Goal: Contribute content: Contribute content

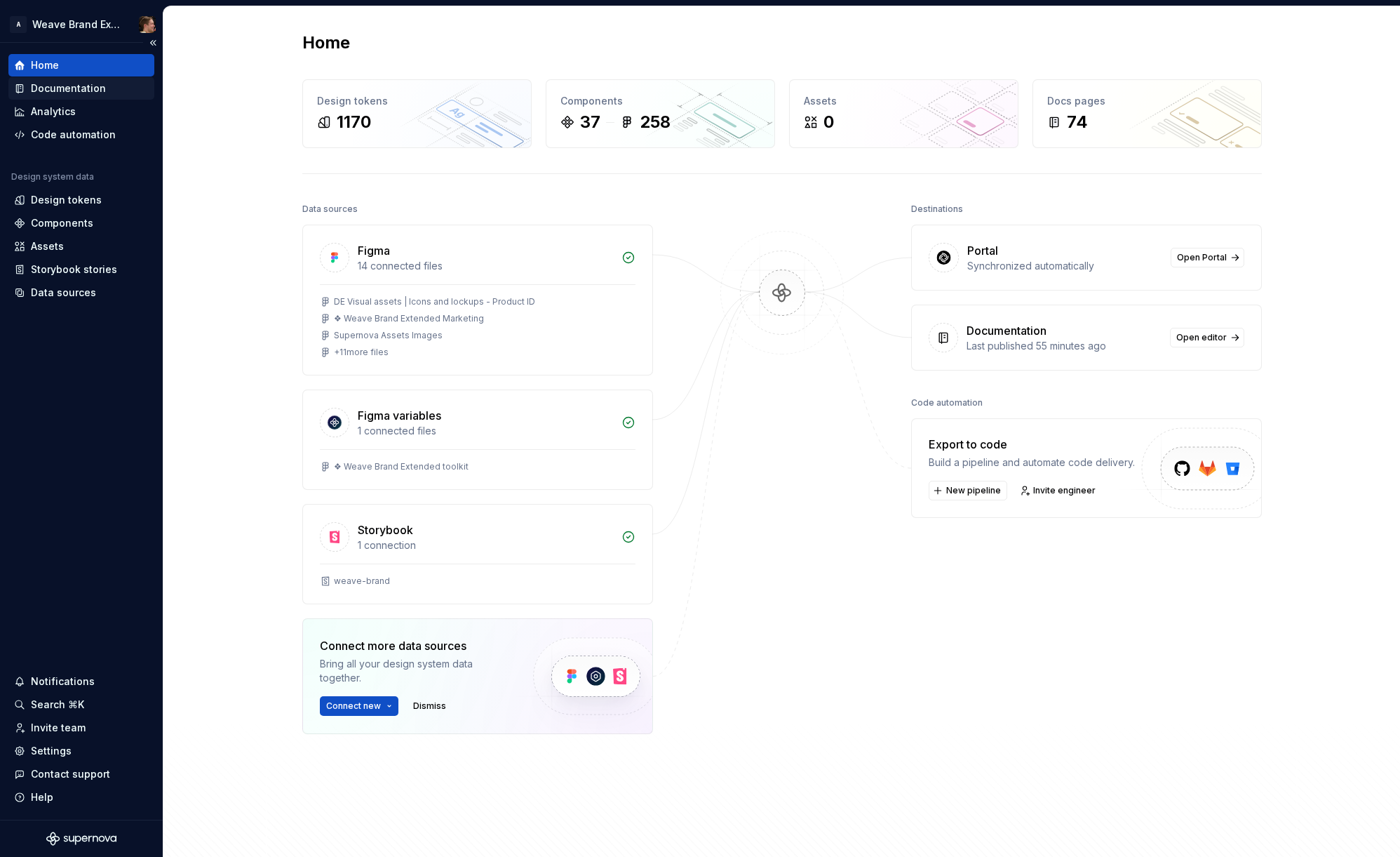
click at [55, 86] on div "Documentation" at bounding box center [69, 88] width 75 height 14
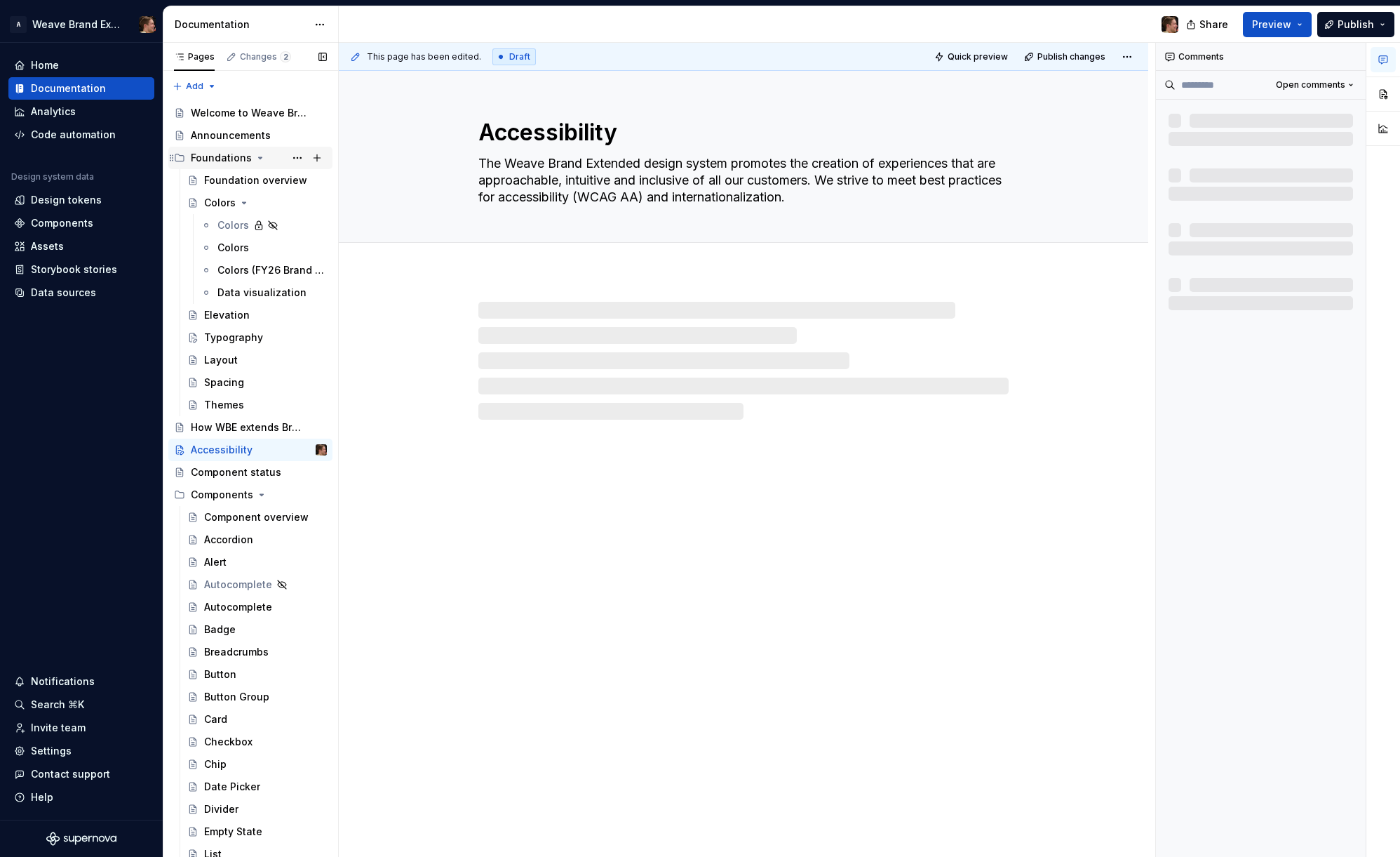
click at [258, 158] on icon "Page tree" at bounding box center [260, 158] width 11 height 11
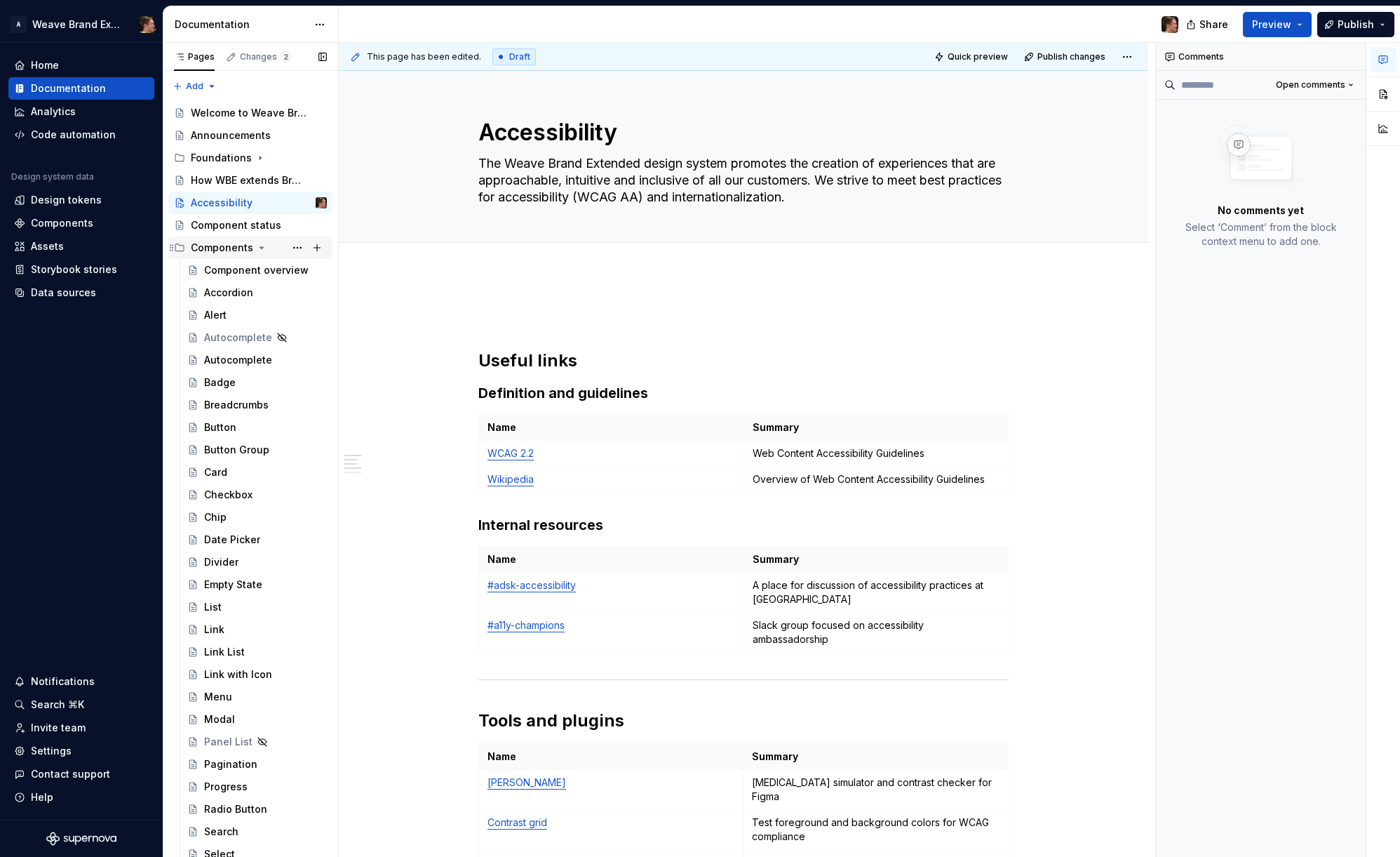
click at [263, 246] on icon "Page tree" at bounding box center [262, 248] width 11 height 11
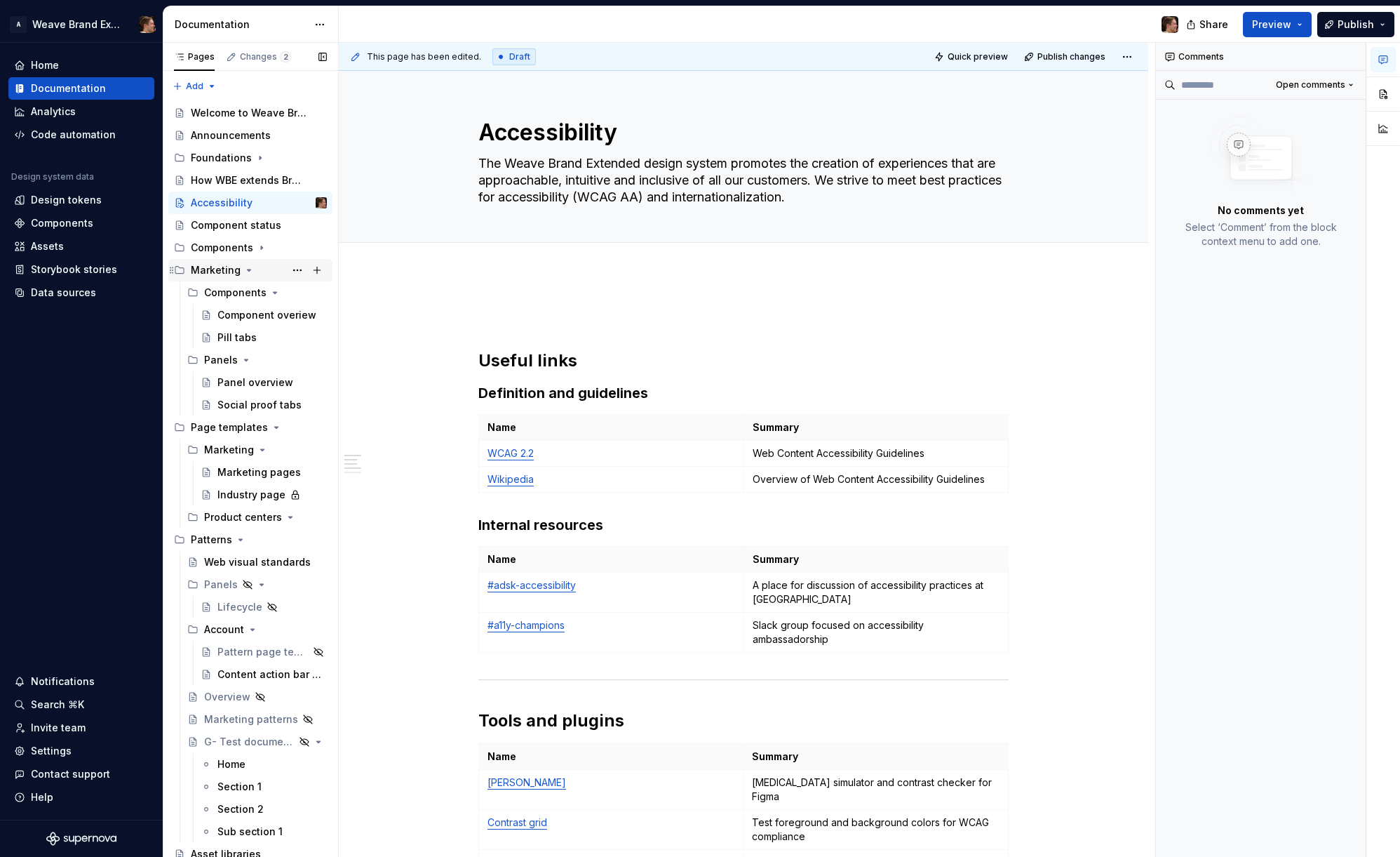
click at [247, 269] on icon "Page tree" at bounding box center [249, 270] width 3 height 2
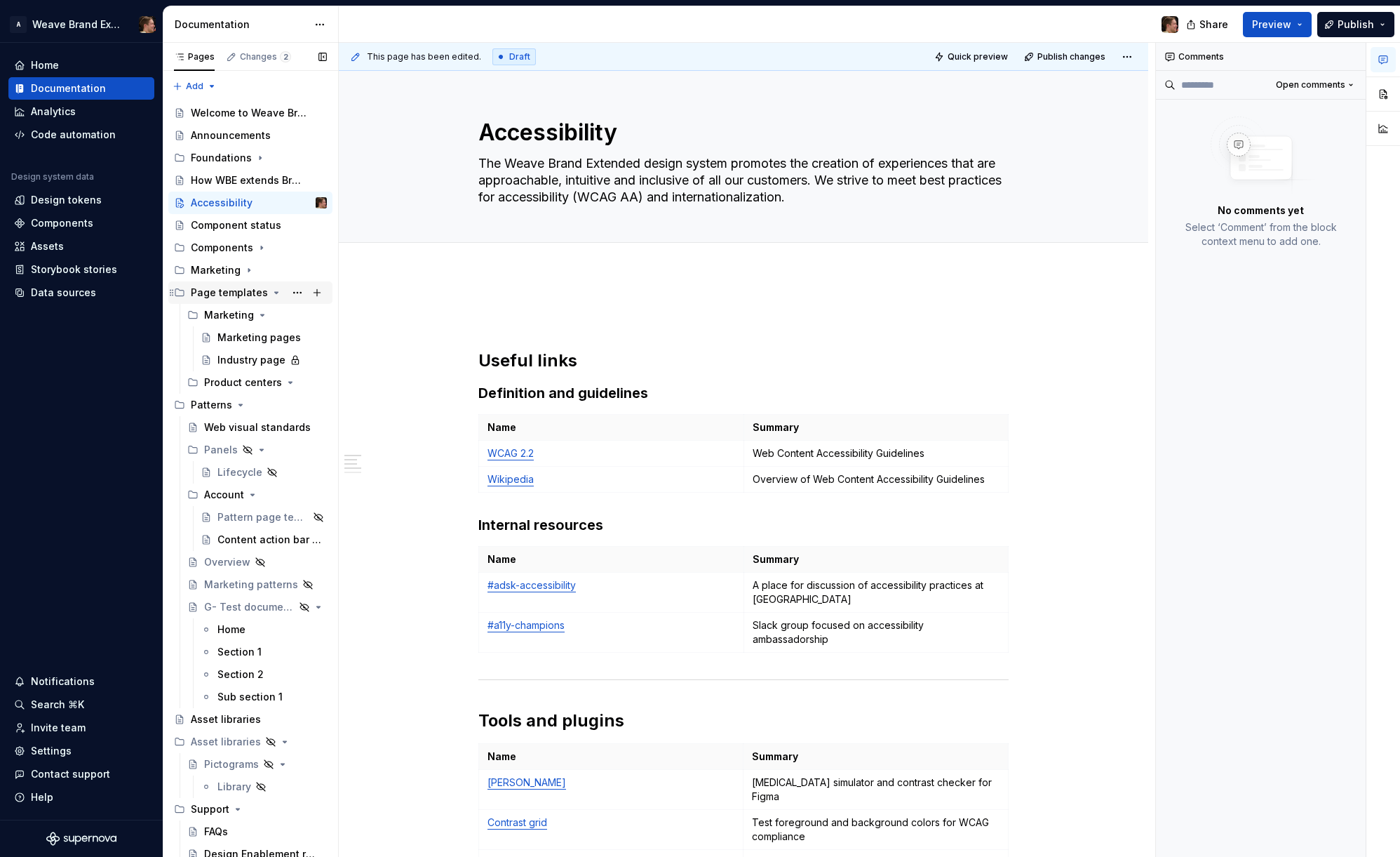
click at [271, 291] on icon "Page tree" at bounding box center [277, 293] width 11 height 11
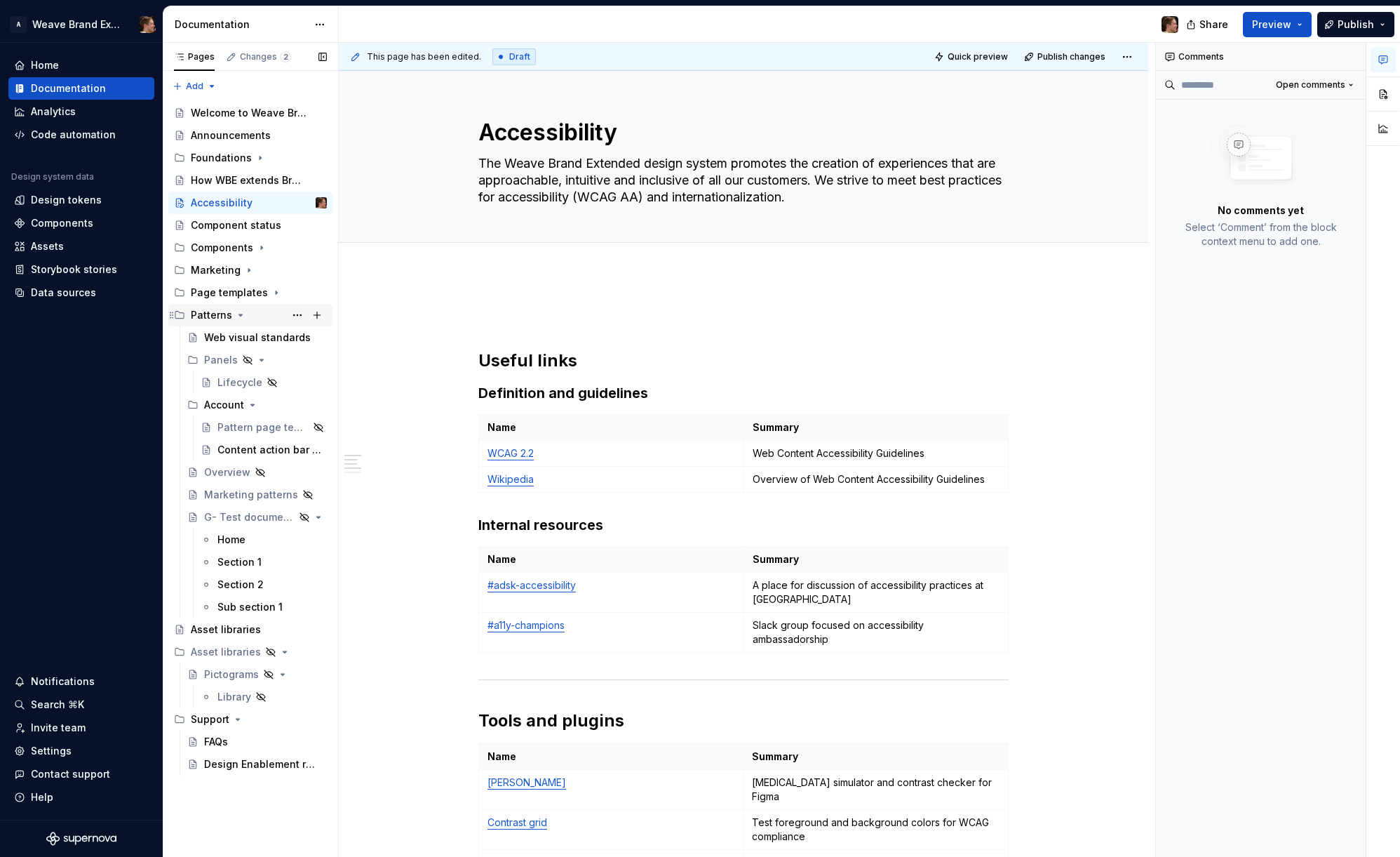
click at [239, 314] on icon "Page tree" at bounding box center [241, 315] width 3 height 2
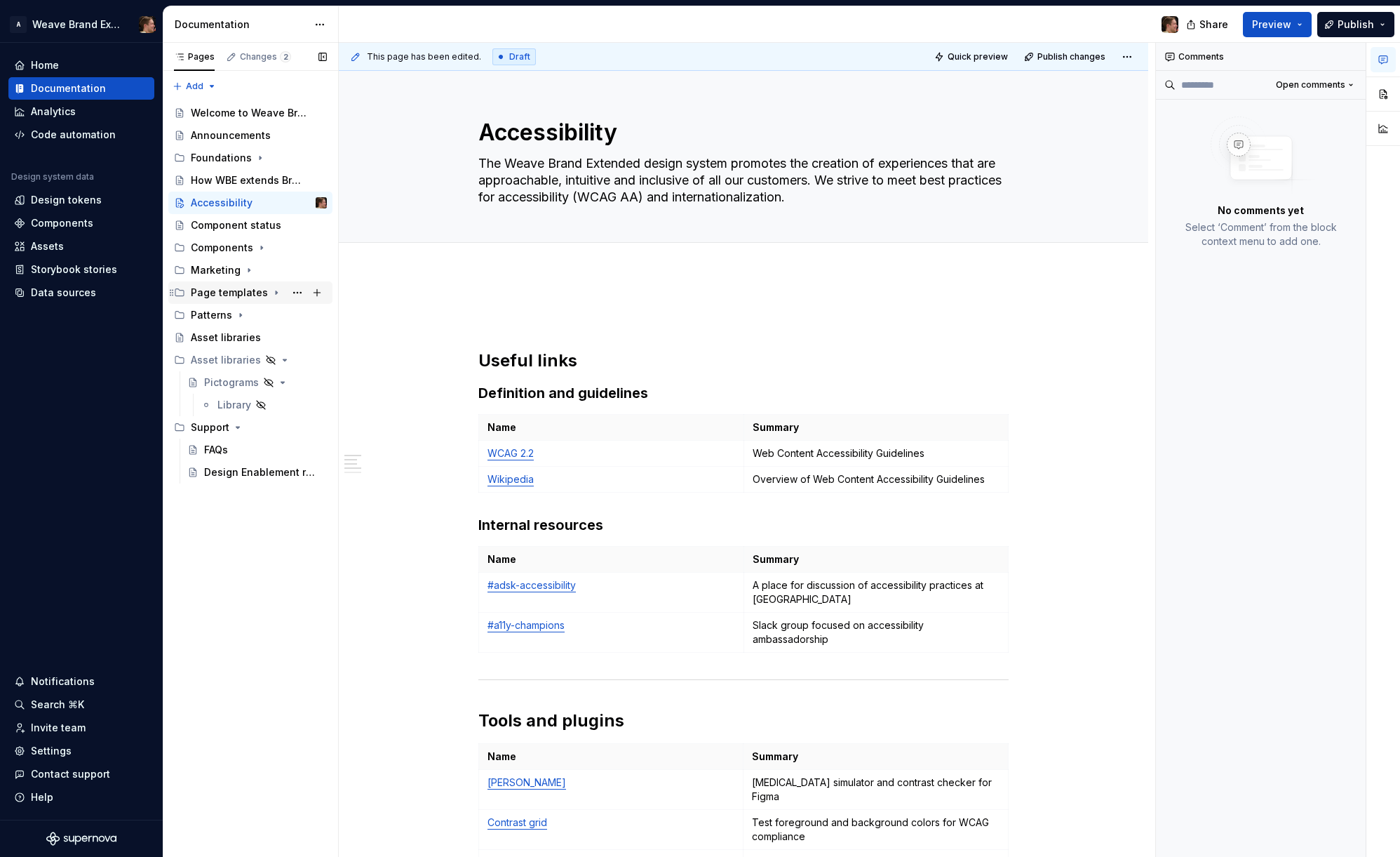
click at [274, 291] on icon "Page tree" at bounding box center [277, 293] width 11 height 11
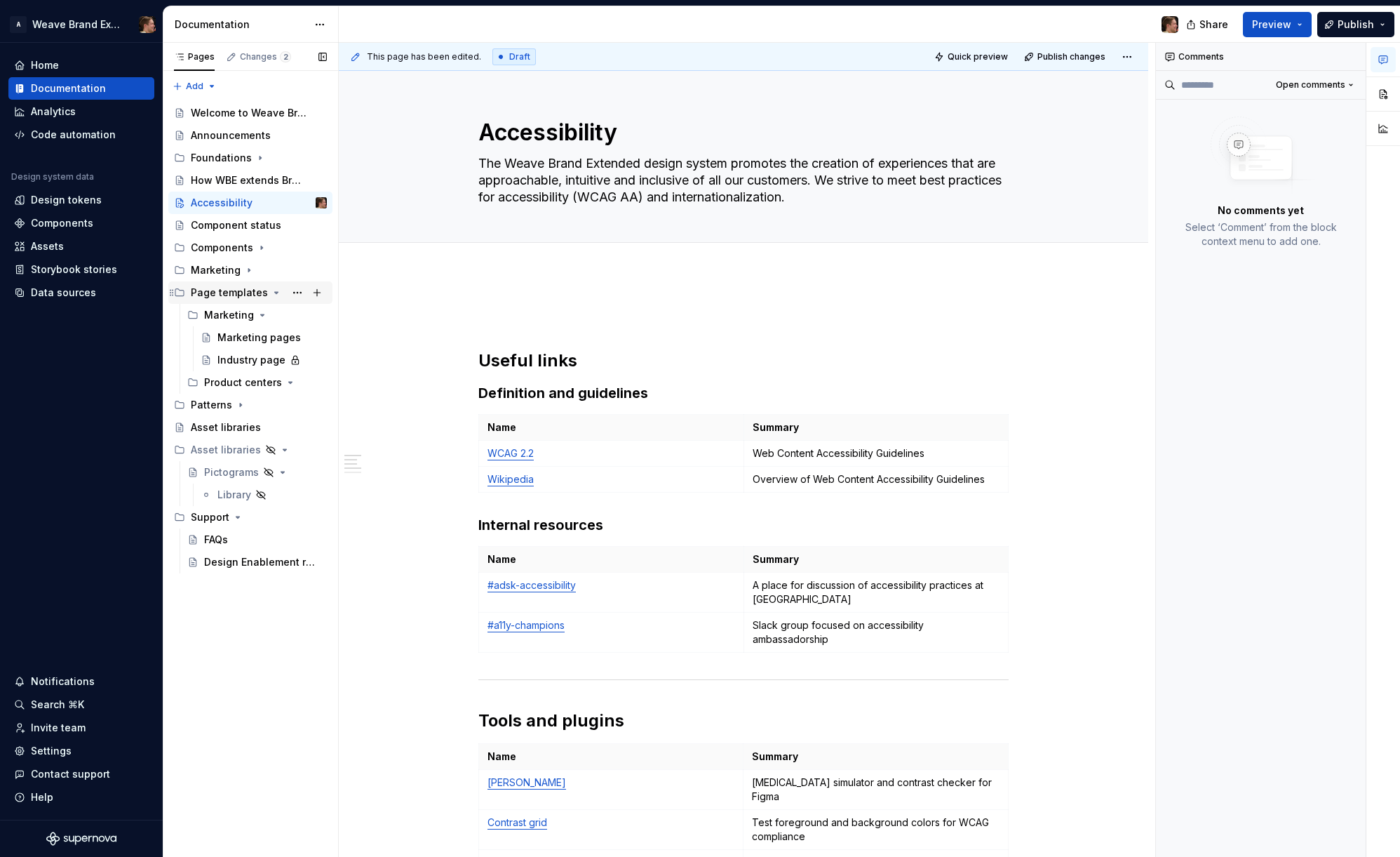
click at [271, 295] on icon "Page tree" at bounding box center [277, 293] width 11 height 11
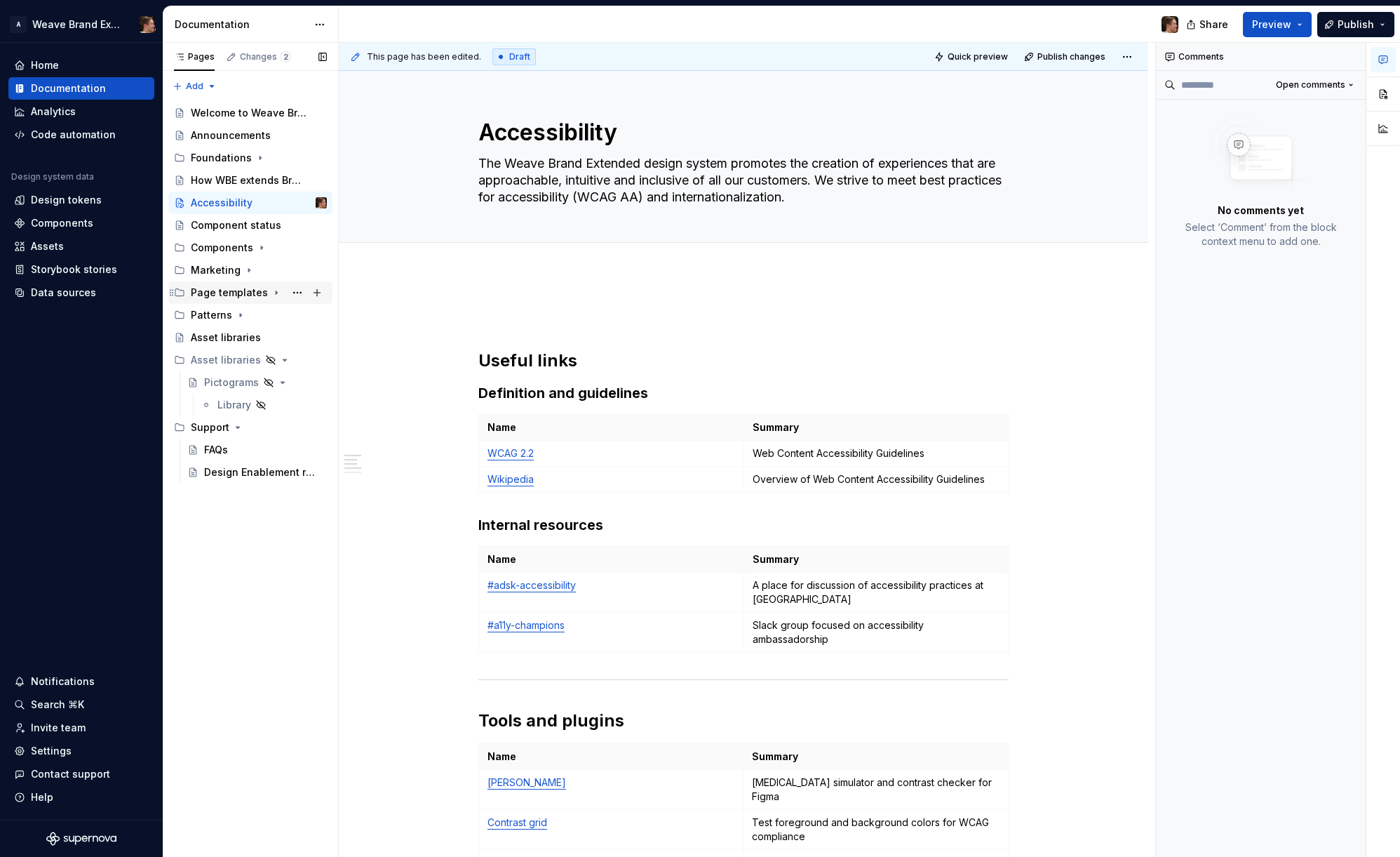
click at [271, 295] on icon "Page tree" at bounding box center [277, 293] width 11 height 11
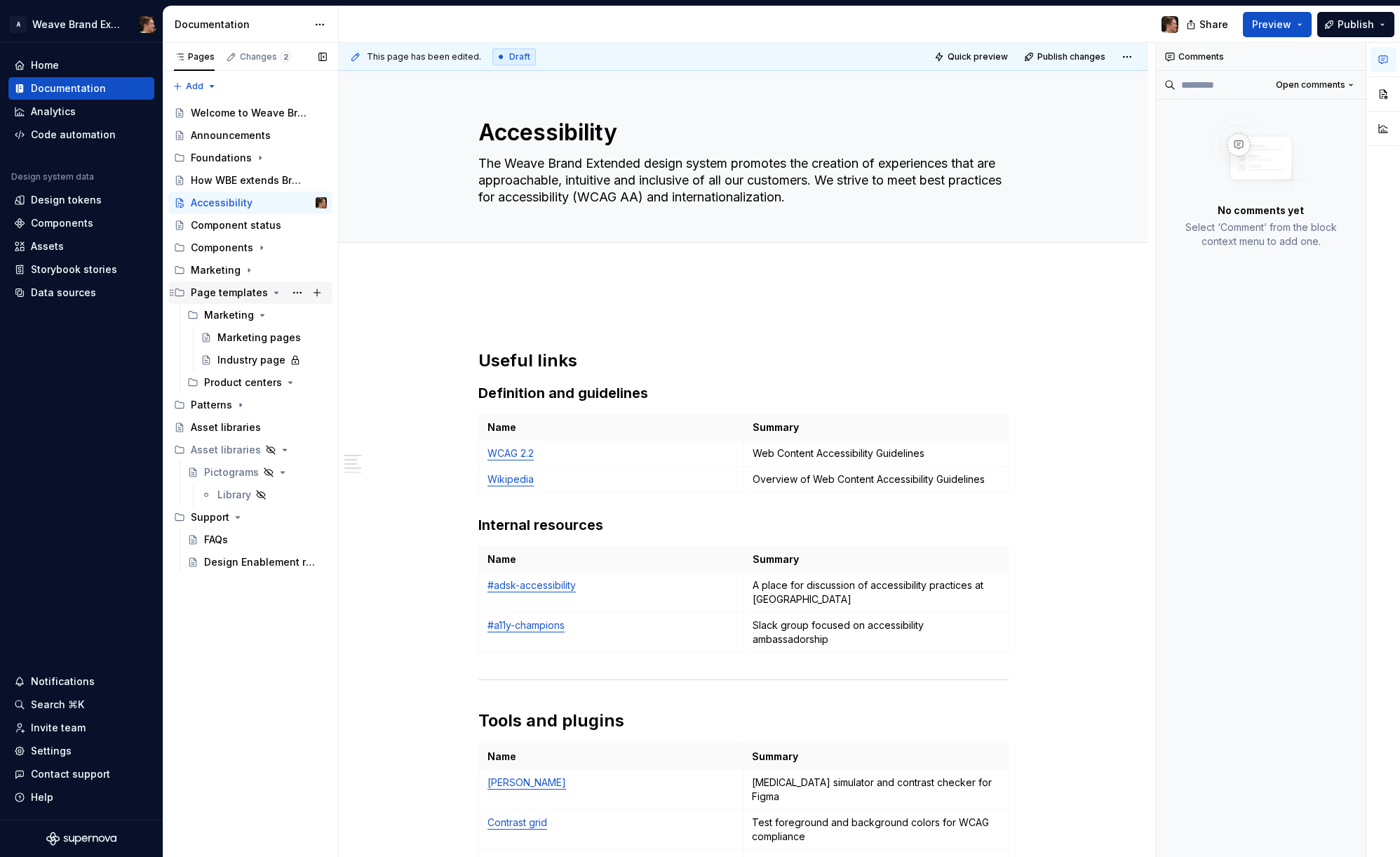
click at [271, 294] on icon "Page tree" at bounding box center [277, 293] width 11 height 11
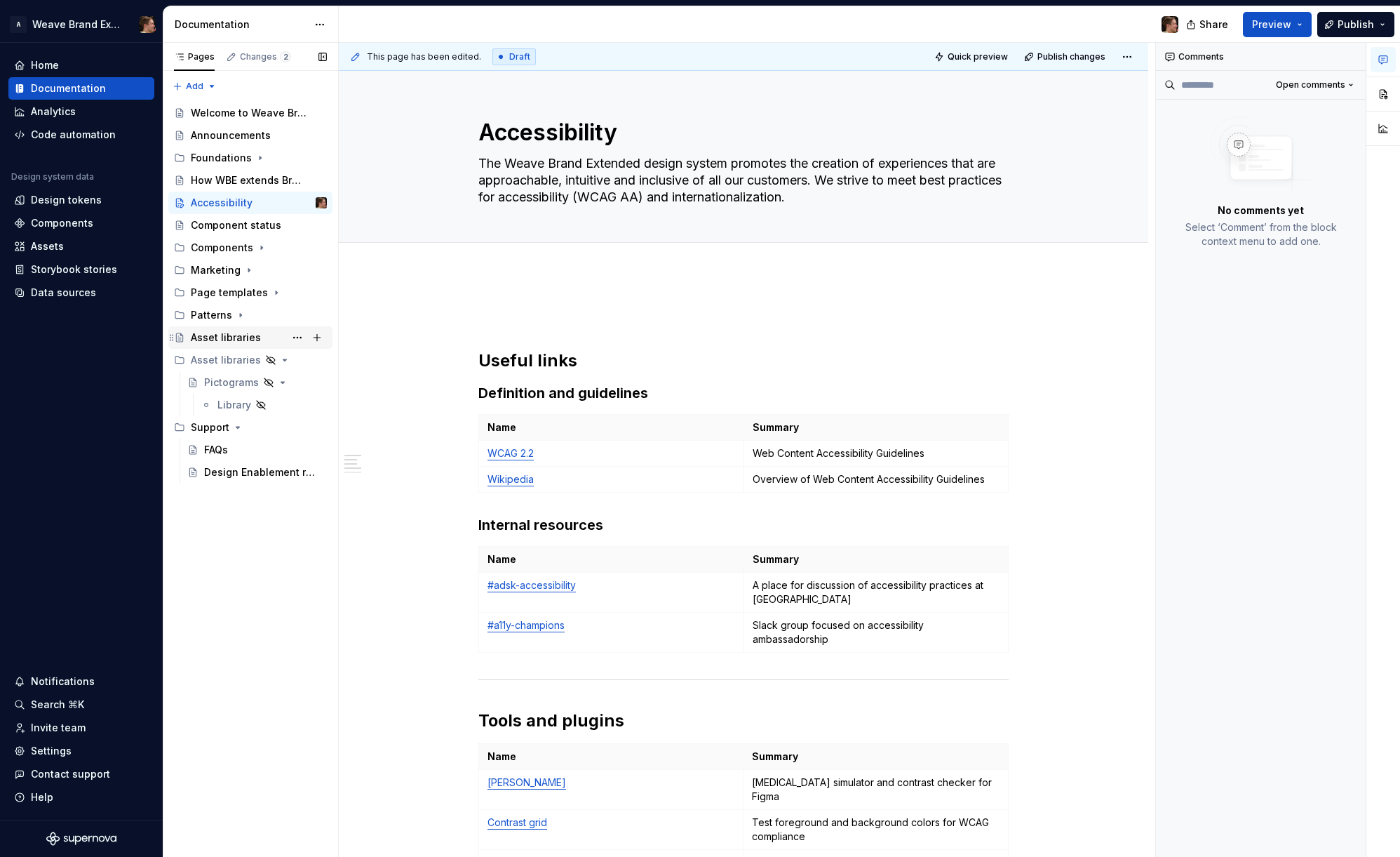
click at [235, 341] on div "Asset libraries" at bounding box center [226, 337] width 70 height 14
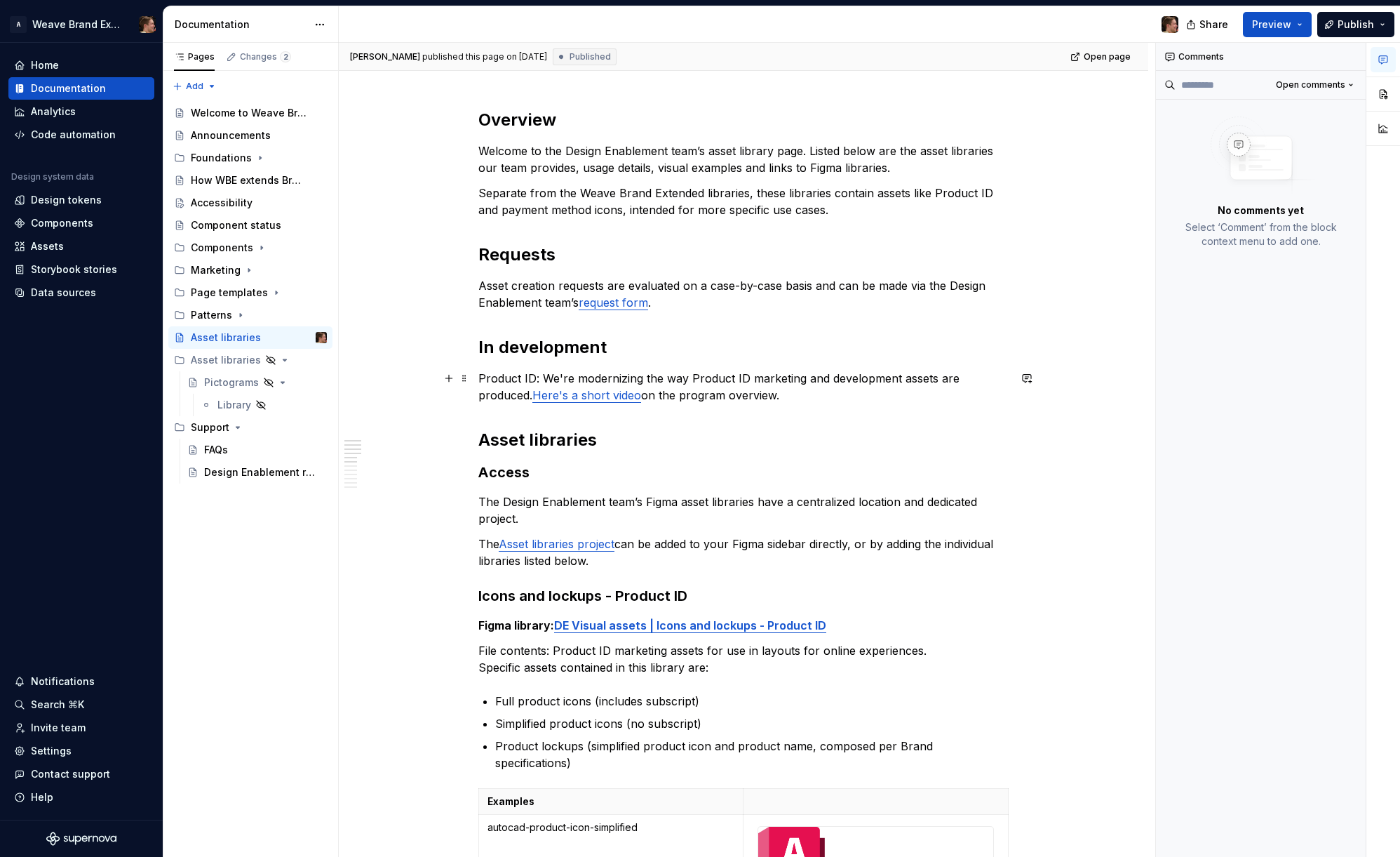
scroll to position [183, 0]
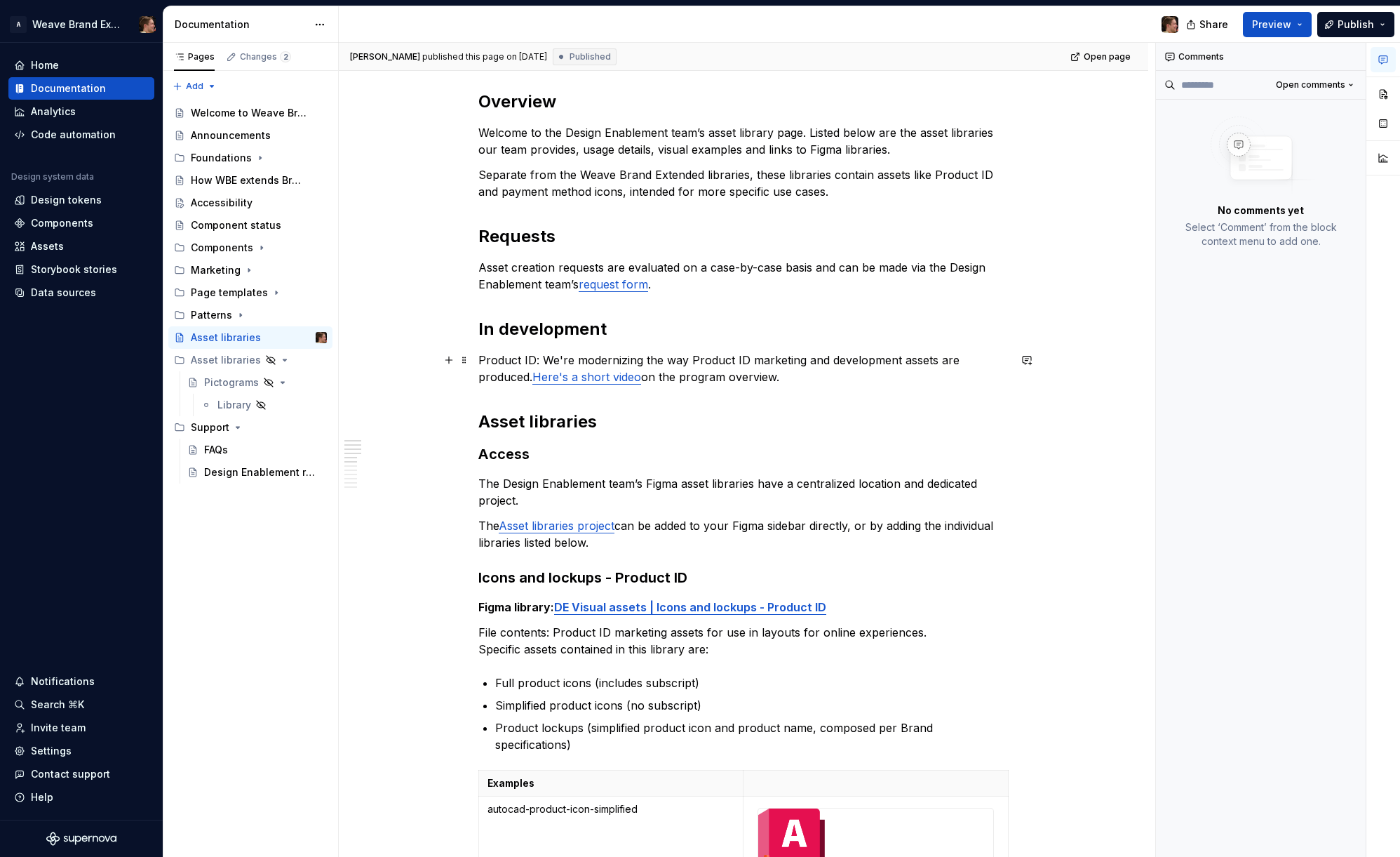
type textarea "*"
click at [830, 376] on p "Product ID: We're modernizing the way Product ID marketing and development asse…" at bounding box center [743, 368] width 530 height 33
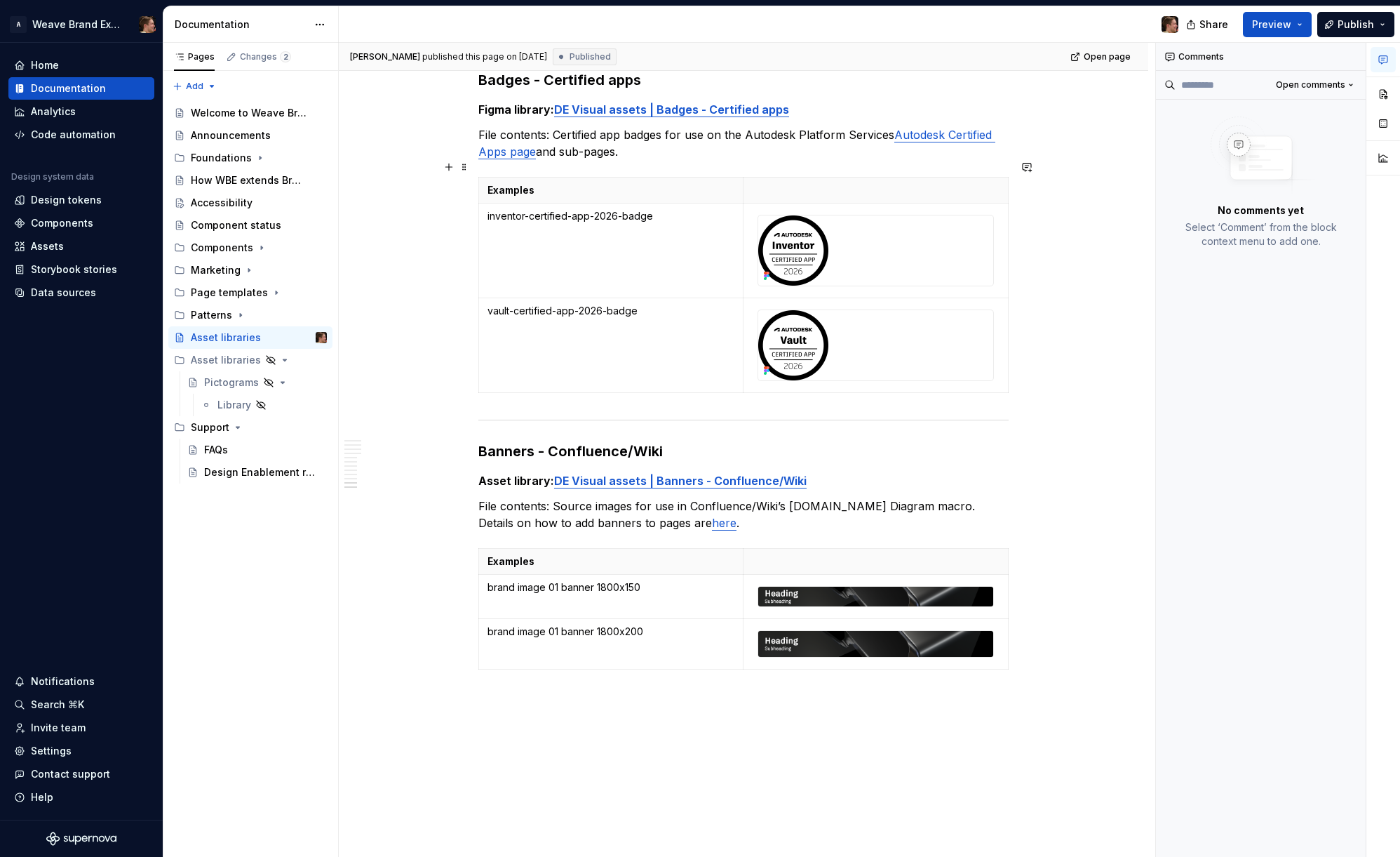
scroll to position [2838, 0]
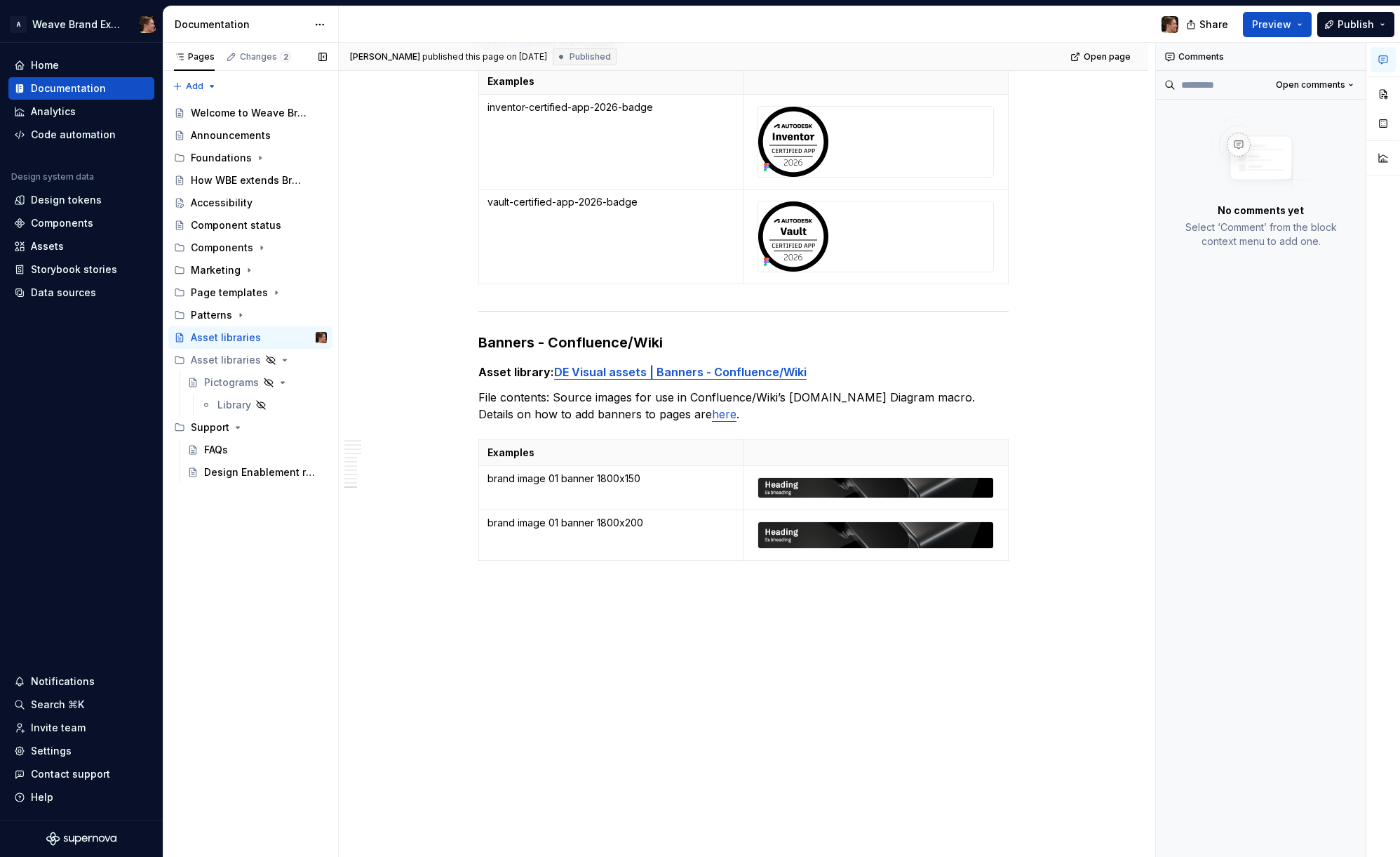
click at [263, 562] on div "Pages Changes 2 Add Accessibility guide for tree Page tree. Navigate the tree w…" at bounding box center [250, 450] width 175 height 815
click at [206, 87] on div "Pages Changes 2 Add Accessibility guide for tree Page tree. Navigate the tree w…" at bounding box center [250, 450] width 175 height 815
click at [233, 131] on div "New group" at bounding box center [240, 135] width 91 height 14
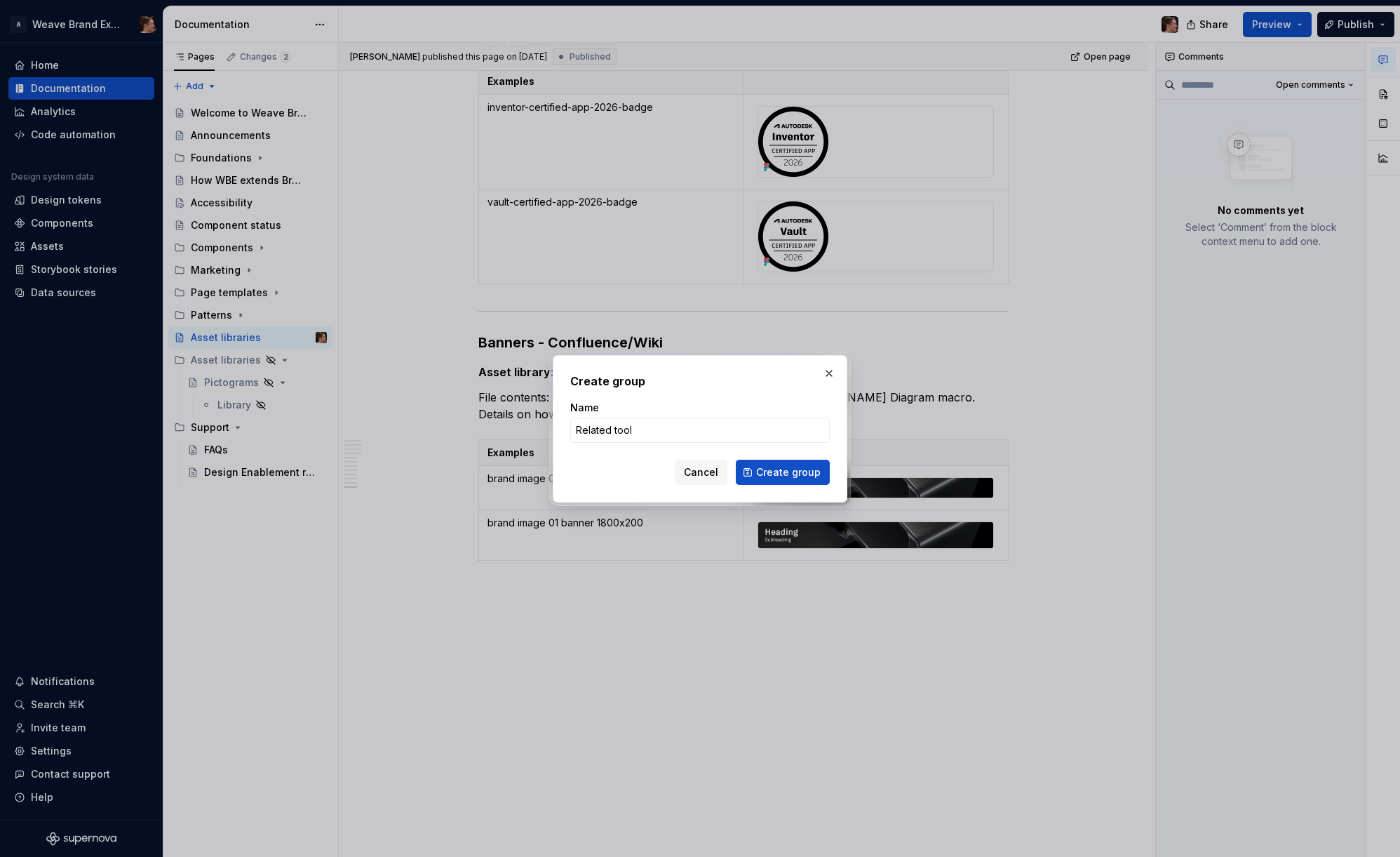
type input "Related toold"
click button "Create group" at bounding box center [782, 472] width 94 height 25
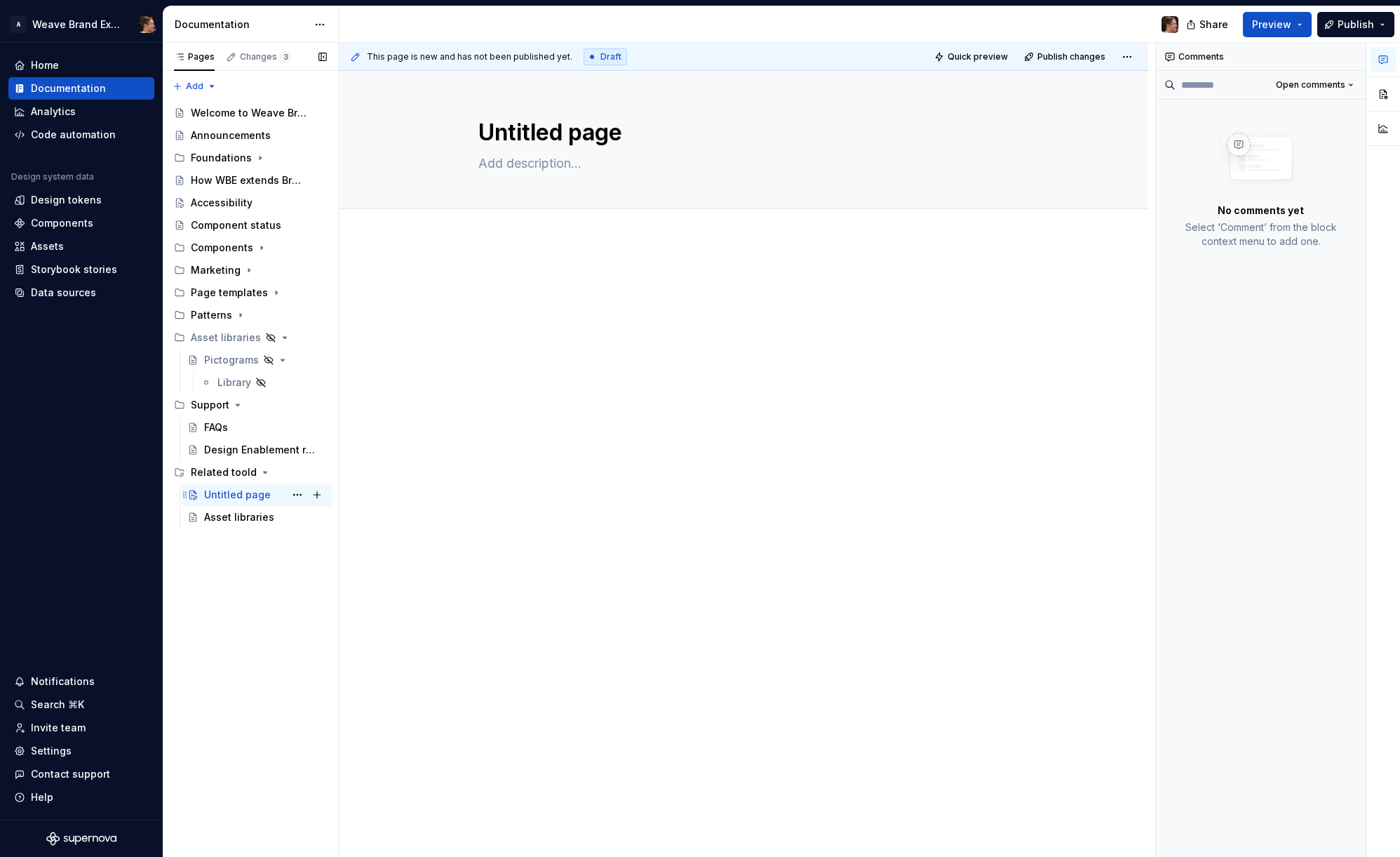
click at [224, 492] on div "Untitled page" at bounding box center [237, 494] width 67 height 14
click at [226, 495] on div "Untitled page" at bounding box center [237, 494] width 67 height 14
click at [520, 132] on textarea "Untitled page" at bounding box center [741, 132] width 530 height 33
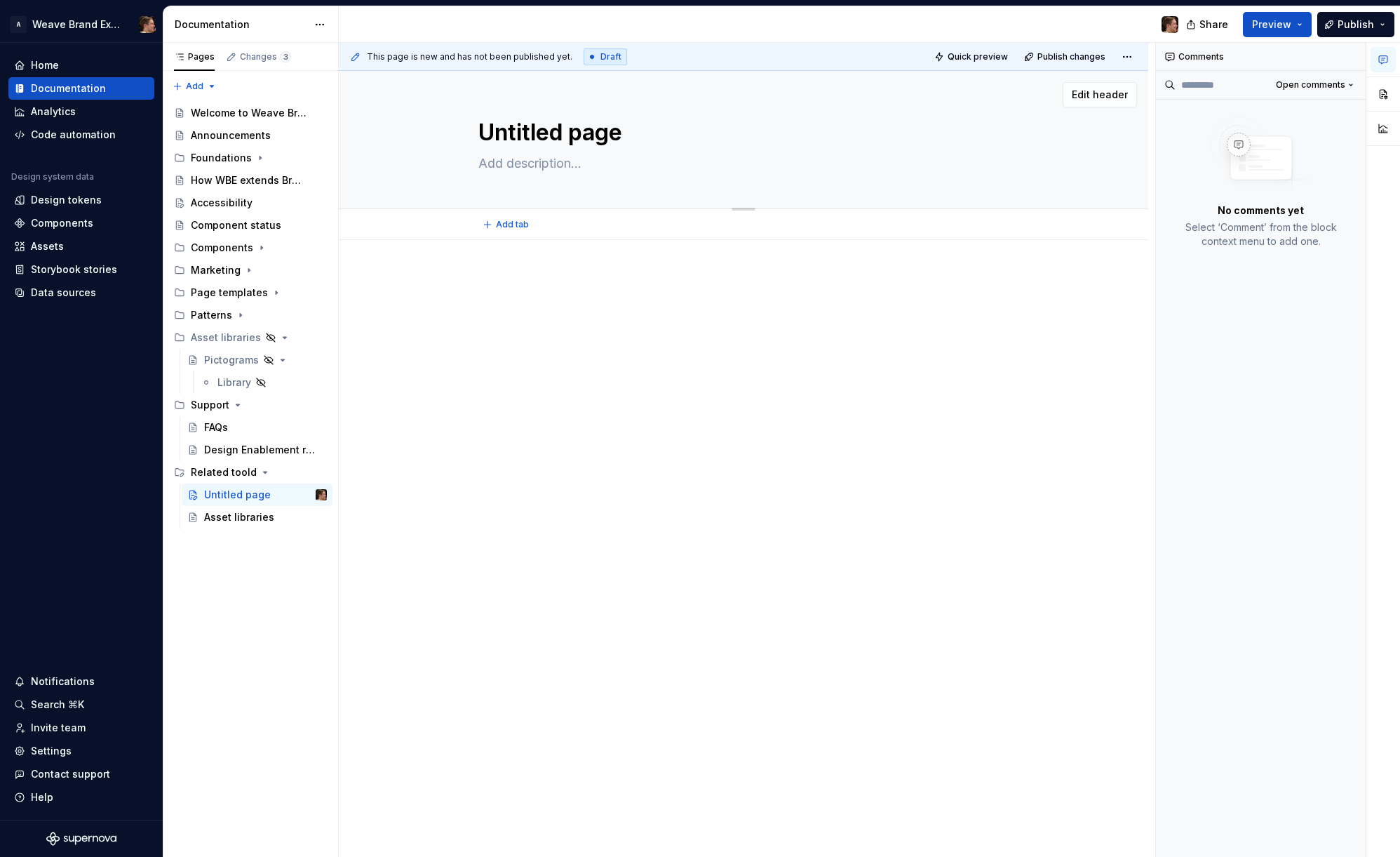
click at [520, 132] on textarea "Untitled page" at bounding box center [741, 132] width 530 height 33
click at [256, 249] on icon "Page tree" at bounding box center [262, 248] width 11 height 11
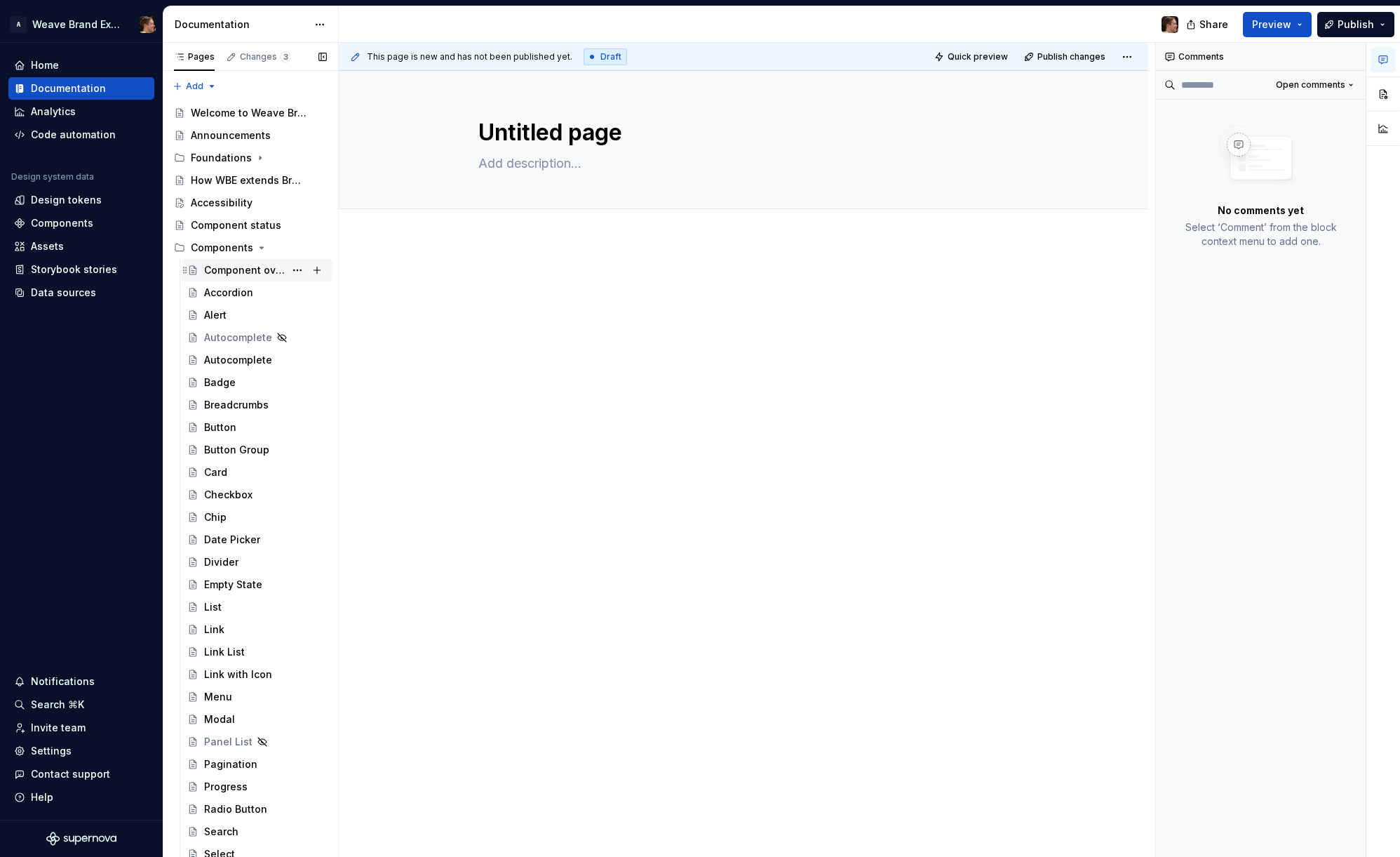
click at [233, 273] on div "Component overview" at bounding box center [244, 269] width 81 height 14
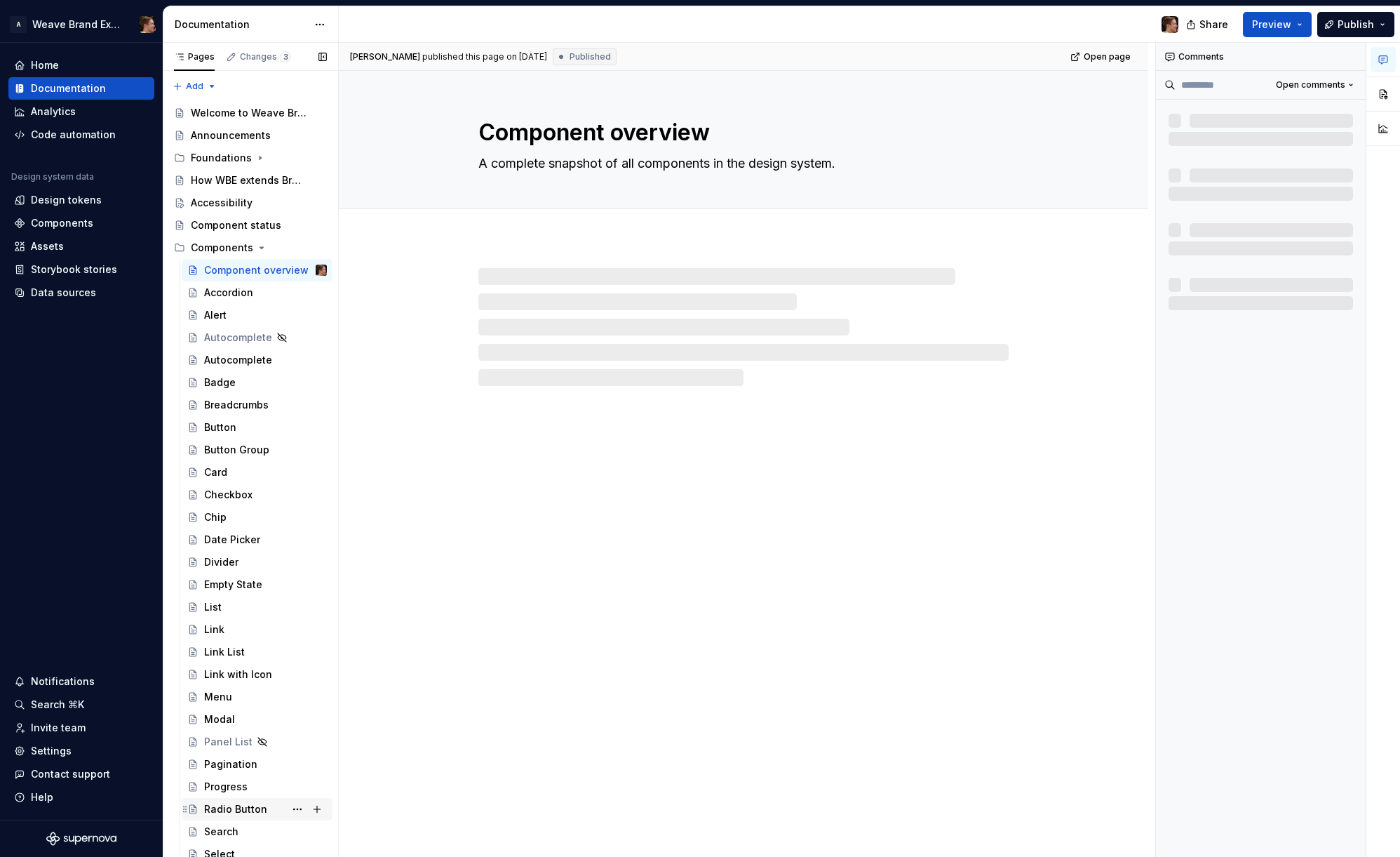
scroll to position [544, 0]
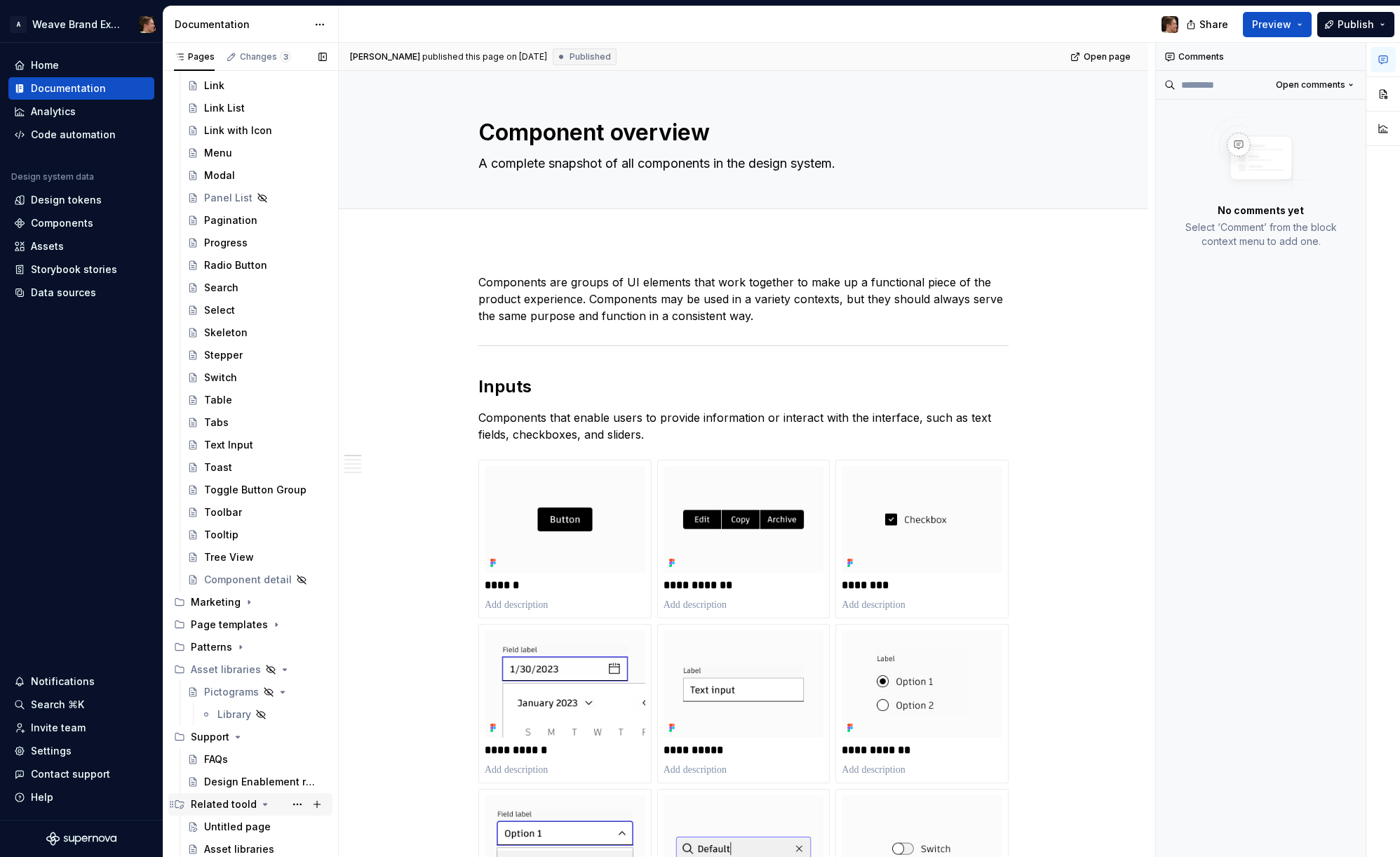
click at [237, 807] on div "Related toold" at bounding box center [224, 804] width 66 height 14
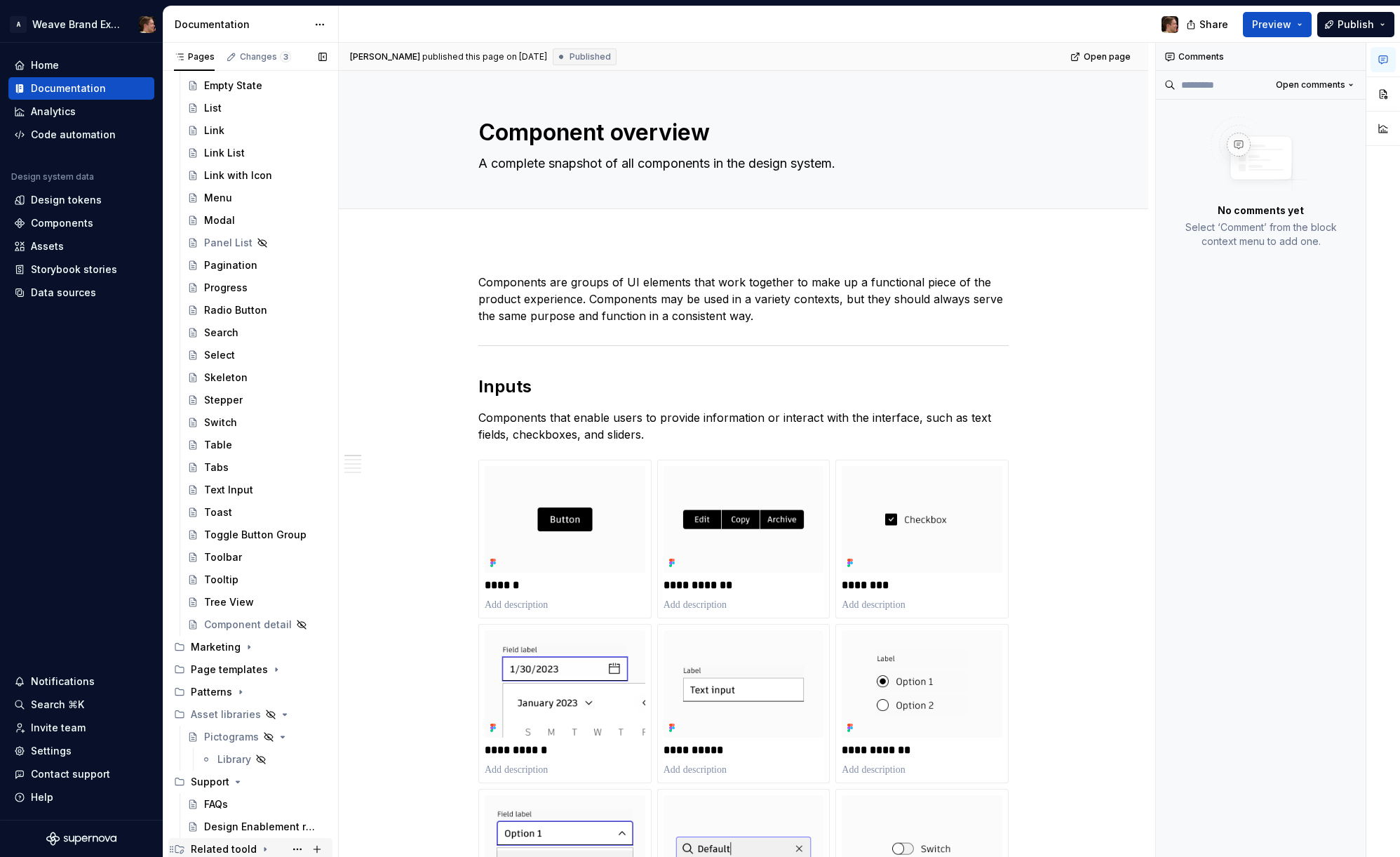
click at [209, 847] on div "Related toold" at bounding box center [224, 849] width 66 height 14
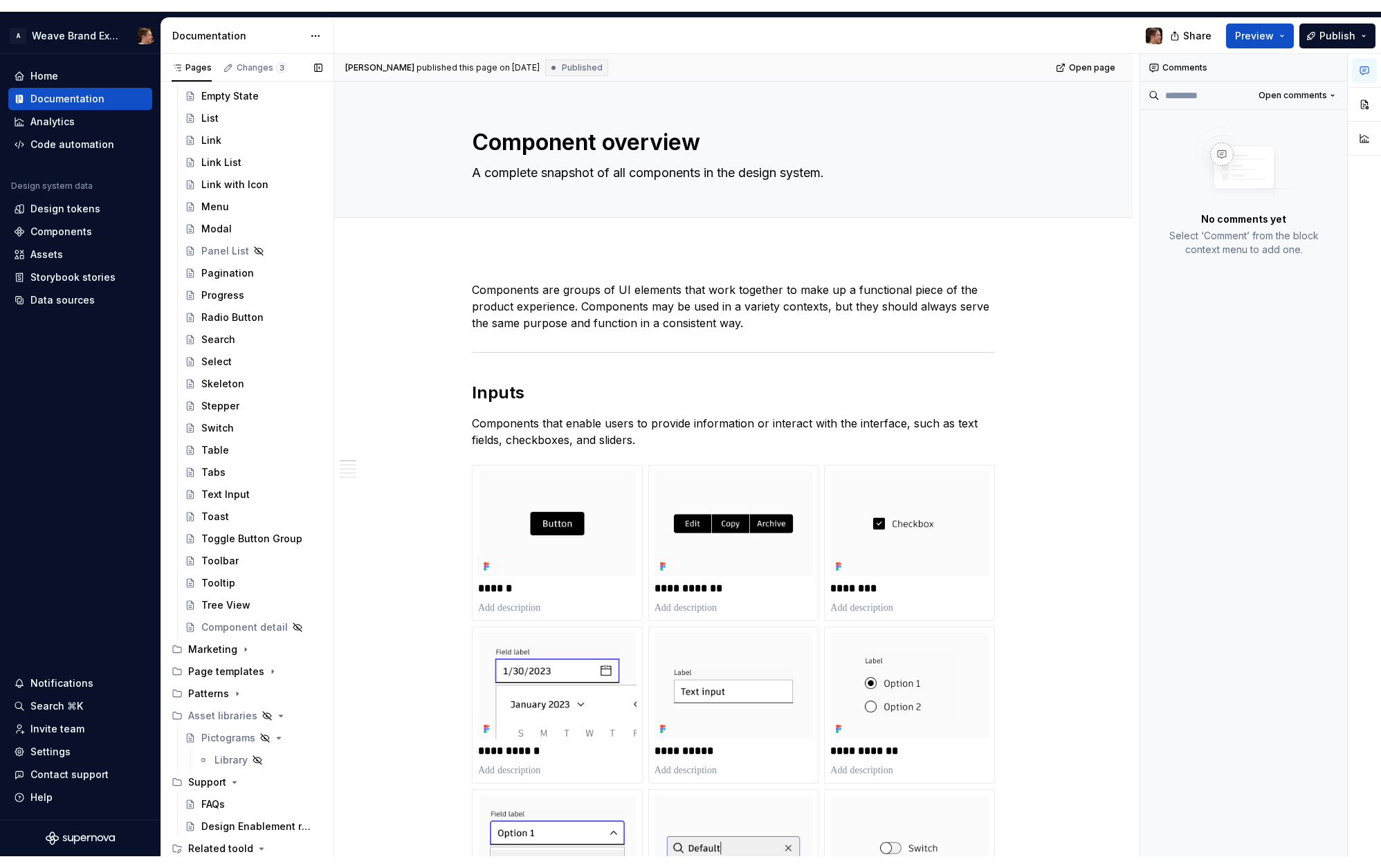
scroll to position [536, 0]
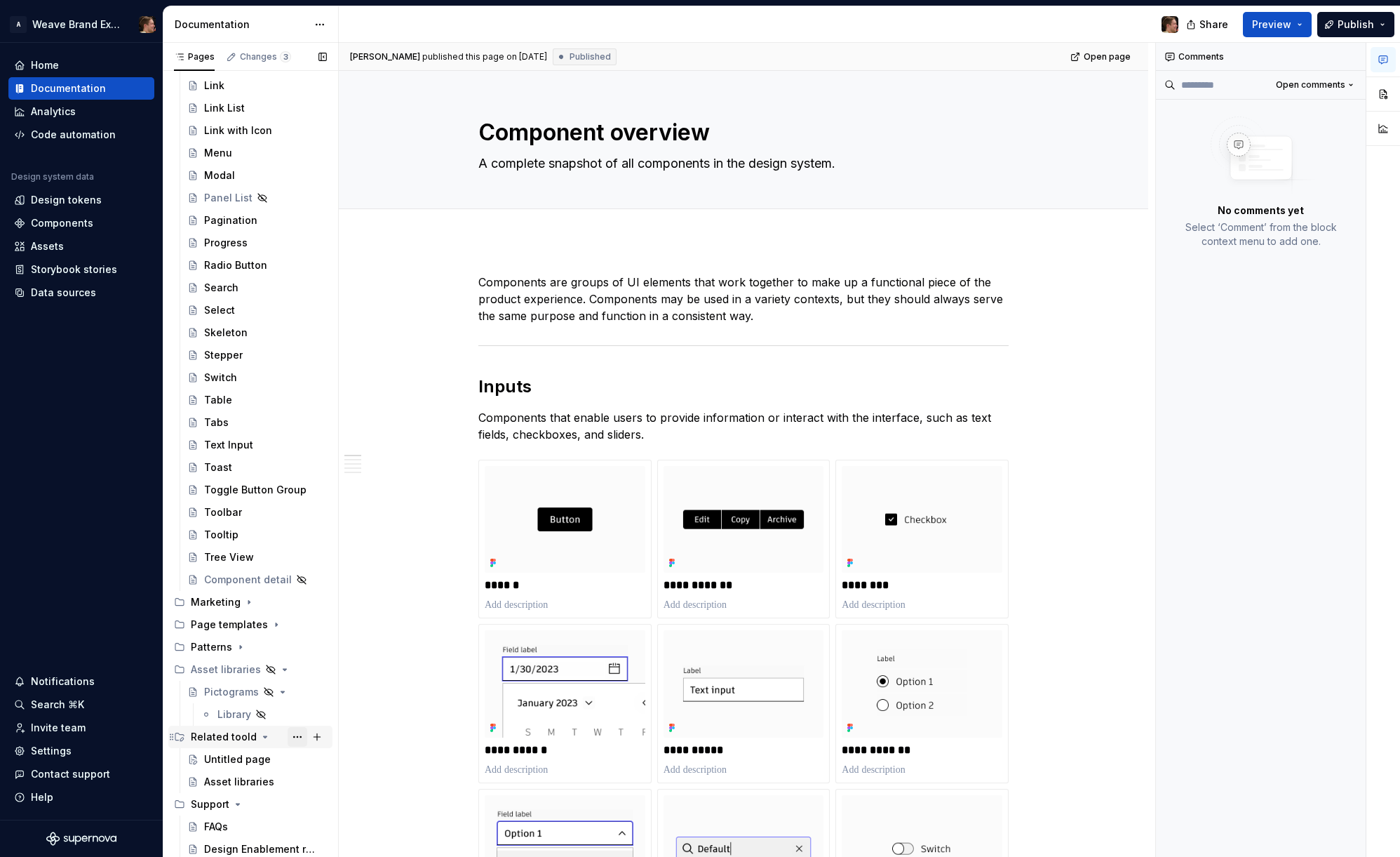
click at [287, 738] on button "Page tree" at bounding box center [297, 737] width 20 height 20
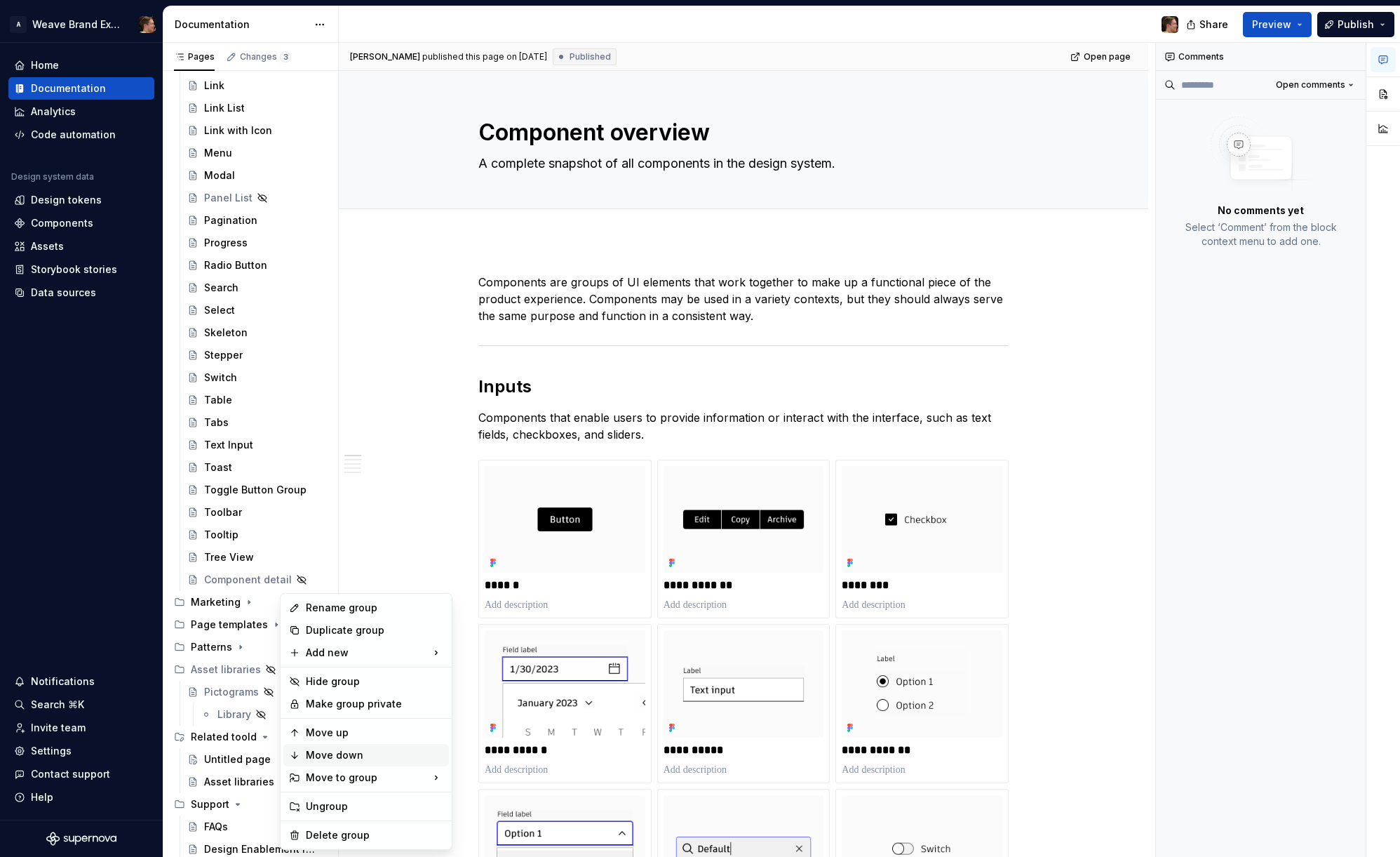
type textarea "*"
click at [347, 602] on div "Rename group" at bounding box center [374, 607] width 138 height 14
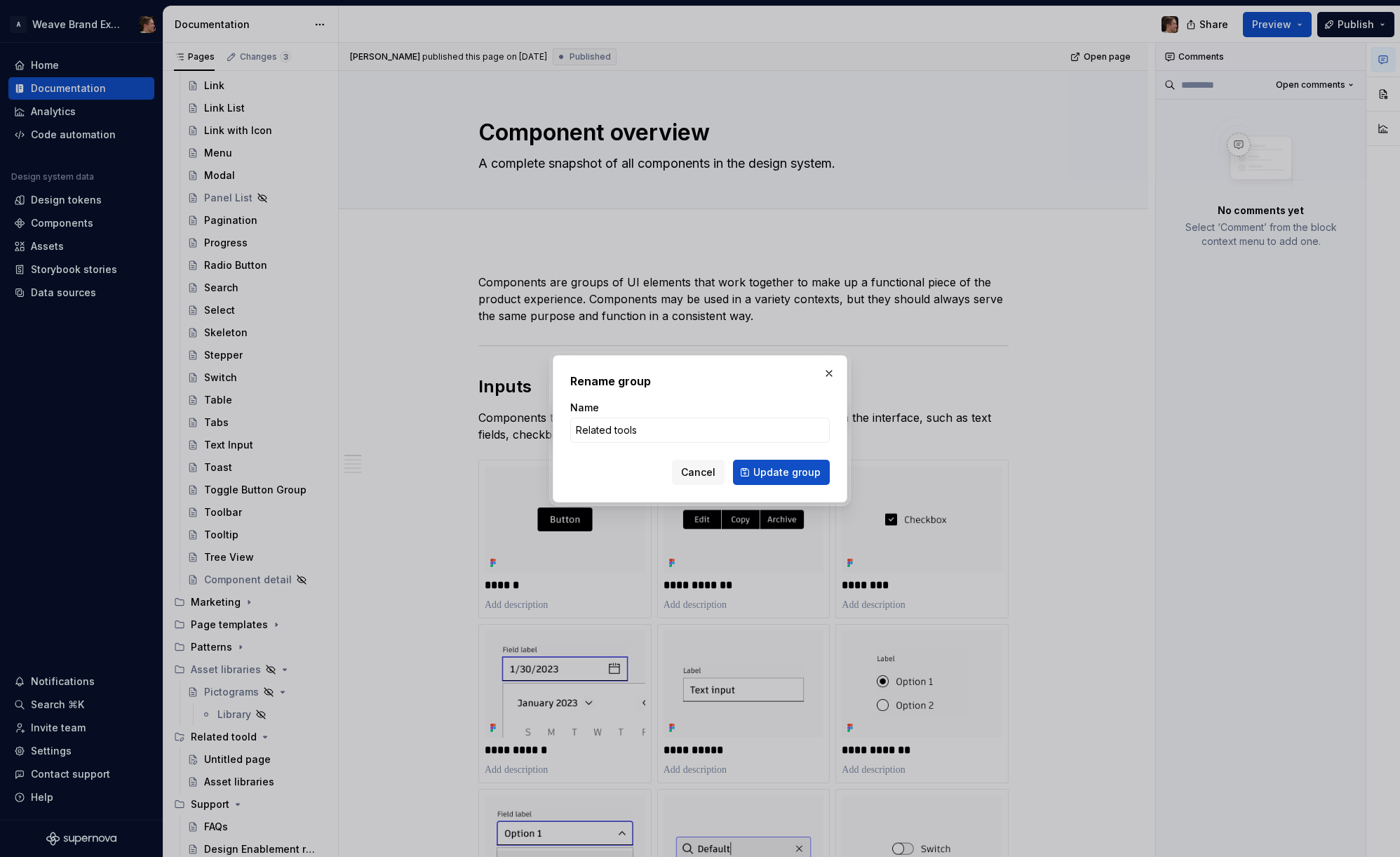
type input "Related tools"
click button "Update group" at bounding box center [781, 472] width 97 height 25
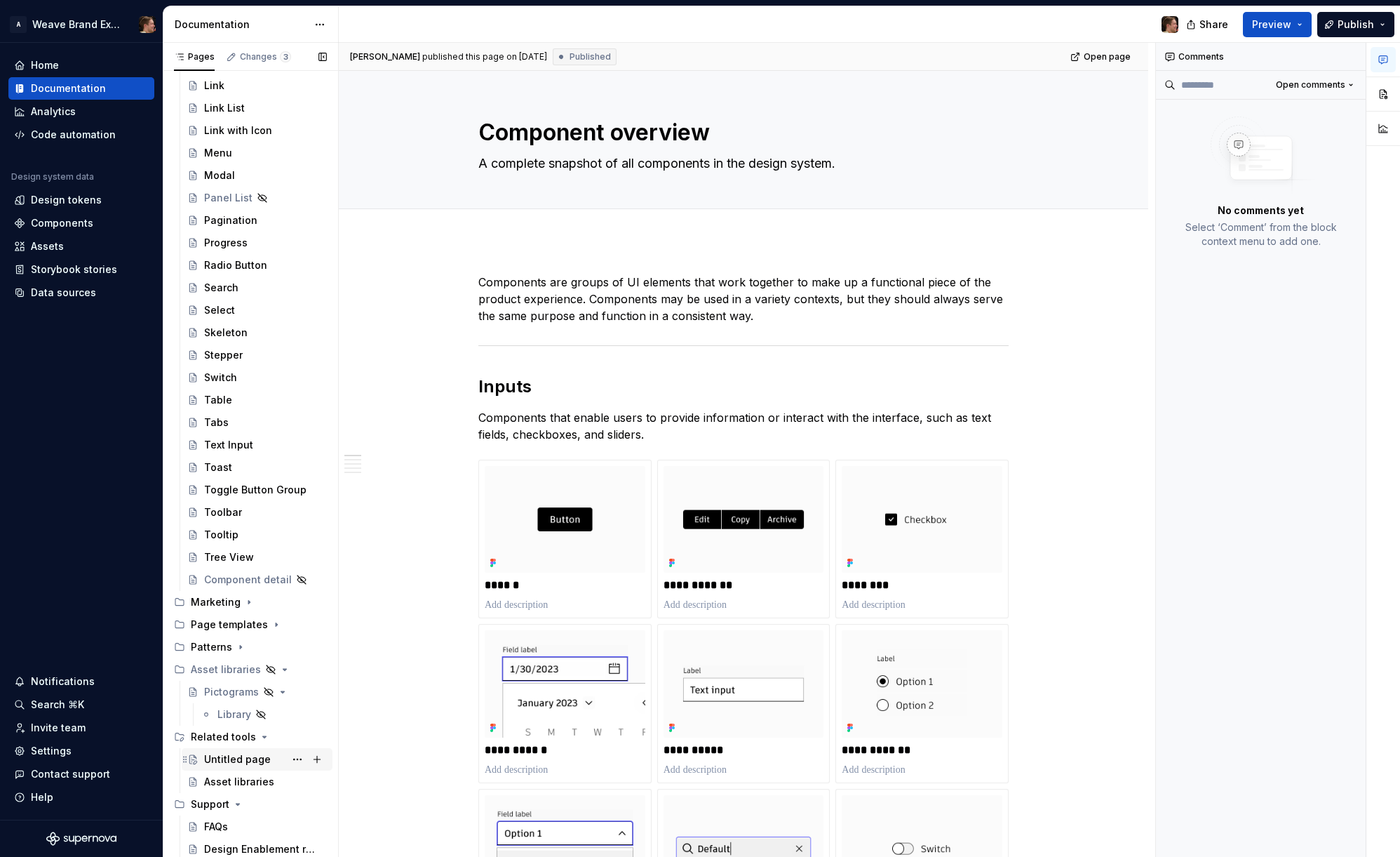
click at [233, 766] on div "Untitled page" at bounding box center [237, 759] width 67 height 14
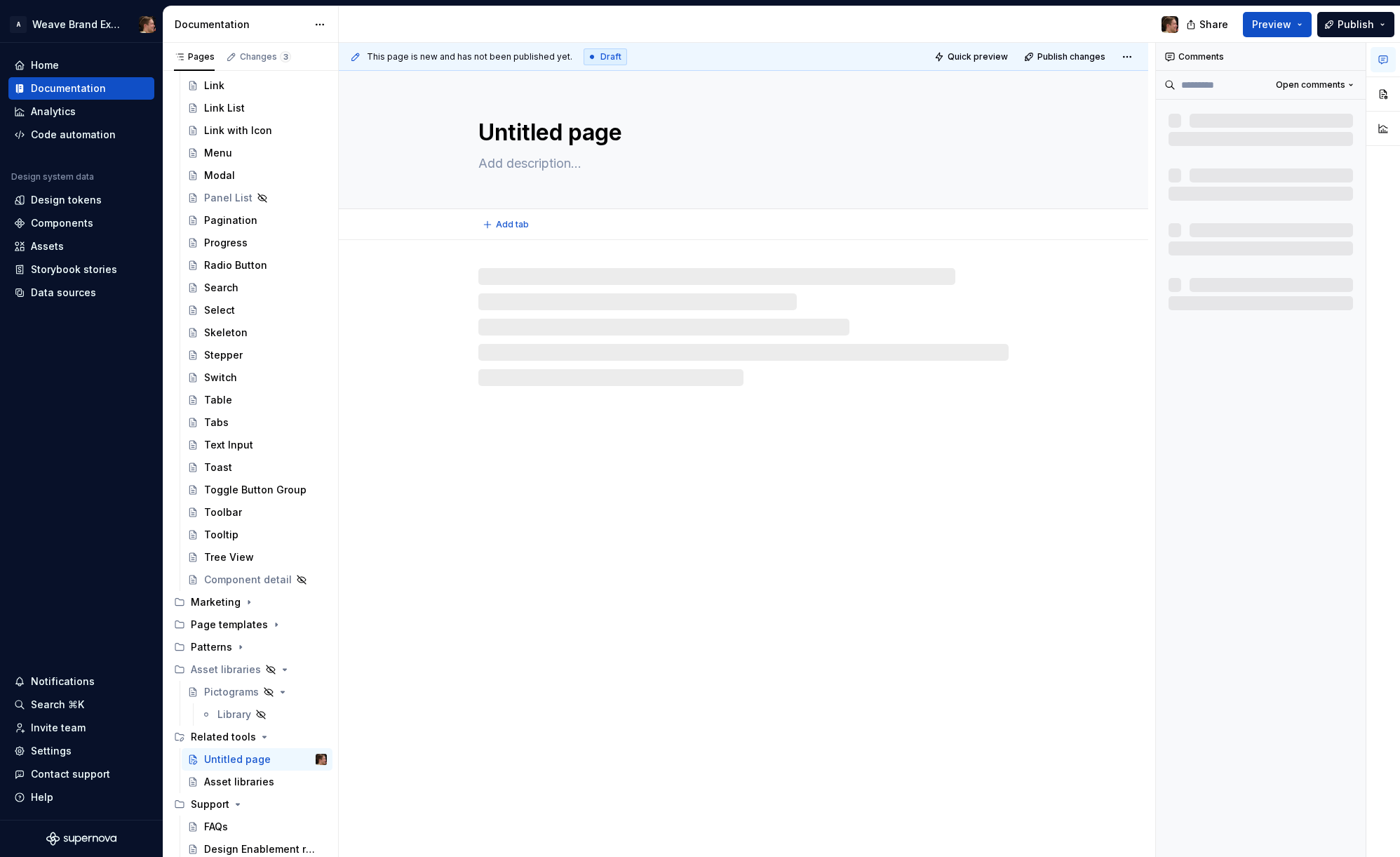
click at [555, 124] on textarea "Untitled page" at bounding box center [741, 132] width 530 height 33
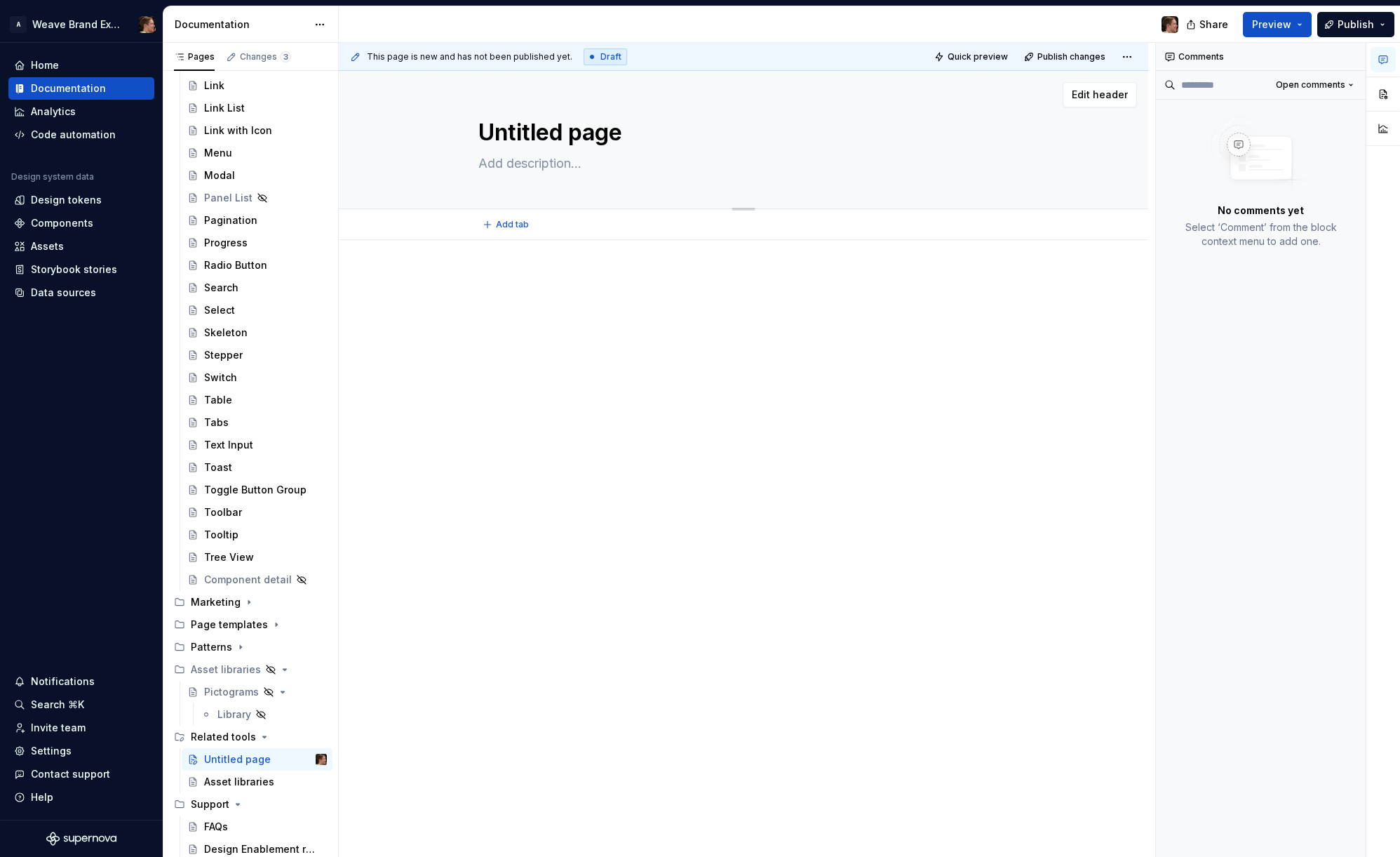
type textarea "*"
type textarea "T"
type textarea "*"
type textarea "To"
type textarea "*"
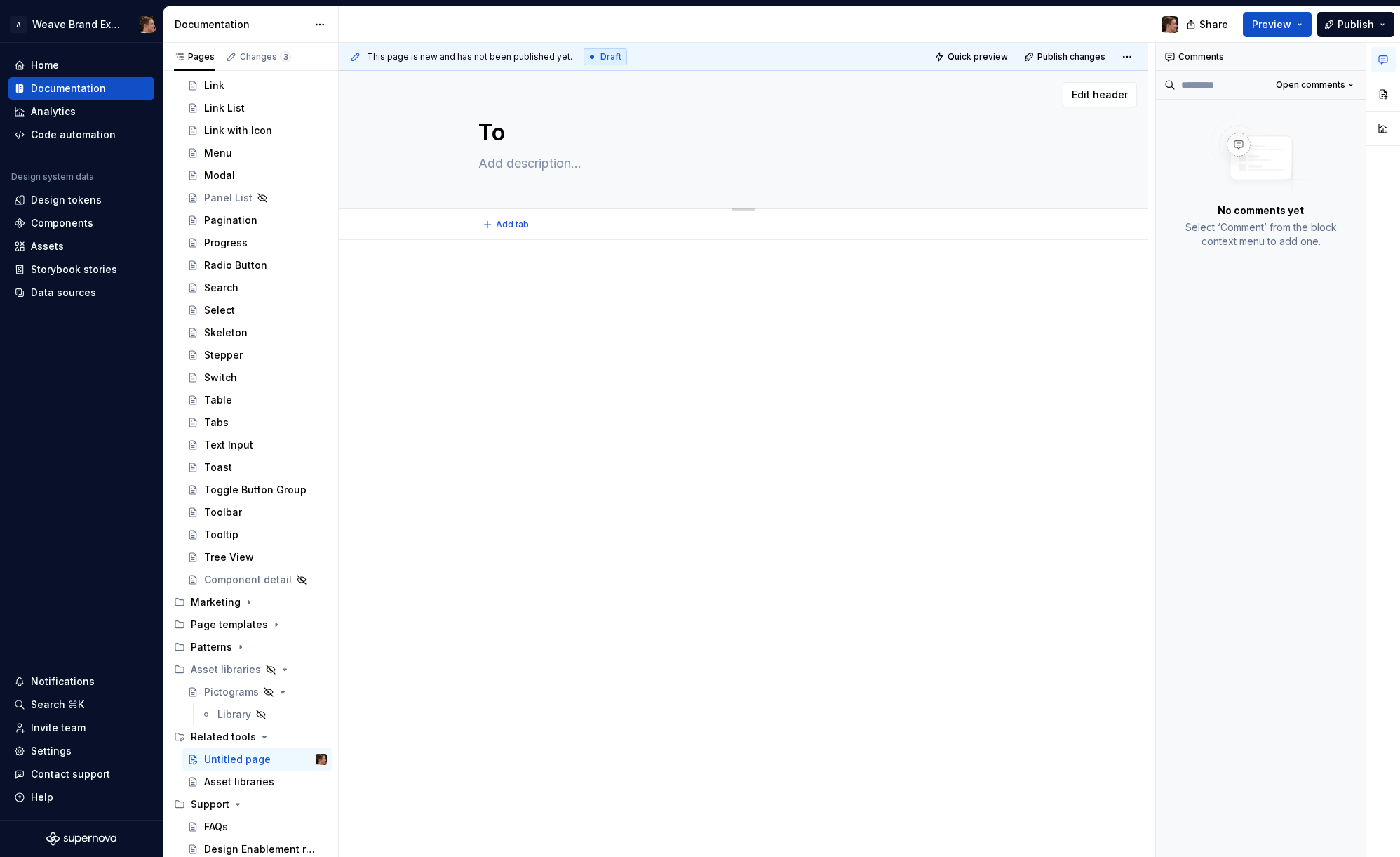
type textarea "Top"
type textarea "*"
type textarea "Topo"
type textarea "*"
type textarea "Top"
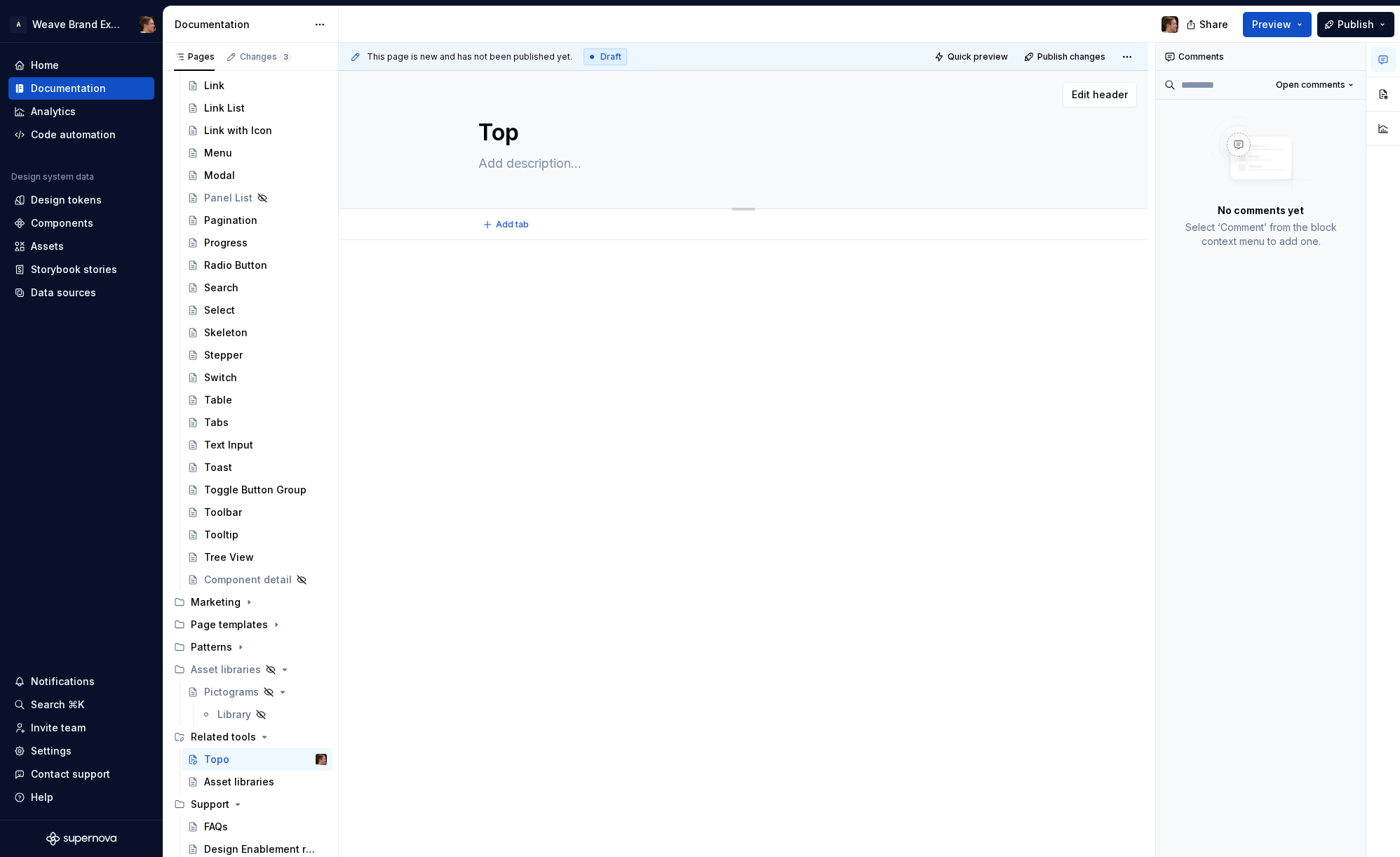
type textarea "*"
type textarea "To"
type textarea "*"
type textarea "Too"
type textarea "*"
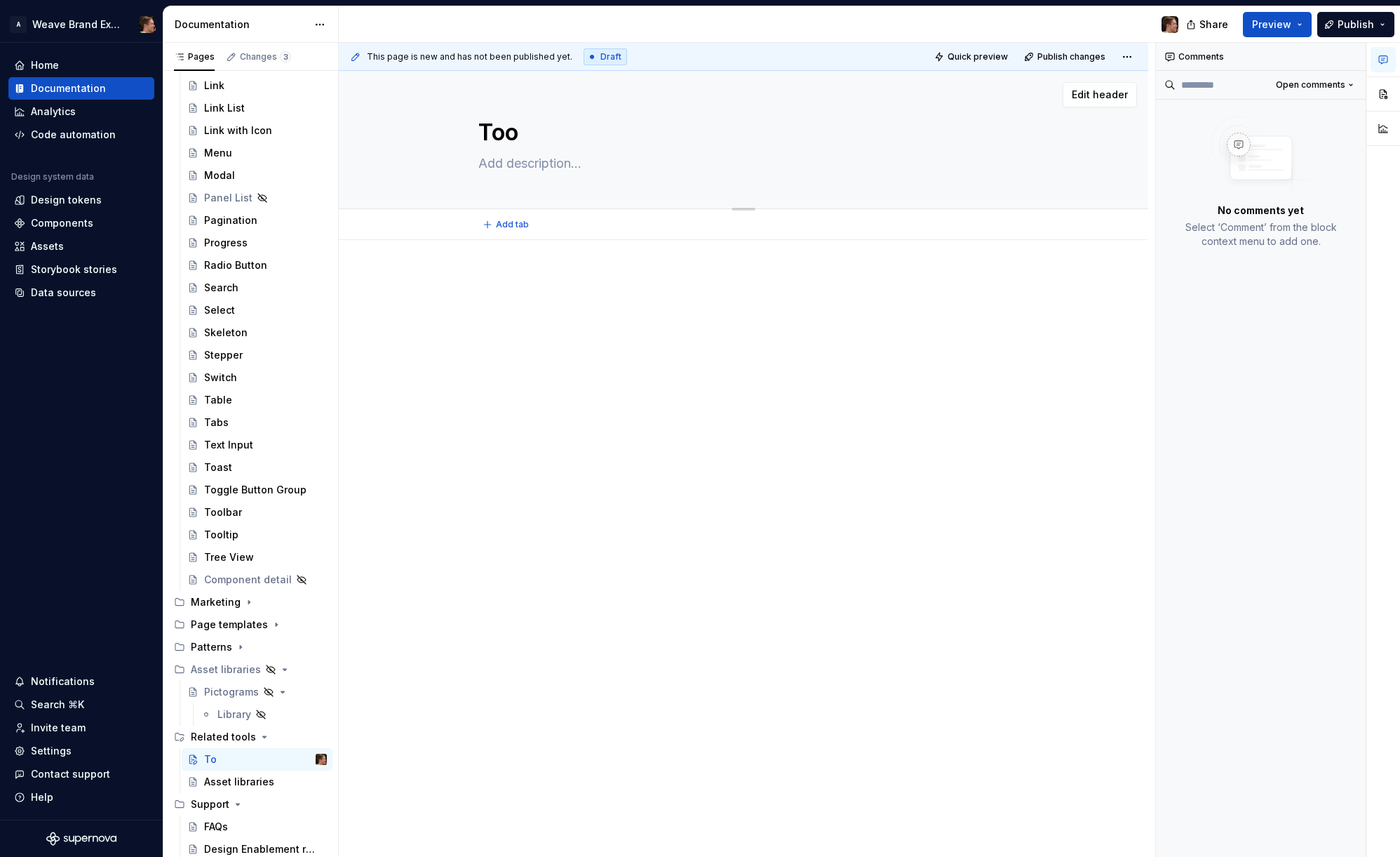
type textarea "Tool"
type textarea "*"
type textarea "Tools"
type textarea "*"
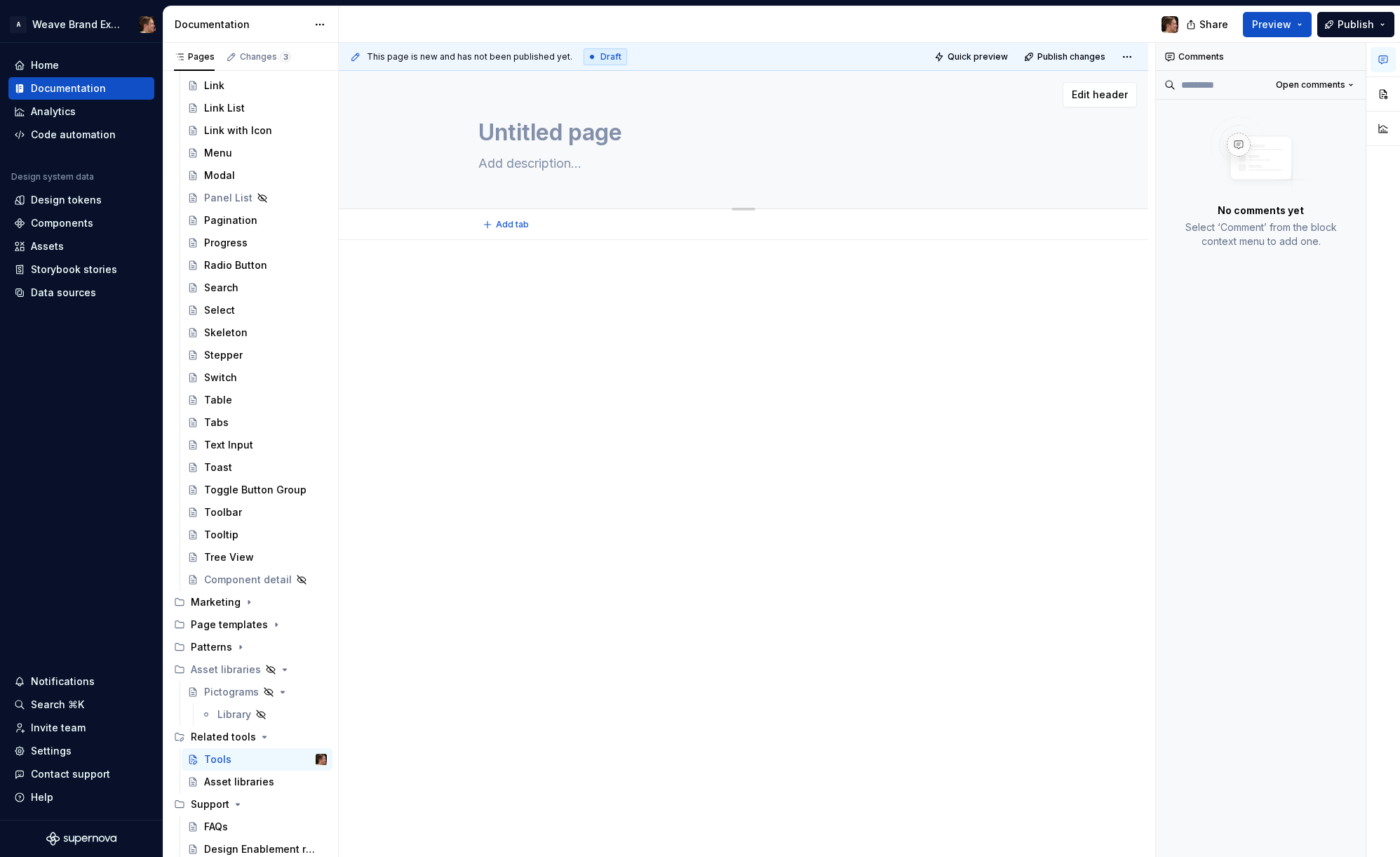
type textarea "Untitled page"
type textarea "*"
type textarea "Untitled pageR"
type textarea "*"
type textarea "Untitled pageRe"
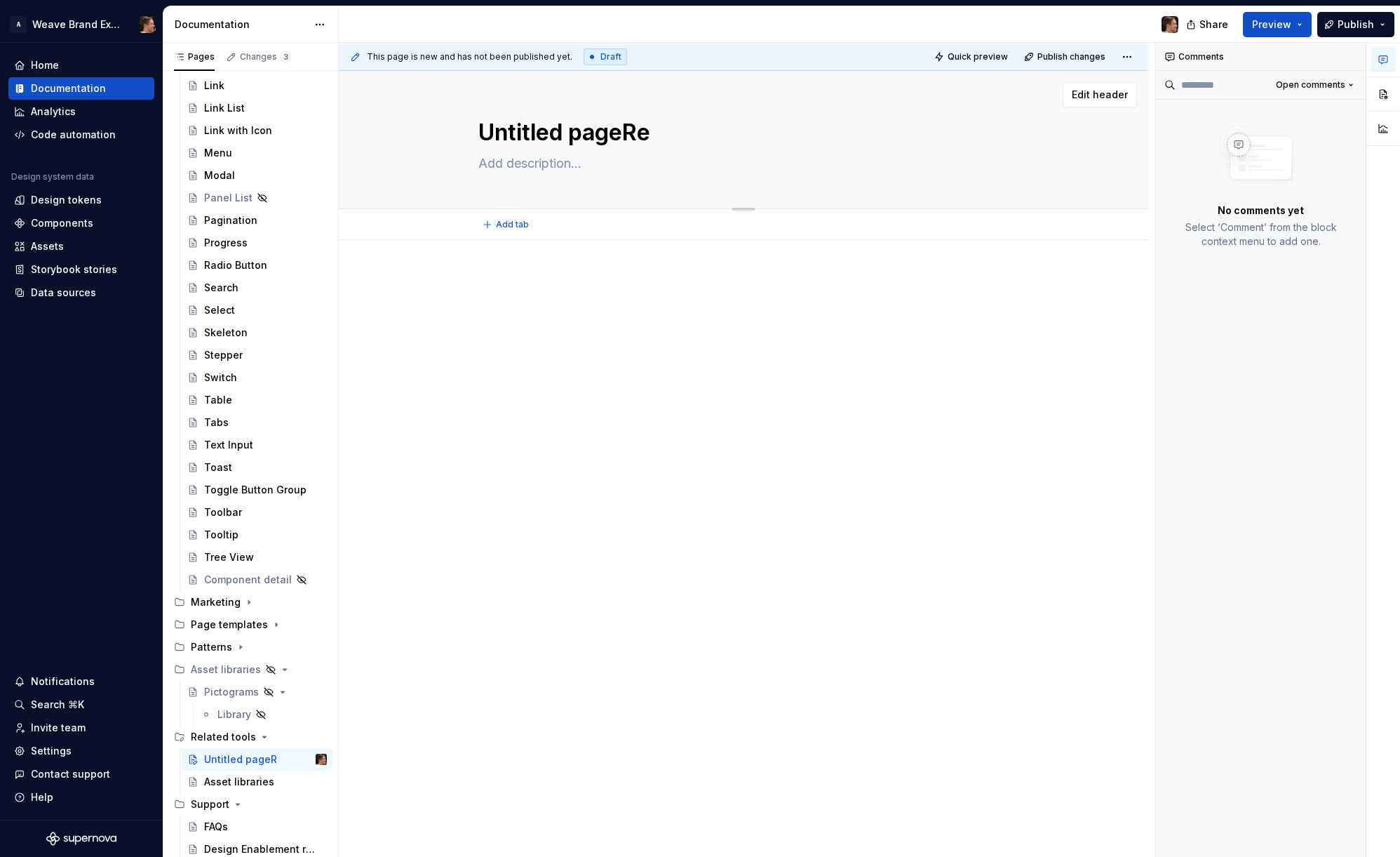
type textarea "*"
type textarea "Untitled"
type textarea "*"
type textarea "Untitled page"
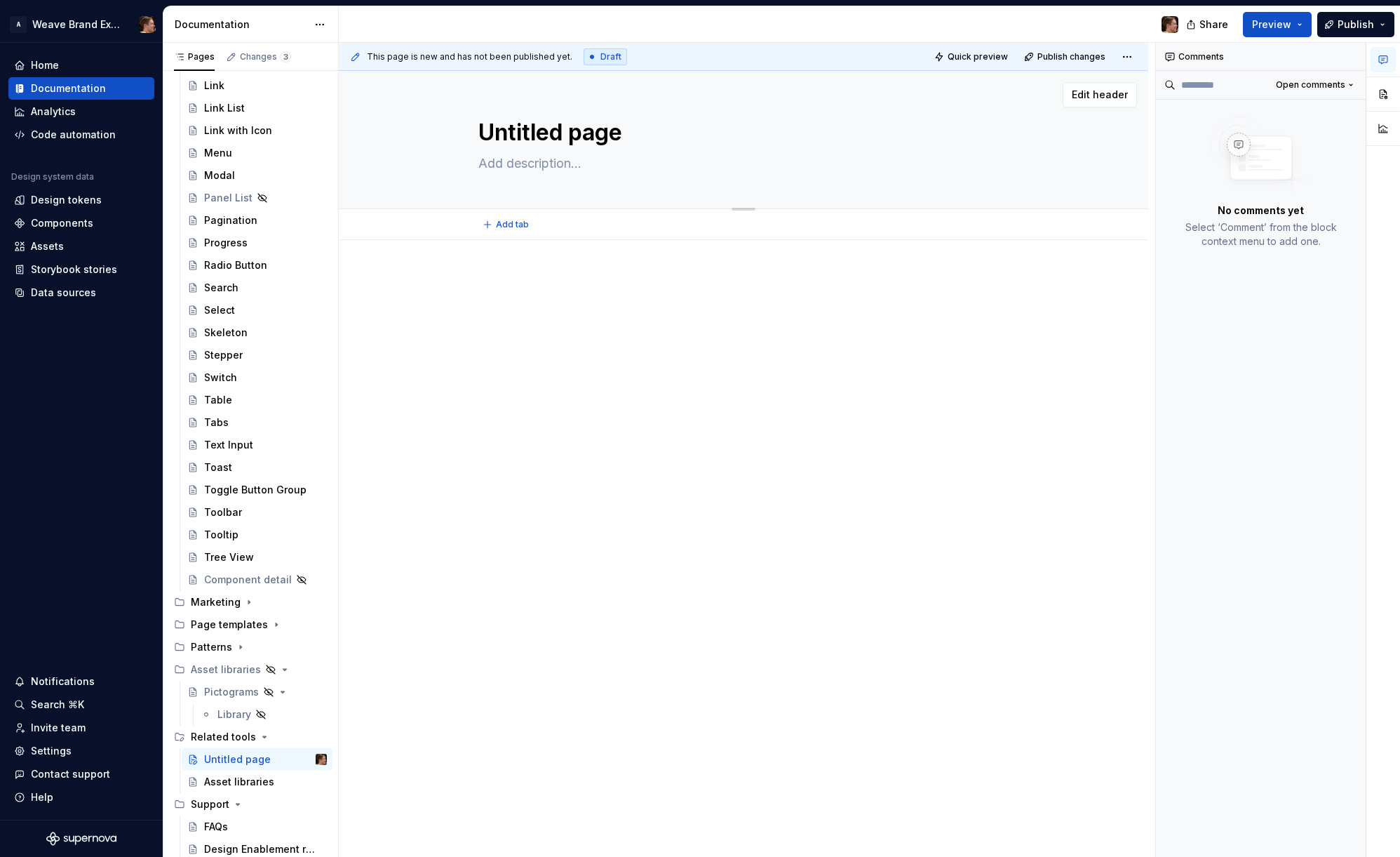
type textarea "*"
type textarea "R"
type textarea "*"
type textarea "Re"
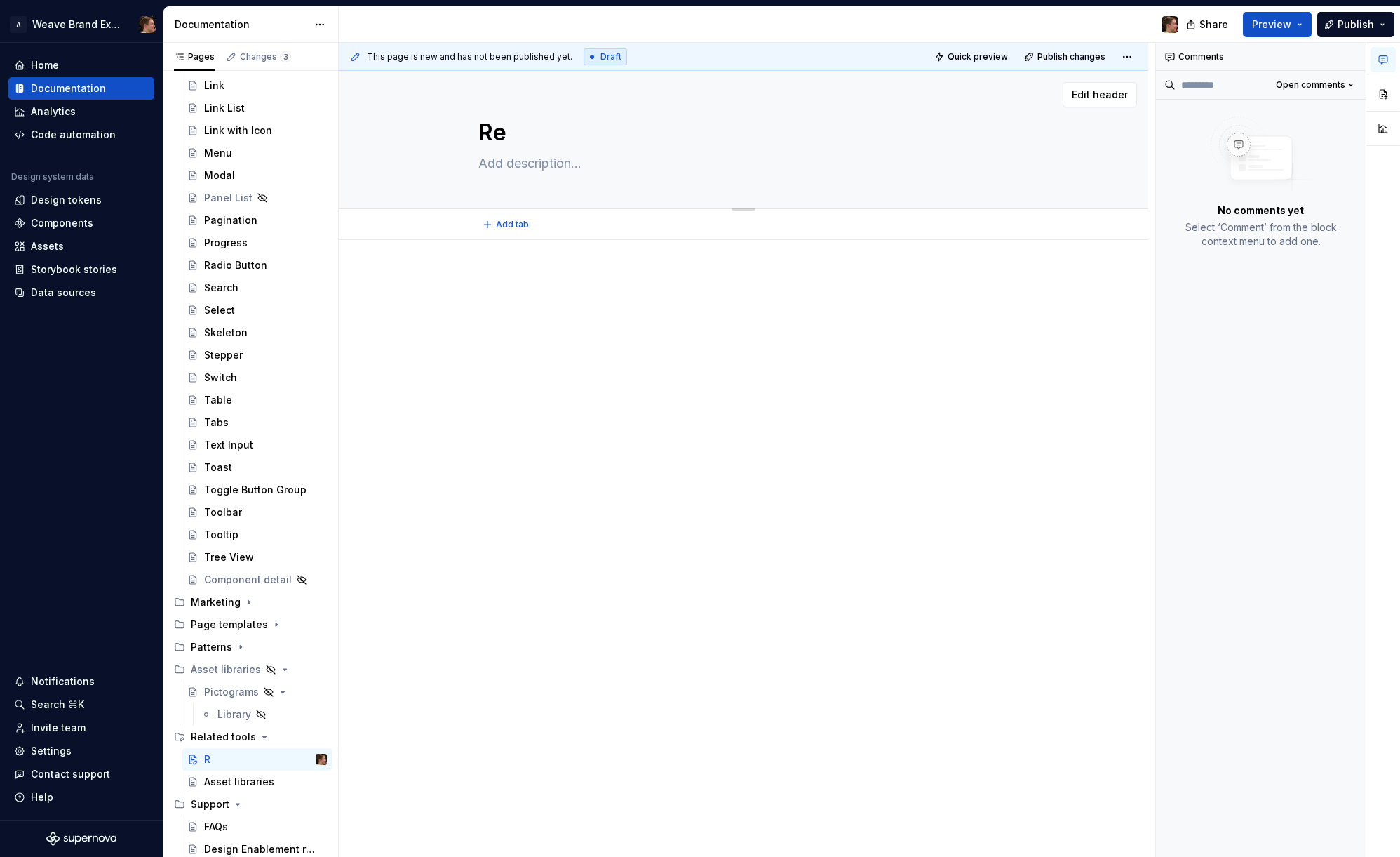
type textarea "*"
type textarea "Rel"
type textarea "*"
type textarea "[MEDICAL_DATA]"
type textarea "*"
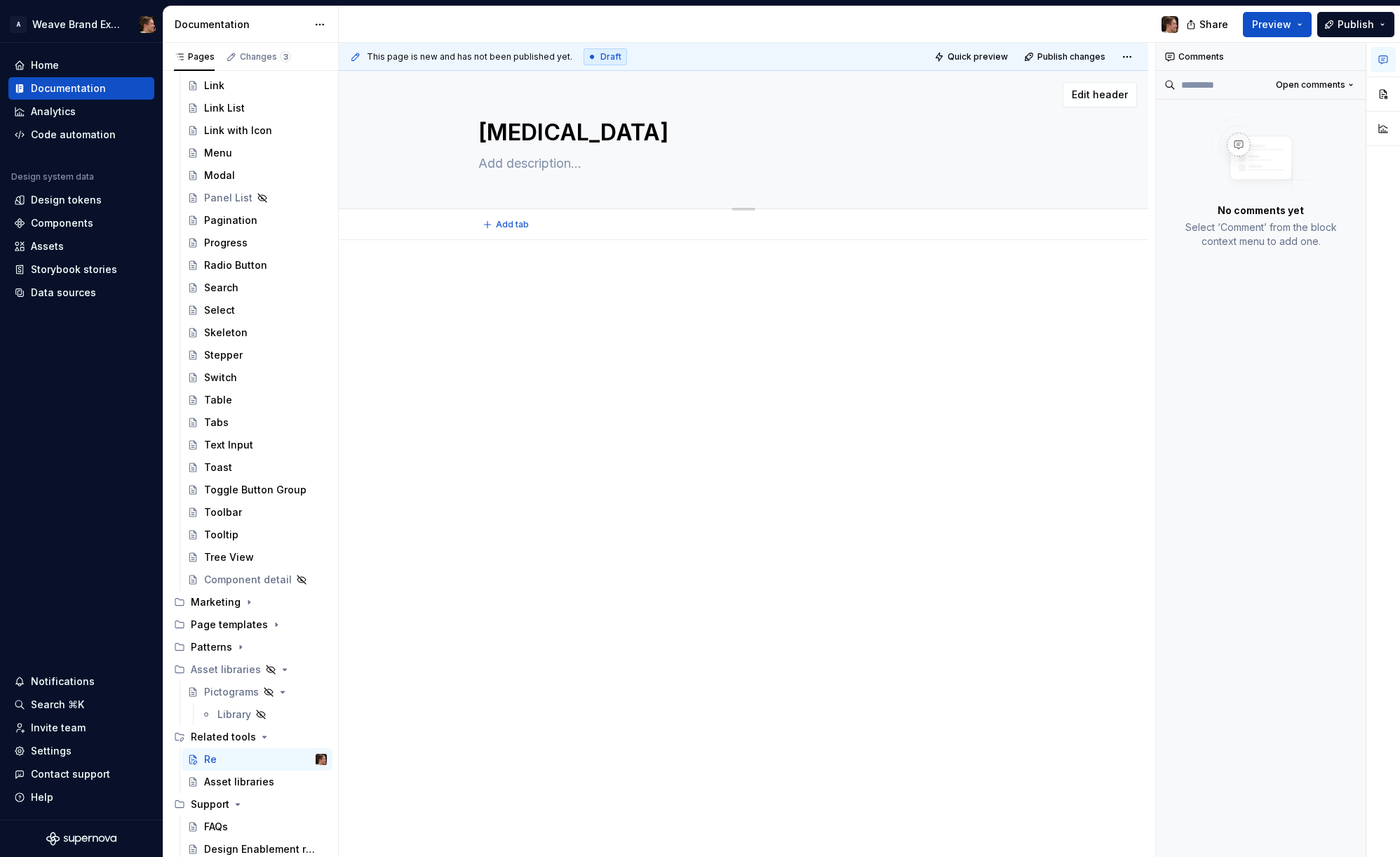
type textarea "Relat"
type textarea "*"
type textarea "Relate"
type textarea "*"
type textarea "Related"
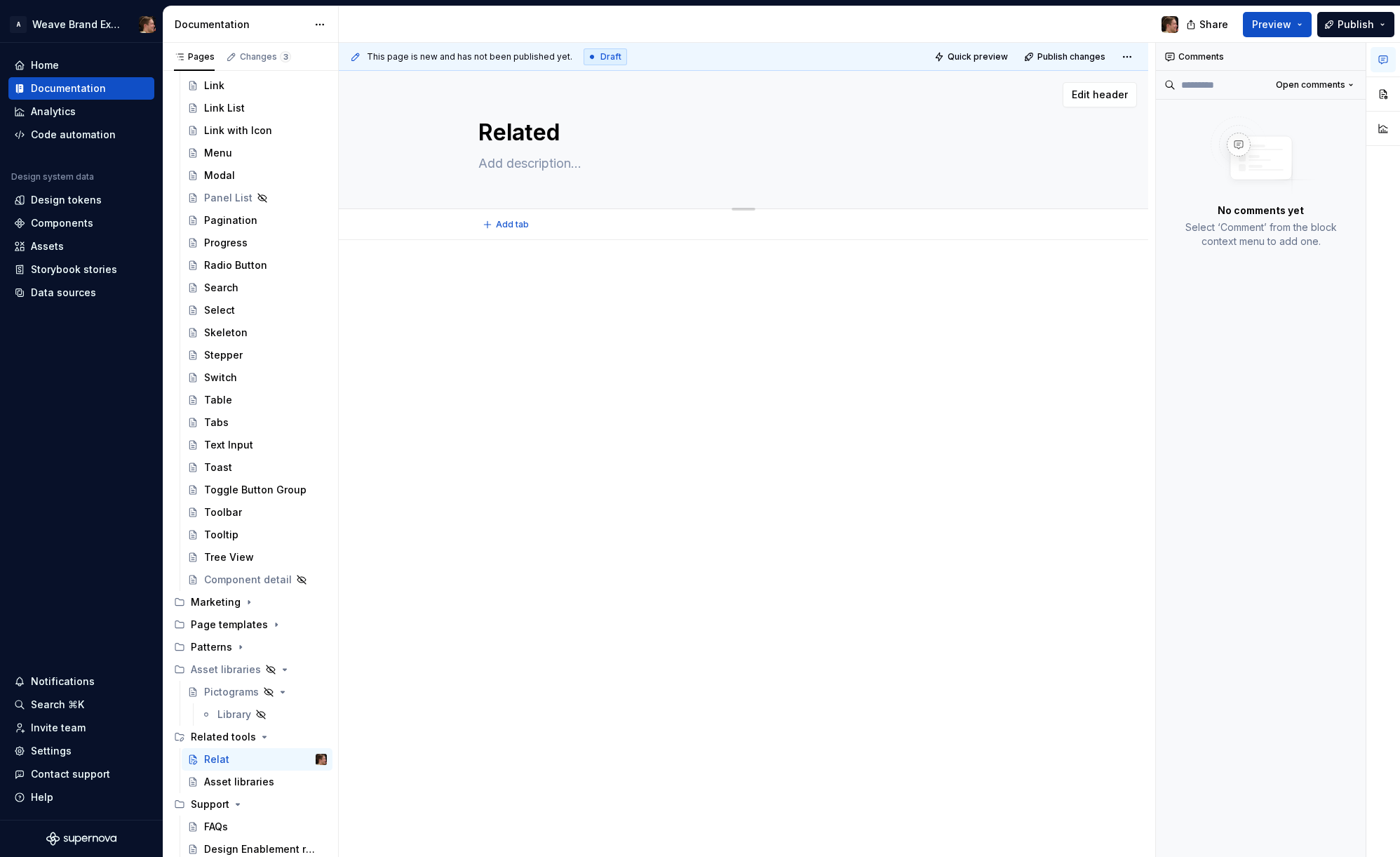
type textarea "*"
type textarea "Related"
type textarea "*"
type textarea "Related t"
type textarea "*"
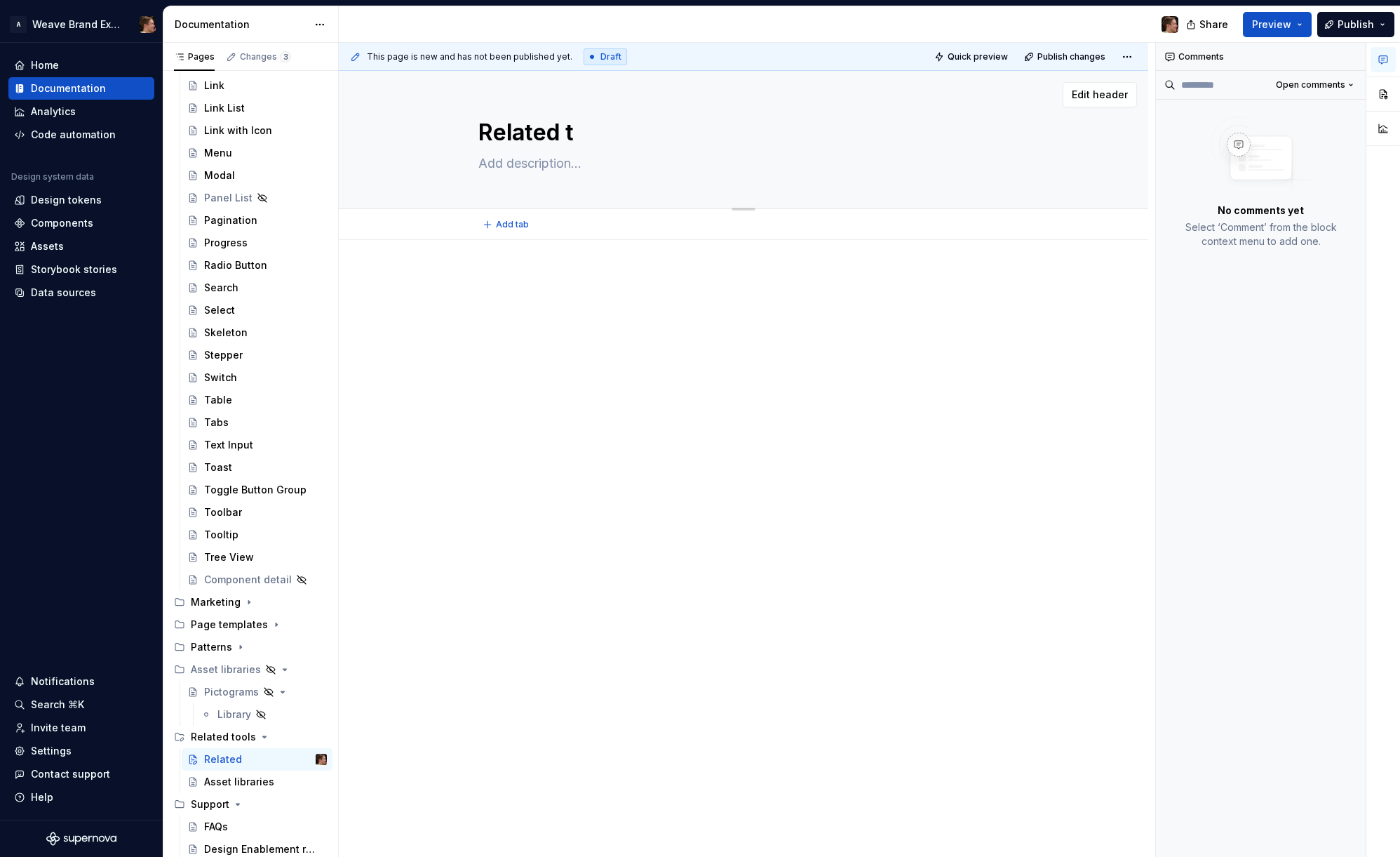
type textarea "Related to"
type textarea "*"
type textarea "Related too"
type textarea "*"
type textarea "Related tool"
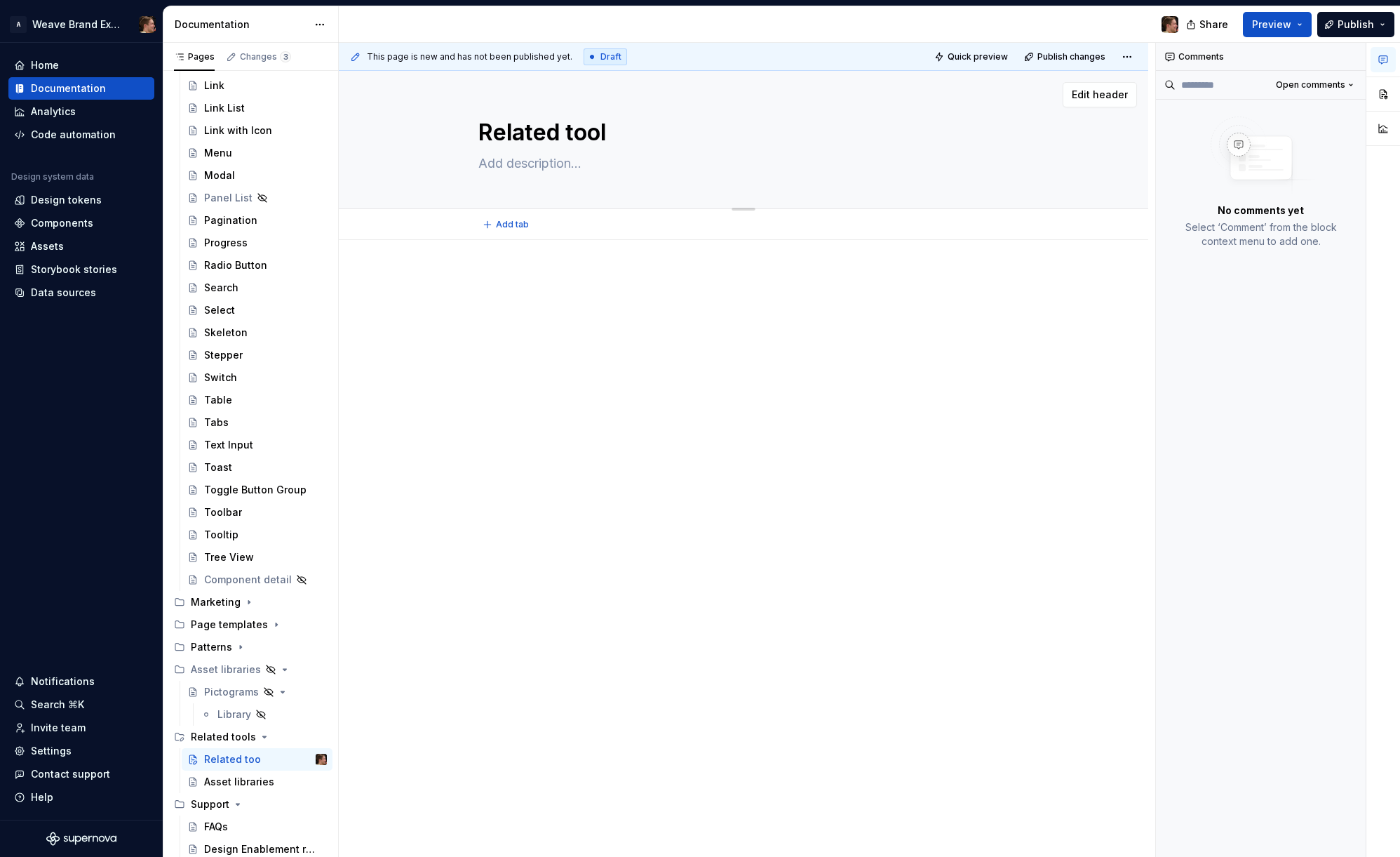
type textarea "*"
type textarea "Related tools"
type textarea "*"
type textarea "Untitled page"
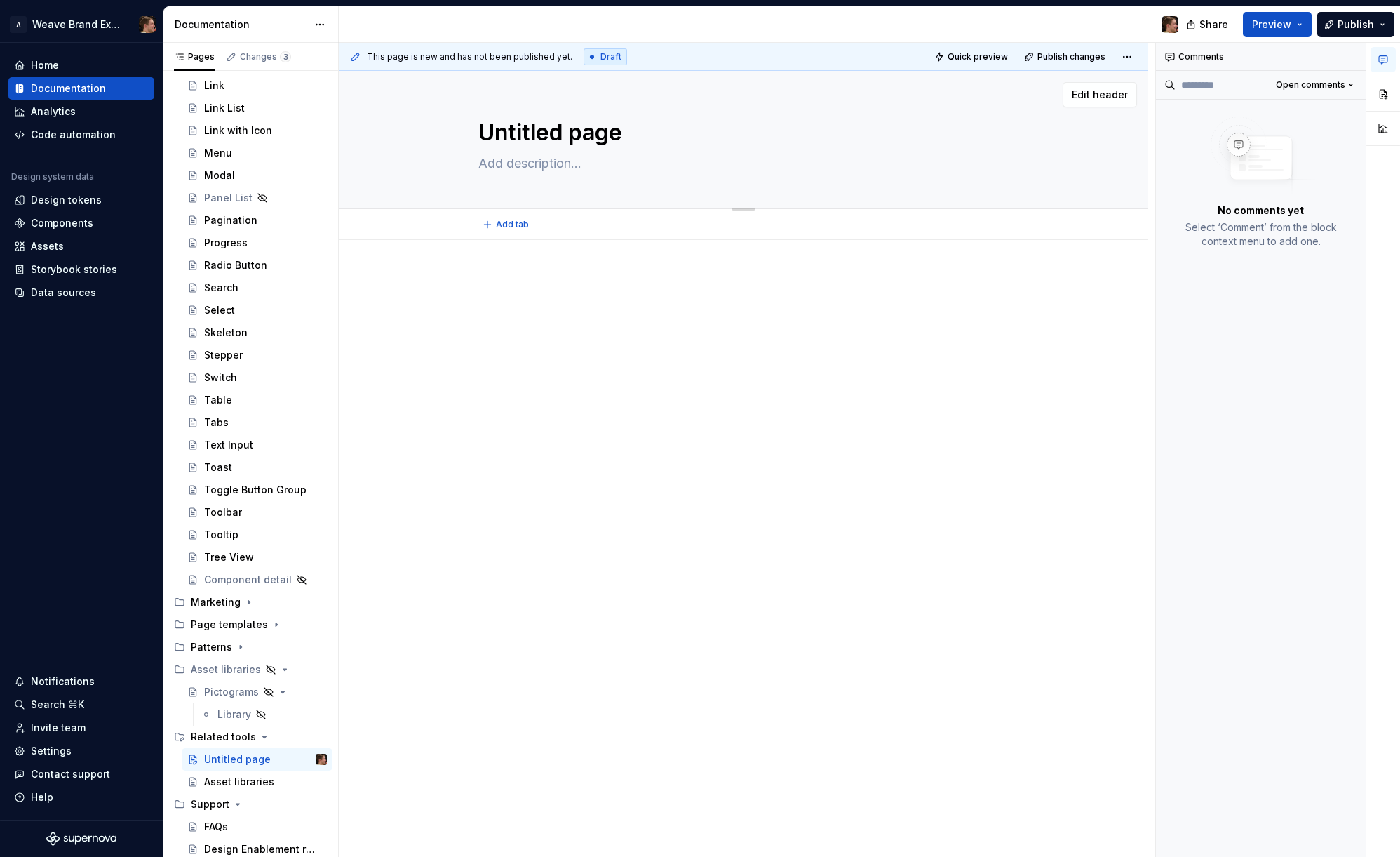
type textarea "*"
type textarea "Untitled pageO"
type textarea "*"
type textarea "Untitled pageOv"
type textarea "*"
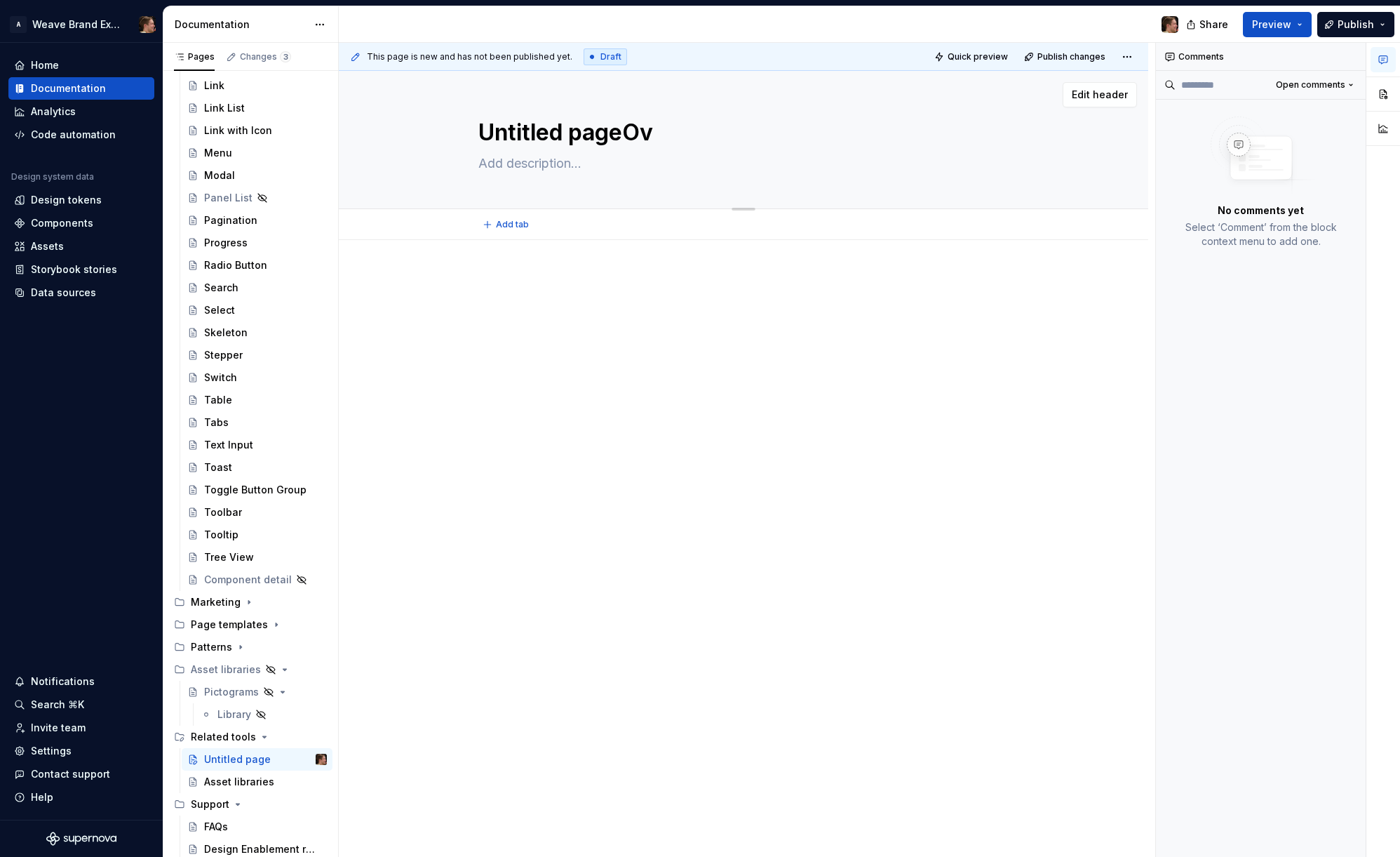
type textarea "Untitled pageOve"
type textarea "*"
type textarea "Untitled pageOver"
type textarea "*"
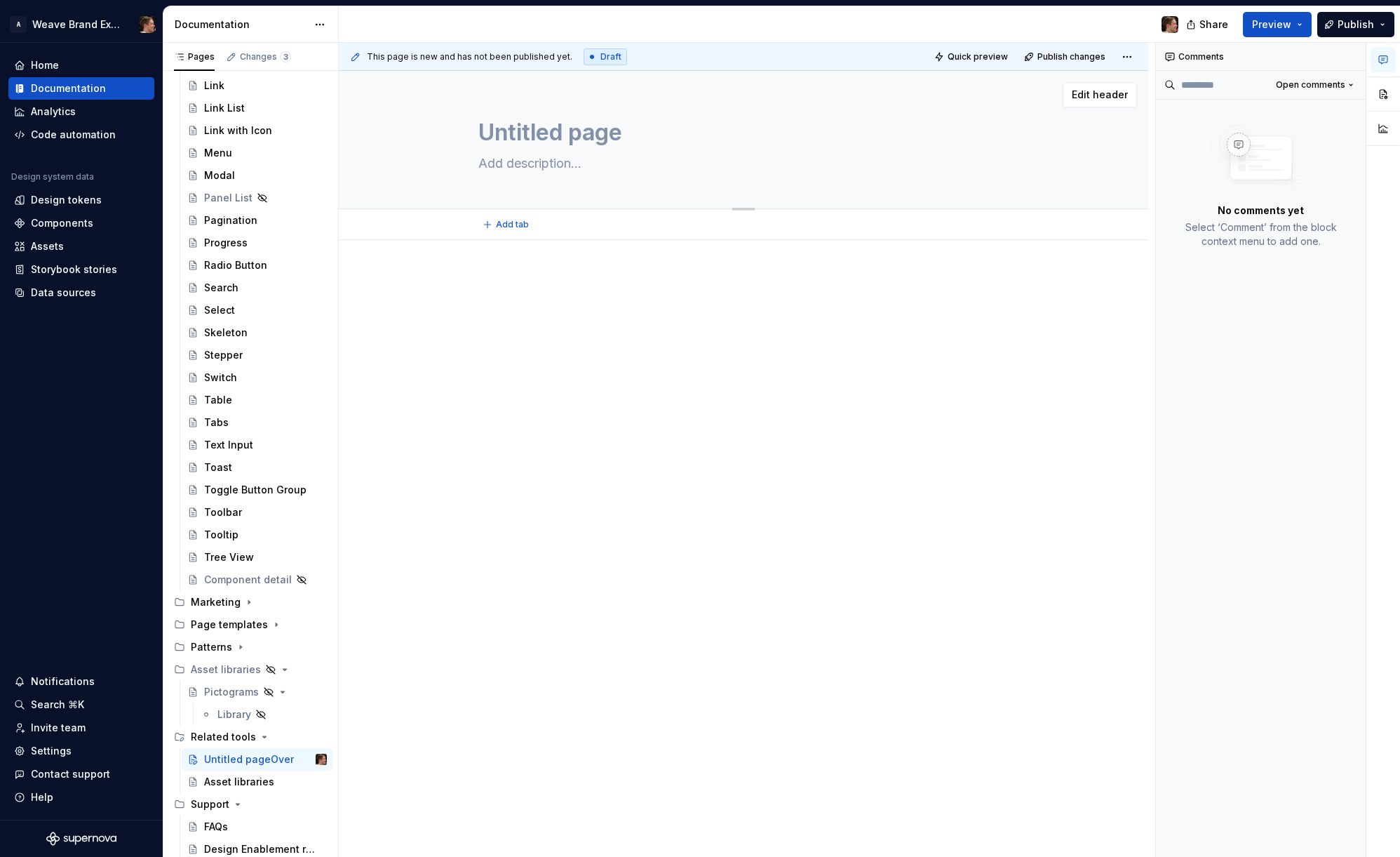
type textarea "Untitled page"
type textarea "*"
type textarea "O"
type textarea "*"
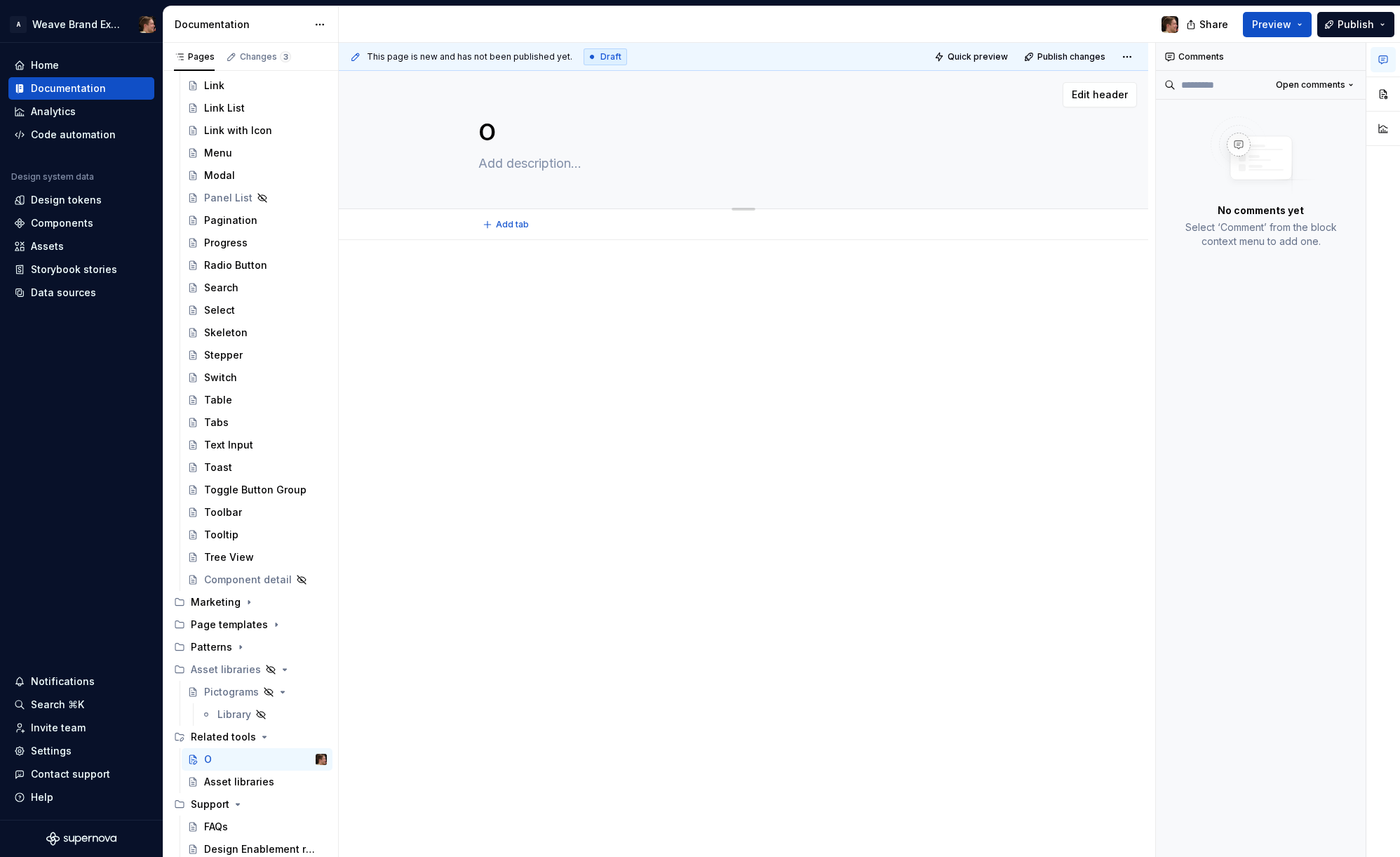
type textarea "Ov"
type textarea "*"
type textarea "Ove"
type textarea "*"
type textarea "Over"
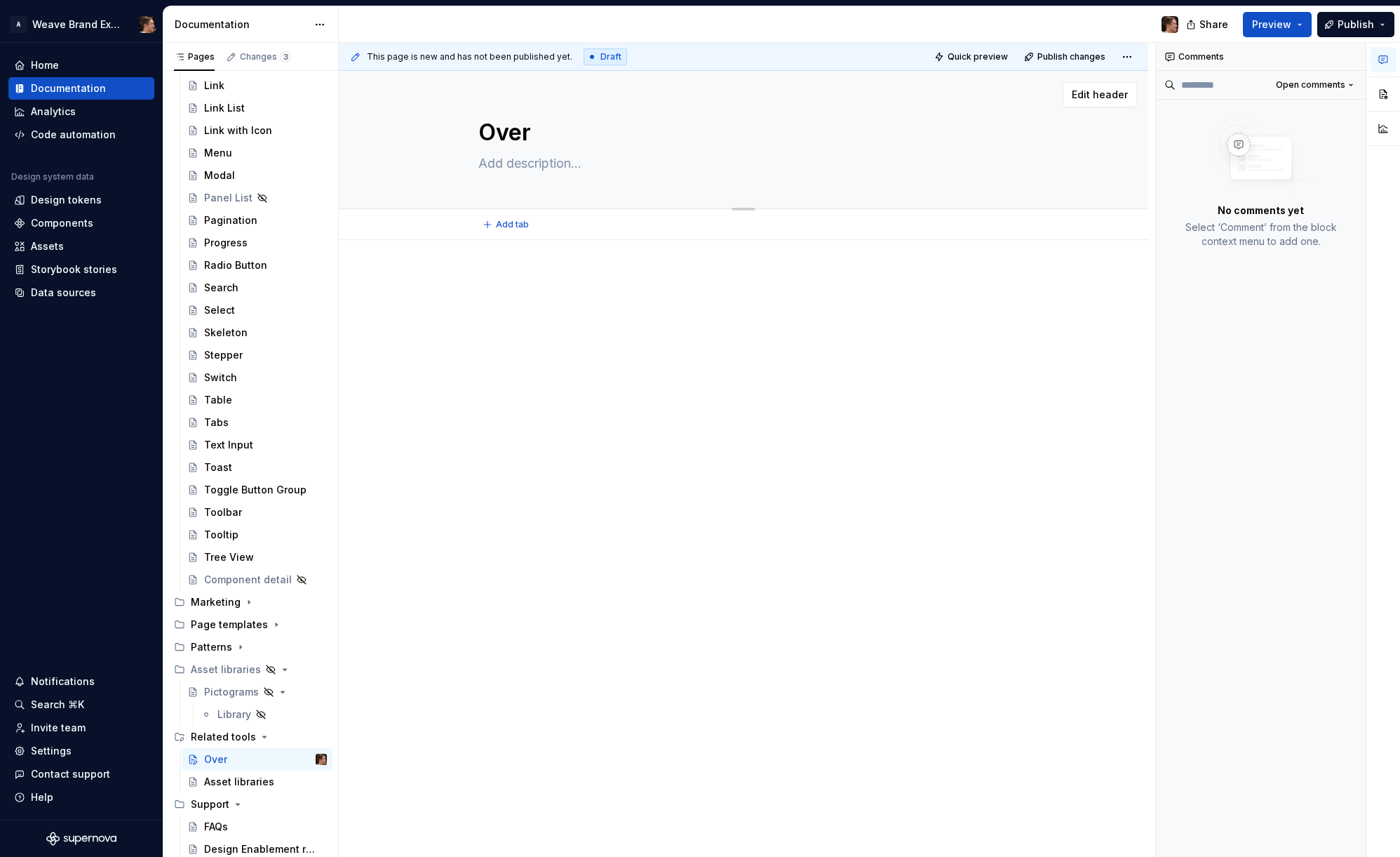
type textarea "*"
type textarea "Overv"
type textarea "*"
type textarea "Overvi"
type textarea "*"
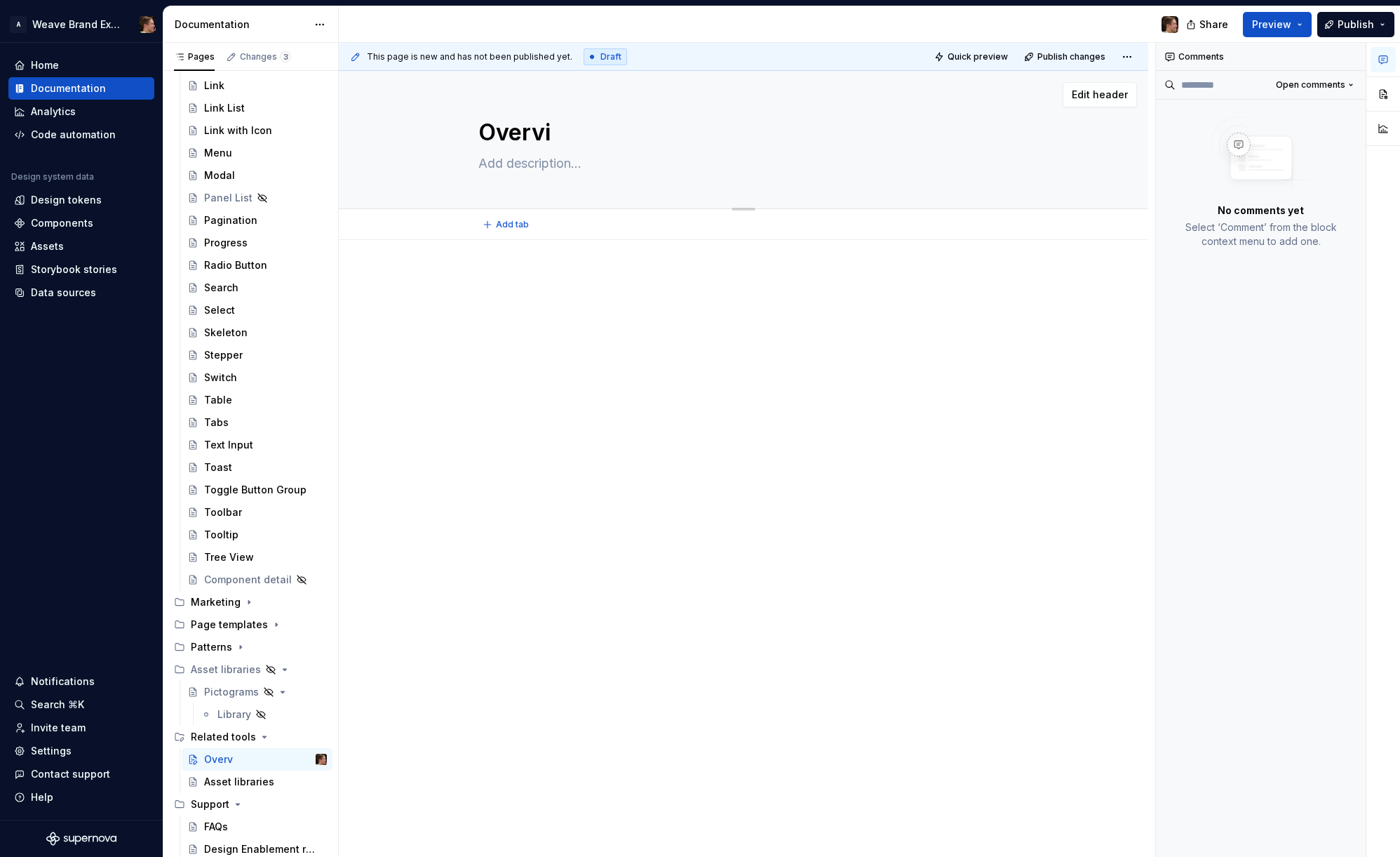
type textarea "Overvie"
type textarea "*"
type textarea "Overview"
type textarea "*"
type textarea "Overview"
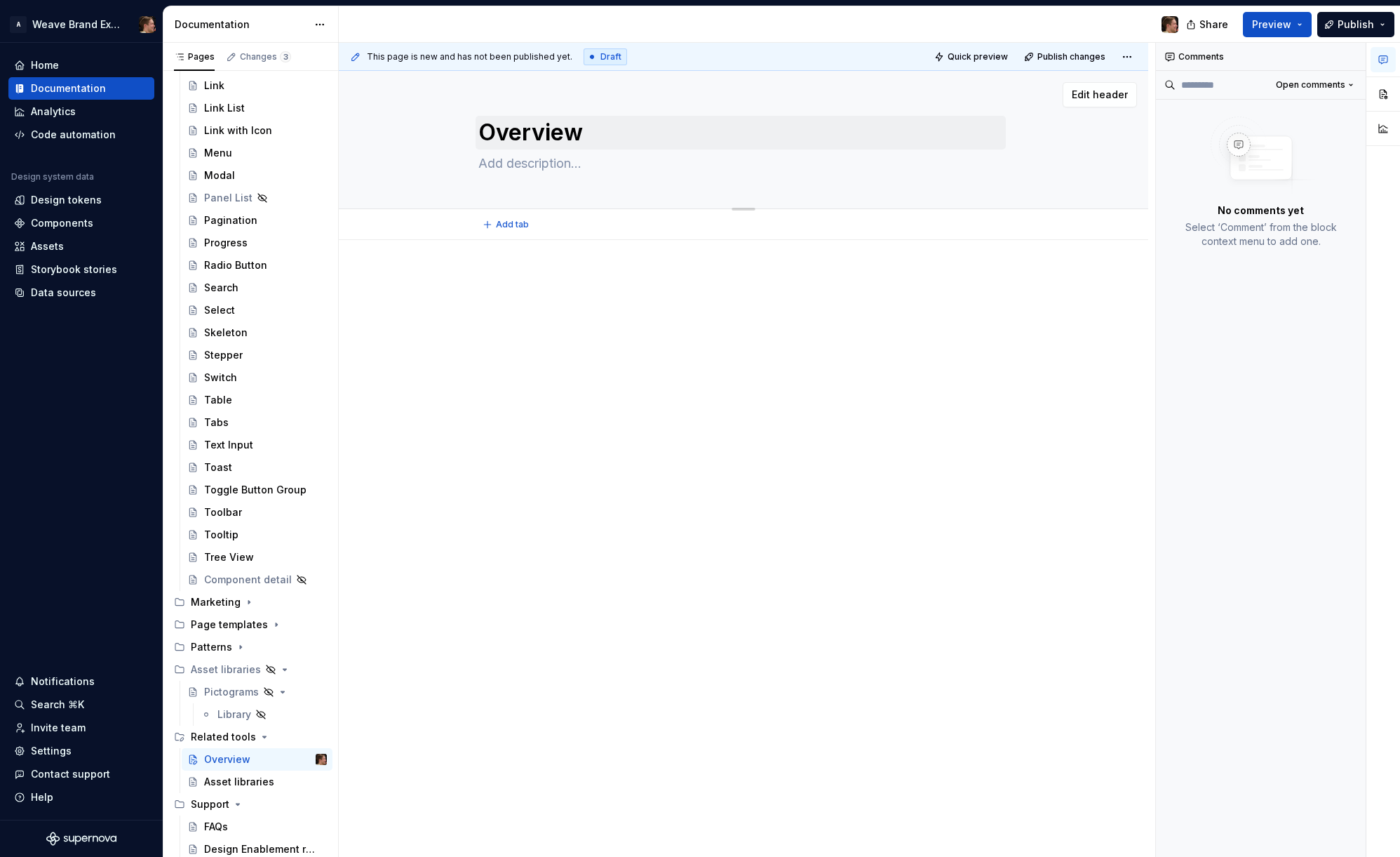
type textarea "*"
type textarea "T"
type textarea "*"
type textarea "Th"
type textarea "*"
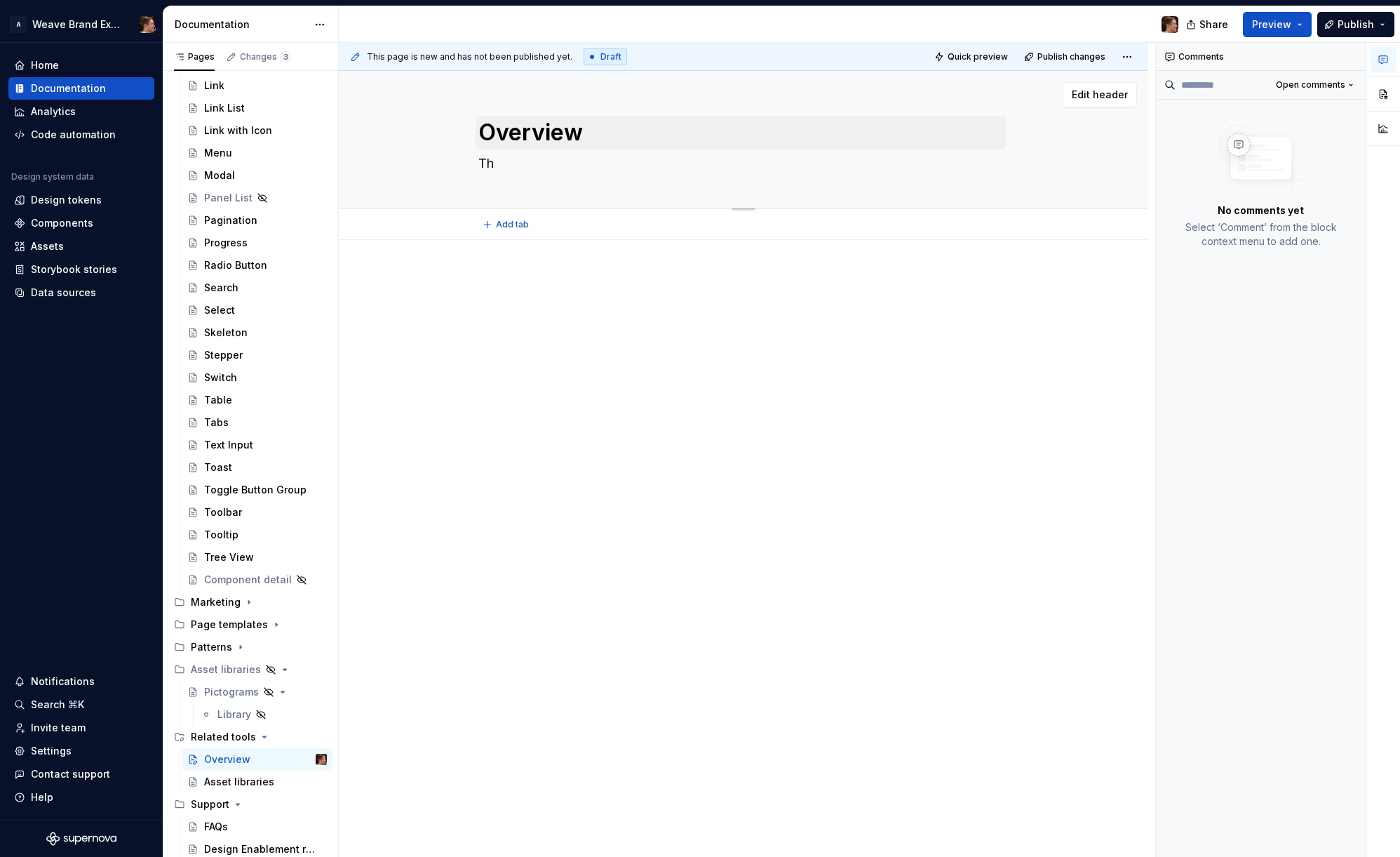
type textarea "The"
type textarea "*"
type textarea "Thes"
type textarea "*"
type textarea "These"
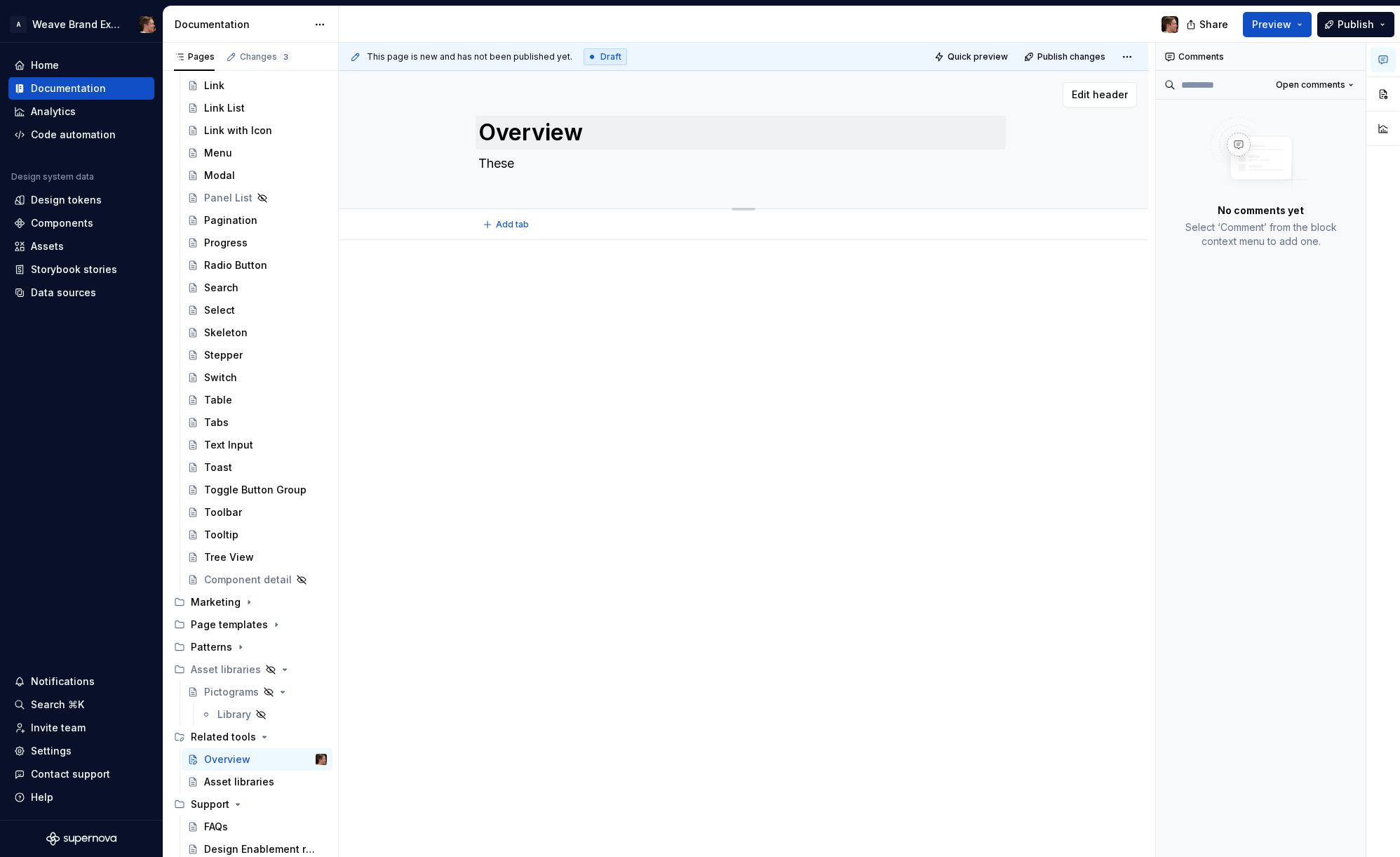
type textarea "*"
type textarea "These"
type textarea "*"
type textarea "These r"
type textarea "*"
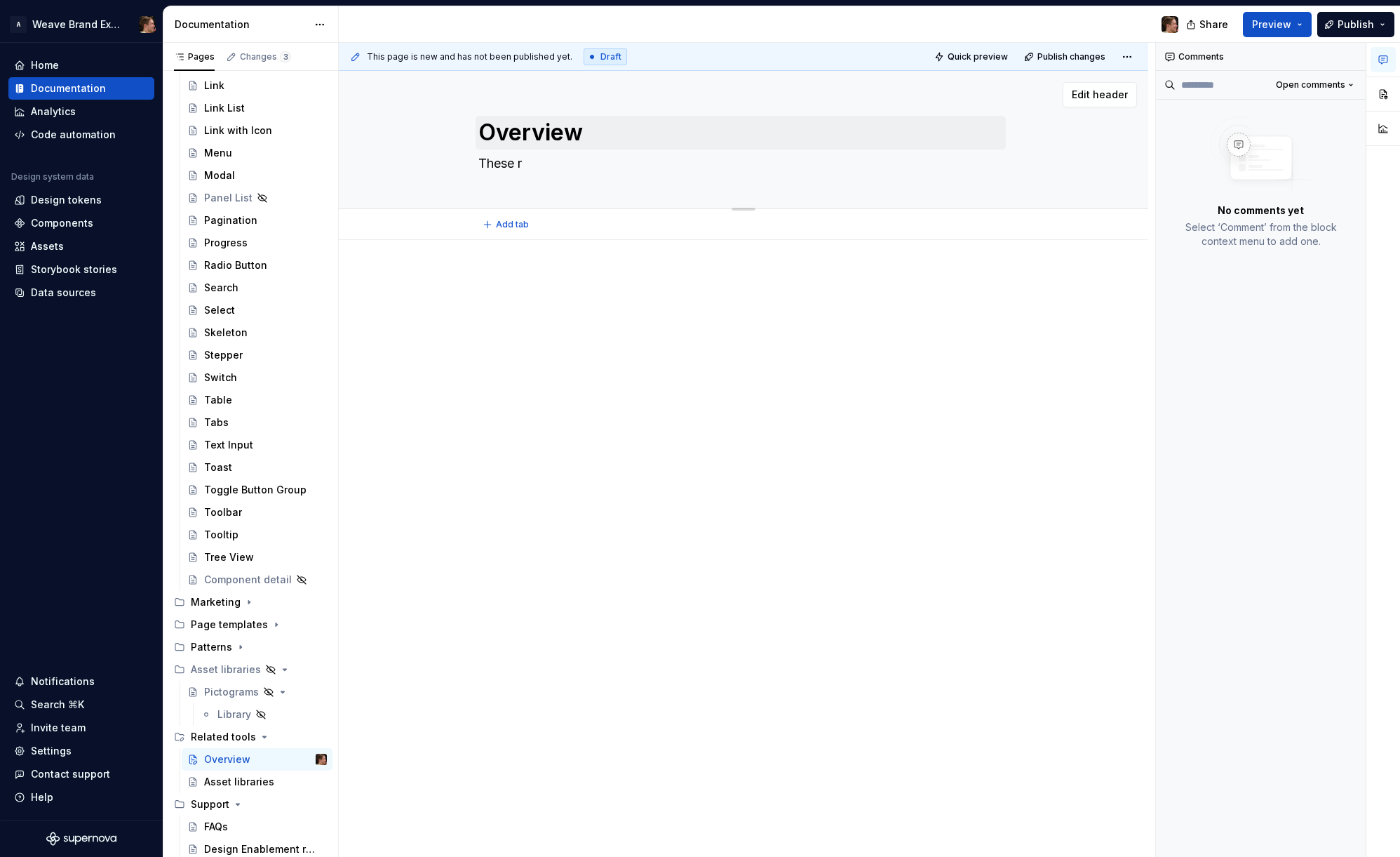
type textarea "These re"
type textarea "*"
type textarea "These rel"
type textarea "*"
type textarea "These [MEDICAL_DATA]"
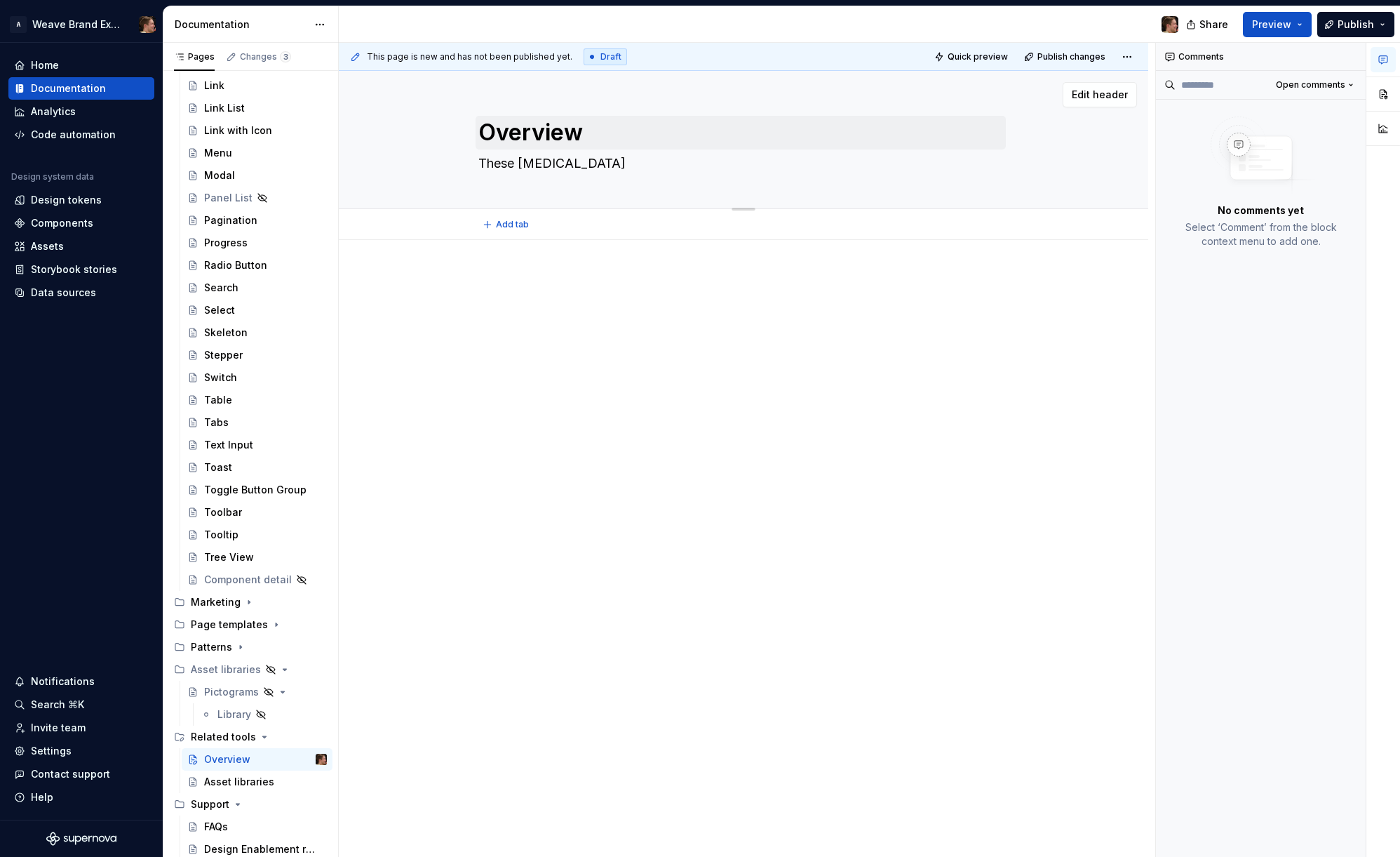
type textarea "*"
type textarea "These relat"
type textarea "*"
type textarea "These relate"
type textarea "*"
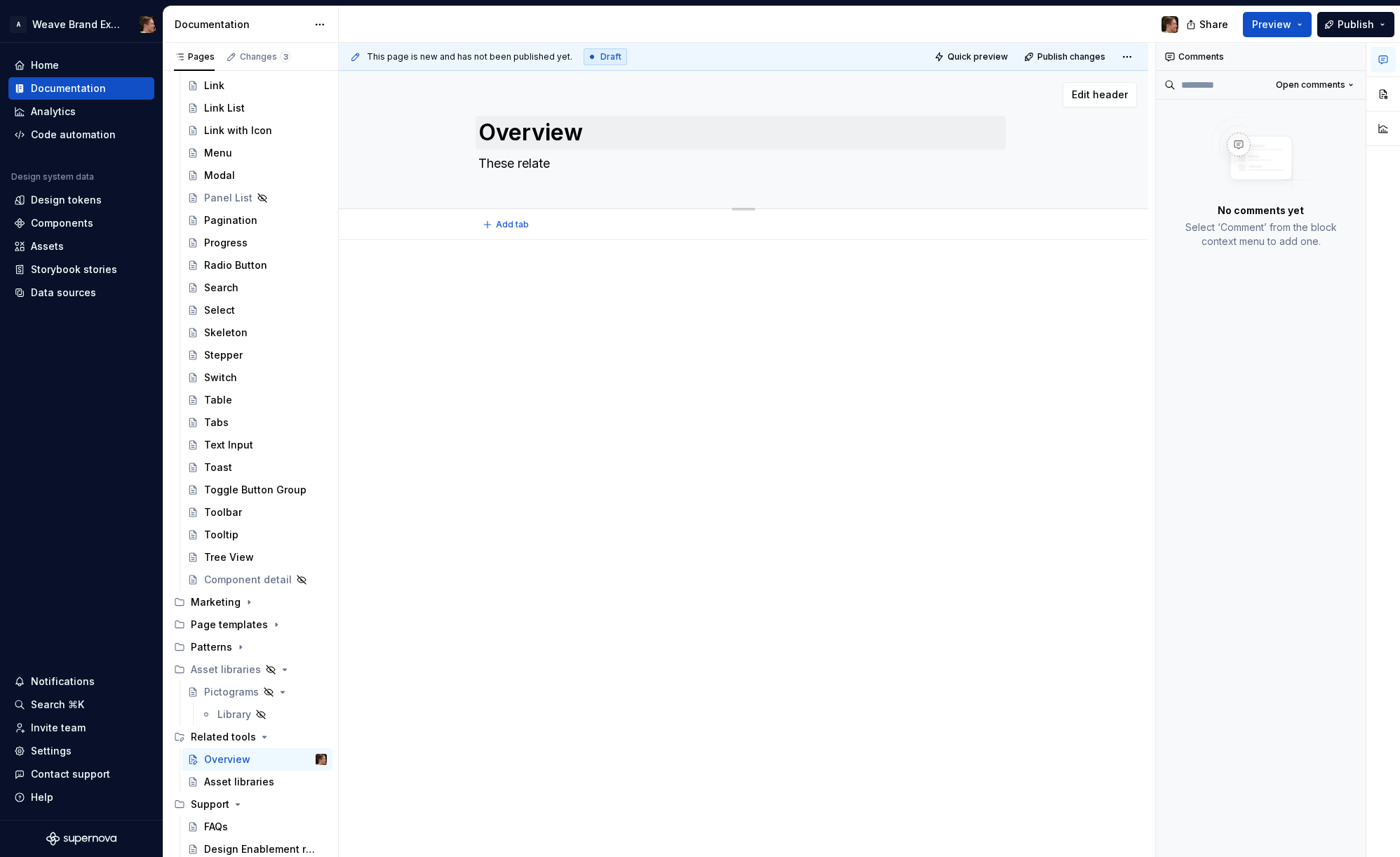
type textarea "These related"
type textarea "*"
type textarea "These related"
type textarea "*"
type textarea "These related t"
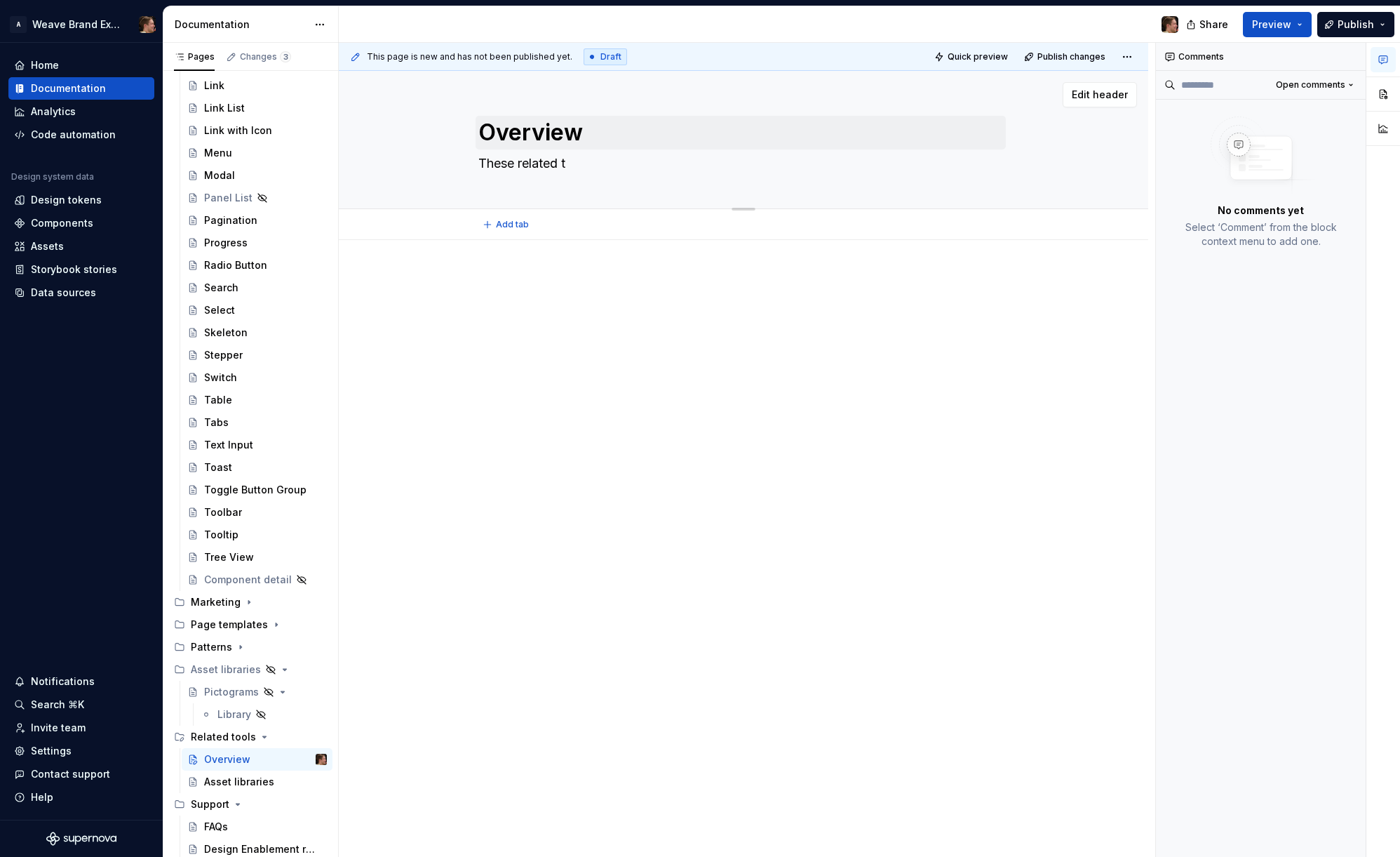
type textarea "*"
type textarea "These related to"
type textarea "*"
type textarea "These related too"
type textarea "*"
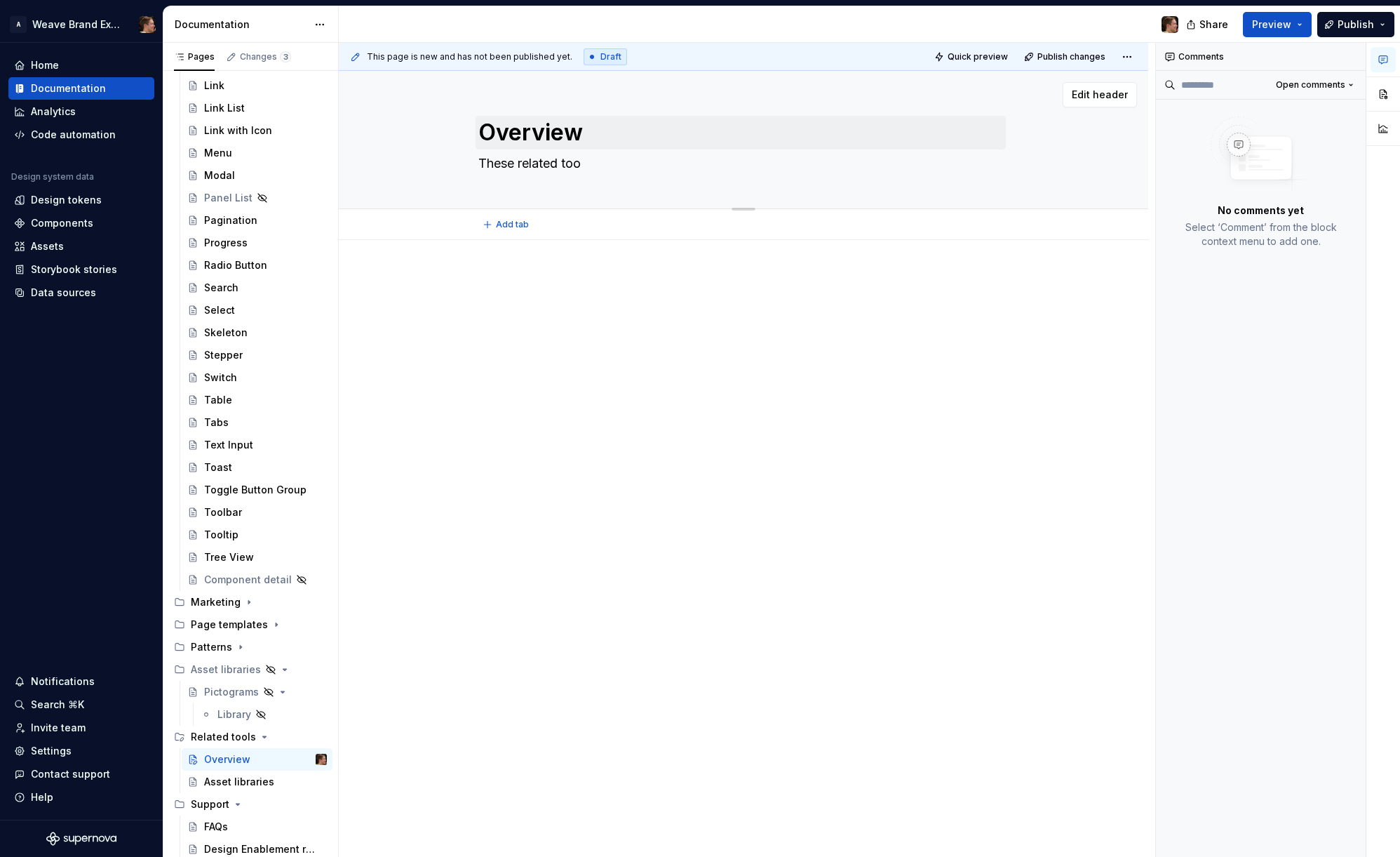
type textarea "These related tool"
type textarea "*"
type textarea "These related tools"
type textarea "*"
type textarea "These related tools"
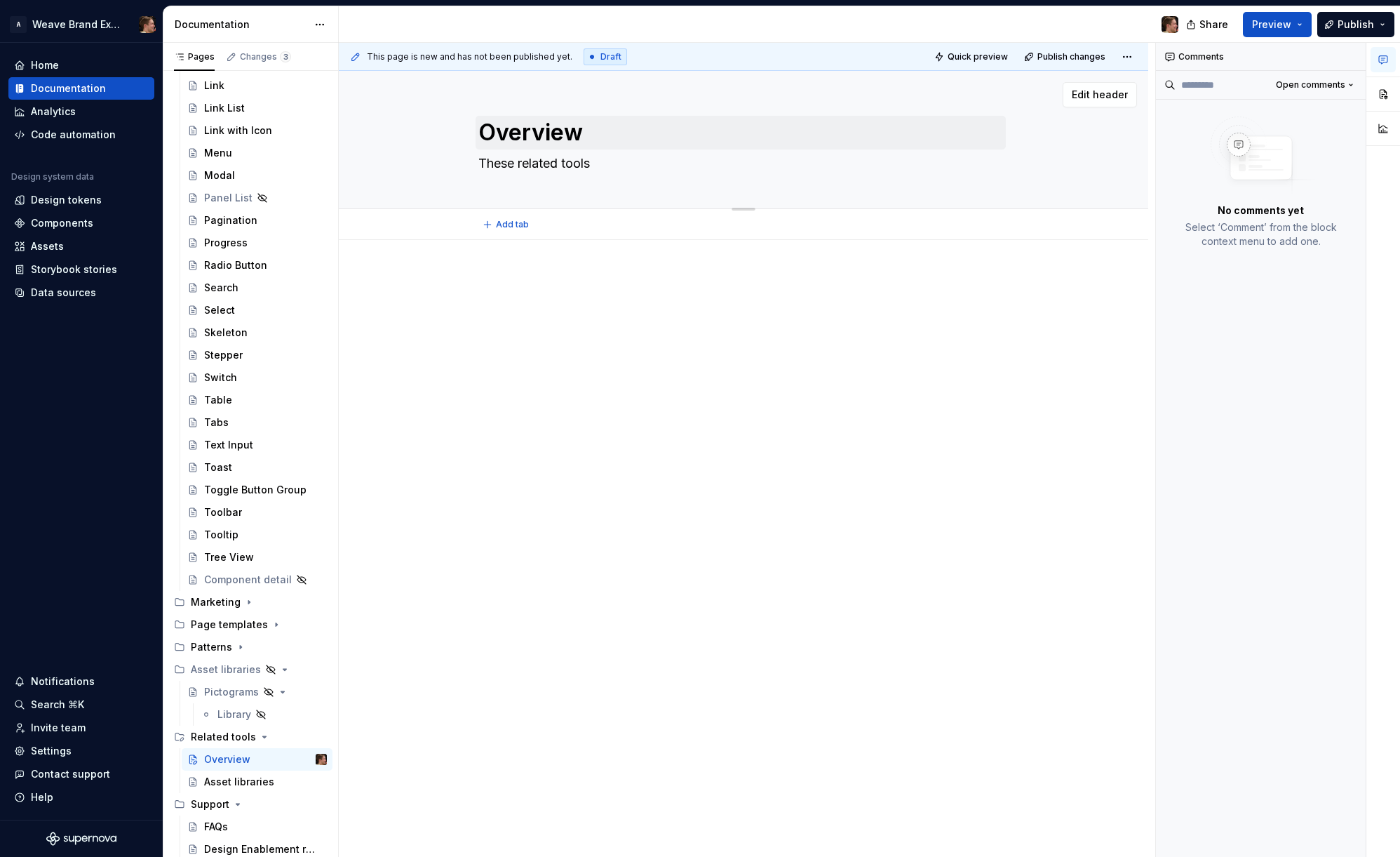
type textarea "*"
type textarea "These related tools a"
type textarea "*"
type textarea "These related tools ar"
type textarea "*"
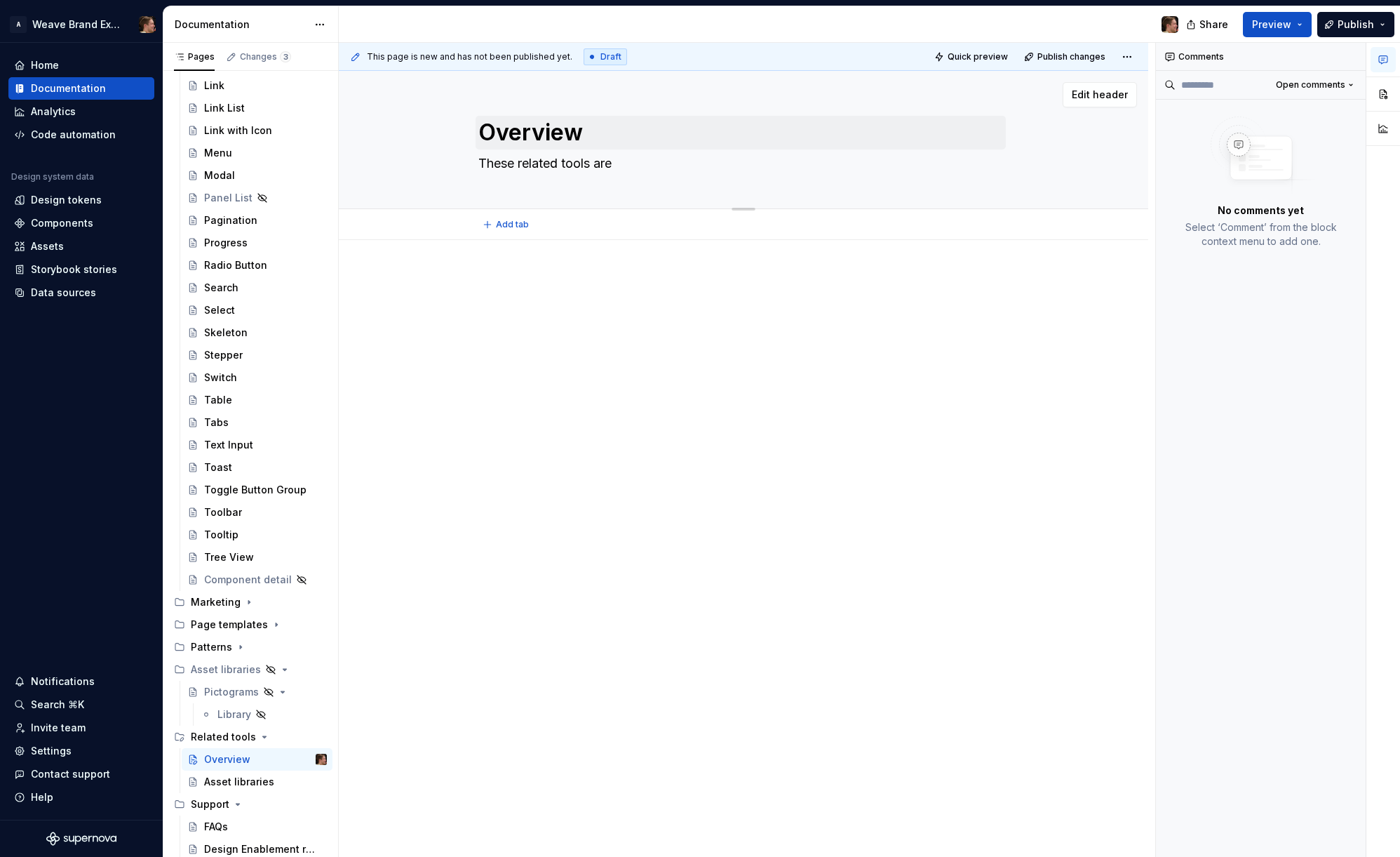
type textarea "These related tools are"
type textarea "*"
type textarea "These related tools are u"
type textarea "*"
type textarea "These related tools are us"
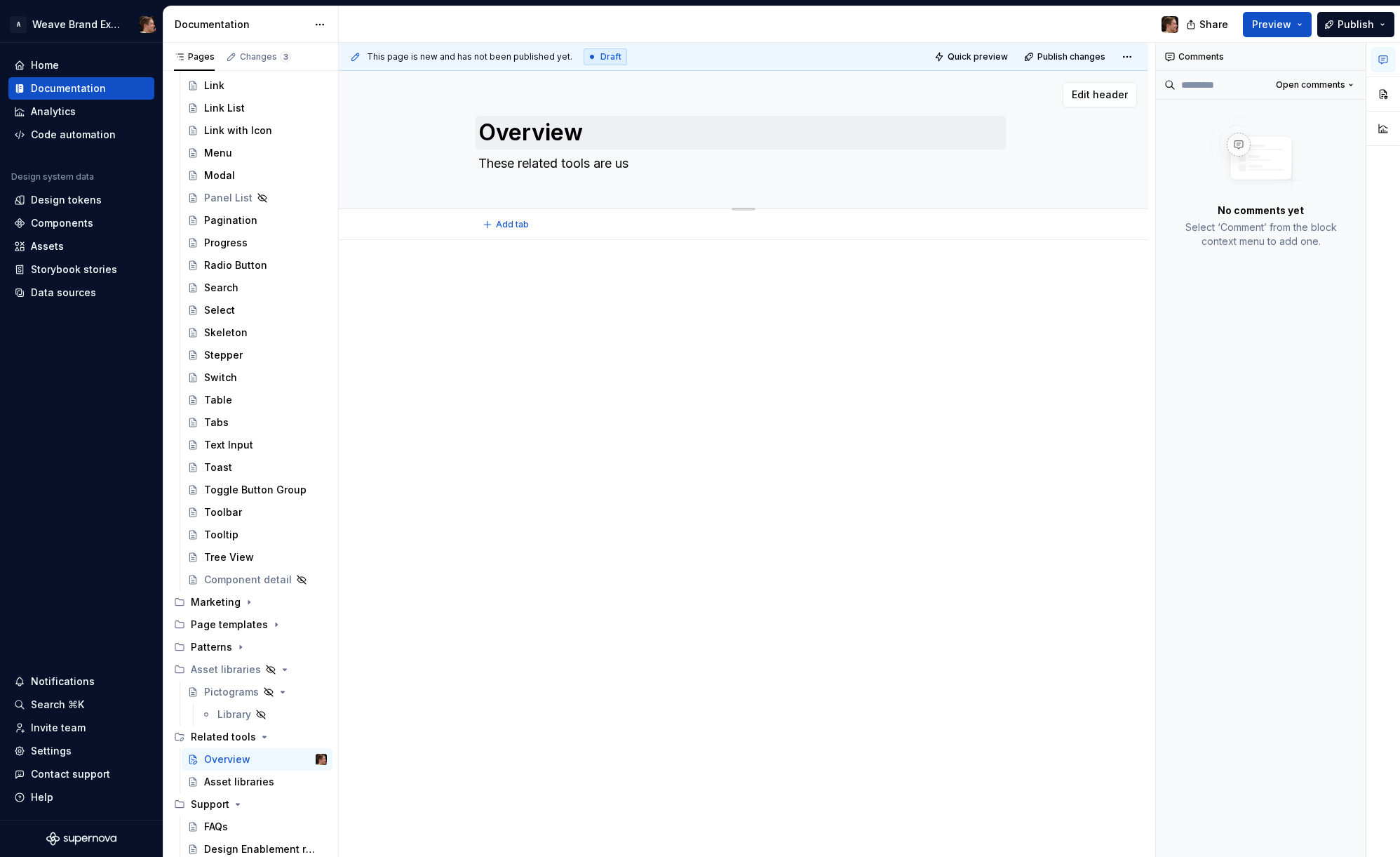
type textarea "*"
type textarea "These related tools are use"
type textarea "*"
type textarea "These related tools are usef"
type textarea "*"
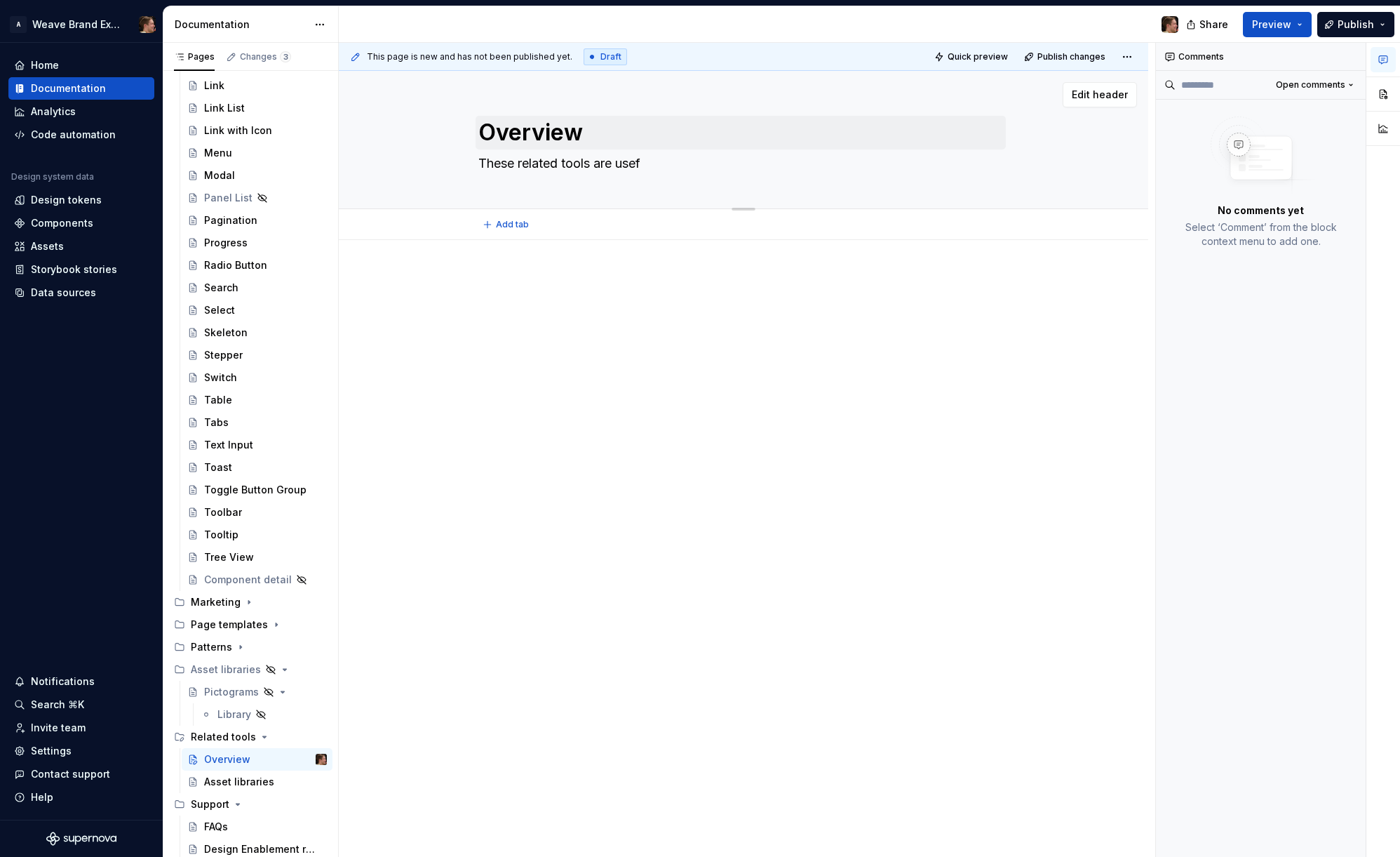
type textarea "These related tools are usefu"
type textarea "*"
type textarea "These related tools are useful"
type textarea "*"
type textarea "These related tools are useful"
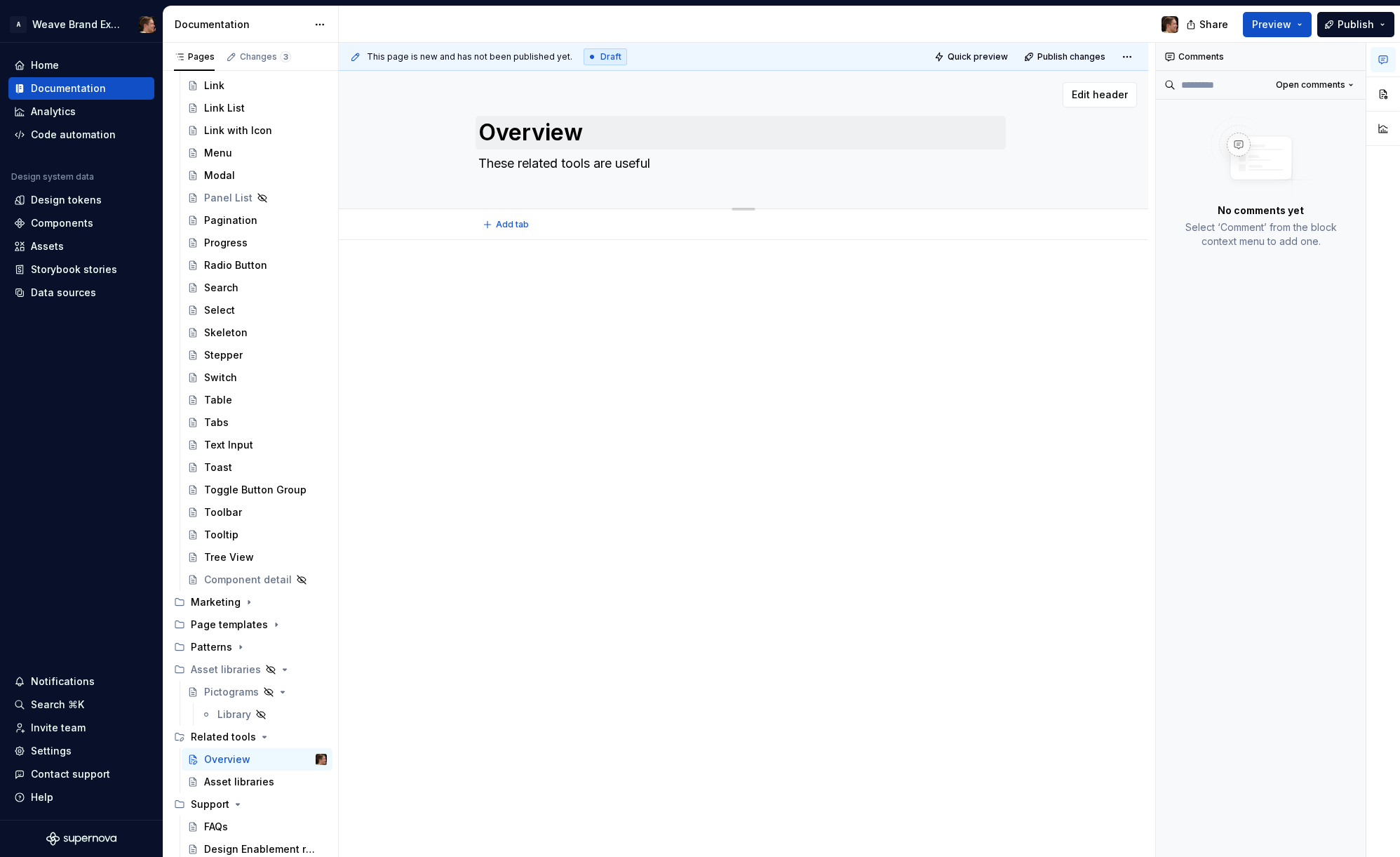
type textarea "*"
type textarea "These related tools are useful i"
type textarea "*"
type textarea "These related tools are useful in"
type textarea "*"
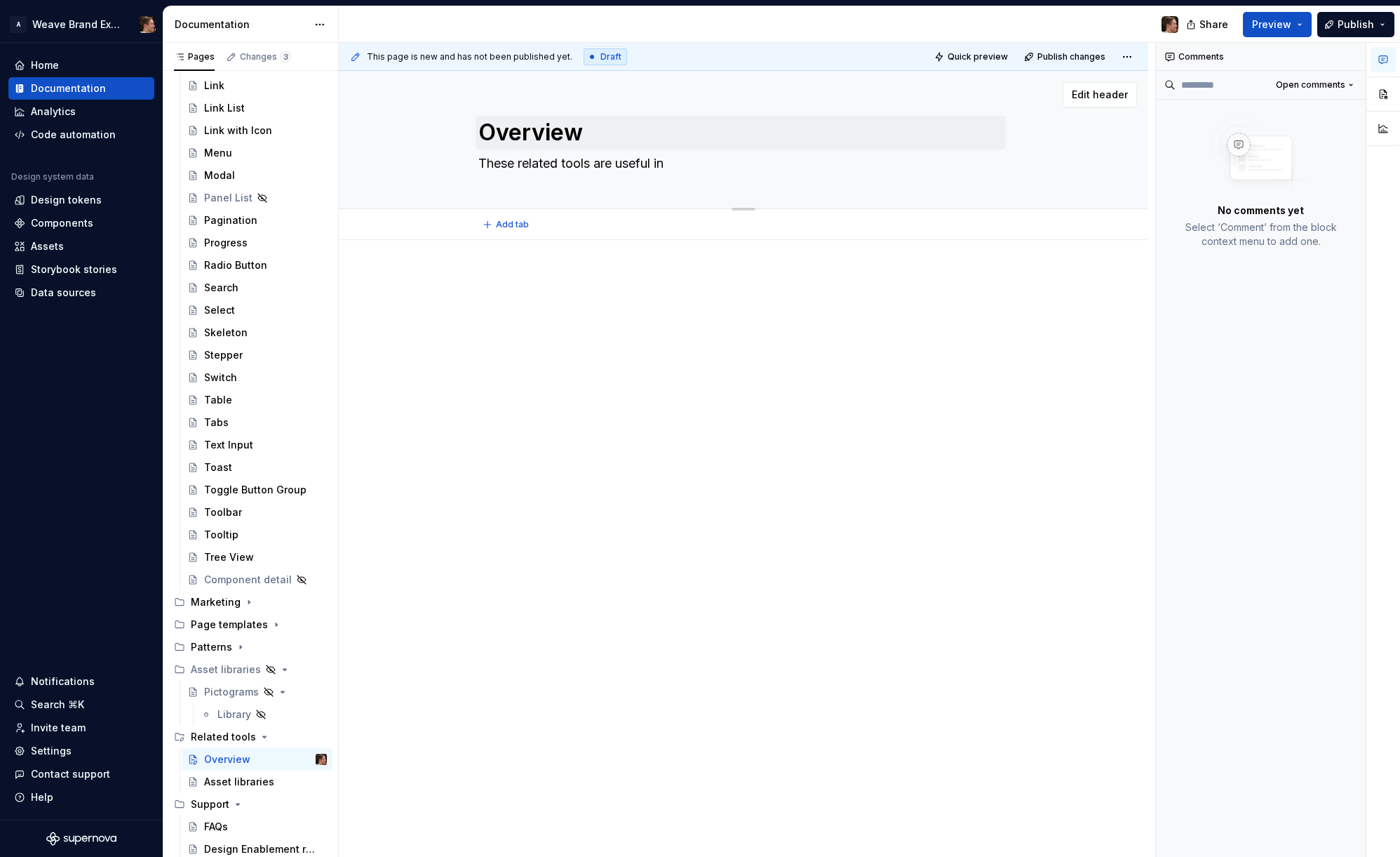
type textarea "These related tools are useful in"
type textarea "*"
type textarea "These related tools are useful in c"
type textarea "*"
type textarea "These related tools are useful in co"
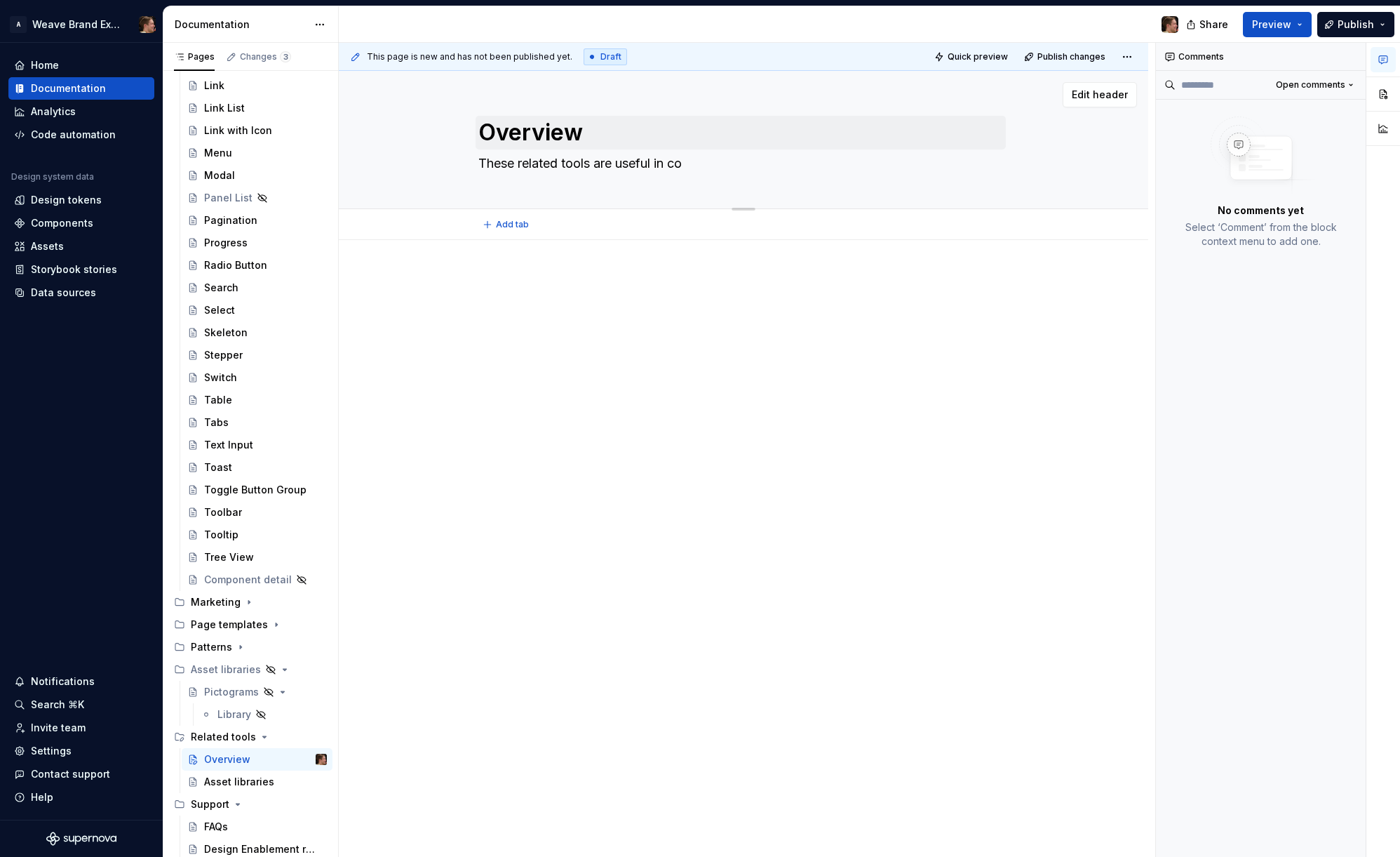
type textarea "*"
type textarea "These related tools are useful in con"
type textarea "*"
type textarea "These related tools are useful in conj"
type textarea "*"
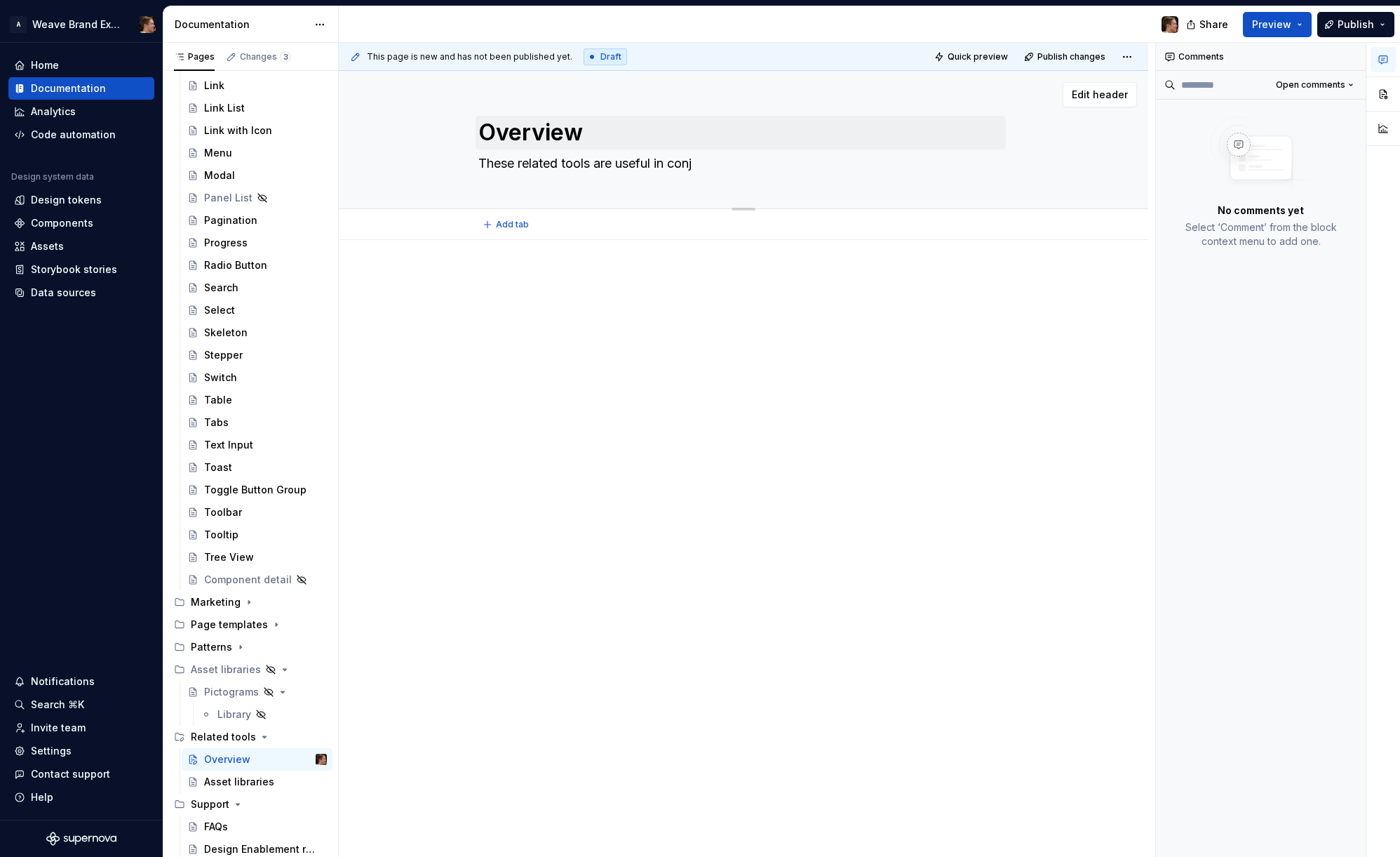
type textarea "These related tools are useful in conju"
type textarea "*"
type textarea "These related tools are useful in conjun"
type textarea "*"
type textarea "These related tools are useful in conjunc"
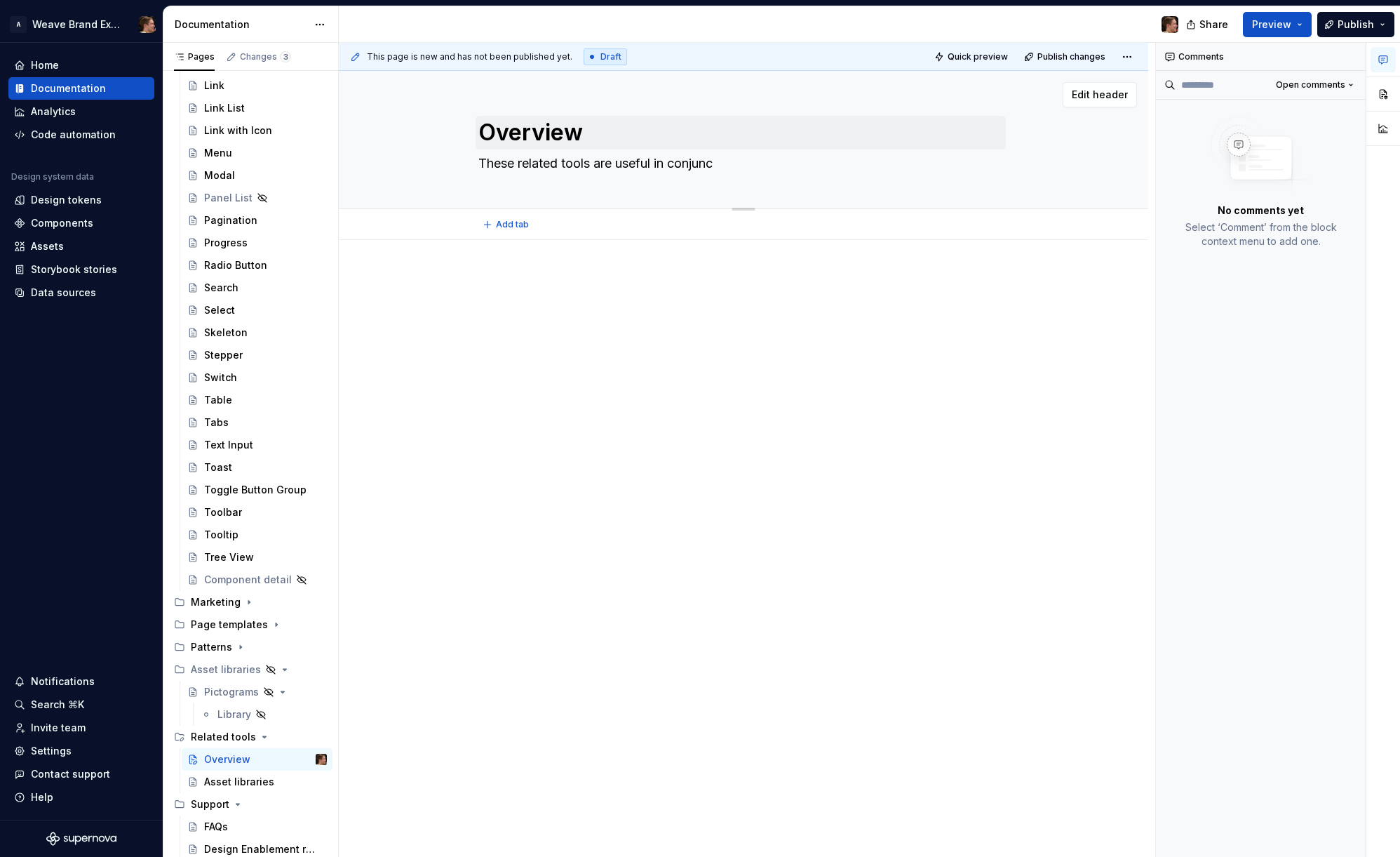
type textarea "*"
type textarea "These related tools are useful in conjunct"
type textarea "*"
type textarea "These related tools are useful in conjuncti"
type textarea "*"
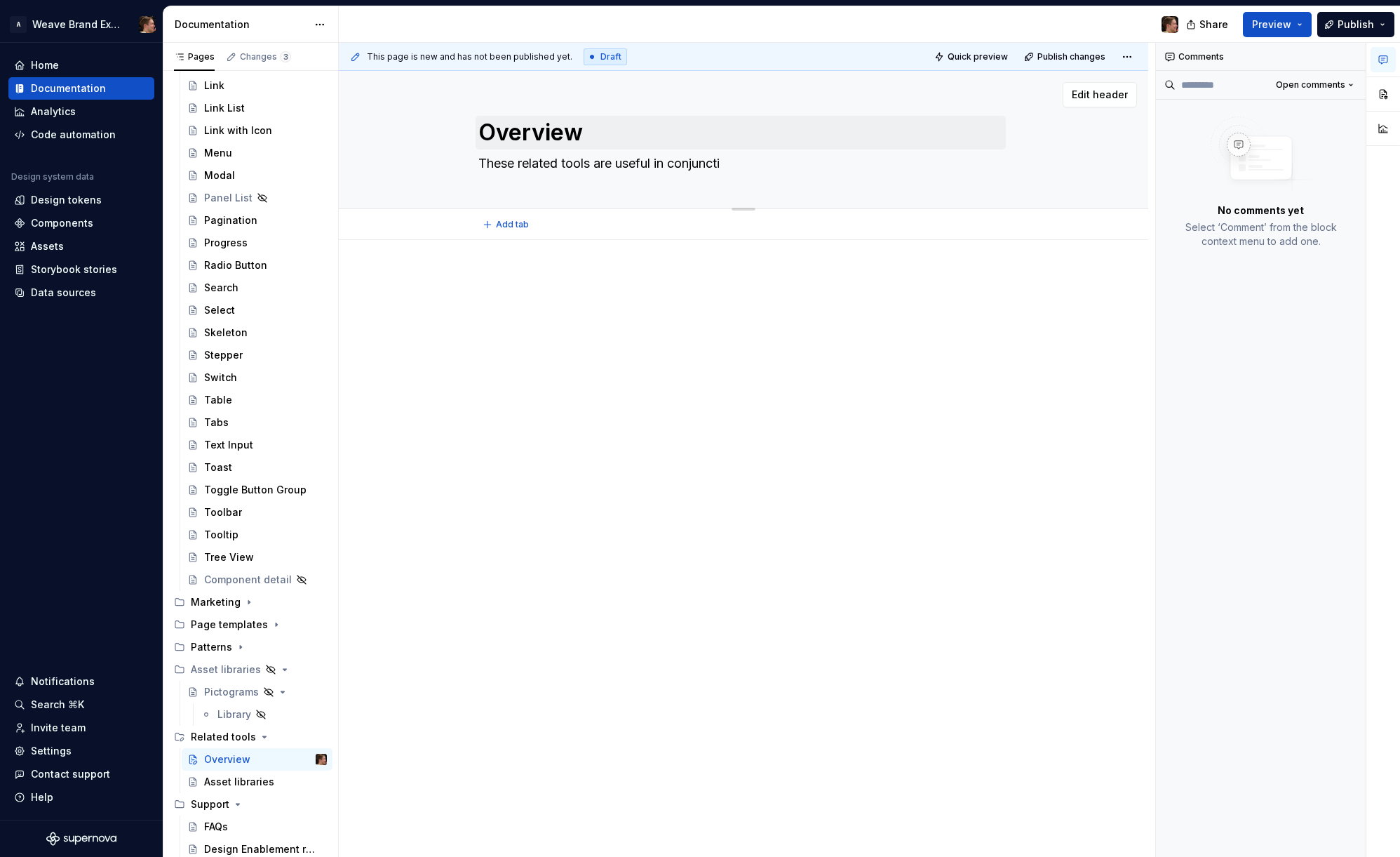
type textarea "These related tools are useful in conjunctio"
type textarea "*"
type textarea "These related tools are useful in conjunction"
type textarea "*"
type textarea "These related tools are useful in conjunction"
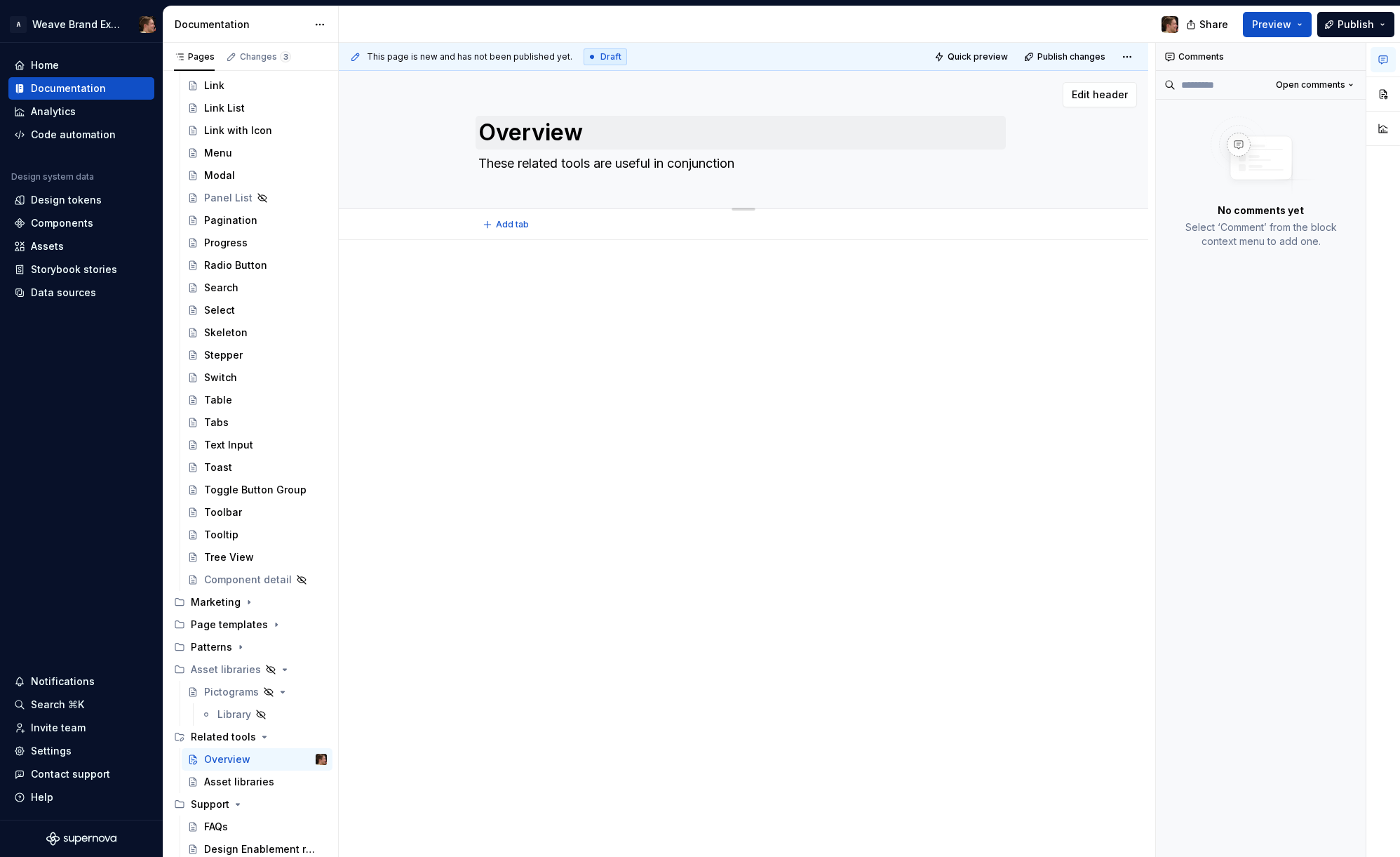
type textarea "*"
type textarea "These related tools are useful in conjunction w"
type textarea "*"
type textarea "These related tools are useful in conjunction wi"
type textarea "*"
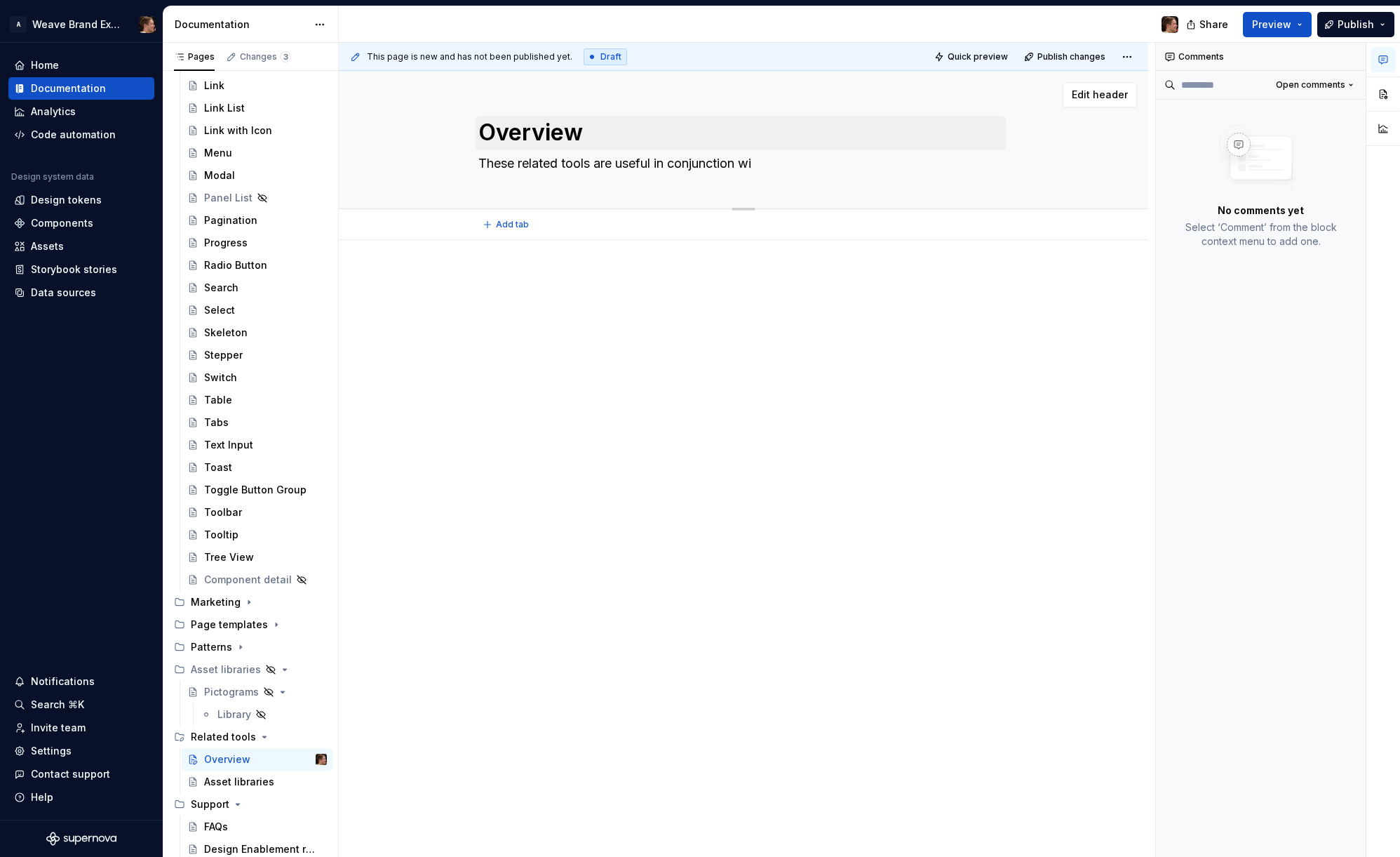
type textarea "These related tools are useful in conjunction wit"
type textarea "*"
type textarea "These related tools are useful in conjunction with"
click at [543, 318] on div at bounding box center [743, 300] width 530 height 53
click at [503, 288] on p at bounding box center [743, 282] width 530 height 17
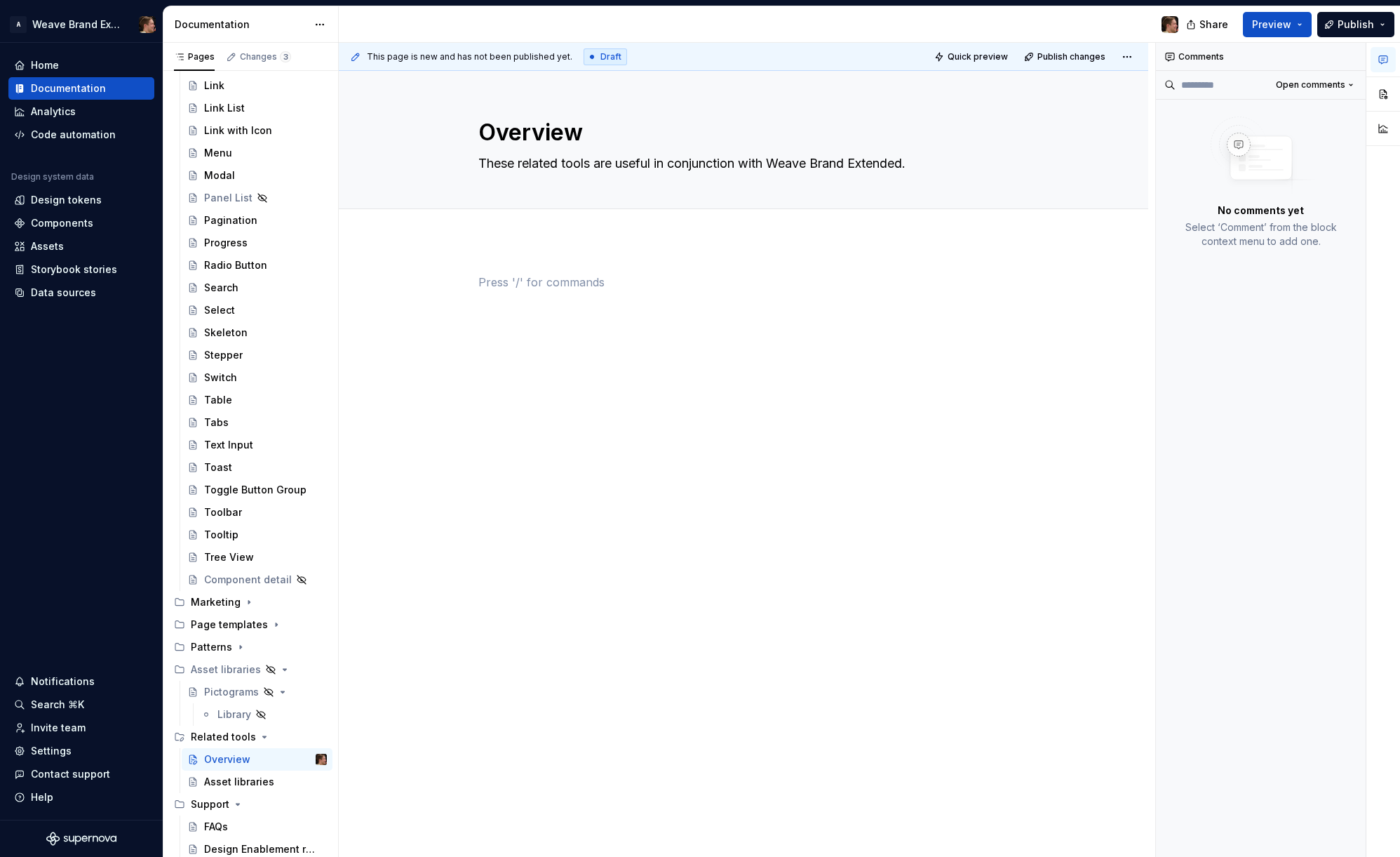
click at [505, 282] on p at bounding box center [743, 282] width 530 height 17
click at [567, 259] on button "button" at bounding box center [567, 256] width 20 height 20
click at [514, 311] on p "Coding tools" at bounding box center [743, 316] width 530 height 17
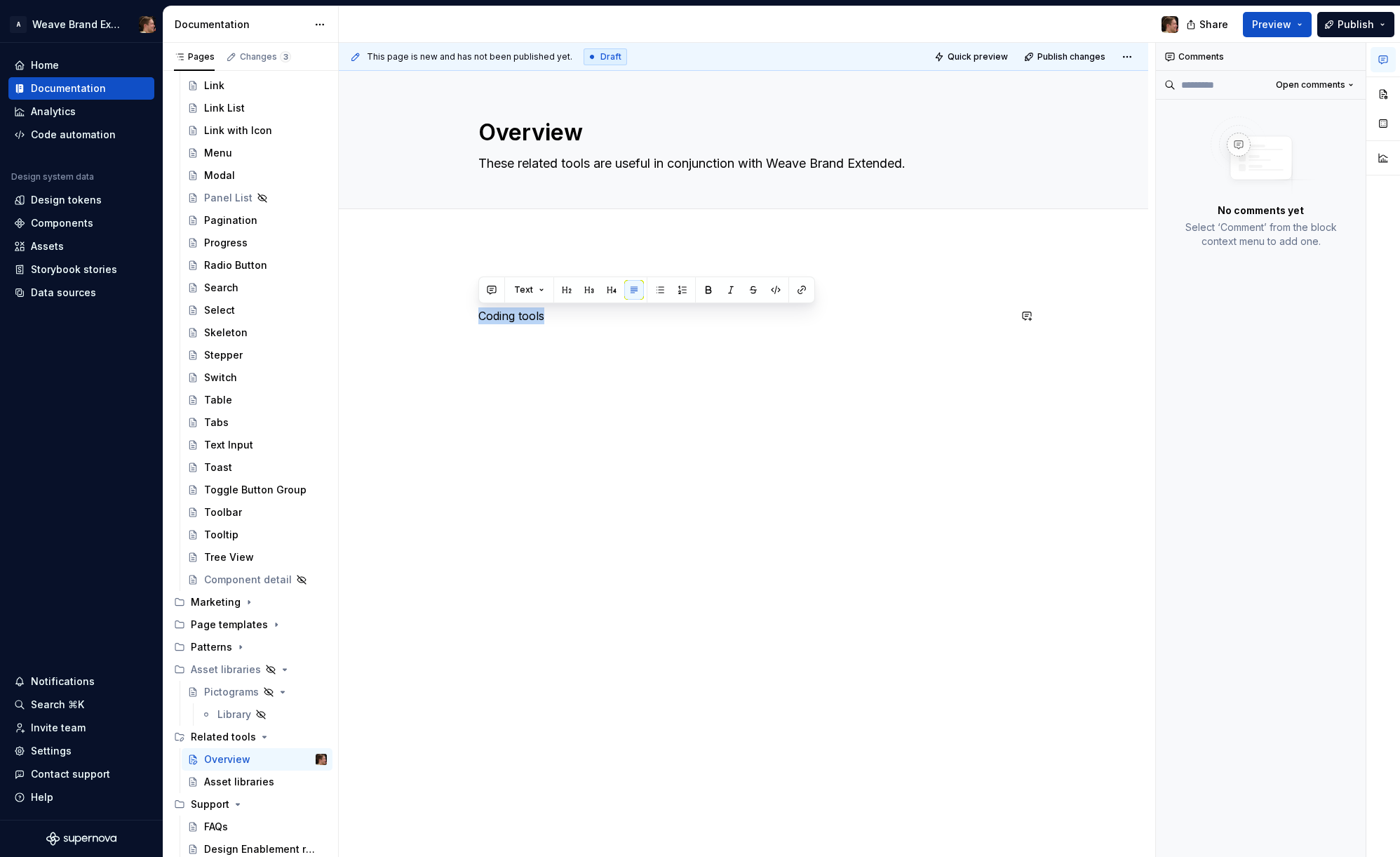
drag, startPoint x: 564, startPoint y: 286, endPoint x: 573, endPoint y: 303, distance: 19.2
click at [564, 286] on button "button" at bounding box center [567, 290] width 20 height 20
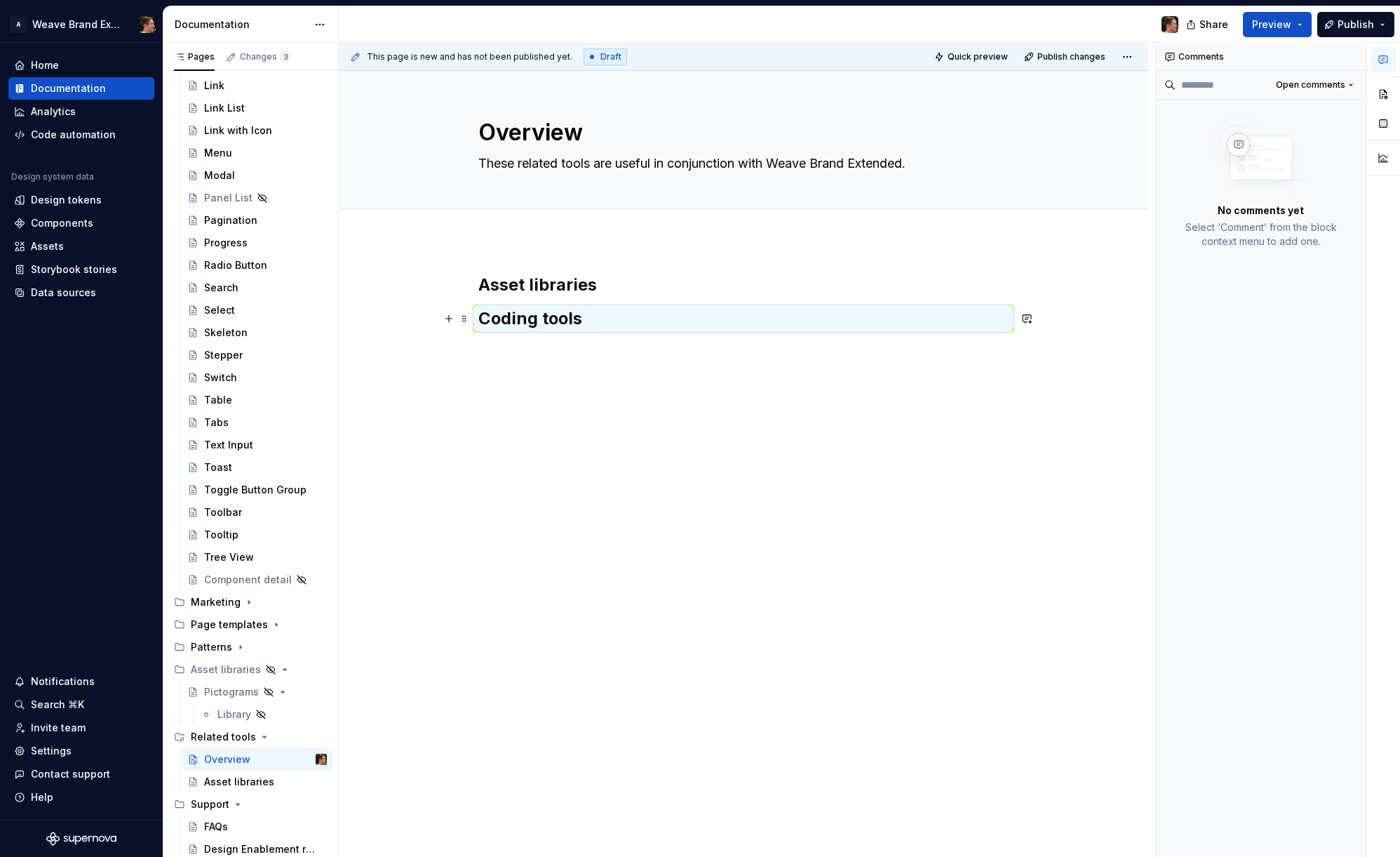
drag, startPoint x: 573, startPoint y: 303, endPoint x: 618, endPoint y: 320, distance: 48.1
click at [583, 321] on h2 "Coding tools" at bounding box center [743, 319] width 530 height 23
click at [631, 291] on h2 "Asset libraries" at bounding box center [743, 285] width 530 height 23
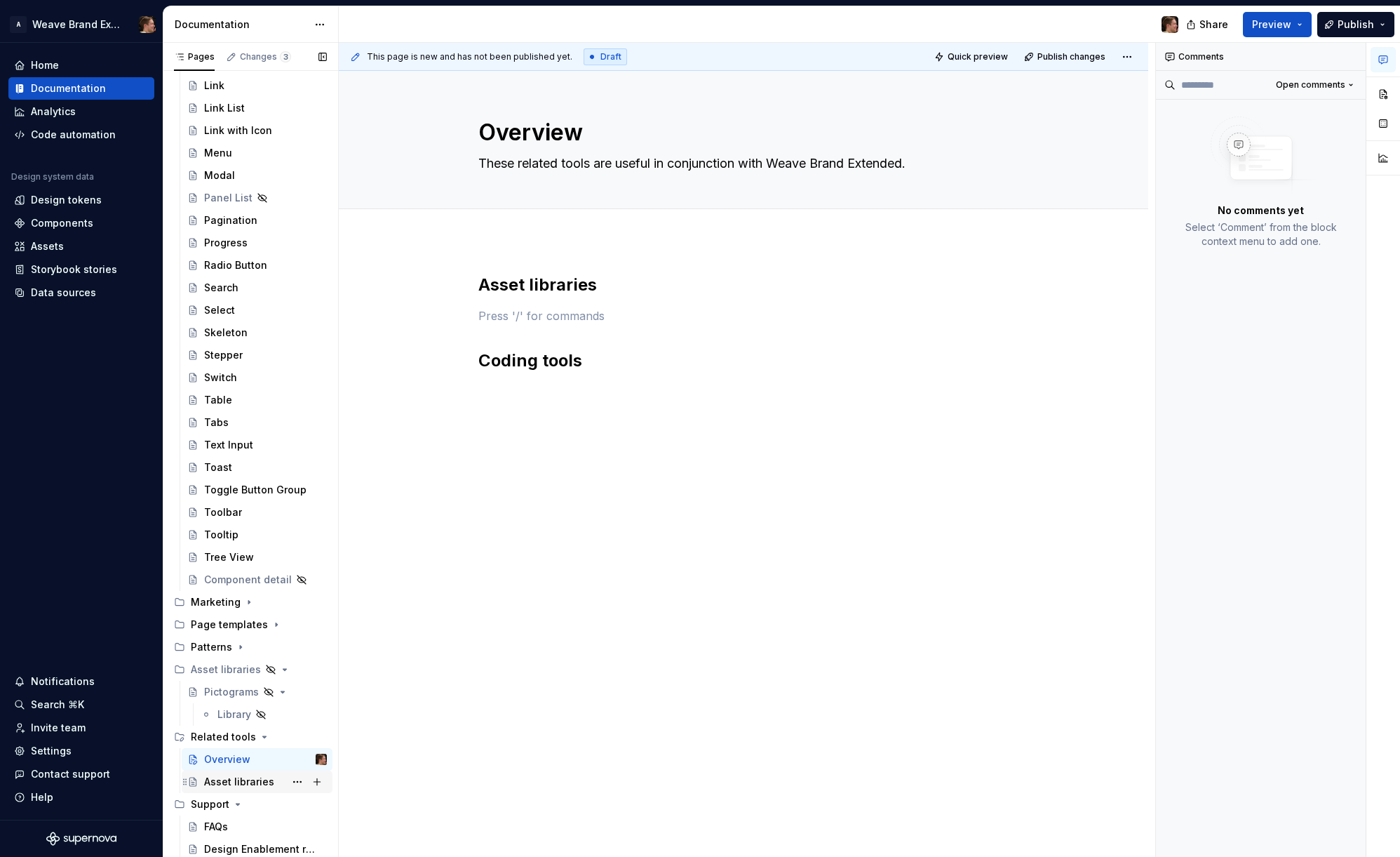
click at [254, 776] on div "Asset libraries" at bounding box center [239, 781] width 70 height 14
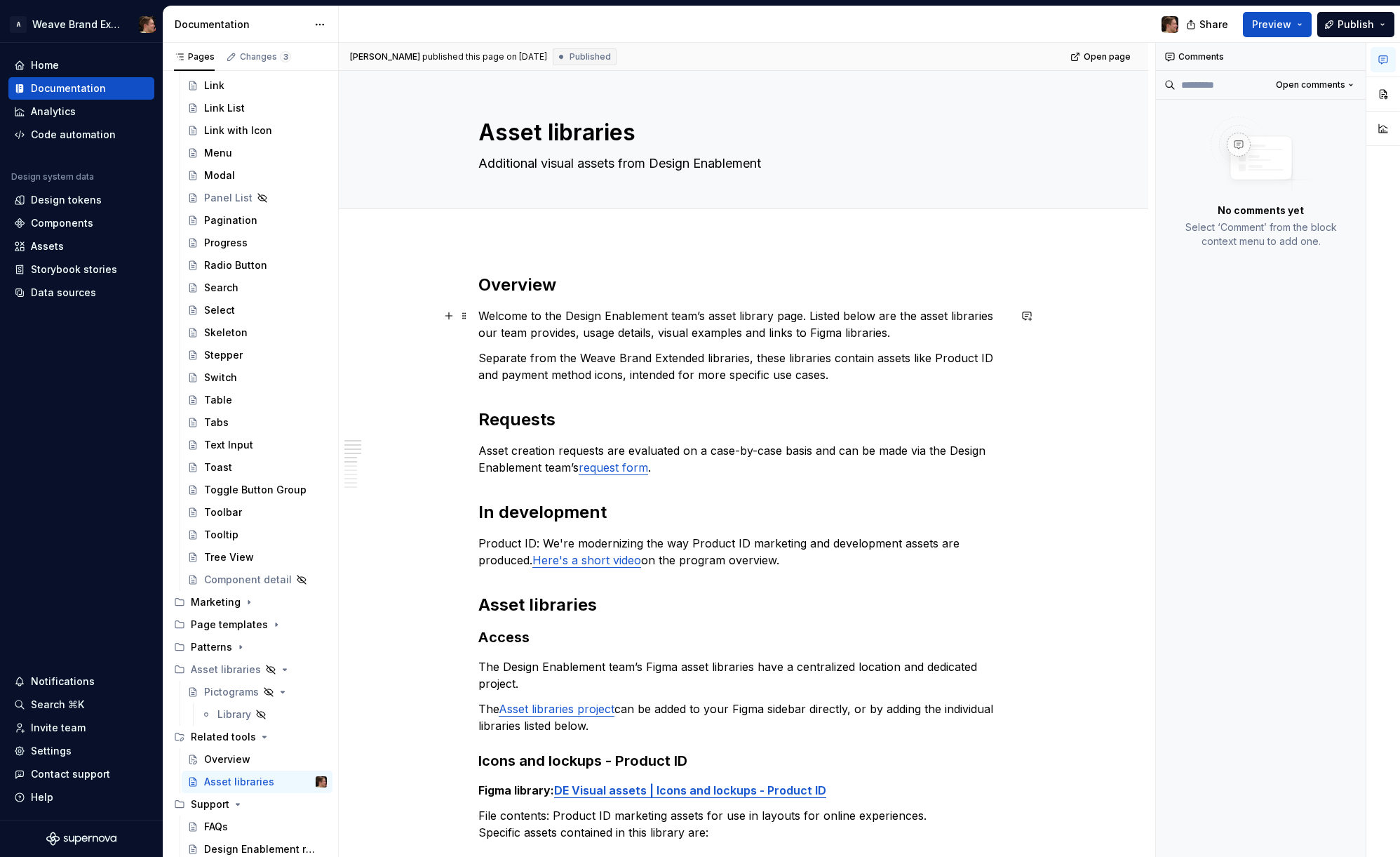
click at [809, 315] on p "Welcome to the Design Enablement team’s asset library page. Listed below are th…" at bounding box center [743, 324] width 530 height 33
click at [915, 338] on p "Welcome to the Design Enablement team’s asset library page. Listed below are th…" at bounding box center [743, 324] width 530 height 33
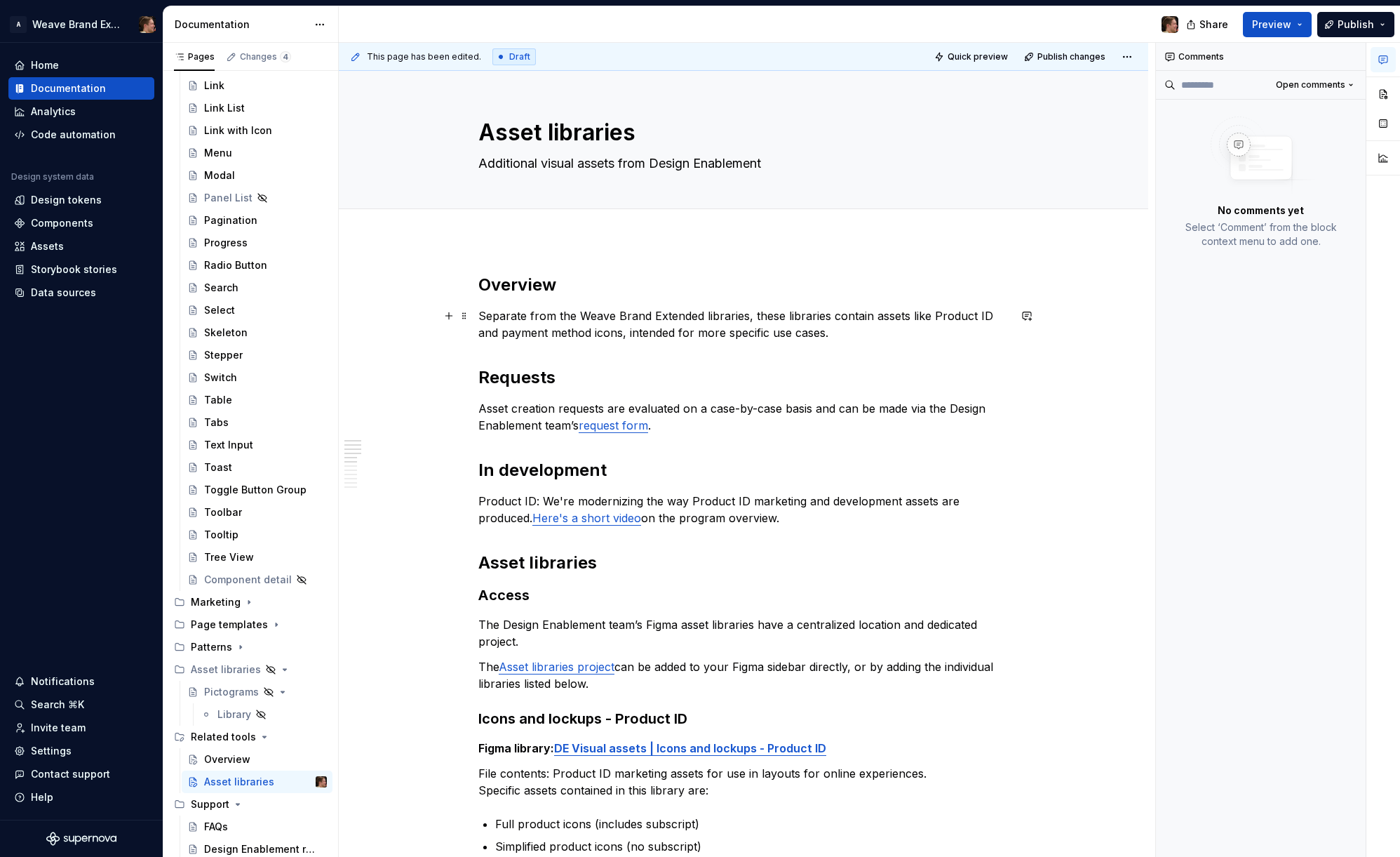
click at [872, 332] on p "Separate from the Weave Brand Extended libraries, these libraries contain asset…" at bounding box center [743, 324] width 530 height 33
click at [217, 760] on div "Overview" at bounding box center [227, 759] width 47 height 14
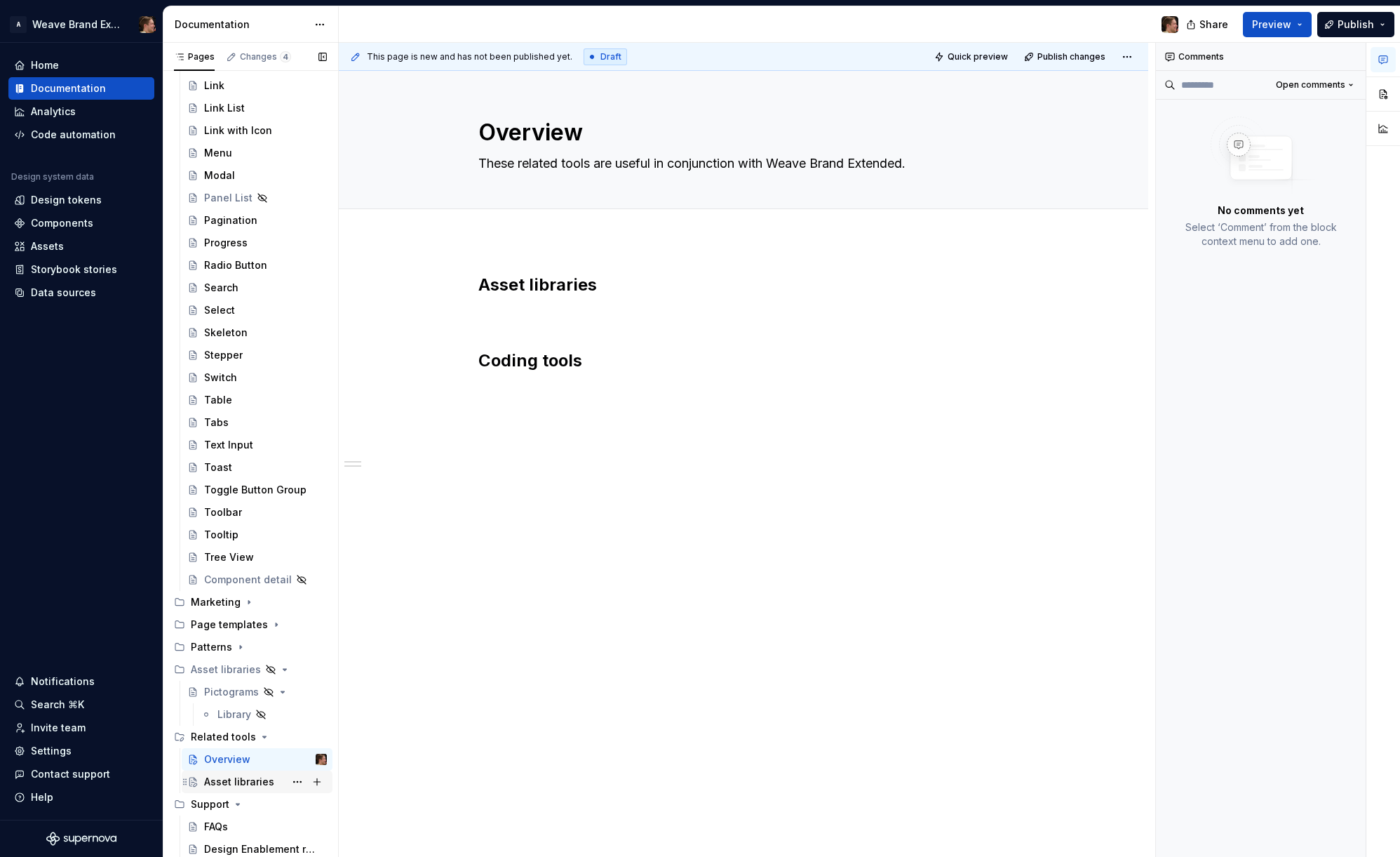
click at [248, 788] on div "Asset libraries" at bounding box center [239, 781] width 70 height 14
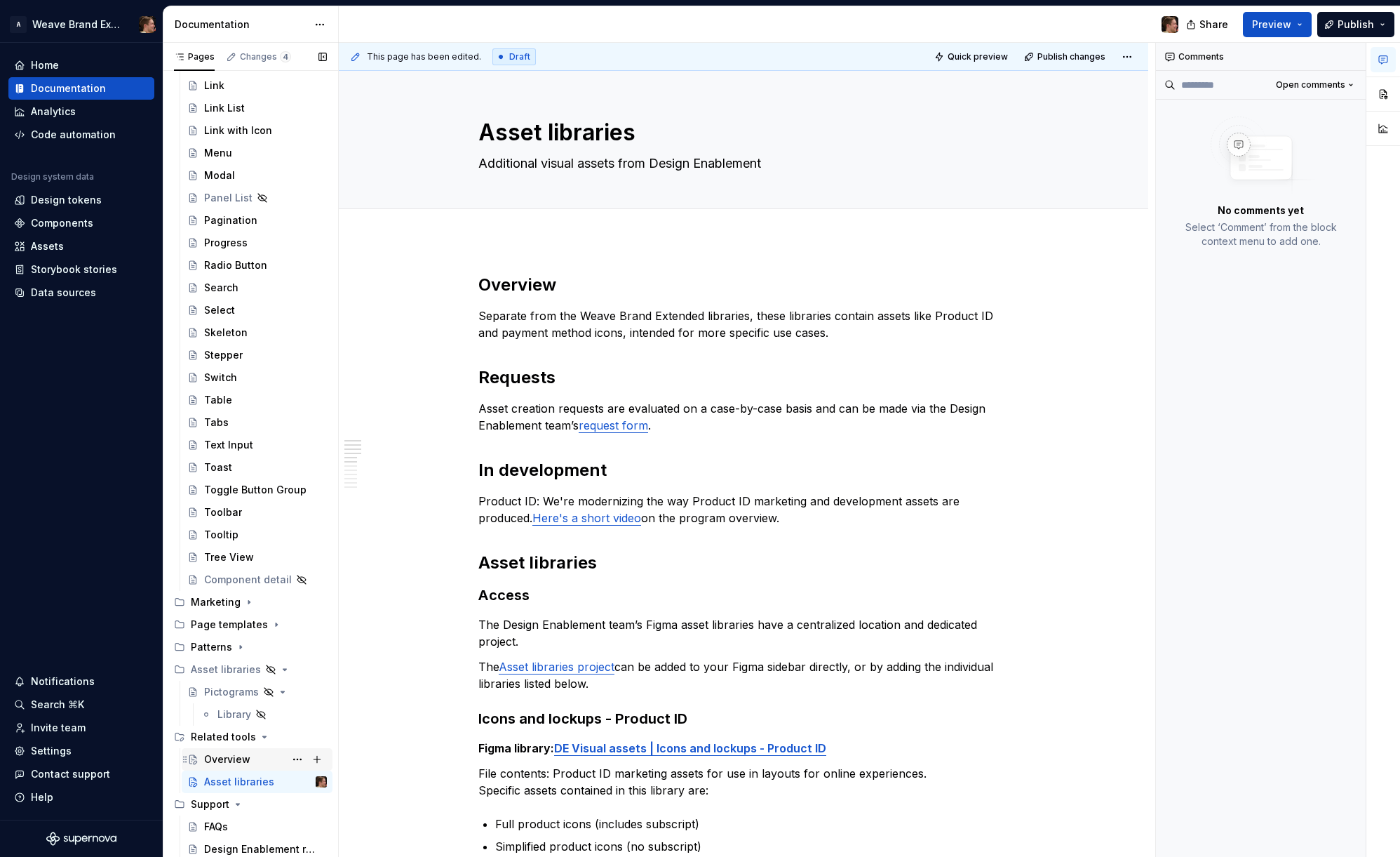
click at [233, 762] on div "Overview" at bounding box center [227, 759] width 47 height 14
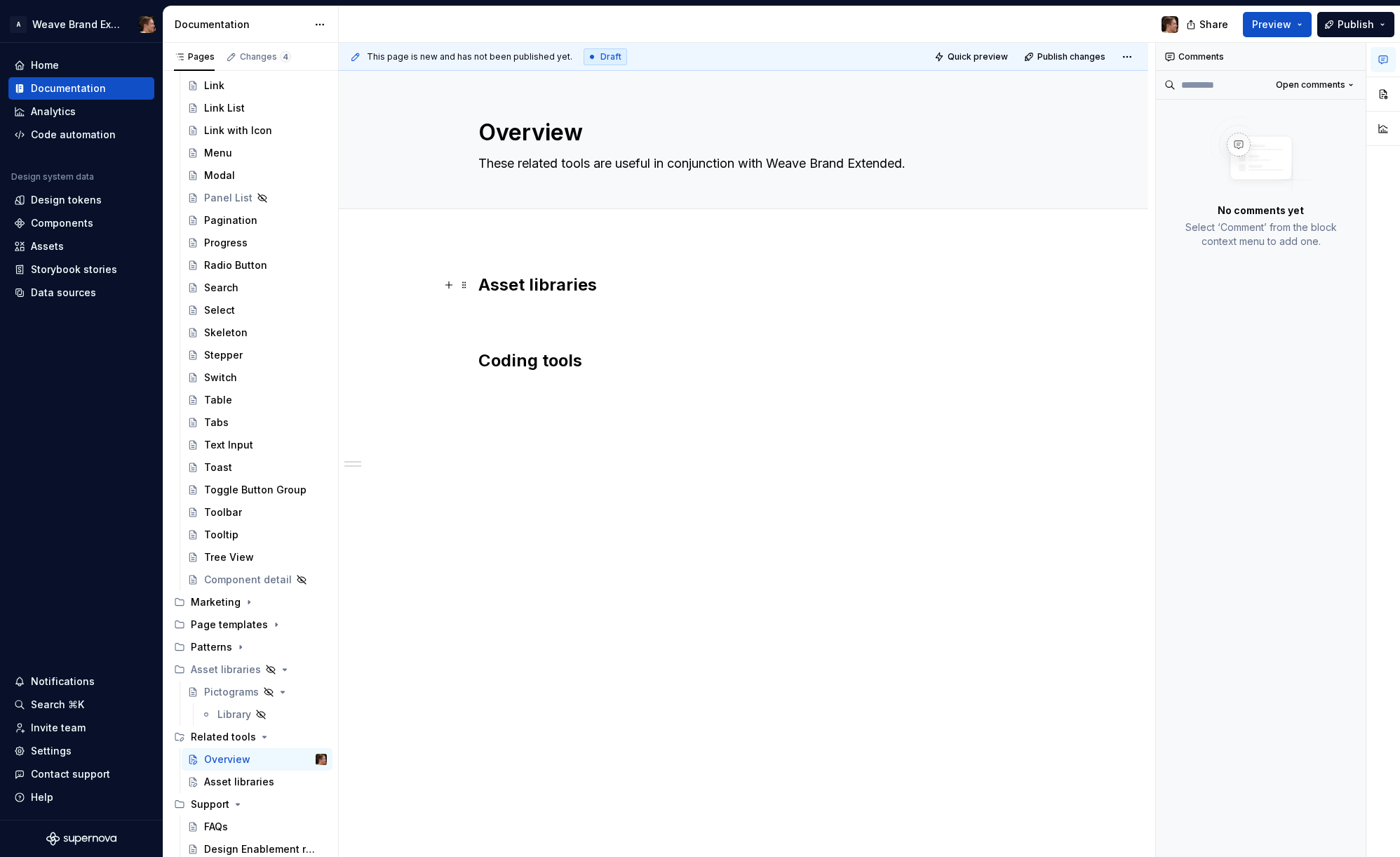
click at [550, 276] on h2 "Asset libraries" at bounding box center [743, 285] width 530 height 23
click at [822, 255] on button "button" at bounding box center [826, 255] width 20 height 20
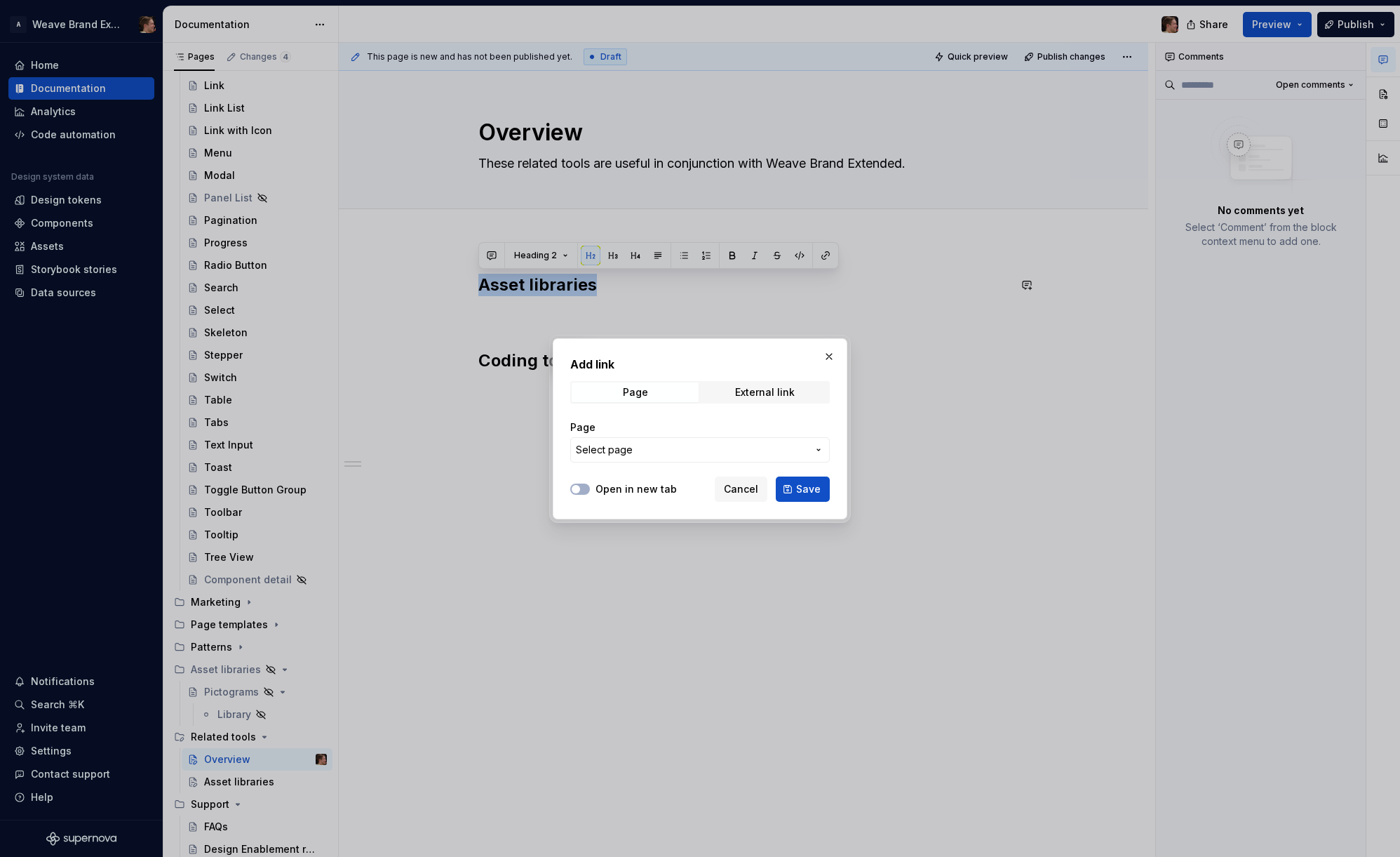
click at [663, 449] on span "Select page" at bounding box center [692, 449] width 232 height 14
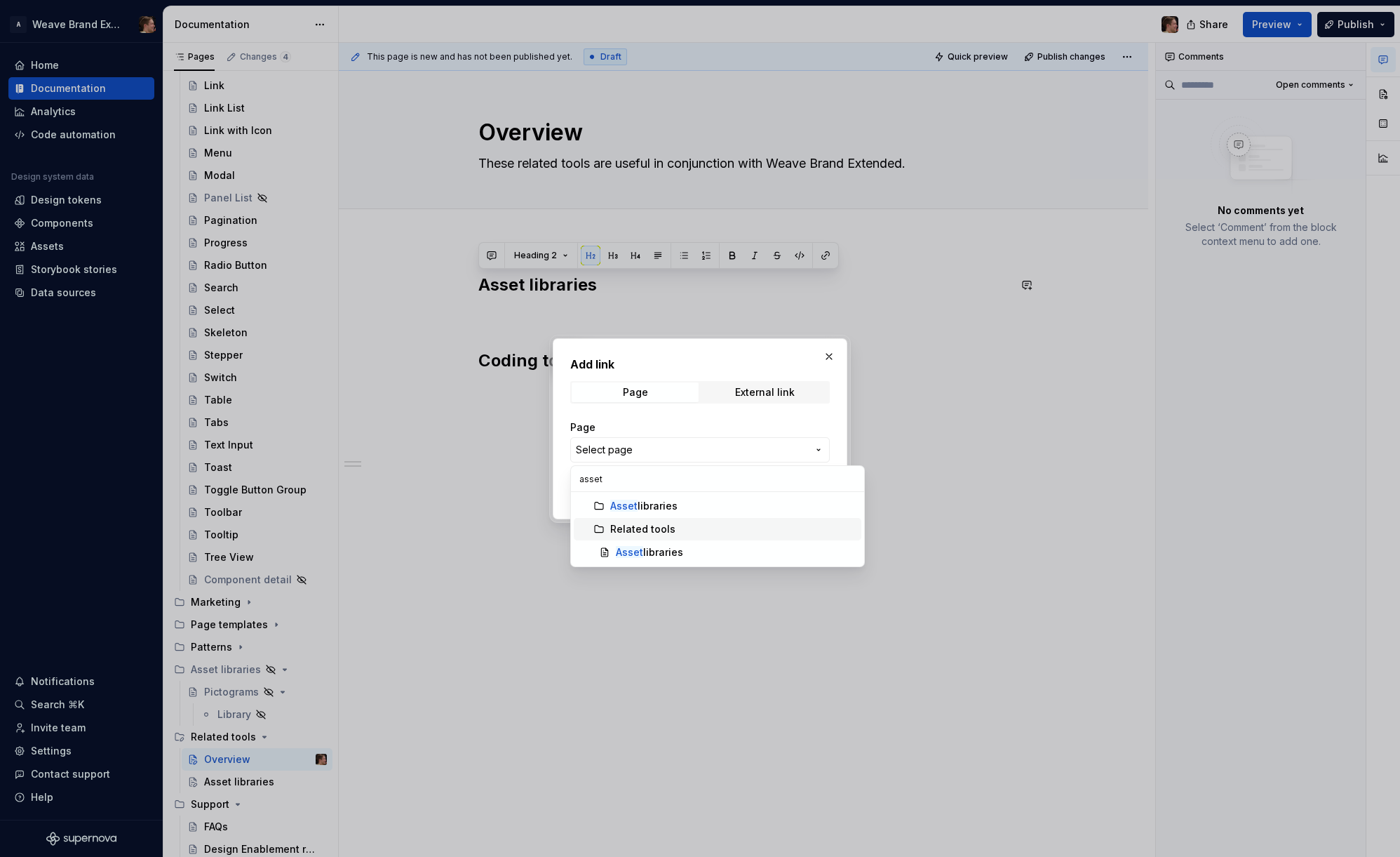
click at [661, 508] on div "Asset libraries" at bounding box center [644, 505] width 68 height 14
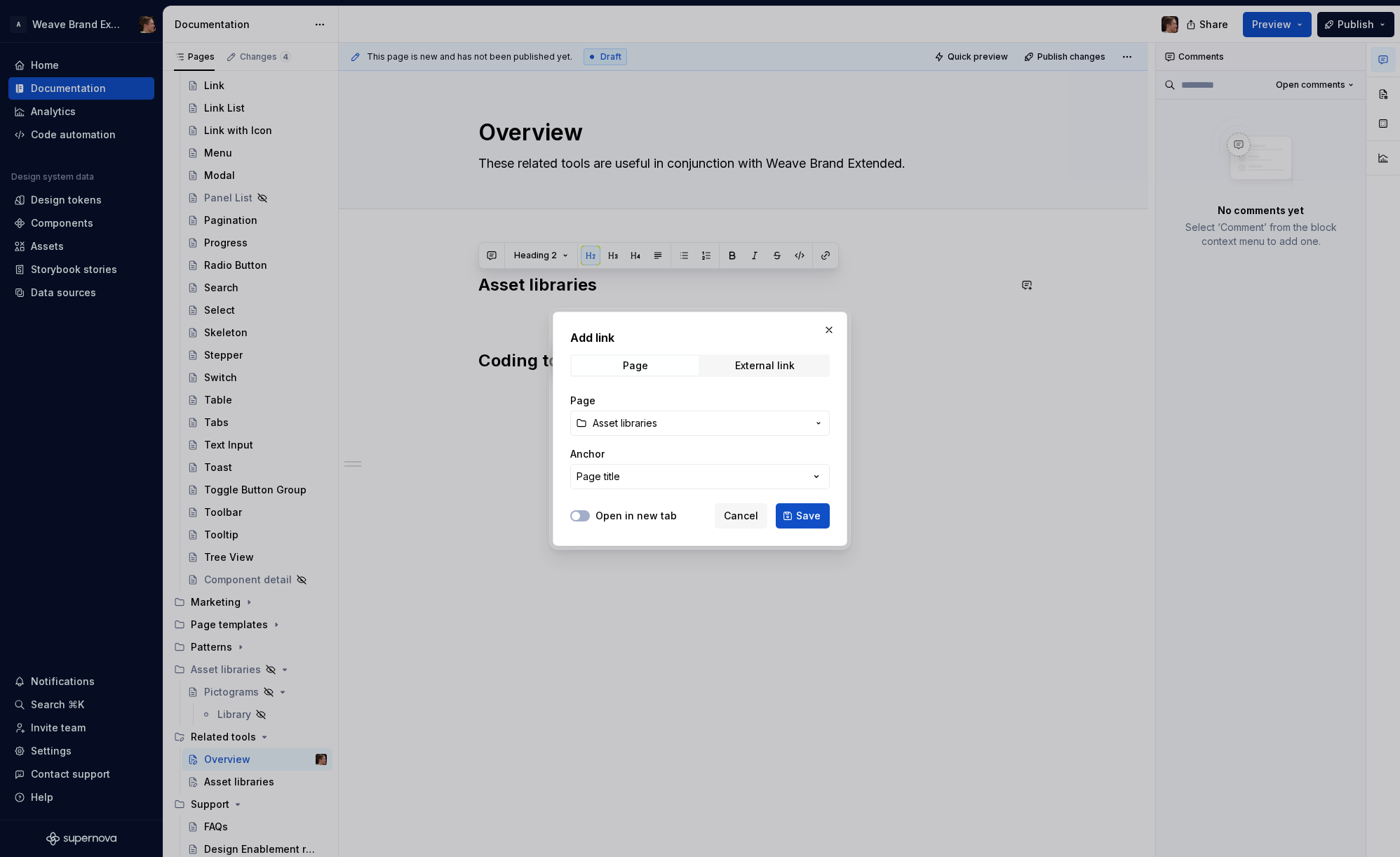
click at [793, 517] on button "Save" at bounding box center [803, 515] width 54 height 25
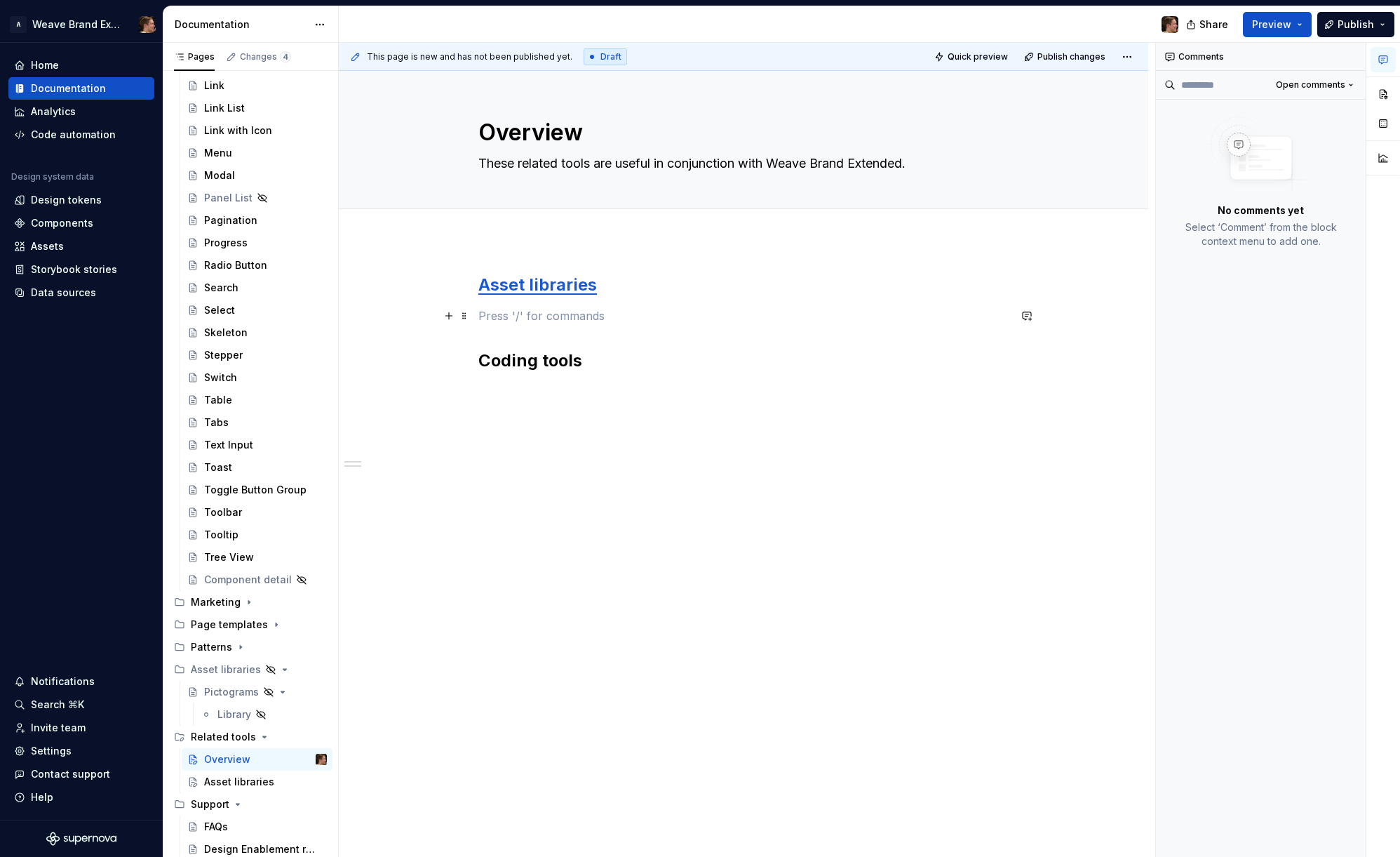
click at [547, 308] on p at bounding box center [743, 316] width 530 height 17
click at [252, 775] on div "Asset libraries" at bounding box center [239, 781] width 70 height 14
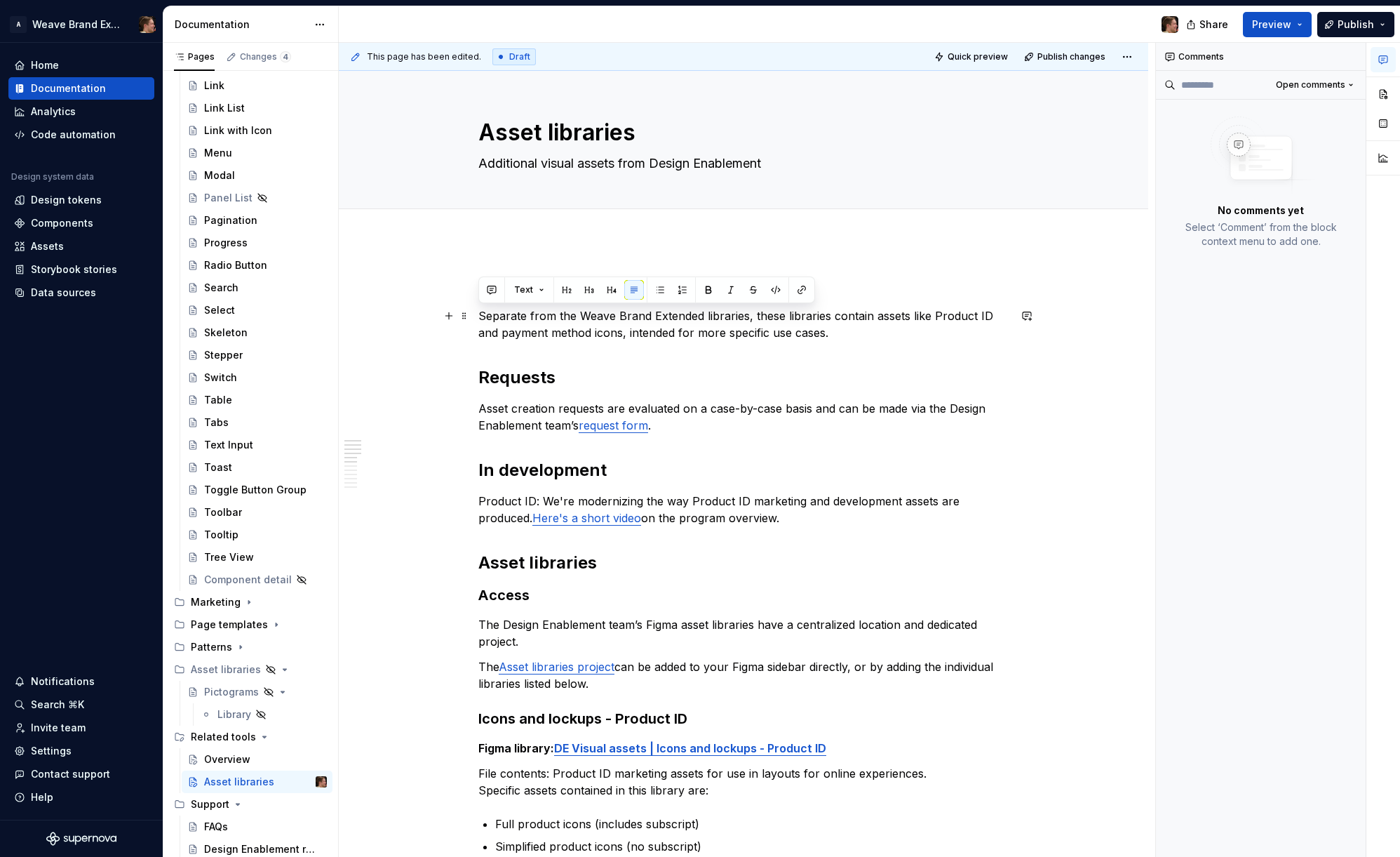
drag, startPoint x: 842, startPoint y: 332, endPoint x: 477, endPoint y: 315, distance: 365.4
click at [478, 315] on p "Separate from the Weave Brand Extended libraries, these libraries contain asset…" at bounding box center [743, 324] width 530 height 33
copy p "Separate from the Weave Brand Extended libraries, these libraries contain asset…"
click at [246, 761] on div "Overview" at bounding box center [227, 759] width 47 height 14
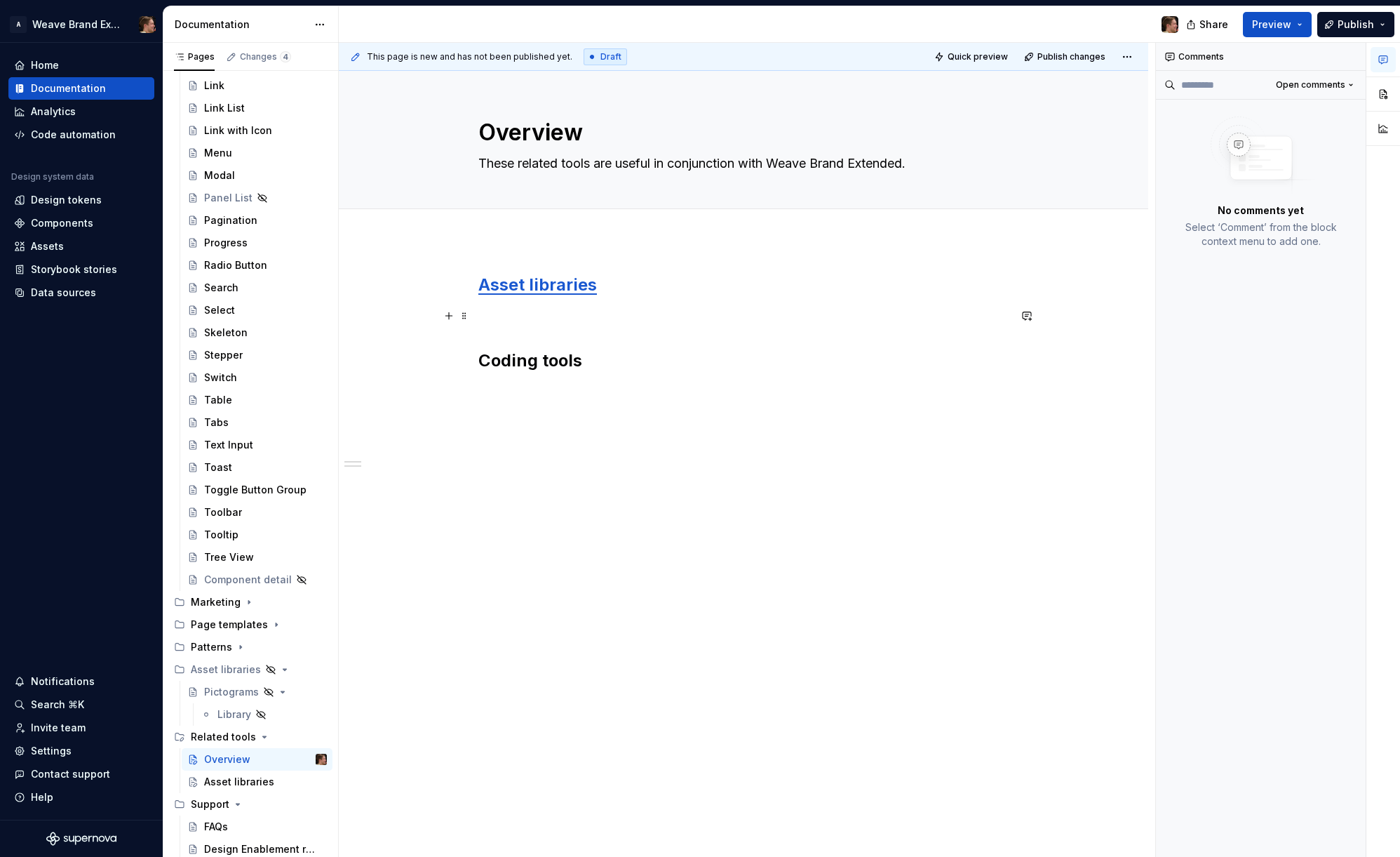
click at [588, 317] on p at bounding box center [743, 316] width 530 height 17
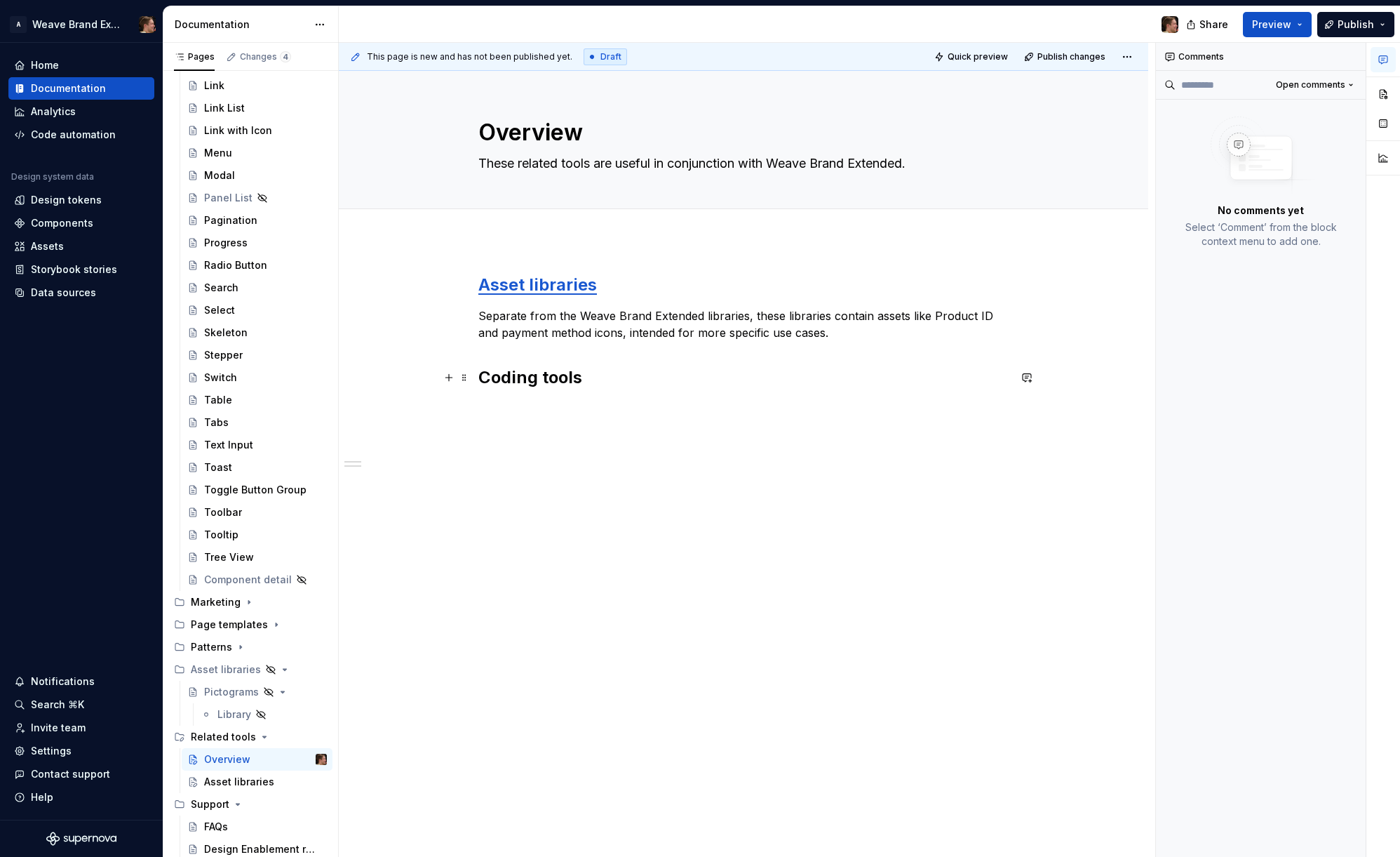
click at [638, 388] on h2 "Coding tools" at bounding box center [743, 378] width 530 height 23
click at [607, 386] on h2 "Coding tools" at bounding box center [743, 378] width 530 height 23
click at [987, 404] on p "These coding tools build on top of Weave Brand Extended to allow for designing …" at bounding box center [743, 408] width 530 height 17
click at [698, 428] on p "These coding tools build on top of Weave Brand Extended to allow for designing …" at bounding box center [743, 416] width 530 height 33
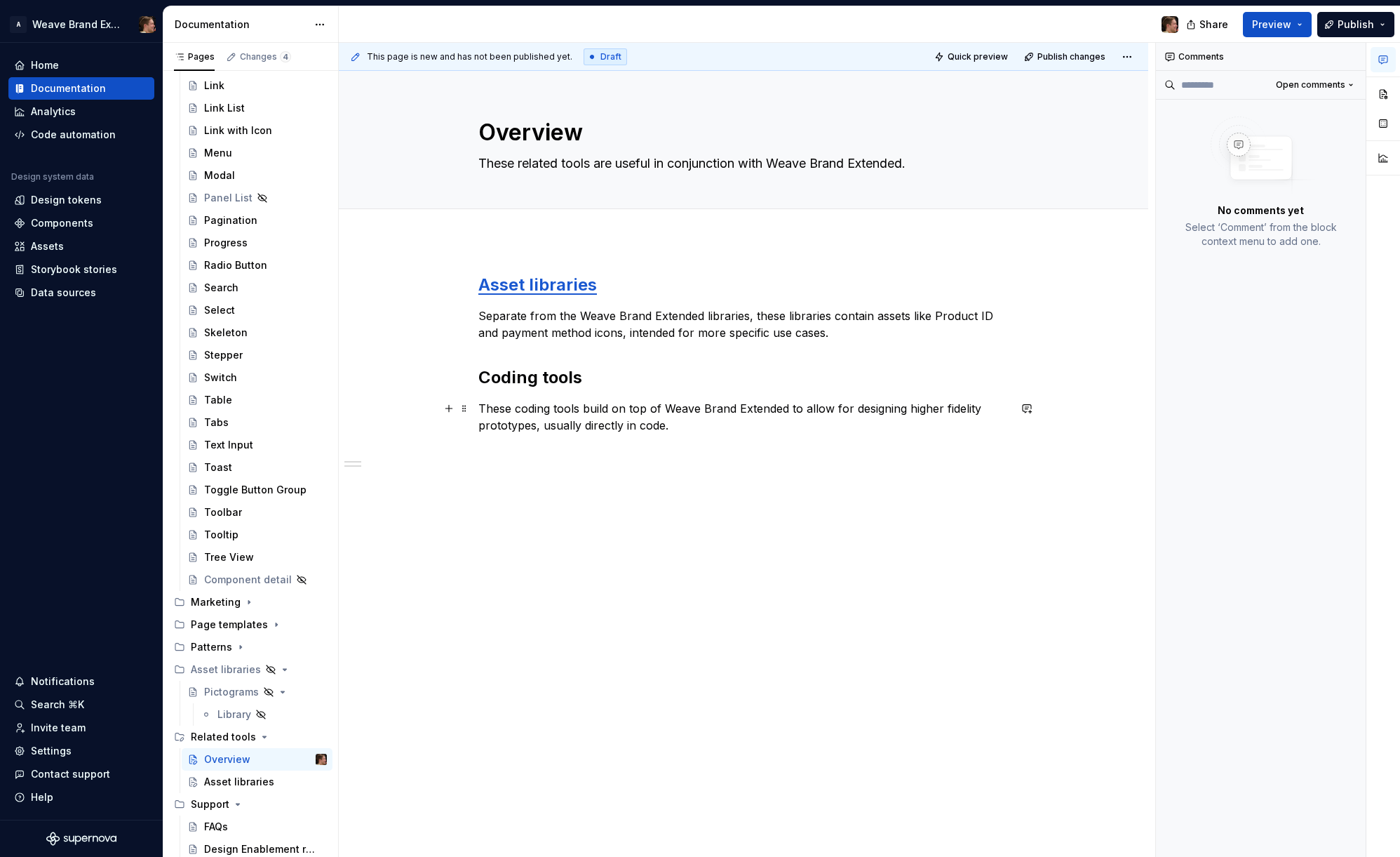
click at [517, 408] on p "These coding tools build on top of Weave Brand Extended to allow for designing …" at bounding box center [743, 416] width 530 height 33
drag, startPoint x: 517, startPoint y: 408, endPoint x: 552, endPoint y: 423, distance: 38.1
click at [517, 408] on p "These coding tools build on top of Weave Brand Extended to allow for designing …" at bounding box center [743, 416] width 530 height 33
click at [638, 409] on p "These tools build on top of Weave Brand Extended to allow for designing higher …" at bounding box center [743, 416] width 530 height 33
click at [641, 425] on p "These tools build on top of Weave Brand Extended to allow for designing higher …" at bounding box center [743, 416] width 530 height 33
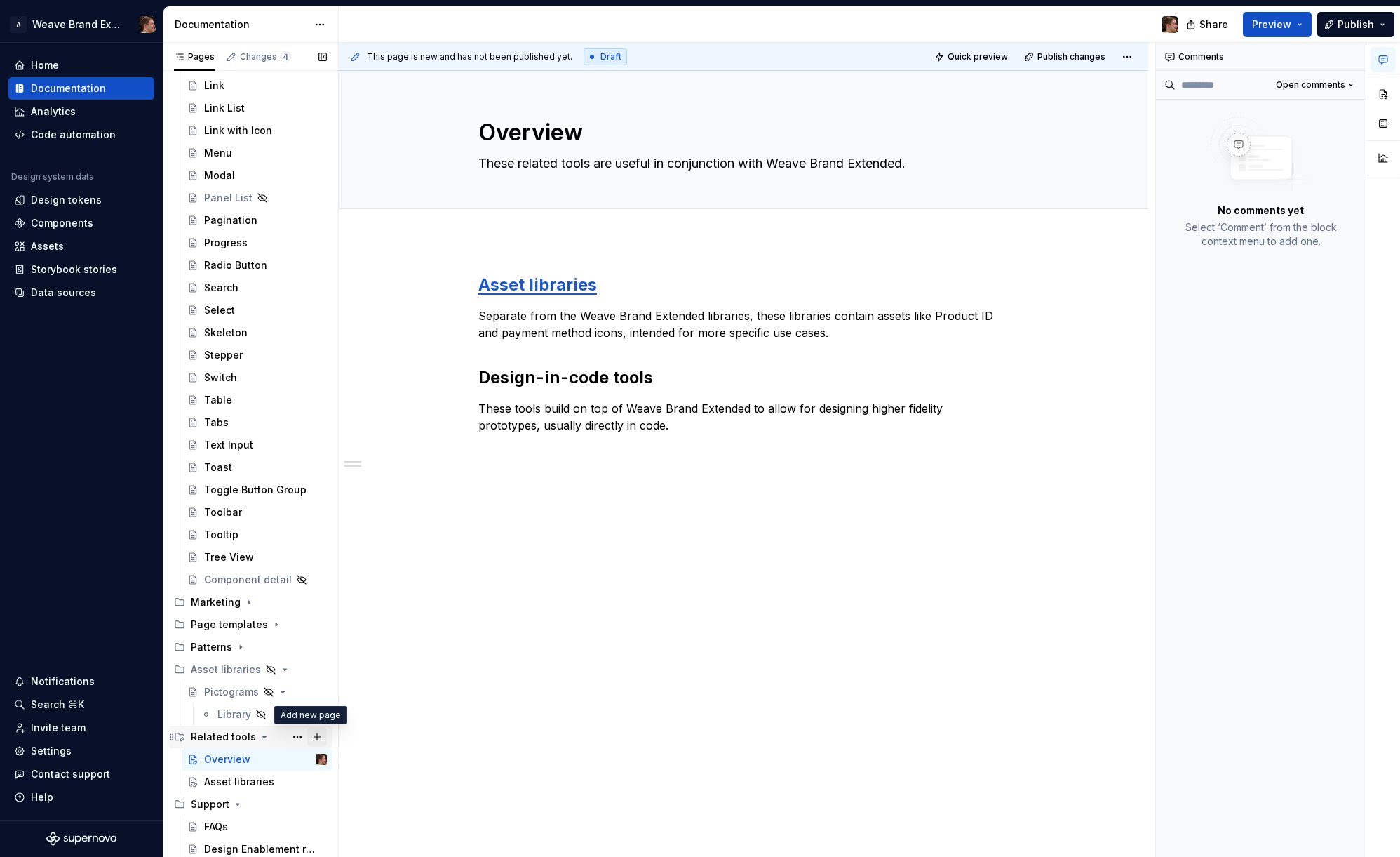
click at [308, 739] on button "Page tree" at bounding box center [317, 737] width 20 height 20
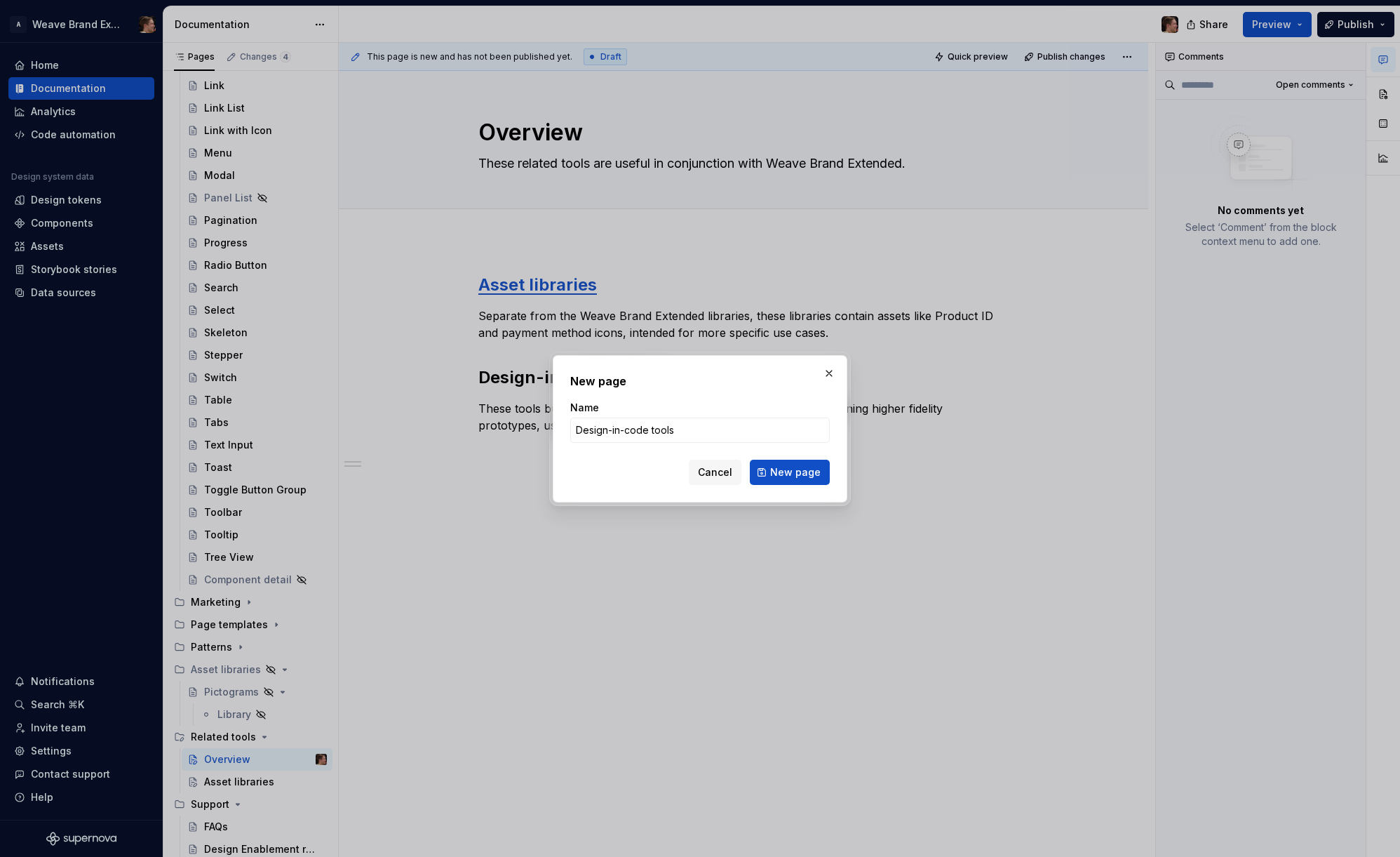
click at [783, 472] on span "New page" at bounding box center [795, 472] width 51 height 14
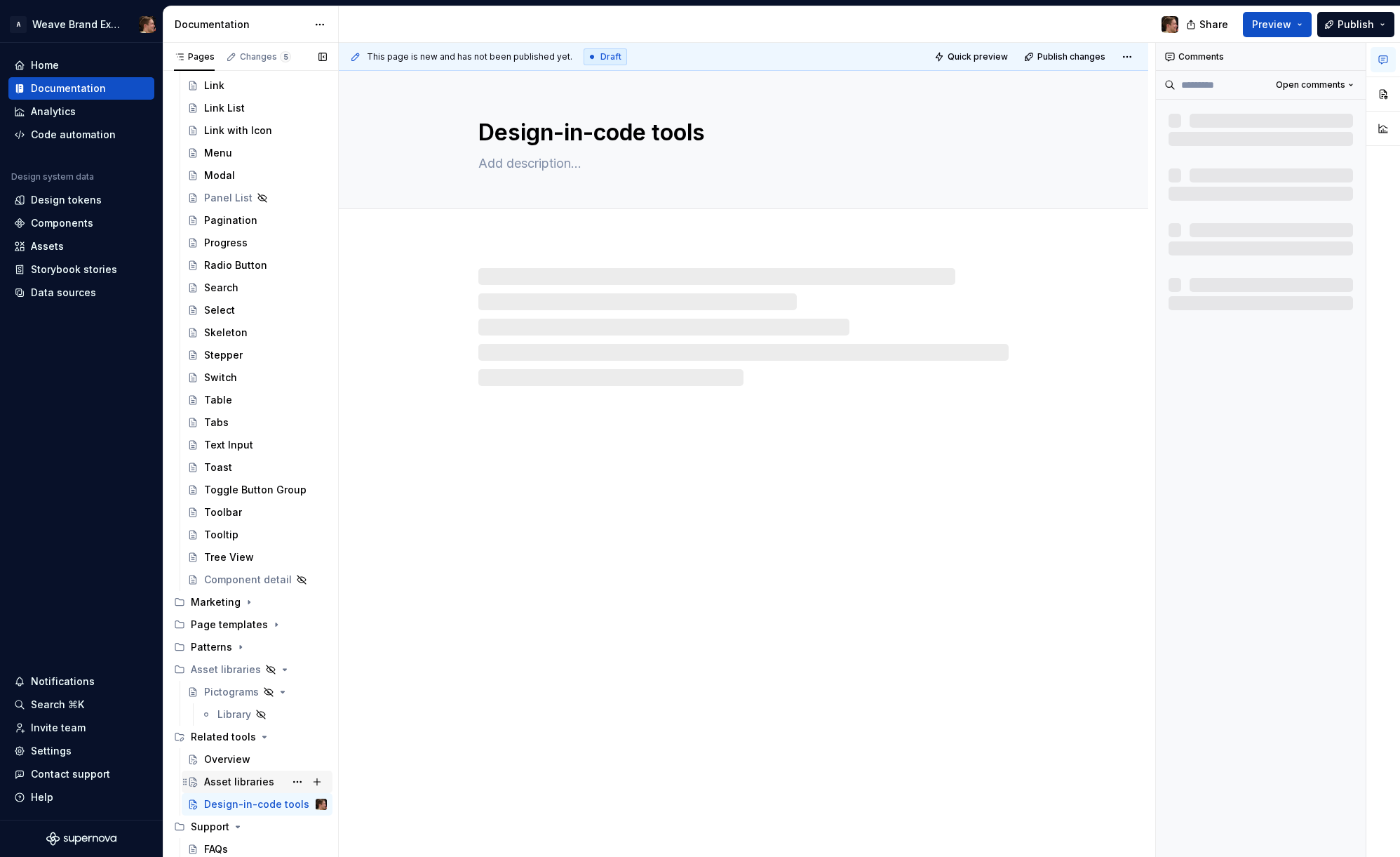
click at [237, 784] on div "Asset libraries" at bounding box center [239, 781] width 70 height 14
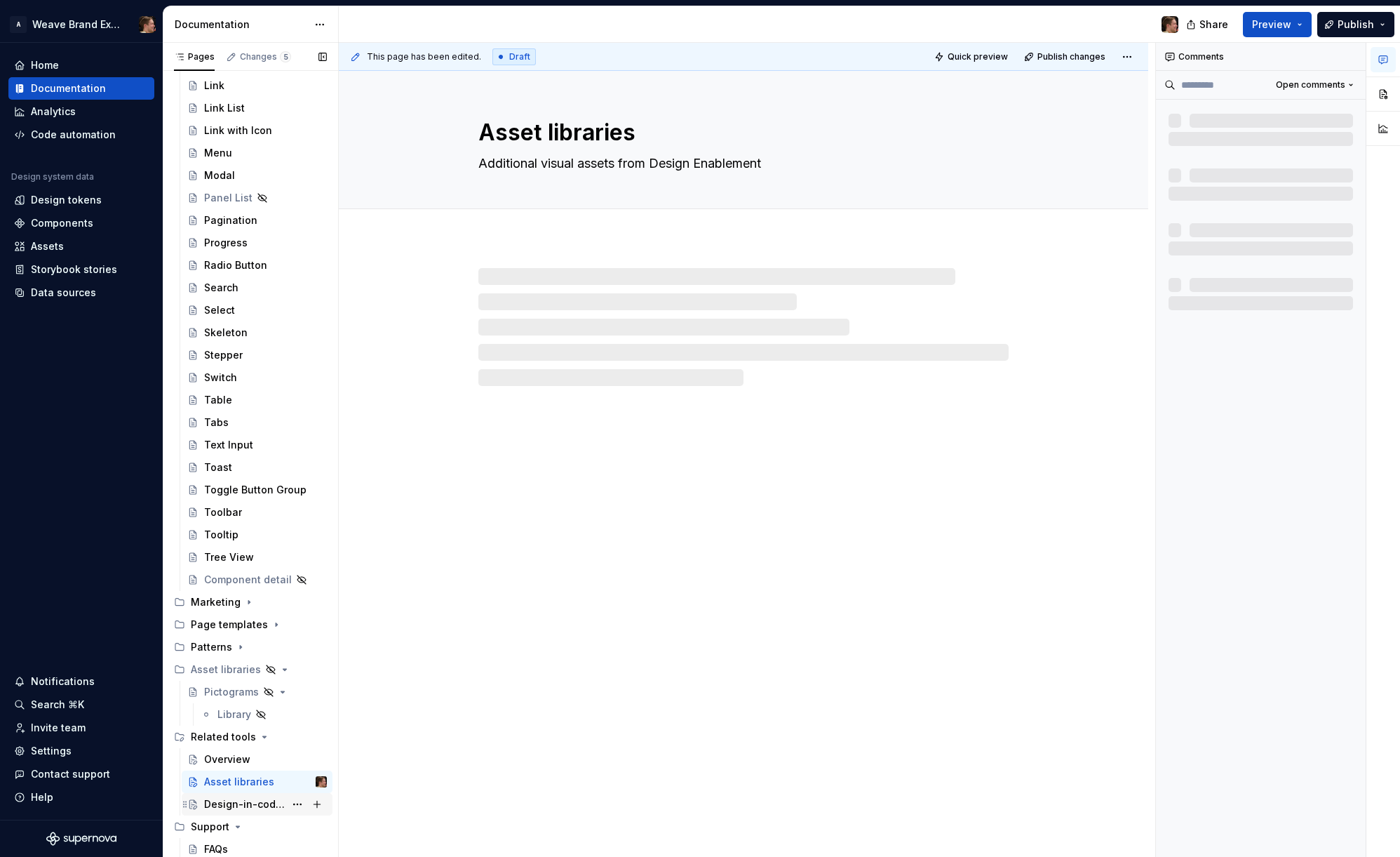
click at [235, 802] on div "Design-in-code tools" at bounding box center [244, 804] width 81 height 14
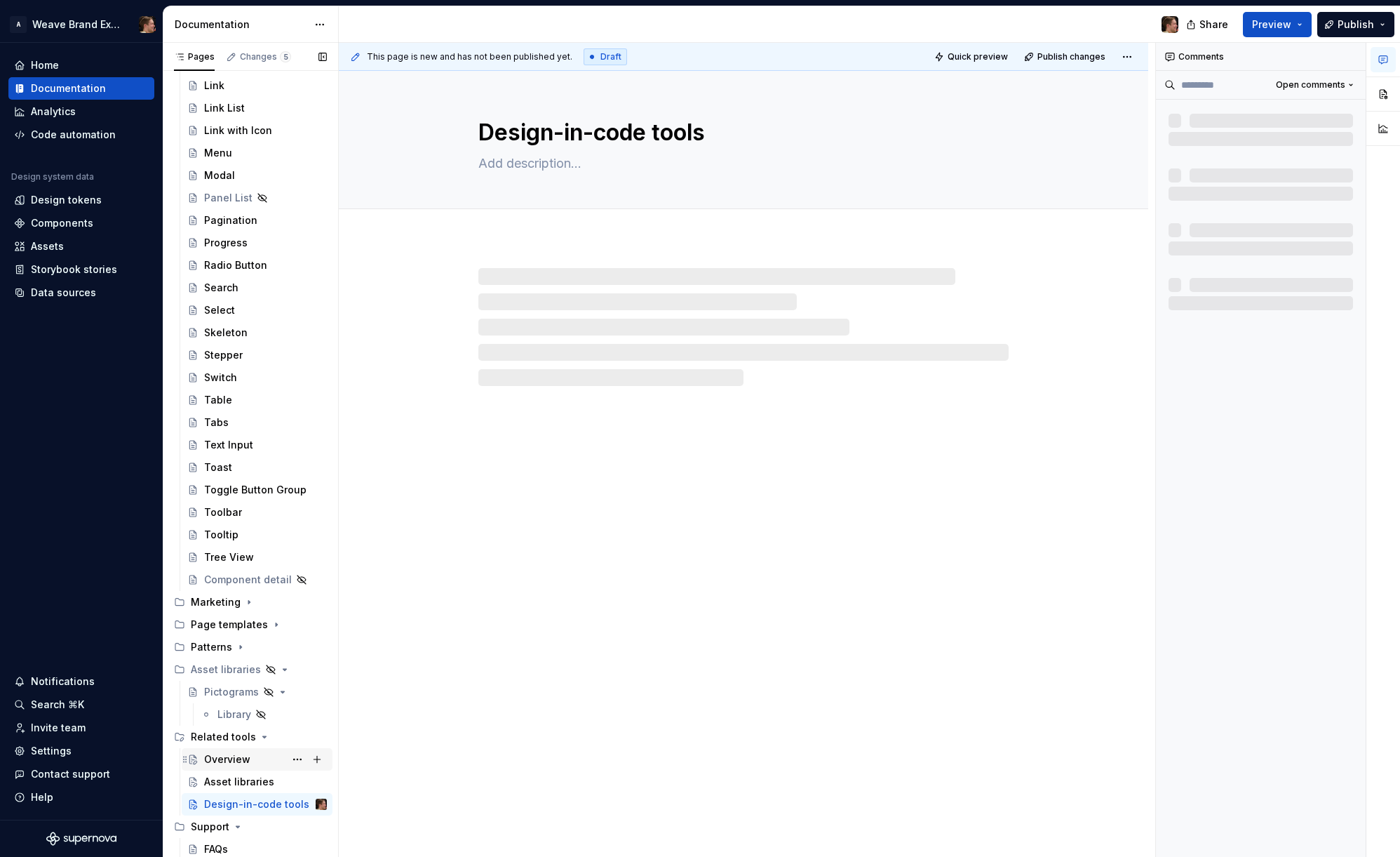
click at [226, 757] on div "Overview" at bounding box center [227, 759] width 47 height 14
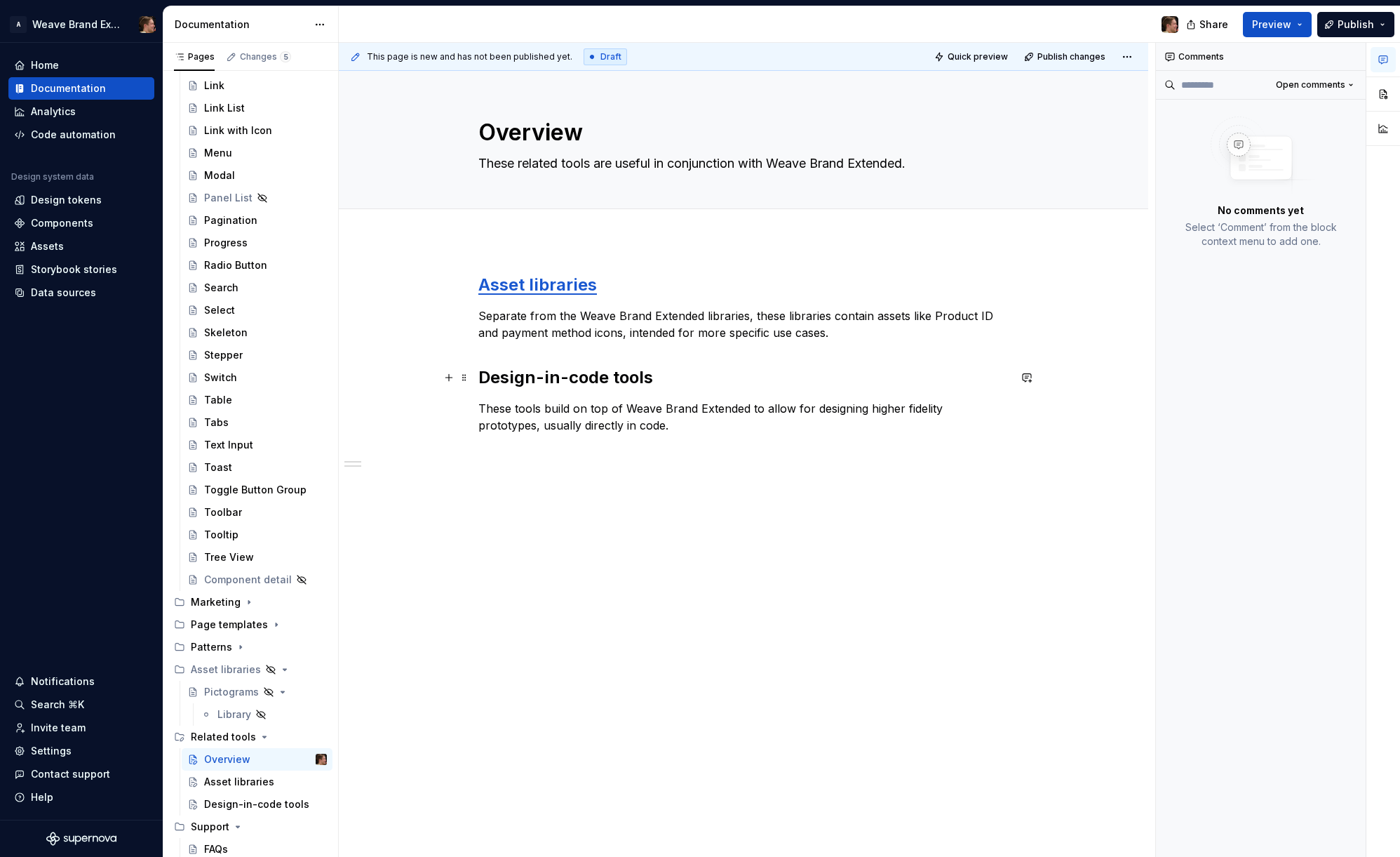
click at [577, 380] on h2 "Design-in-code tools" at bounding box center [743, 378] width 530 height 23
click at [827, 348] on button "button" at bounding box center [826, 348] width 20 height 20
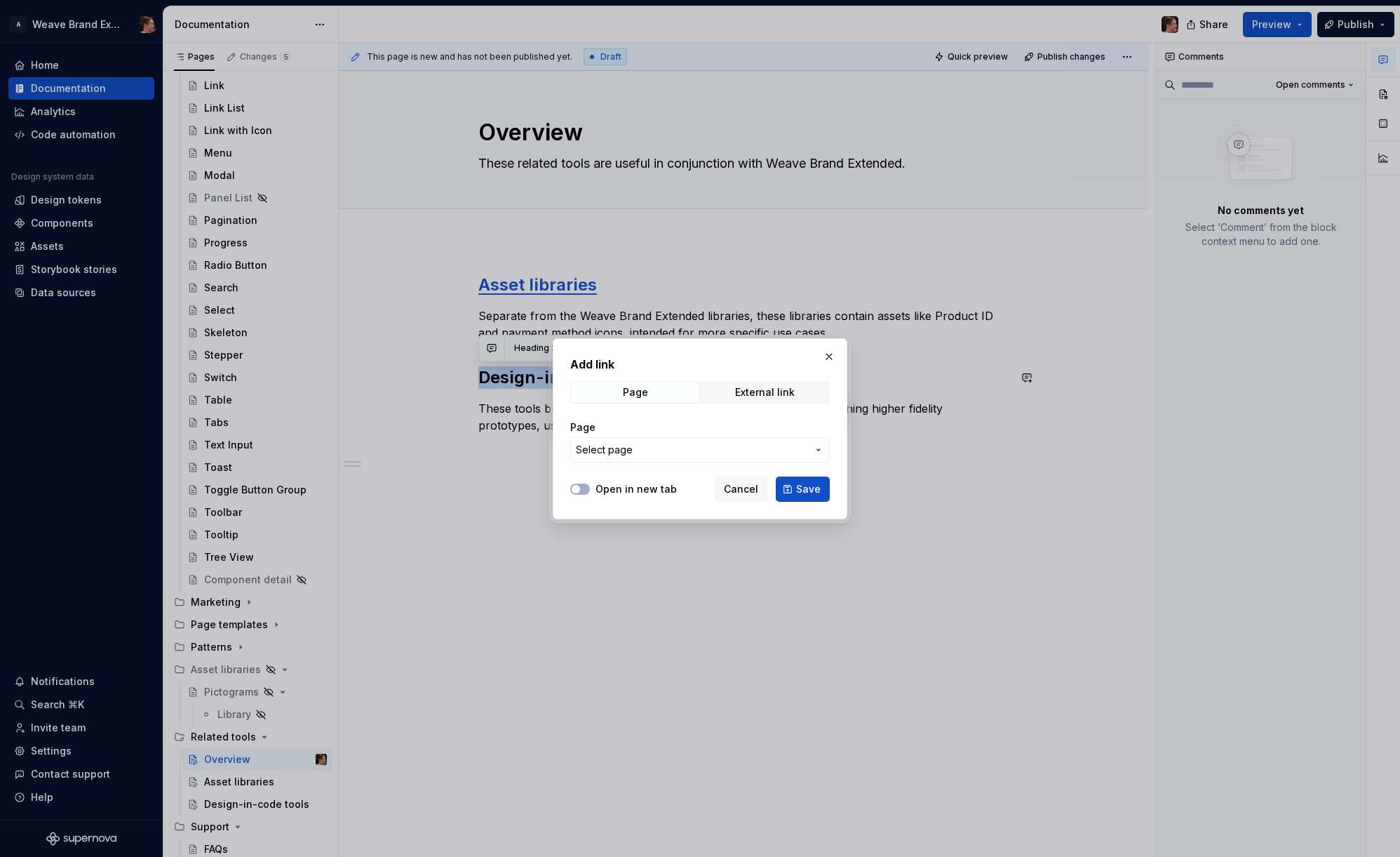
click at [720, 443] on span "Select page" at bounding box center [692, 449] width 232 height 14
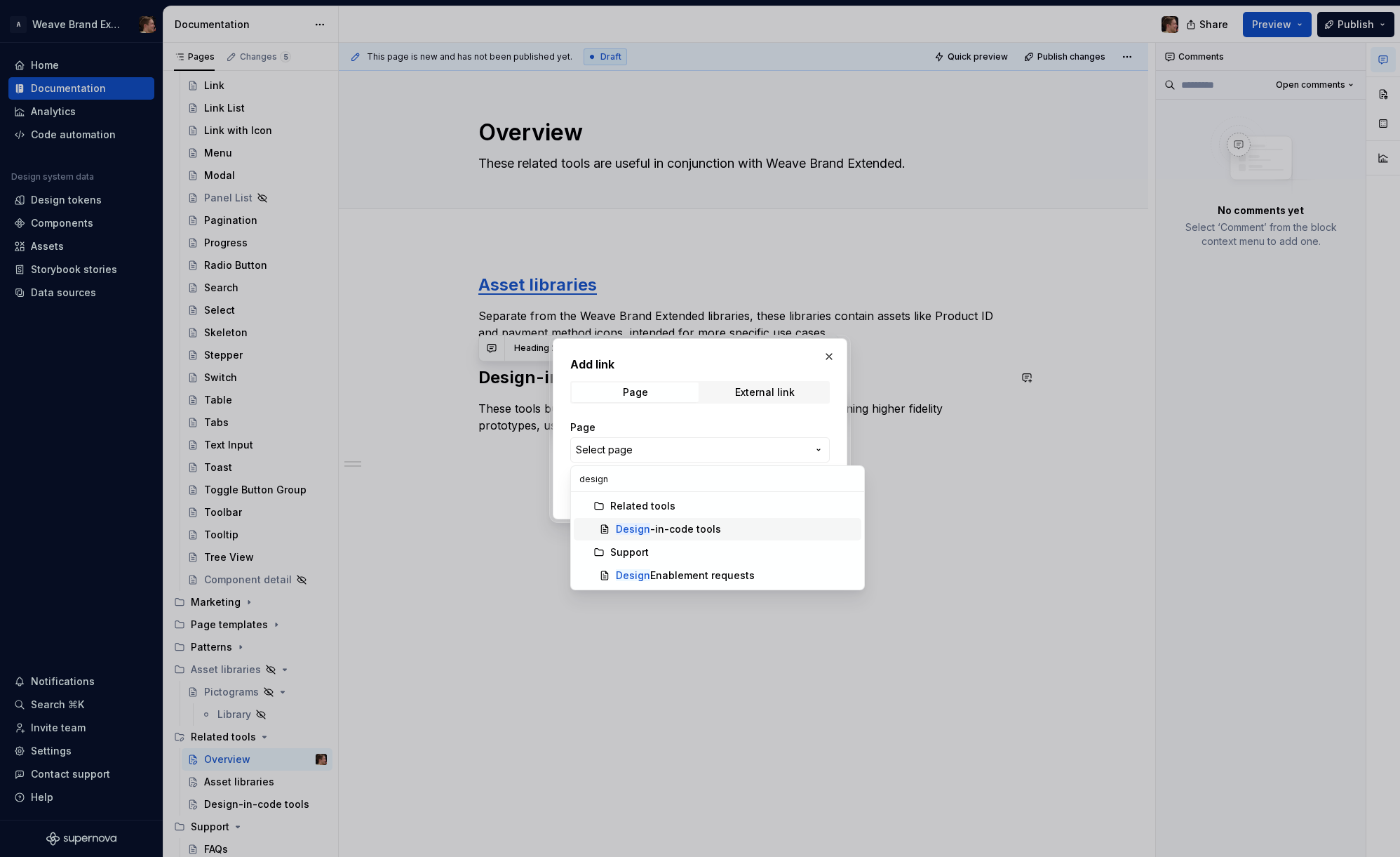
click at [702, 523] on div "Design -in-code tools" at bounding box center [668, 529] width 105 height 14
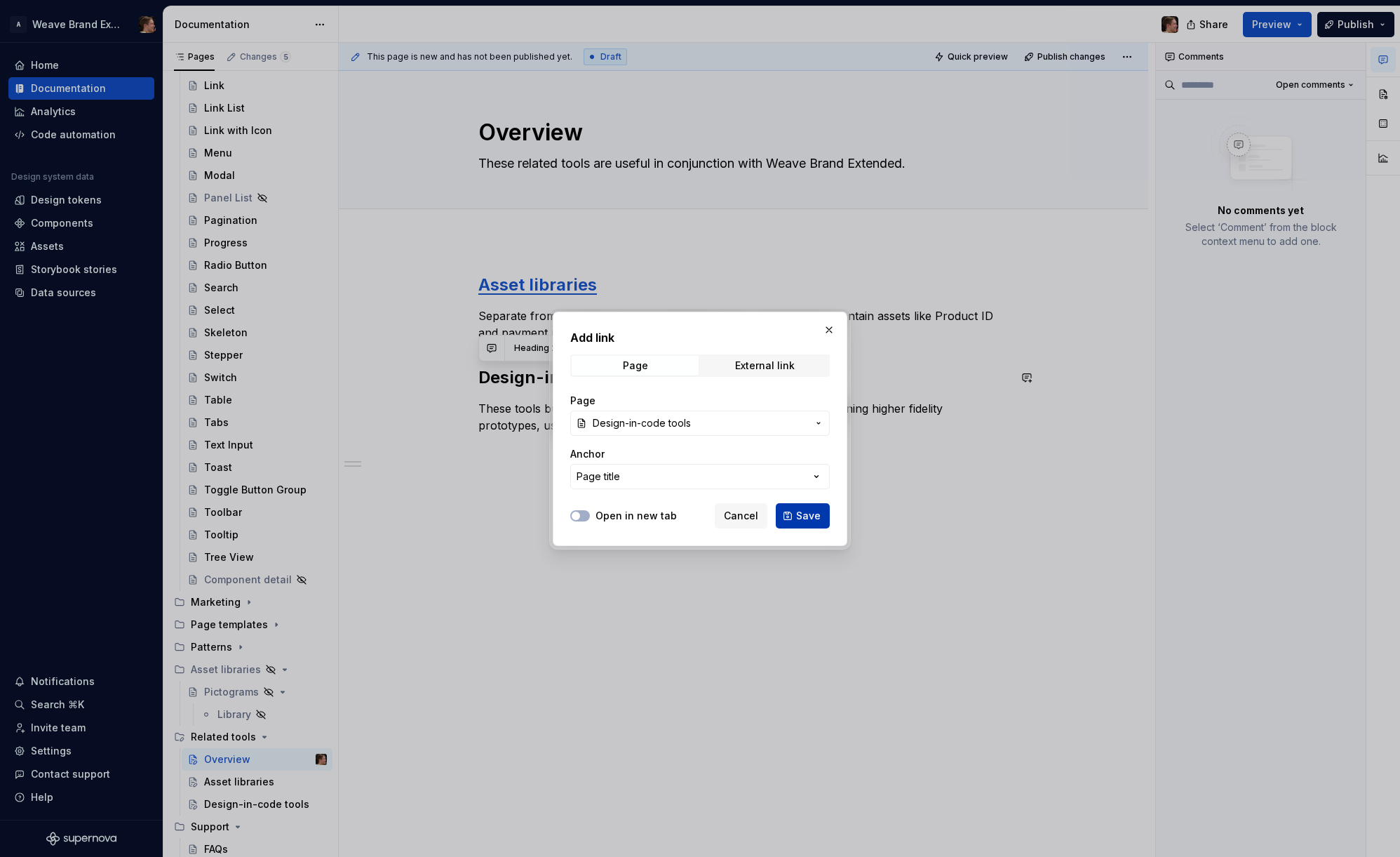
click at [806, 516] on span "Save" at bounding box center [809, 515] width 24 height 14
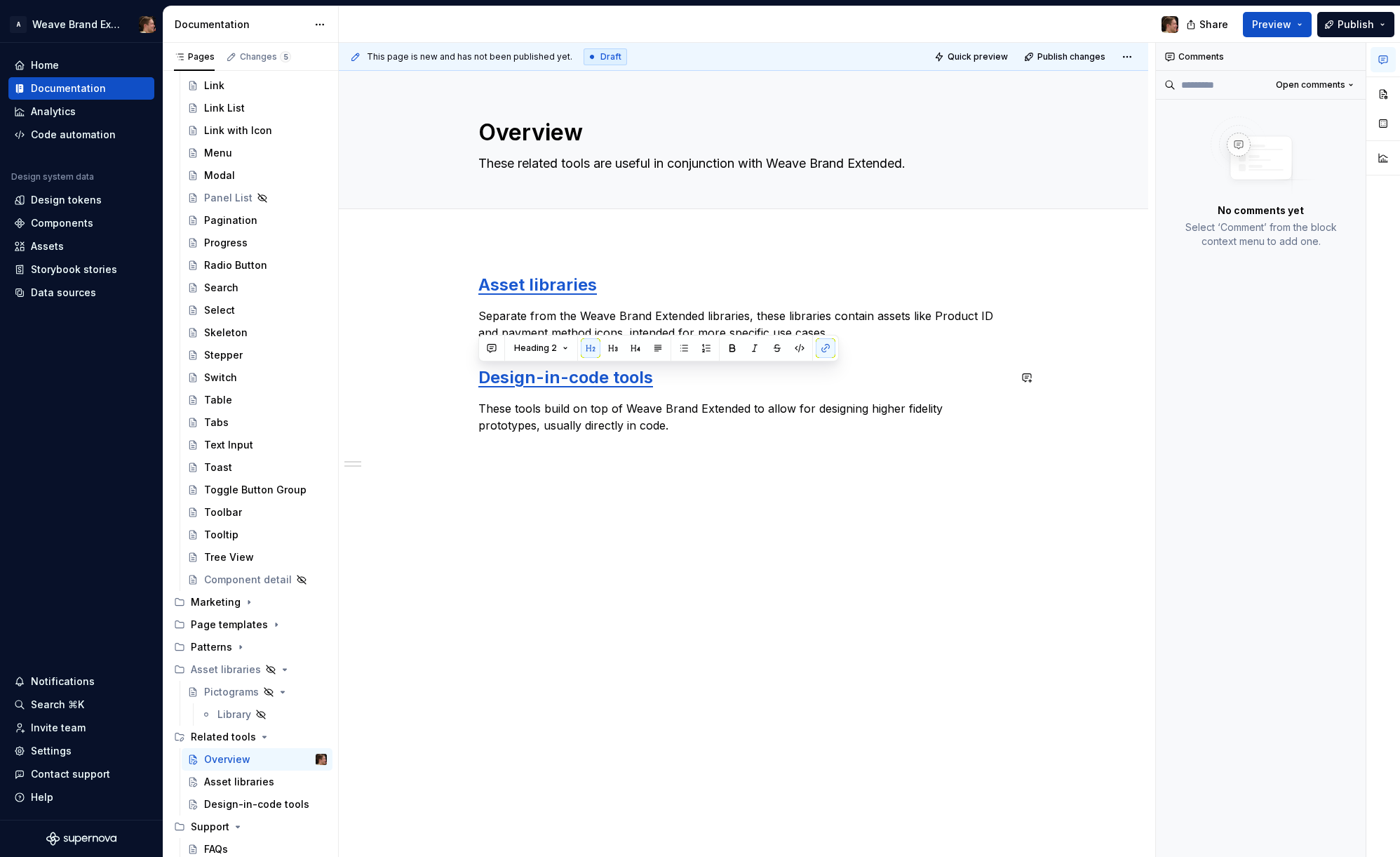
click at [769, 654] on div "Asset libraries Separate from the Weave Brand Extended libraries, these librari…" at bounding box center [743, 473] width 809 height 468
click at [237, 802] on div "Design-in-code tools" at bounding box center [244, 804] width 81 height 14
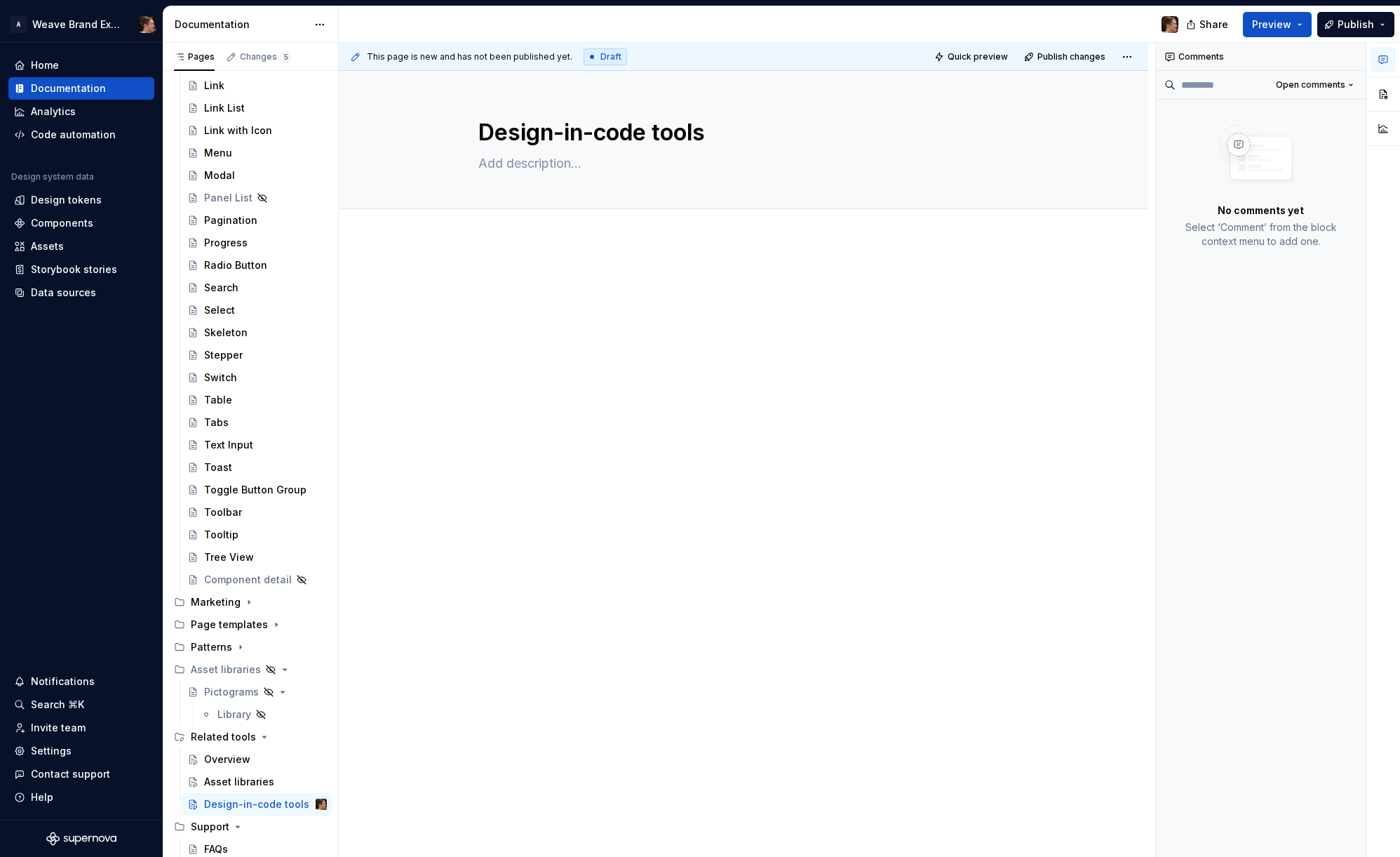
click at [592, 578] on div "Design-in-code tools Edit header" at bounding box center [743, 464] width 809 height 787
click at [538, 166] on textarea at bounding box center [741, 164] width 530 height 23
click at [601, 510] on div at bounding box center [743, 420] width 809 height 361
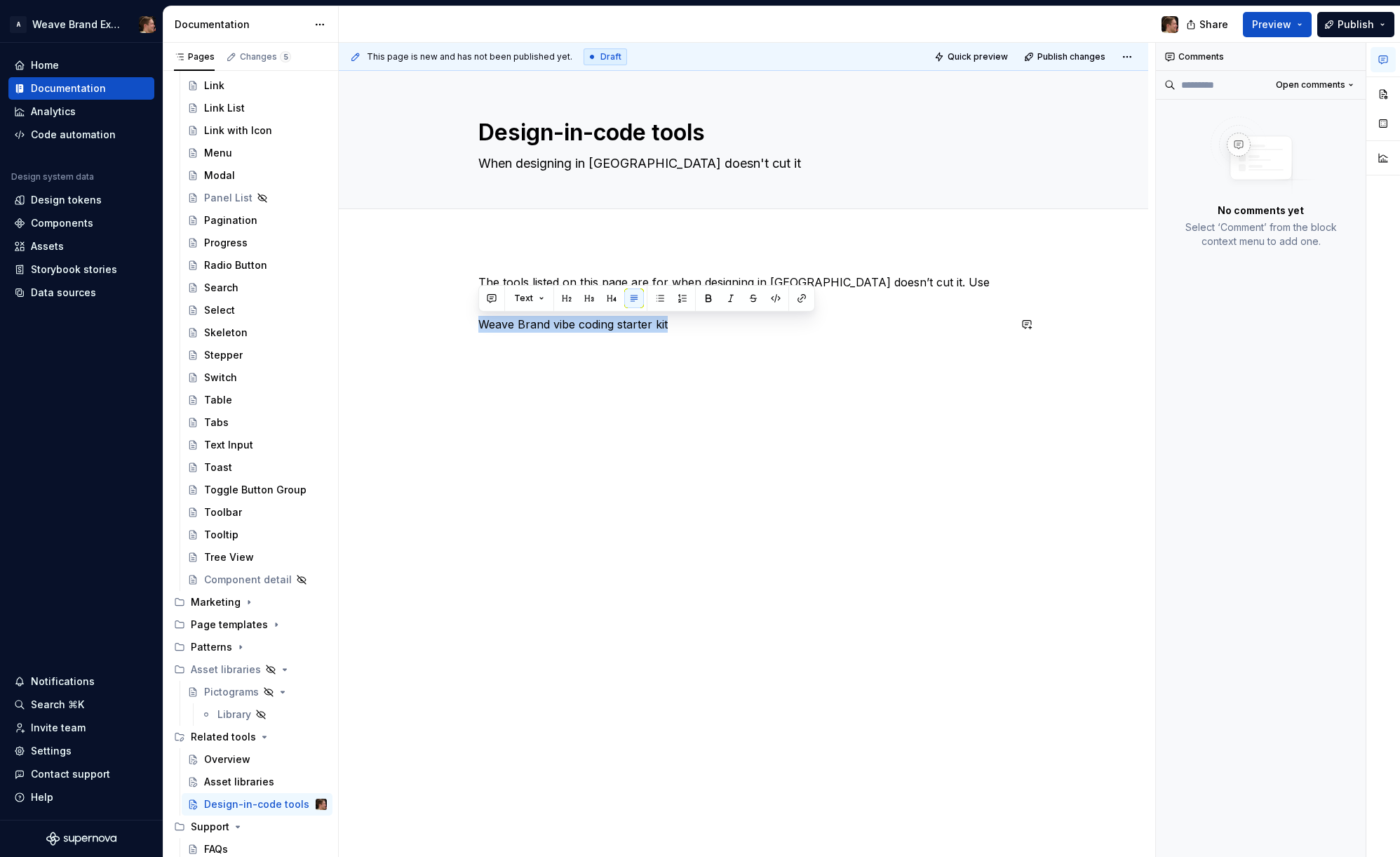
drag, startPoint x: 566, startPoint y: 298, endPoint x: 586, endPoint y: 313, distance: 25.0
click at [566, 298] on button "button" at bounding box center [567, 298] width 20 height 20
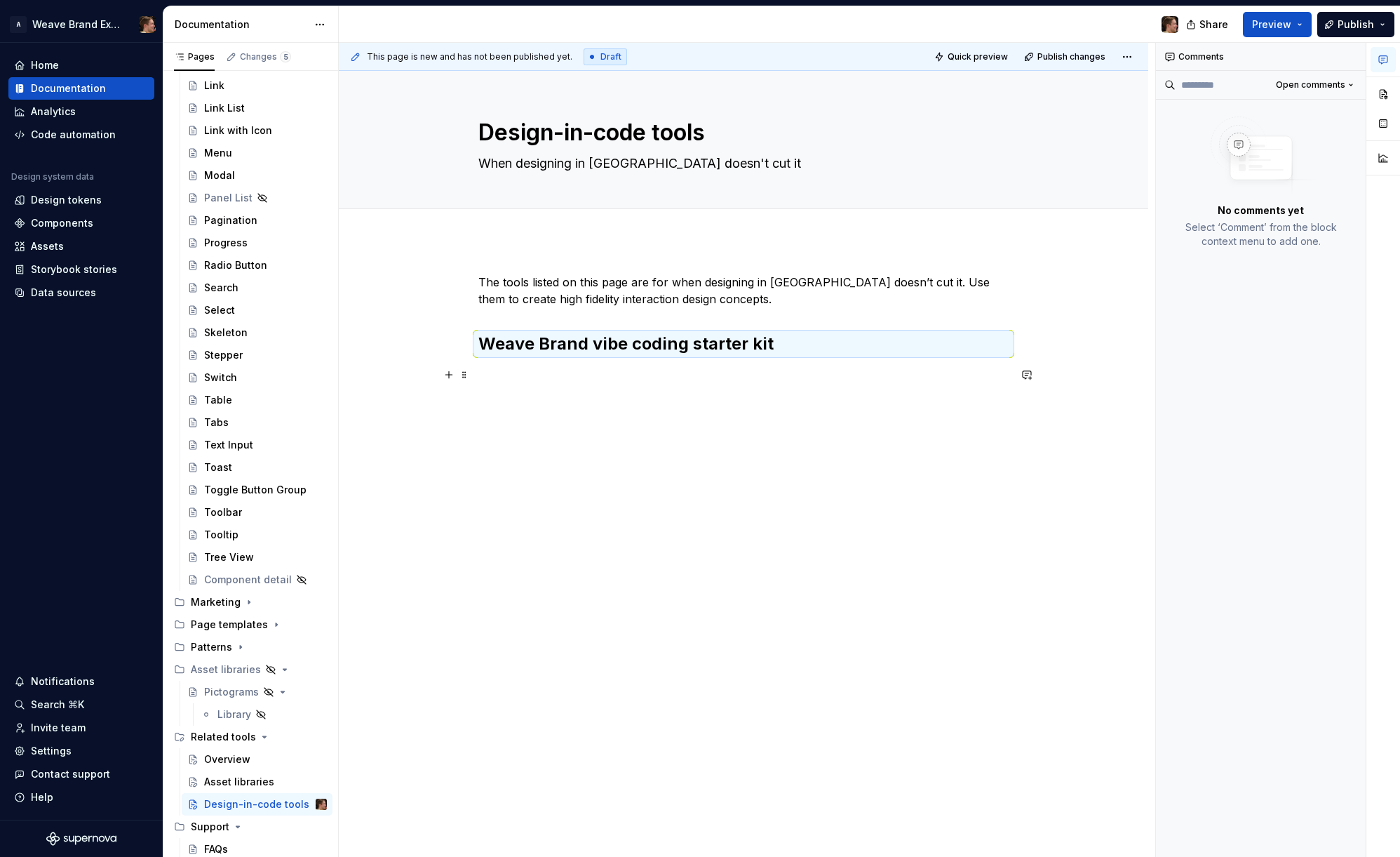
click at [802, 375] on p at bounding box center [743, 375] width 530 height 17
click at [579, 366] on p at bounding box center [743, 375] width 530 height 17
click at [587, 375] on p at bounding box center [743, 375] width 530 height 17
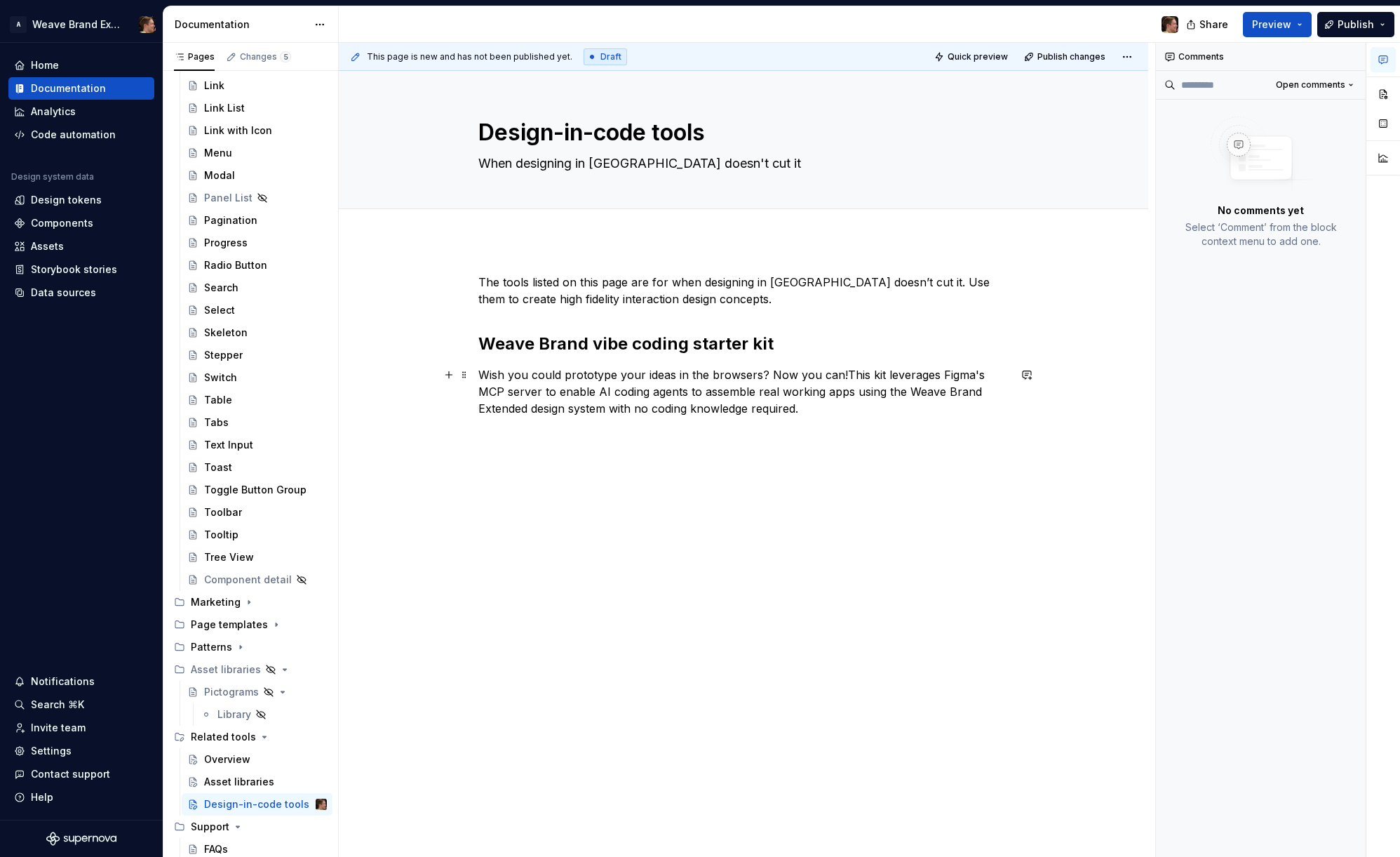
click at [842, 375] on p "Wish you could prototype your ideas in the browsers? Now you can!This kit lever…" at bounding box center [743, 392] width 530 height 51
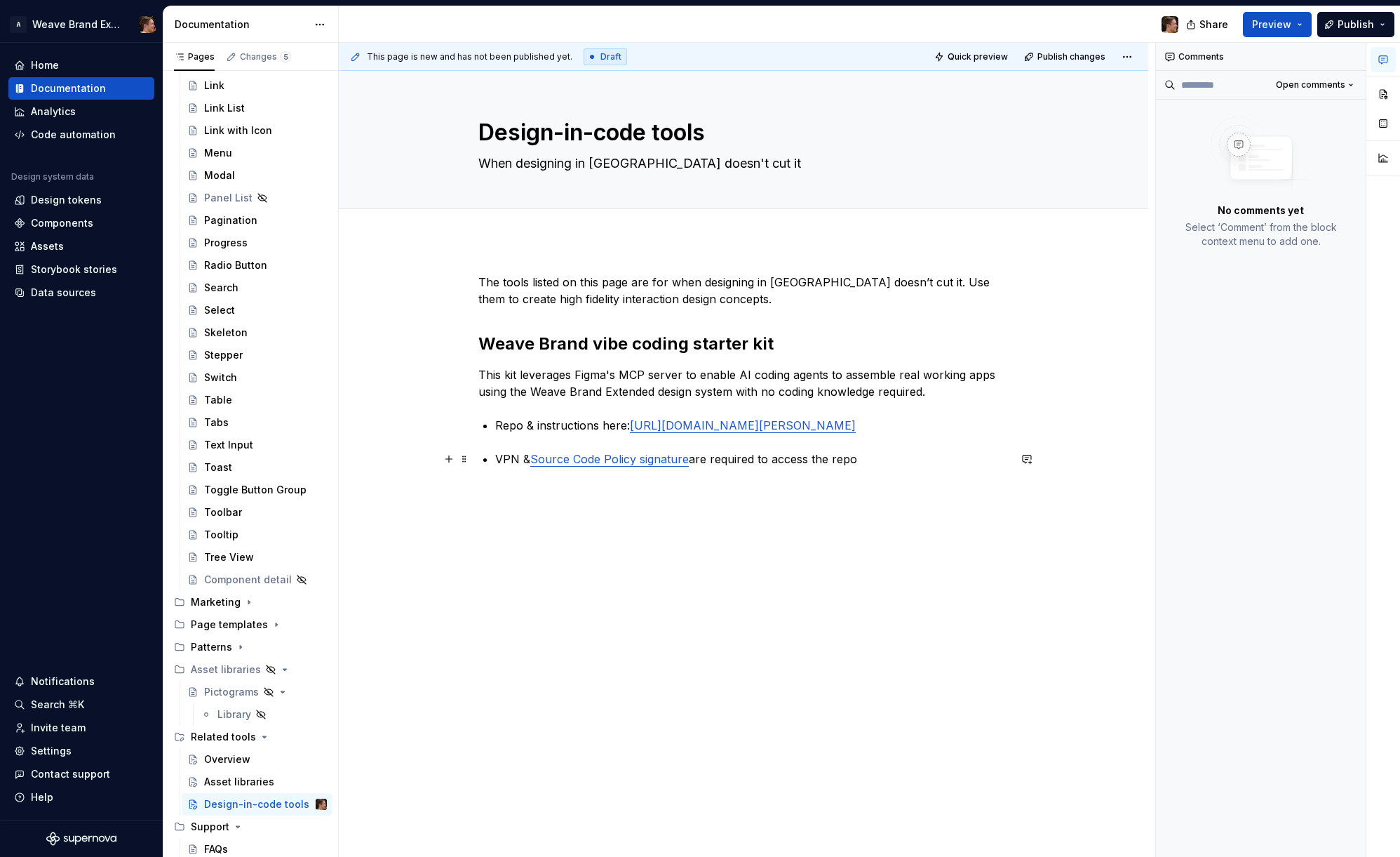
click at [507, 462] on p "VPN & Source Code Policy signature are required to access the repo" at bounding box center [751, 459] width 513 height 17
click at [827, 481] on div "The tools listed on this page are for when designing in [GEOGRAPHIC_DATA] doesn…" at bounding box center [743, 379] width 530 height 211
click at [869, 455] on p "VPN & Source Code Policy signature are required to access the repo" at bounding box center [751, 459] width 513 height 17
click at [872, 464] on p "VPN & Source Code Policy signature are required to access the repo" at bounding box center [751, 459] width 513 height 17
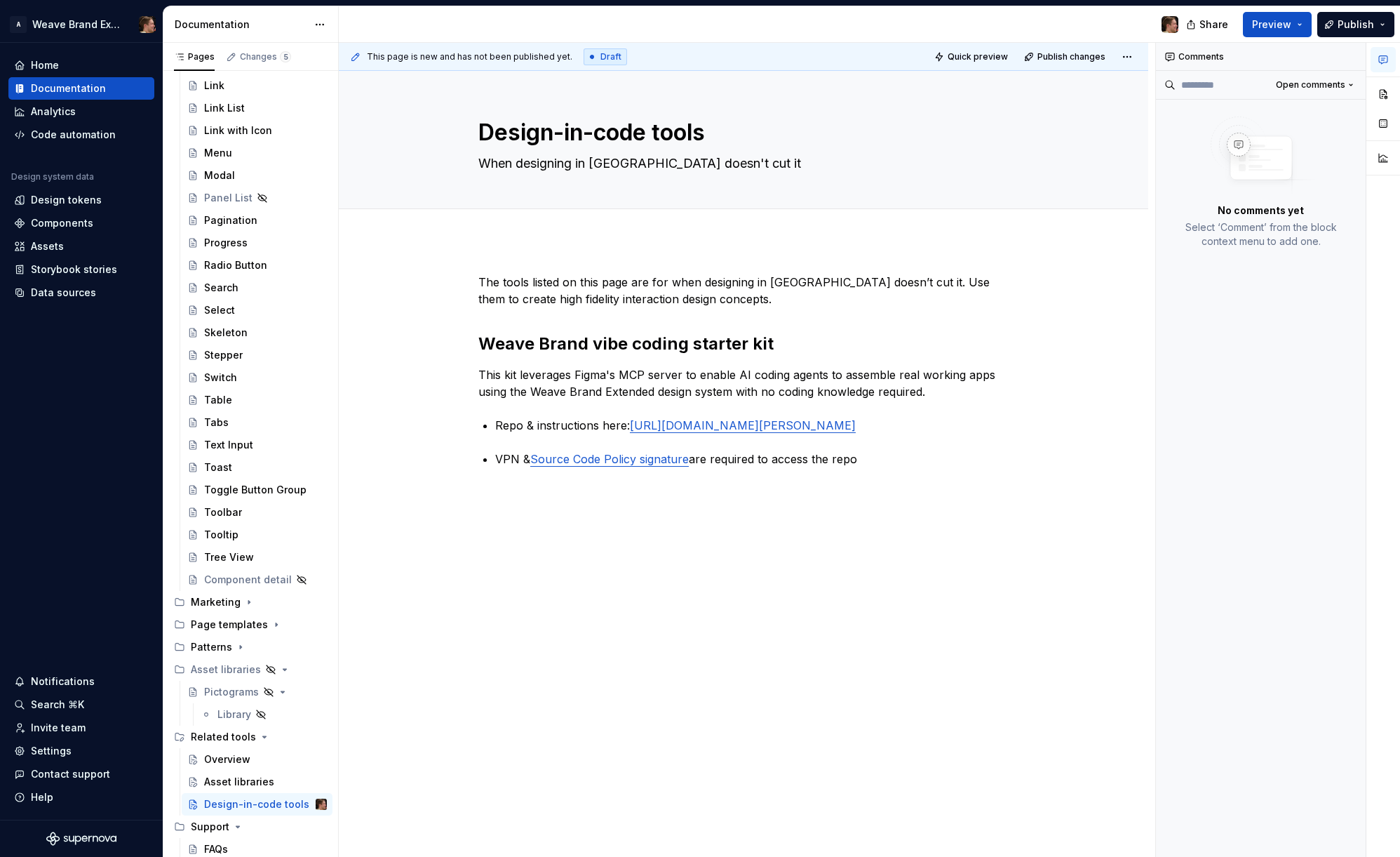
drag, startPoint x: 763, startPoint y: 554, endPoint x: 752, endPoint y: 549, distance: 12.1
click at [763, 554] on div "The tools listed on this page are for when designing in [GEOGRAPHIC_DATA] doesn…" at bounding box center [743, 491] width 809 height 501
click at [545, 482] on div "The tools listed on this page are for when designing in [GEOGRAPHIC_DATA] doesn…" at bounding box center [743, 387] width 530 height 228
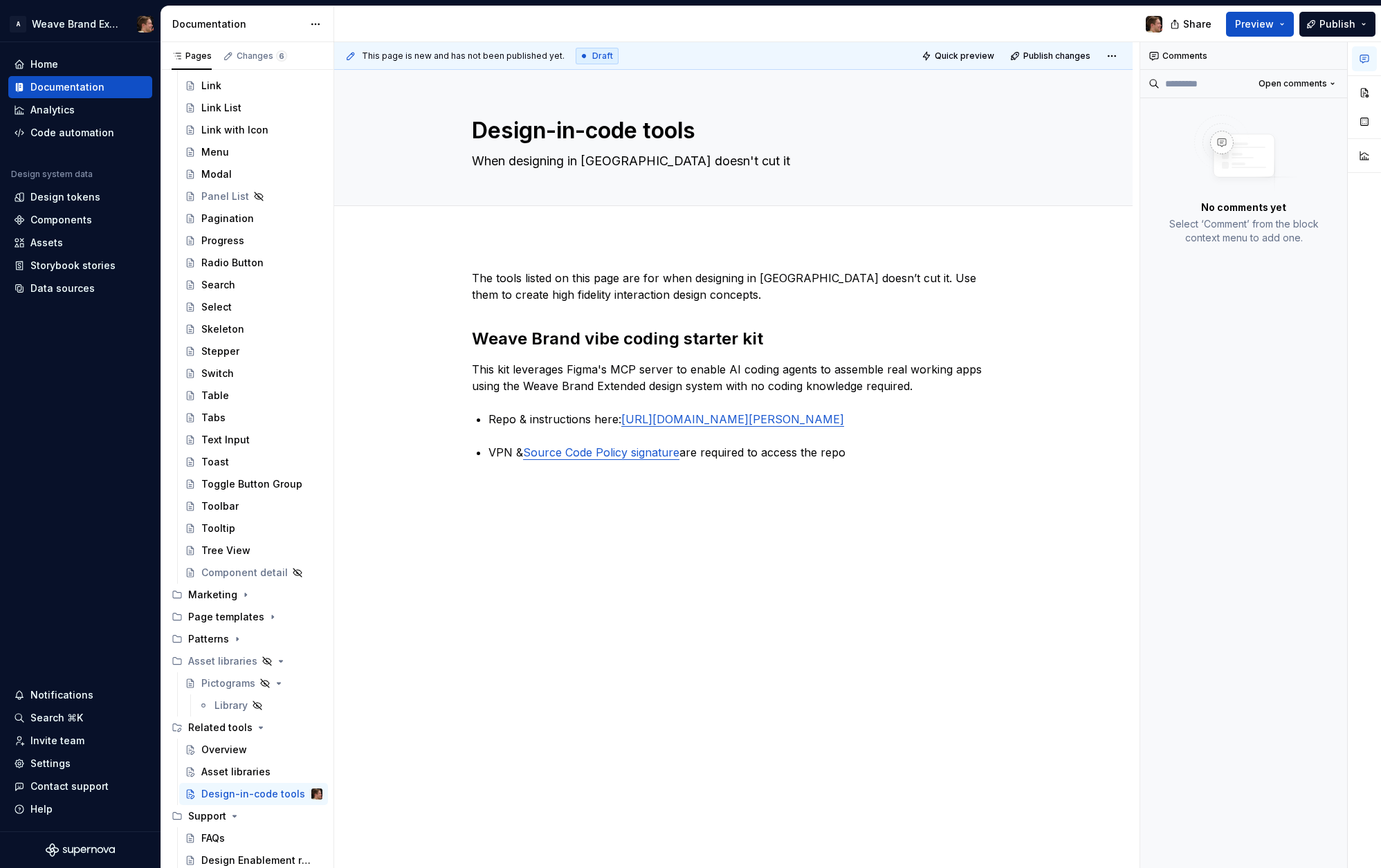
scroll to position [535, 0]
click at [610, 487] on div "This page is new and has not been published yet. Draft Quick preview Publish ch…" at bounding box center [736, 455] width 806 height 826
click at [875, 454] on p "VPN & Source Code Policy signature are required to access the repo" at bounding box center [741, 452] width 506 height 17
drag, startPoint x: 846, startPoint y: 433, endPoint x: 855, endPoint y: 444, distance: 14.2
click at [846, 434] on div "The tools listed on this page are for when designing in [GEOGRAPHIC_DATA] doesn…" at bounding box center [733, 364] width 523 height 191
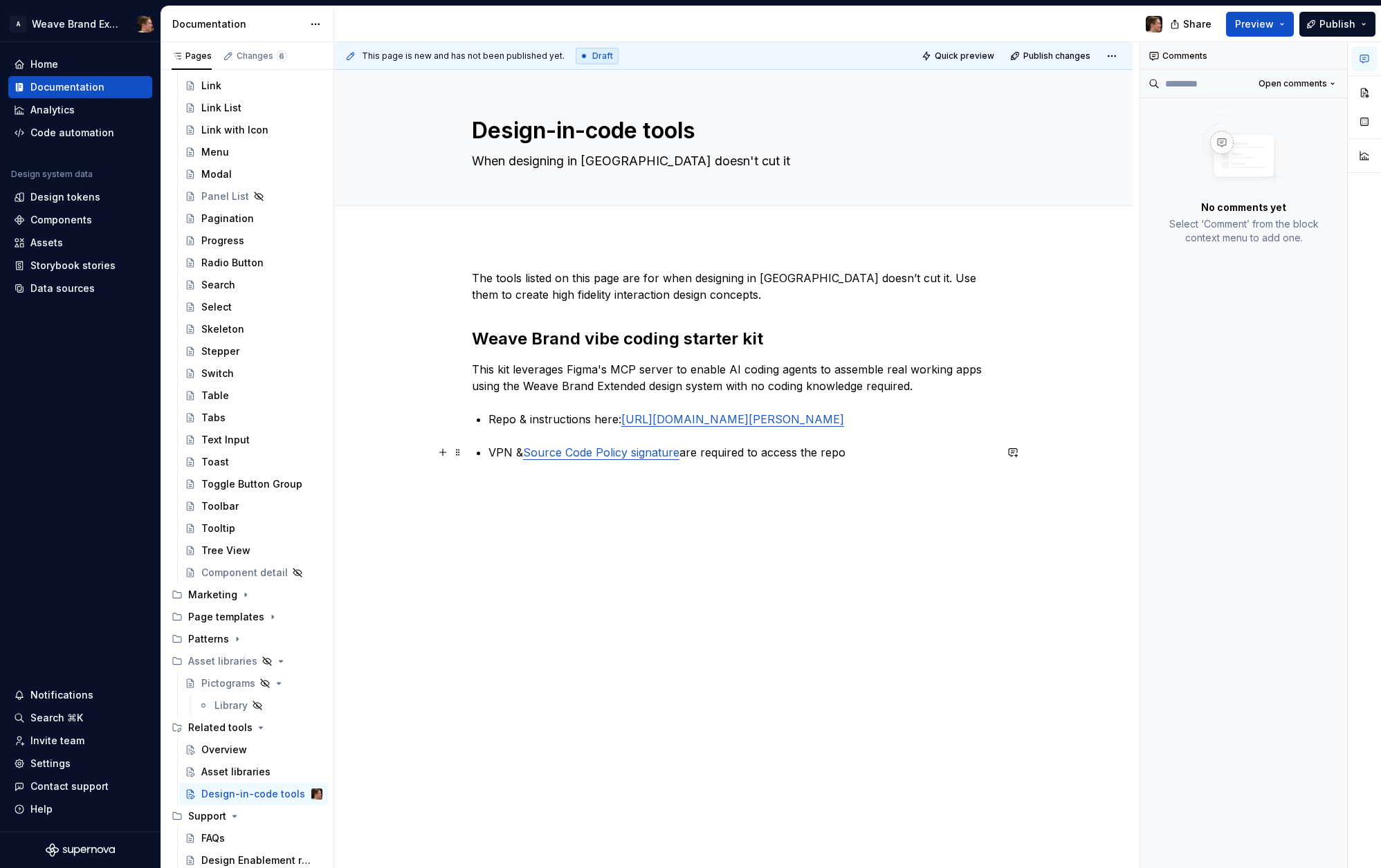
click at [864, 455] on p "VPN & Source Code Policy signature are required to access the repo" at bounding box center [741, 452] width 506 height 17
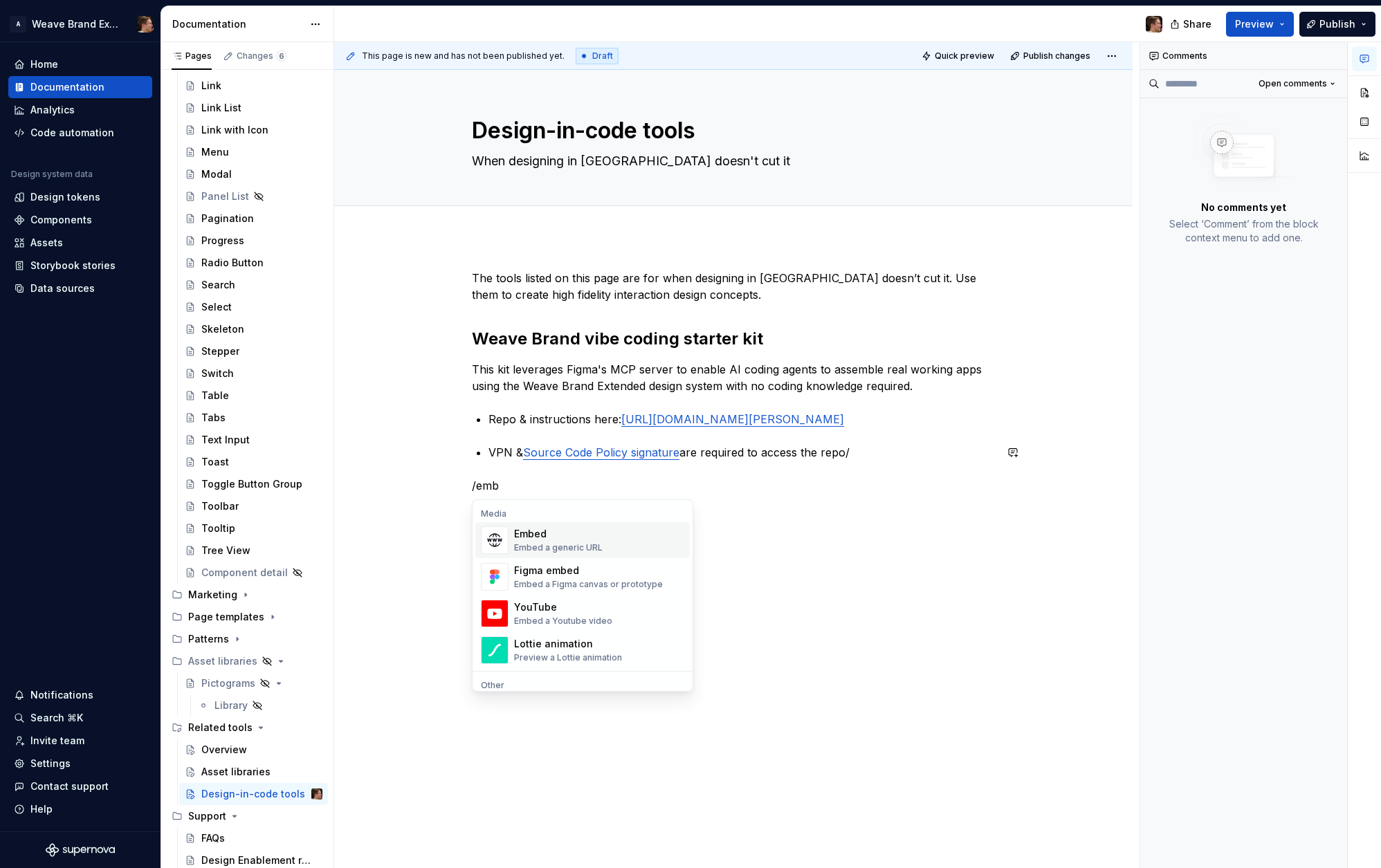
click at [569, 544] on div "Embed a generic URL" at bounding box center [559, 548] width 89 height 11
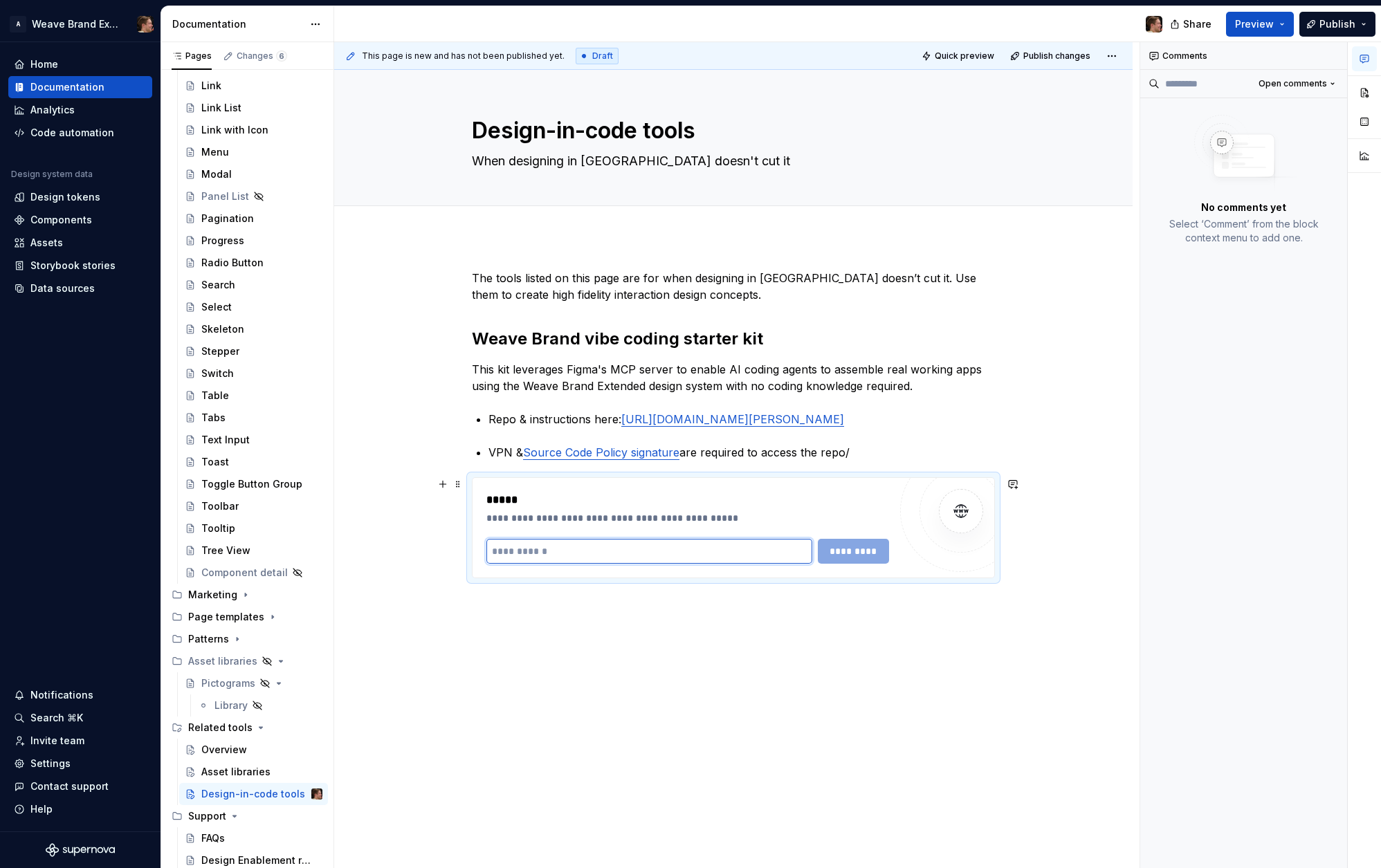
click at [575, 548] on input "text" at bounding box center [649, 551] width 326 height 25
click at [856, 510] on div "**********" at bounding box center [687, 508] width 402 height 33
drag, startPoint x: 688, startPoint y: 548, endPoint x: 701, endPoint y: 542, distance: 14.3
click at [688, 548] on input "text" at bounding box center [649, 551] width 326 height 25
click at [615, 550] on input "text" at bounding box center [649, 551] width 326 height 25
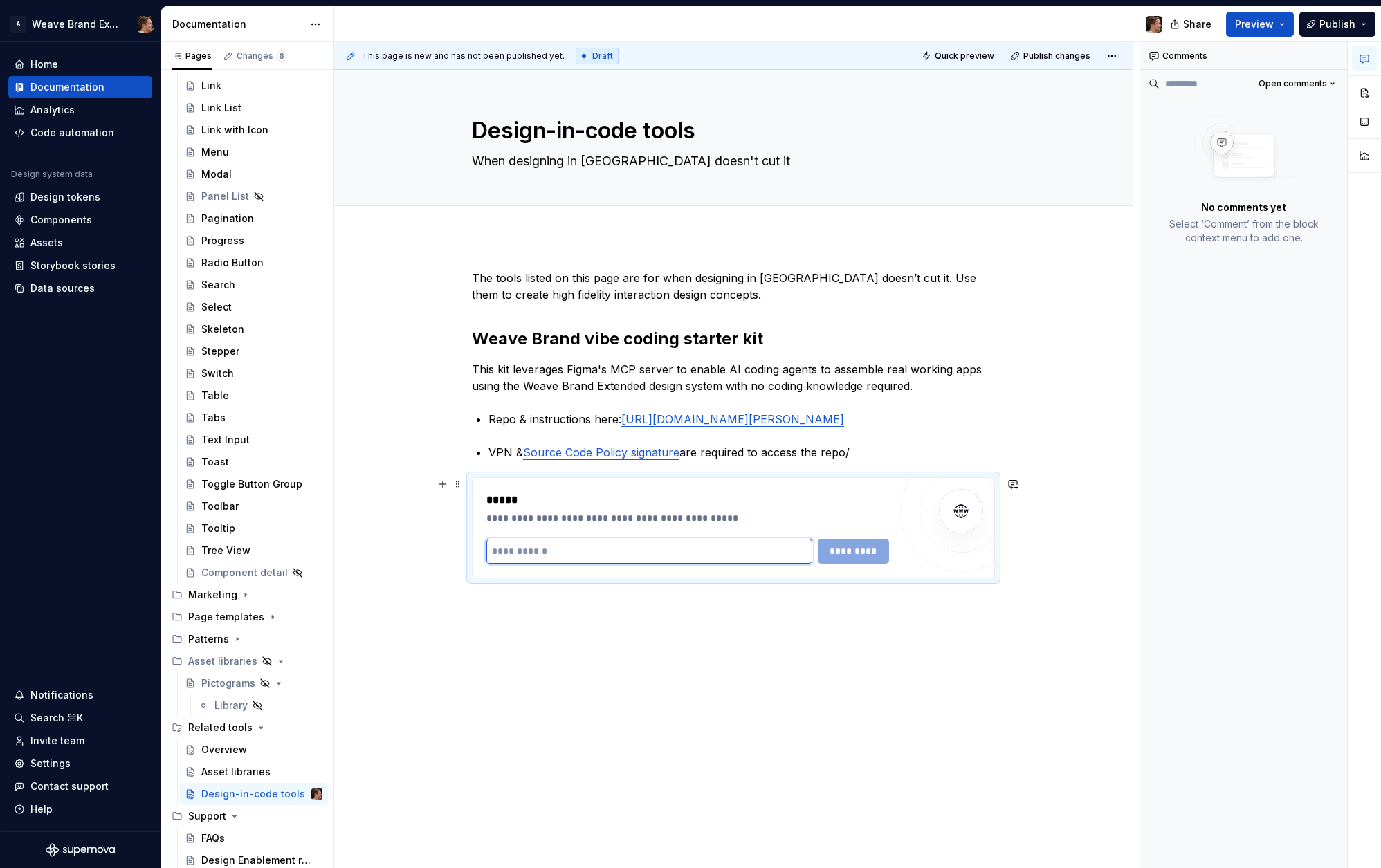
paste input "**********"
click at [871, 549] on span "*********" at bounding box center [853, 551] width 54 height 14
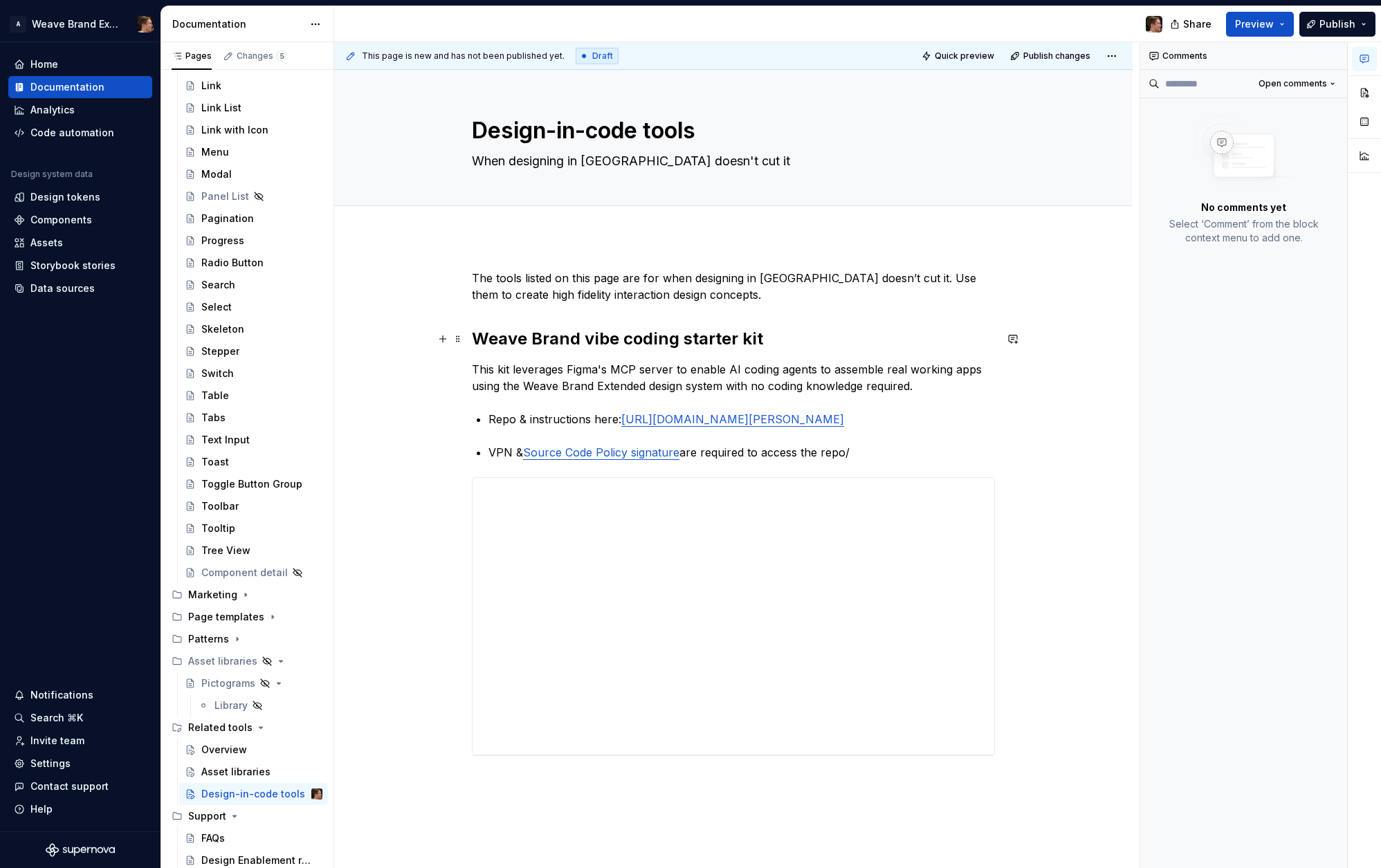
click at [767, 339] on h2 "Weave Brand vibe coding starter kit" at bounding box center [733, 339] width 523 height 23
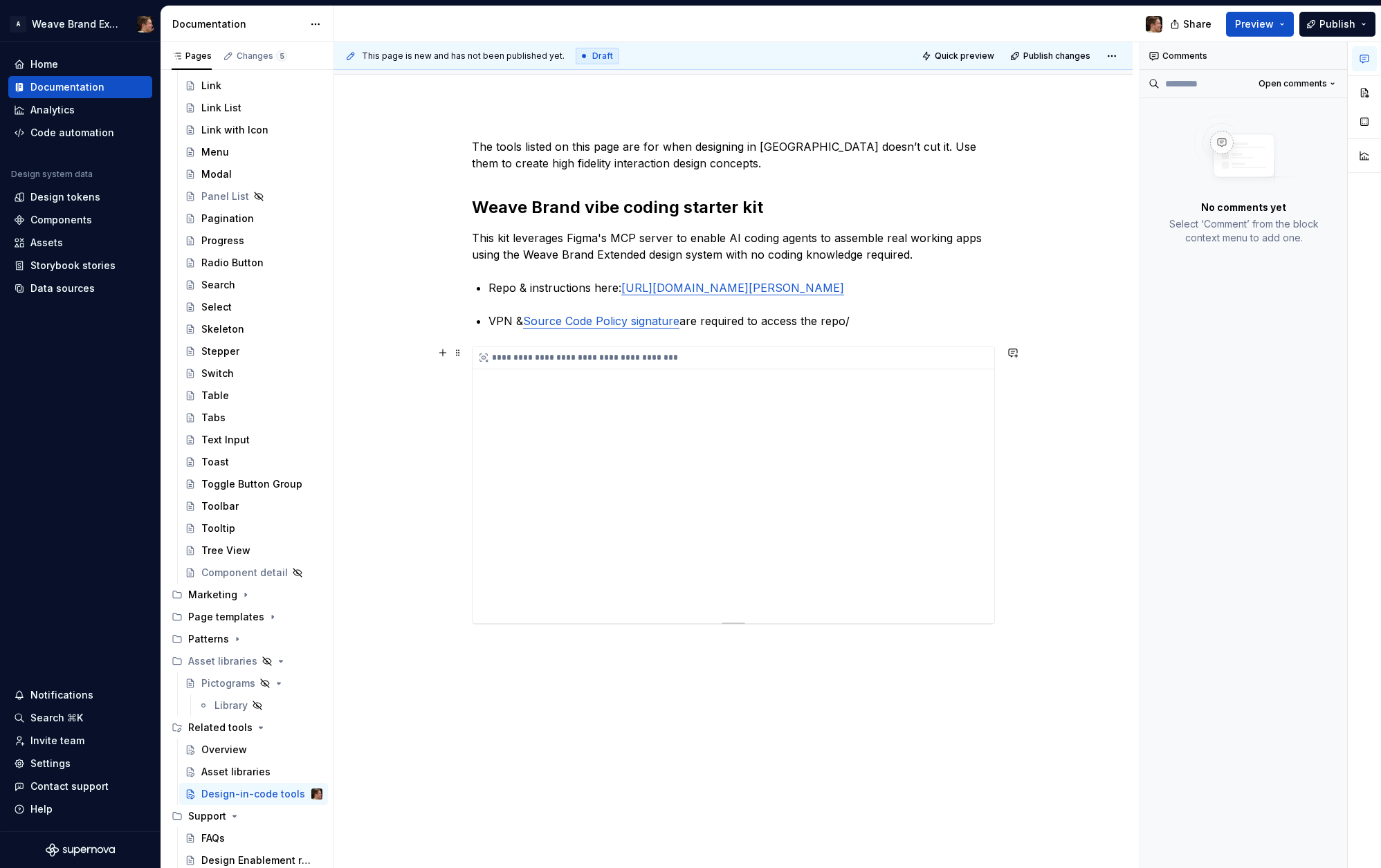
scroll to position [134, 0]
click at [828, 704] on div "**********" at bounding box center [736, 455] width 806 height 826
click at [829, 697] on div "**********" at bounding box center [733, 500] width 798 height 796
drag, startPoint x: 629, startPoint y: 627, endPoint x: 633, endPoint y: 652, distance: 25.3
click at [629, 627] on div "**********" at bounding box center [733, 396] width 523 height 520
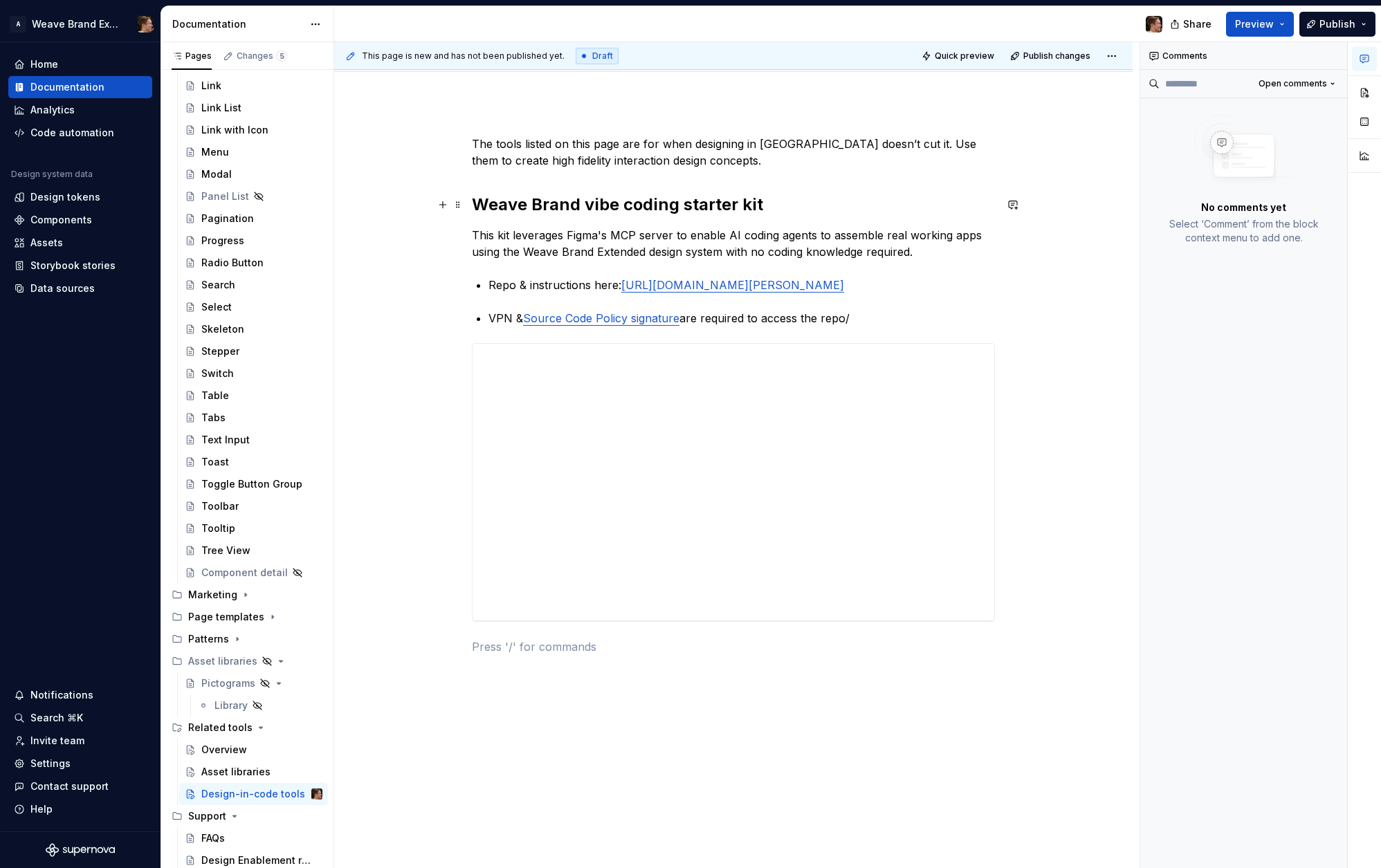
click at [822, 200] on h2 "Weave Brand vibe coding starter kit" at bounding box center [733, 205] width 523 height 23
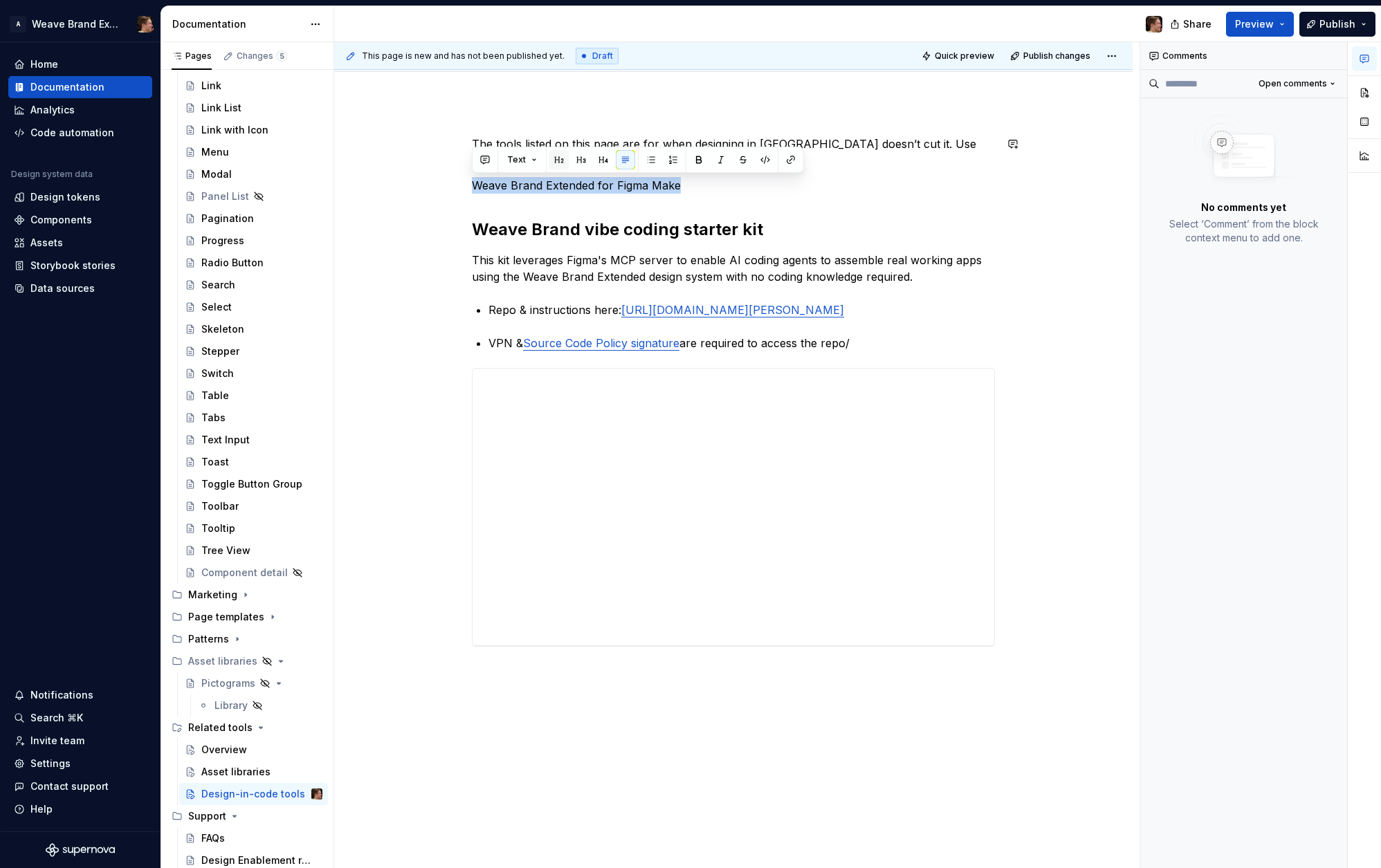
click at [554, 158] on button "button" at bounding box center [559, 160] width 19 height 19
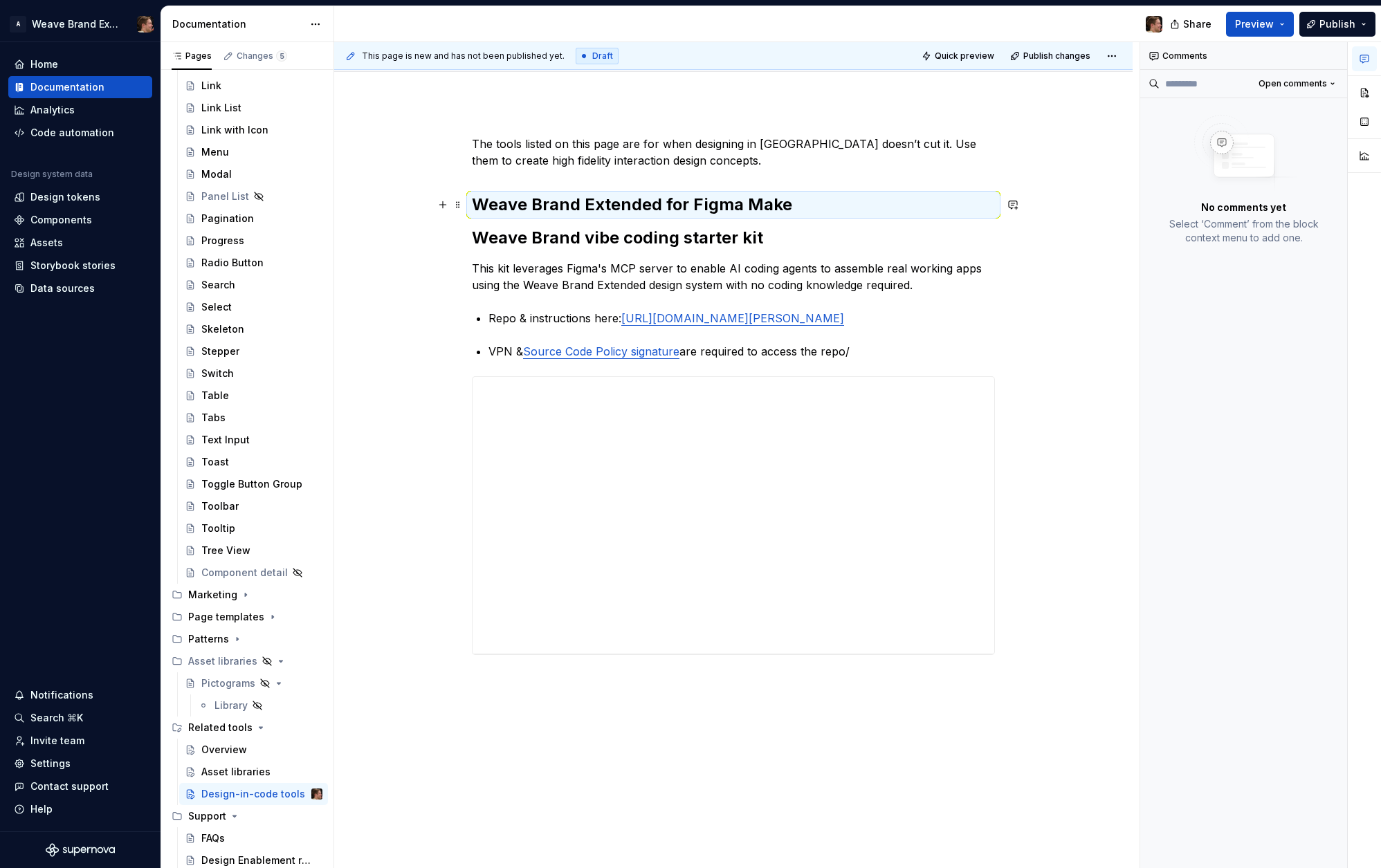
drag, startPoint x: 789, startPoint y: 198, endPoint x: 806, endPoint y: 203, distance: 17.7
click at [790, 199] on h2 "Weave Brand Extended for Figma Make" at bounding box center [733, 205] width 523 height 23
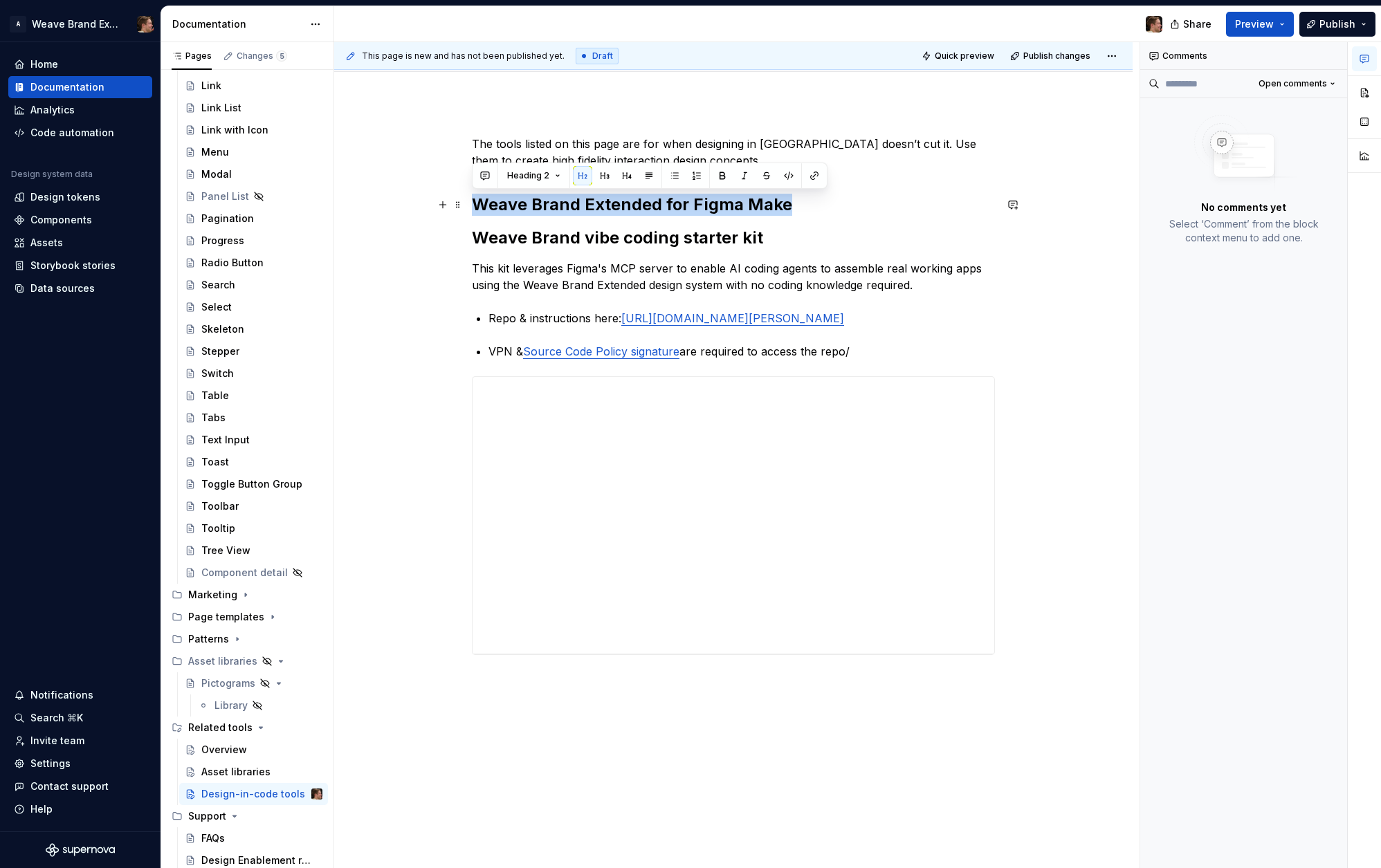
click at [806, 203] on h2 "Weave Brand Extended for Figma Make" at bounding box center [733, 205] width 523 height 23
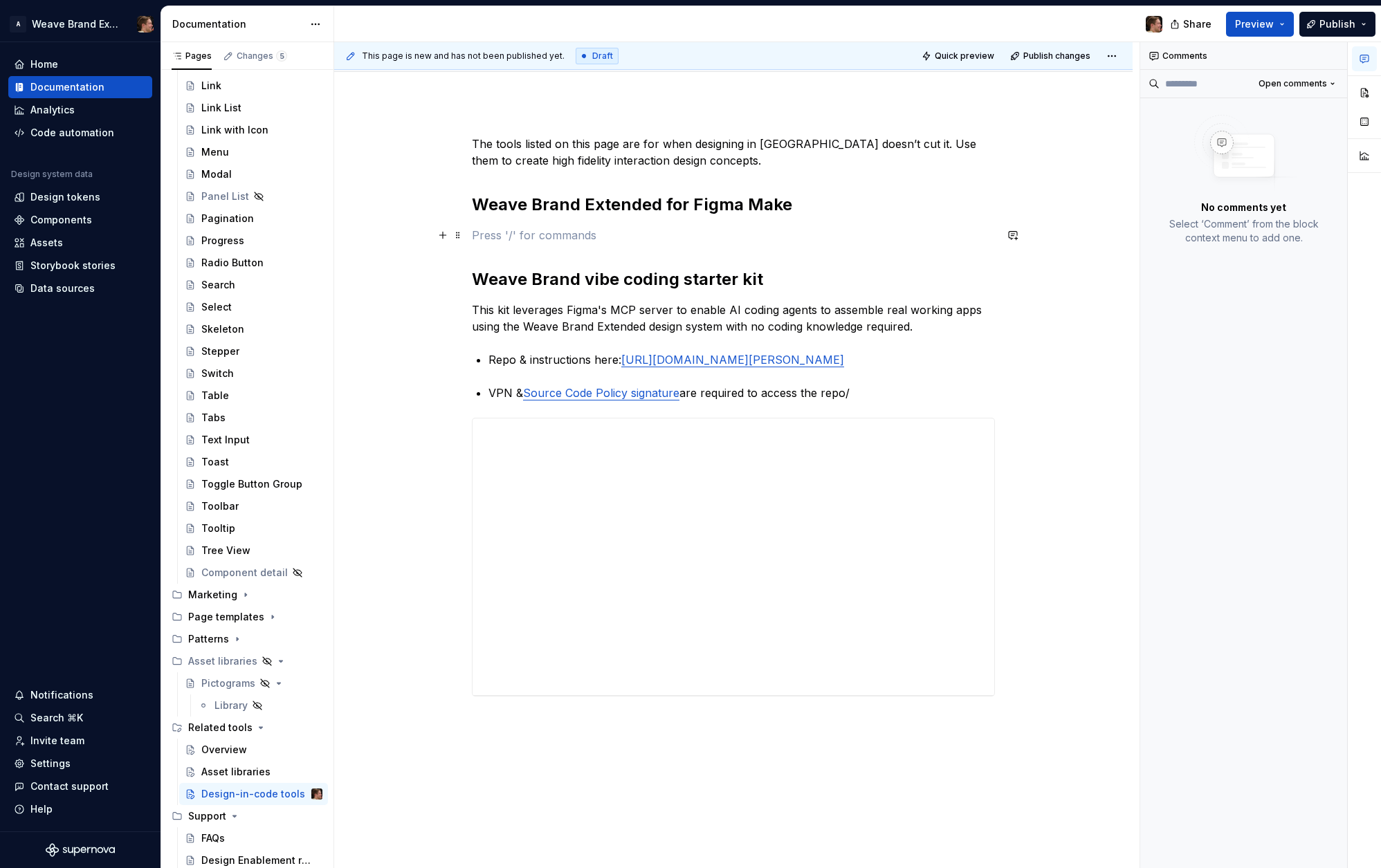
click at [707, 235] on p at bounding box center [733, 235] width 523 height 17
click at [707, 236] on p at bounding box center [733, 235] width 523 height 17
click at [707, 236] on p at bounding box center [733, 235] width 523 height 17
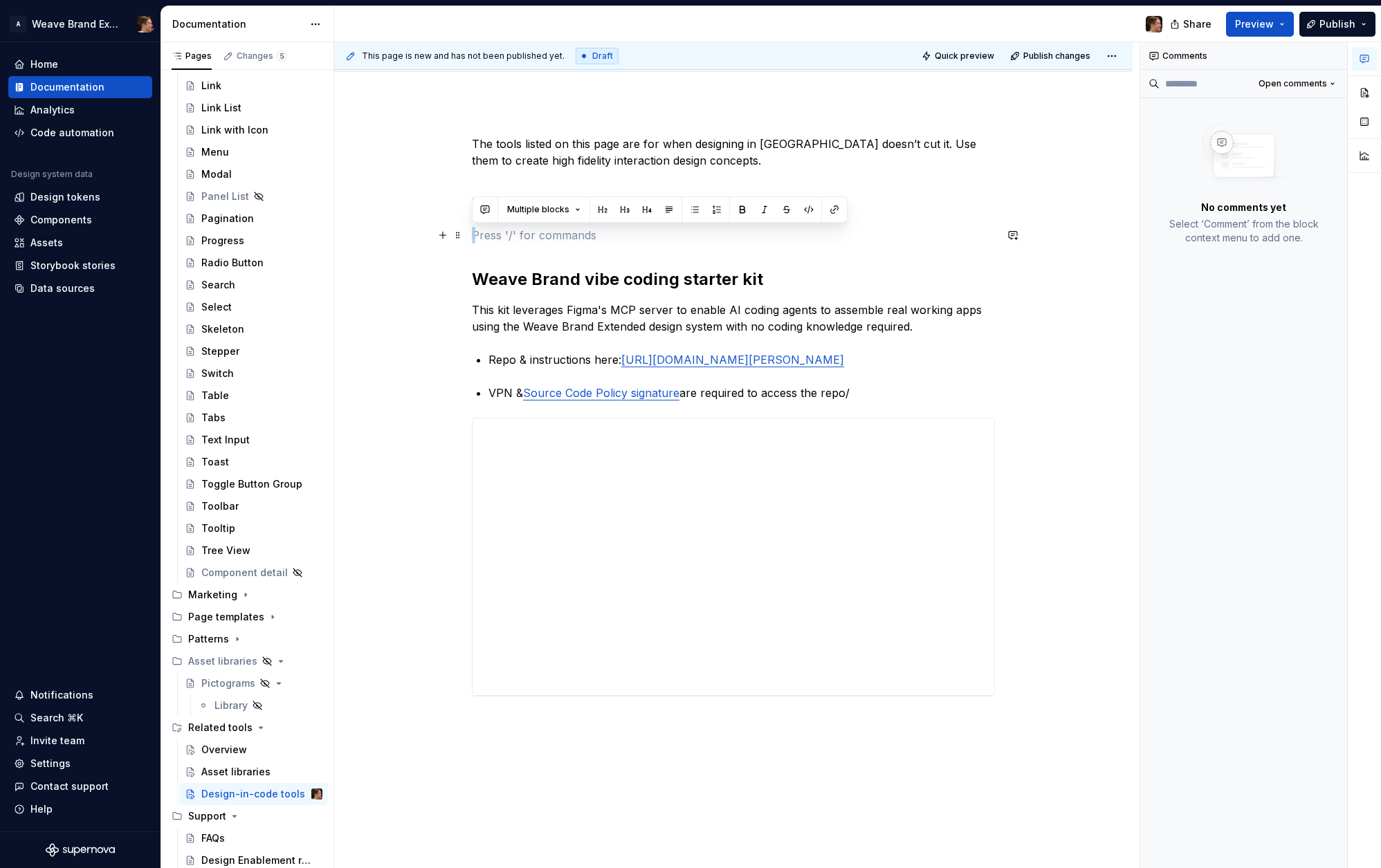
click at [698, 239] on p at bounding box center [733, 235] width 523 height 17
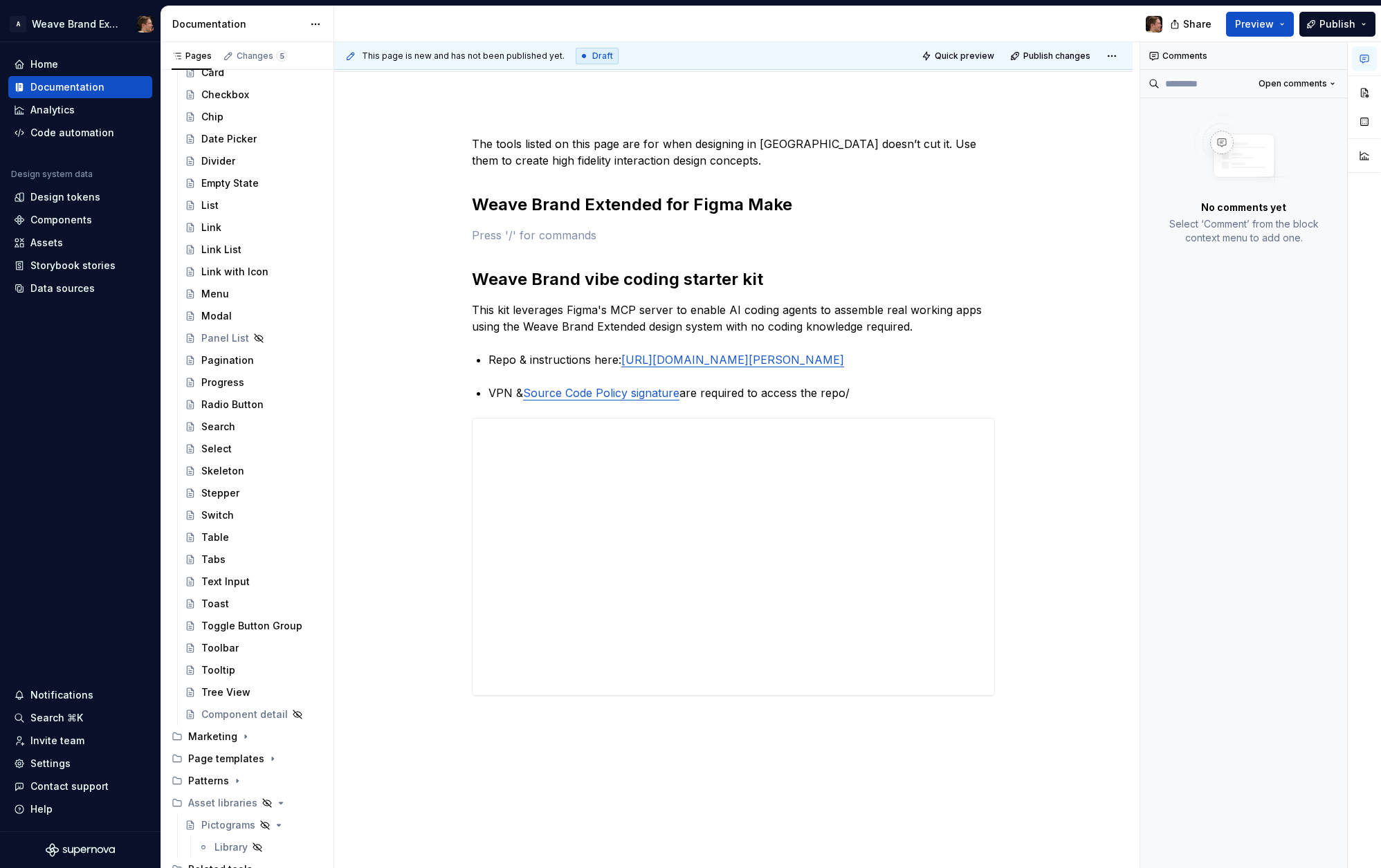
scroll to position [376, 0]
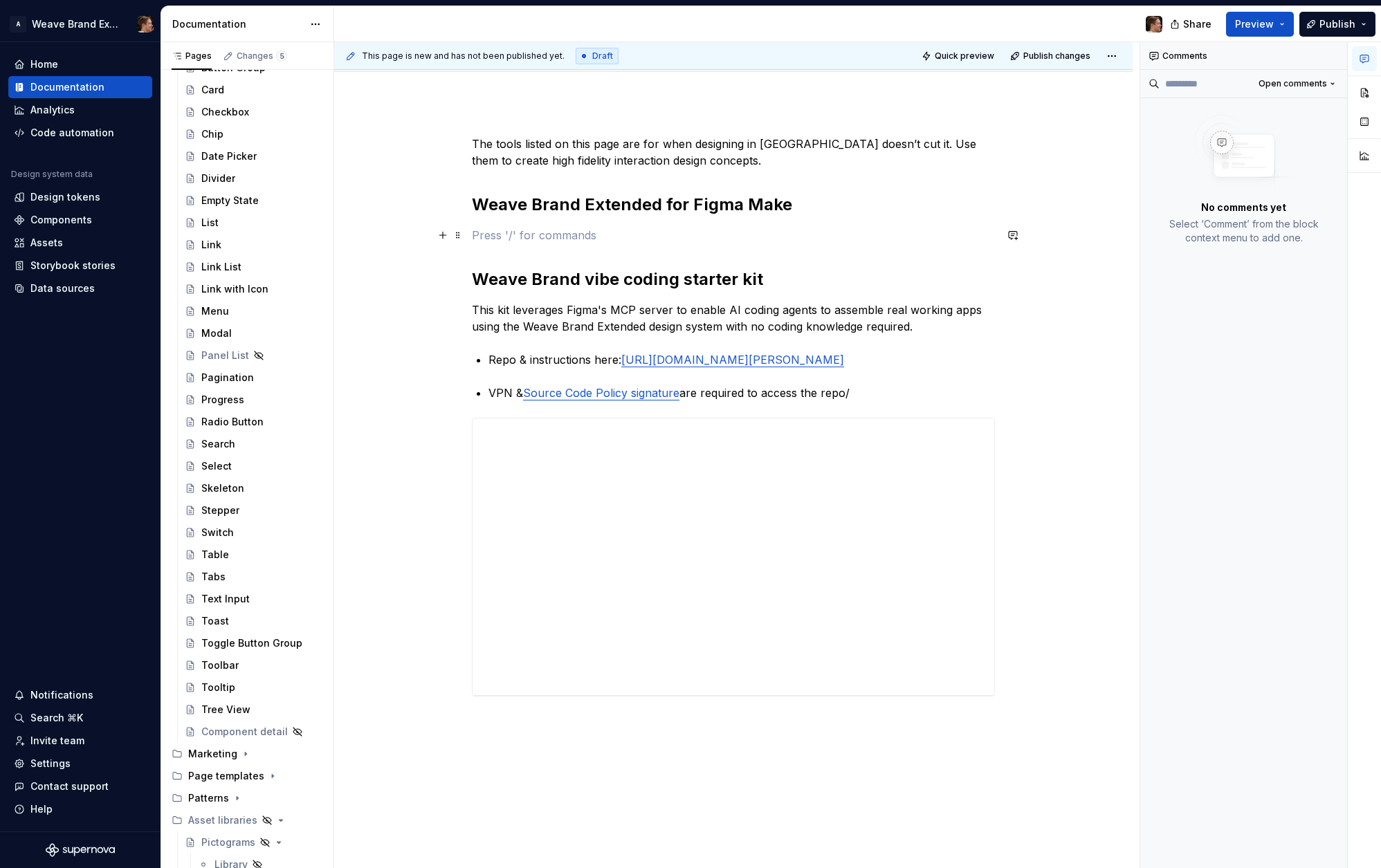
click at [575, 239] on p at bounding box center [733, 235] width 523 height 17
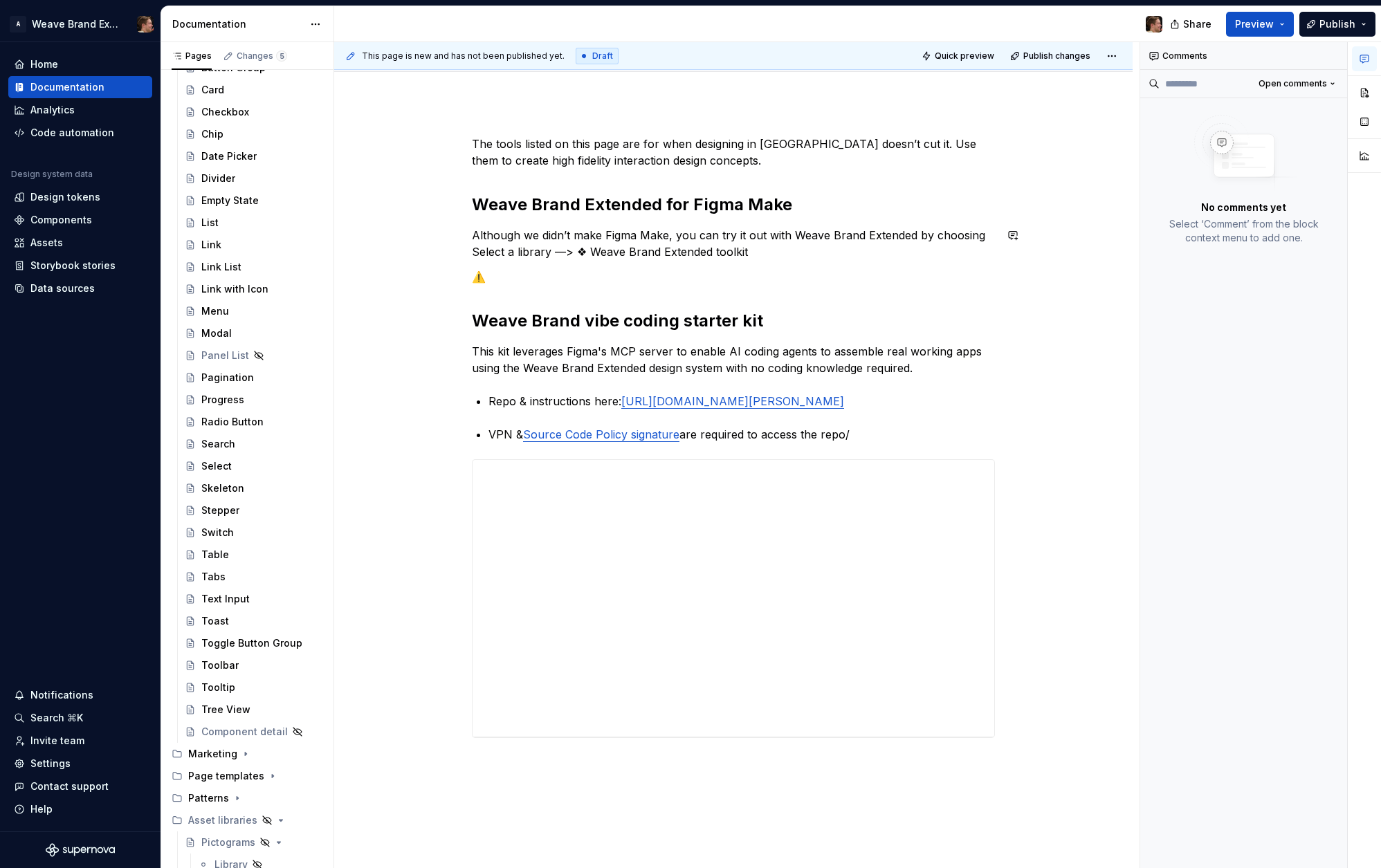
click at [673, 276] on p "⚠️" at bounding box center [733, 277] width 523 height 17
drag, startPoint x: 942, startPoint y: 364, endPoint x: 954, endPoint y: 368, distance: 12.6
click at [942, 365] on p "This kit leverages Figma's MCP server to enable AI coding agents to assemble re…" at bounding box center [733, 359] width 523 height 33
click at [812, 356] on p "This kit leverages Figma's MCP server to enable AI coding agents to assemble re…" at bounding box center [733, 359] width 523 height 33
drag, startPoint x: 978, startPoint y: 352, endPoint x: 981, endPoint y: 362, distance: 10.4
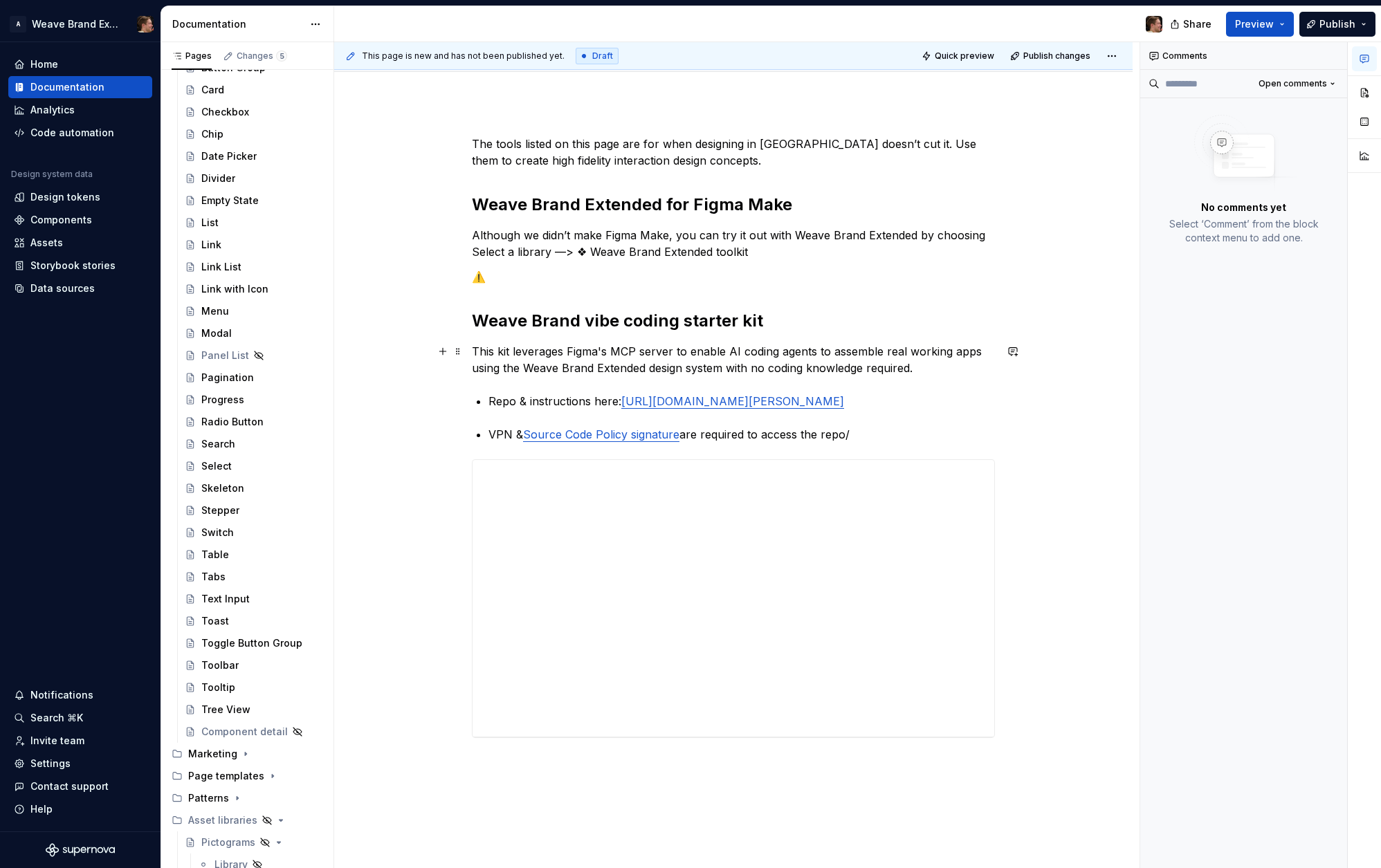
click at [978, 352] on p "This kit leverages Figma's MCP server to enable AI coding agents to assemble re…" at bounding box center [733, 359] width 523 height 33
click at [949, 368] on p "This kit leverages Figma's MCP server to enable AI coding agents to assemble re…" at bounding box center [733, 359] width 523 height 33
click at [538, 412] on div "**********" at bounding box center [733, 454] width 523 height 636
click at [873, 418] on p "VPN & Source Code Policy signature are required to access the repo/" at bounding box center [741, 423] width 506 height 17
click at [645, 281] on p "⚠️" at bounding box center [733, 277] width 523 height 17
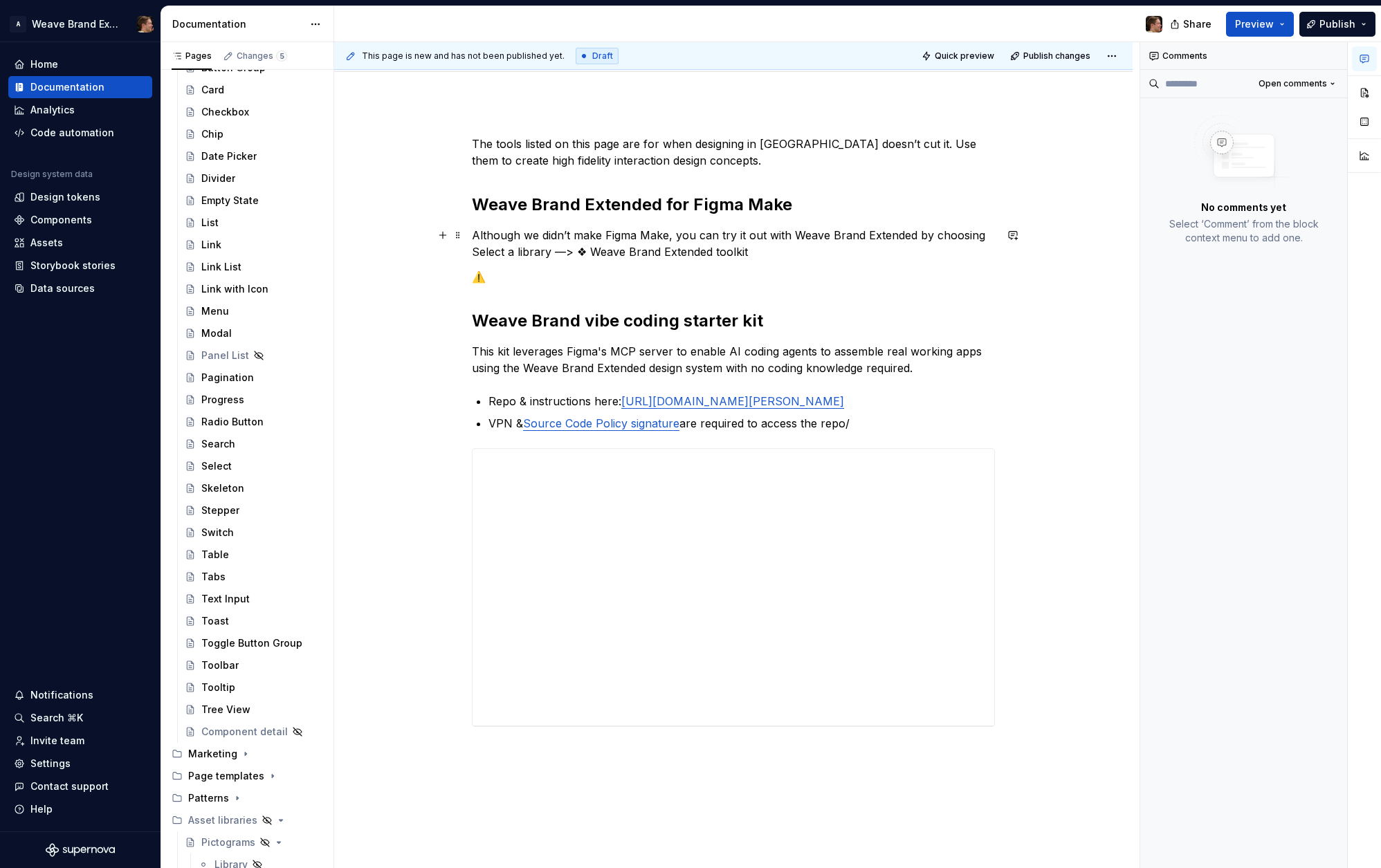
click at [524, 267] on div "**********" at bounding box center [733, 448] width 523 height 624
click at [538, 278] on p "⚠️" at bounding box center [733, 277] width 523 height 17
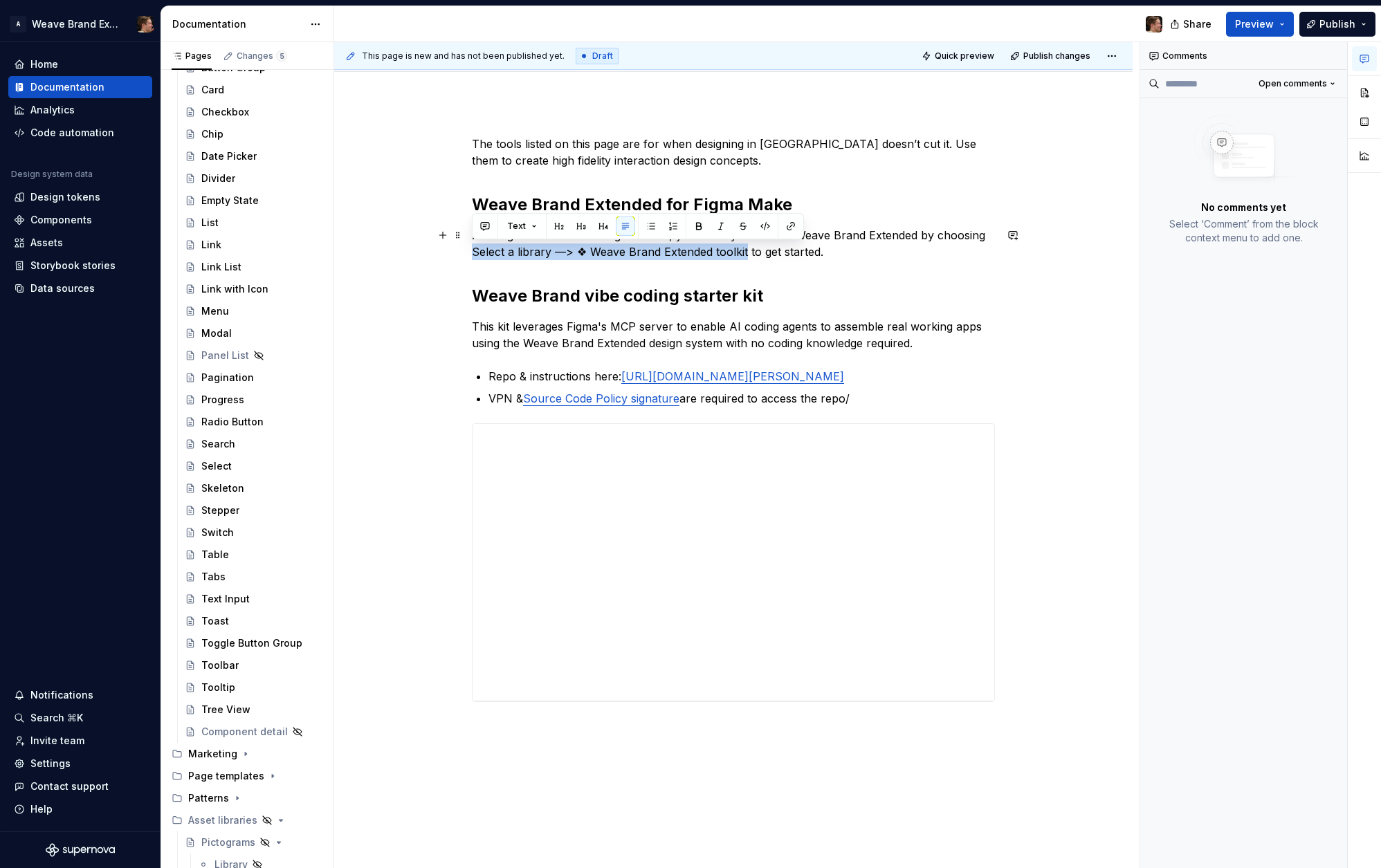
drag, startPoint x: 744, startPoint y: 252, endPoint x: 464, endPoint y: 248, distance: 280.0
click at [464, 248] on div "**********" at bounding box center [733, 557] width 798 height 910
click at [836, 256] on p "Although we didn’t make Figma Make, you can try it out with Weave Brand Extende…" at bounding box center [733, 243] width 523 height 33
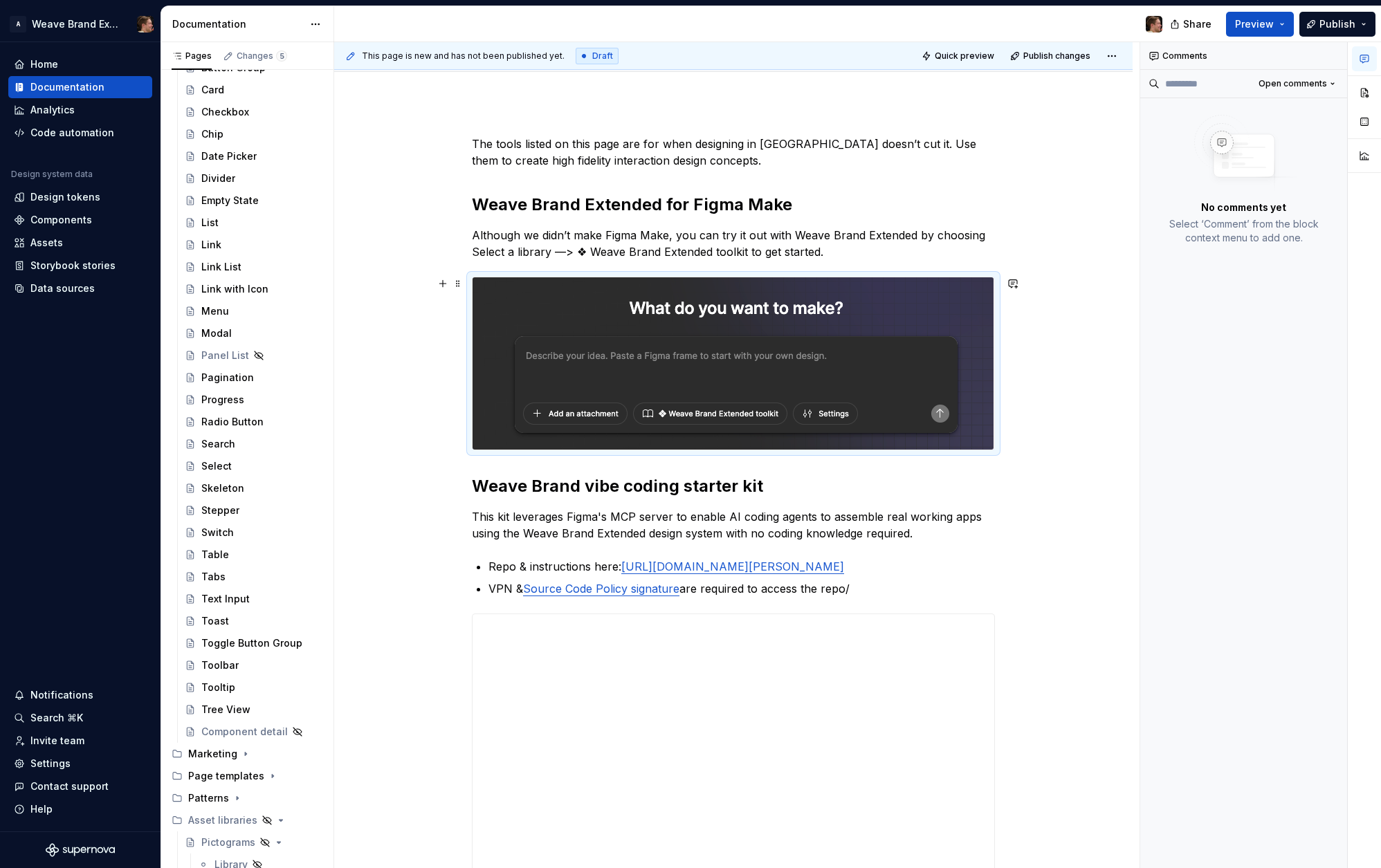
click at [697, 371] on img at bounding box center [732, 364] width 521 height 172
click at [971, 296] on img at bounding box center [732, 364] width 521 height 172
click at [1083, 321] on div "**********" at bounding box center [733, 652] width 798 height 1100
click at [955, 327] on img at bounding box center [732, 364] width 521 height 172
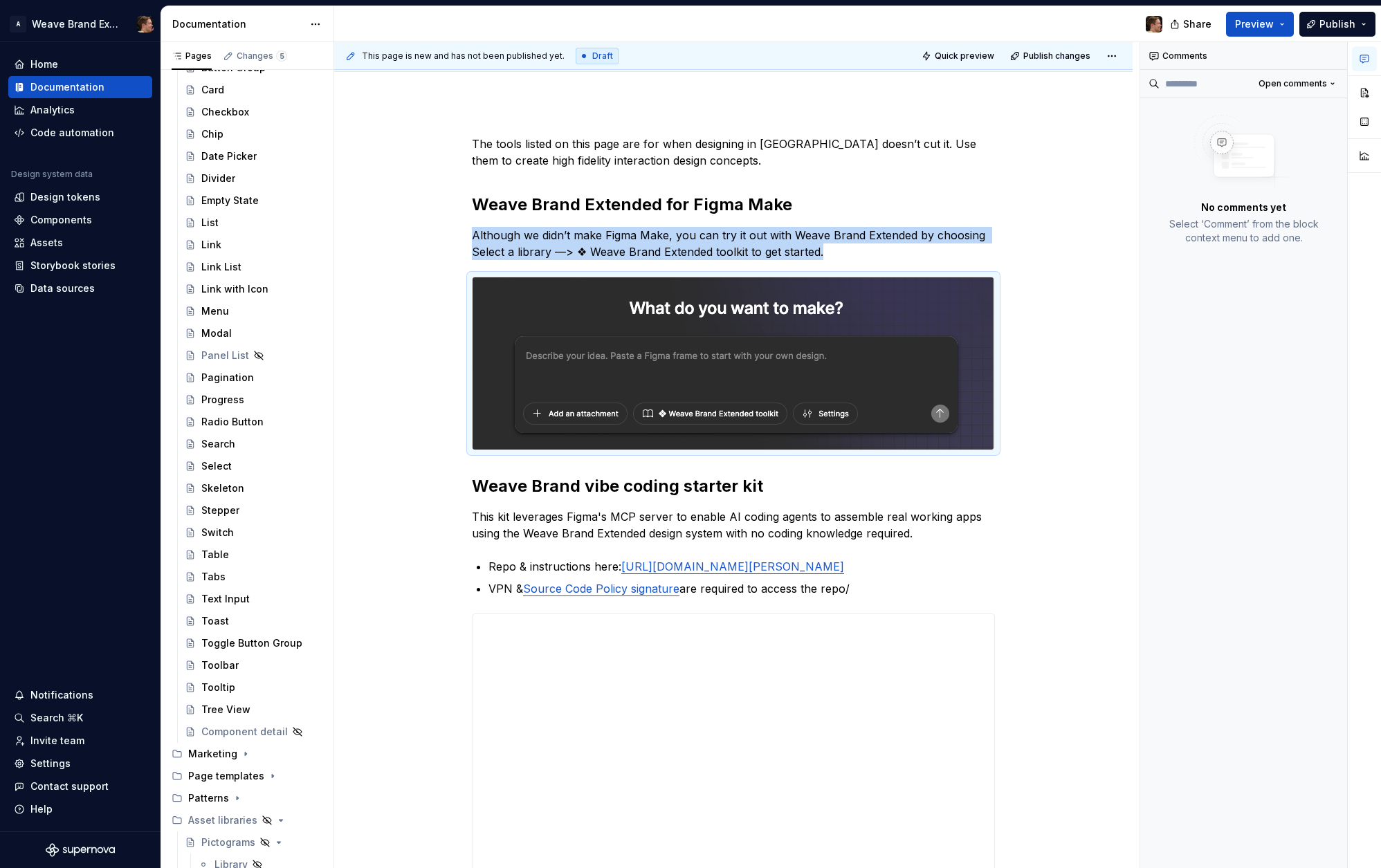
click at [1368, 56] on icon "button" at bounding box center [1364, 59] width 8 height 7
click at [1087, 310] on div "**********" at bounding box center [733, 652] width 798 height 1100
click at [1011, 283] on button "button" at bounding box center [1013, 283] width 19 height 19
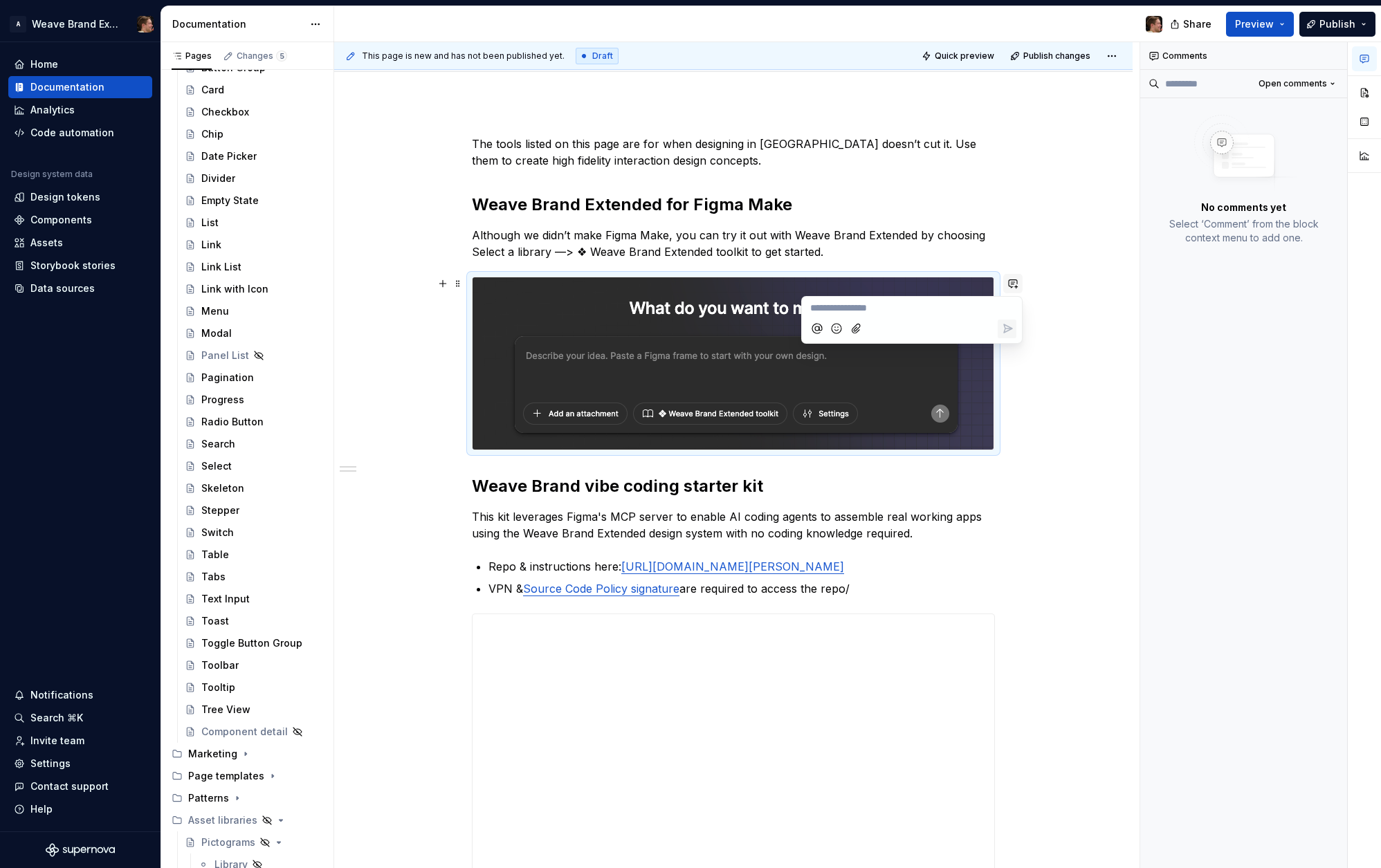
click at [1012, 283] on button "button" at bounding box center [1013, 283] width 19 height 19
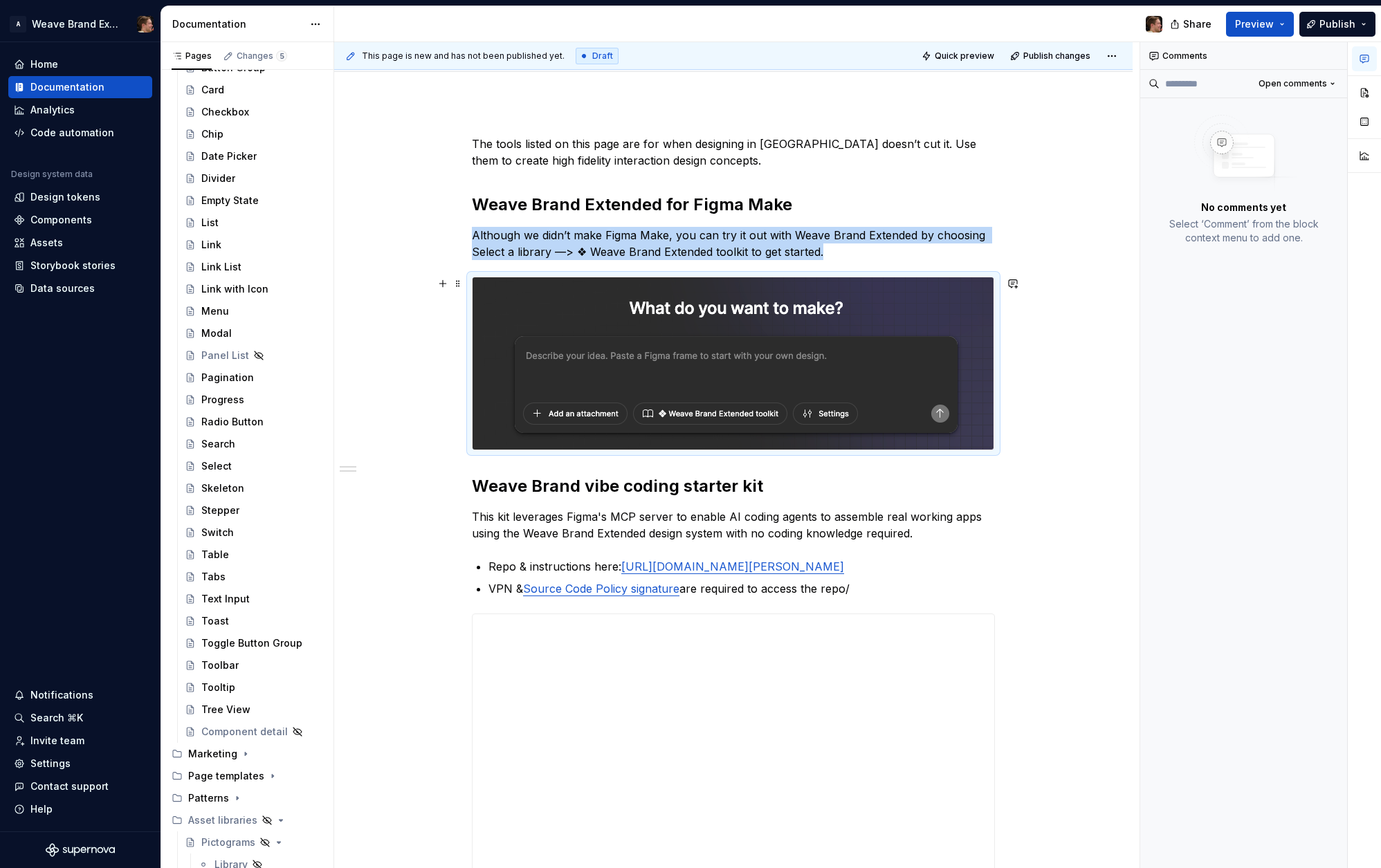
click at [482, 288] on img at bounding box center [732, 364] width 521 height 172
click at [456, 281] on span at bounding box center [458, 283] width 11 height 19
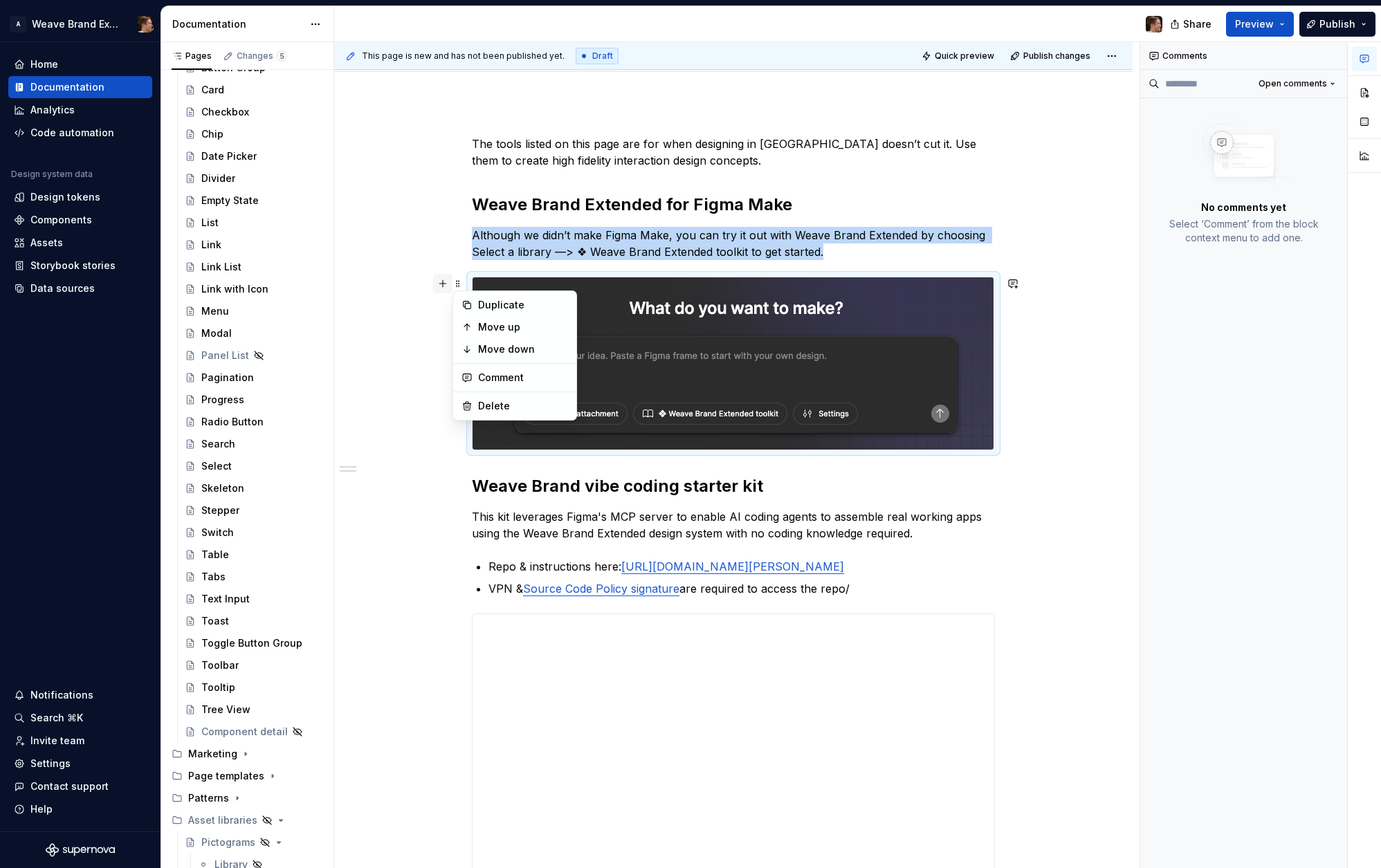
drag, startPoint x: 487, startPoint y: 272, endPoint x: 443, endPoint y: 277, distance: 44.3
click at [486, 277] on div at bounding box center [733, 364] width 523 height 174
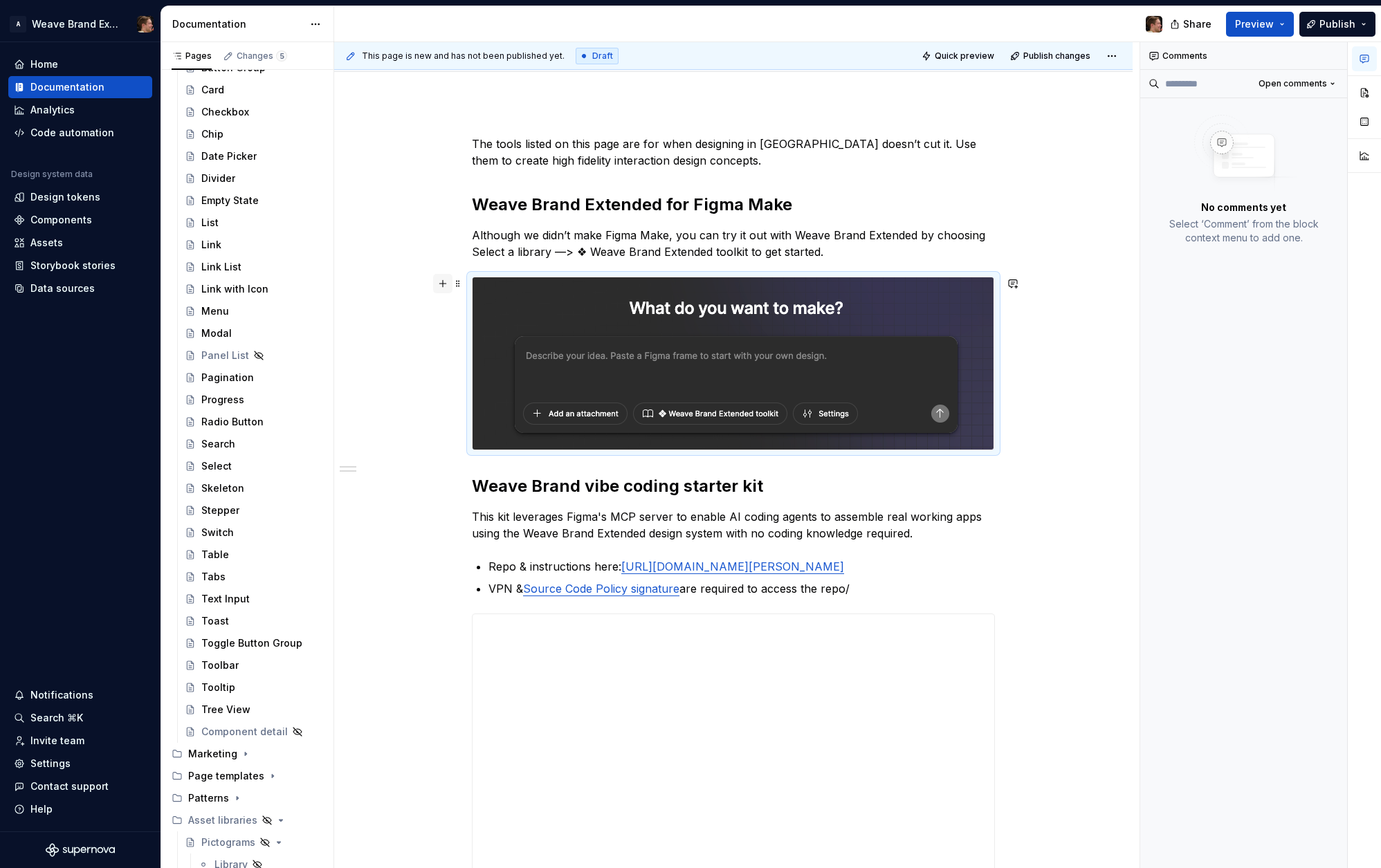
click at [444, 284] on button "button" at bounding box center [443, 283] width 19 height 19
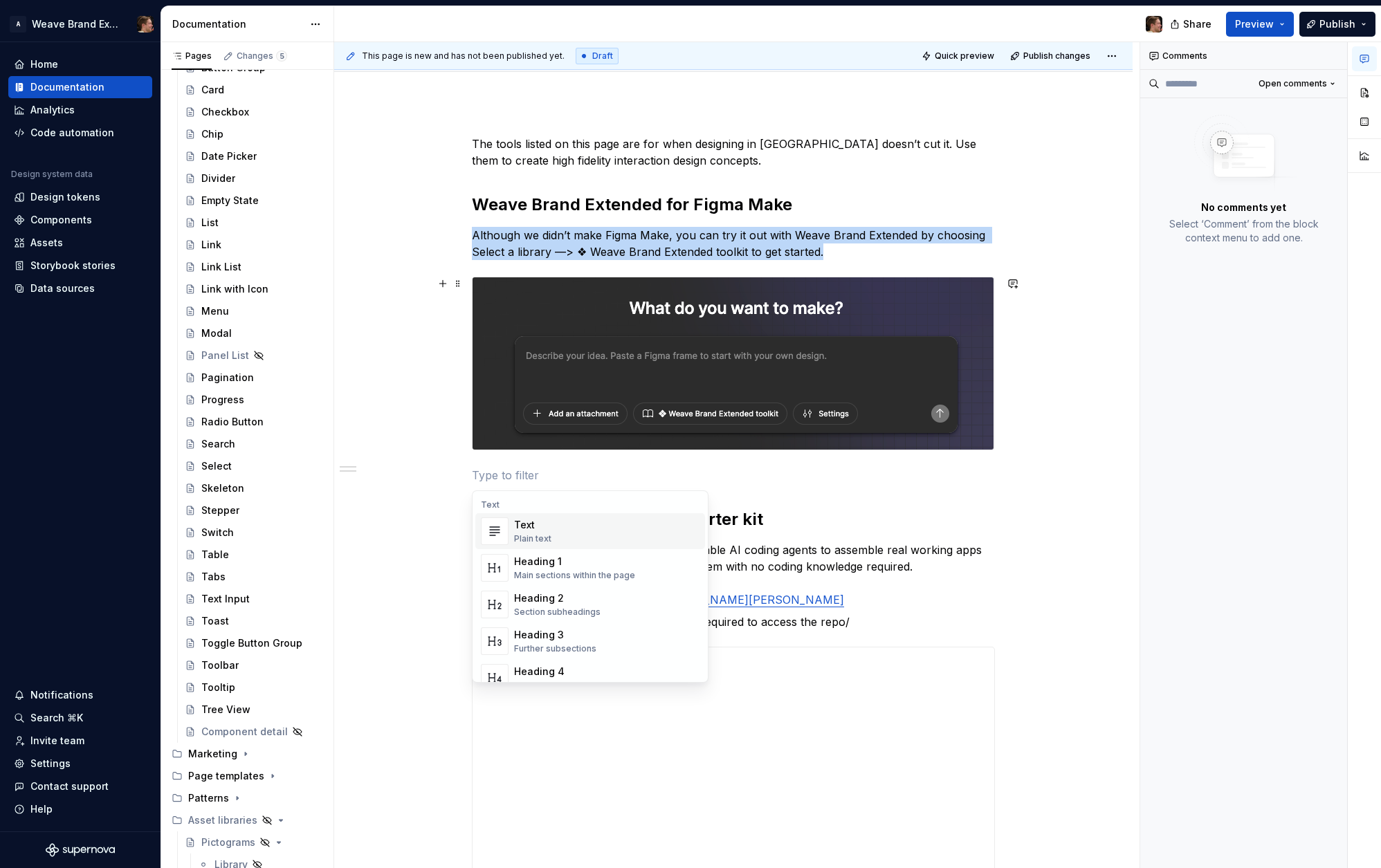
click at [680, 333] on img at bounding box center [732, 364] width 521 height 172
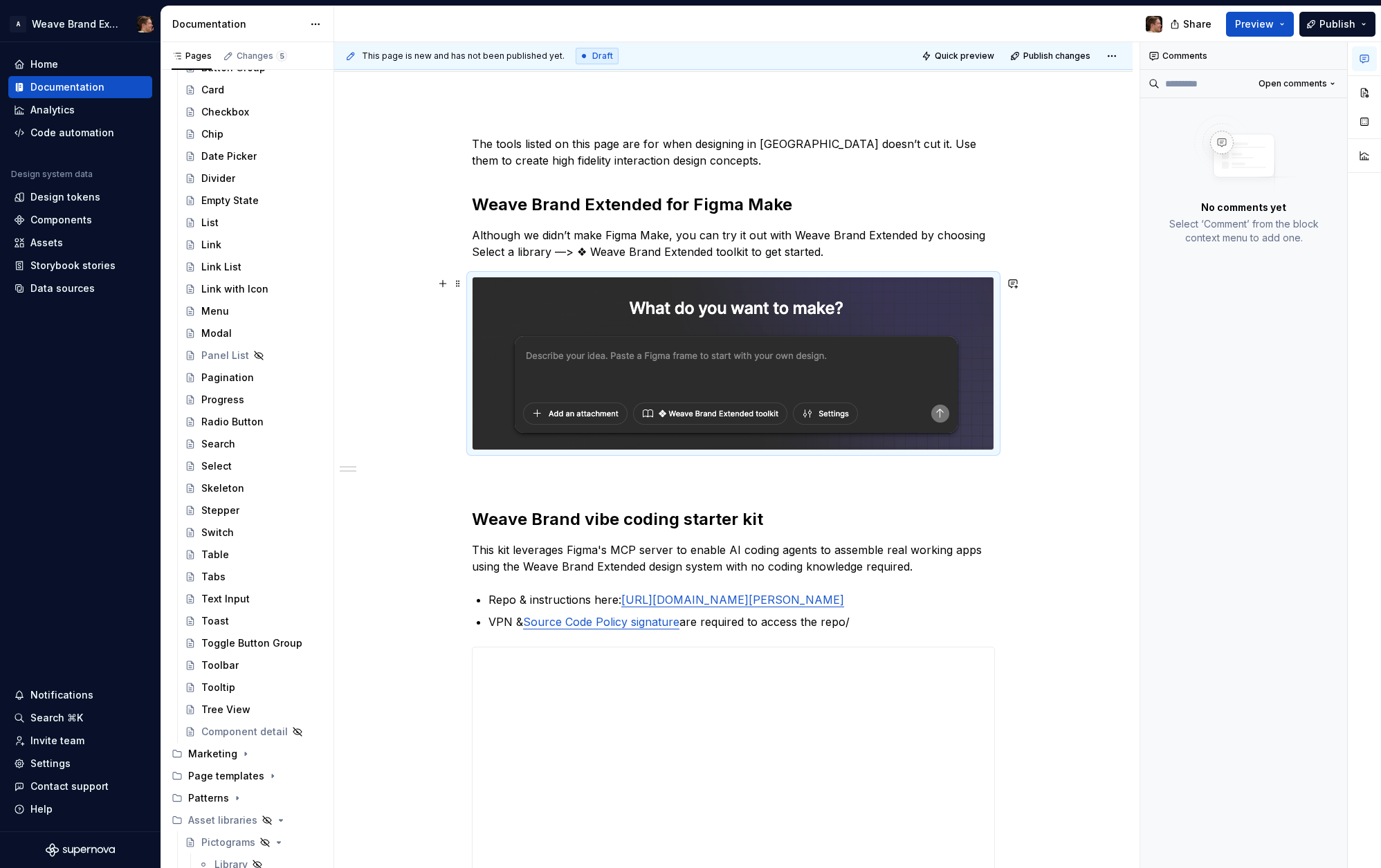
click at [709, 450] on div at bounding box center [733, 364] width 523 height 174
click at [703, 471] on p at bounding box center [733, 475] width 523 height 17
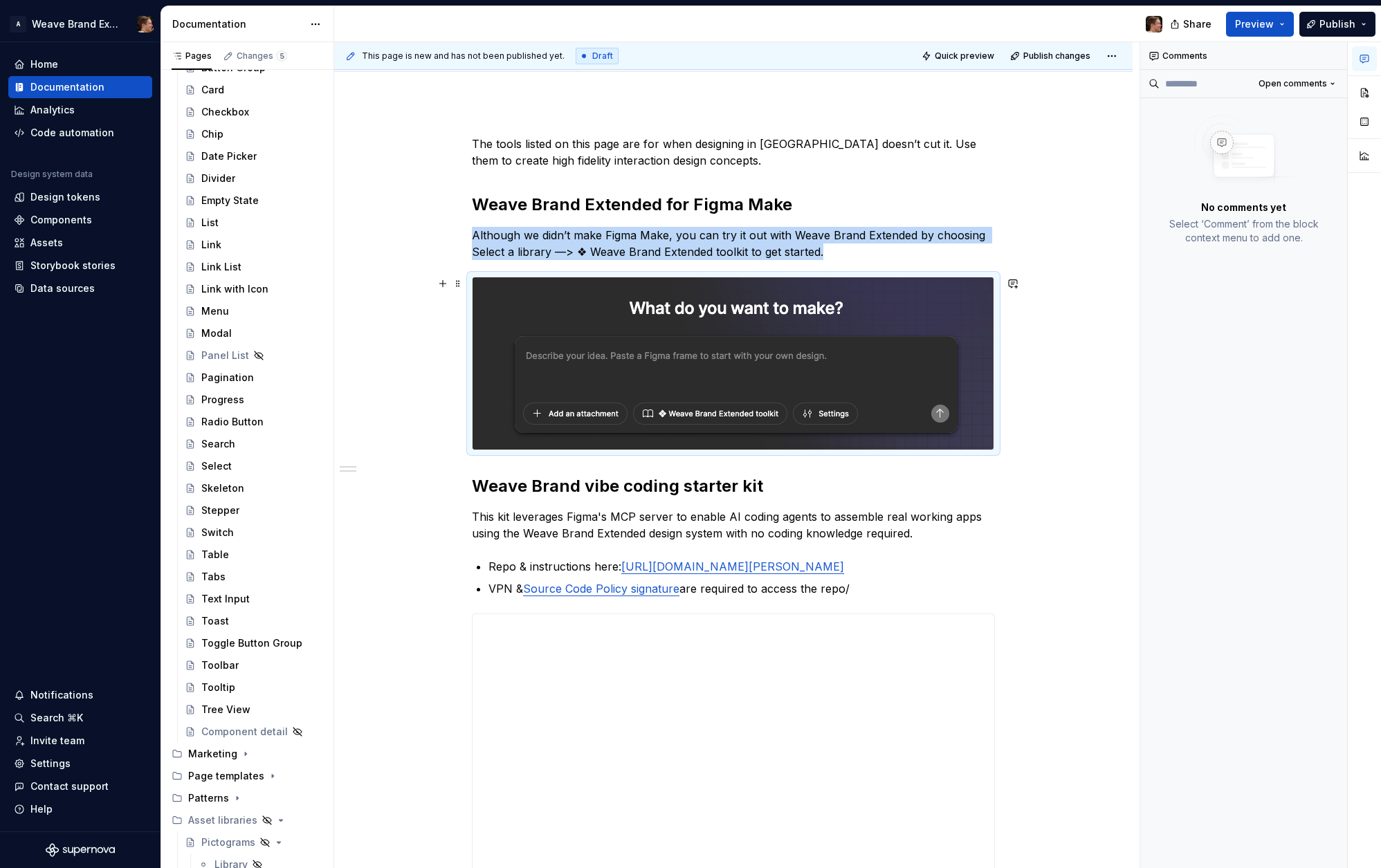
click at [851, 385] on img at bounding box center [732, 364] width 521 height 172
click at [1365, 91] on button "button" at bounding box center [1364, 93] width 25 height 25
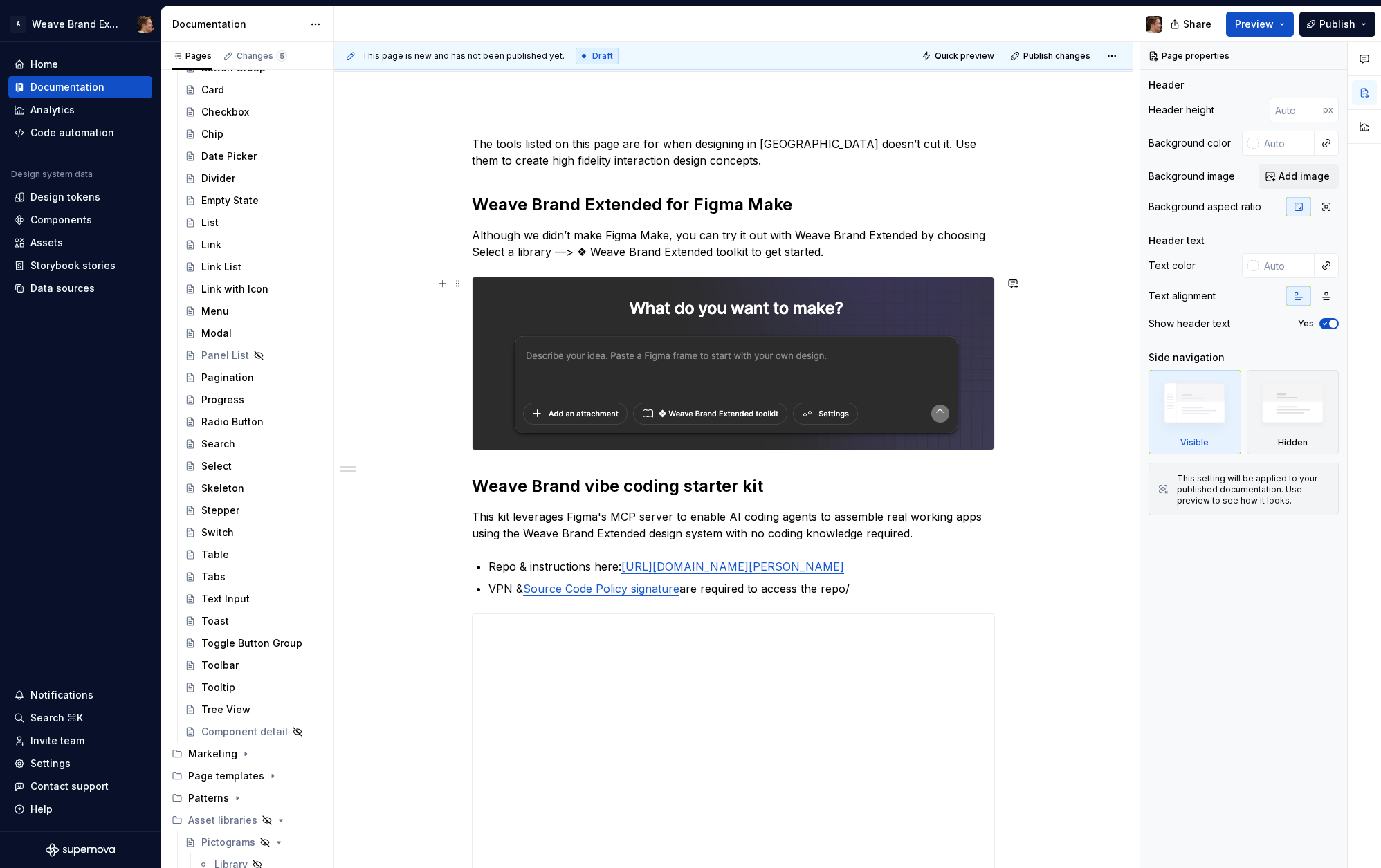
click at [884, 371] on img at bounding box center [732, 364] width 521 height 172
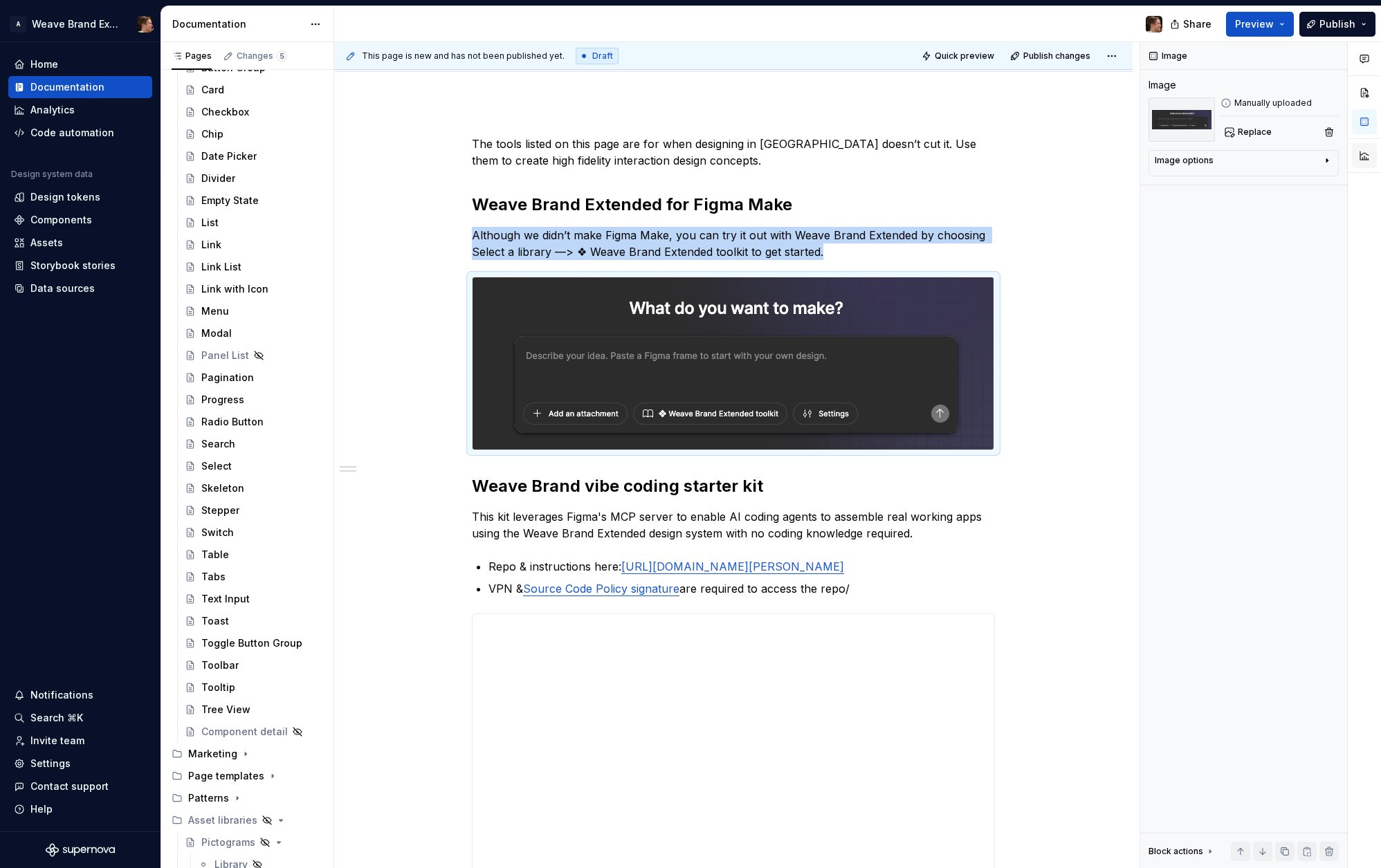
click at [1361, 149] on button "button" at bounding box center [1364, 155] width 25 height 25
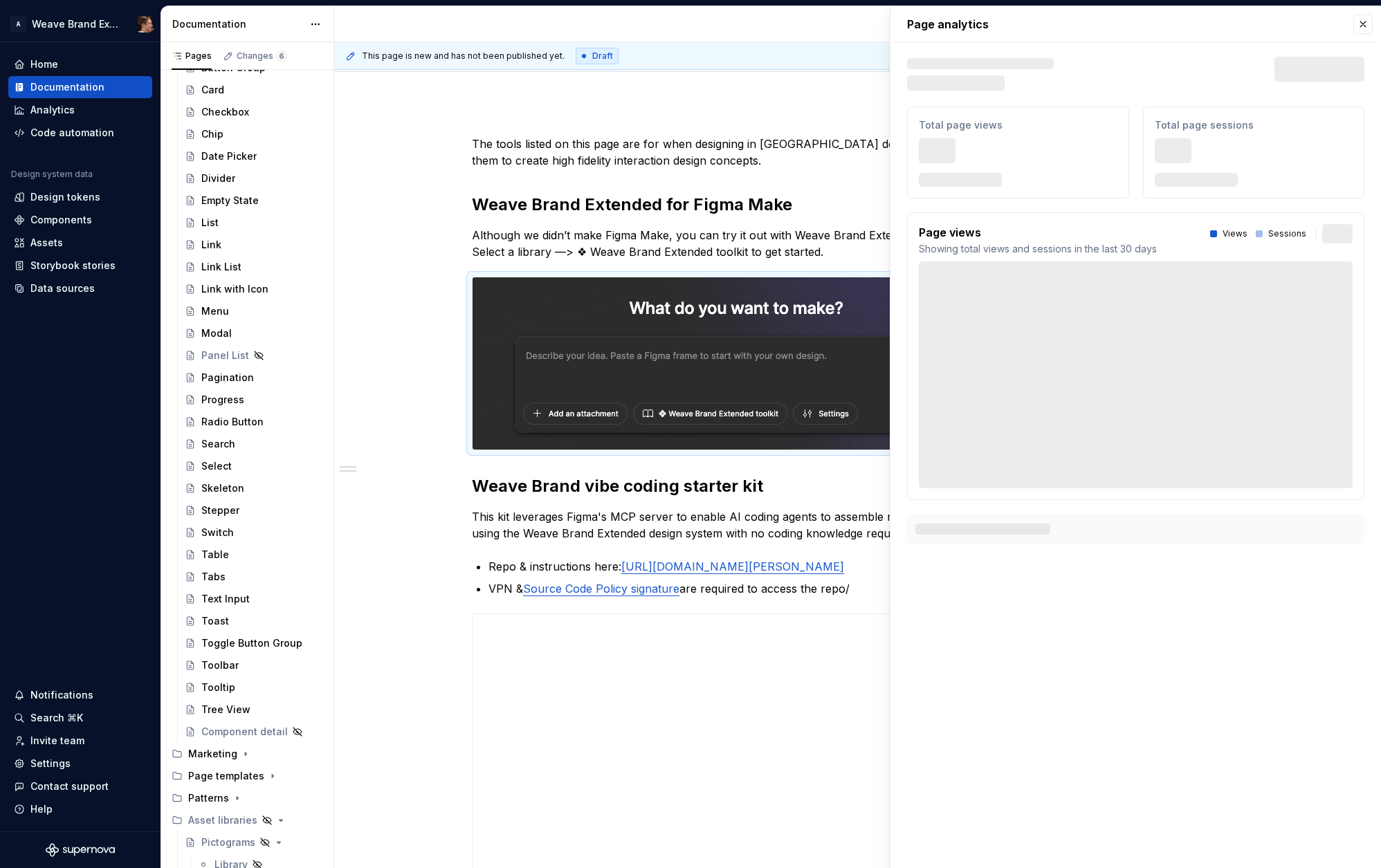
click at [1358, 35] on p "Page analytics" at bounding box center [1136, 24] width 457 height 36
click at [1362, 27] on button "button" at bounding box center [1363, 24] width 19 height 19
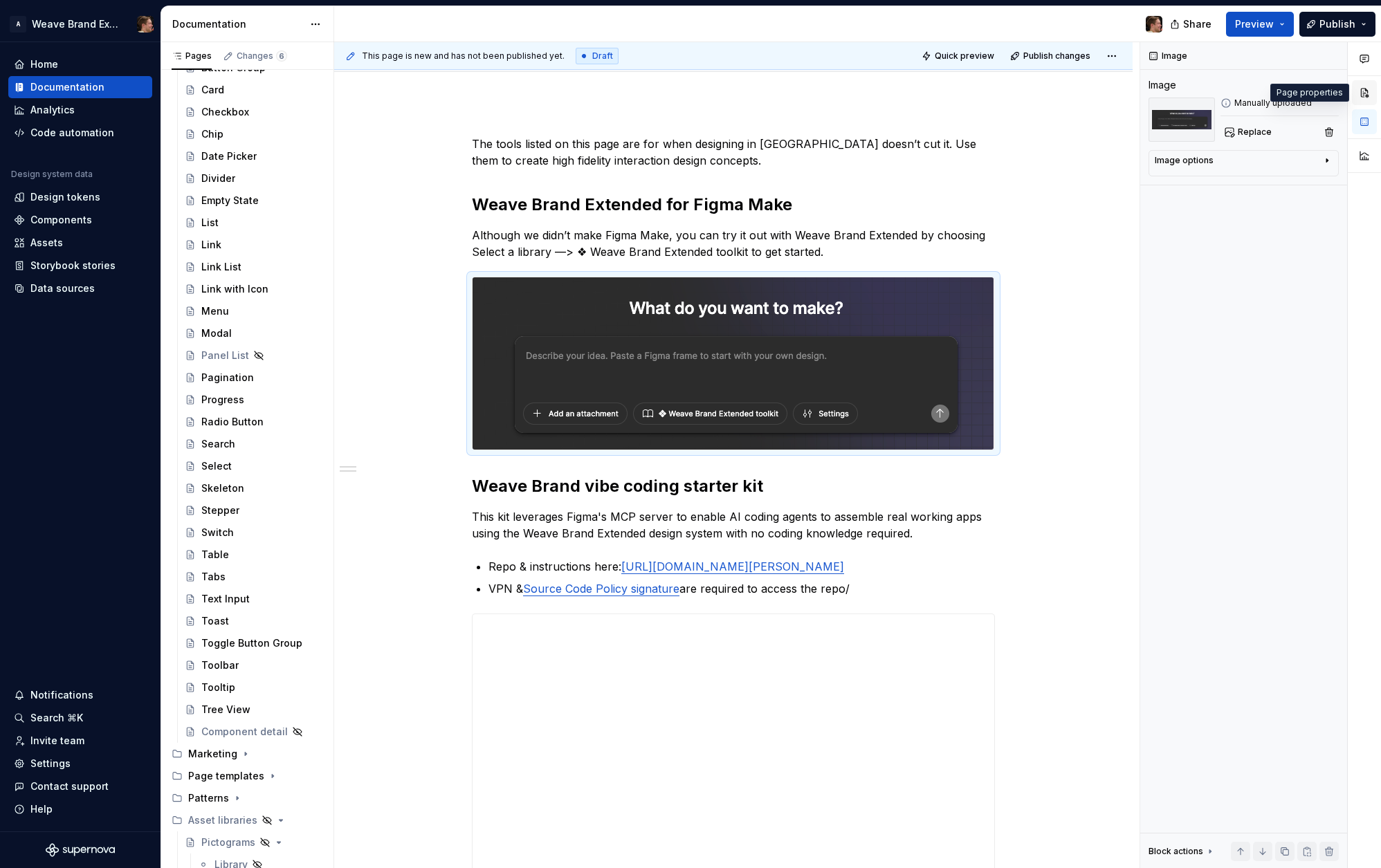
click at [1363, 99] on button "button" at bounding box center [1364, 93] width 25 height 25
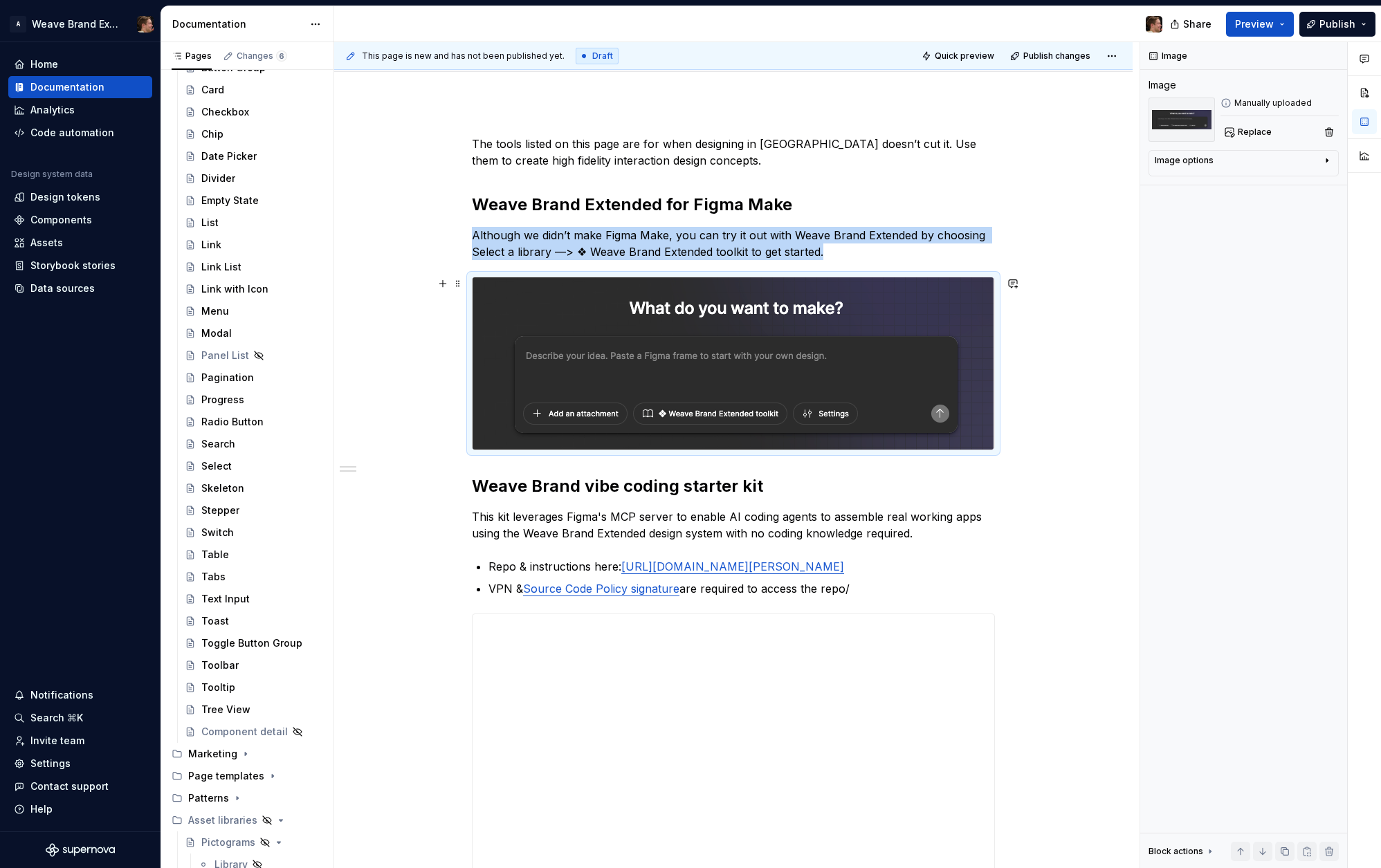
click at [902, 363] on img at bounding box center [732, 364] width 521 height 172
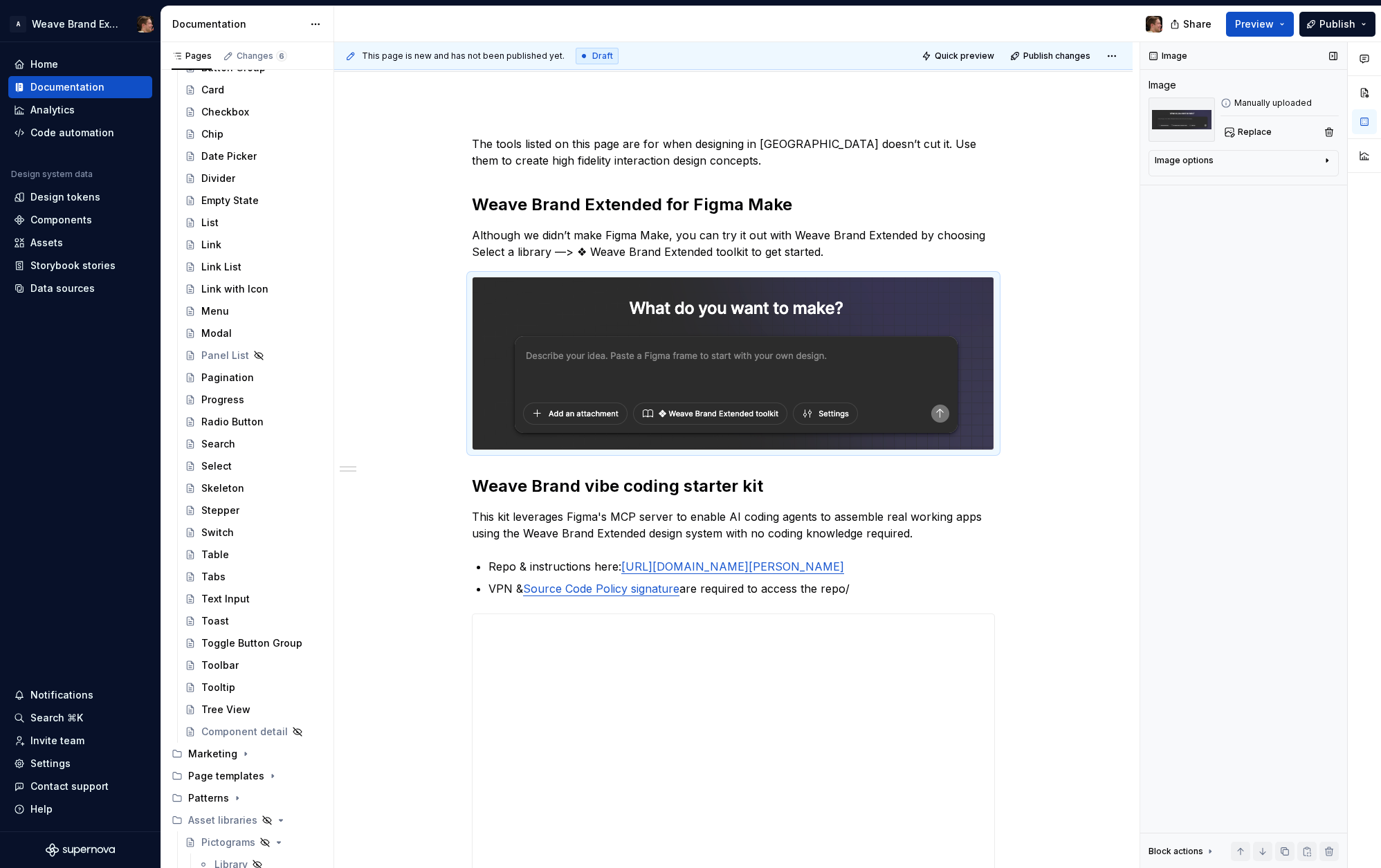
click at [1266, 107] on div "Manually uploaded" at bounding box center [1280, 103] width 118 height 11
click at [1195, 158] on div "Image options" at bounding box center [1184, 161] width 59 height 11
click at [1194, 232] on textarea at bounding box center [1243, 231] width 178 height 25
click at [1235, 227] on textarea at bounding box center [1243, 231] width 178 height 25
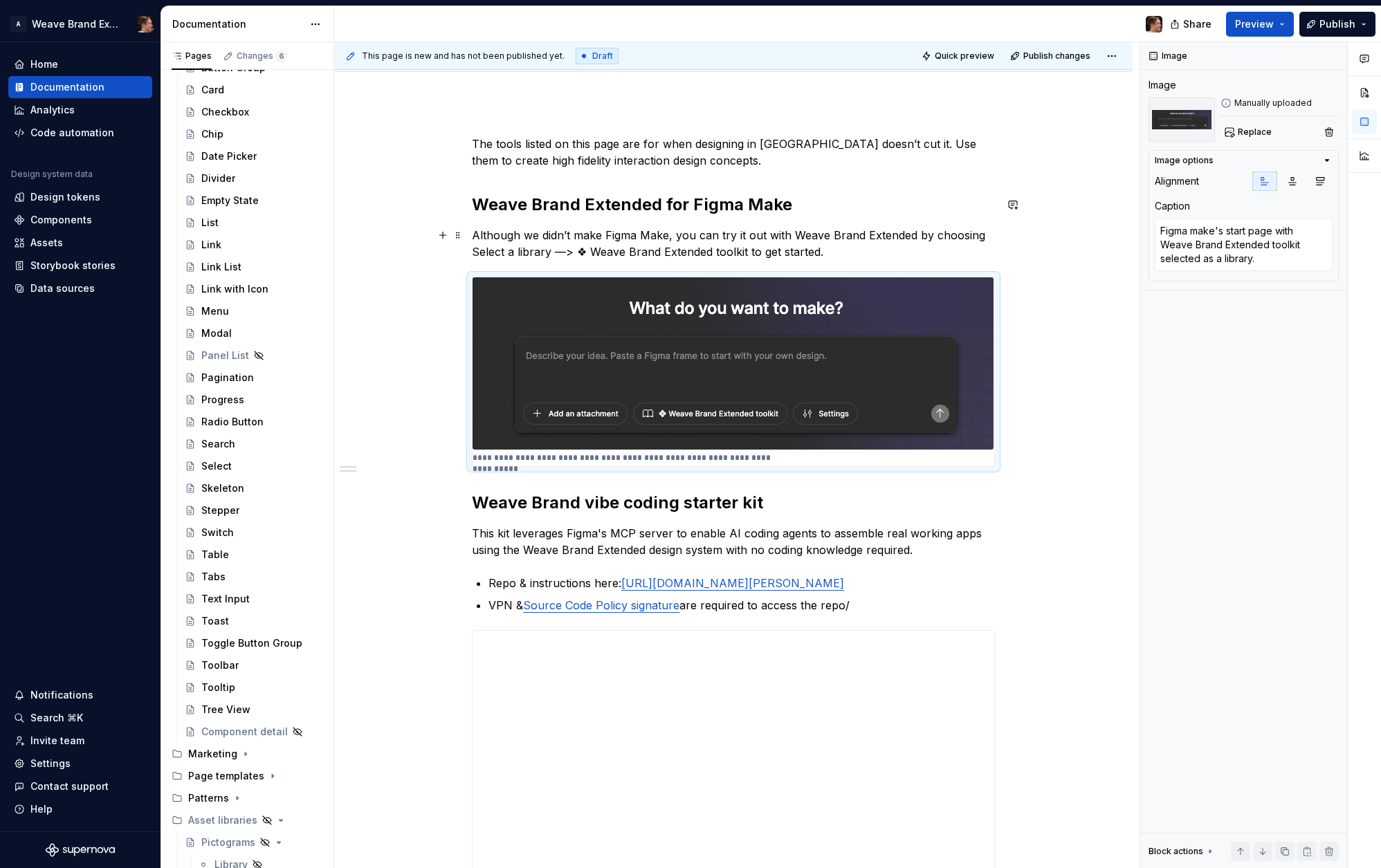
click at [847, 259] on p "Although we didn’t make Figma Make, you can try it out with Weave Brand Extende…" at bounding box center [733, 243] width 523 height 33
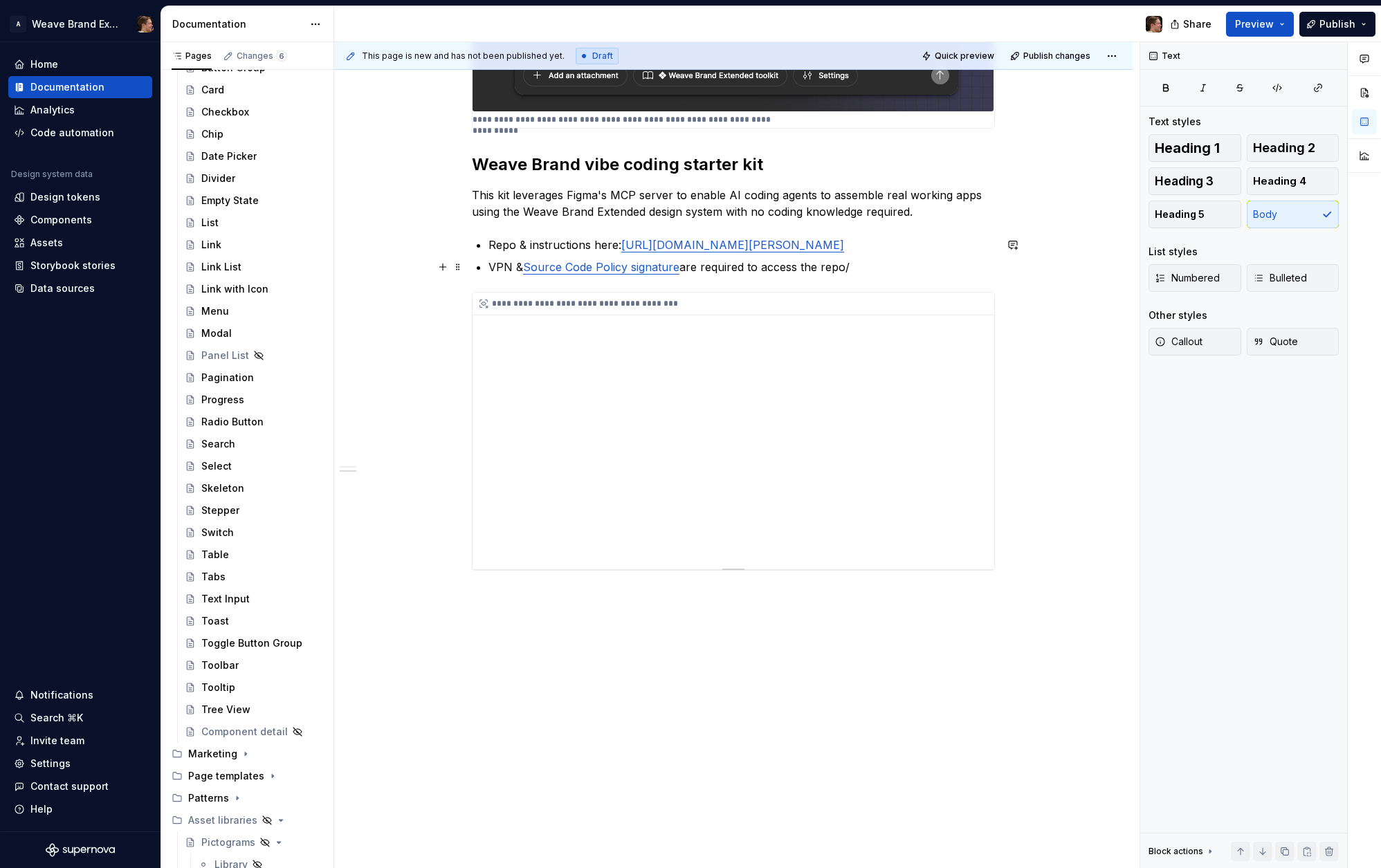
scroll to position [485, 0]
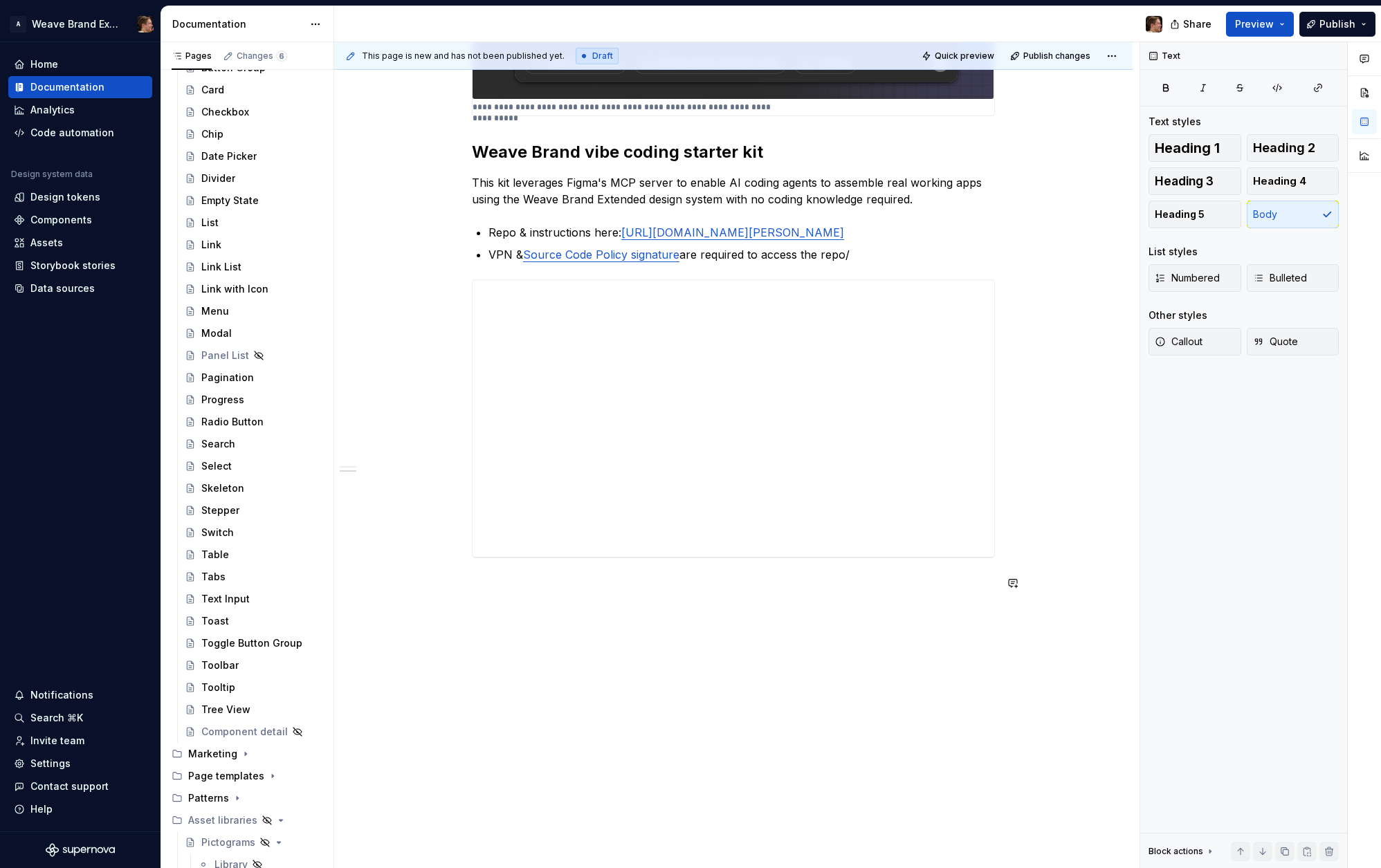
click at [765, 662] on div "**********" at bounding box center [733, 310] width 798 height 1117
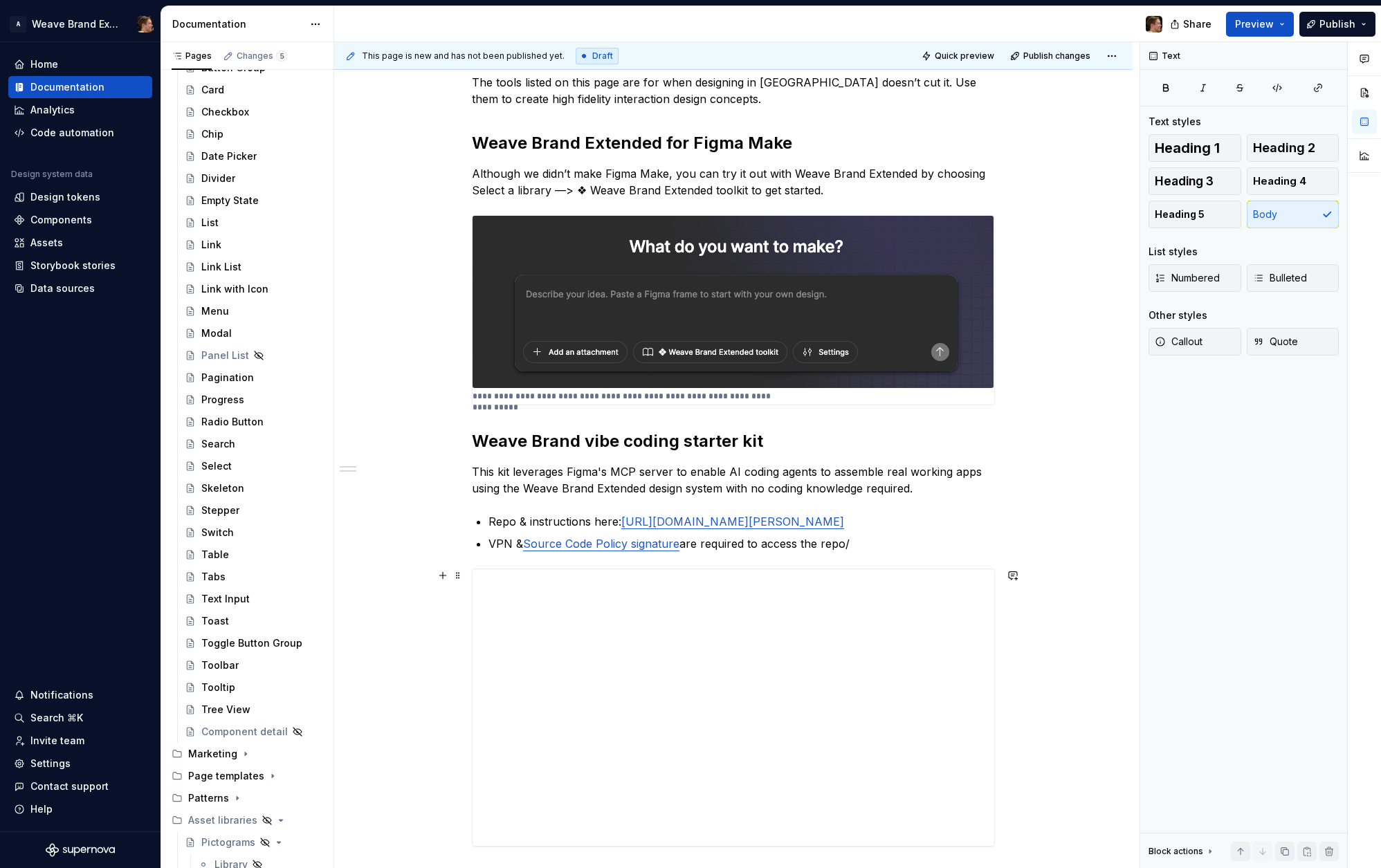
scroll to position [130, 0]
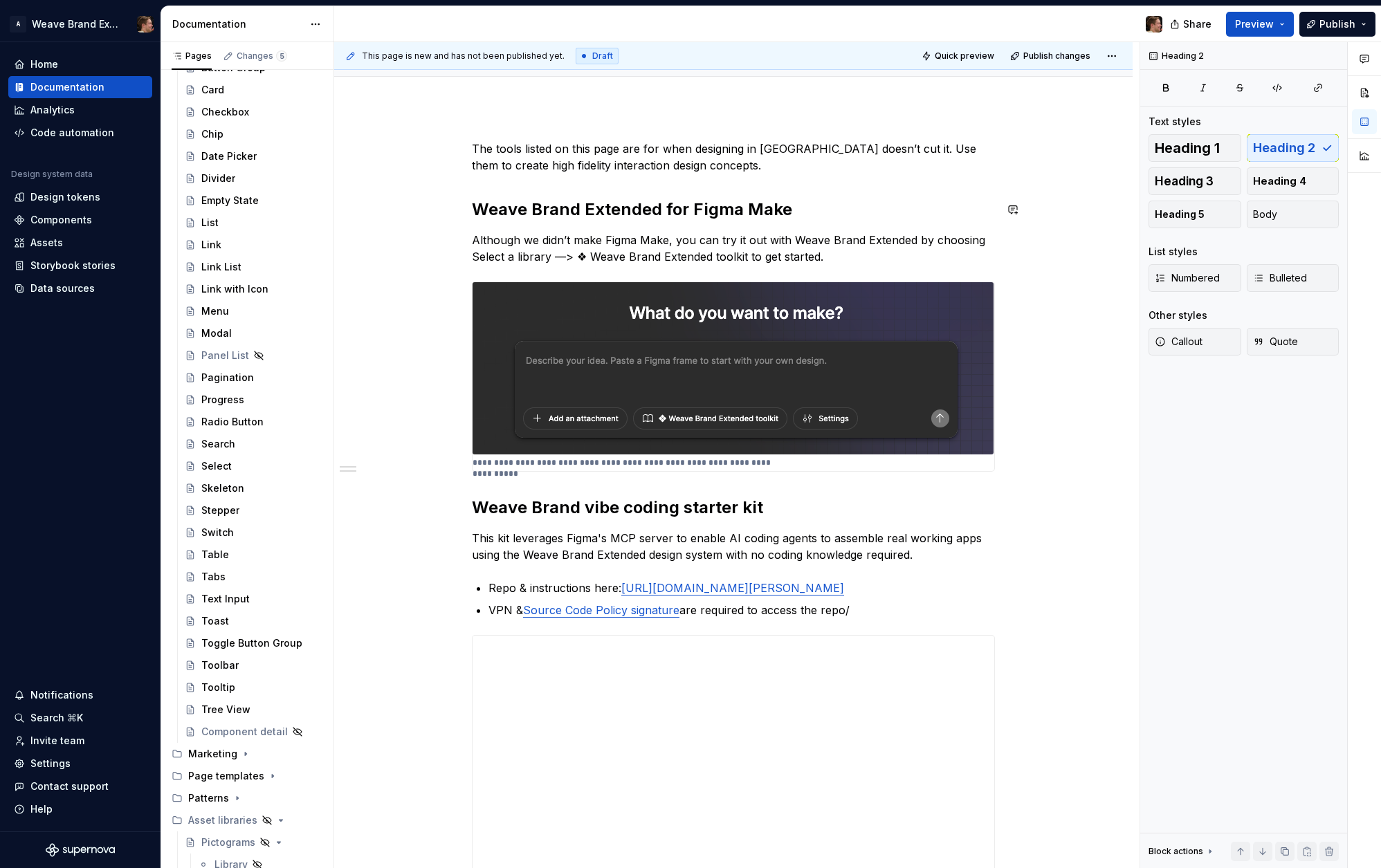
click at [840, 191] on div "**********" at bounding box center [733, 544] width 523 height 806
click at [838, 214] on h2 "Weave Brand Extended for Figma Make" at bounding box center [733, 210] width 523 height 23
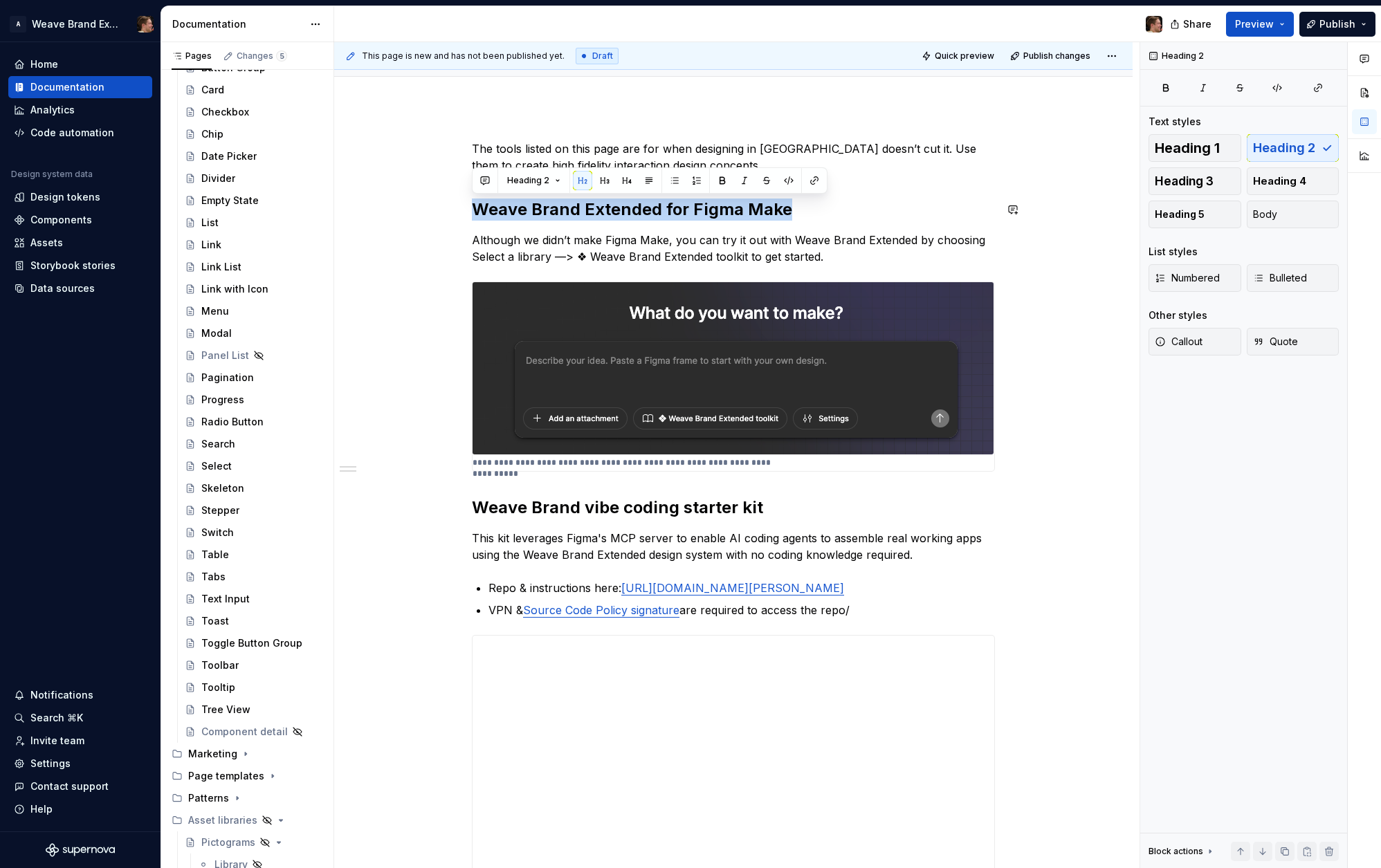
copy h2 "Weave Brand Extended for Figma Make"
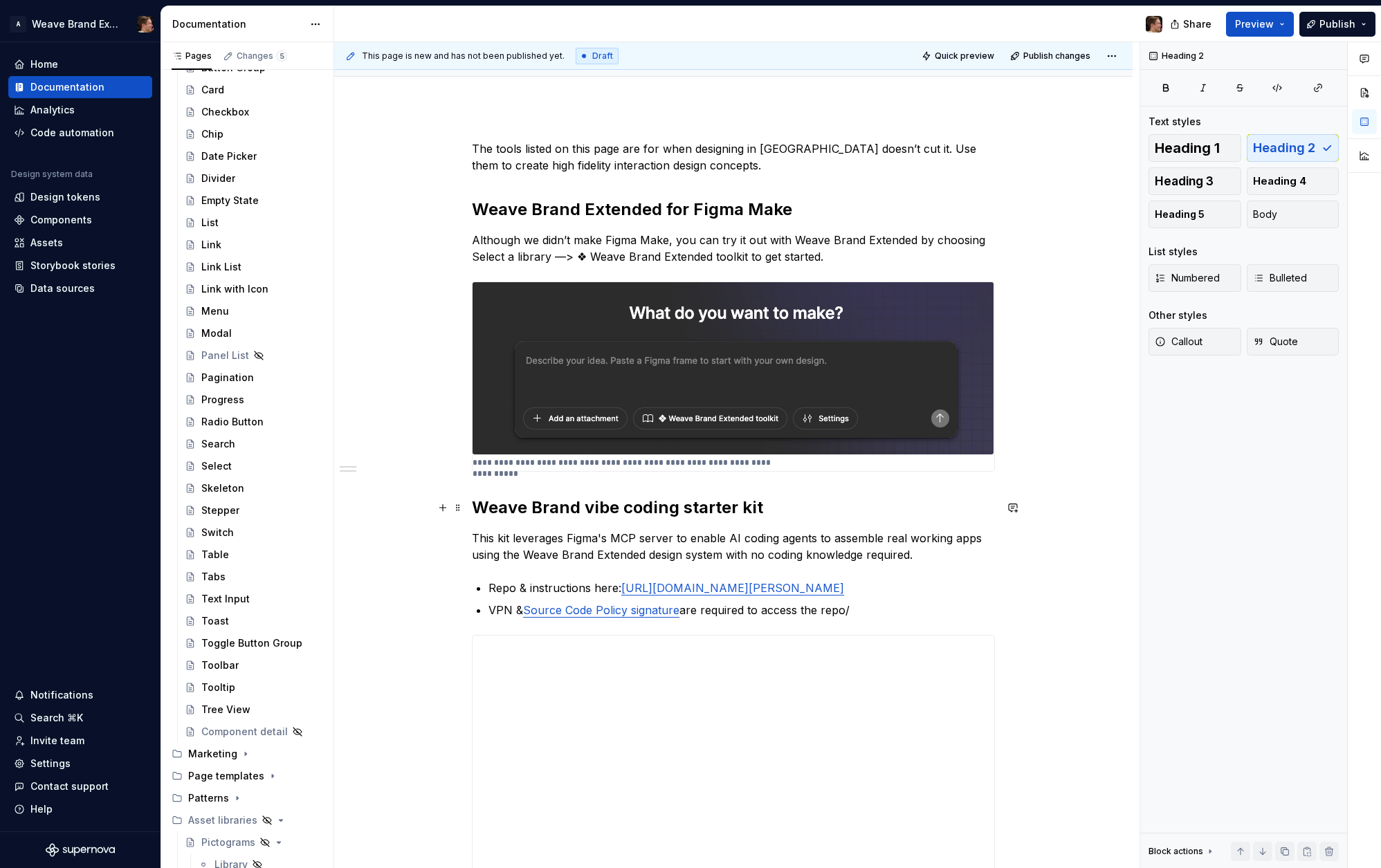
click at [844, 514] on h2 "Weave Brand vibe coding starter kit" at bounding box center [733, 508] width 523 height 23
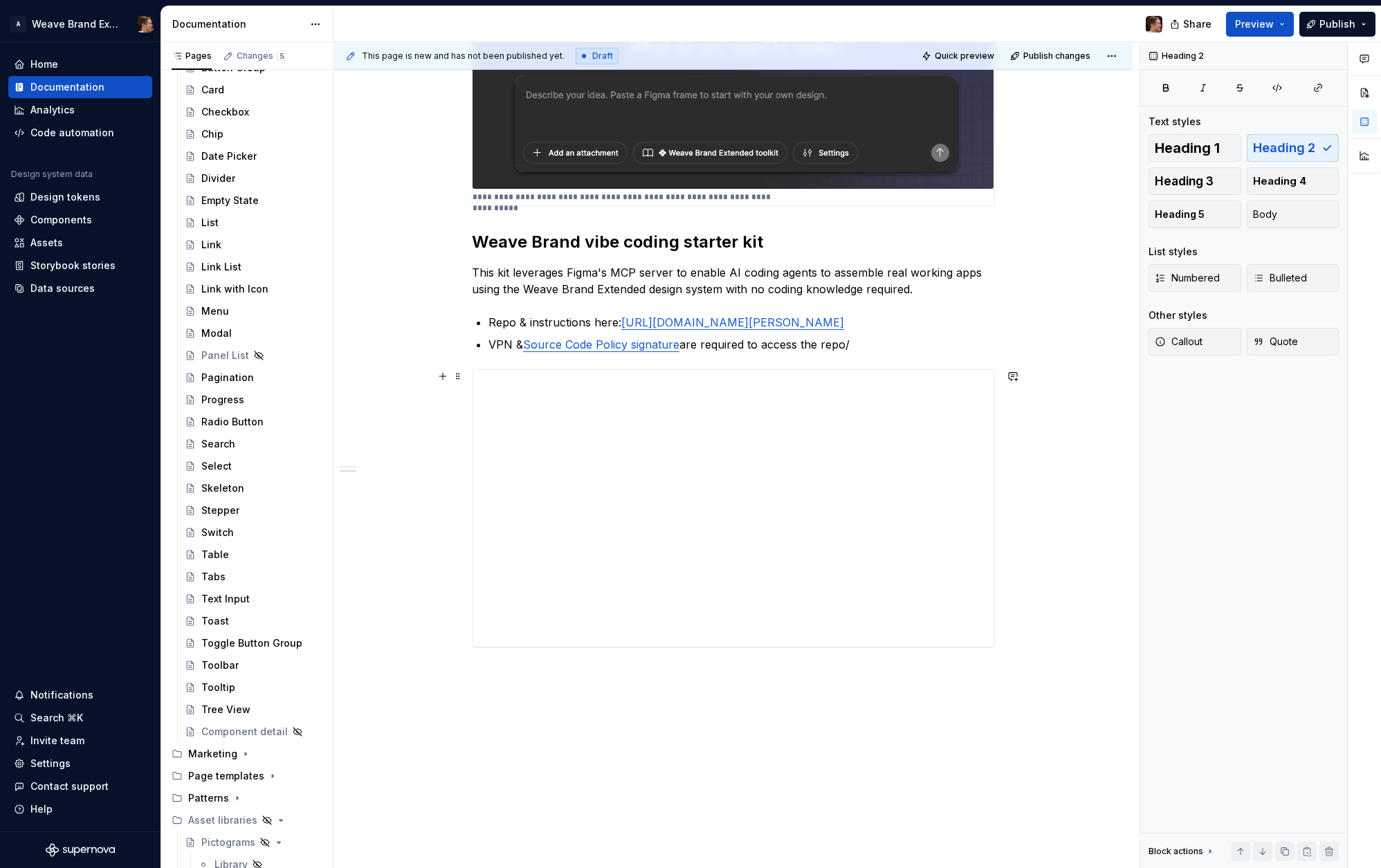
scroll to position [401, 0]
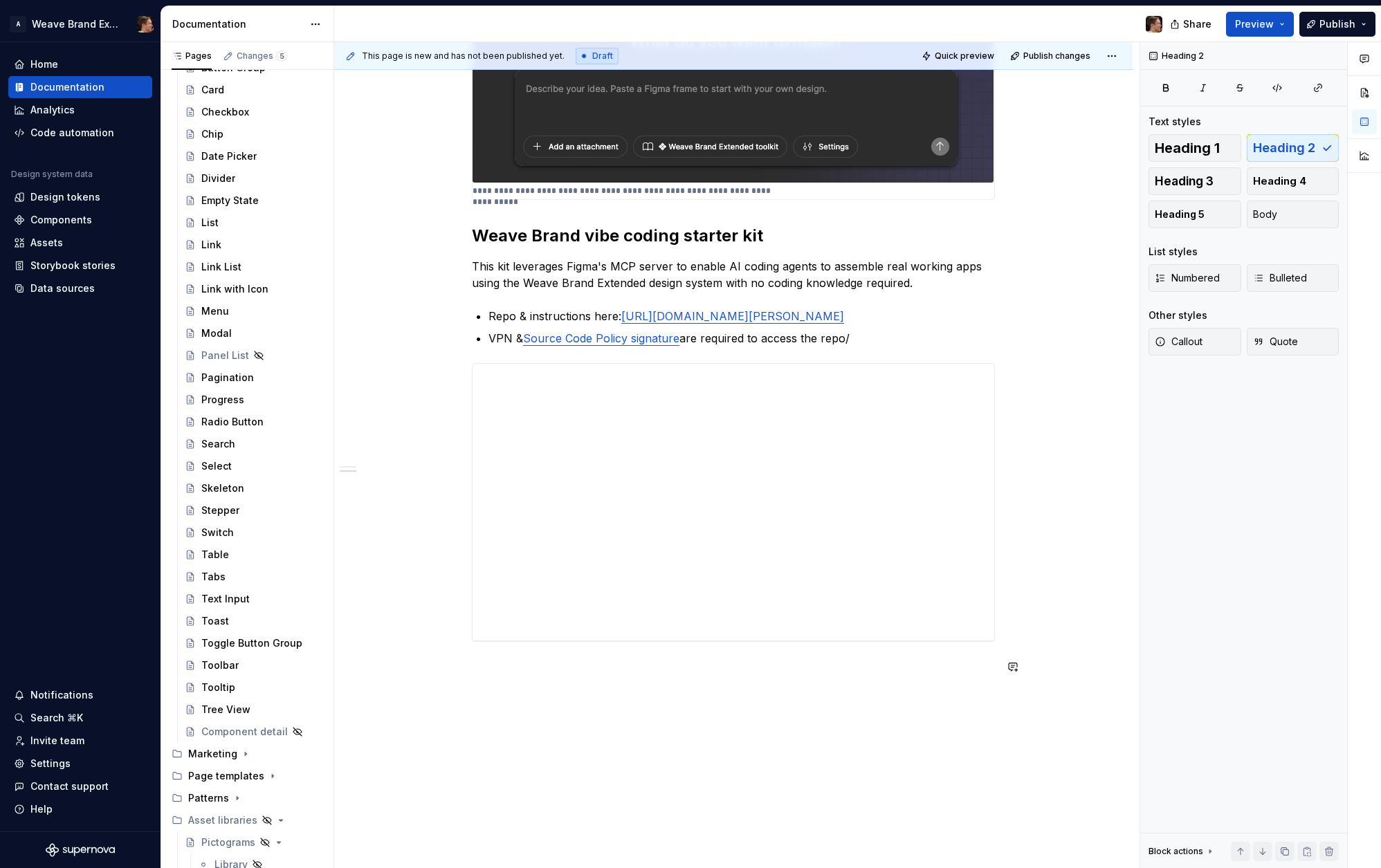
click at [704, 726] on div "**********" at bounding box center [736, 455] width 806 height 826
click at [704, 703] on div "**********" at bounding box center [736, 455] width 806 height 826
click at [567, 673] on p at bounding box center [733, 666] width 523 height 17
click at [747, 655] on div "**********" at bounding box center [733, 272] width 523 height 806
click at [554, 648] on button "button" at bounding box center [559, 641] width 19 height 19
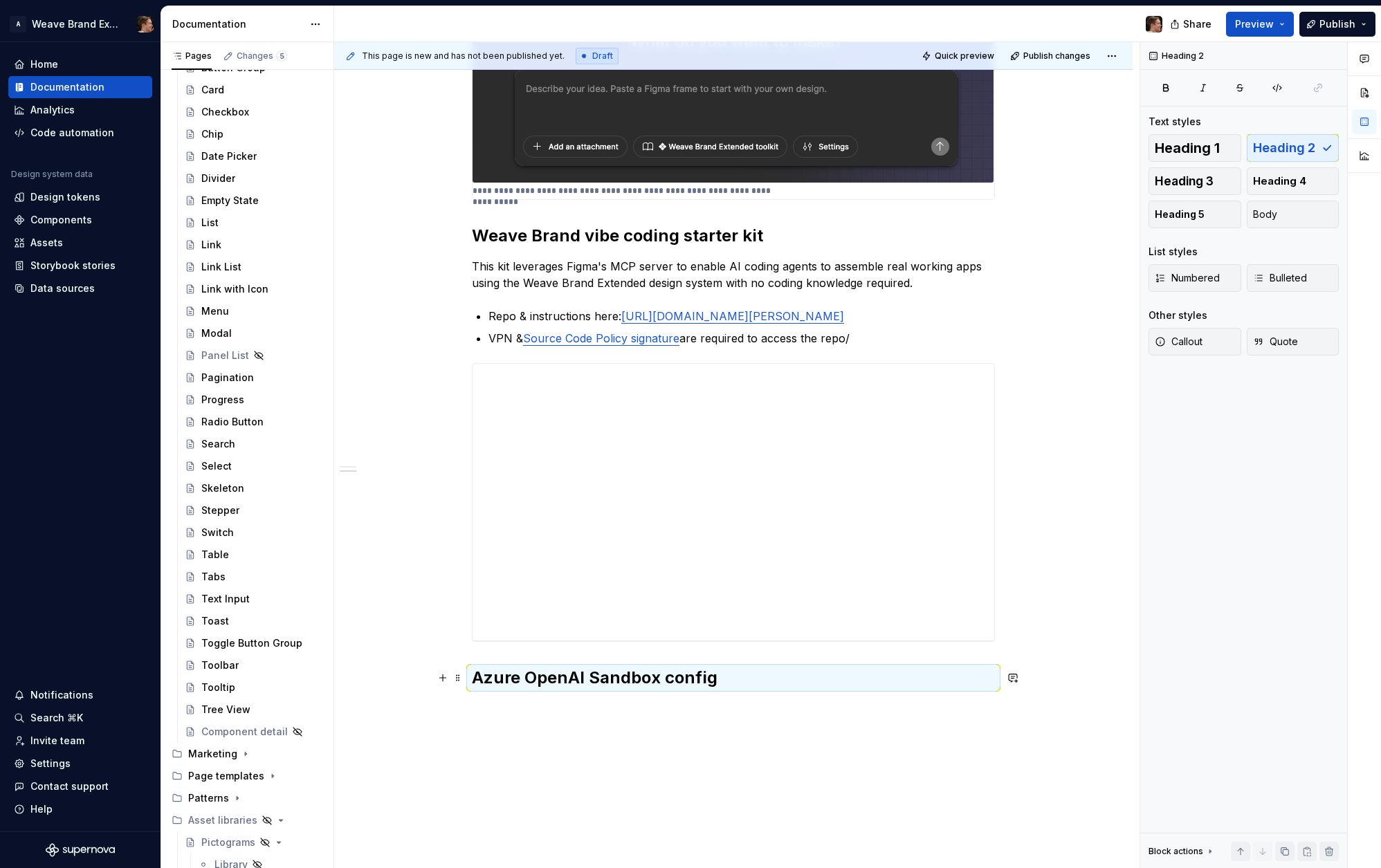
drag, startPoint x: 600, startPoint y: 661, endPoint x: 690, endPoint y: 678, distance: 91.6
click at [664, 670] on h2 "Azure OpenAI Sandbox config" at bounding box center [733, 678] width 523 height 23
click at [729, 678] on h2 "Azure OpenAI Sandbox config" at bounding box center [733, 678] width 523 height 23
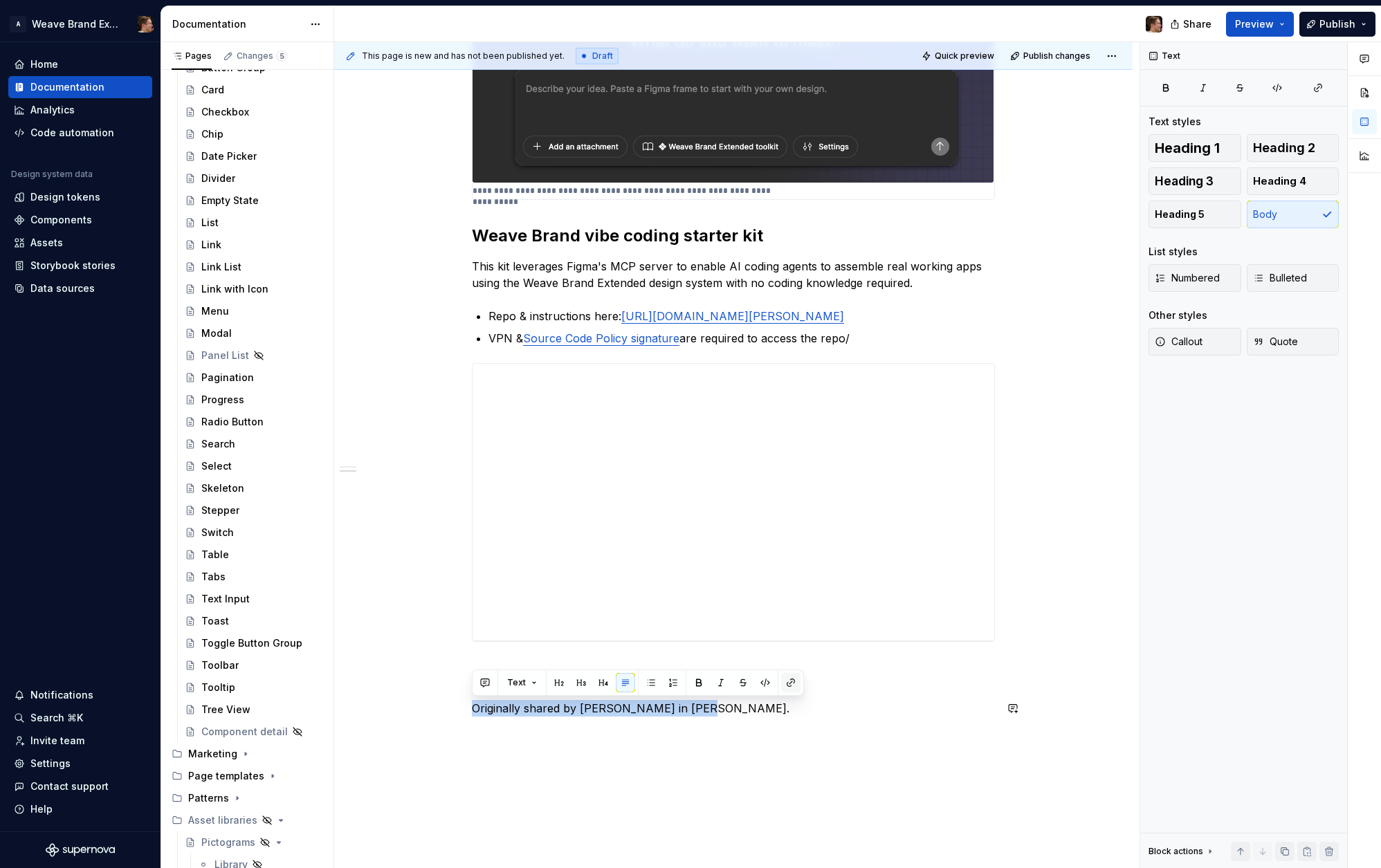
click at [784, 682] on button "button" at bounding box center [791, 682] width 19 height 19
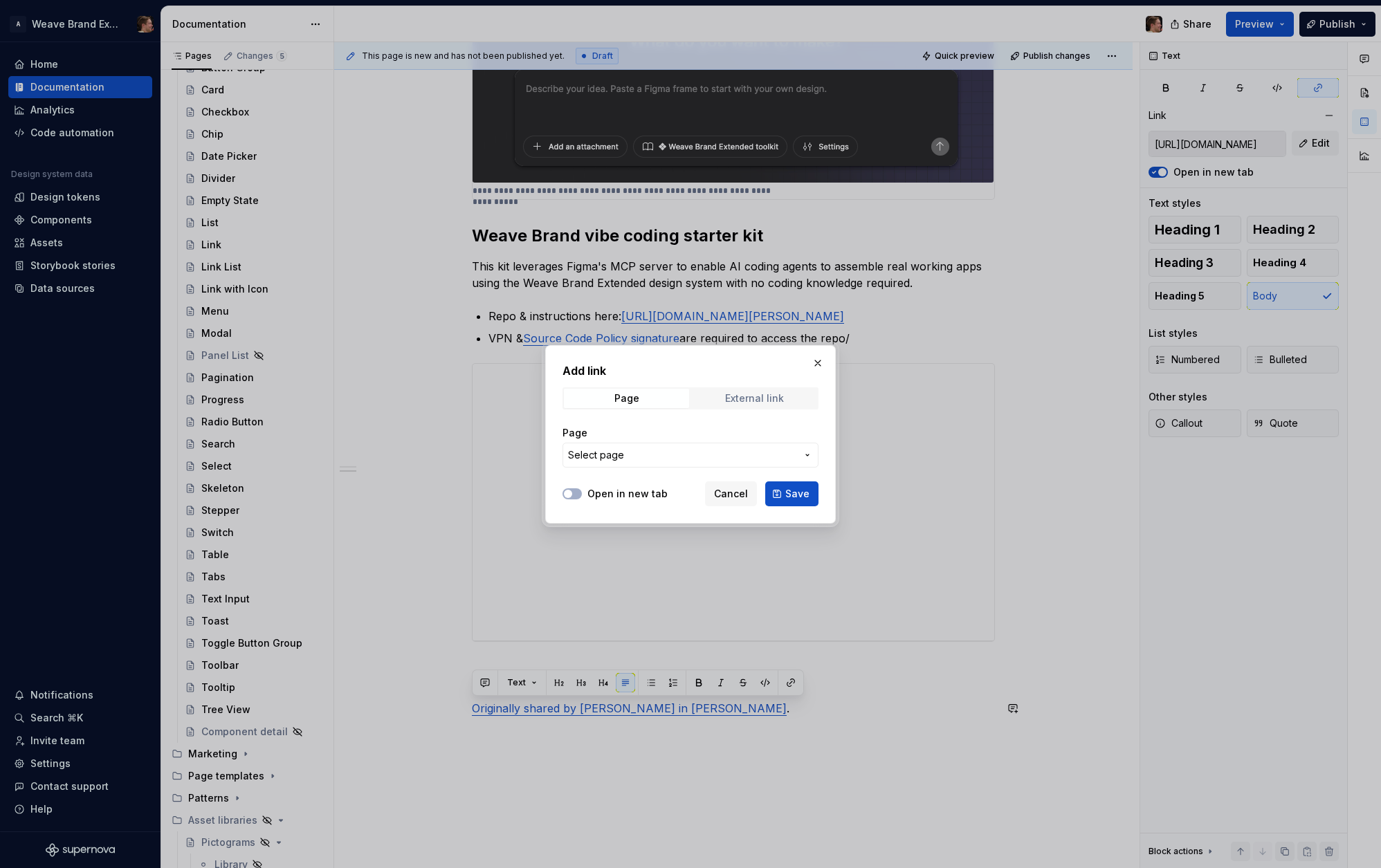
click at [762, 407] on span "External link" at bounding box center [755, 398] width 126 height 19
click at [724, 445] on input "URL" at bounding box center [690, 455] width 256 height 25
paste input "[URL][DOMAIN_NAME]"
drag, startPoint x: 789, startPoint y: 485, endPoint x: 811, endPoint y: 566, distance: 83.9
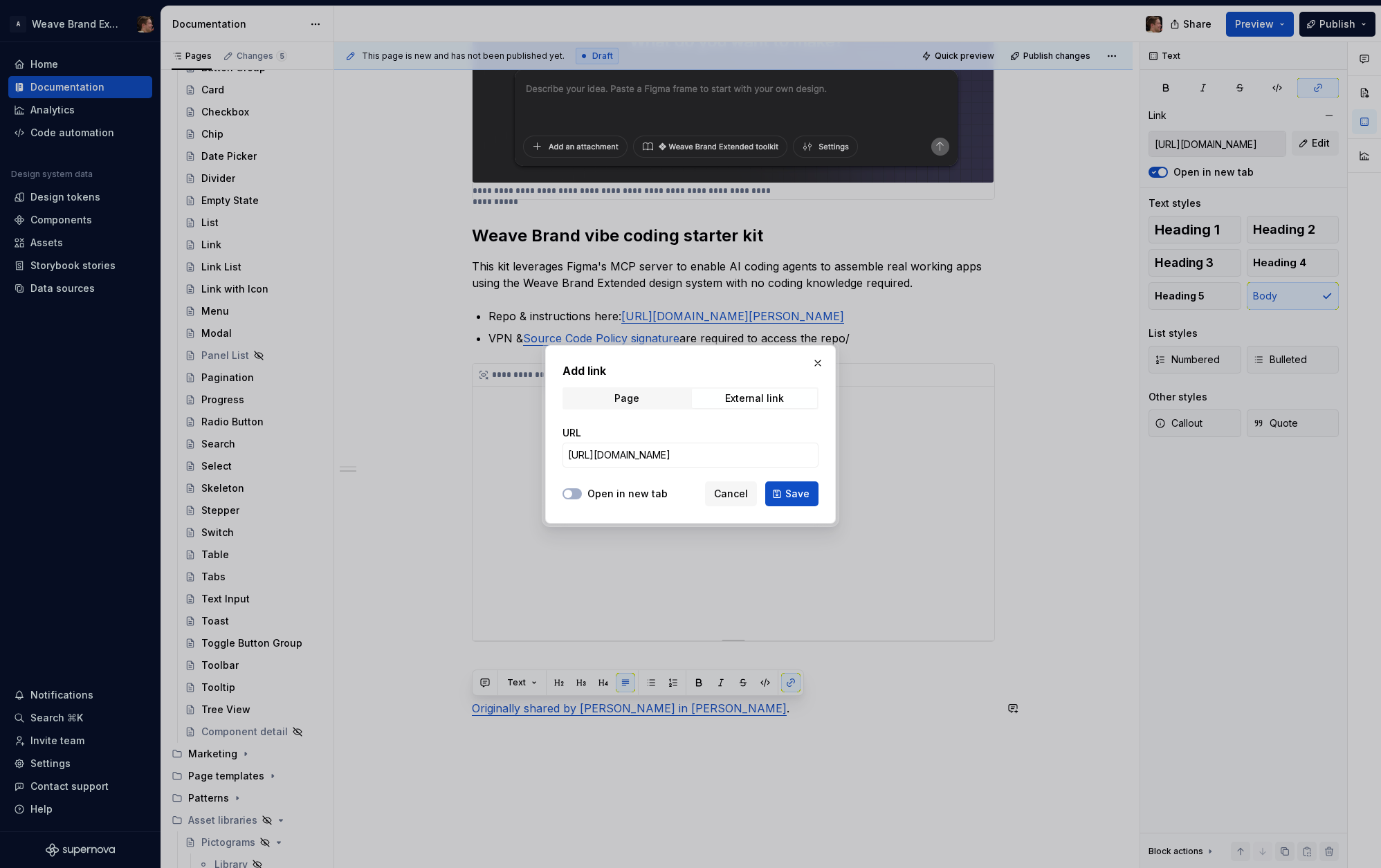
click at [789, 485] on button "Save" at bounding box center [792, 493] width 53 height 25
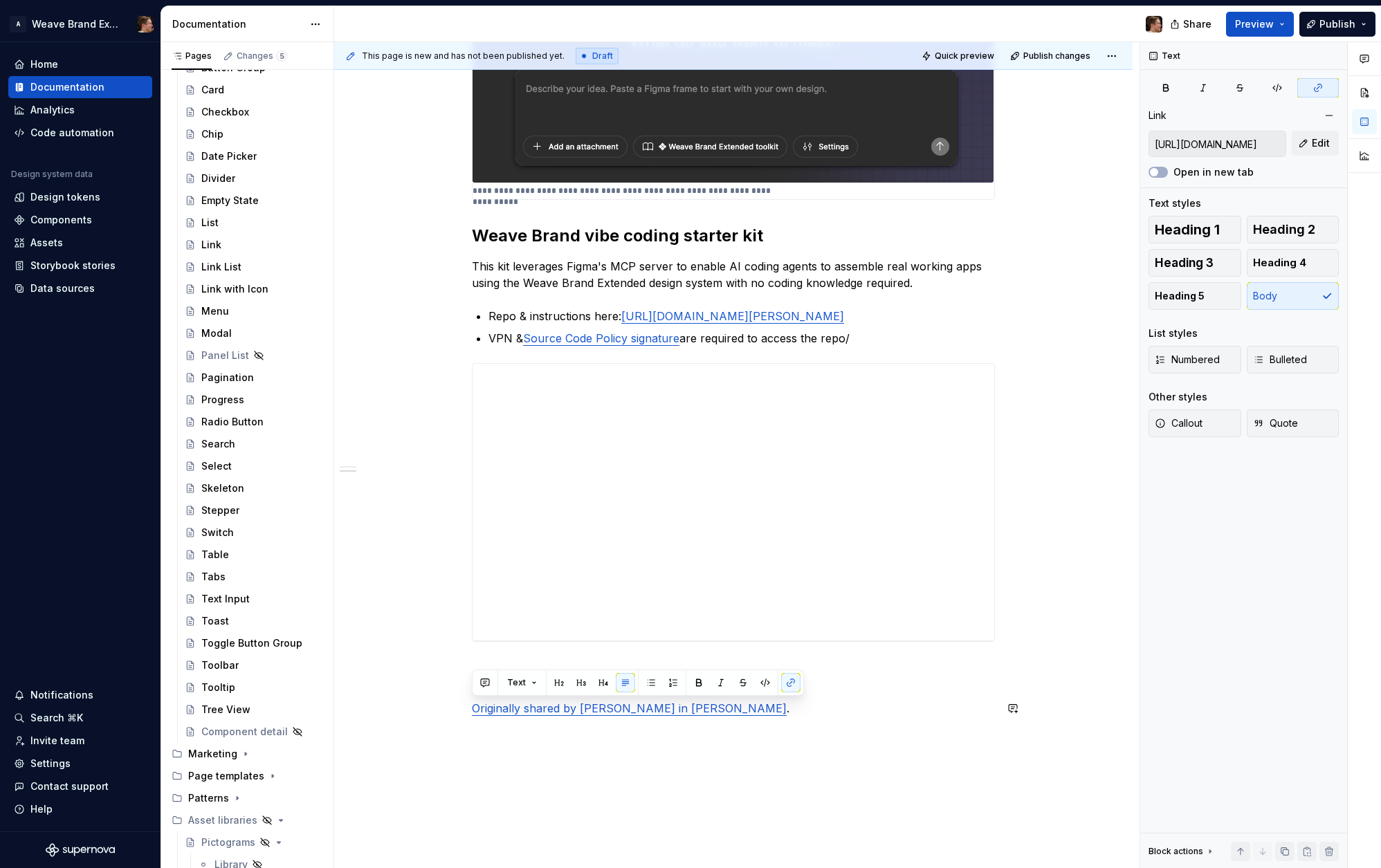
click at [804, 725] on div "**********" at bounding box center [733, 301] width 523 height 865
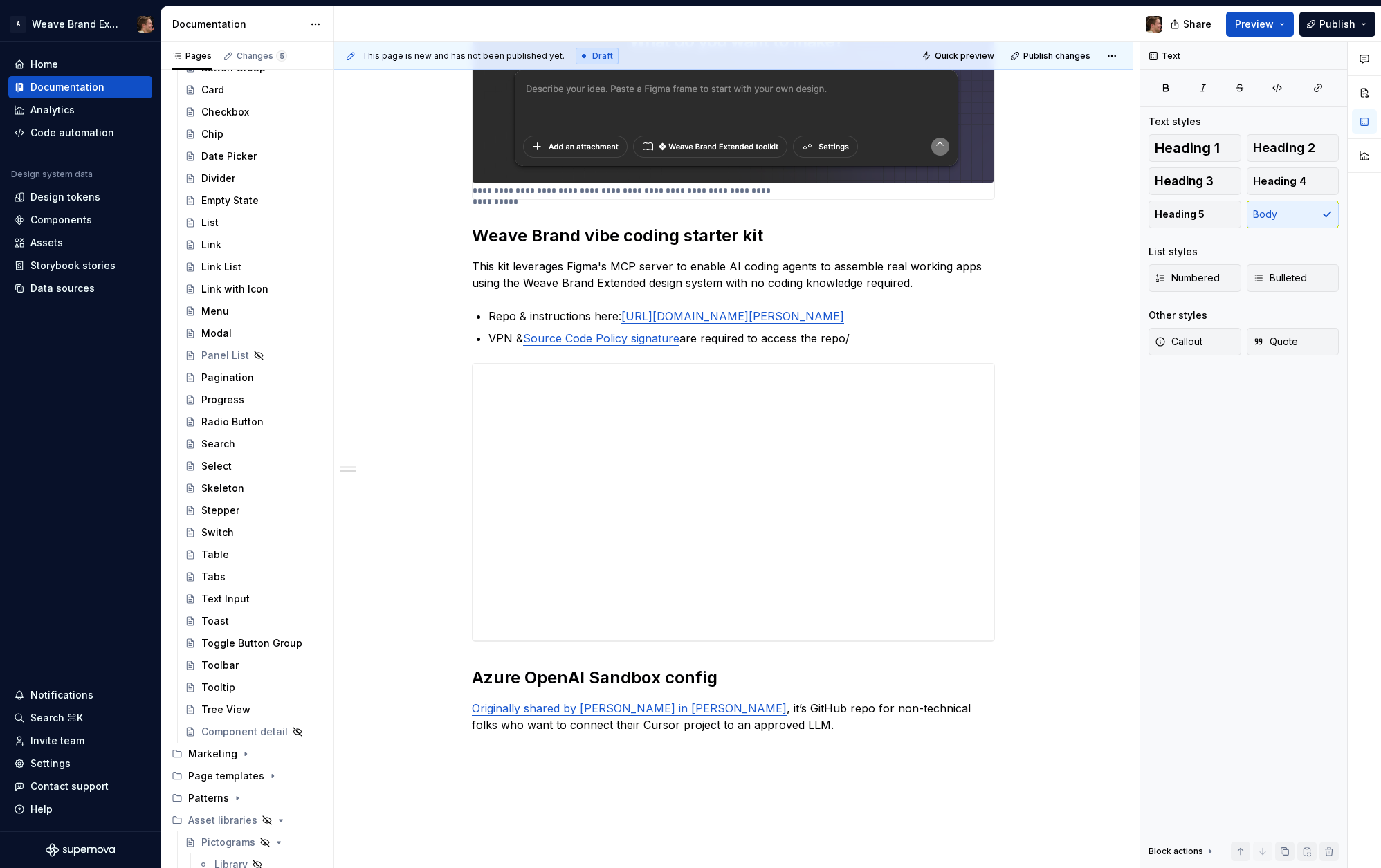
click at [688, 747] on div "**********" at bounding box center [733, 309] width 523 height 881
click at [736, 725] on p "Originally shared by [PERSON_NAME] in [PERSON_NAME] , it’s GitHub repo for non-…" at bounding box center [733, 716] width 523 height 33
click at [748, 722] on p "Originally shared by [PERSON_NAME] in [PERSON_NAME] , it’s GitHub repo for non-…" at bounding box center [733, 716] width 523 height 33
click at [804, 751] on p "You'll need to set up an Azure OpenAI Sandbox account" at bounding box center [733, 750] width 523 height 17
click at [780, 722] on p "Originally shared by [PERSON_NAME] in [PERSON_NAME] , it’s GitHub repo for non-…" at bounding box center [733, 716] width 523 height 33
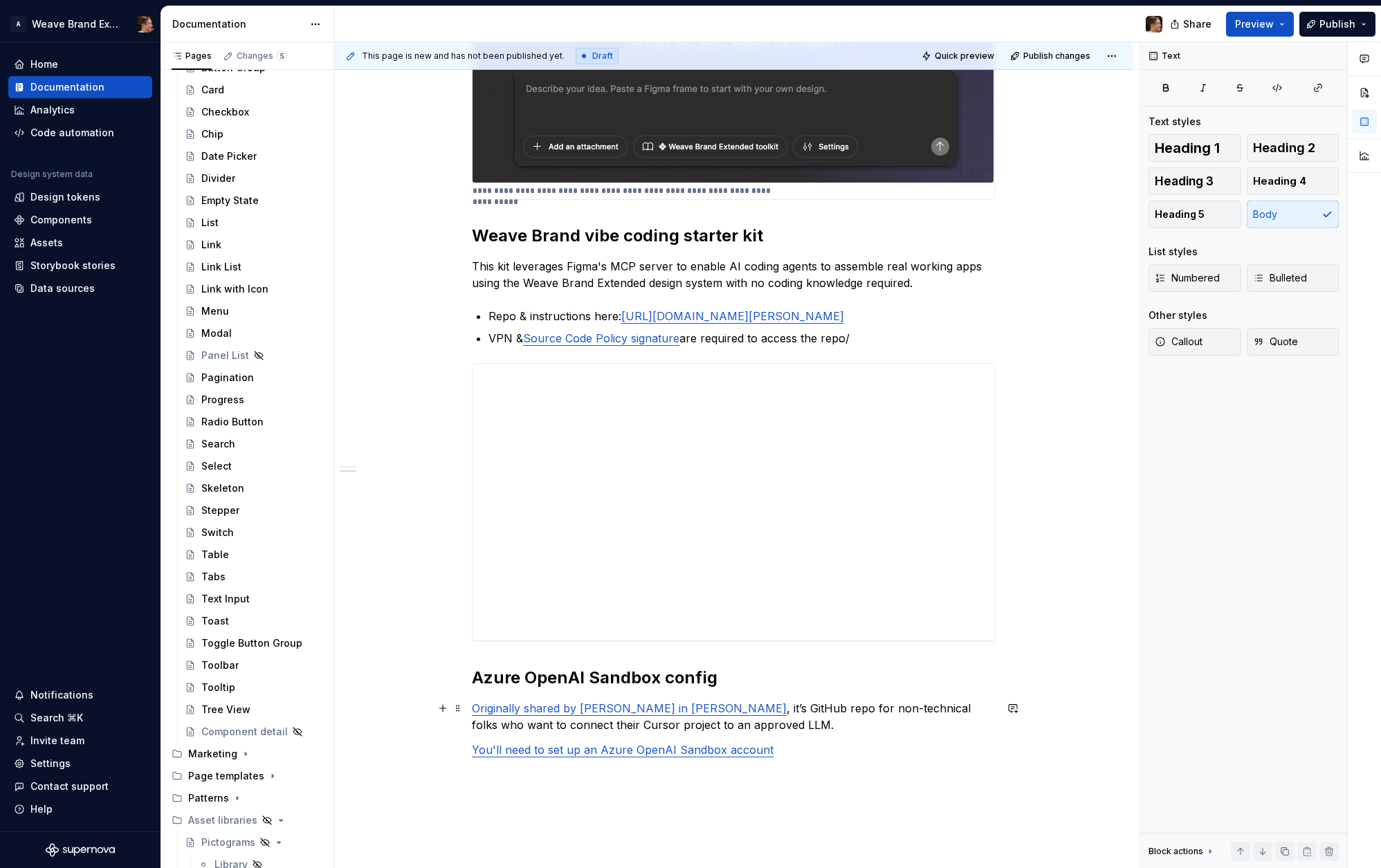
drag, startPoint x: 704, startPoint y: 710, endPoint x: 721, endPoint y: 714, distance: 17.5
click at [707, 711] on p "Originally shared by [PERSON_NAME] in [PERSON_NAME] , it’s GitHub repo for non-…" at bounding box center [733, 716] width 523 height 33
click at [835, 710] on p "It’s GitHub repo for non-technical folks who want to connect their Cursor proje…" at bounding box center [733, 716] width 523 height 33
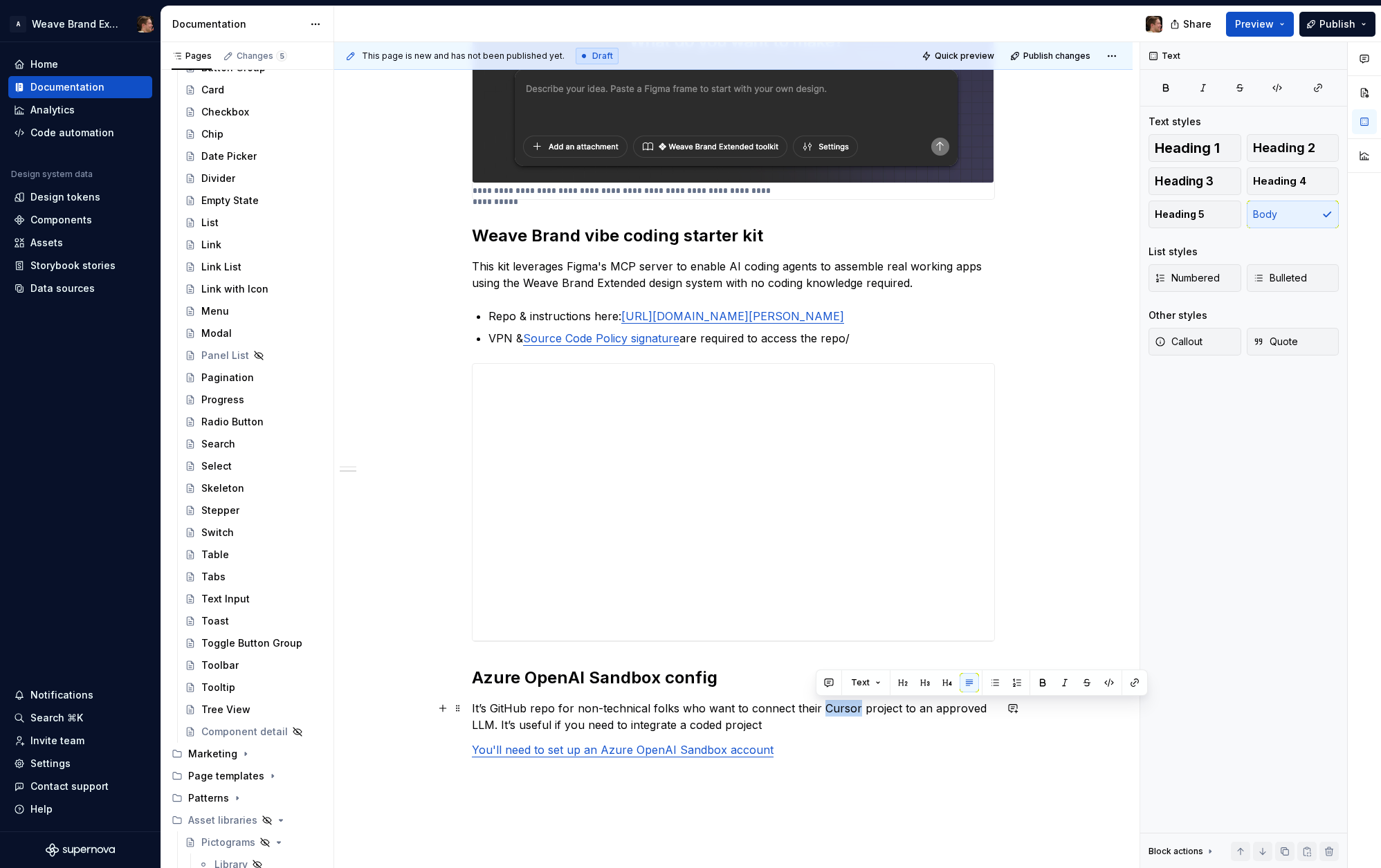
click at [835, 710] on p "It’s GitHub repo for non-technical folks who want to connect their Cursor proje…" at bounding box center [733, 716] width 523 height 33
click at [829, 724] on p "It’s GitHub repo for non-technical folks who want to connect their Cursor proje…" at bounding box center [733, 716] width 523 height 33
drag, startPoint x: 493, startPoint y: 725, endPoint x: 513, endPoint y: 732, distance: 21.2
click at [494, 725] on p "It’s GitHub repo for non-technical folks who want to connect their Cursor proje…" at bounding box center [733, 716] width 523 height 33
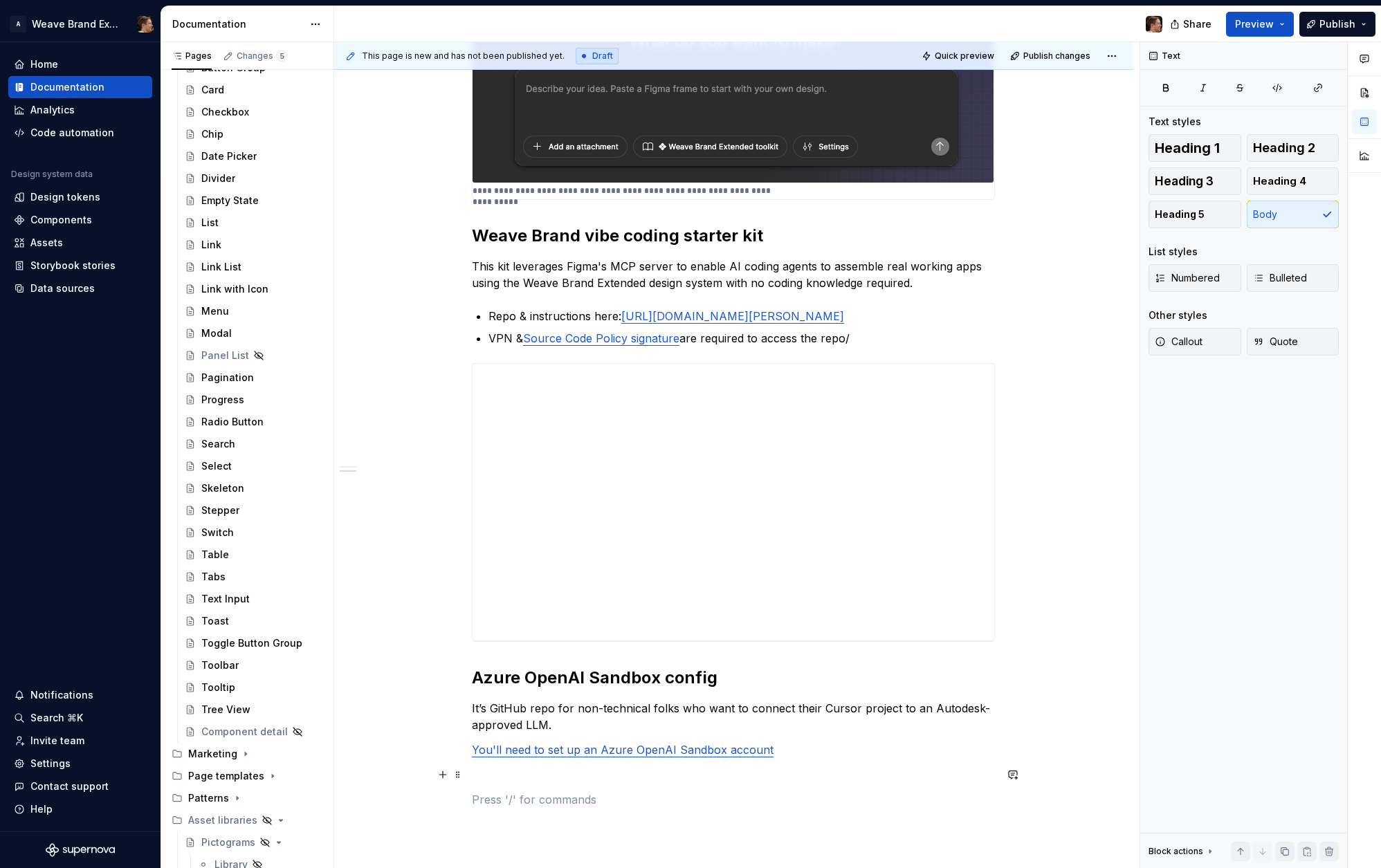
click at [535, 775] on p at bounding box center [733, 775] width 523 height 17
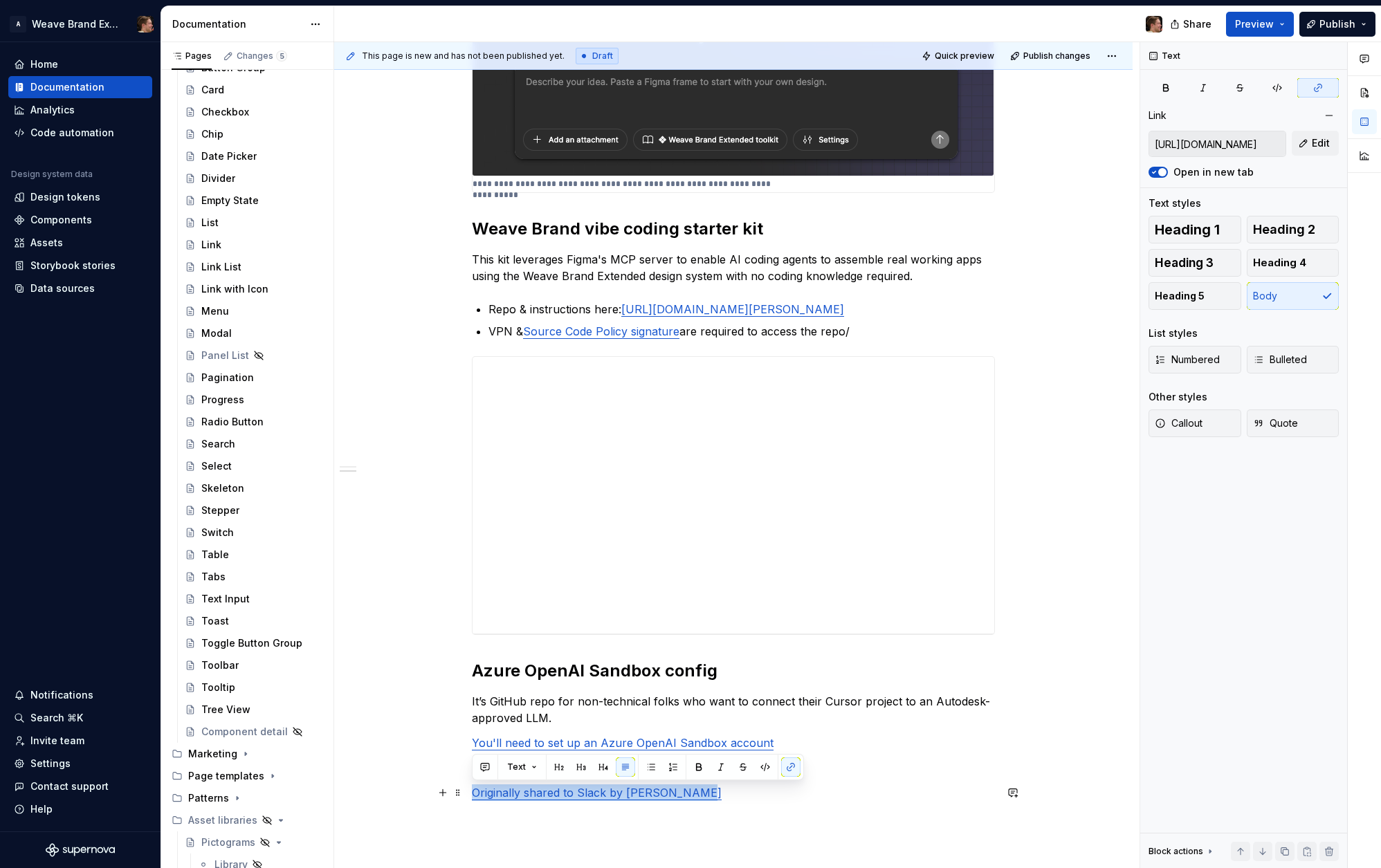
click at [761, 787] on p "Originally shared to Slack by [PERSON_NAME]" at bounding box center [733, 792] width 523 height 17
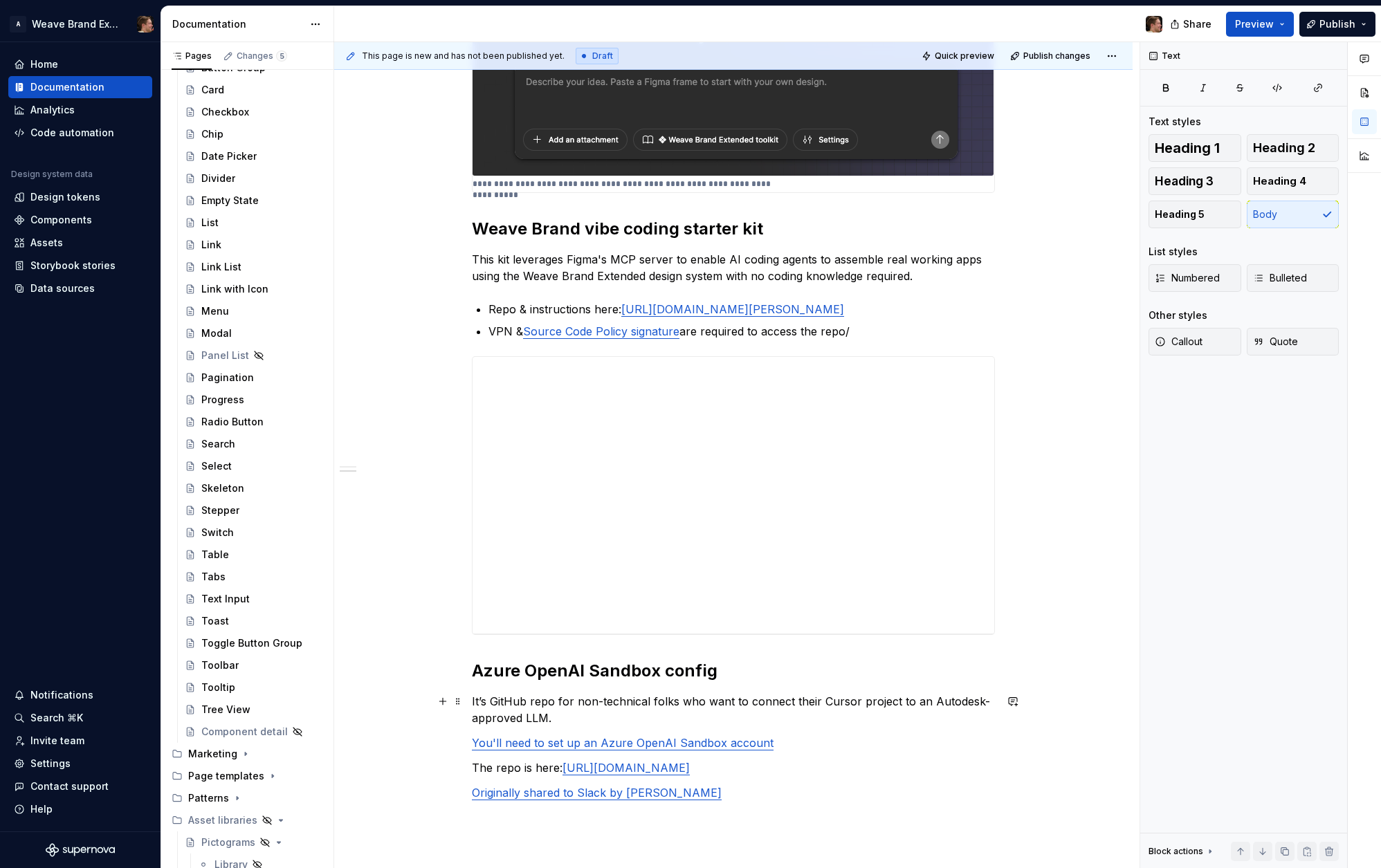
click at [788, 720] on p "It’s GitHub repo for non-technical folks who want to connect their Cursor proje…" at bounding box center [733, 709] width 523 height 33
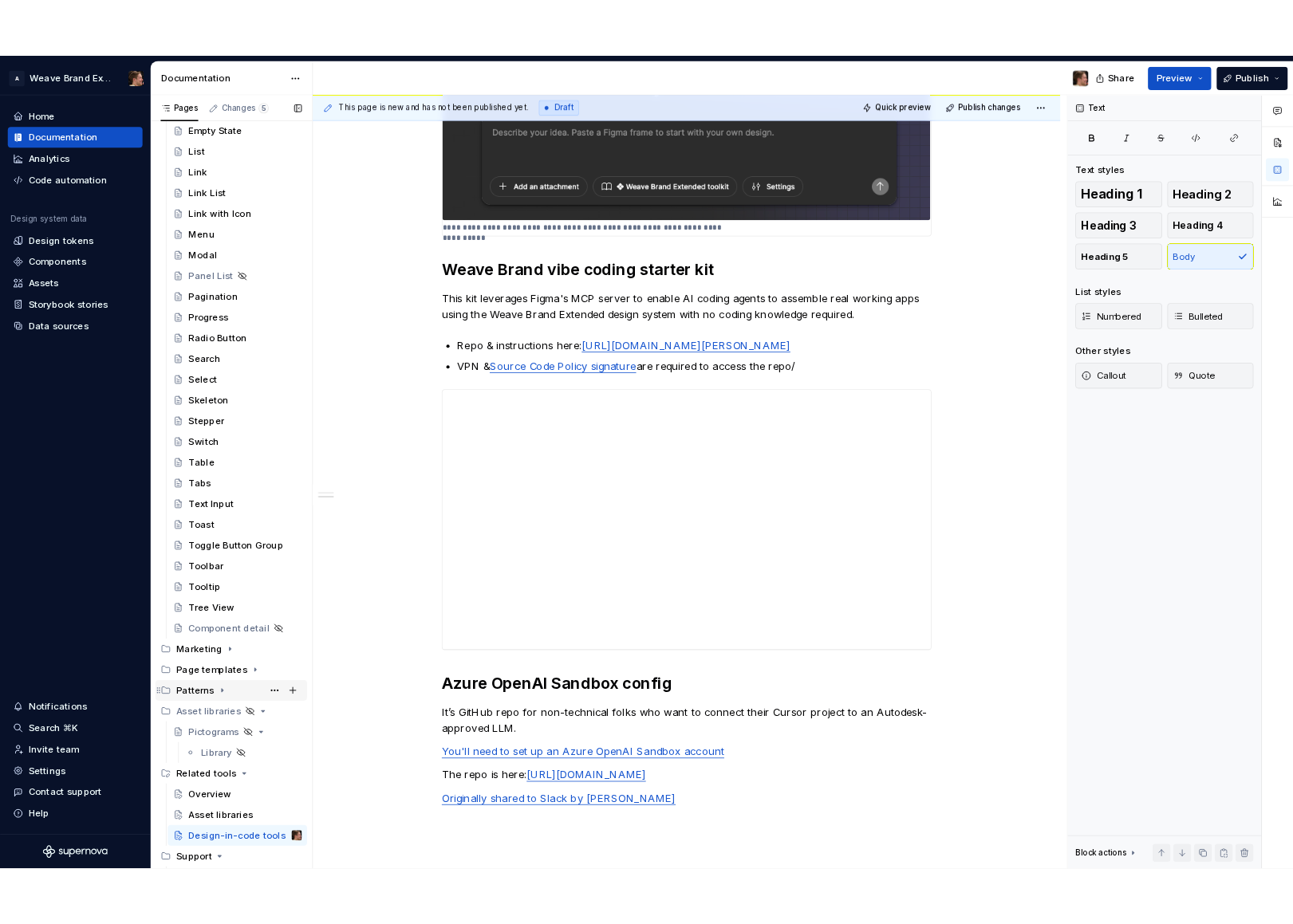
scroll to position [617, 0]
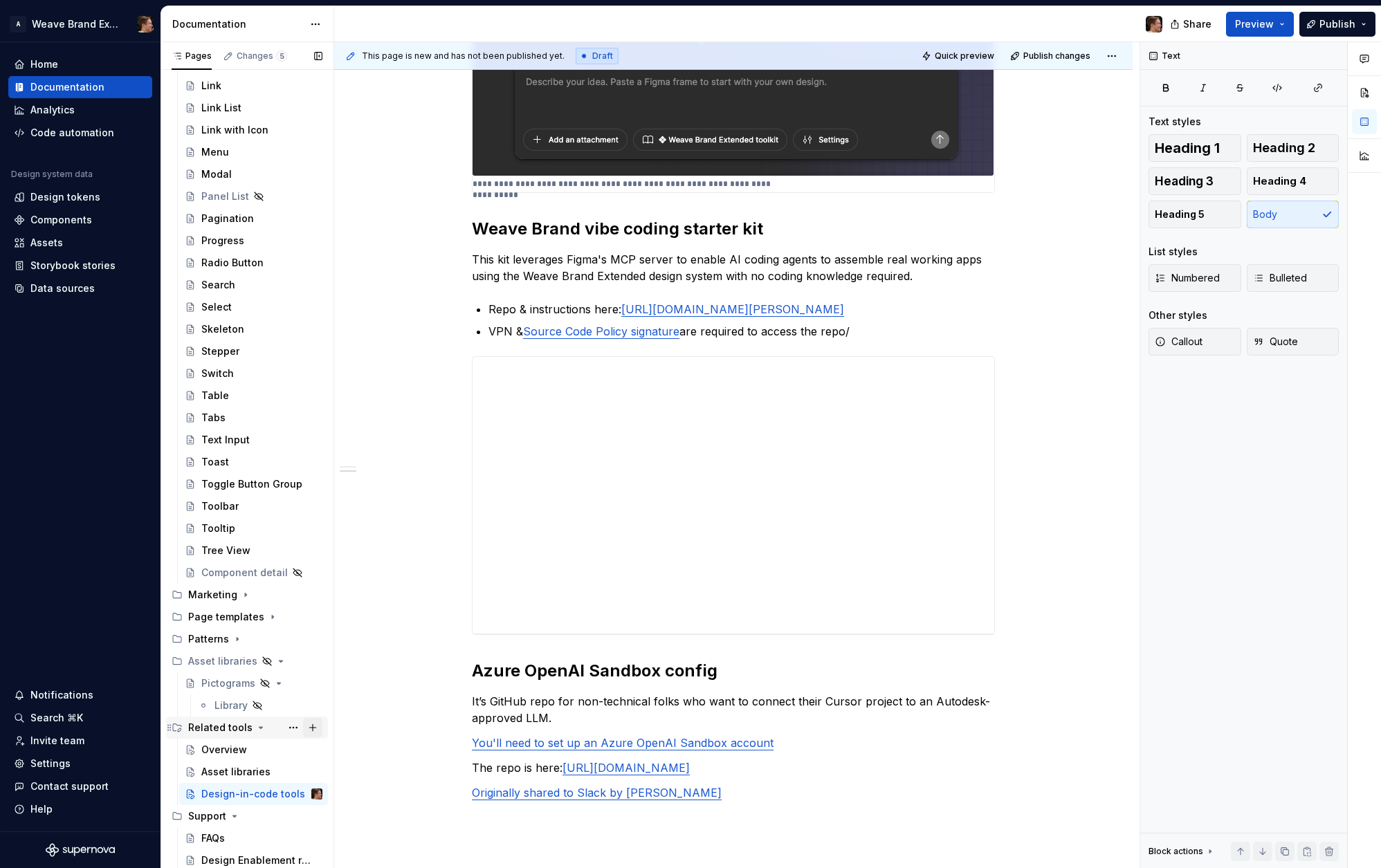
click at [306, 726] on button "Page tree" at bounding box center [313, 727] width 19 height 19
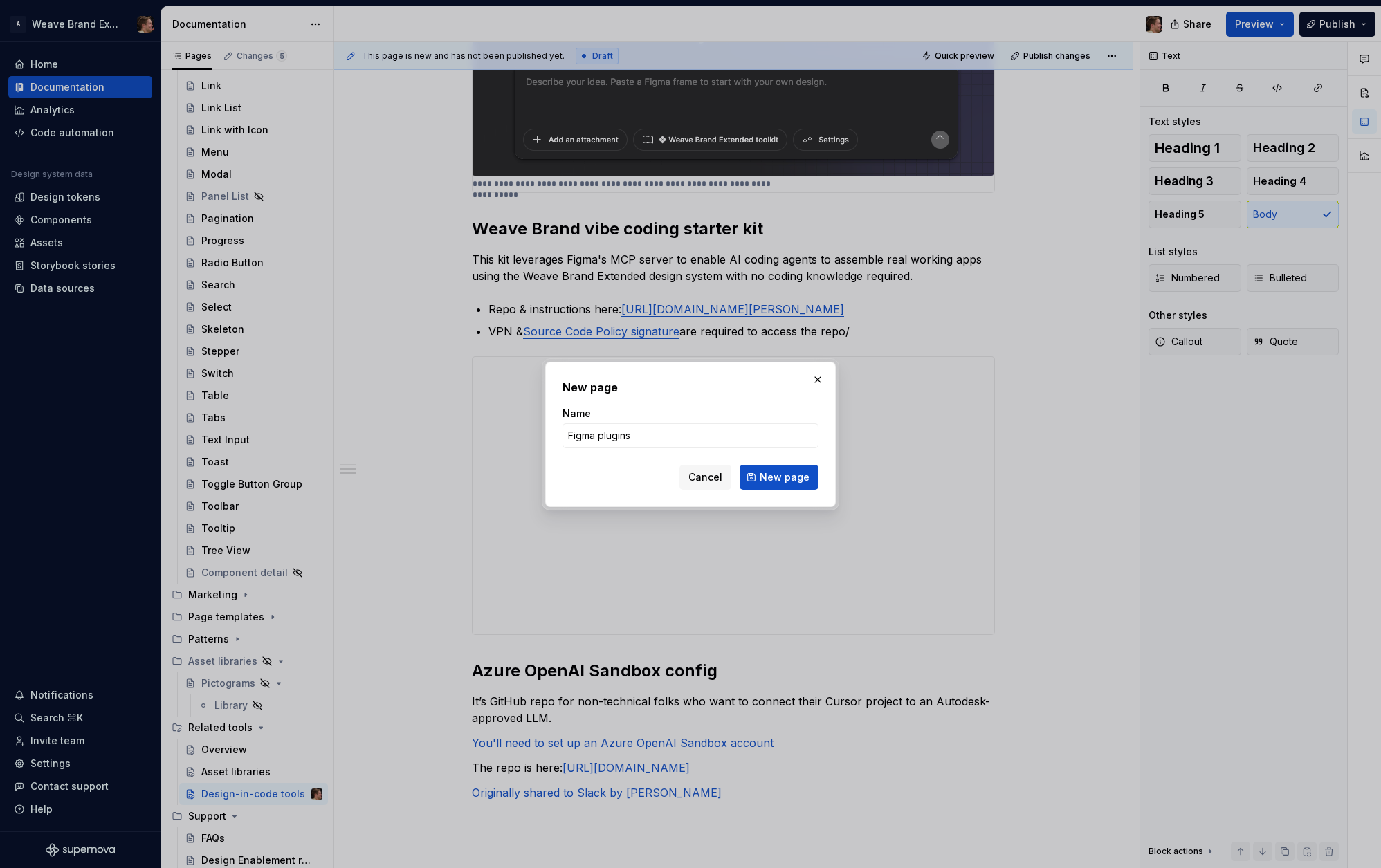
click button "New page" at bounding box center [779, 477] width 79 height 25
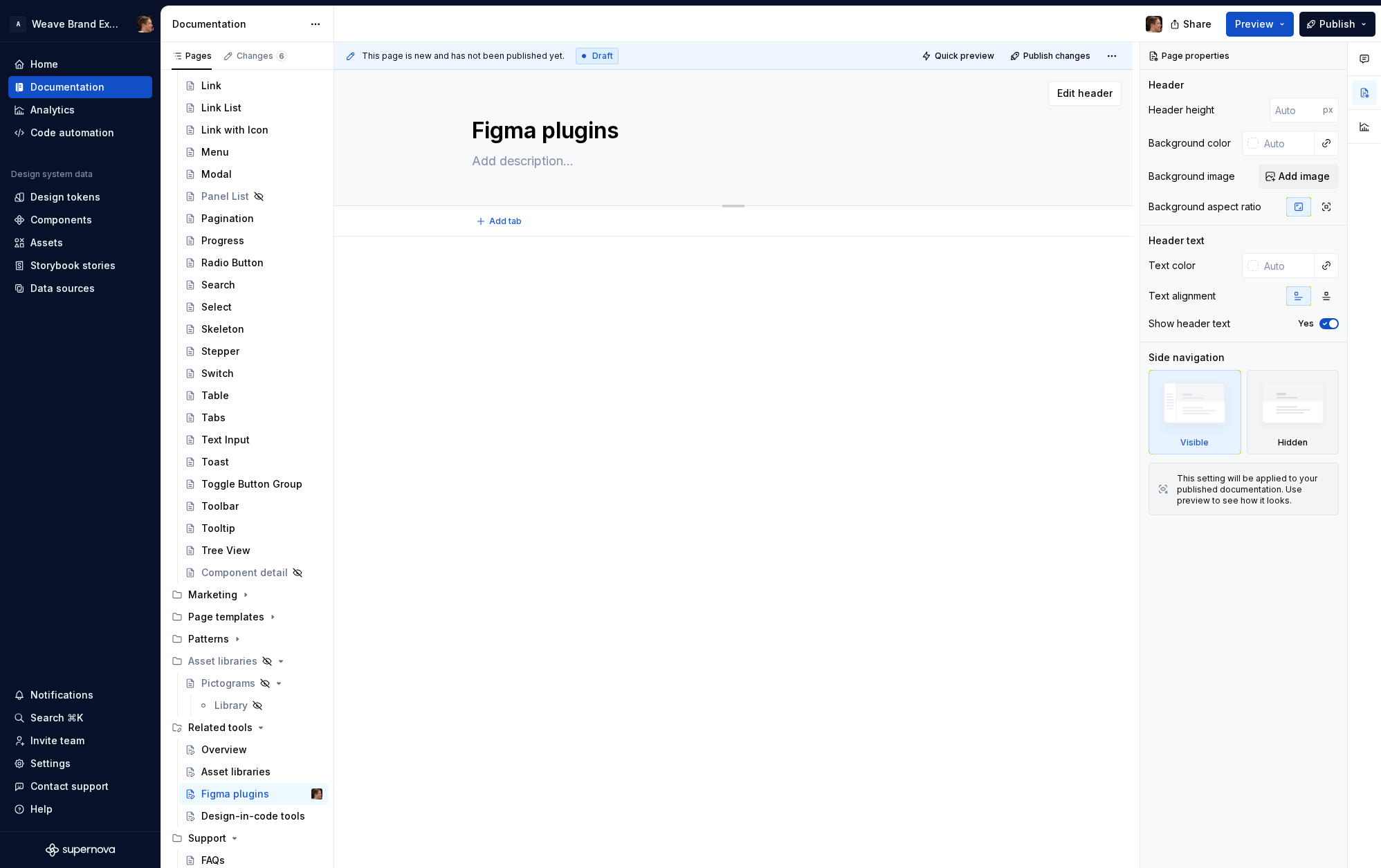
click at [541, 165] on textarea at bounding box center [731, 162] width 523 height 23
click at [643, 327] on div at bounding box center [733, 304] width 523 height 69
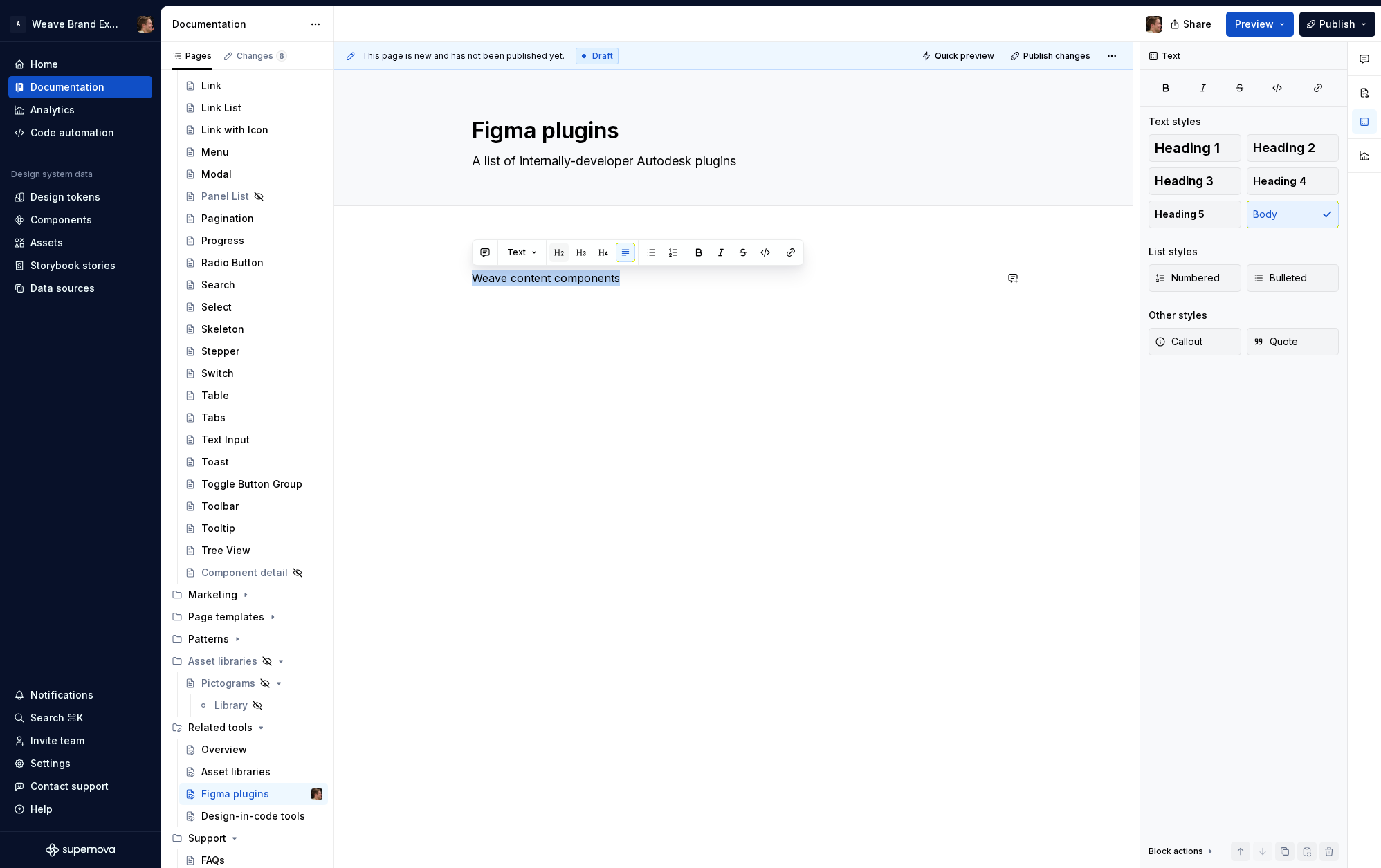
click at [565, 254] on button "button" at bounding box center [559, 253] width 19 height 19
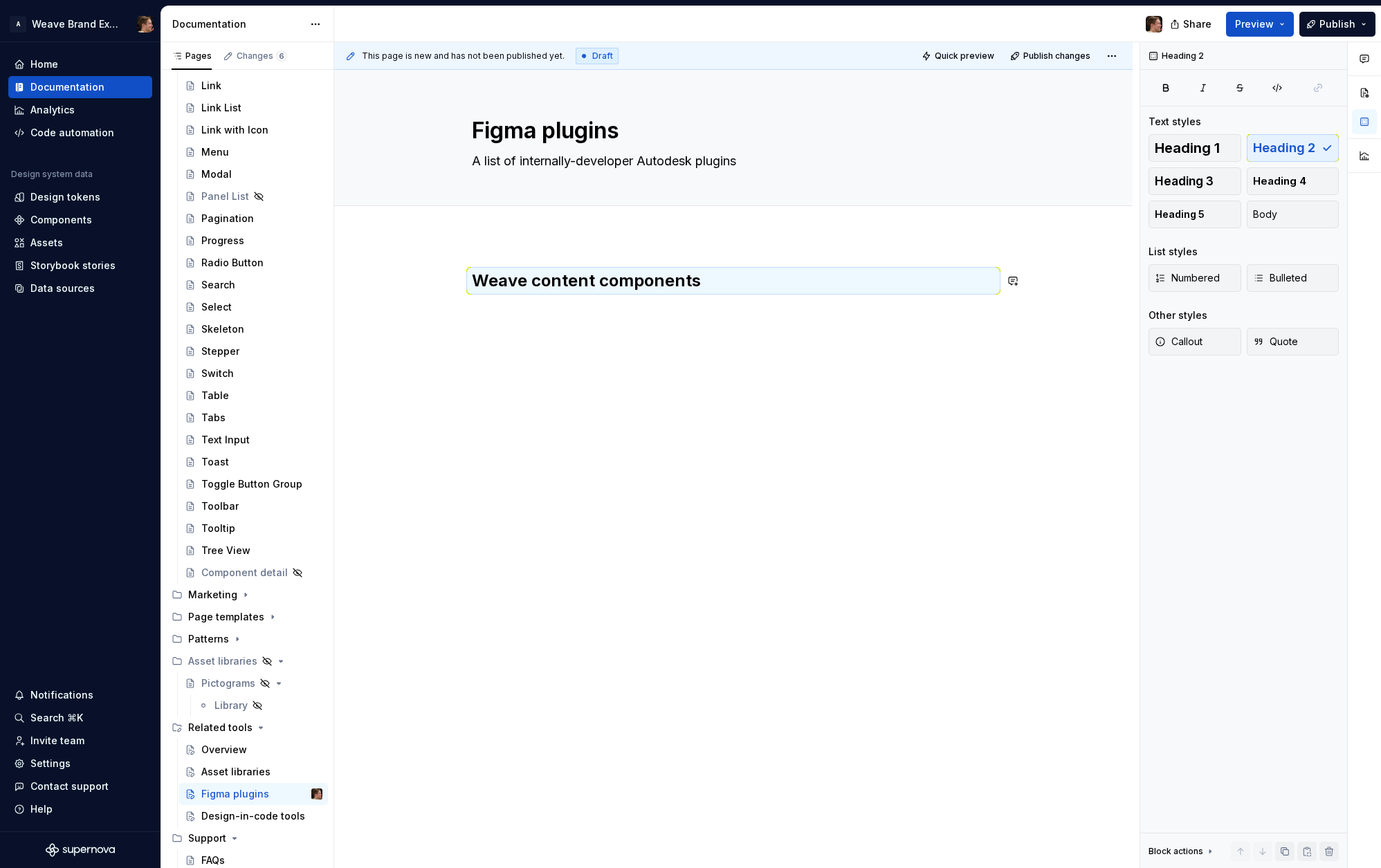
drag, startPoint x: 683, startPoint y: 295, endPoint x: 900, endPoint y: 294, distance: 217.0
click at [683, 295] on div "Weave content components" at bounding box center [733, 295] width 523 height 52
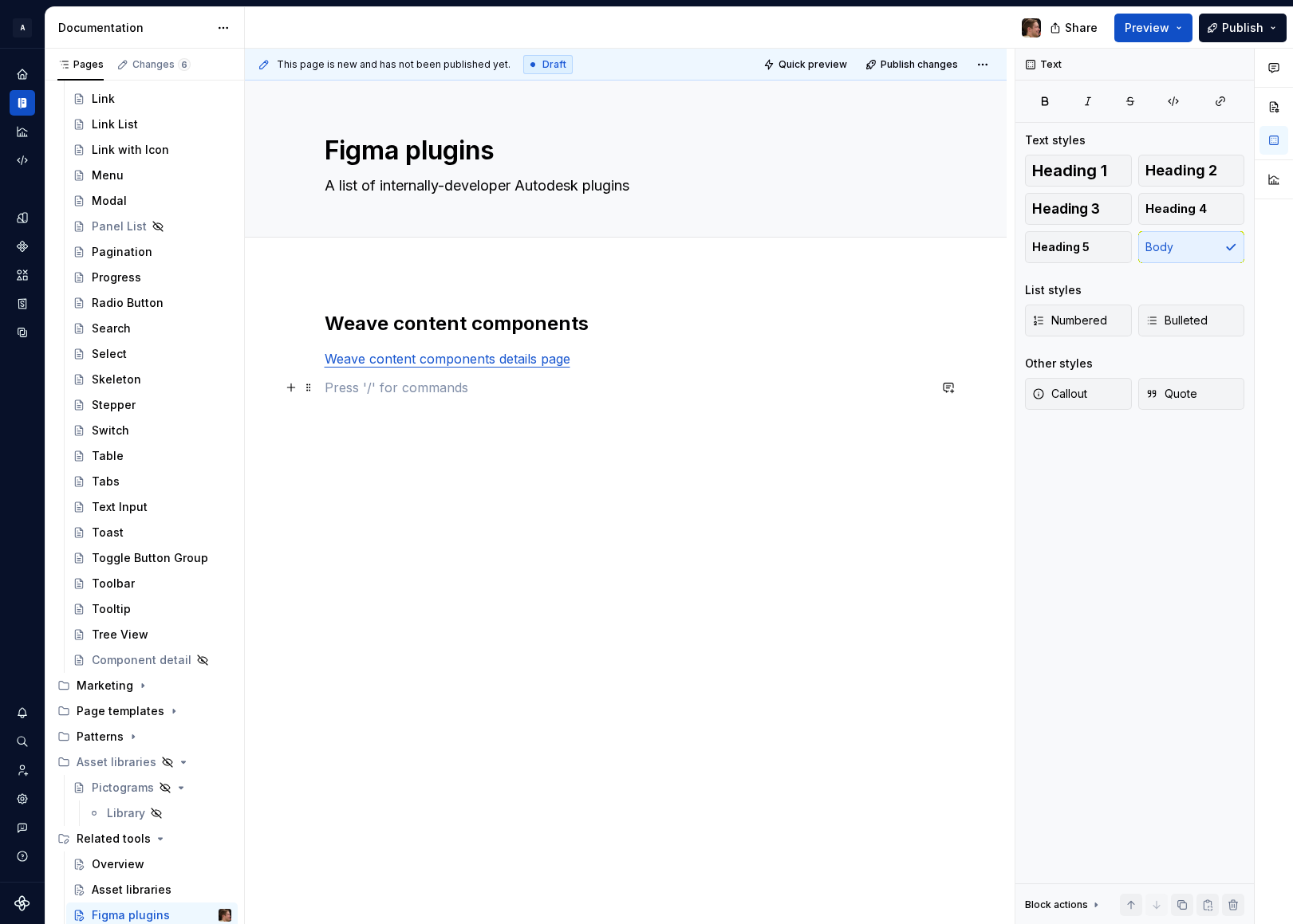
click at [577, 392] on p at bounding box center [626, 387] width 603 height 19
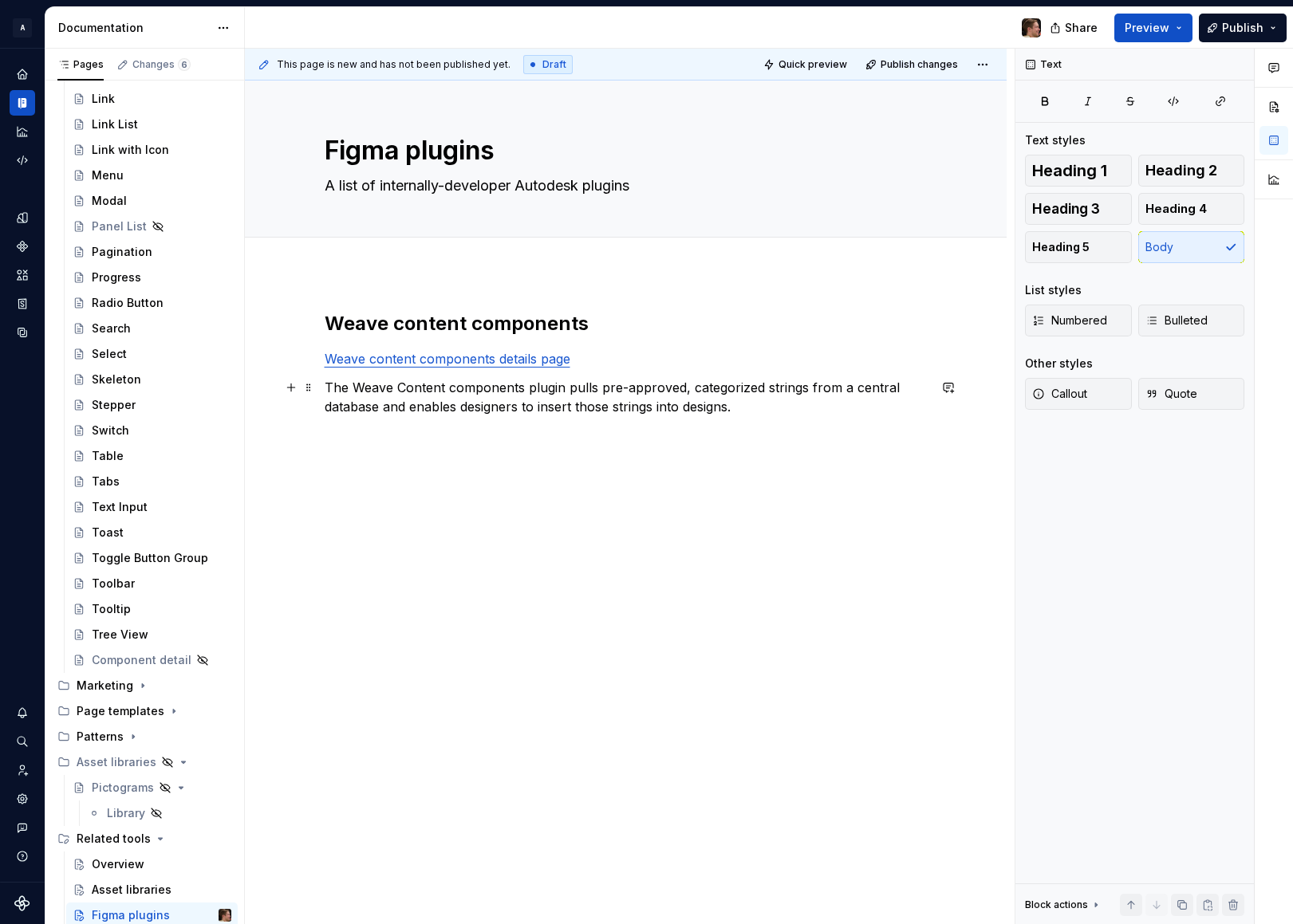
click at [789, 408] on p "The Weave Content components plugin pulls pre-approved, categorized strings fro…" at bounding box center [626, 406] width 603 height 58
click at [566, 390] on p "The Weave Content components plugin pulls pre-approved, categorized strings fro…" at bounding box center [626, 406] width 603 height 58
click at [564, 389] on p "The Weave Content components plugin pulls pre-approved, categorized strings fro…" at bounding box center [626, 406] width 603 height 58
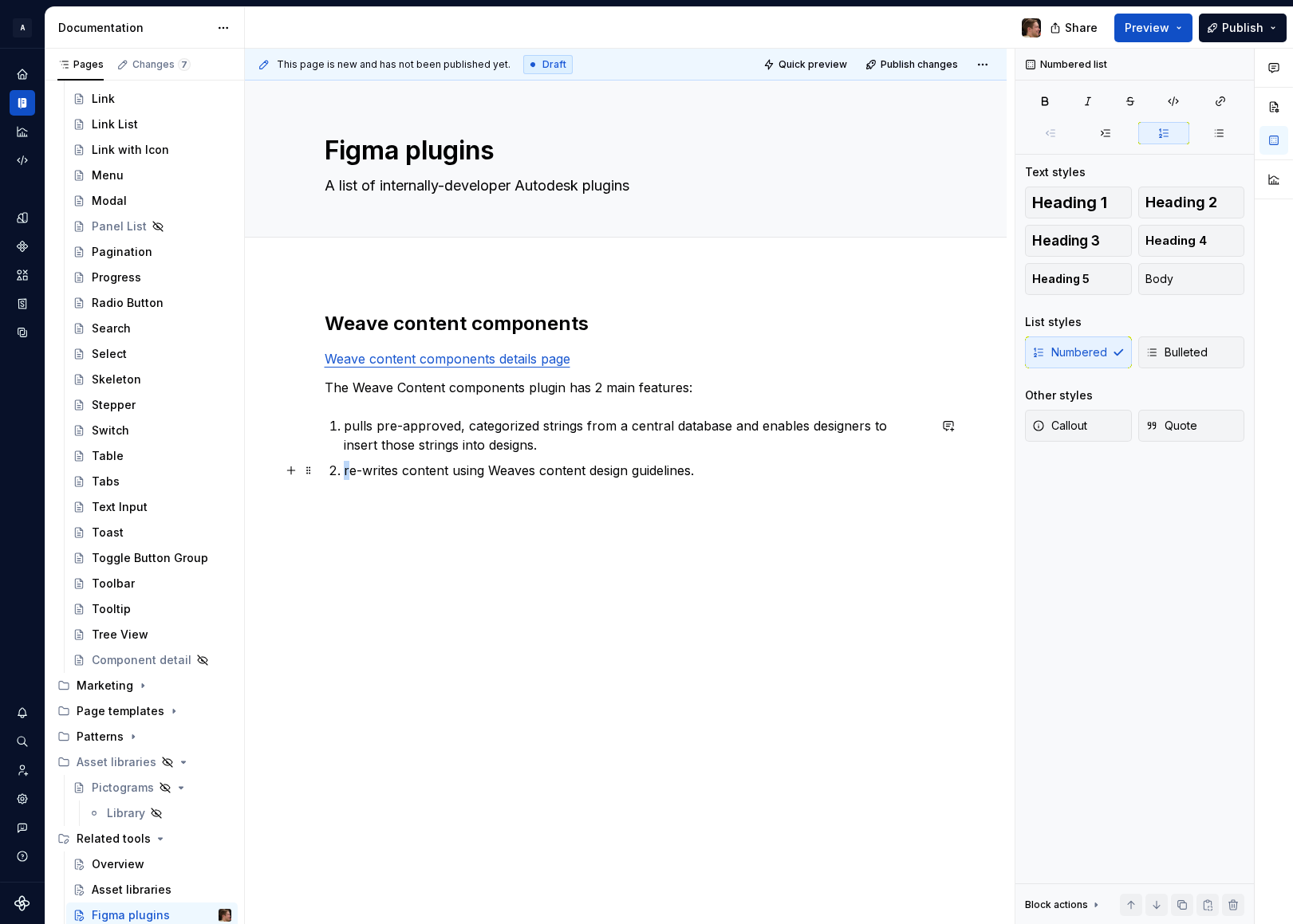
click at [344, 473] on p "re-writes content using Weaves content design guidelines." at bounding box center [635, 470] width 583 height 19
click at [349, 428] on p "pulls pre-approved, categorized strings from a central database and enables des…" at bounding box center [635, 435] width 583 height 38
click at [737, 469] on p "Re-writes content using Weaves content design guidelines." at bounding box center [635, 470] width 583 height 19
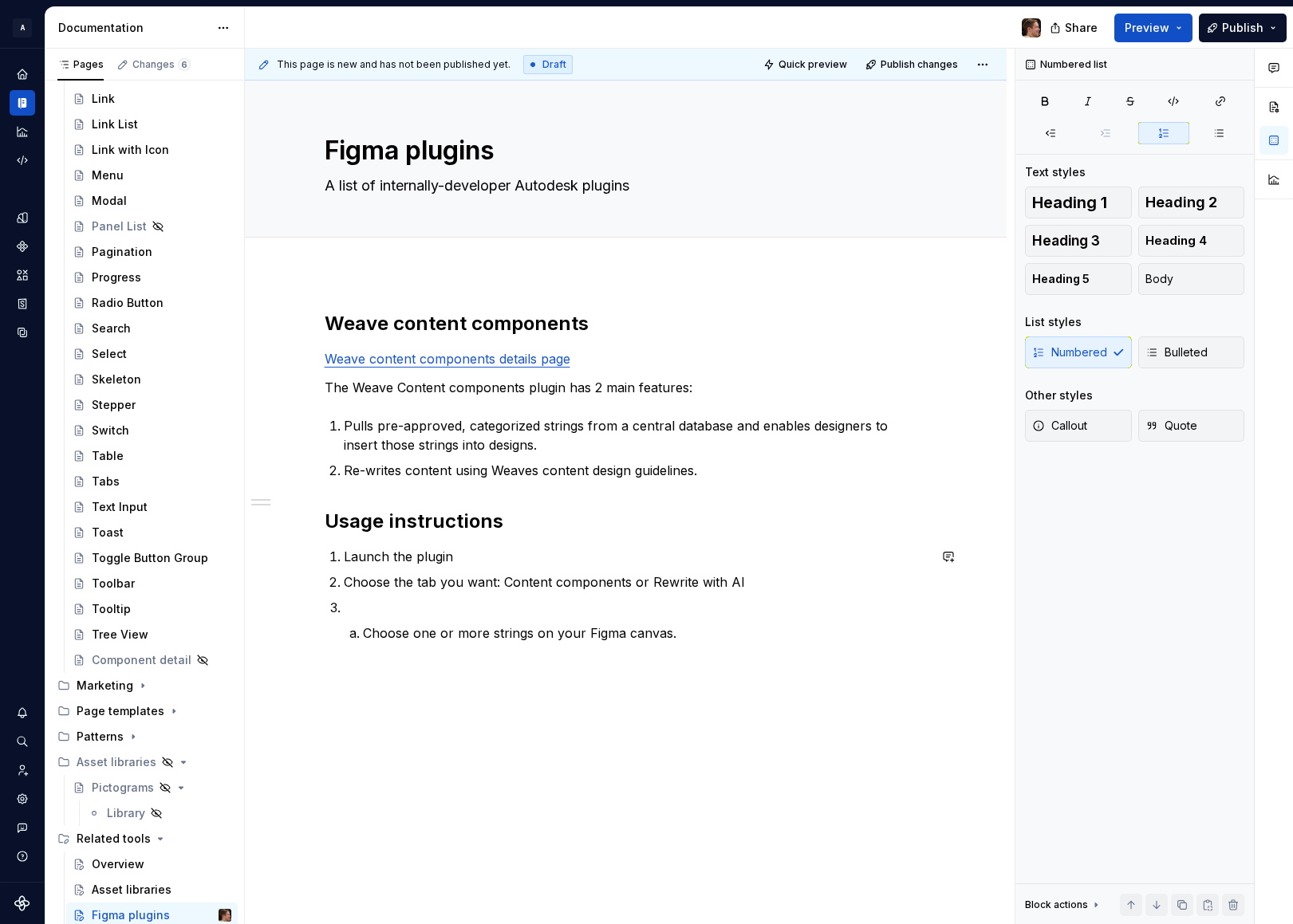
click at [441, 612] on p at bounding box center [635, 608] width 583 height 19
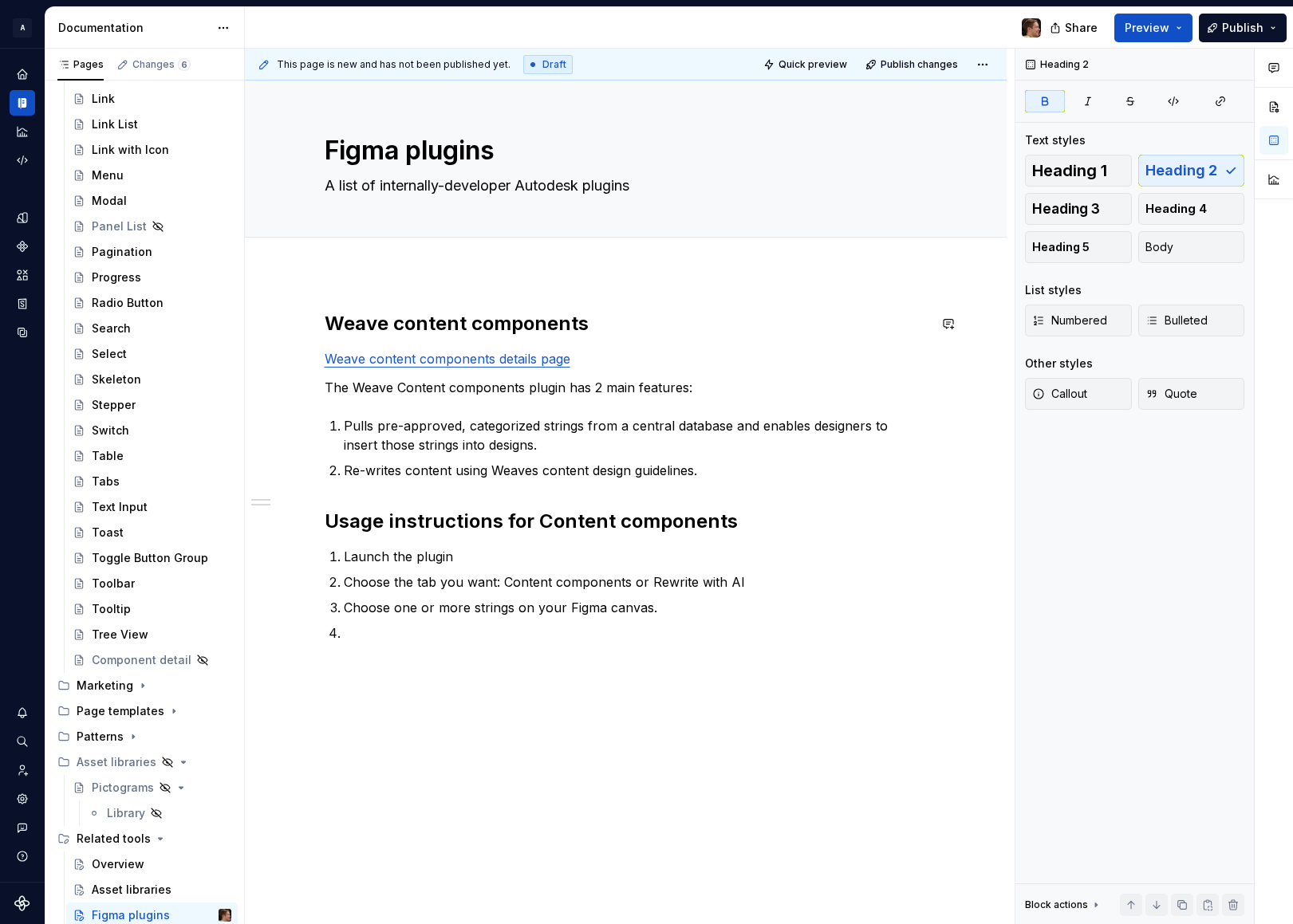
click at [420, 323] on h2 "Weave content components" at bounding box center [626, 324] width 603 height 26
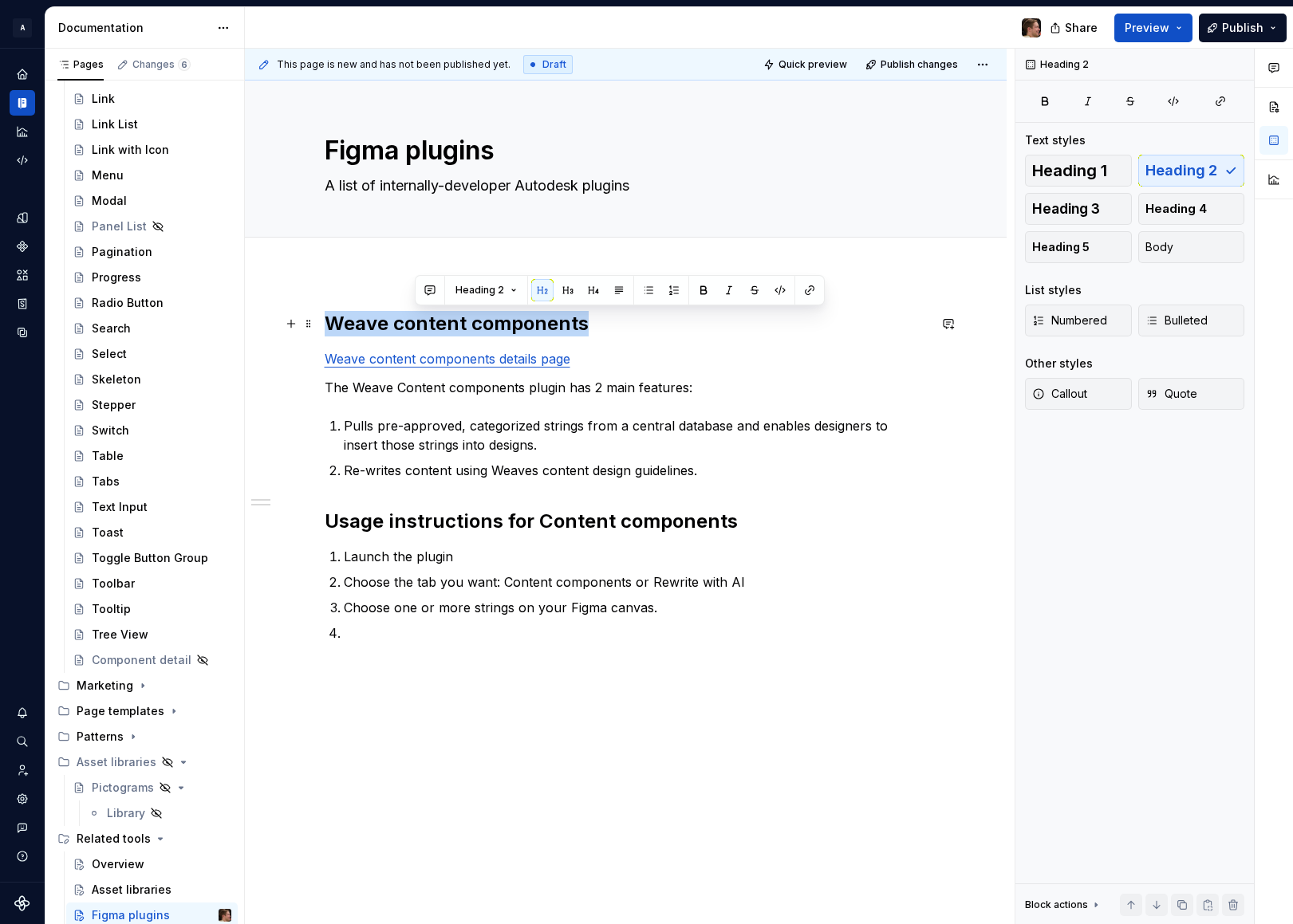
click at [420, 323] on h2 "Weave content components" at bounding box center [626, 324] width 603 height 26
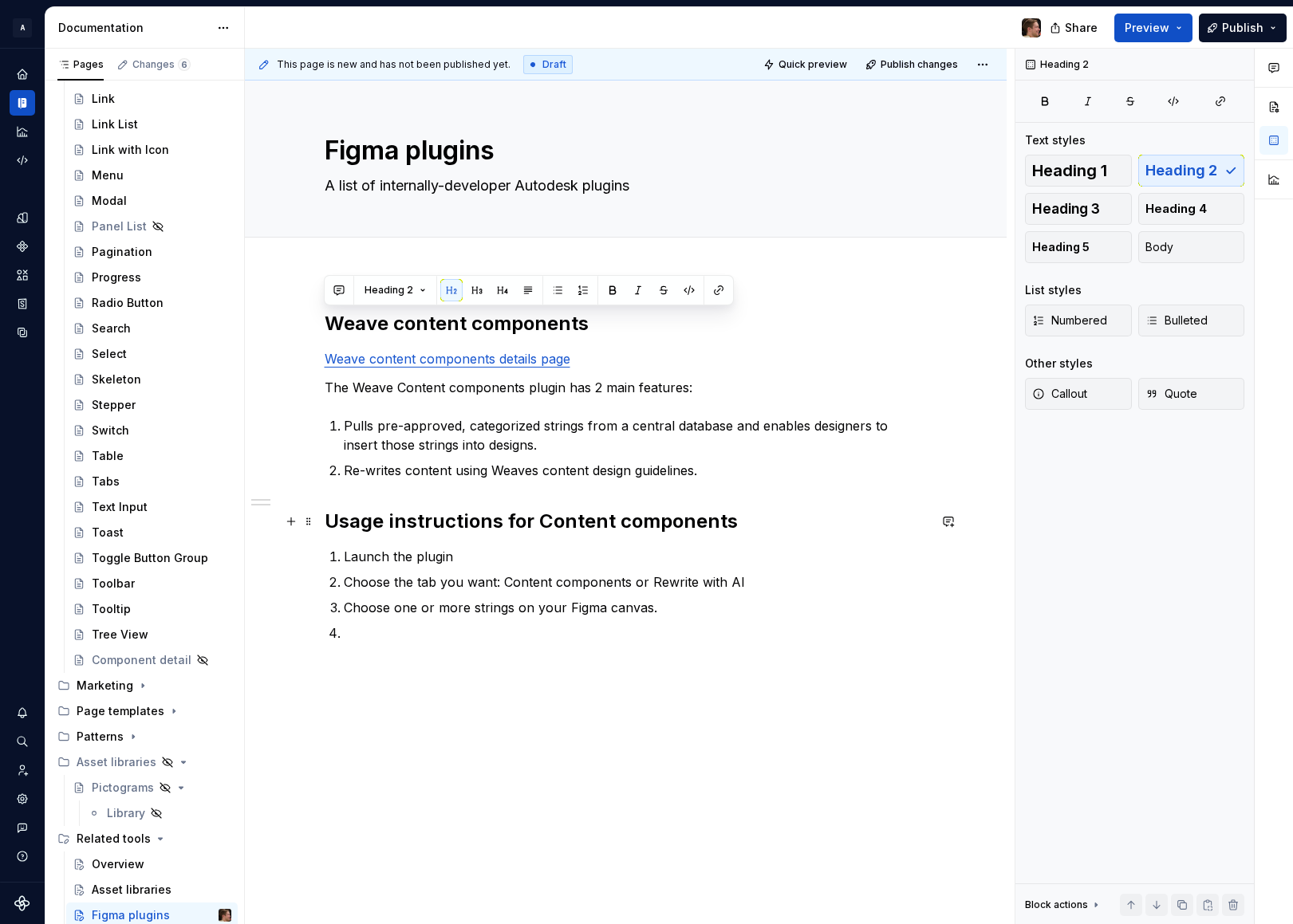
click at [469, 526] on strong "Usage instructions for Content components" at bounding box center [531, 520] width 413 height 23
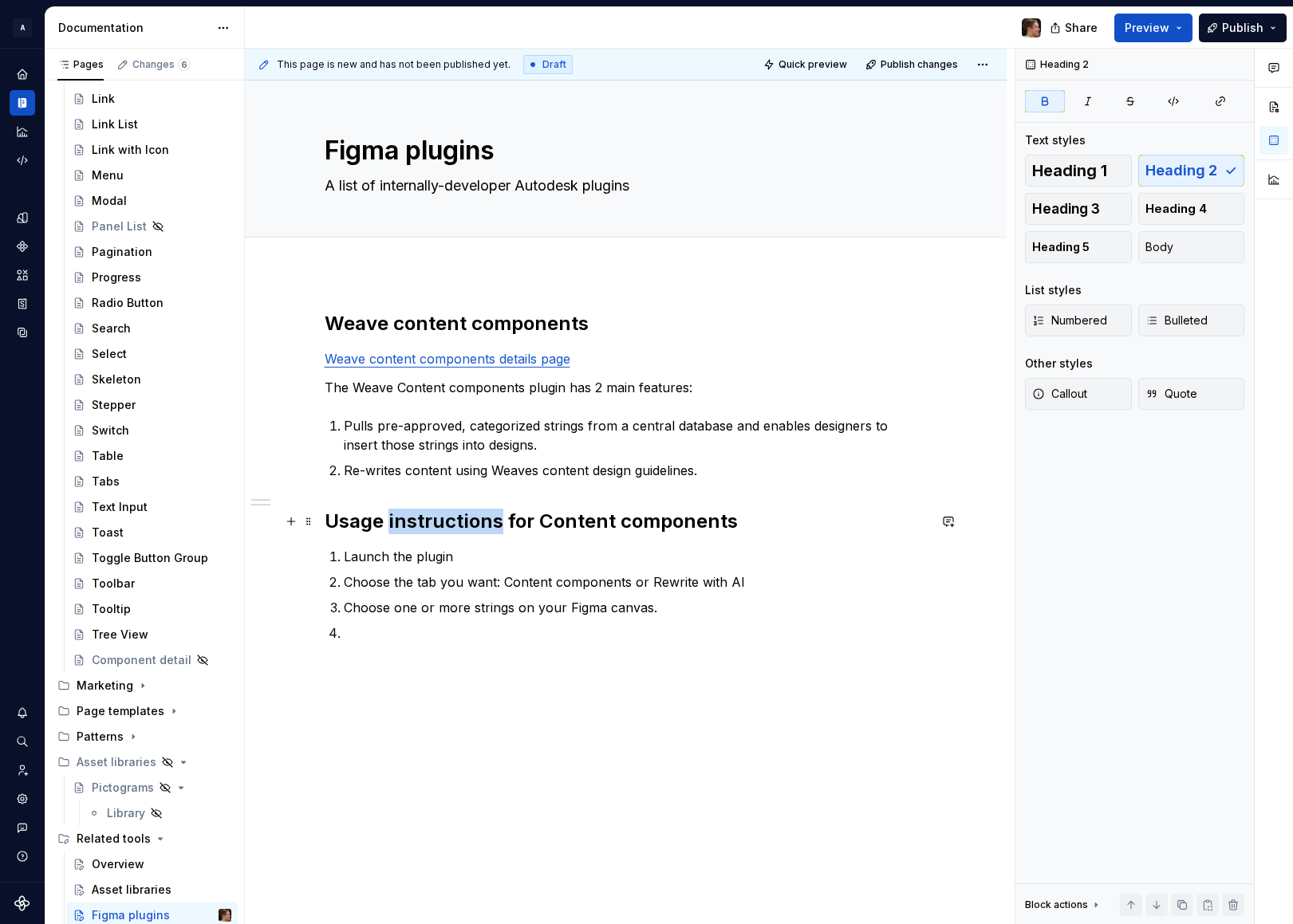
click at [469, 526] on strong "Usage instructions for Content components" at bounding box center [531, 520] width 413 height 23
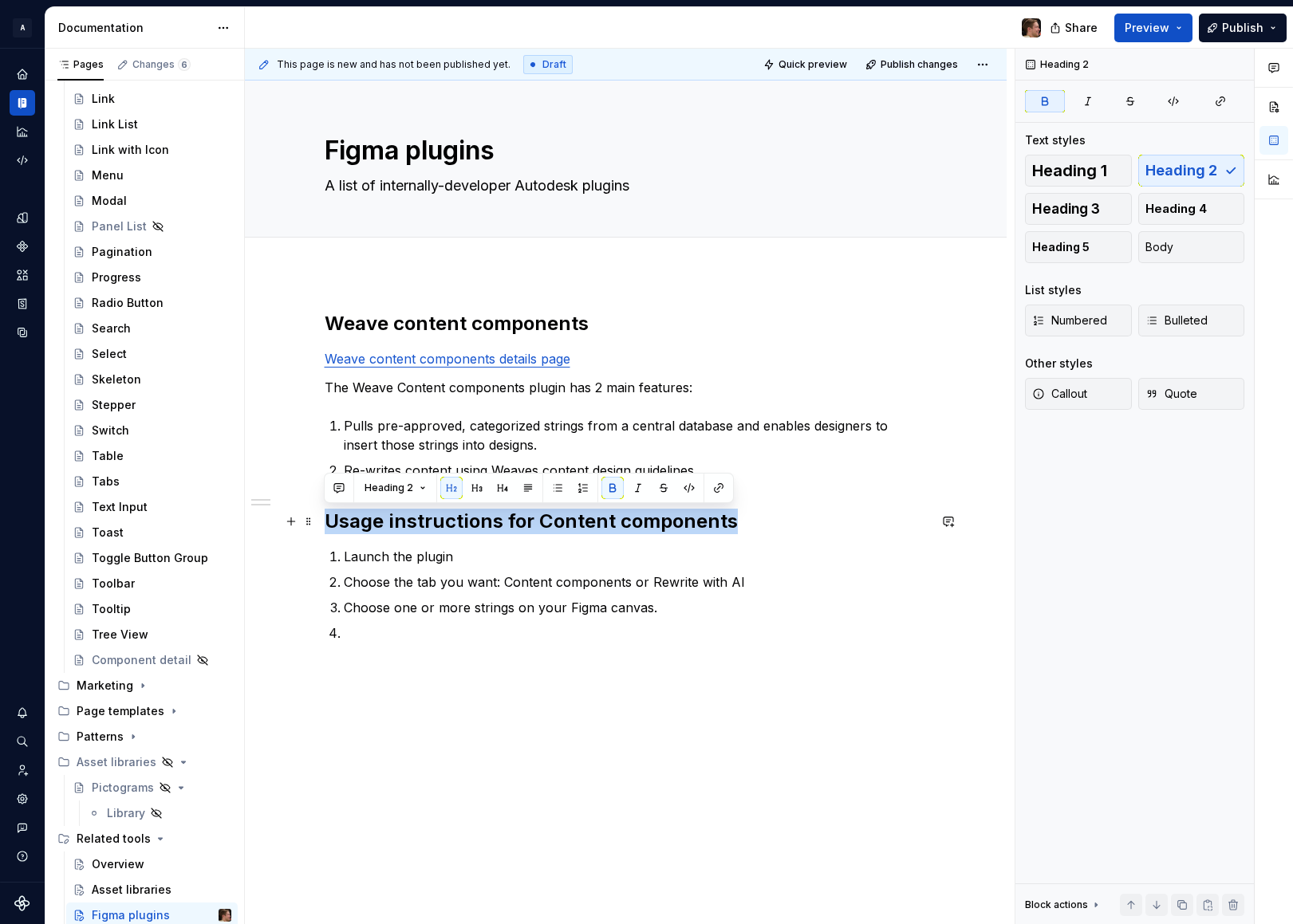
click at [469, 526] on strong "Usage instructions for Content components" at bounding box center [531, 520] width 413 height 23
click at [467, 487] on button "button" at bounding box center [477, 488] width 22 height 22
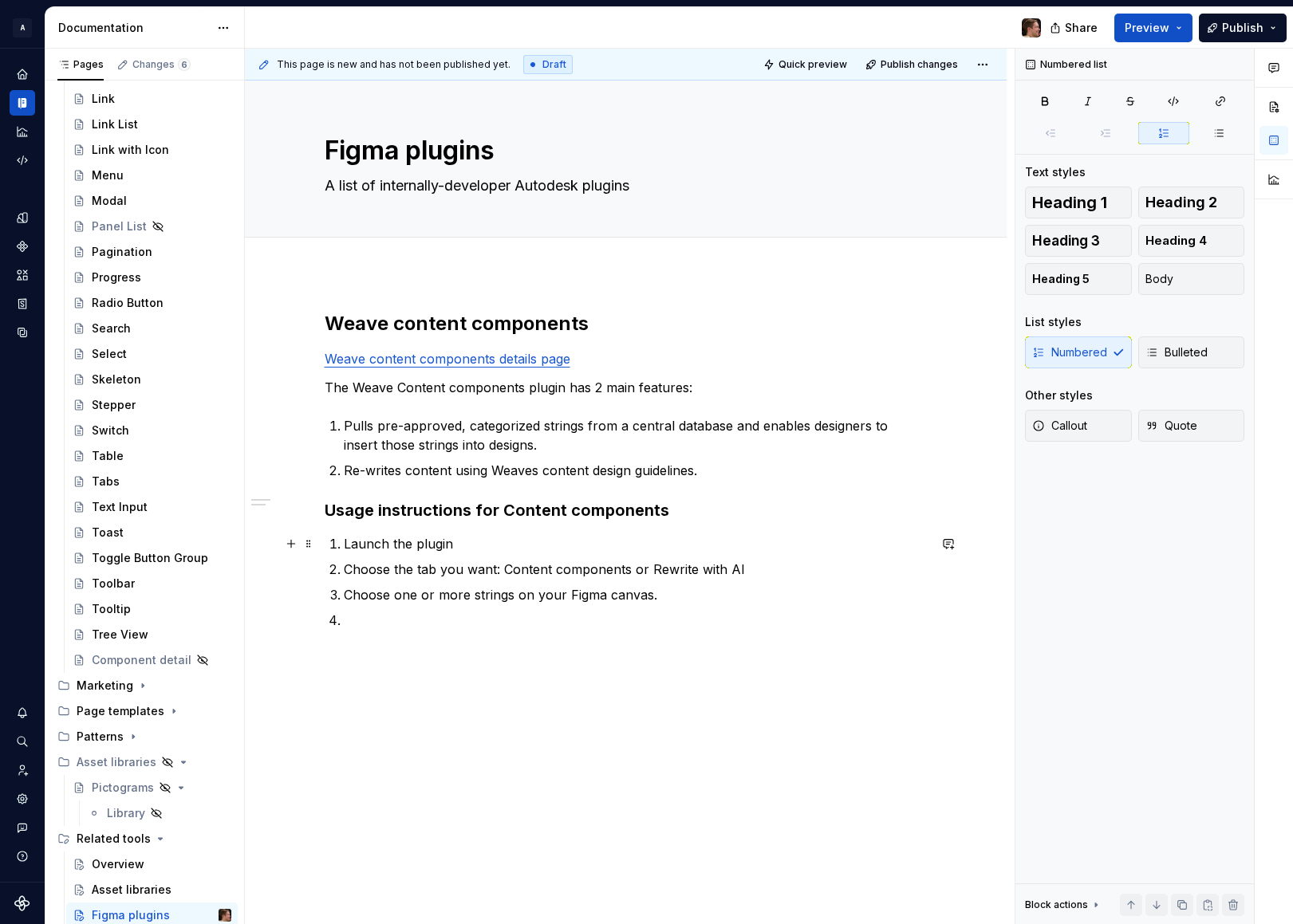
click at [508, 537] on p "Launch the plugin" at bounding box center [635, 544] width 583 height 19
click at [444, 609] on ol "Launch the plugin Choose the tab you want: Content components or Rewrite with A…" at bounding box center [635, 582] width 583 height 96
click at [485, 555] on ol "Launch the plugin Choose the tab you want: Content components or Rewrite with A…" at bounding box center [635, 582] width 583 height 96
drag, startPoint x: 501, startPoint y: 571, endPoint x: 409, endPoint y: 574, distance: 92.0
click at [408, 573] on p "Choose the tab you want: Content components or Rewrite with AI" at bounding box center [635, 570] width 583 height 19
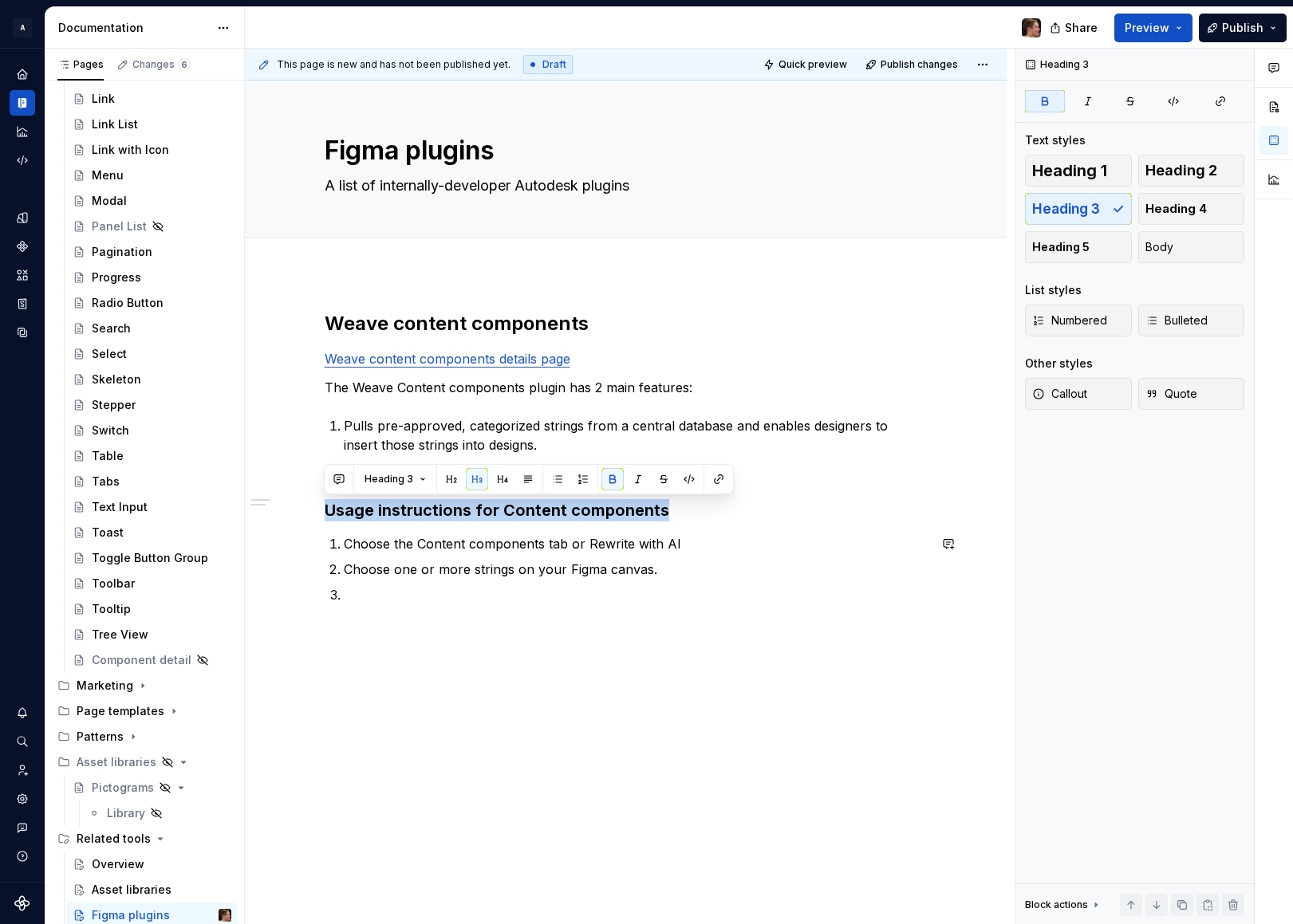
copy strong "Usage instructions for Content components"
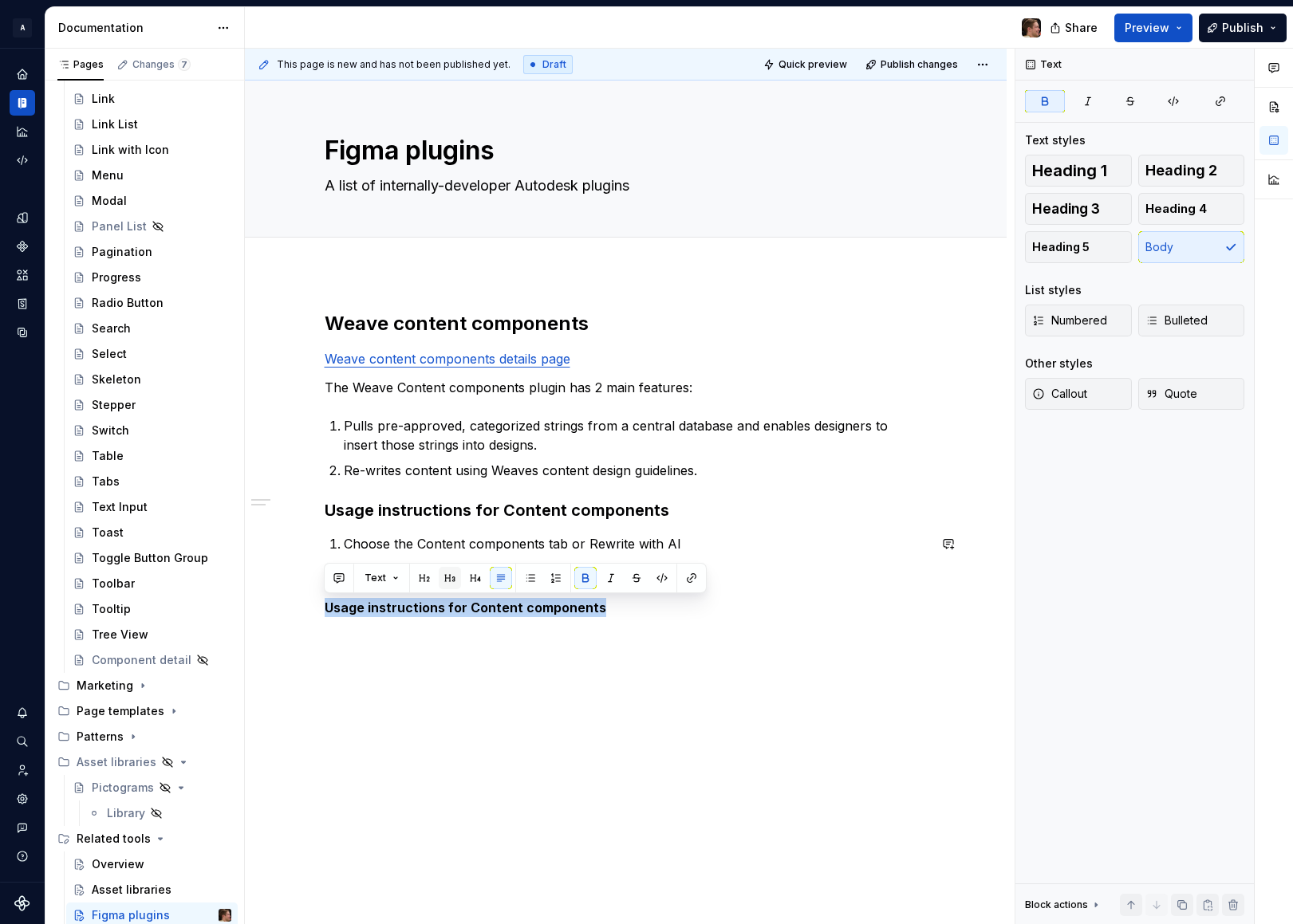
click at [439, 576] on button "button" at bounding box center [450, 578] width 22 height 22
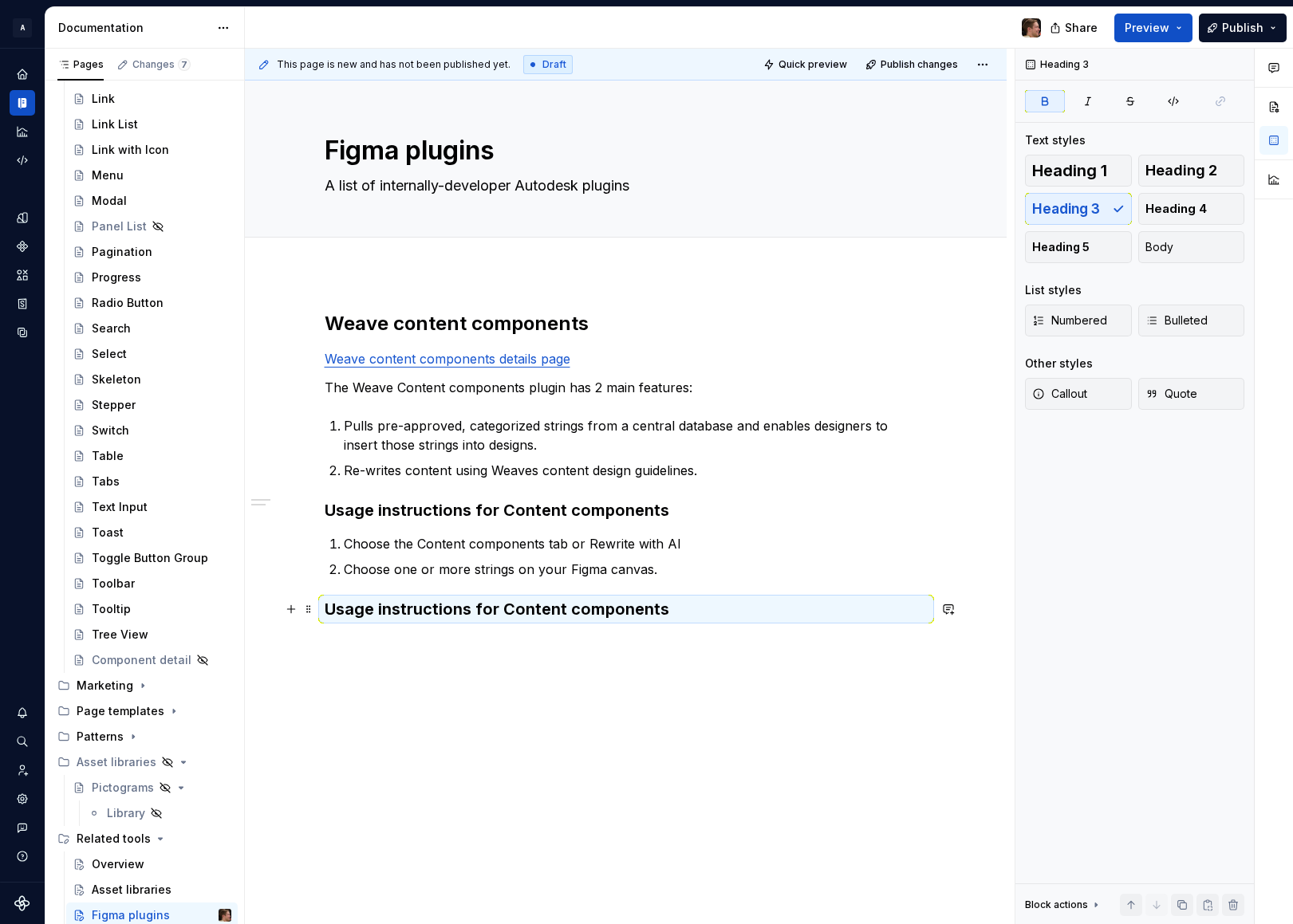
click at [475, 625] on div "Weave content components Weave content components details page The Weave Conten…" at bounding box center [626, 475] width 603 height 328
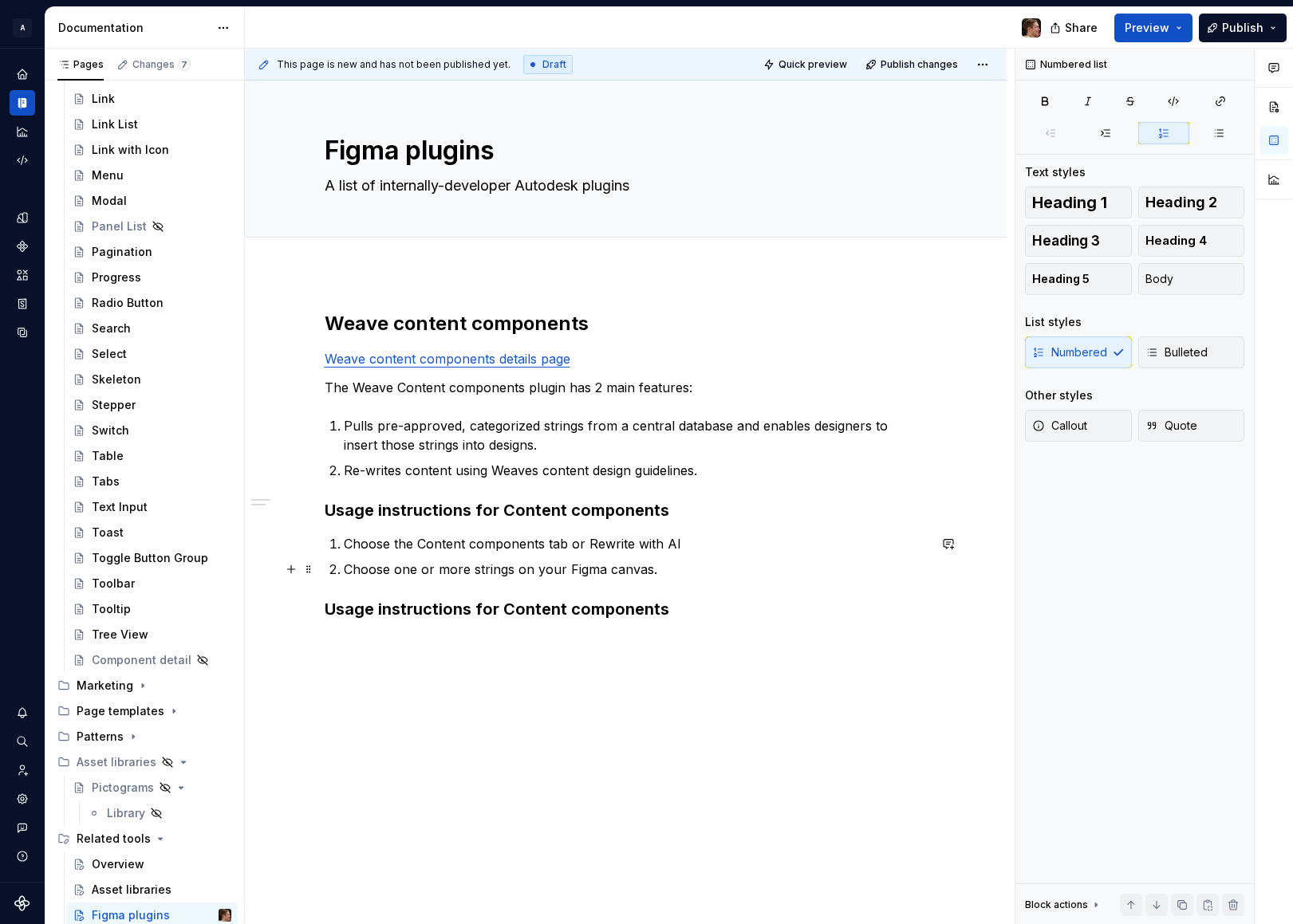
click at [708, 577] on p "Choose one or more strings on your Figma canvas." at bounding box center [635, 570] width 583 height 19
click at [645, 580] on div "Weave content components Weave content components details page The Weave Conten…" at bounding box center [626, 466] width 603 height 310
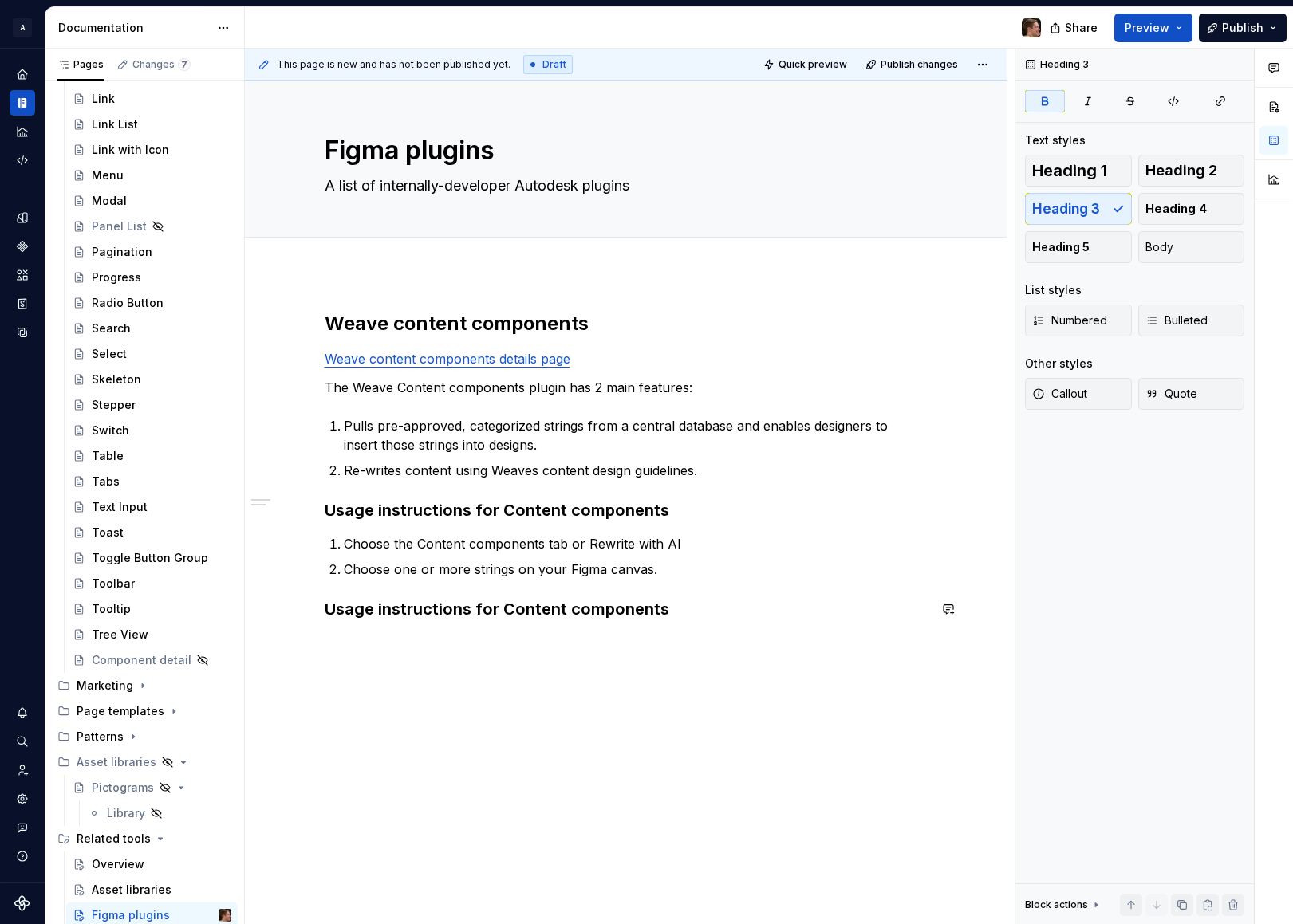
click at [668, 571] on p "Choose one or more strings on your Figma canvas." at bounding box center [635, 570] width 583 height 19
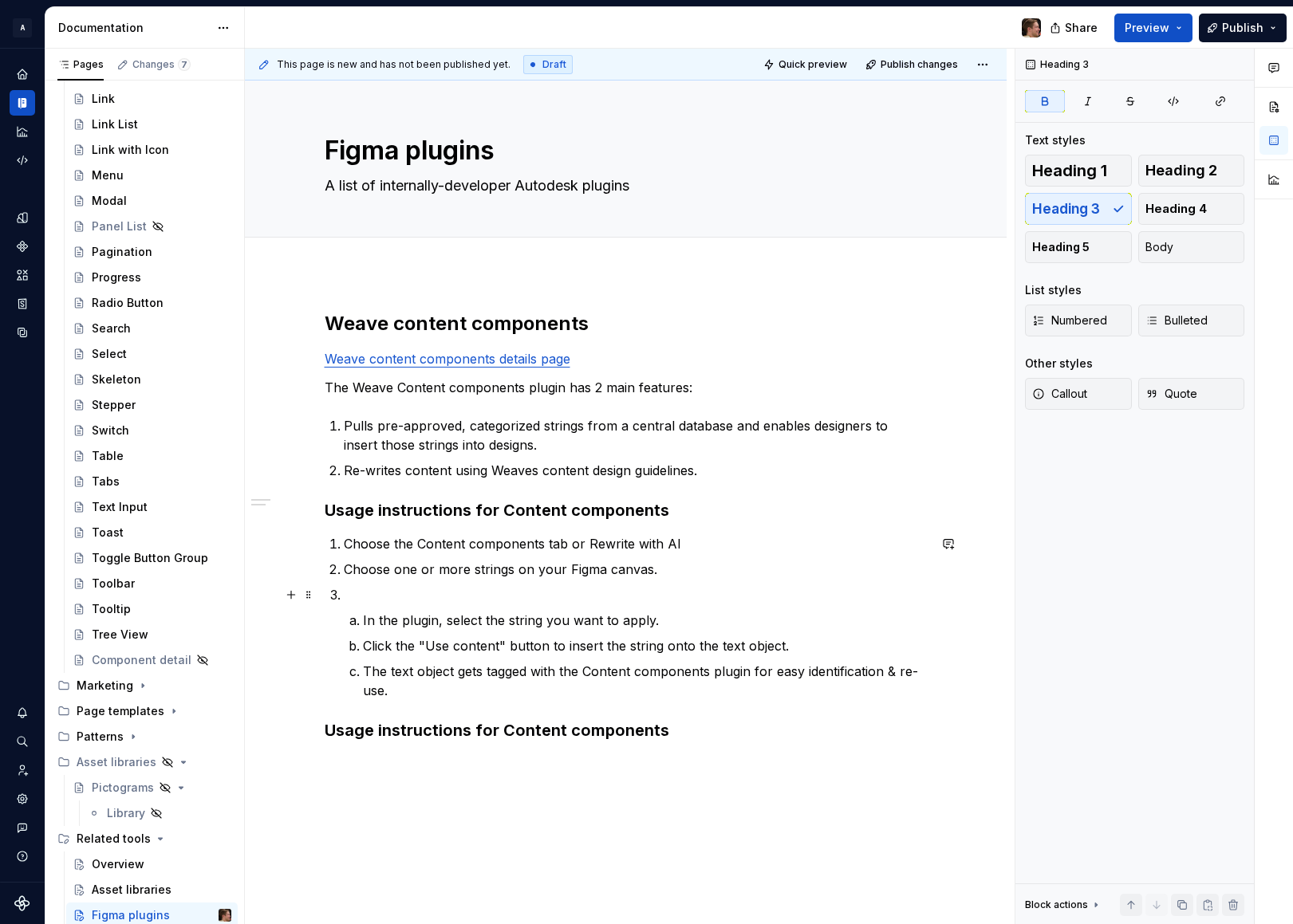
click at [485, 607] on li "In the plugin, select the string you want to apply. Click the "Use content" but…" at bounding box center [635, 643] width 583 height 115
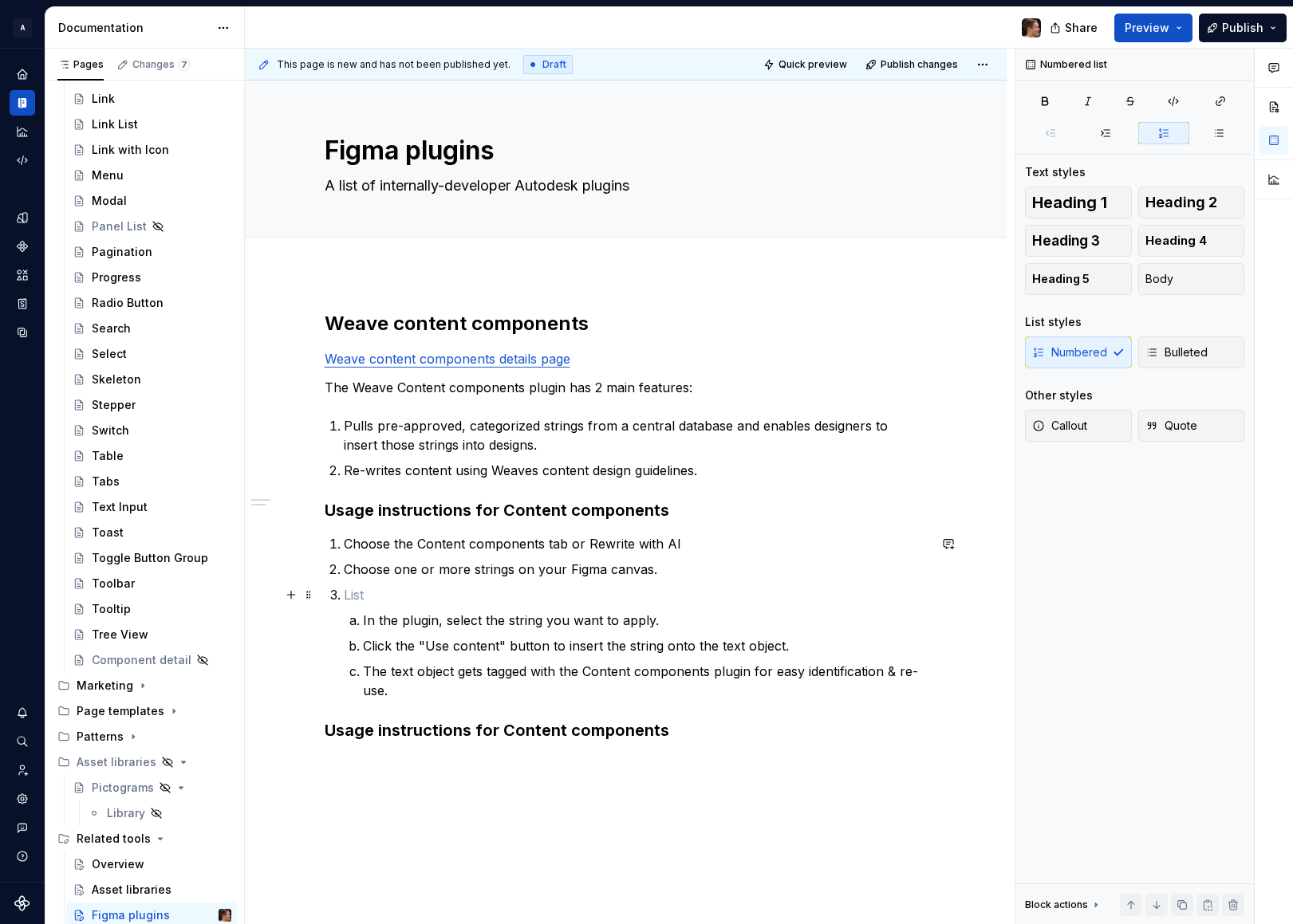
click at [440, 597] on p at bounding box center [635, 595] width 583 height 19
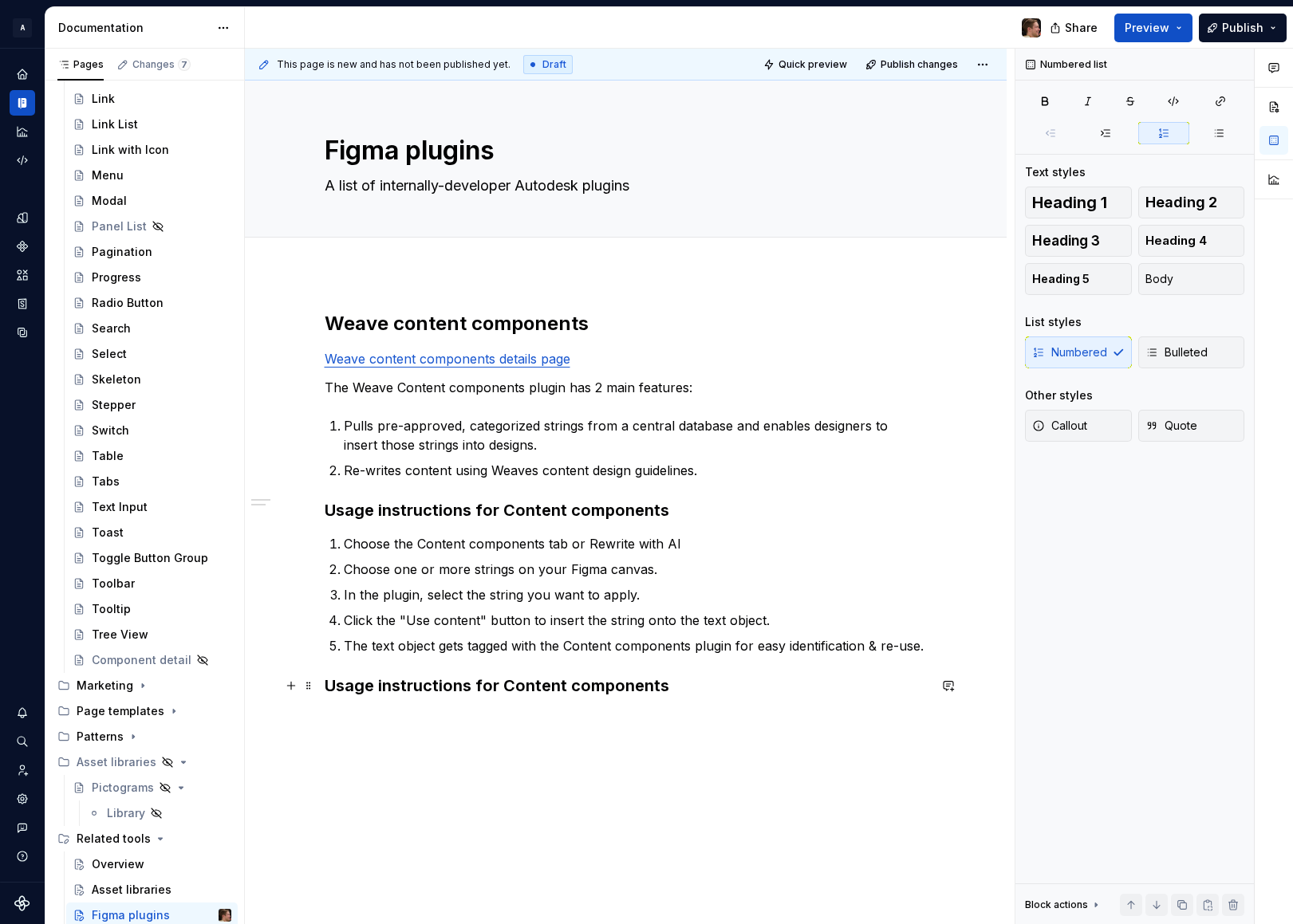
drag, startPoint x: 713, startPoint y: 687, endPoint x: 680, endPoint y: 682, distance: 33.4
click at [711, 686] on h3 "Usage instructions for Content components" at bounding box center [626, 686] width 603 height 22
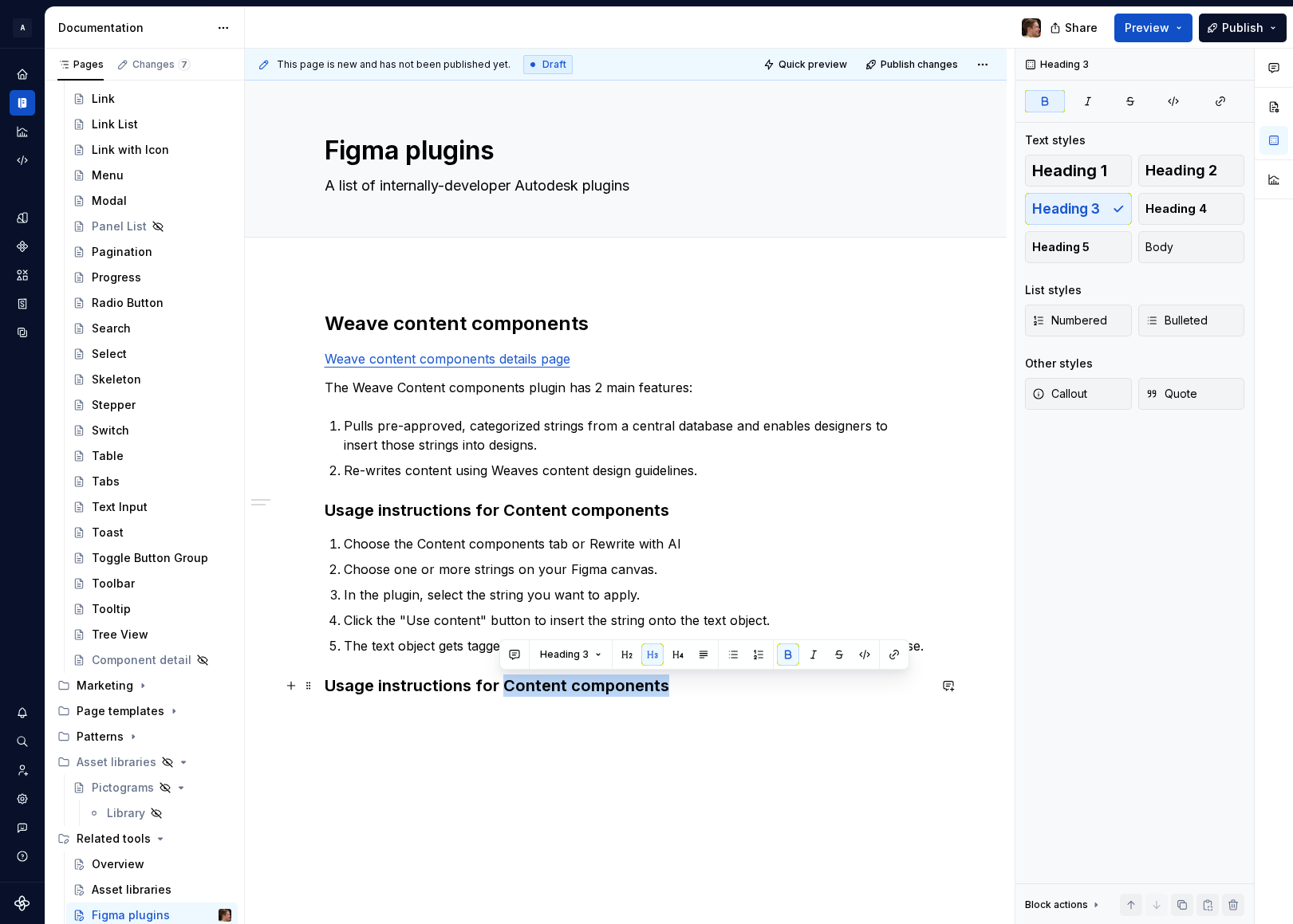
drag, startPoint x: 502, startPoint y: 685, endPoint x: 692, endPoint y: 685, distance: 190.0
click at [692, 685] on h3 "Usage instructions for Content components" at bounding box center [626, 686] width 603 height 22
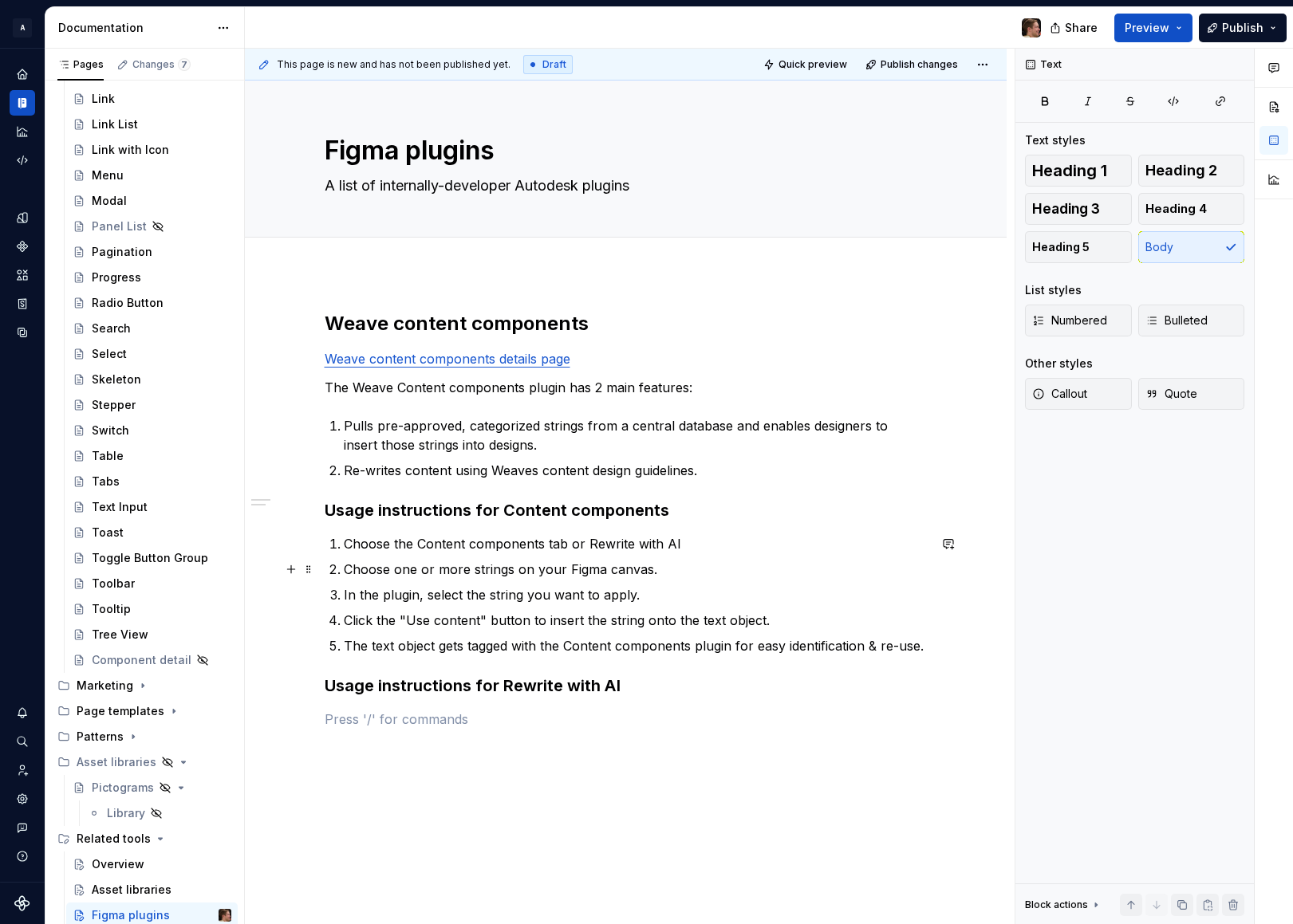
click at [685, 545] on p "Choose the Content components tab or Rewrite with AI" at bounding box center [635, 544] width 583 height 19
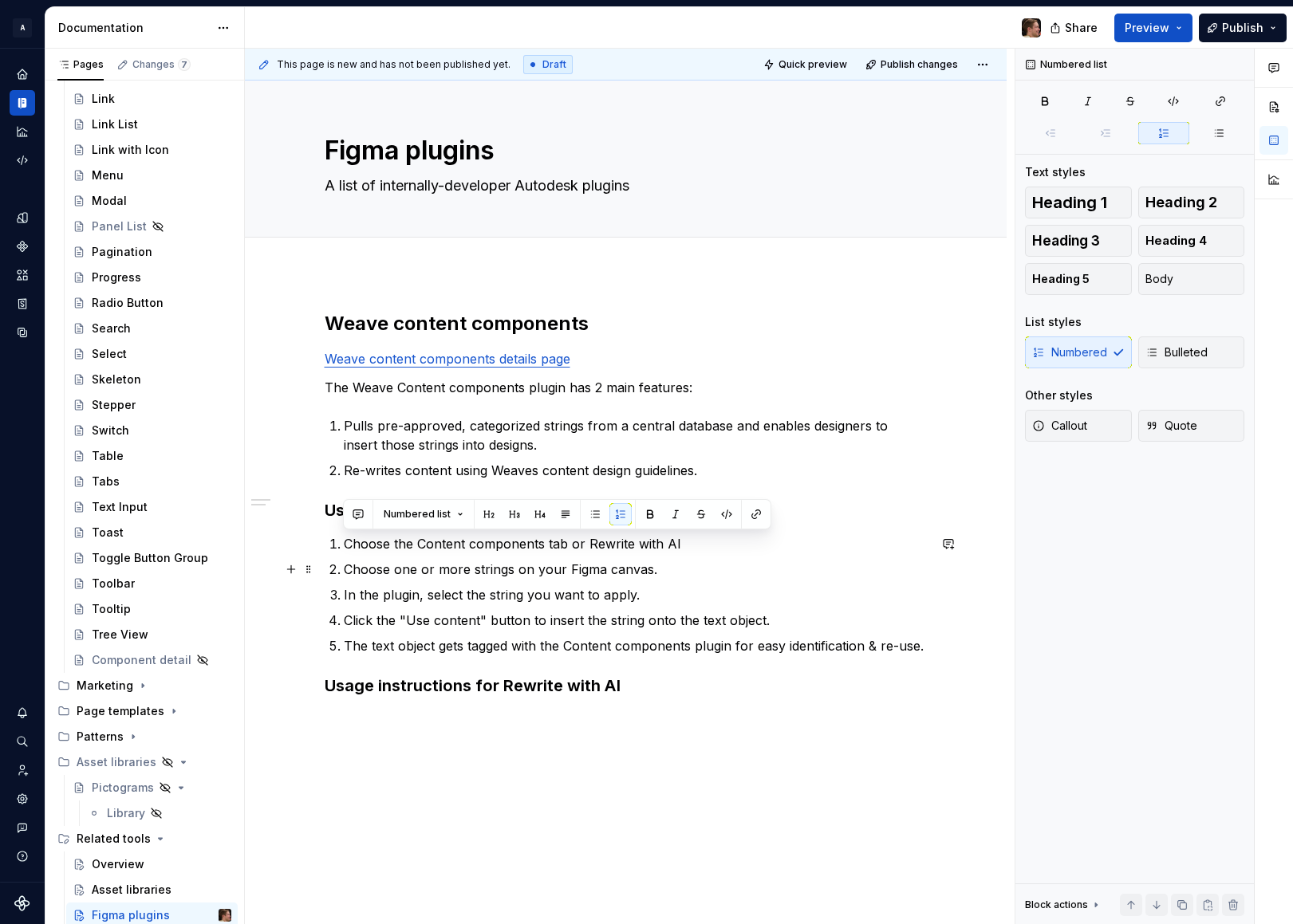
click at [640, 558] on ol "Choose the Content components tab or Rewrite with AI Choose one or more strings…" at bounding box center [635, 595] width 583 height 122
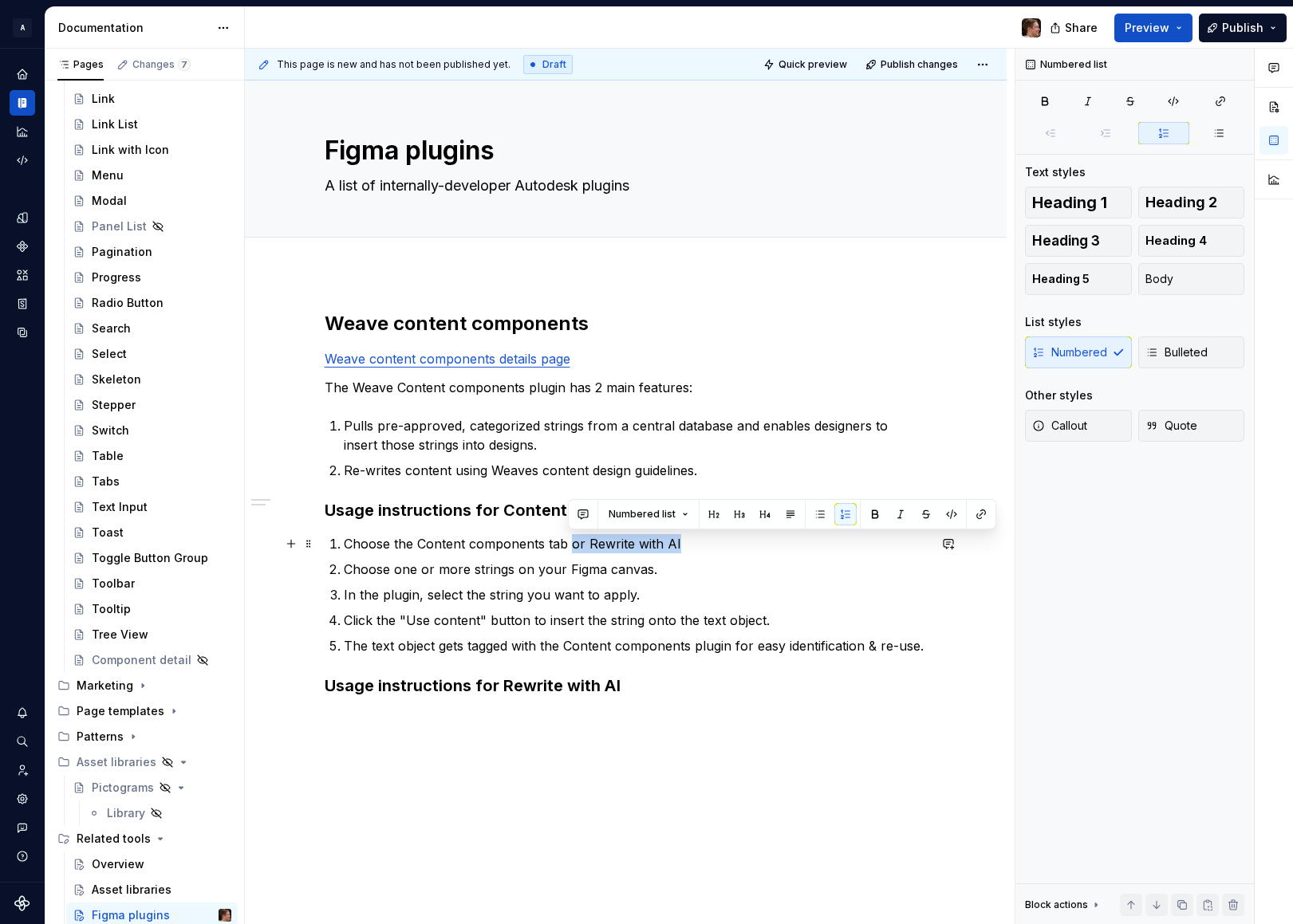
drag, startPoint x: 570, startPoint y: 545, endPoint x: 683, endPoint y: 543, distance: 113.0
click at [683, 543] on p "Choose the Content components tab or Rewrite with AI" at bounding box center [635, 544] width 583 height 19
click at [685, 544] on p "Choose the Content components tab or Rewrite with AI" at bounding box center [635, 544] width 583 height 19
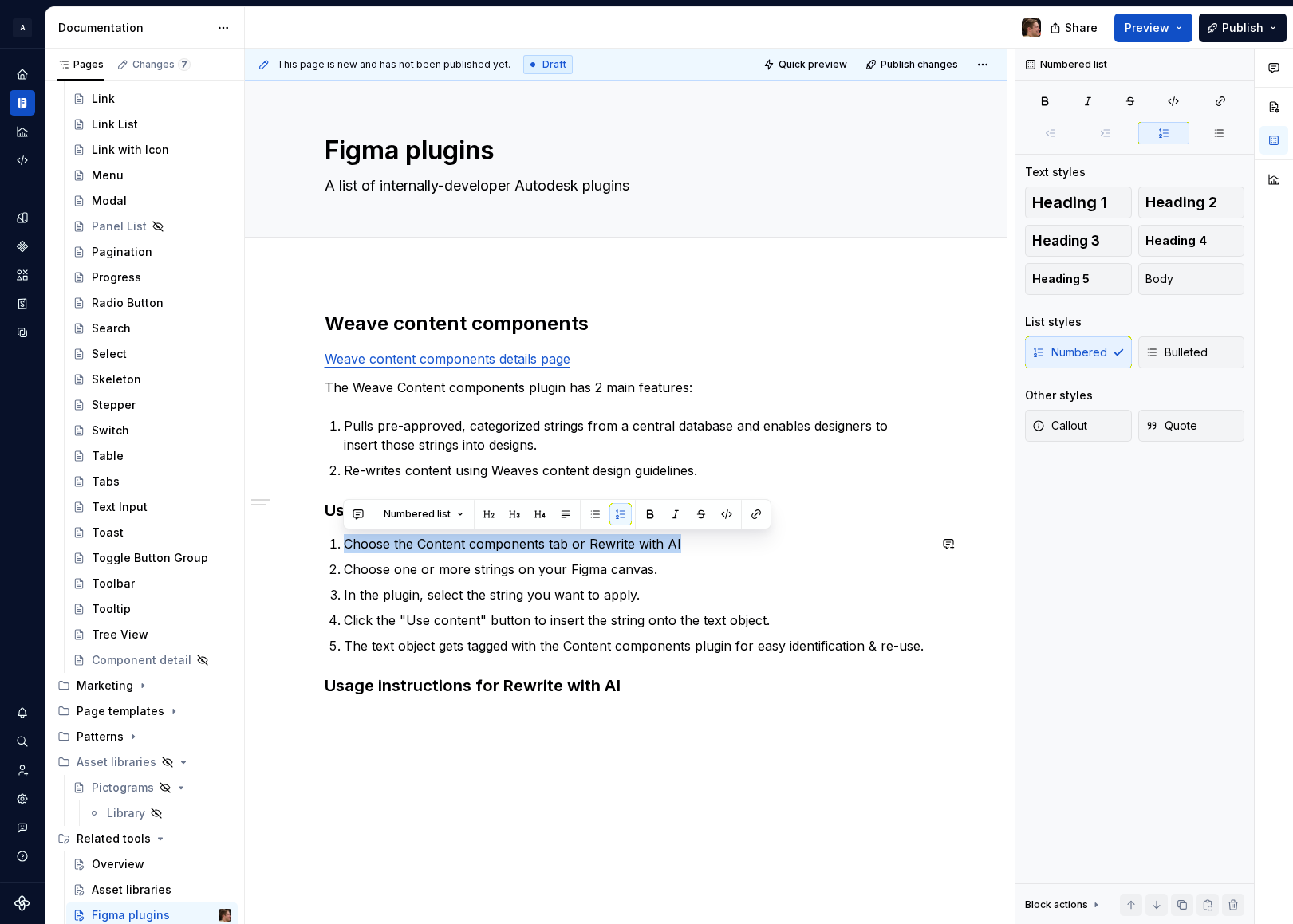
copy p "Choose the Content components tab or Rewrite with AI"
click at [619, 730] on div "Weave content components Weave content components details page The Weave Conten…" at bounding box center [626, 529] width 603 height 437
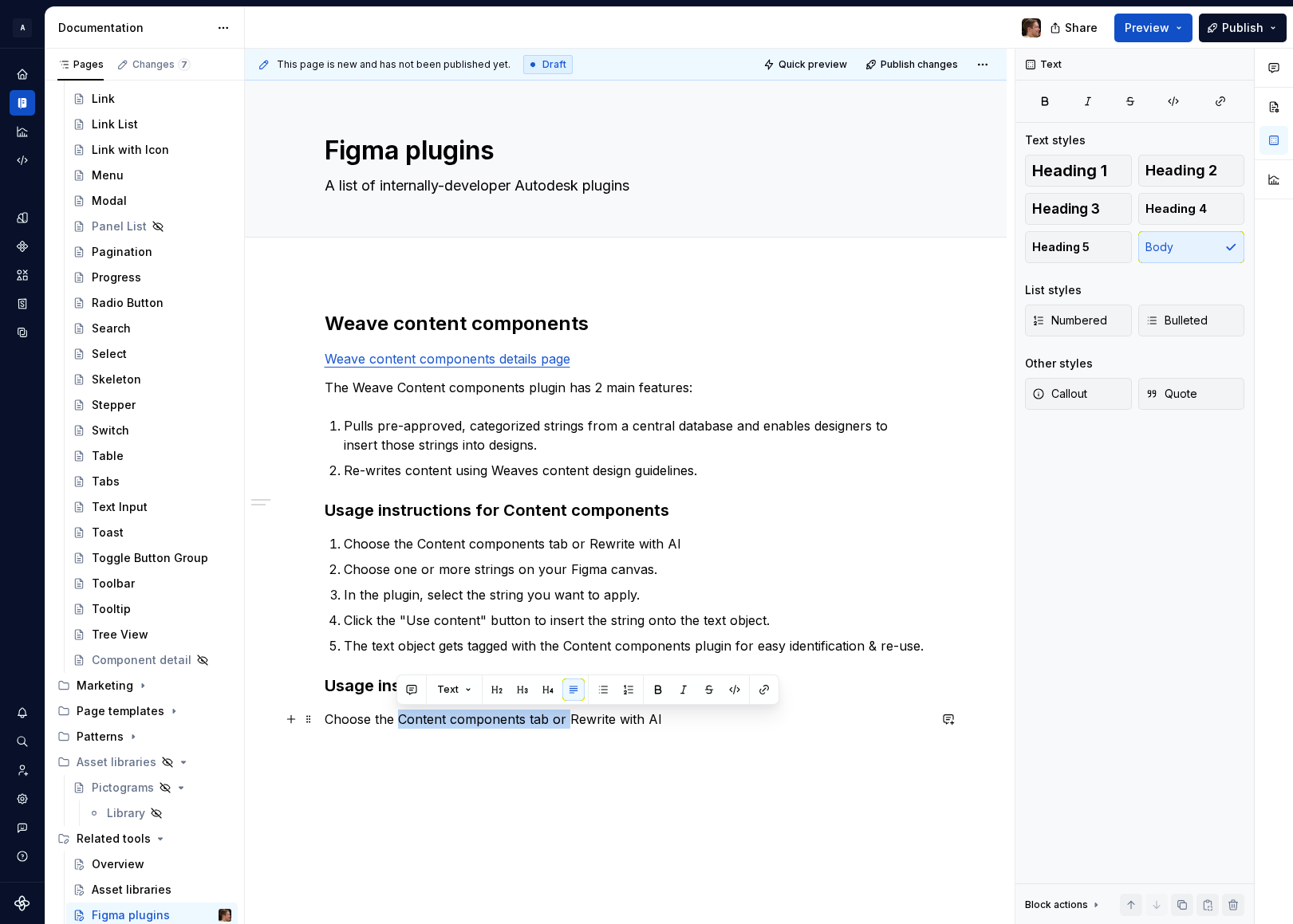
drag, startPoint x: 567, startPoint y: 722, endPoint x: 399, endPoint y: 725, distance: 168.0
click at [400, 725] on p "Choose the Content components tab or Rewrite with AI" at bounding box center [626, 719] width 603 height 19
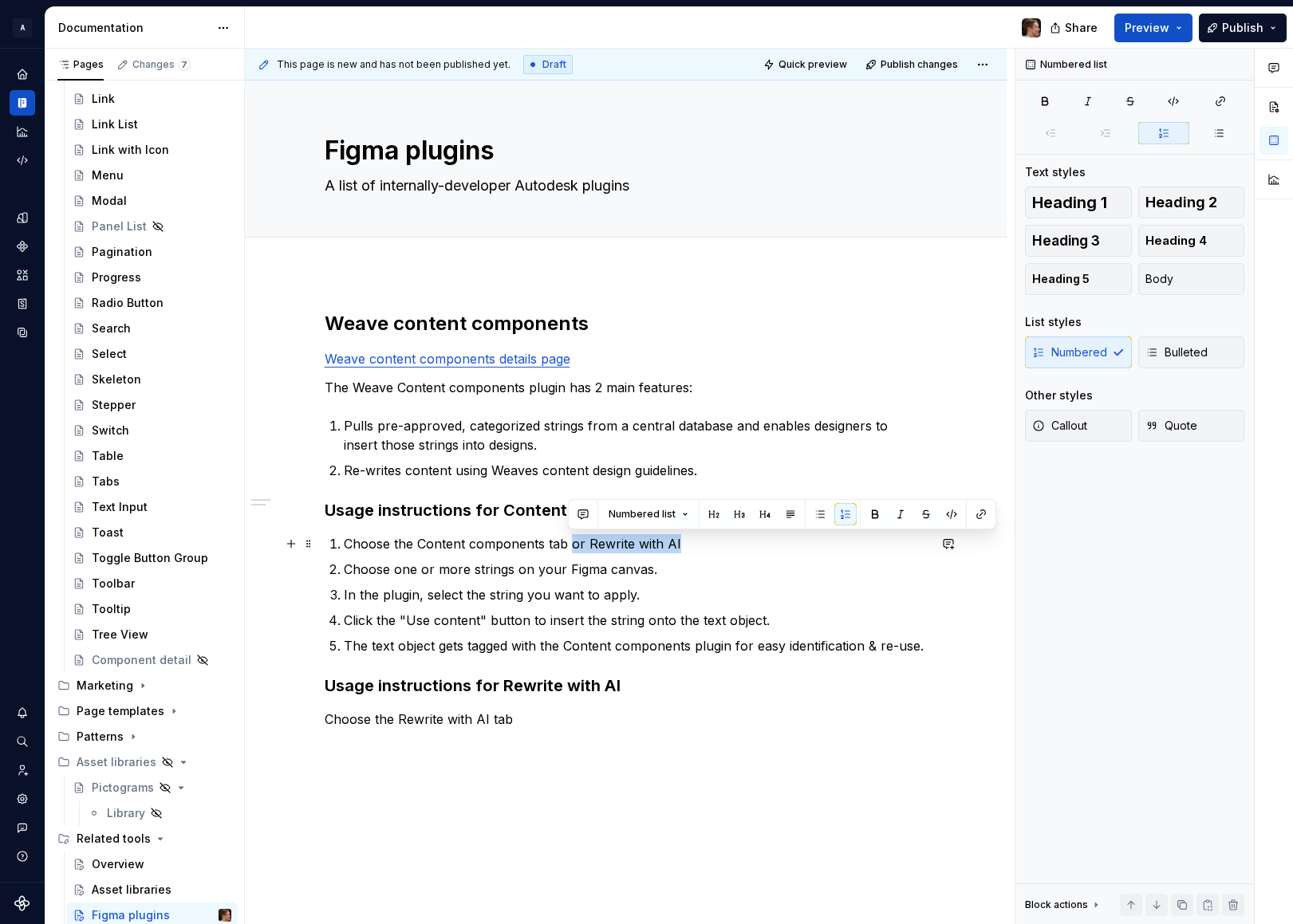
drag, startPoint x: 570, startPoint y: 544, endPoint x: 693, endPoint y: 548, distance: 123.1
click at [693, 548] on p "Choose the Content components tab or Rewrite with AI" at bounding box center [635, 544] width 583 height 19
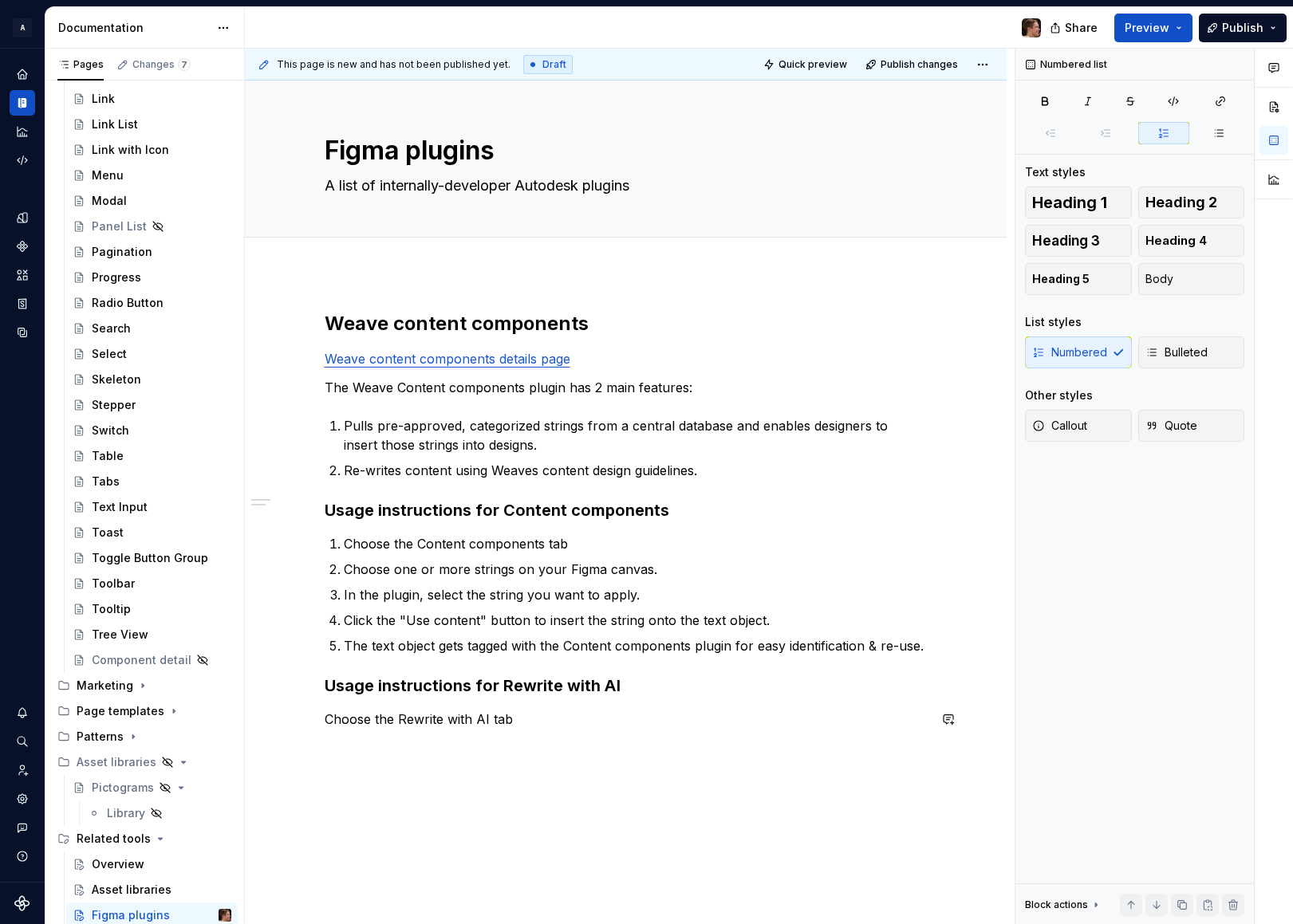
click at [617, 698] on div "Weave content components Weave content components details page The Weave Conten…" at bounding box center [626, 520] width 603 height 417
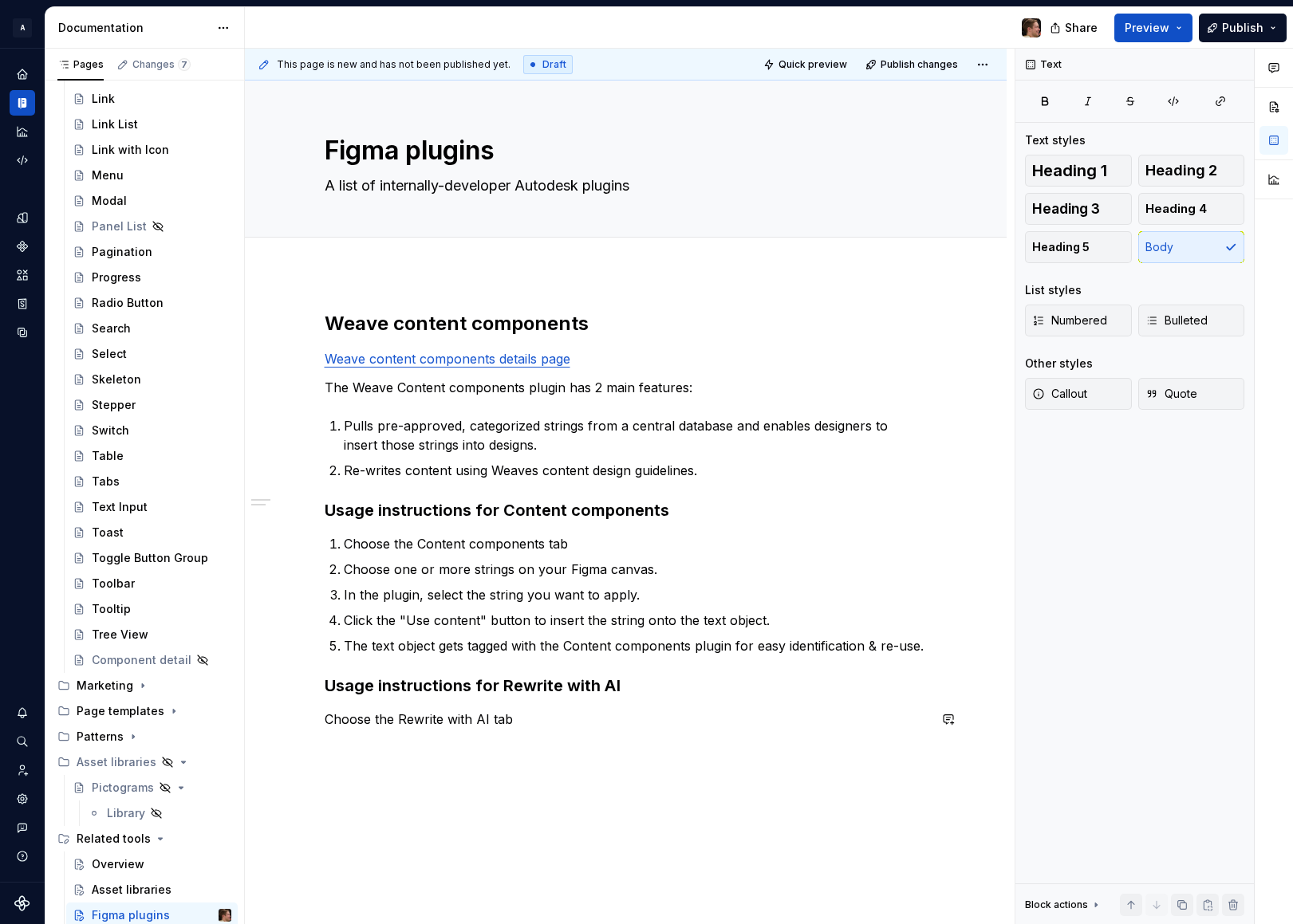
click at [619, 722] on p "Choose the Rewrite with AI tab" at bounding box center [626, 719] width 603 height 19
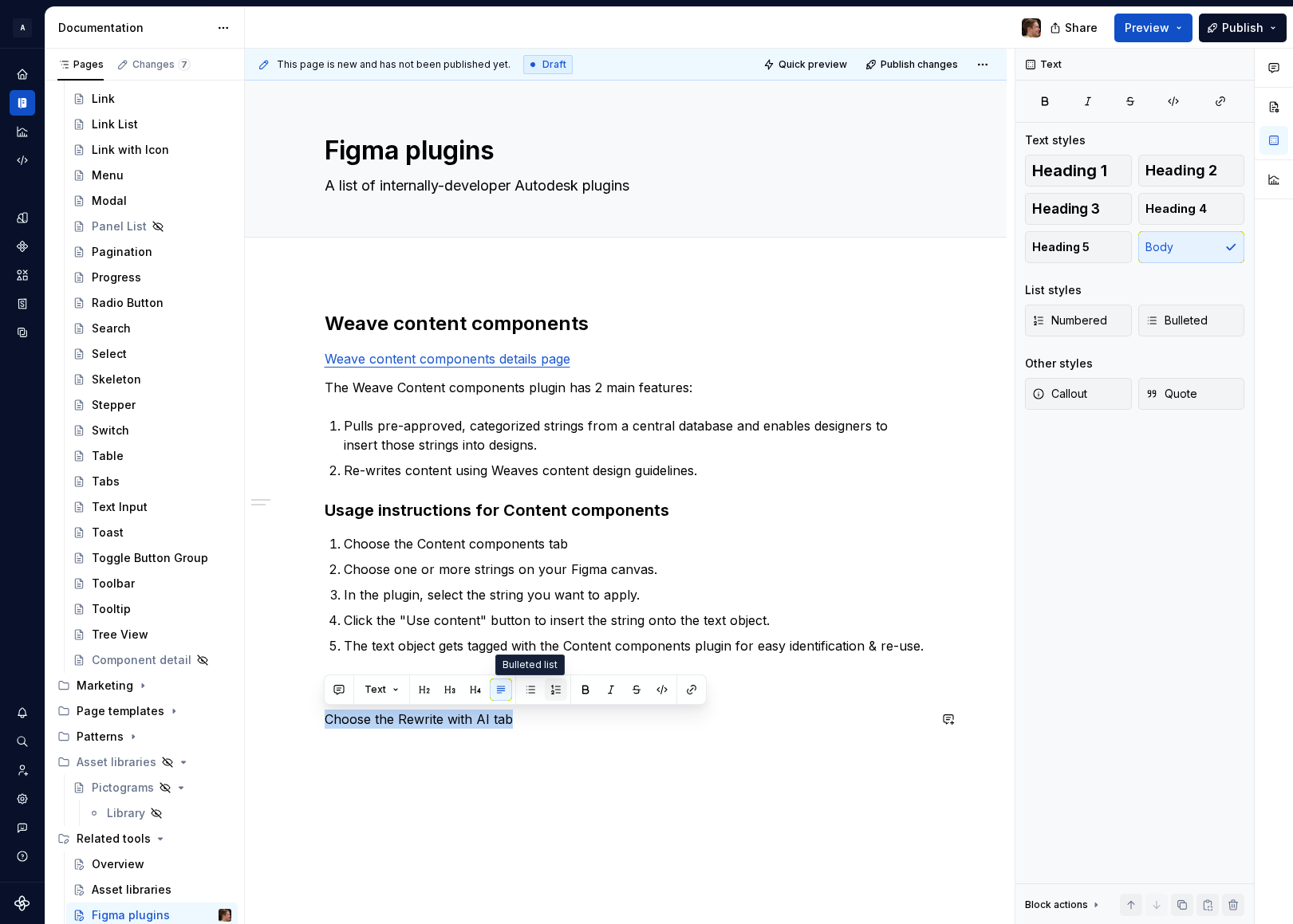
click at [546, 693] on button "button" at bounding box center [556, 690] width 22 height 22
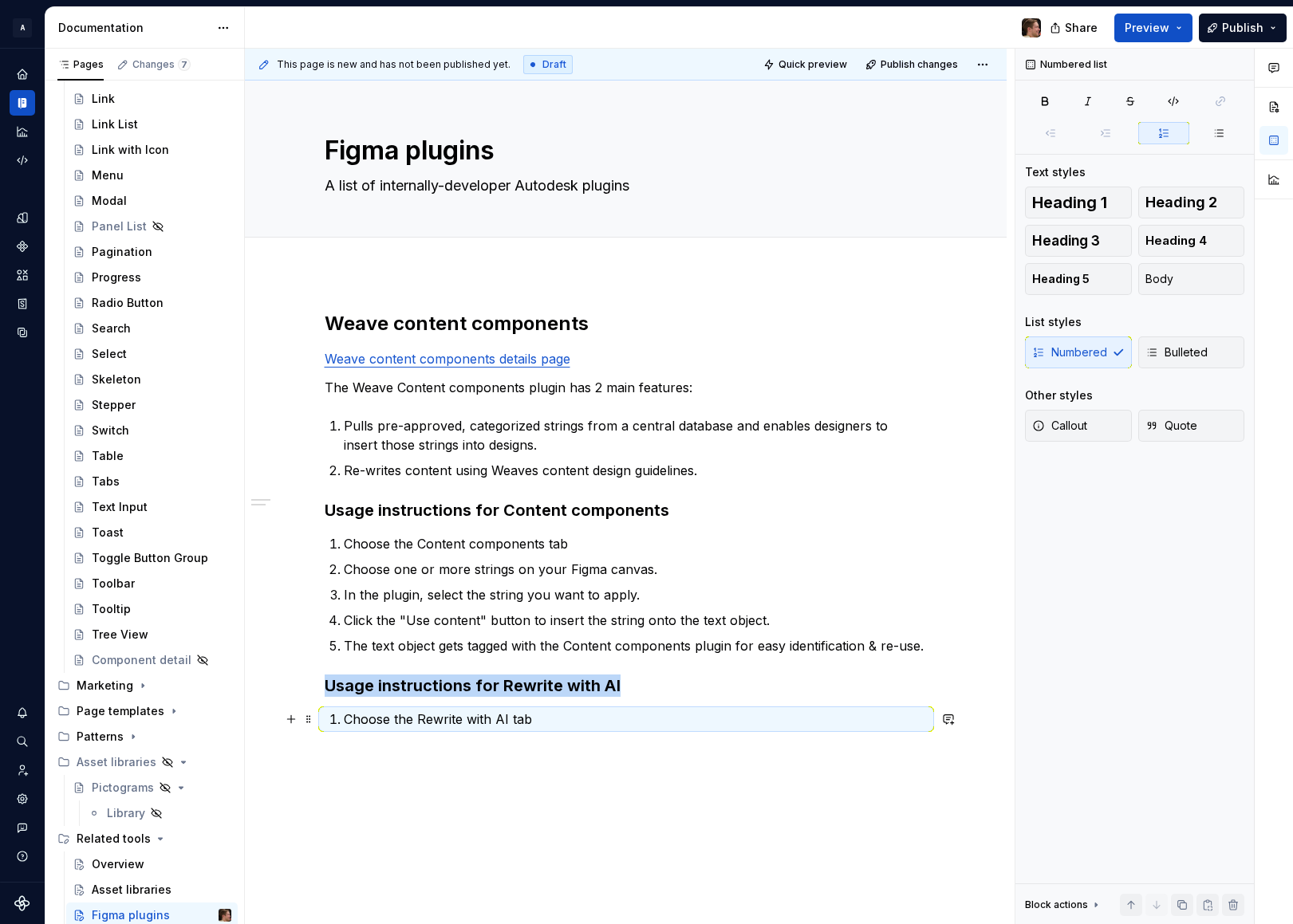
click at [567, 727] on p "Choose the Rewrite with AI tab" at bounding box center [635, 719] width 583 height 19
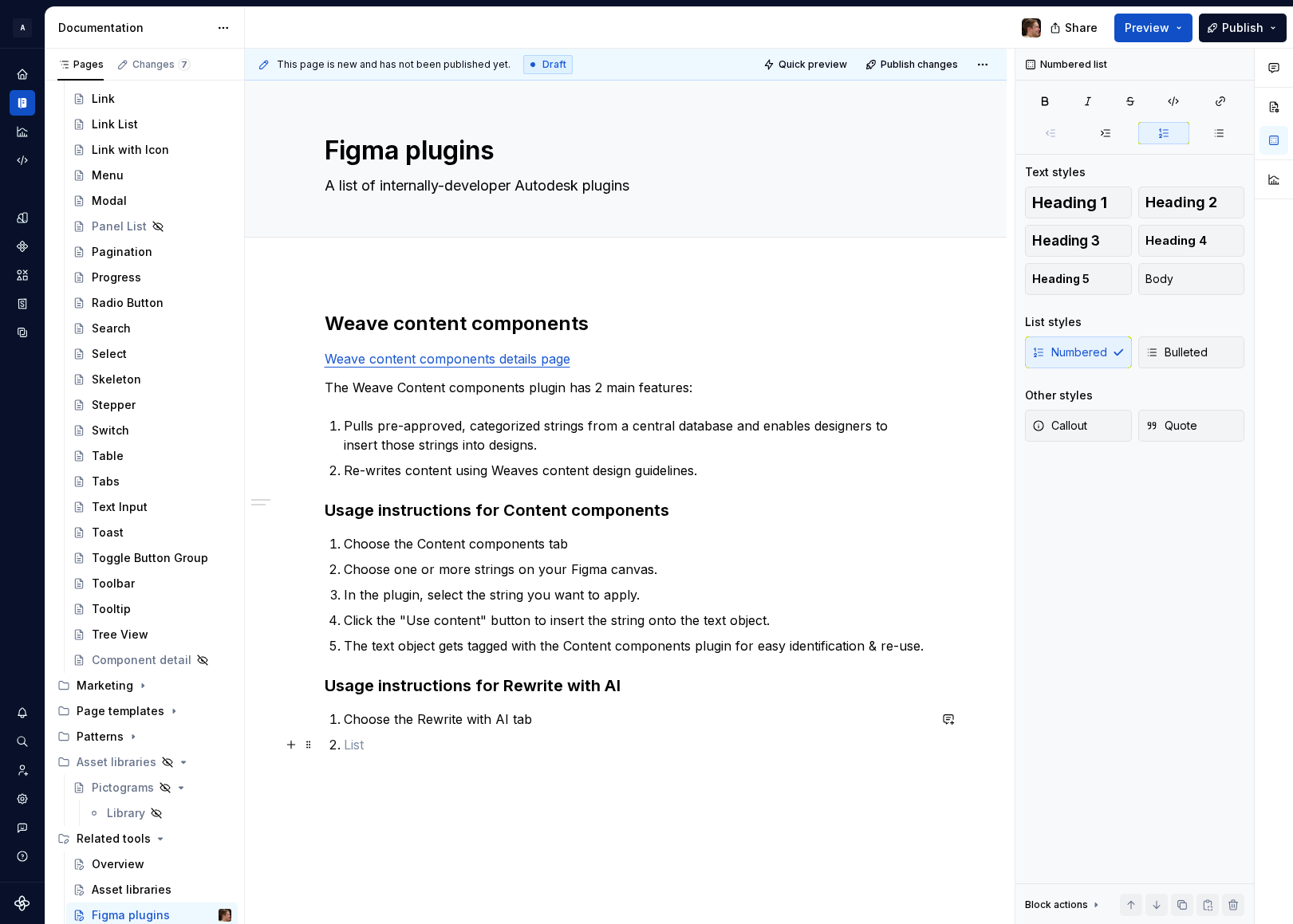
click at [433, 753] on p at bounding box center [635, 745] width 583 height 19
click at [378, 562] on p "Choose one or more strings on your Figma canvas." at bounding box center [635, 570] width 583 height 19
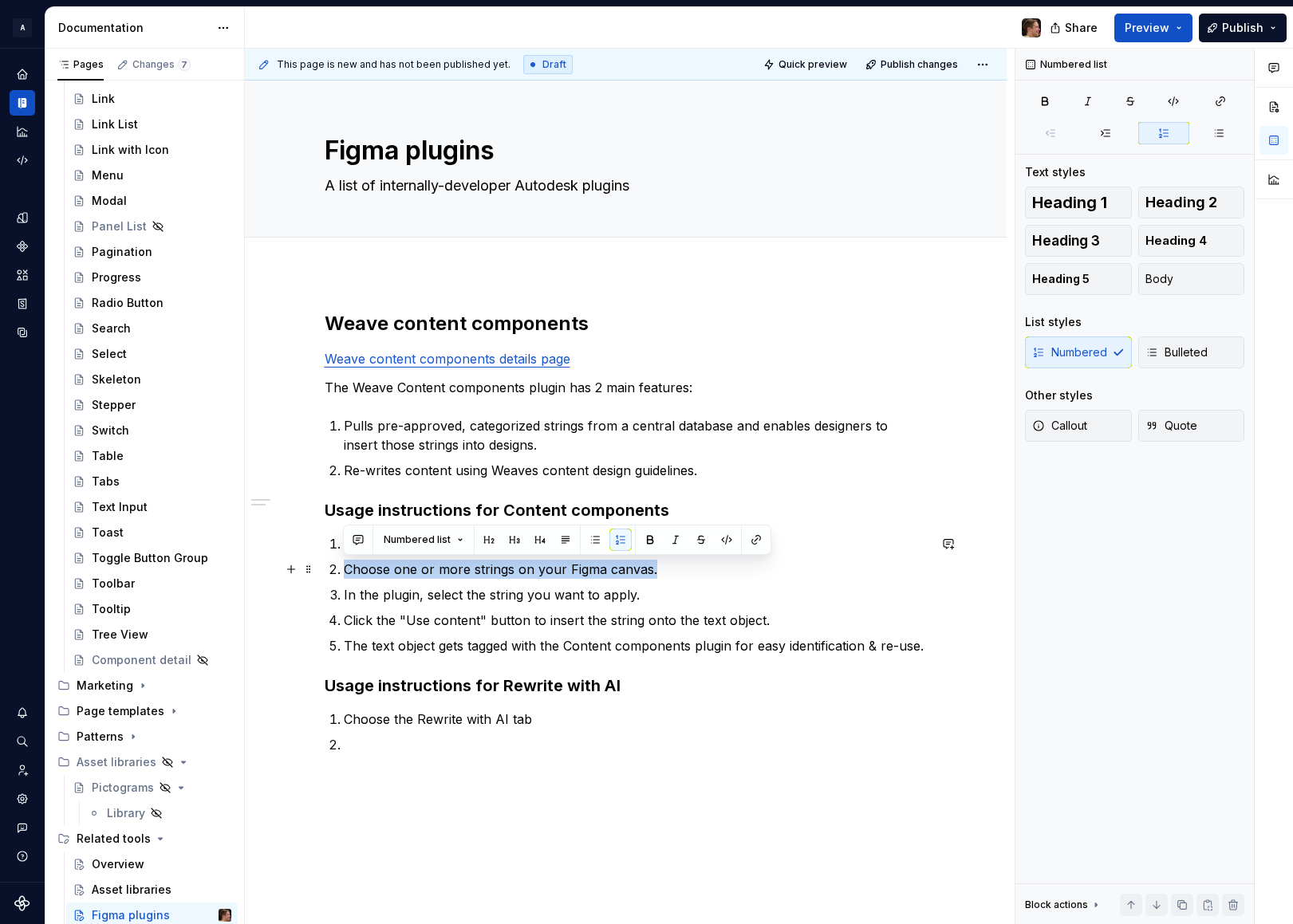
click at [378, 562] on p "Choose one or more strings on your Figma canvas." at bounding box center [635, 570] width 583 height 19
copy p "Choose one or more strings on your Figma canvas."
click at [420, 738] on p at bounding box center [635, 745] width 583 height 19
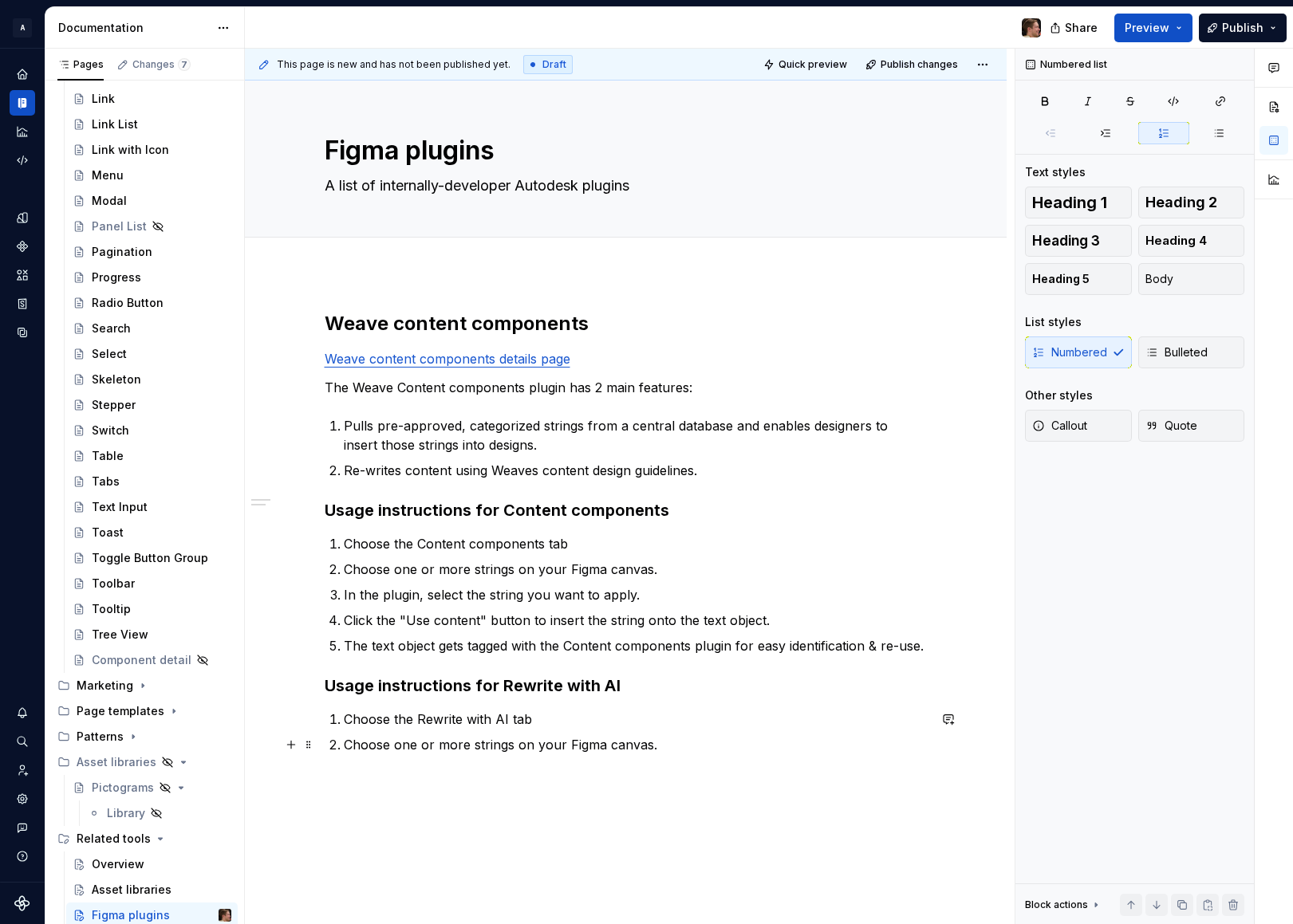
click at [406, 745] on p "Choose one or more strings on your Figma canvas." at bounding box center [635, 745] width 583 height 19
click at [429, 750] on p "Choose one or more strings on your Figma canvas." at bounding box center [635, 745] width 583 height 19
click at [646, 600] on p "In the plugin, select the string you want to apply." at bounding box center [635, 595] width 583 height 19
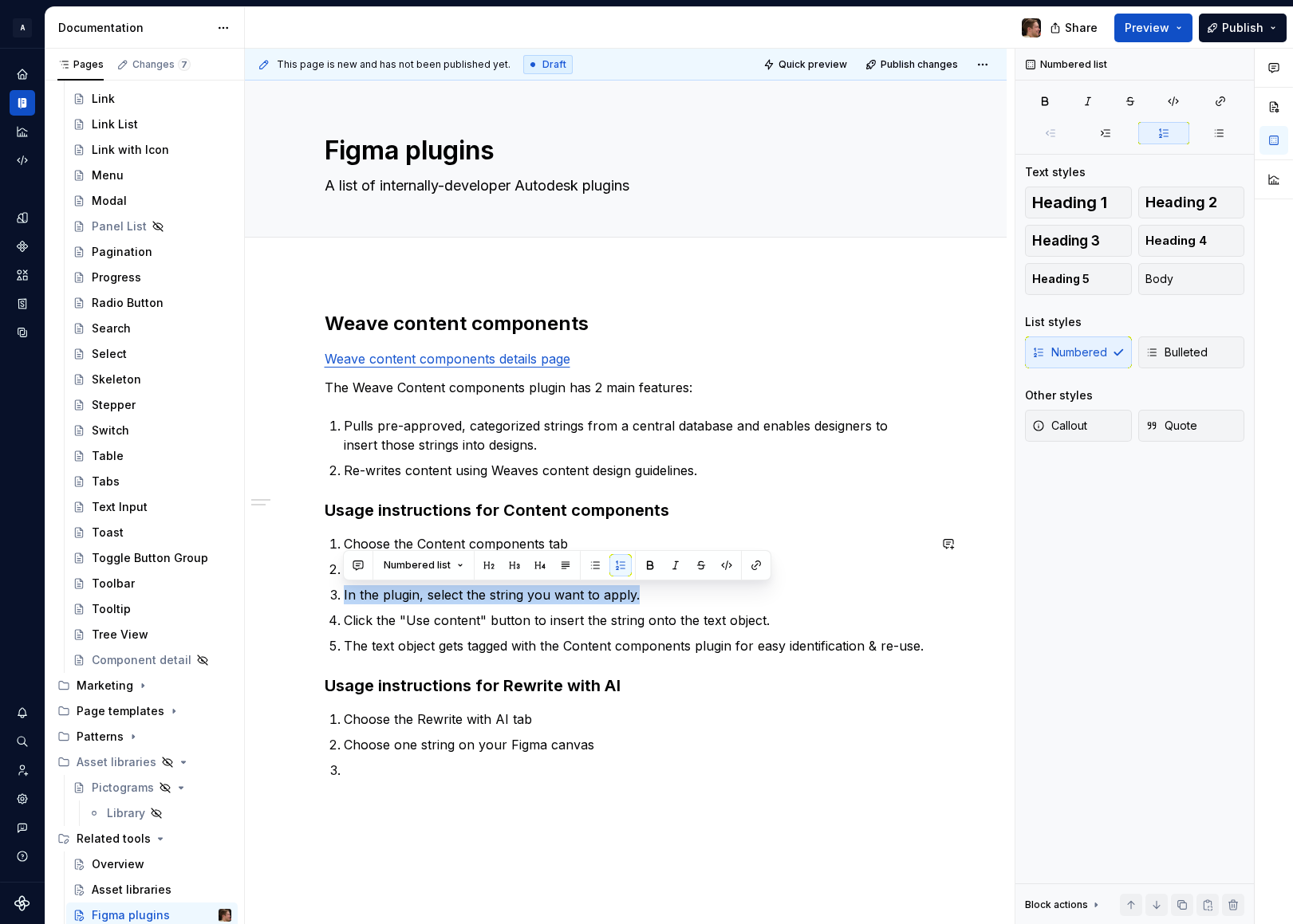
copy p "In the plugin, select the string you want to apply."
click at [521, 772] on p at bounding box center [635, 770] width 583 height 19
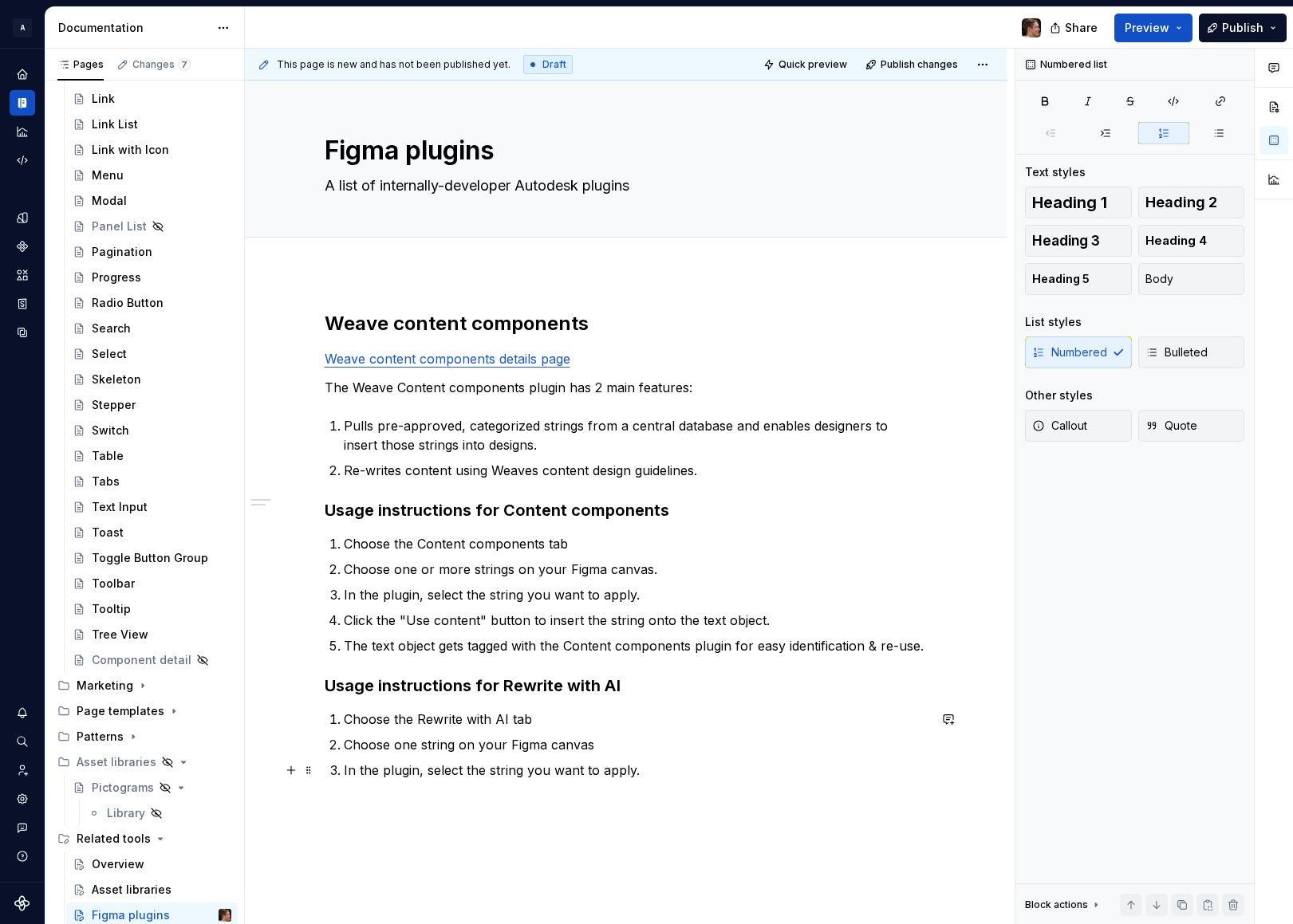
click at [428, 770] on p "In the plugin, select the string you want to apply." at bounding box center [635, 770] width 583 height 19
click at [733, 471] on p "Re-writes content using Weaves content design guidelines." at bounding box center [635, 470] width 583 height 19
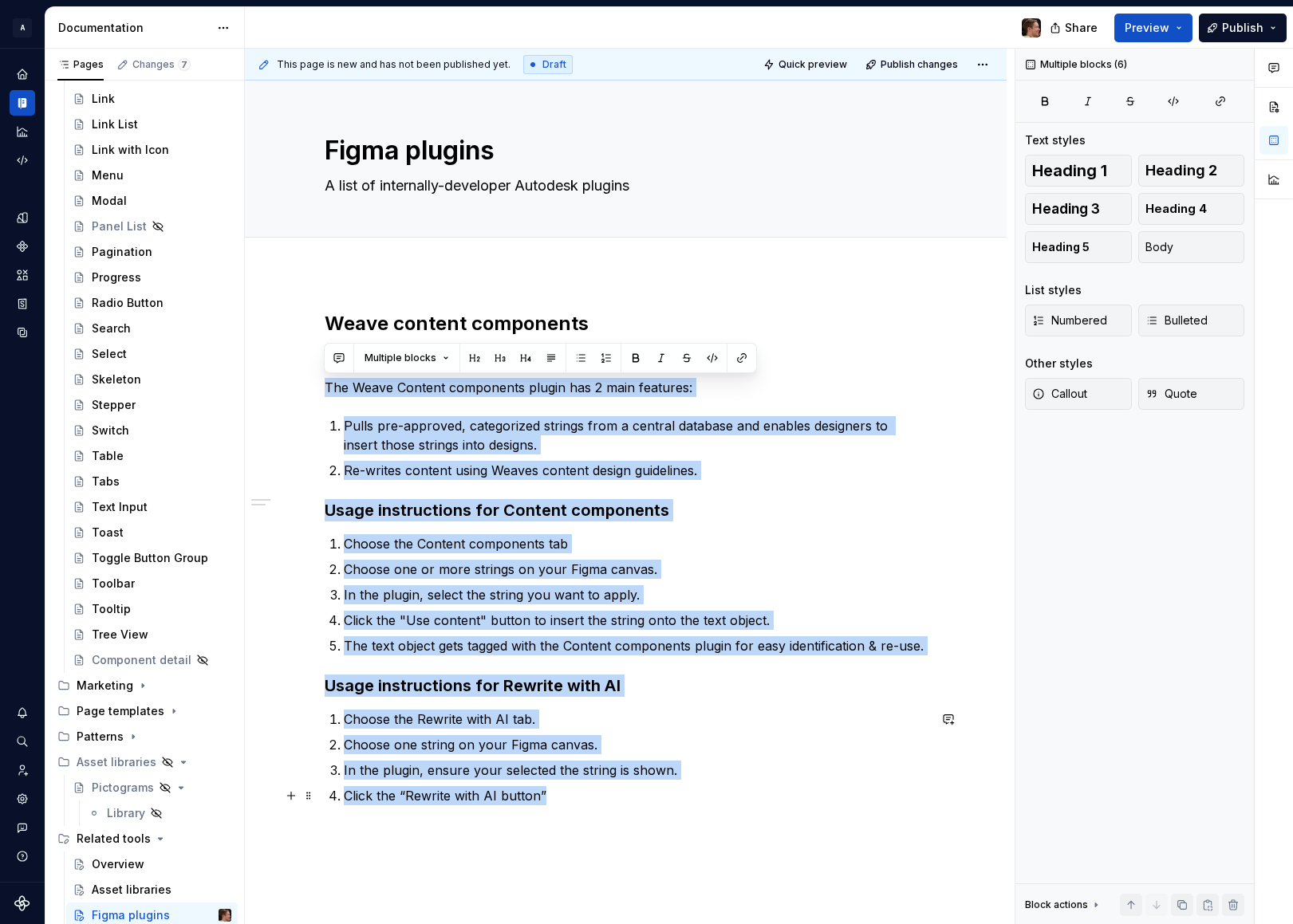
drag, startPoint x: 326, startPoint y: 388, endPoint x: 784, endPoint y: 802, distance: 617.4
click at [784, 802] on div "Weave content components Weave content components details page The Weave Conten…" at bounding box center [626, 558] width 603 height 494
copy div "The Weave Content components plugin has 2 main features: Pulls pre-approved, ca…"
click at [704, 800] on p "Click the “Rewrite with AI button”" at bounding box center [635, 796] width 583 height 19
drag, startPoint x: 327, startPoint y: 395, endPoint x: 692, endPoint y: 799, distance: 544.5
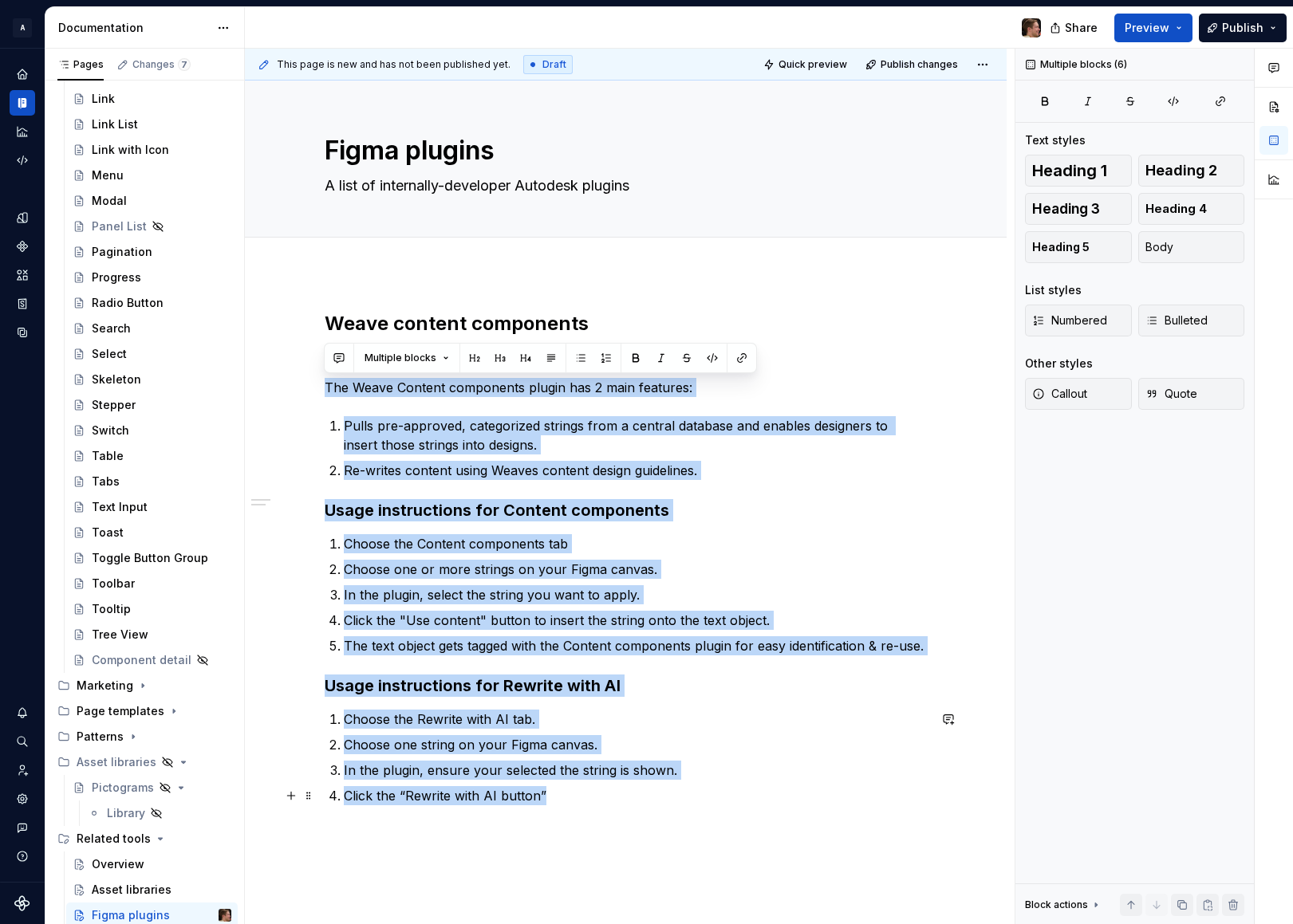
click at [692, 799] on div "Weave content components Weave content components details page The Weave Conten…" at bounding box center [626, 558] width 603 height 494
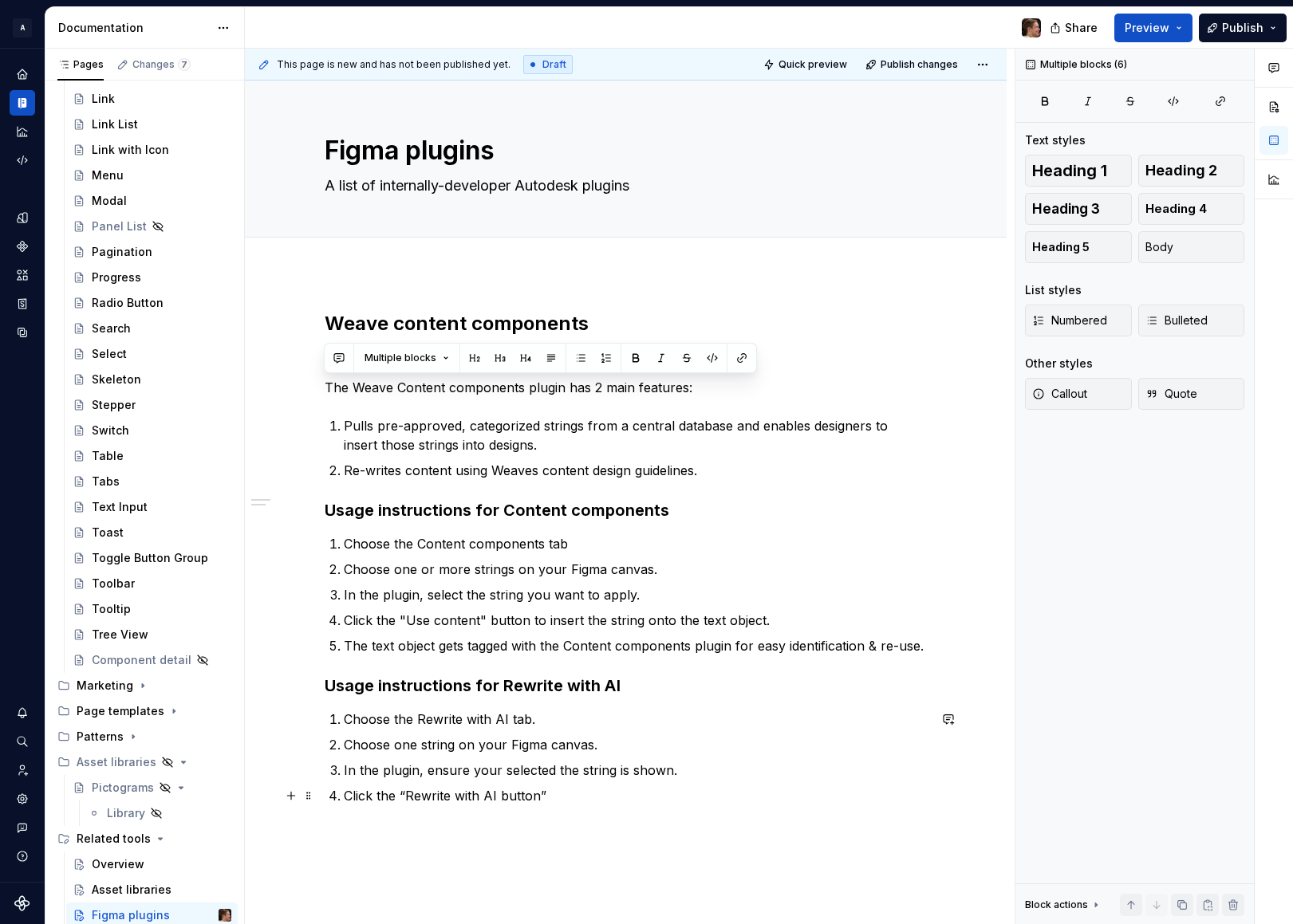
click at [627, 702] on div "Weave content components Weave content components details page The Weave Conten…" at bounding box center [626, 558] width 603 height 494
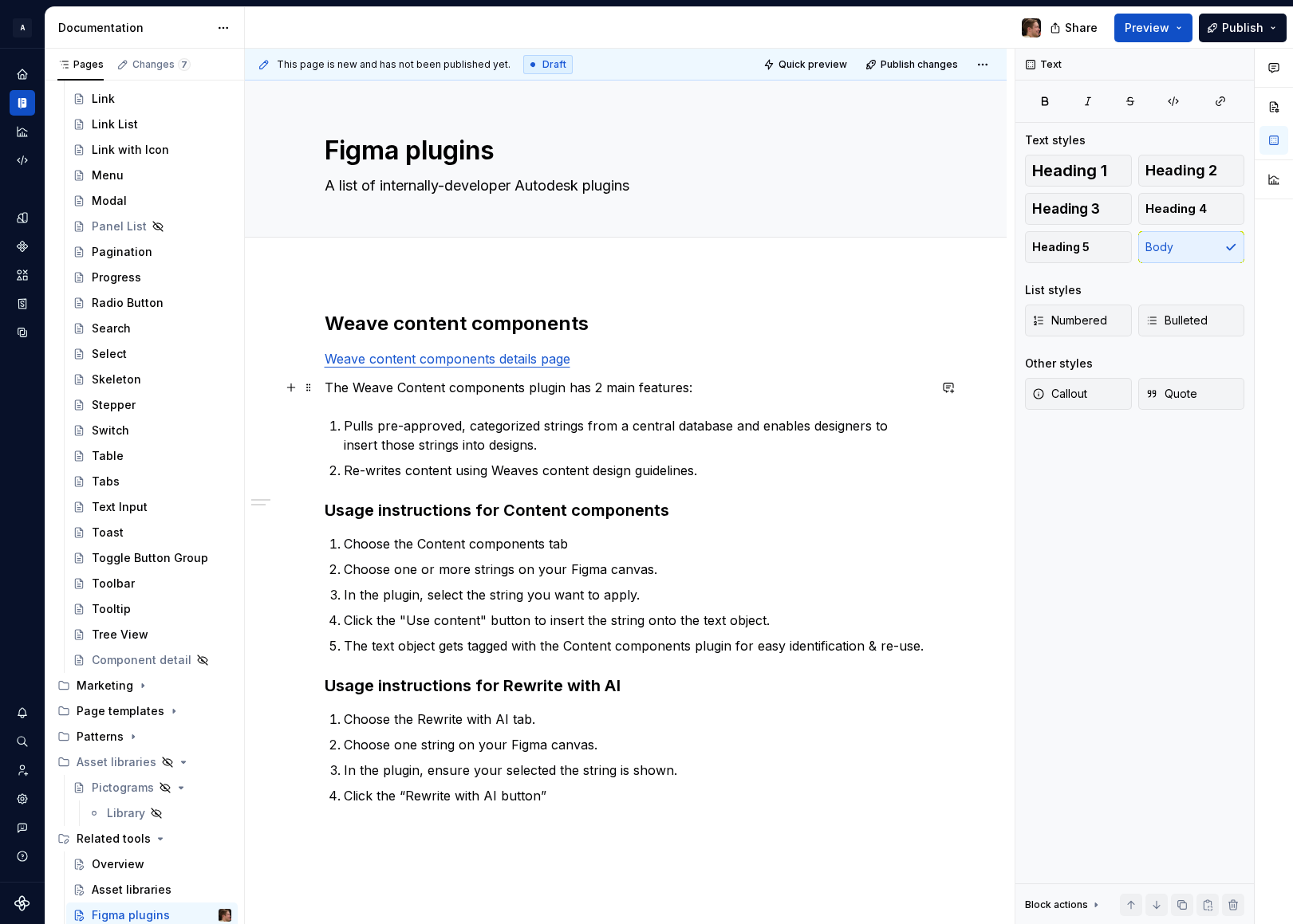
drag, startPoint x: 351, startPoint y: 390, endPoint x: 371, endPoint y: 399, distance: 21.9
click at [352, 391] on p "The Weave Content components plugin has 2 main features:" at bounding box center [626, 387] width 603 height 19
click at [522, 386] on p "Weave Content components plugin has 2 main features:" at bounding box center [626, 387] width 603 height 19
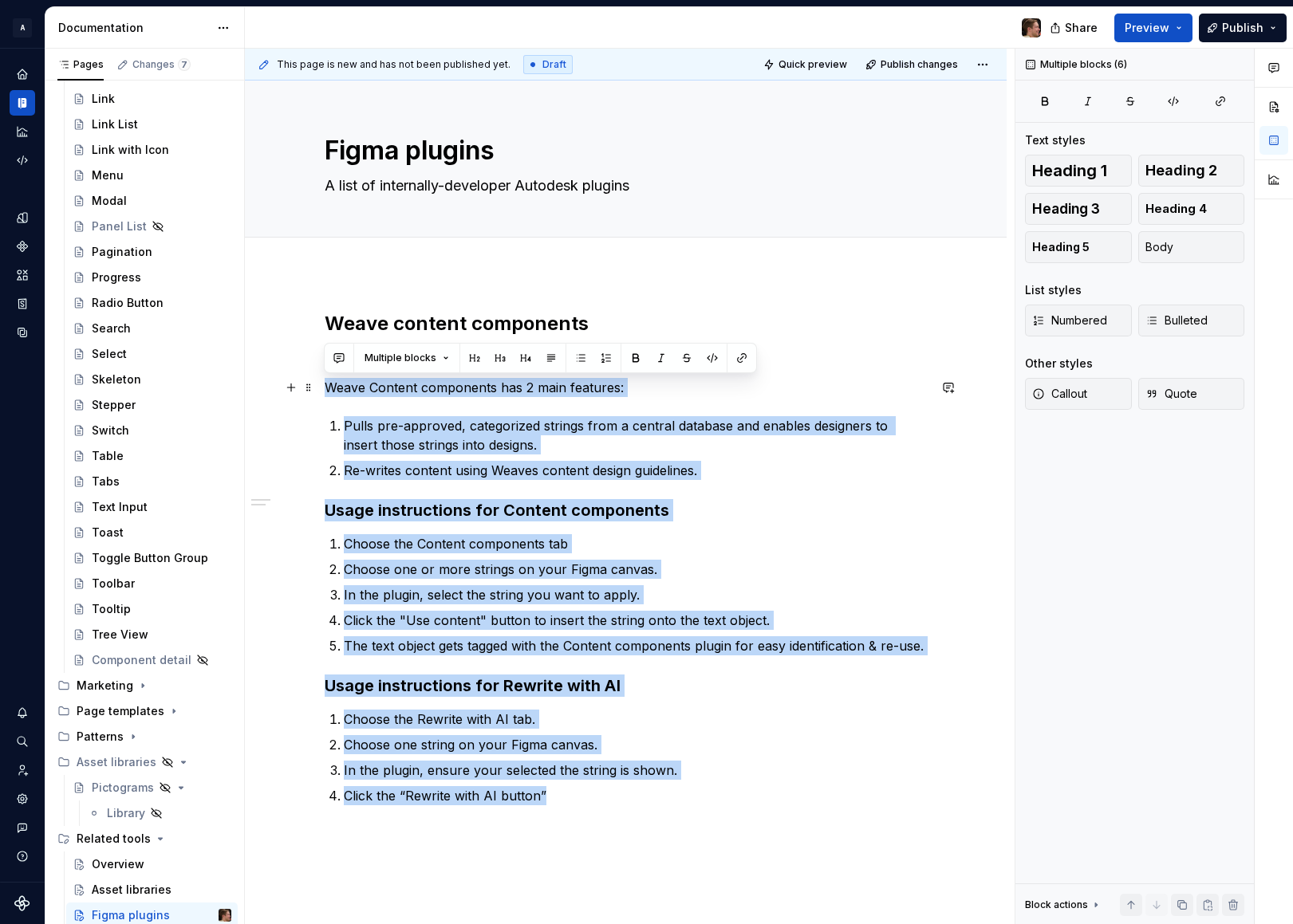
drag, startPoint x: 495, startPoint y: 744, endPoint x: 322, endPoint y: 395, distance: 389.5
click at [322, 395] on div "Weave content components Weave content components details page Weave Content co…" at bounding box center [625, 687] width 762 height 829
copy div "Weave Content components has 2 main features: Pulls pre-approved, categorized s…"
click at [742, 458] on ol "Pulls pre-approved, categorized strings from a central database and enables des…" at bounding box center [635, 448] width 583 height 64
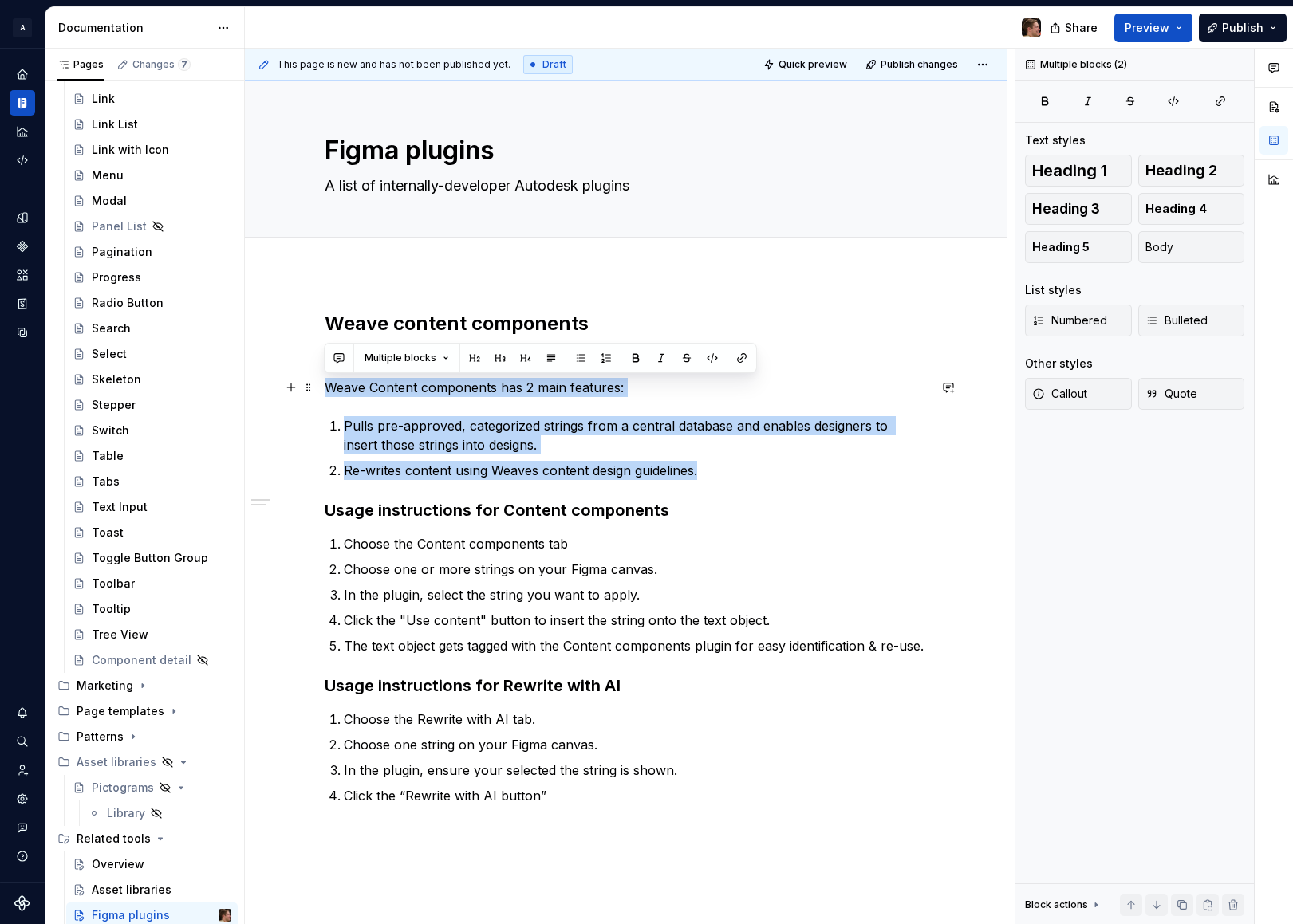
drag, startPoint x: 728, startPoint y: 470, endPoint x: 324, endPoint y: 390, distance: 411.8
click at [325, 390] on div "Weave content components Weave content components details page Weave Content co…" at bounding box center [626, 558] width 603 height 494
copy div "Weave Content components has 2 main features: Pulls pre-approved, categorized s…"
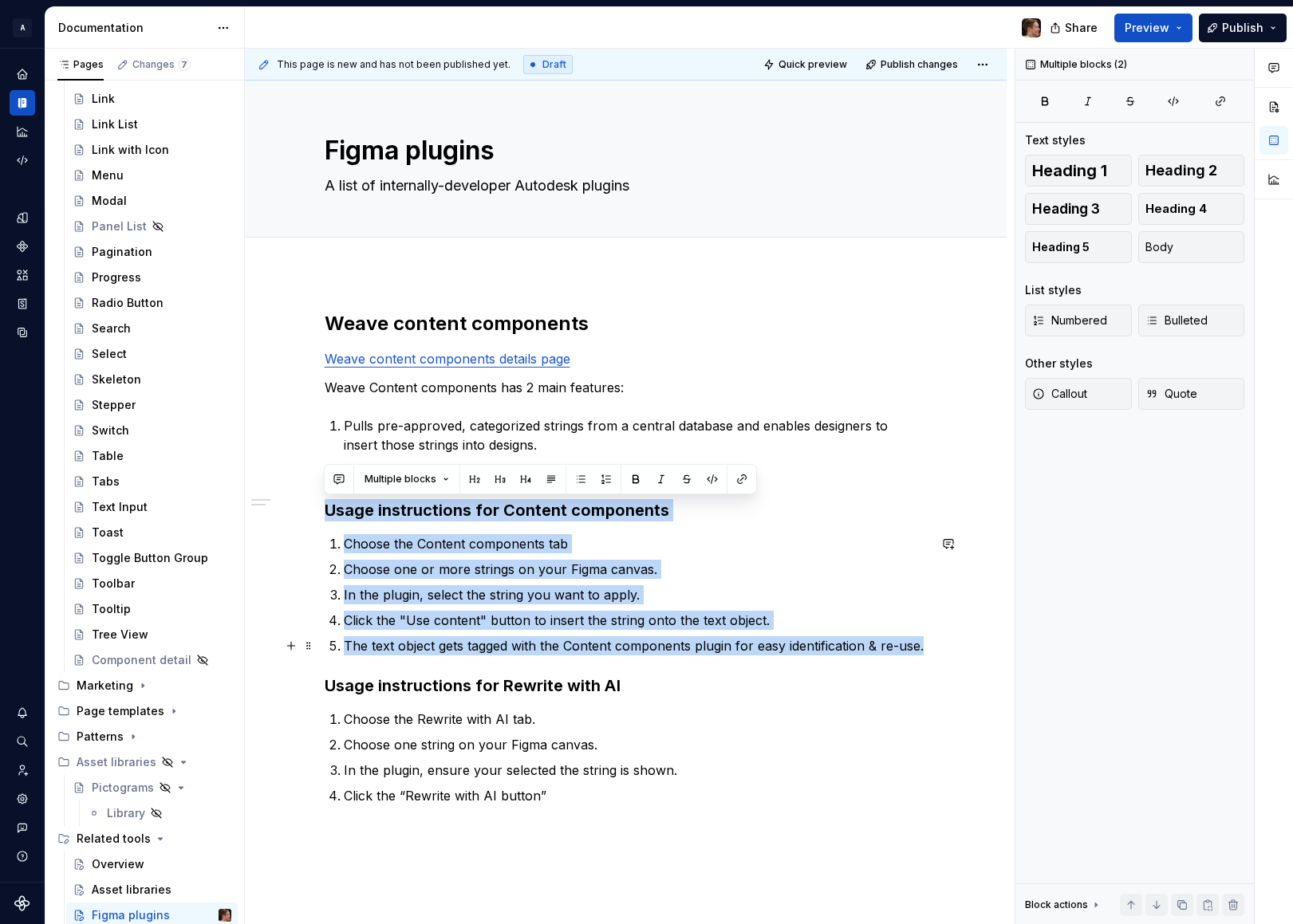
drag, startPoint x: 339, startPoint y: 515, endPoint x: 923, endPoint y: 650, distance: 599.4
click at [923, 650] on div "Weave content components Weave content components details page Weave Content co…" at bounding box center [626, 558] width 603 height 494
copy div "Usage instructions for Content components Choose the Content components tab Cho…"
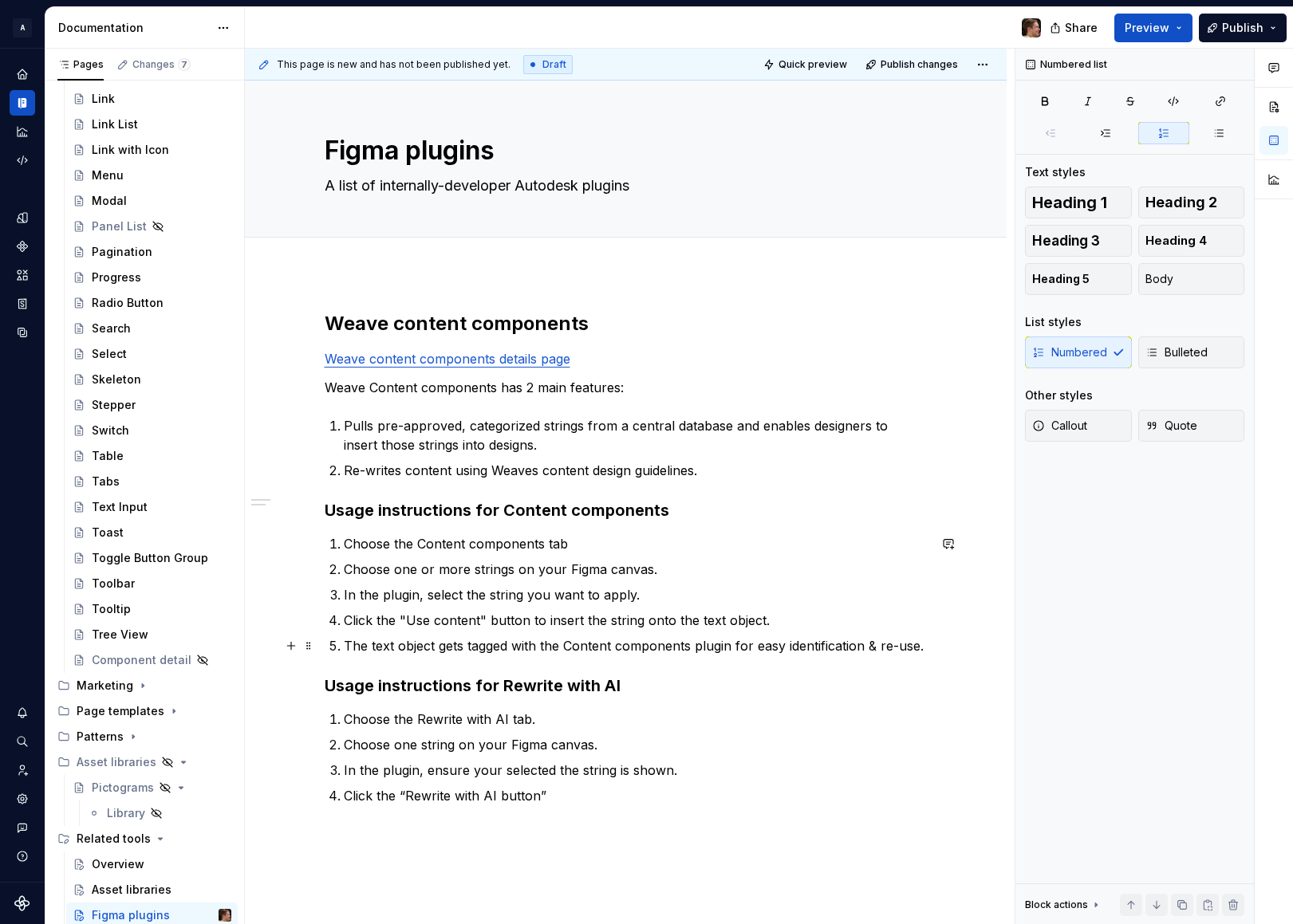
drag, startPoint x: 622, startPoint y: 652, endPoint x: 617, endPoint y: 658, distance: 7.8
click at [622, 654] on p "The text object gets tagged with the Content components plugin for easy identif…" at bounding box center [635, 646] width 583 height 19
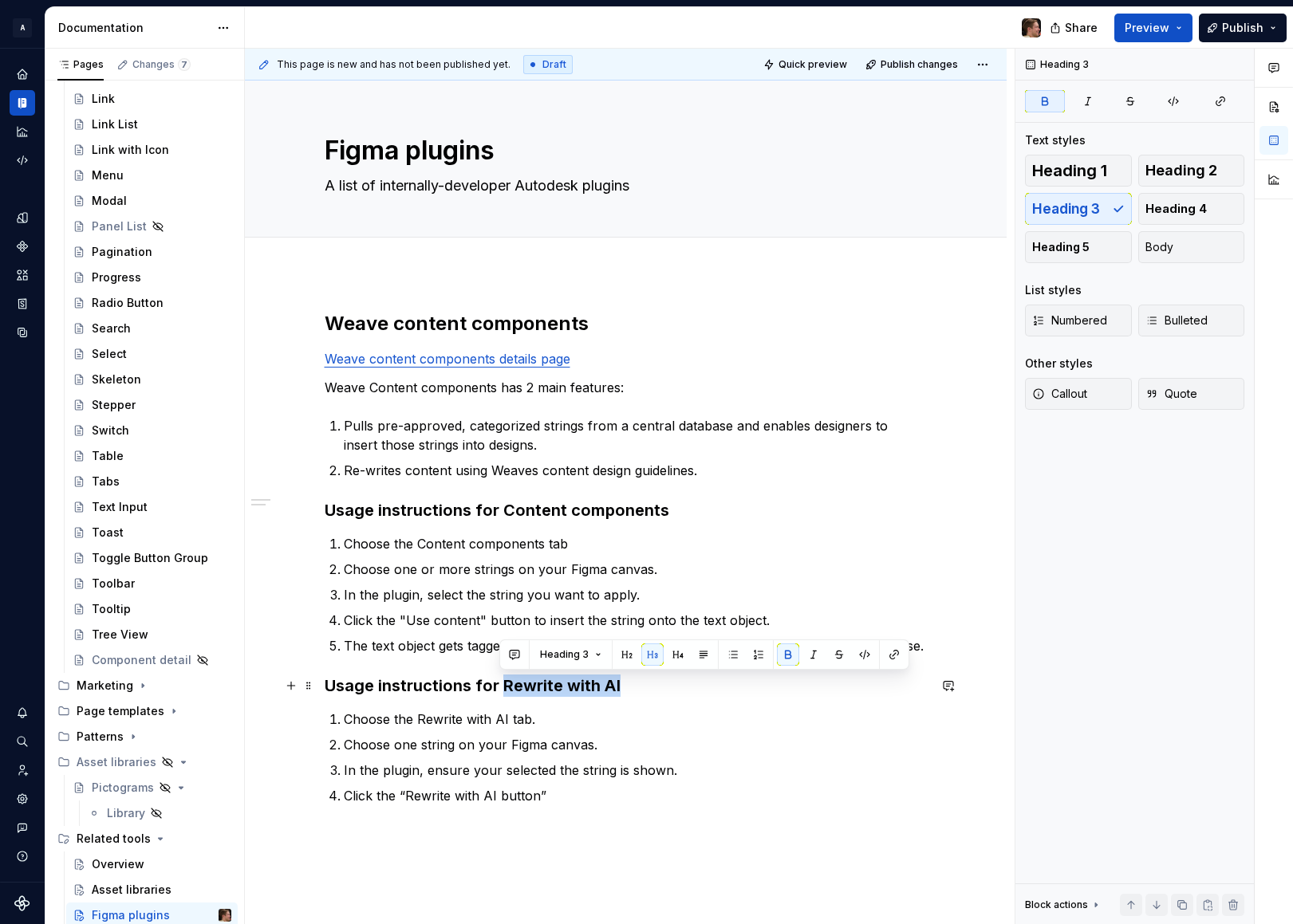
drag, startPoint x: 503, startPoint y: 690, endPoint x: 645, endPoint y: 687, distance: 142.0
click at [645, 687] on h3 "Usage instructions for Rewrite with AI" at bounding box center [626, 686] width 603 height 22
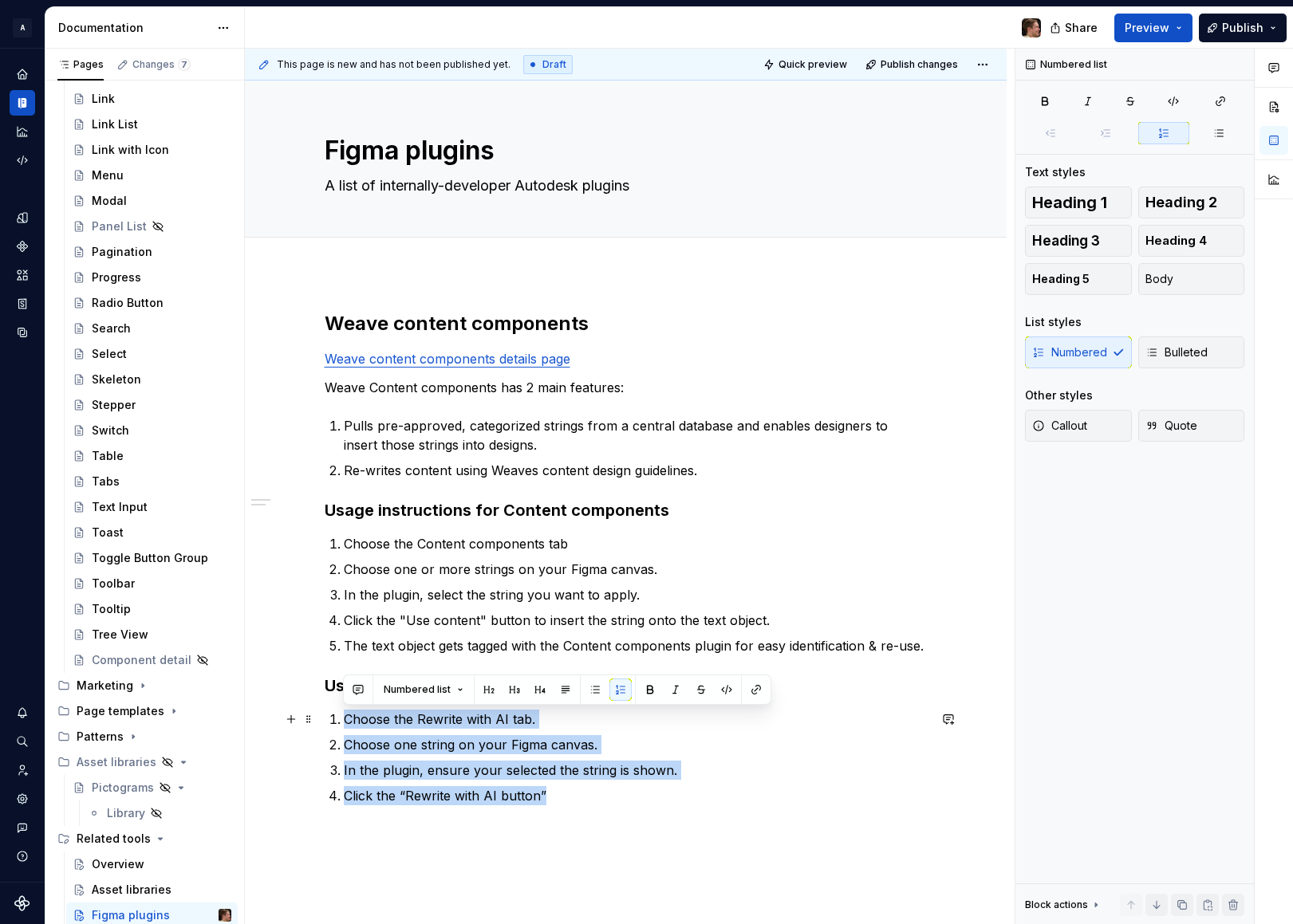
drag, startPoint x: 564, startPoint y: 804, endPoint x: 340, endPoint y: 722, distance: 238.5
click at [344, 722] on ol "Choose the Rewrite with AI tab. Choose one string on your Figma canvas. In the …" at bounding box center [635, 757] width 583 height 96
drag, startPoint x: 475, startPoint y: 297, endPoint x: 483, endPoint y: 296, distance: 8.1
click at [476, 297] on div "This page is new and has not been published yet. Draft Quick preview Publish ch…" at bounding box center [630, 486] width 770 height 877
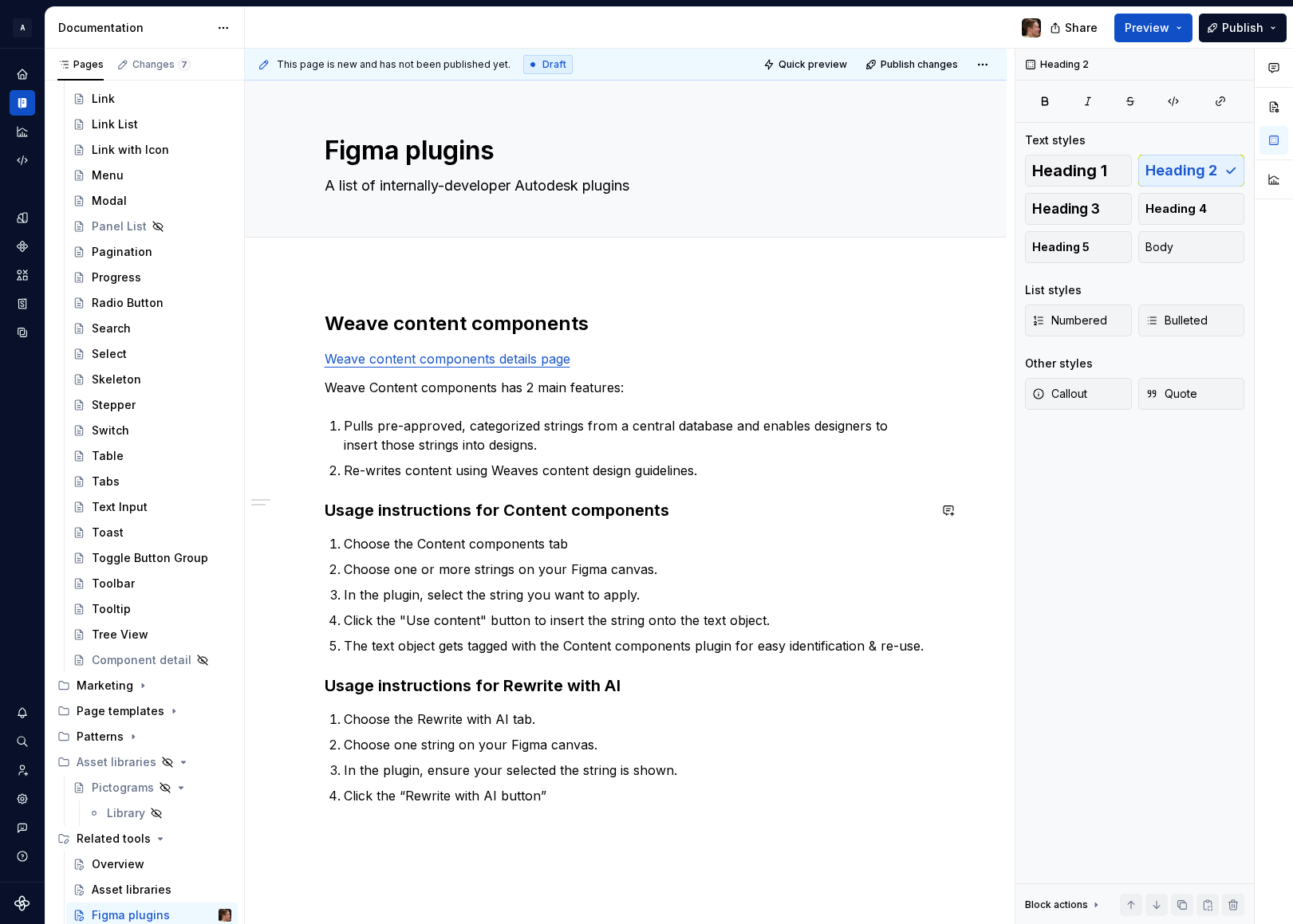
click at [703, 584] on ol "Choose the Content components tab Choose one or more strings on your Figma canv…" at bounding box center [635, 595] width 583 height 122
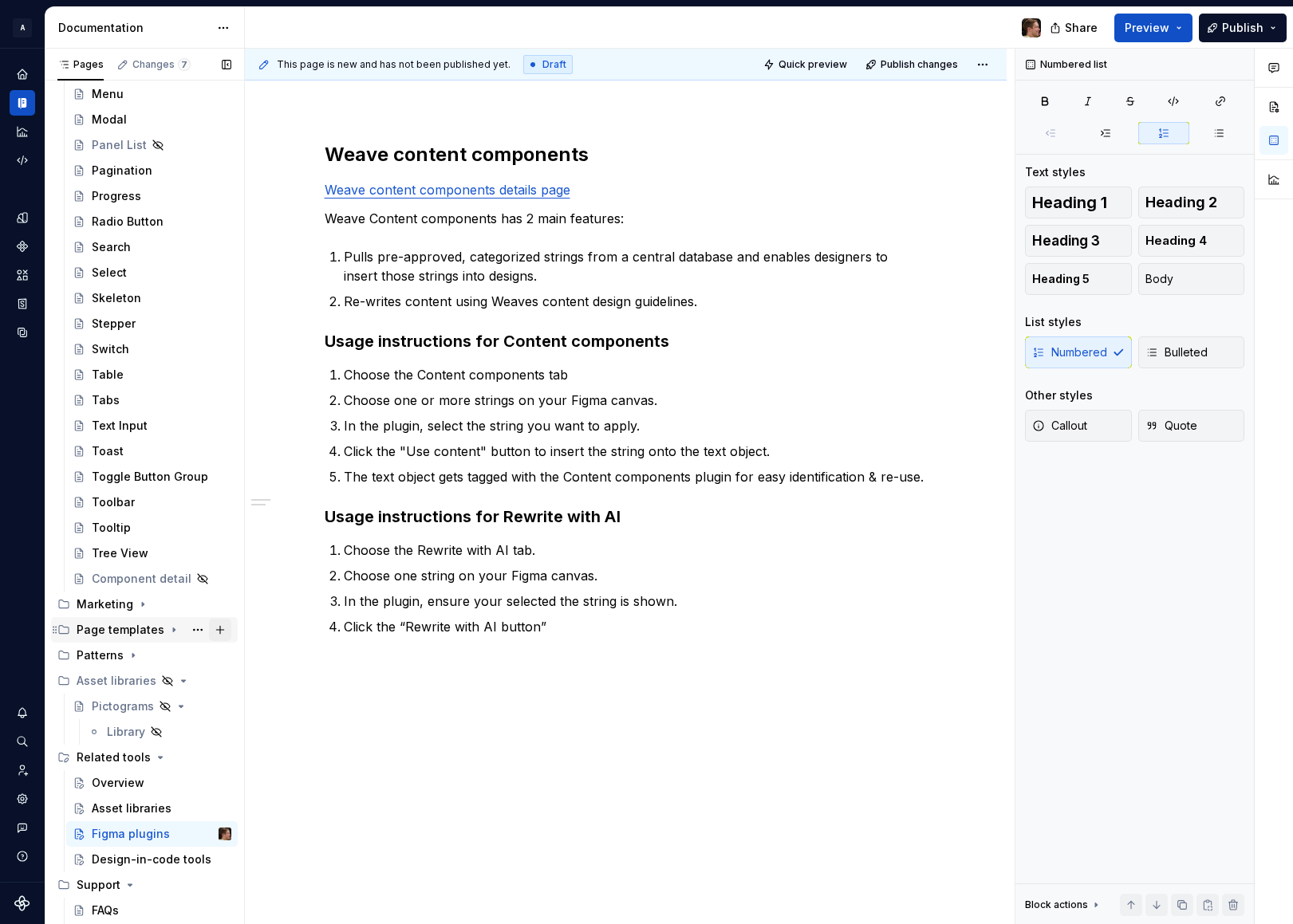
scroll to position [719, 0]
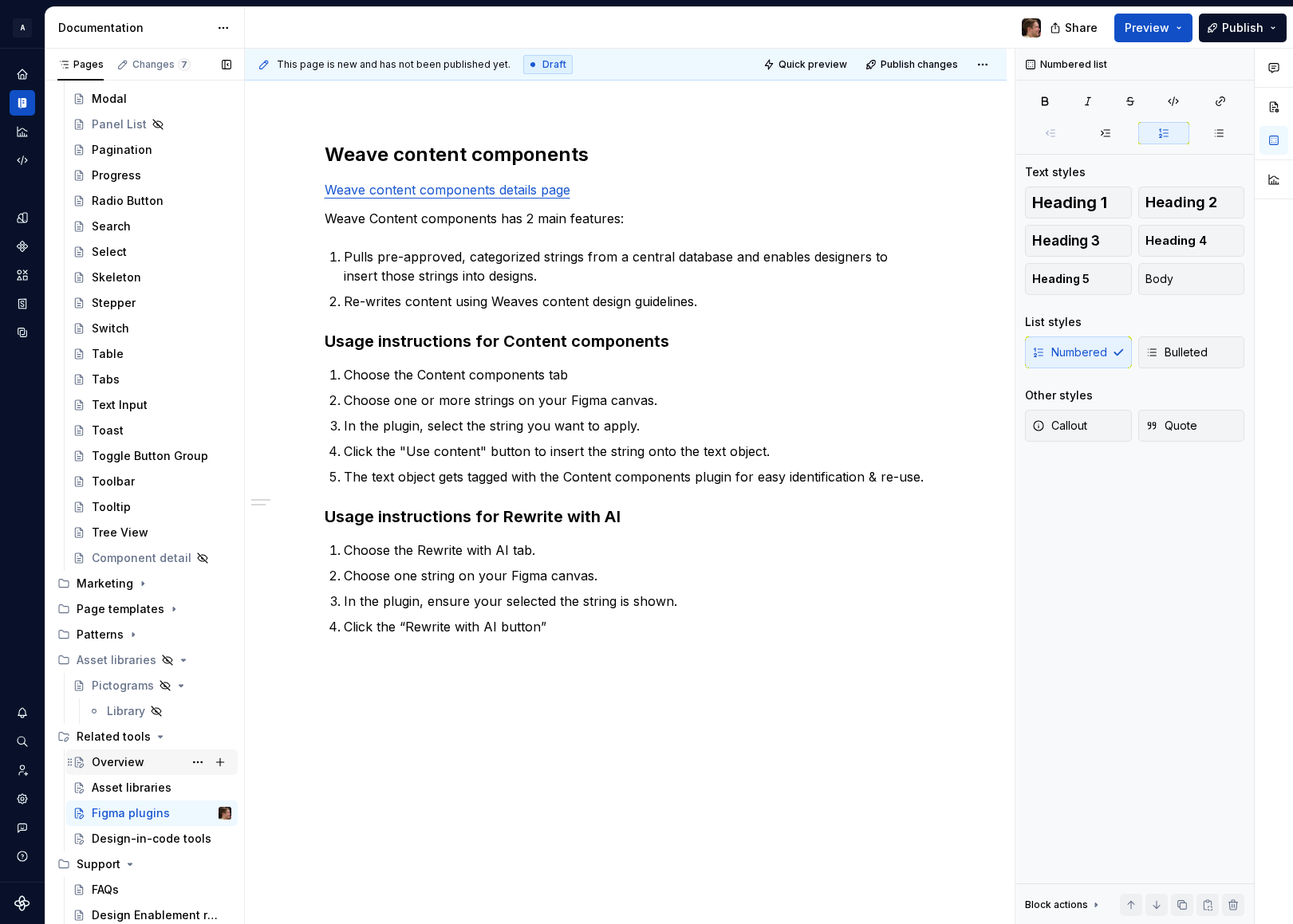
click at [124, 759] on div "Overview" at bounding box center [118, 762] width 53 height 16
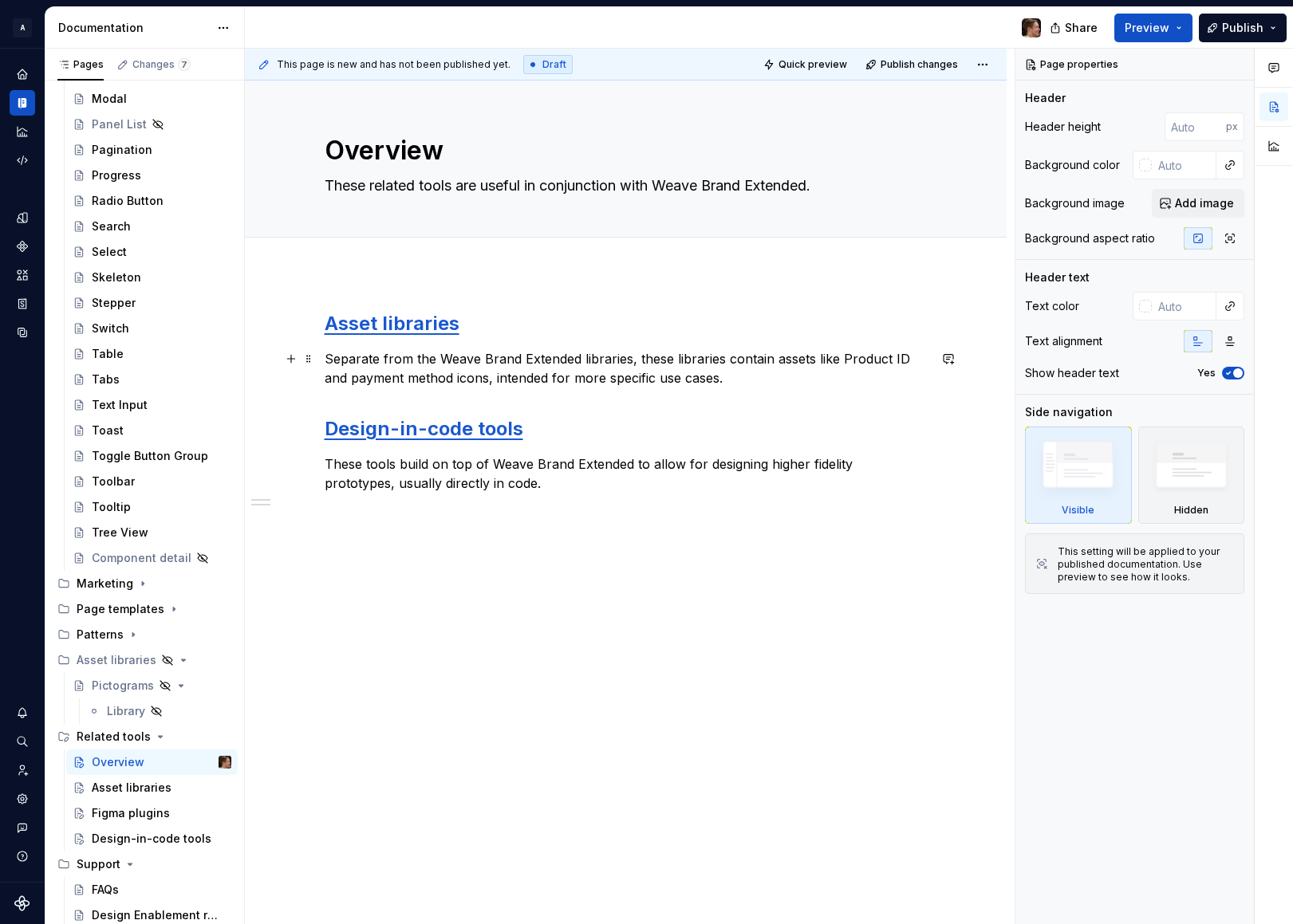
click at [770, 379] on p "Separate from the Weave Brand Extended libraries, these libraries contain asset…" at bounding box center [626, 368] width 603 height 38
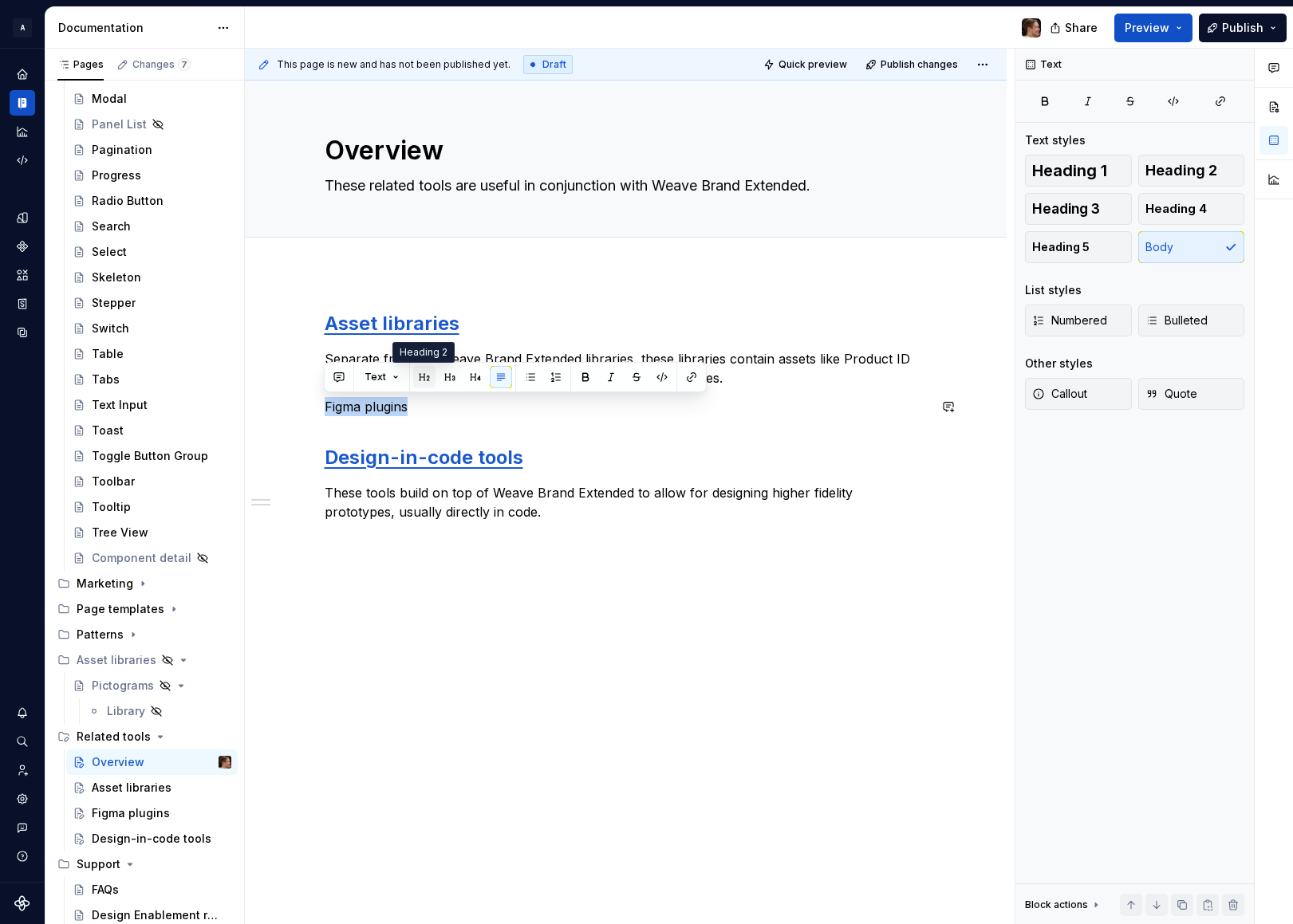
click at [422, 374] on button "button" at bounding box center [424, 378] width 22 height 22
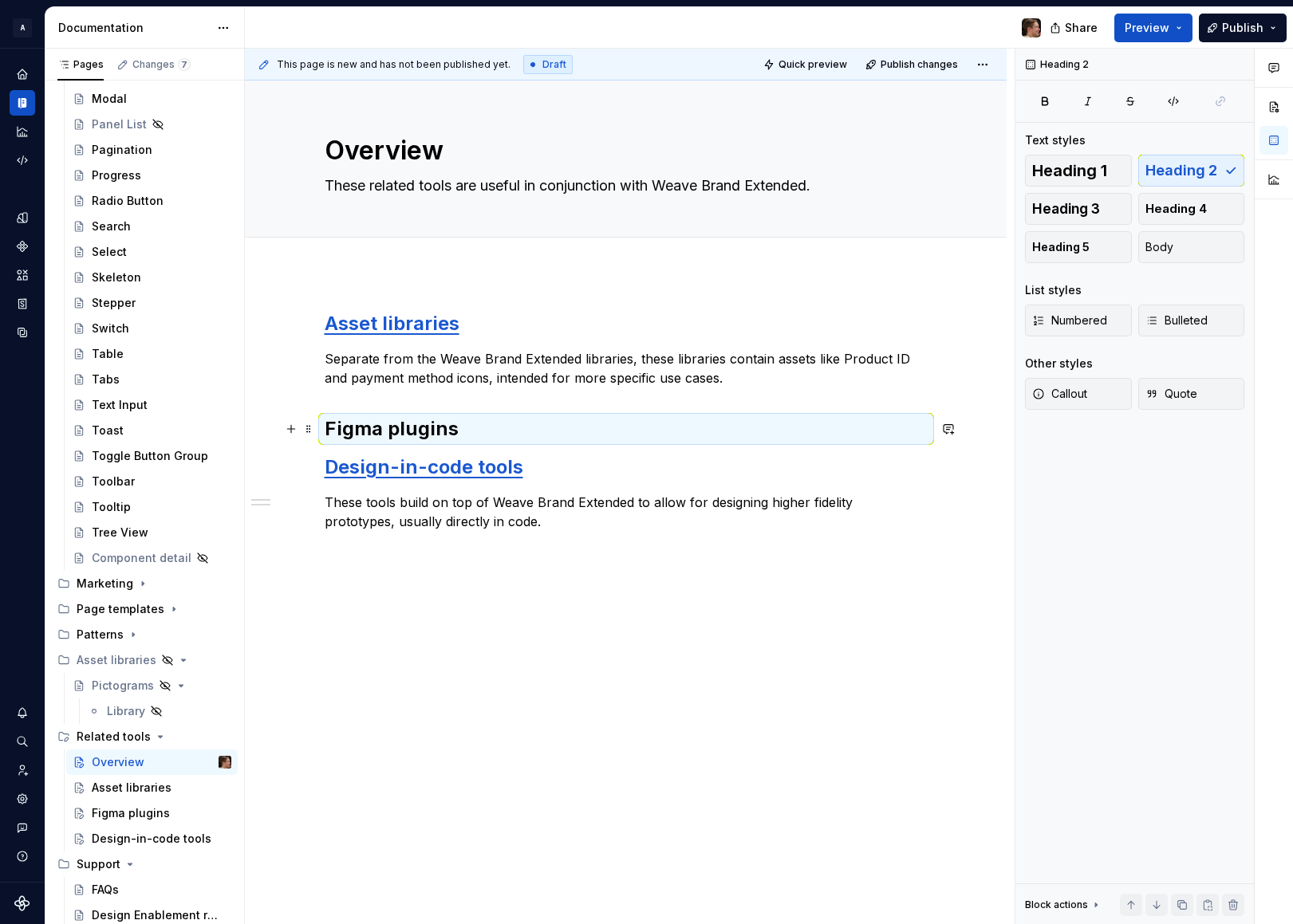
click at [490, 430] on h2 "Figma plugins" at bounding box center [626, 430] width 603 height 26
click at [489, 432] on h2 "Figma plugins" at bounding box center [626, 430] width 603 height 26
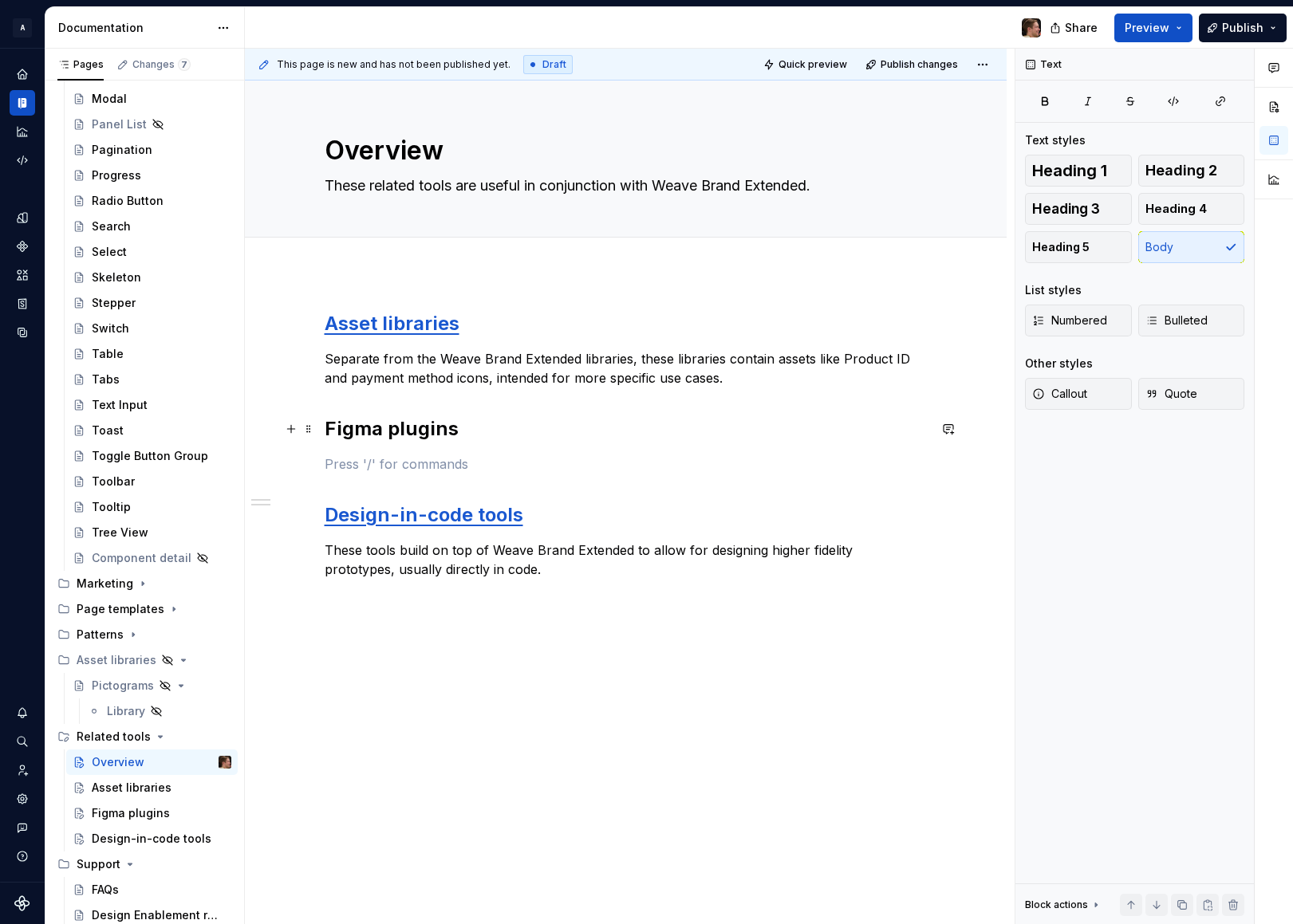
click at [436, 433] on h2 "Figma plugins" at bounding box center [626, 430] width 603 height 26
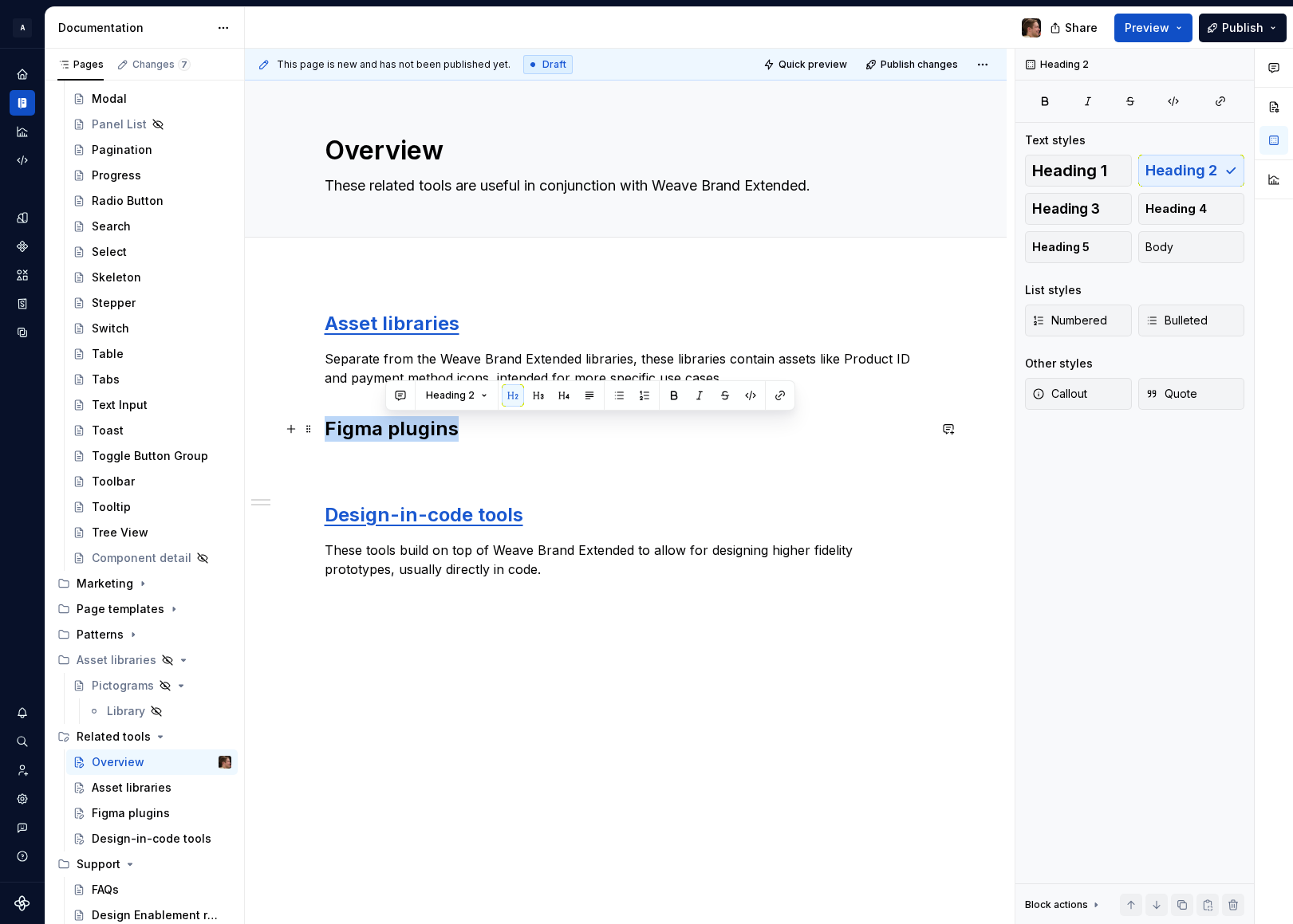
click at [436, 433] on h2 "Figma plugins" at bounding box center [626, 430] width 603 height 26
click at [714, 396] on button "button" at bounding box center [719, 395] width 22 height 22
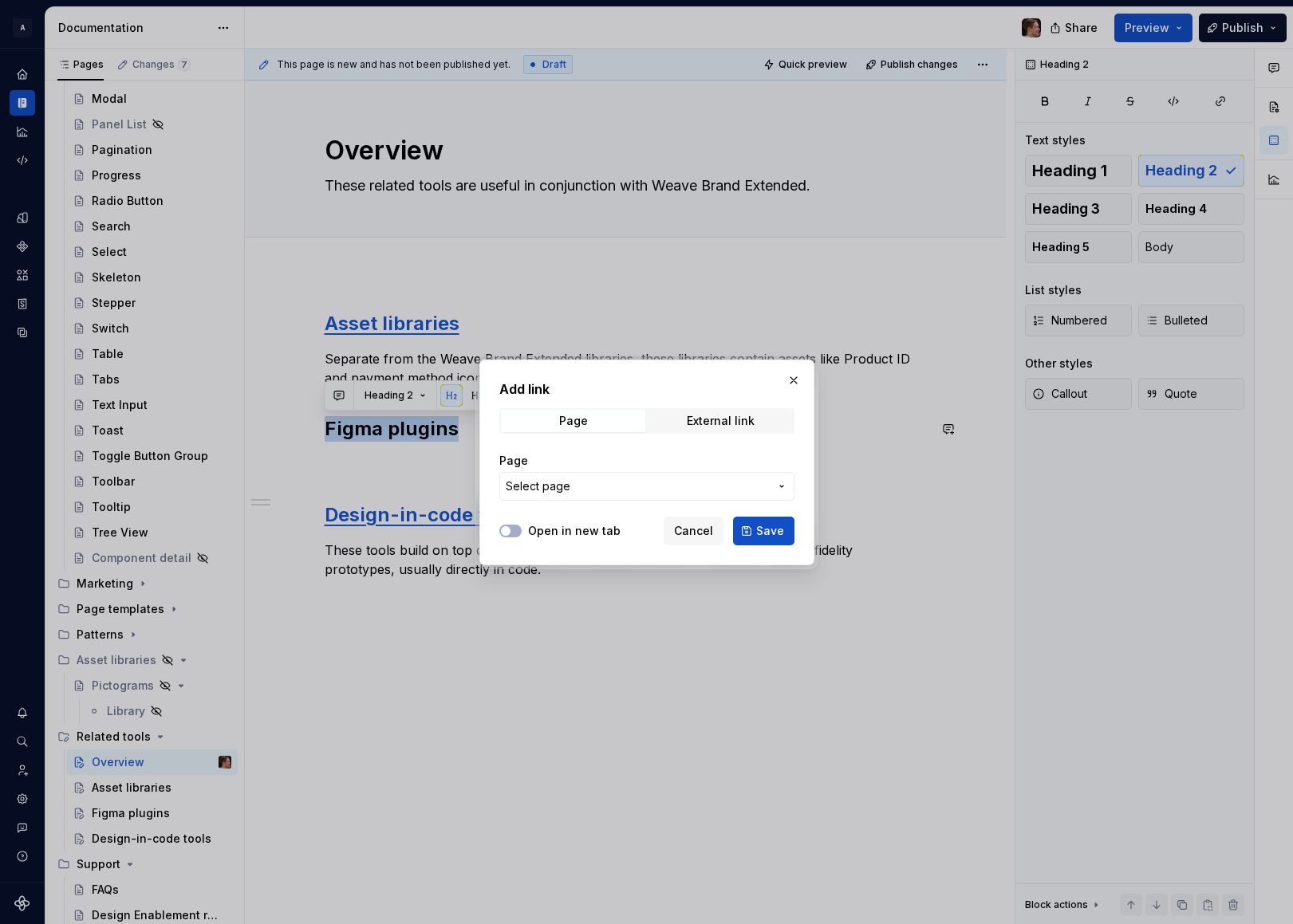
click at [608, 490] on span "Select page" at bounding box center [637, 486] width 263 height 16
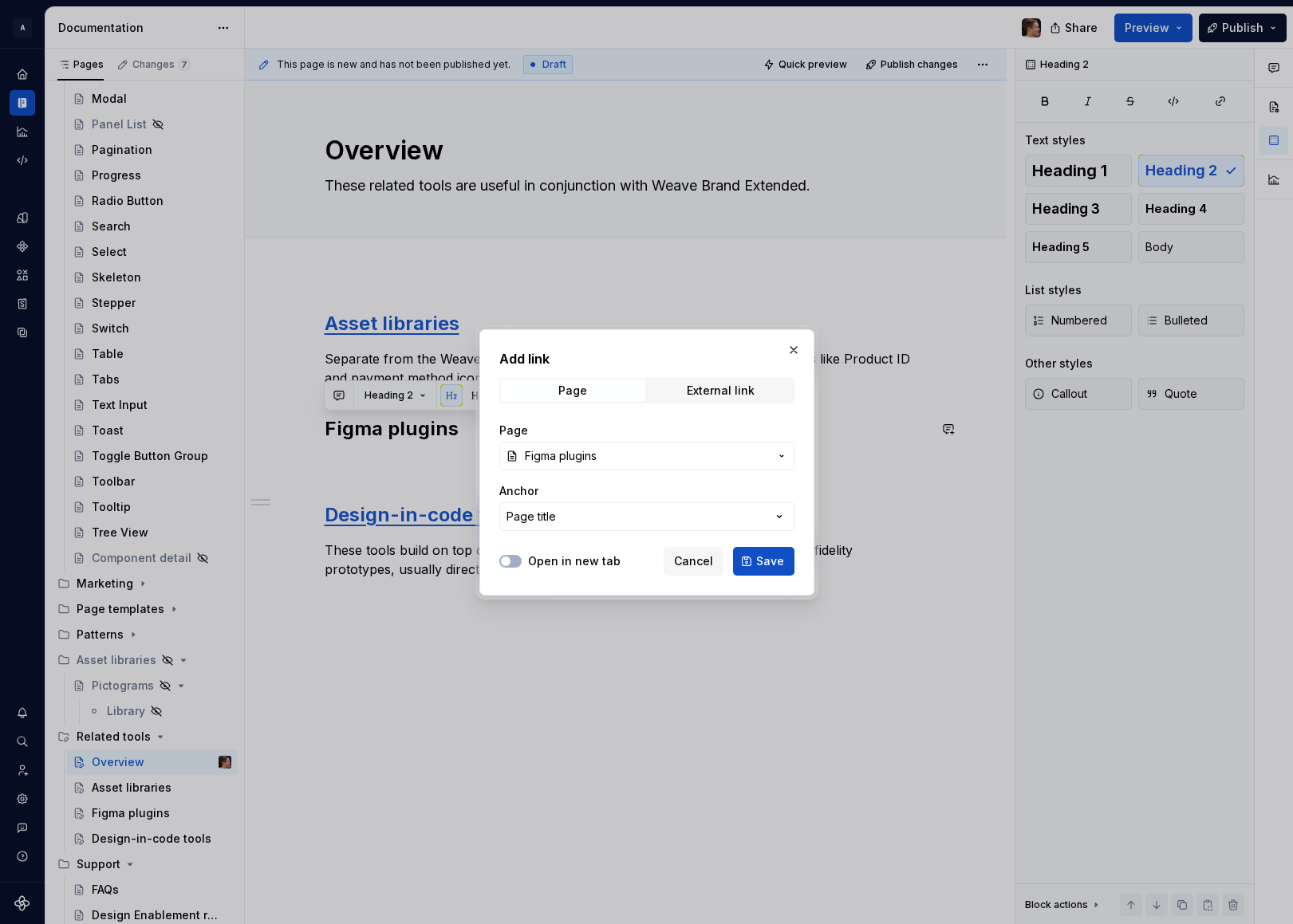
drag, startPoint x: 779, startPoint y: 560, endPoint x: 428, endPoint y: 494, distance: 357.2
click at [776, 560] on span "Save" at bounding box center [770, 561] width 28 height 16
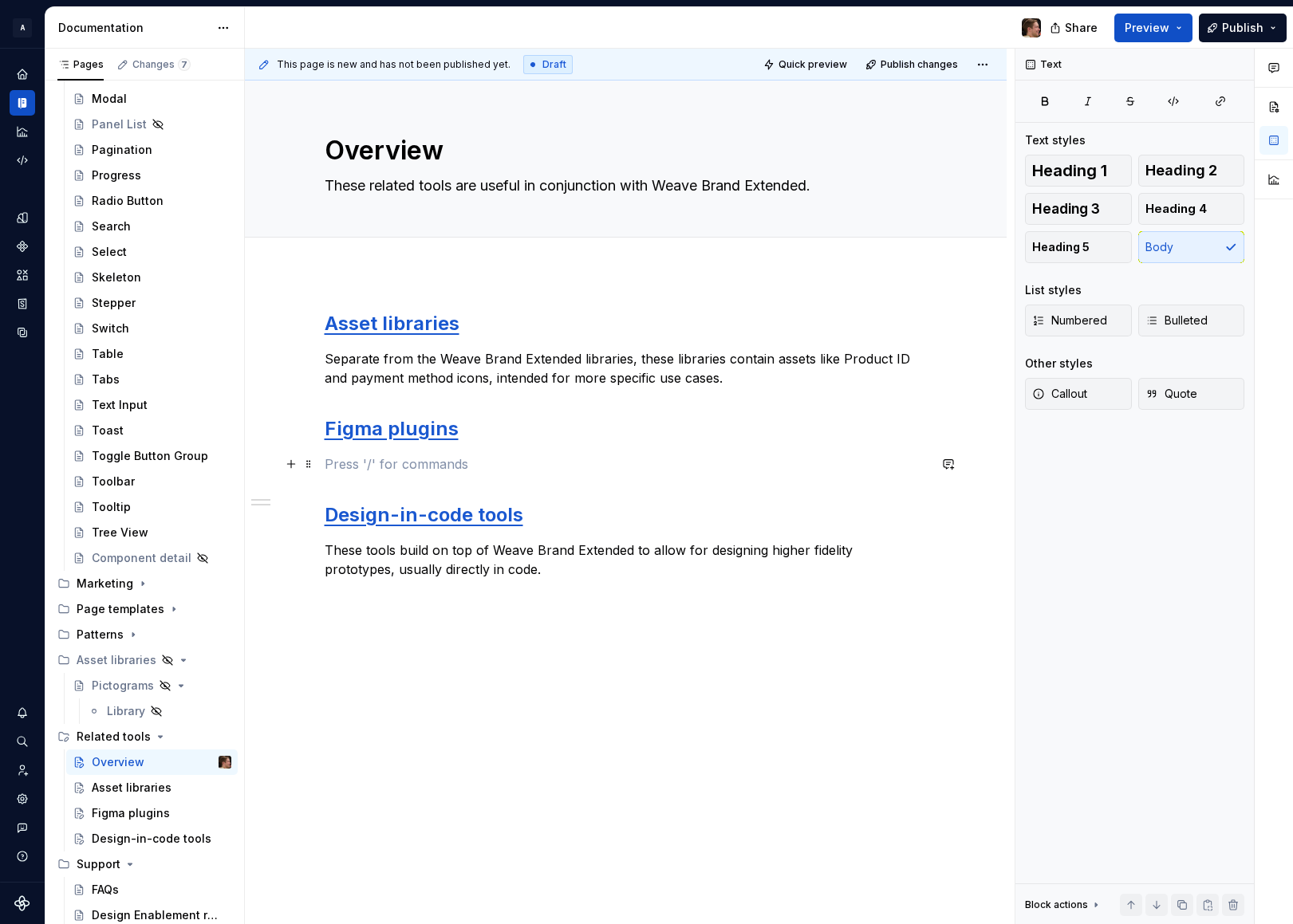
click at [412, 473] on p at bounding box center [626, 464] width 603 height 19
click at [439, 698] on div "This page is new and has not been published yet. Draft Quick preview Publish ch…" at bounding box center [630, 486] width 770 height 877
click at [541, 584] on div "Asset libraries Separate from the Weave Brand Extended libraries, these librari…" at bounding box center [626, 459] width 603 height 297
click at [542, 570] on p "These tools build on top of Weave Brand Extended to allow for designing higher …" at bounding box center [626, 559] width 603 height 38
click at [526, 568] on p "These tools build on top of Weave Brand Extended to allow for designing higher …" at bounding box center [626, 559] width 603 height 38
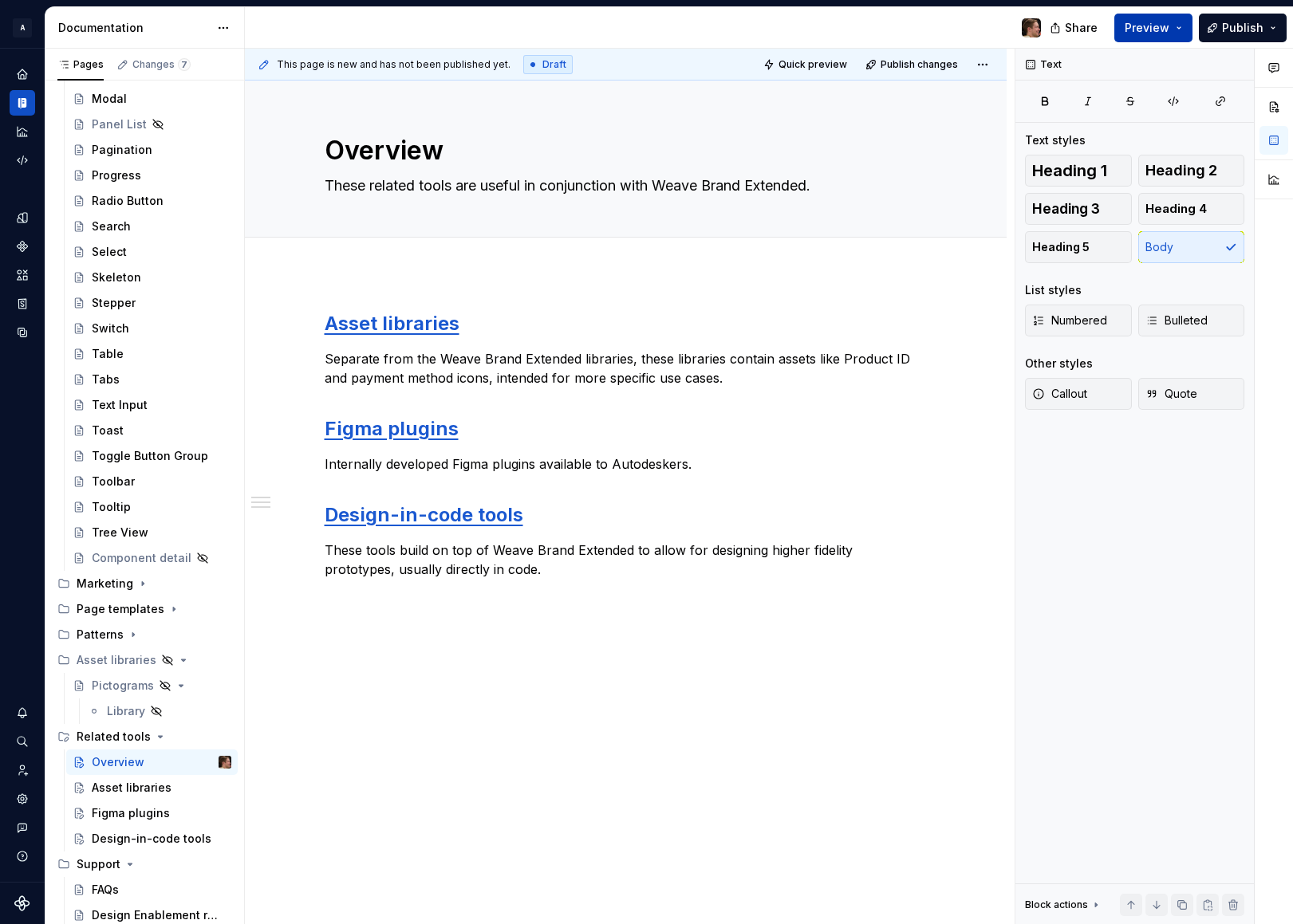
click at [1173, 32] on button "Preview" at bounding box center [1153, 28] width 78 height 29
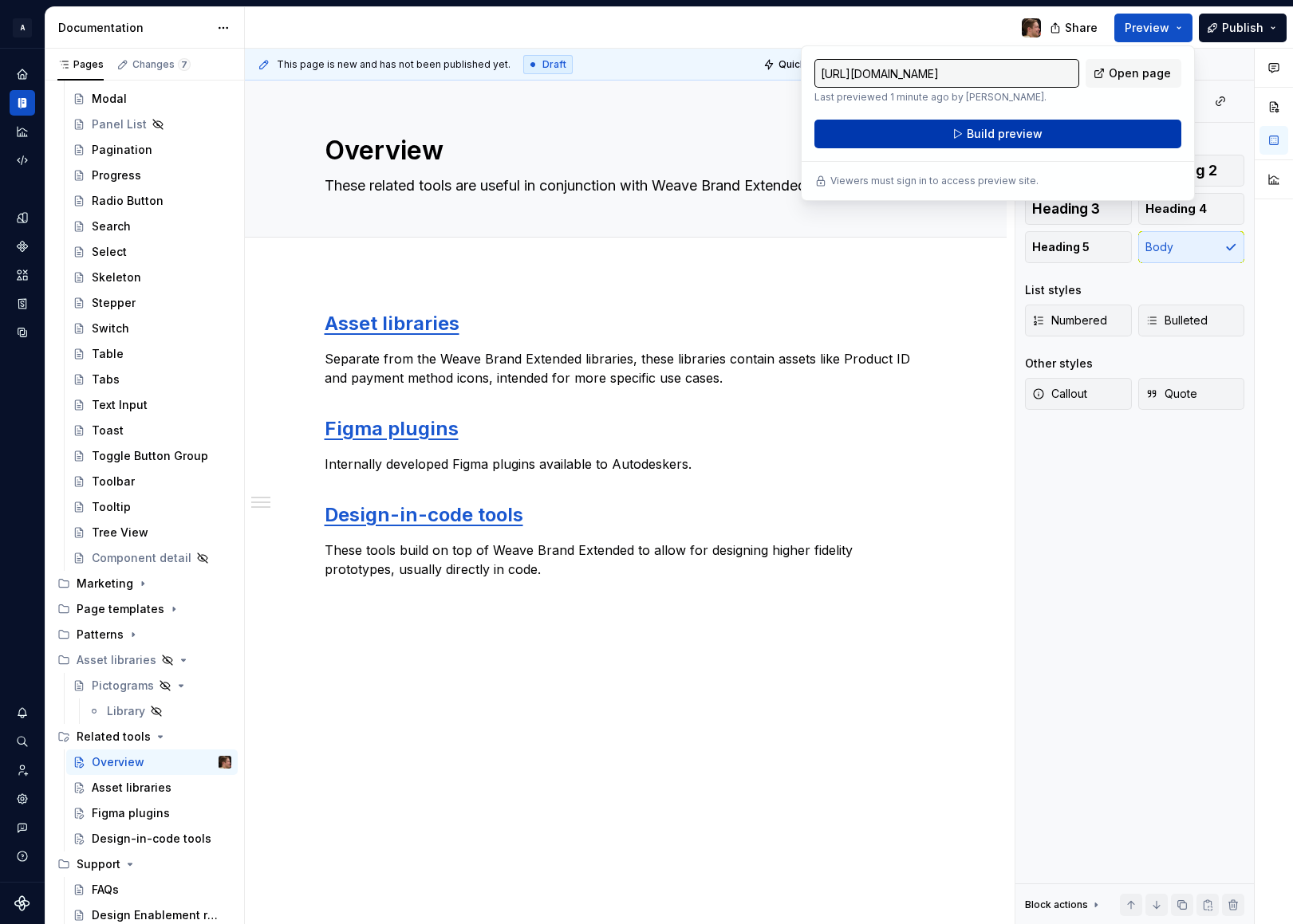
click at [1069, 130] on button "Build preview" at bounding box center [997, 134] width 366 height 29
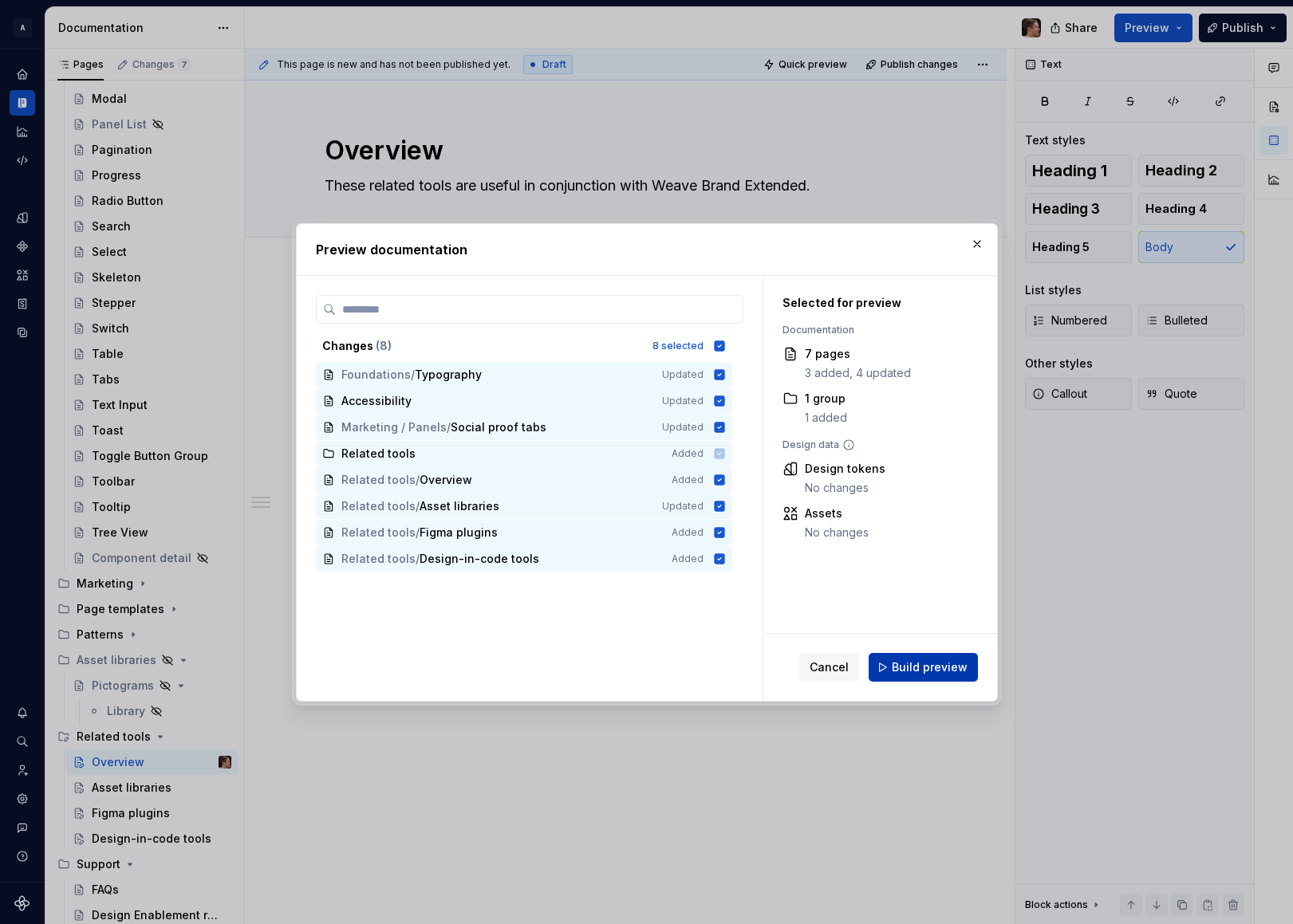
click at [898, 665] on span "Build preview" at bounding box center [929, 667] width 76 height 16
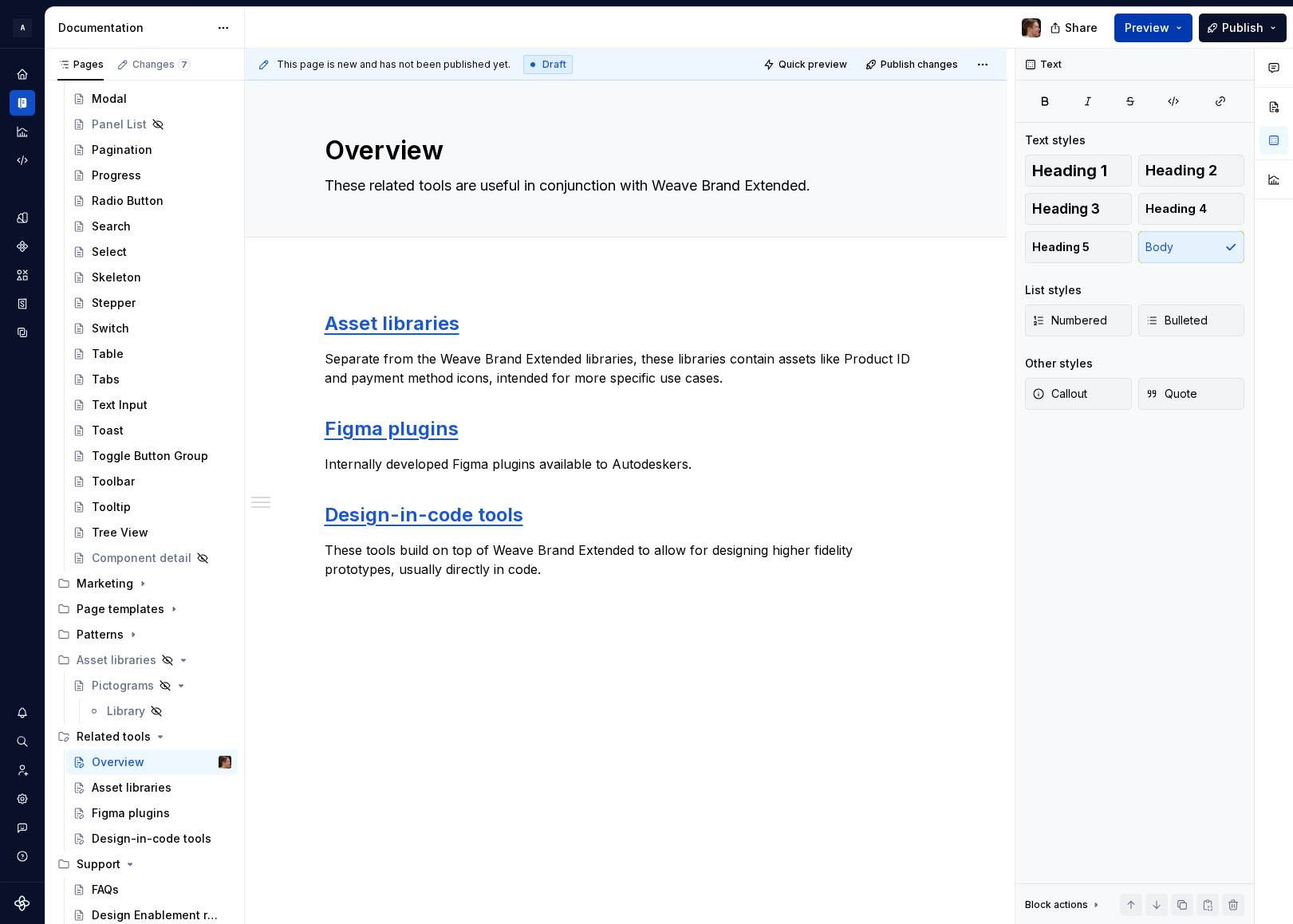
click at [1157, 22] on span "Preview" at bounding box center [1146, 27] width 45 height 16
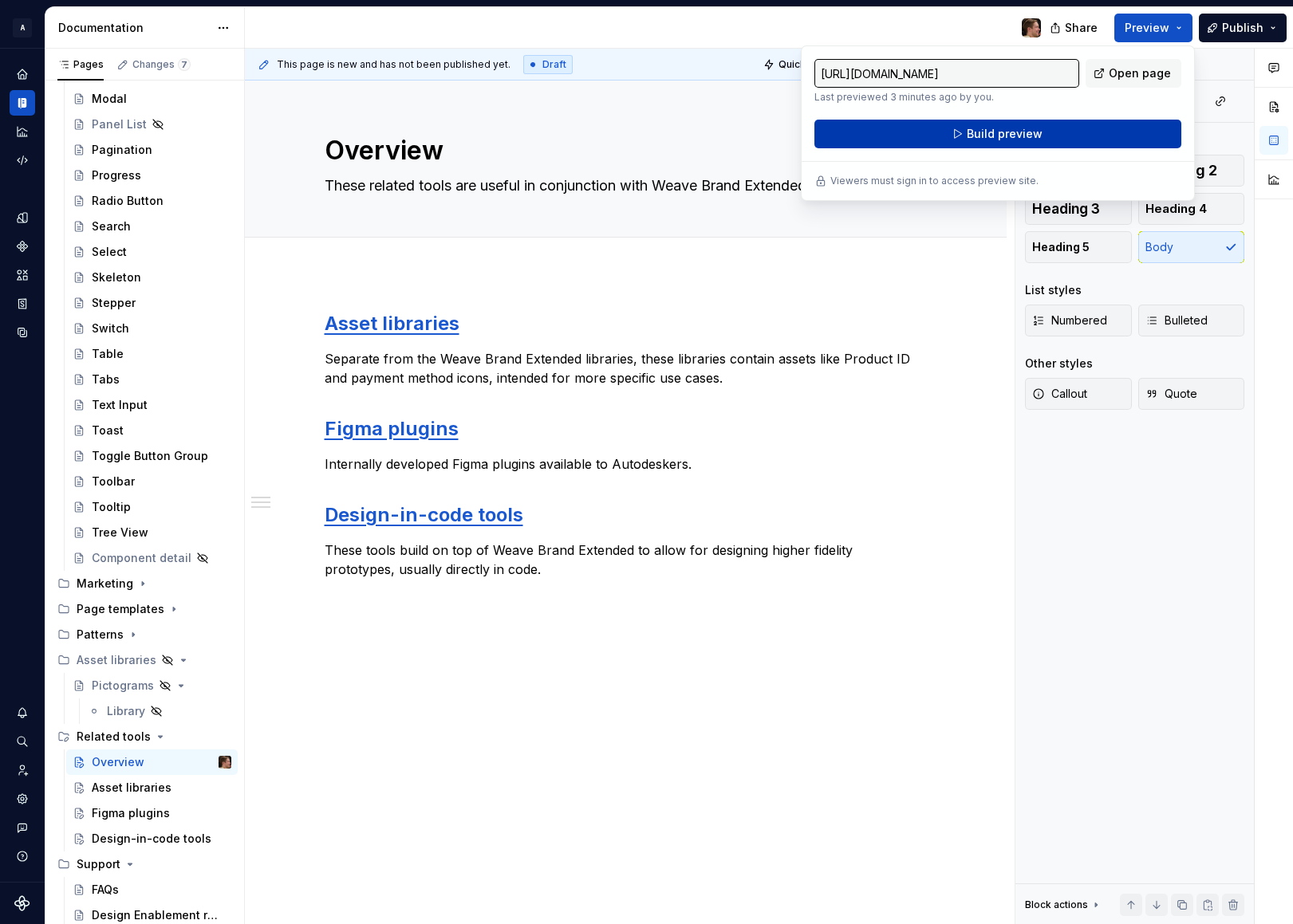
click at [1079, 132] on button "Build preview" at bounding box center [997, 134] width 366 height 29
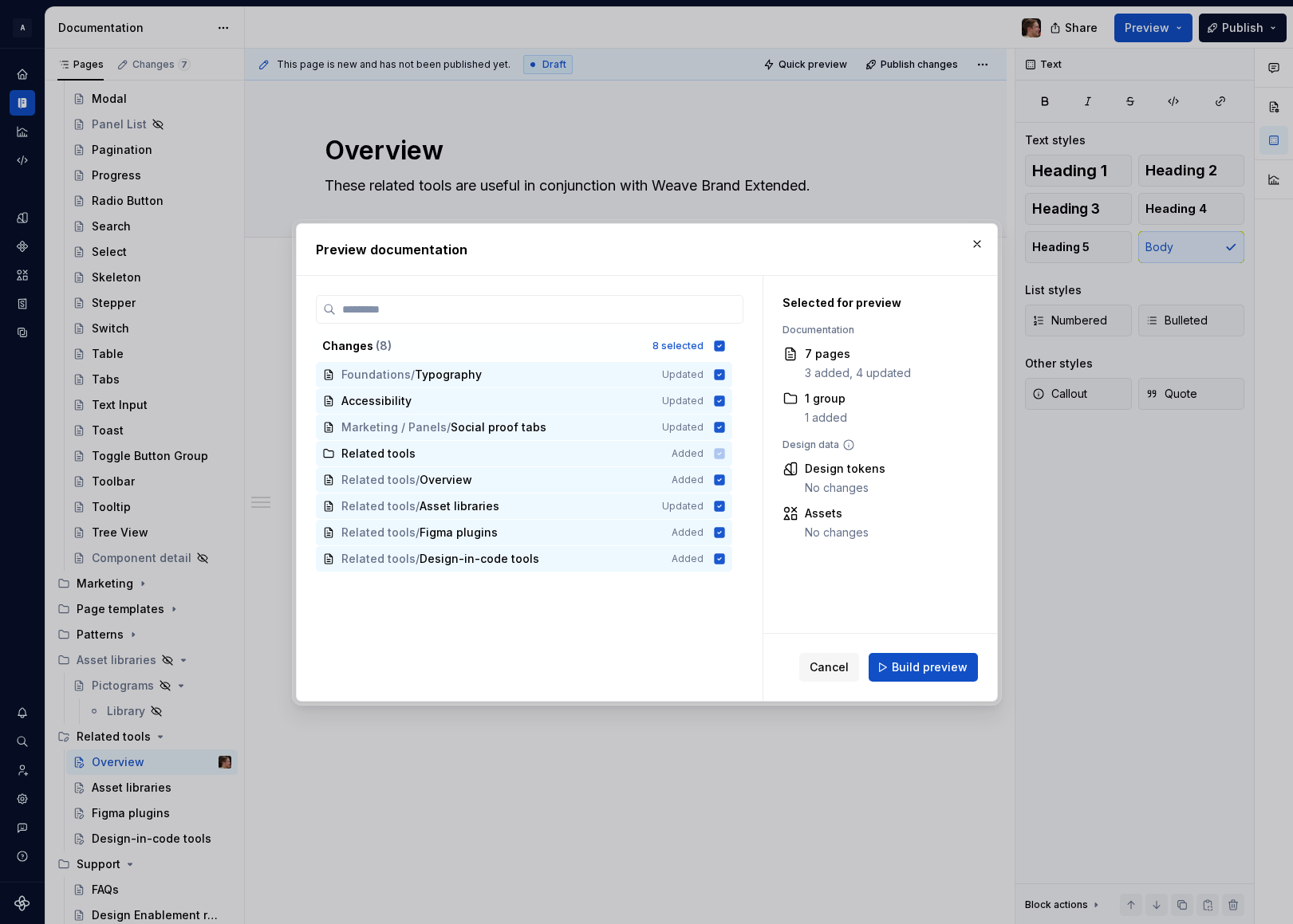
click at [980, 230] on div "Preview documentation" at bounding box center [646, 250] width 700 height 51
click at [980, 241] on button "button" at bounding box center [977, 244] width 22 height 22
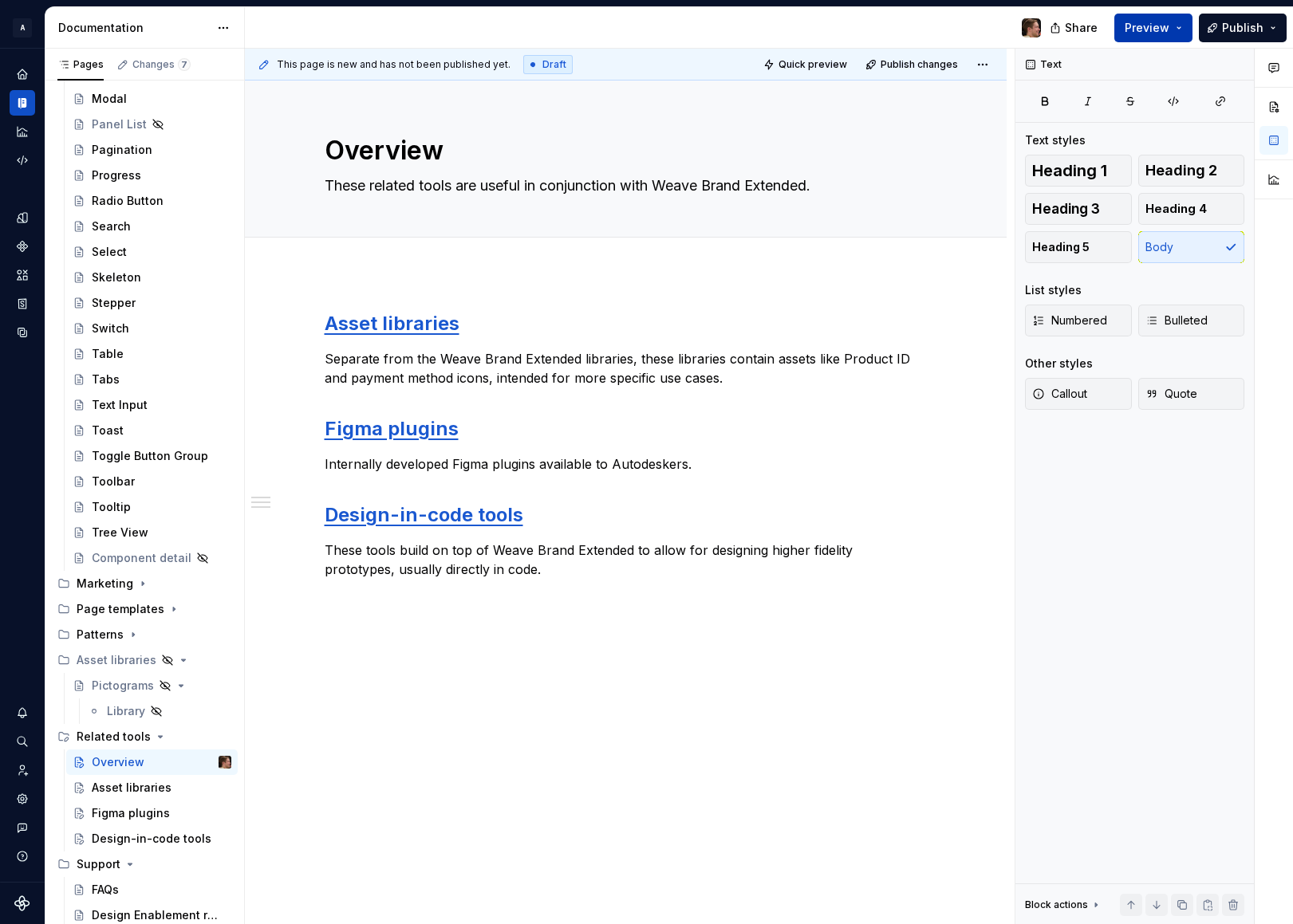
click at [1167, 16] on button "Preview" at bounding box center [1153, 28] width 78 height 29
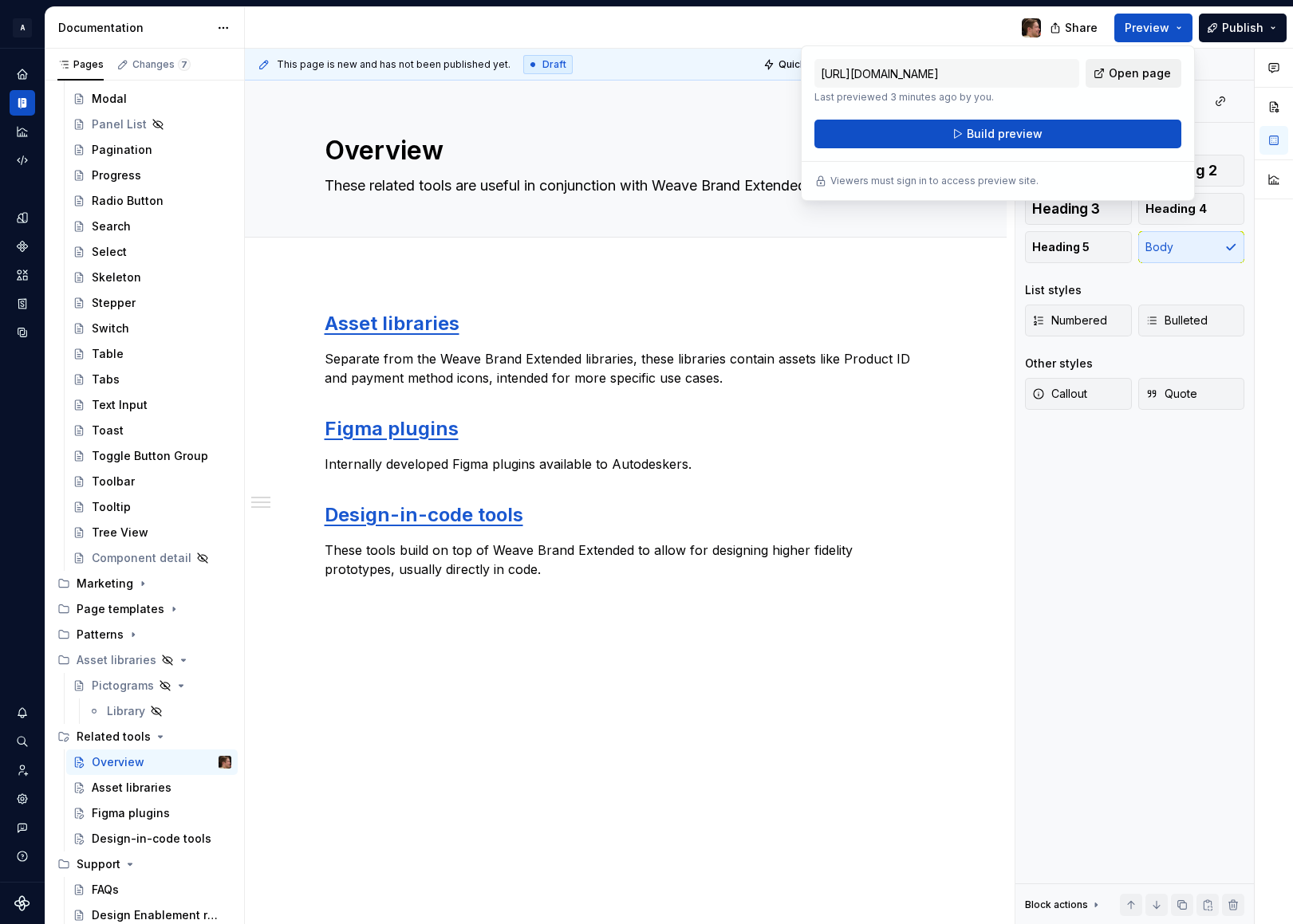
click at [1156, 69] on span "Open page" at bounding box center [1139, 72] width 62 height 16
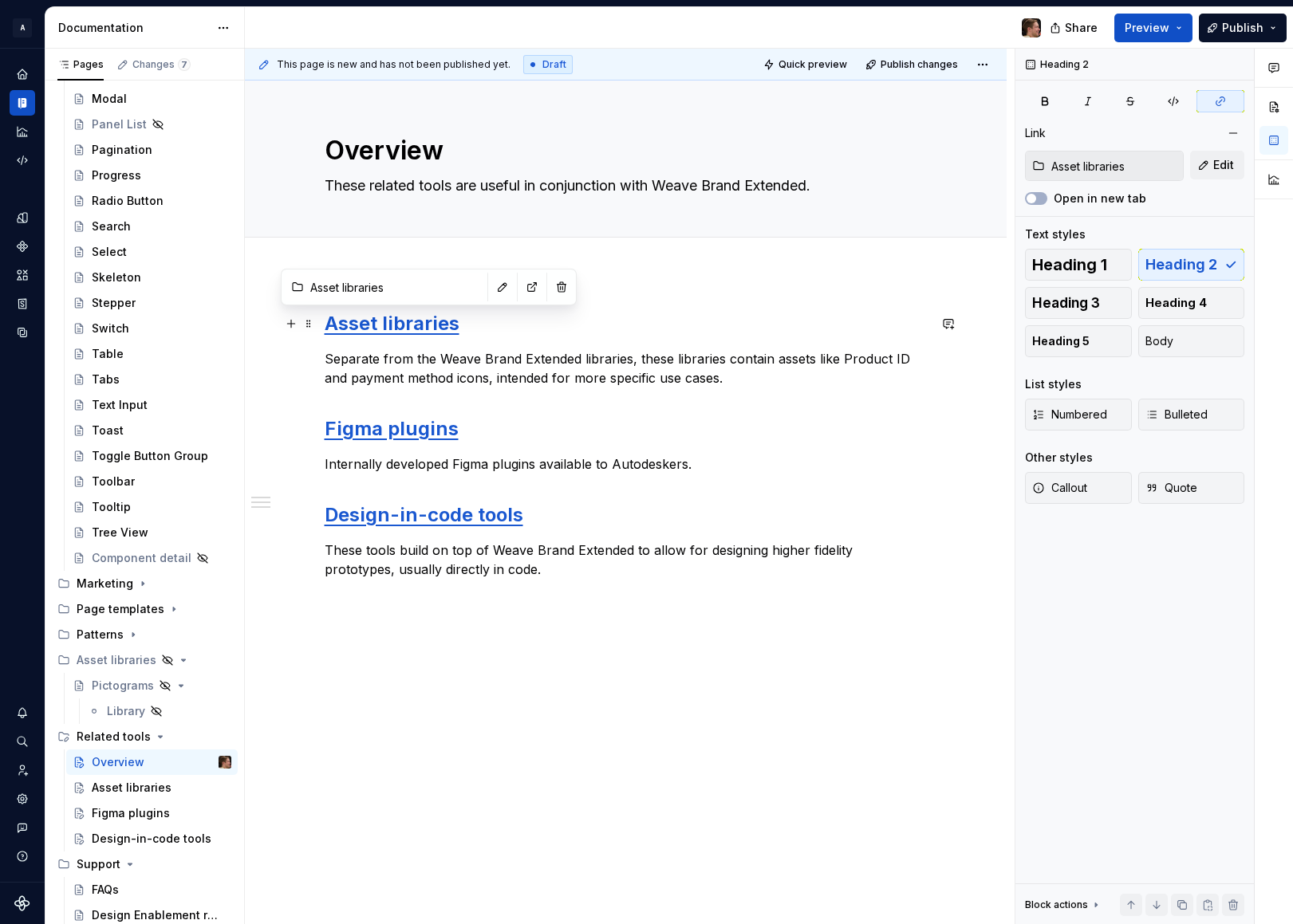
click at [414, 335] on h2 "Asset libraries" at bounding box center [626, 324] width 603 height 26
click at [492, 290] on button "button" at bounding box center [503, 287] width 22 height 22
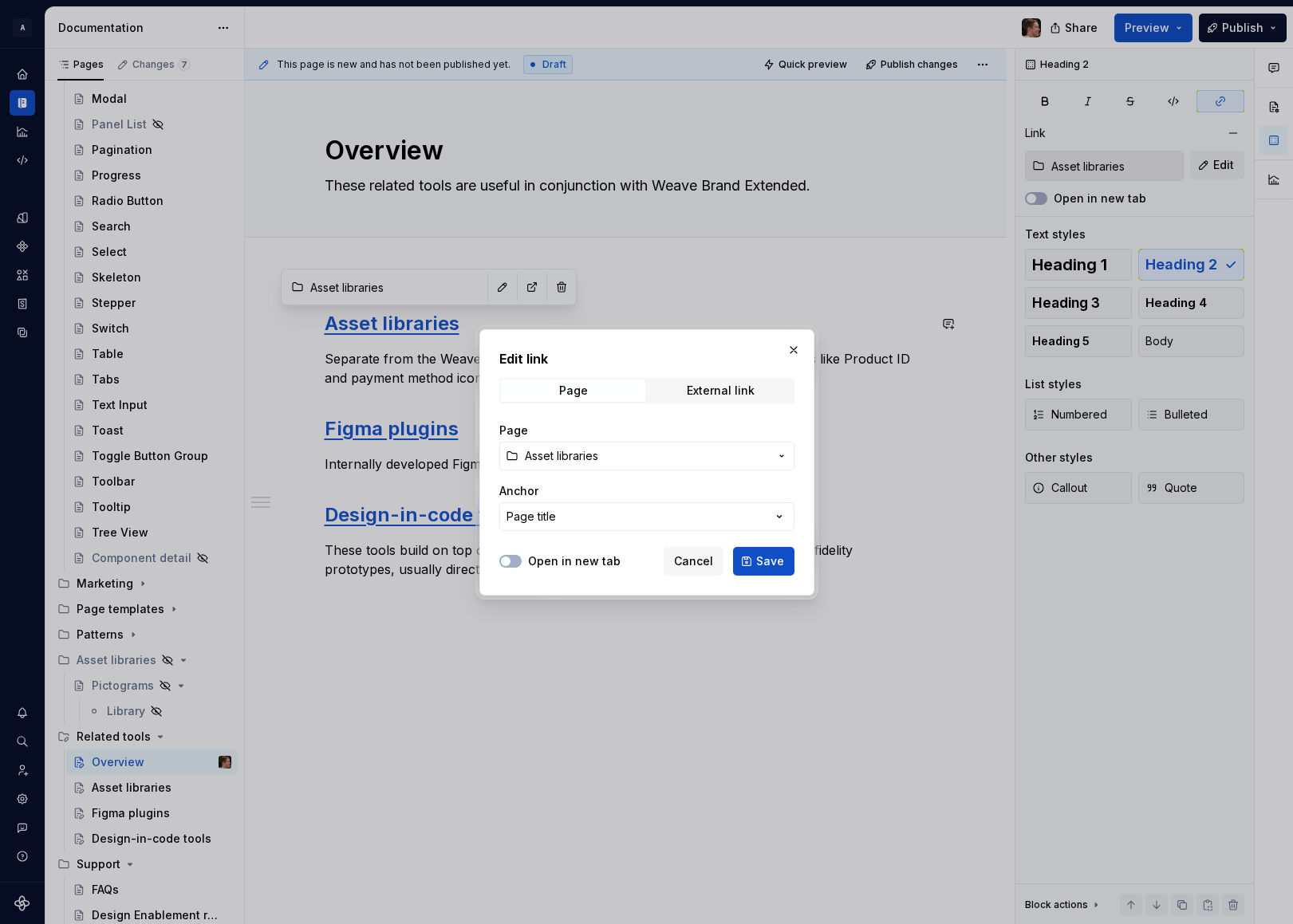
click at [583, 462] on span "Asset libraries" at bounding box center [561, 456] width 73 height 16
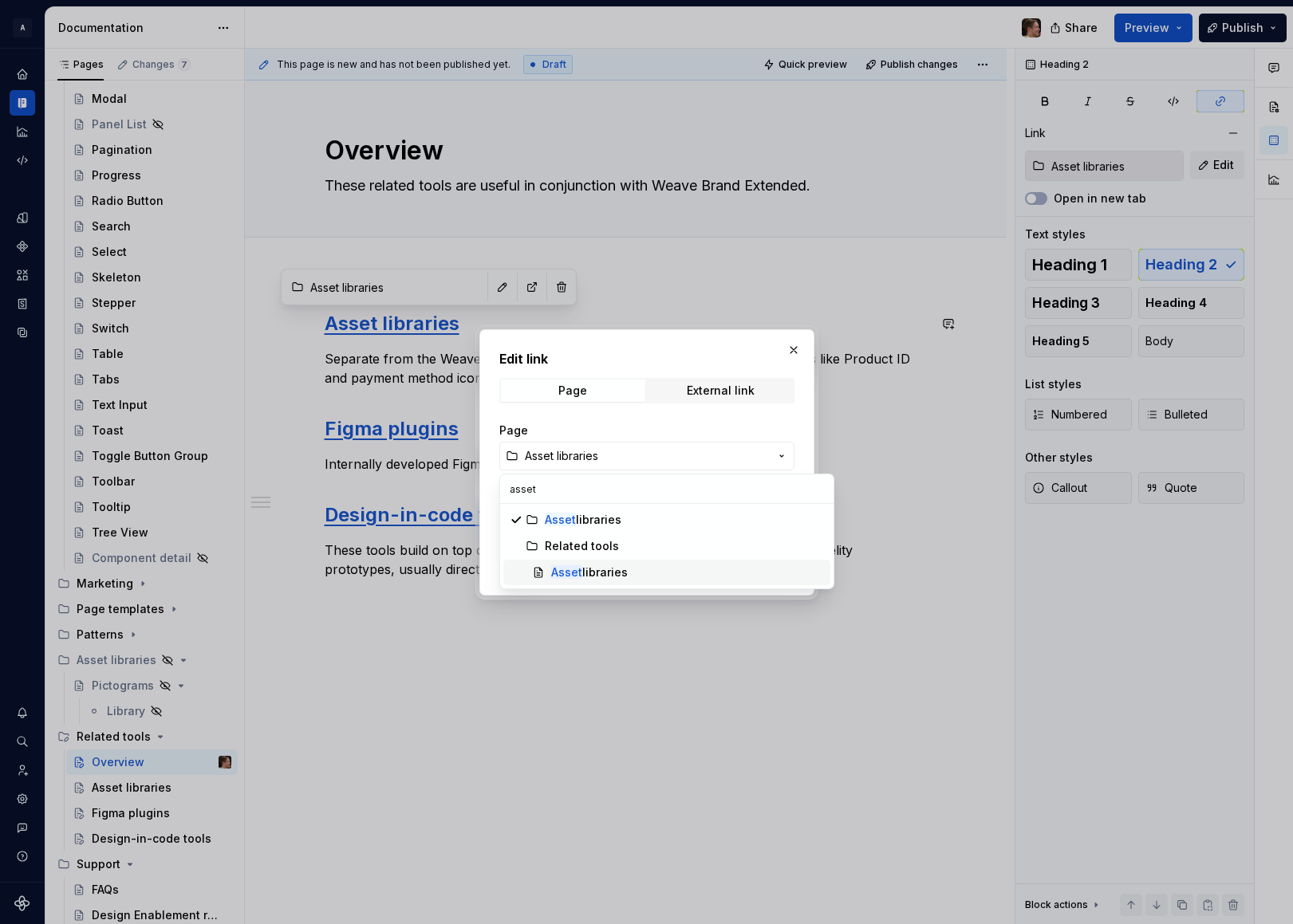
click at [636, 570] on div "Asset libraries" at bounding box center [687, 572] width 273 height 16
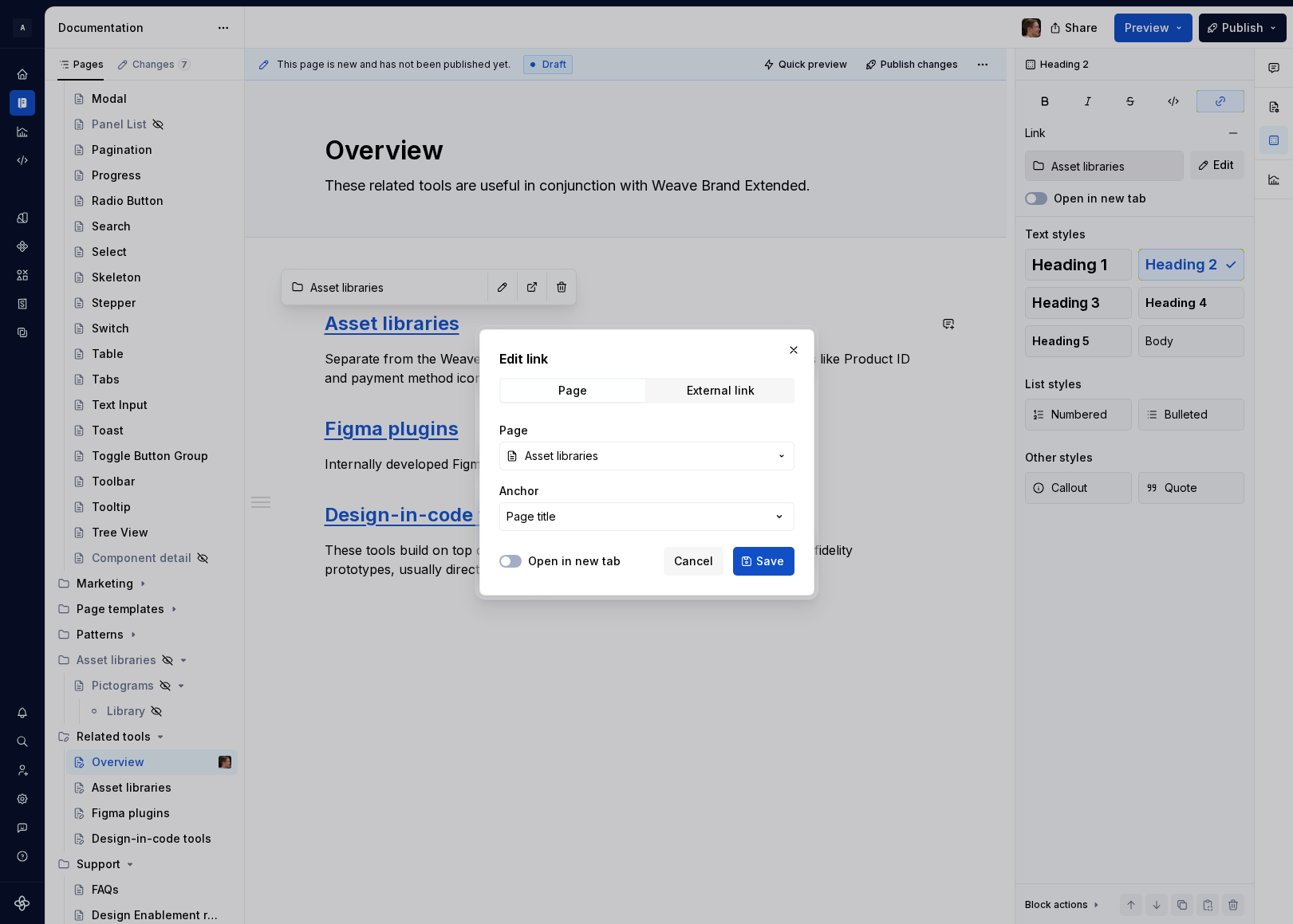
click at [770, 558] on span "Save" at bounding box center [770, 561] width 28 height 16
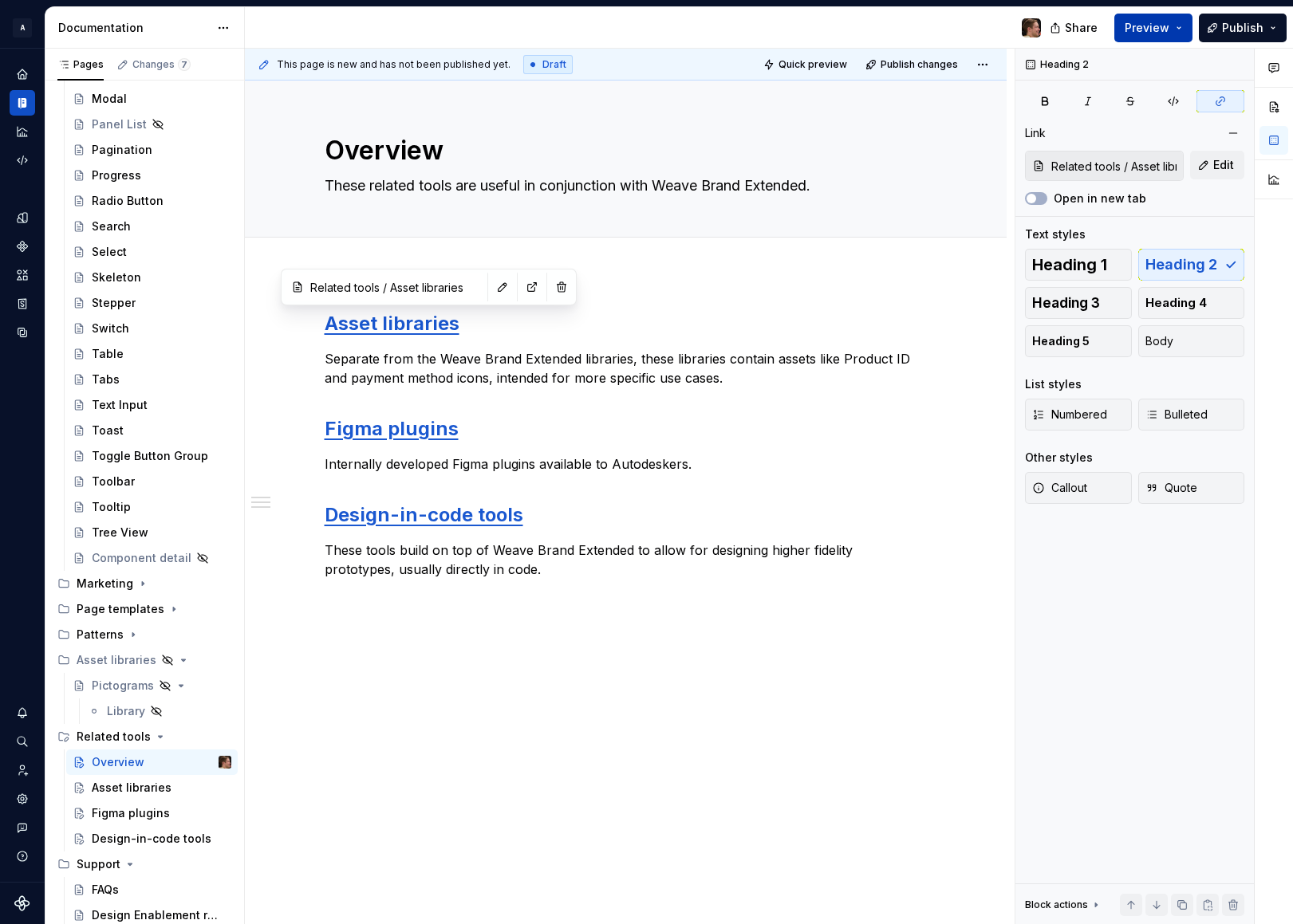
click at [1152, 34] on span "Preview" at bounding box center [1146, 27] width 45 height 16
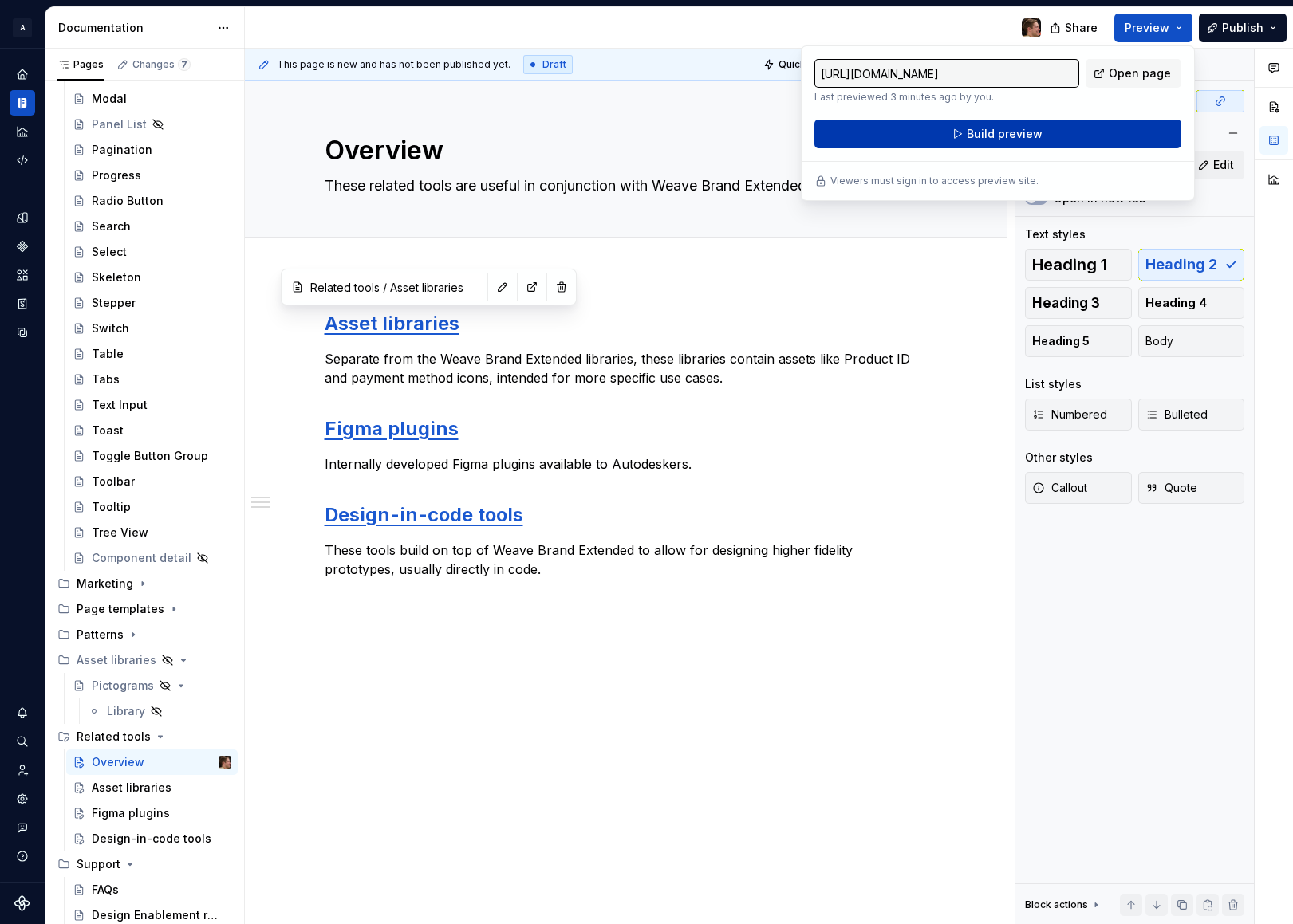
click at [1093, 134] on button "Build preview" at bounding box center [997, 134] width 366 height 29
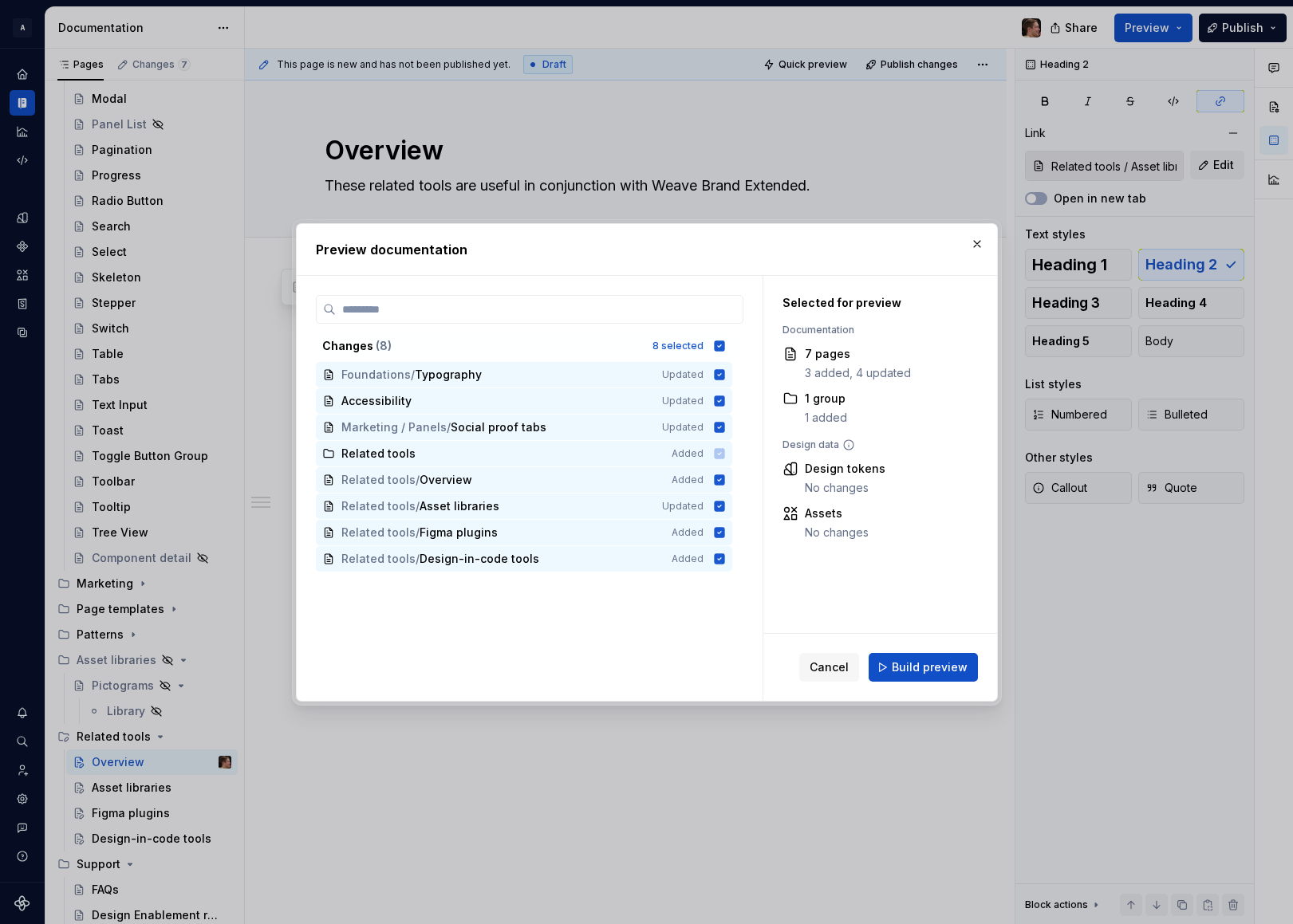
drag, startPoint x: 915, startPoint y: 661, endPoint x: 915, endPoint y: 633, distance: 28.0
click at [915, 661] on span "Build preview" at bounding box center [929, 667] width 76 height 16
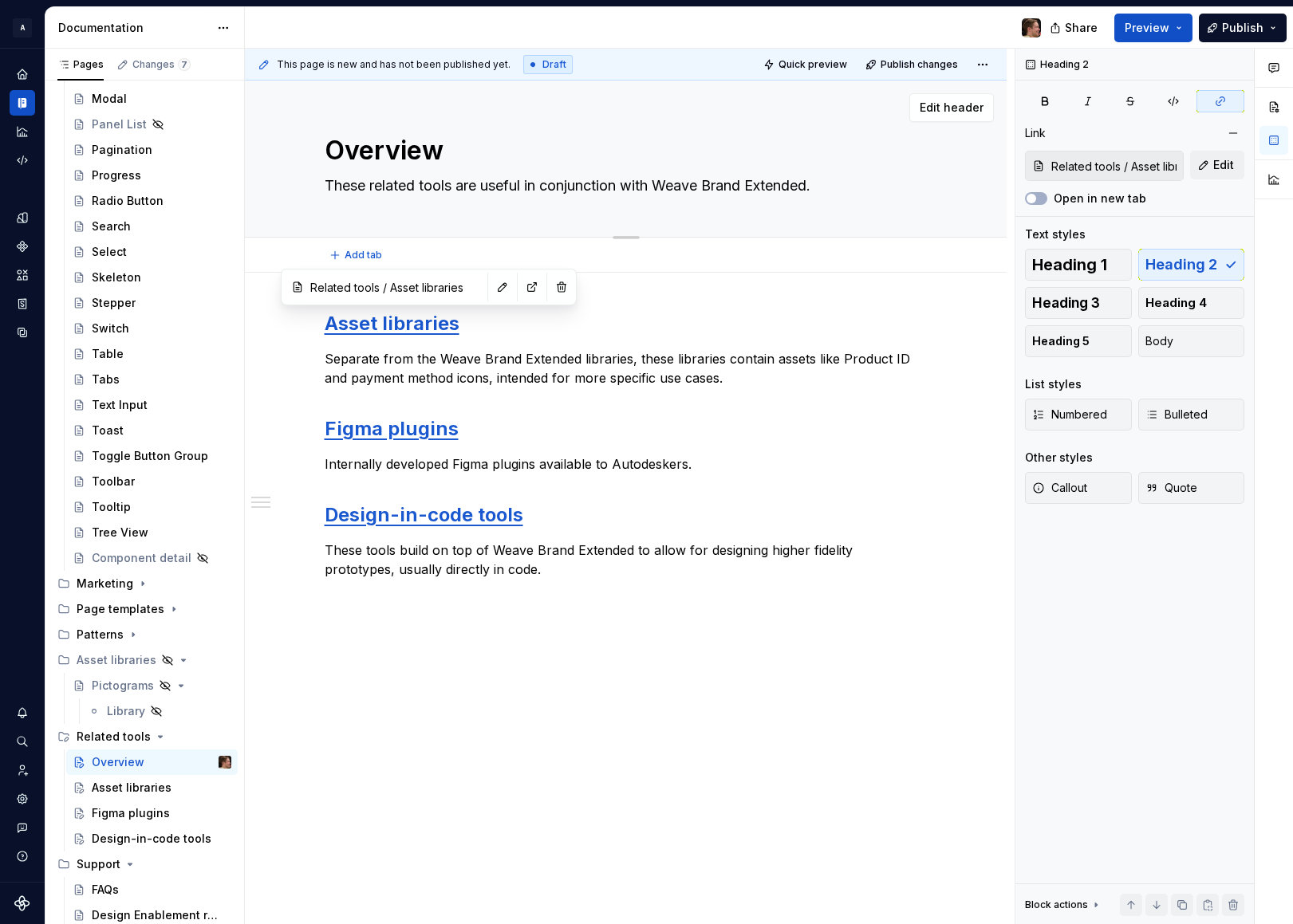
click at [371, 147] on textarea "Overview" at bounding box center [622, 150] width 603 height 38
click at [402, 148] on textarea "Overview" at bounding box center [622, 150] width 603 height 38
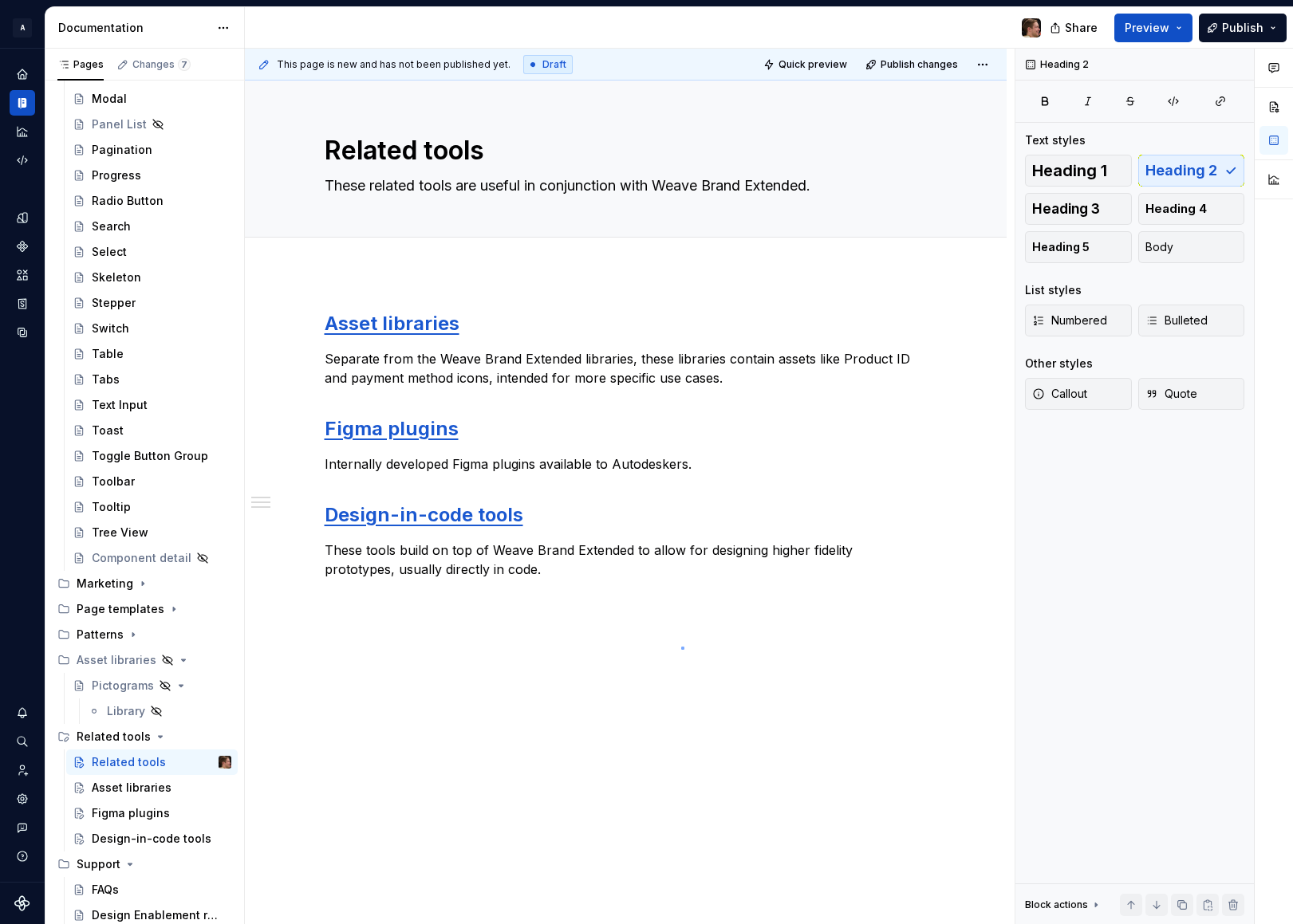
click at [681, 648] on div "This page is new and has not been published yet. Draft Quick preview Publish ch…" at bounding box center [630, 486] width 770 height 877
click at [1143, 32] on span "Preview" at bounding box center [1146, 27] width 45 height 16
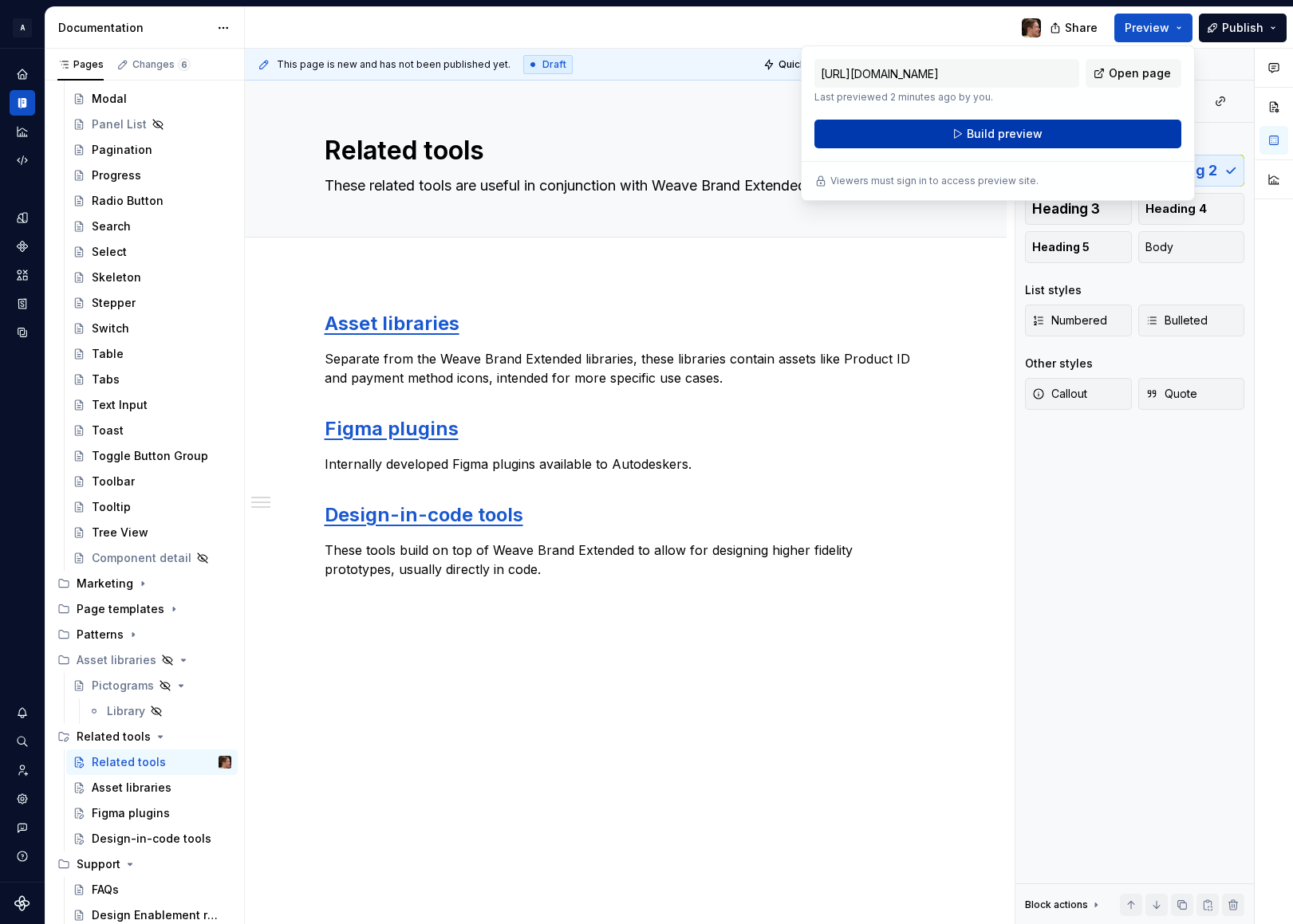
click at [1093, 131] on button "Build preview" at bounding box center [997, 134] width 366 height 29
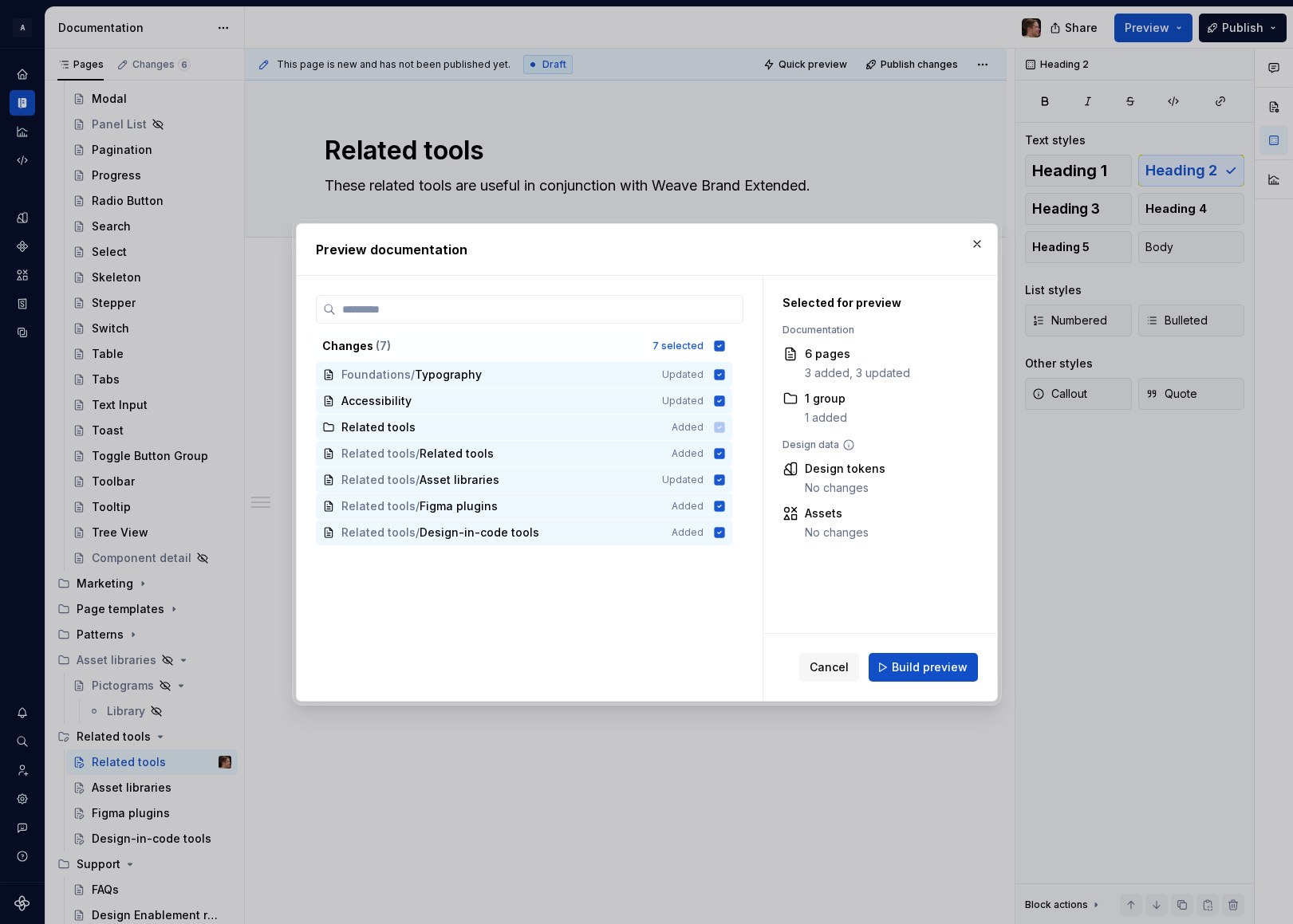
click at [908, 660] on span "Build preview" at bounding box center [929, 667] width 76 height 16
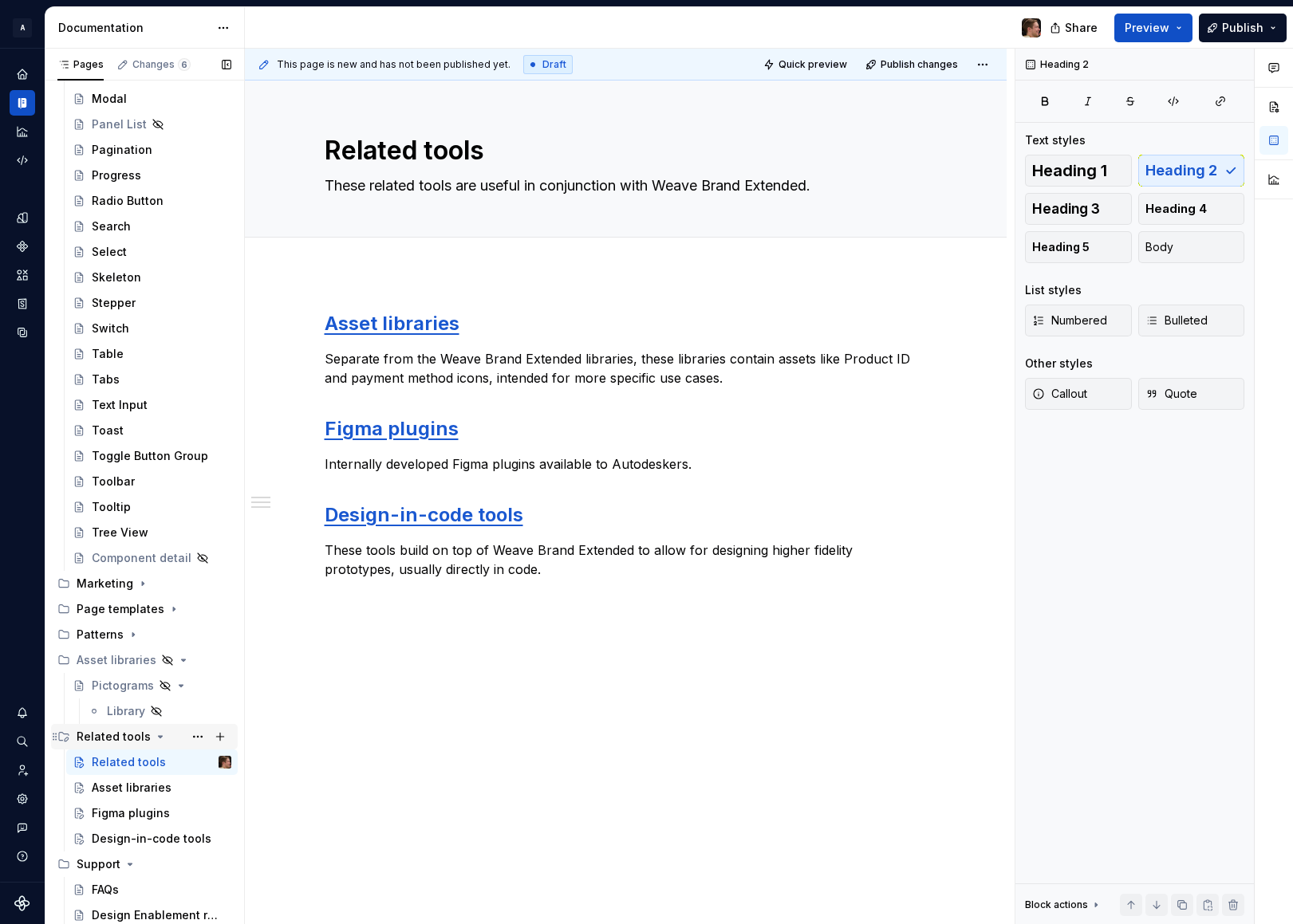
click at [140, 735] on div "Related tools" at bounding box center [114, 737] width 74 height 16
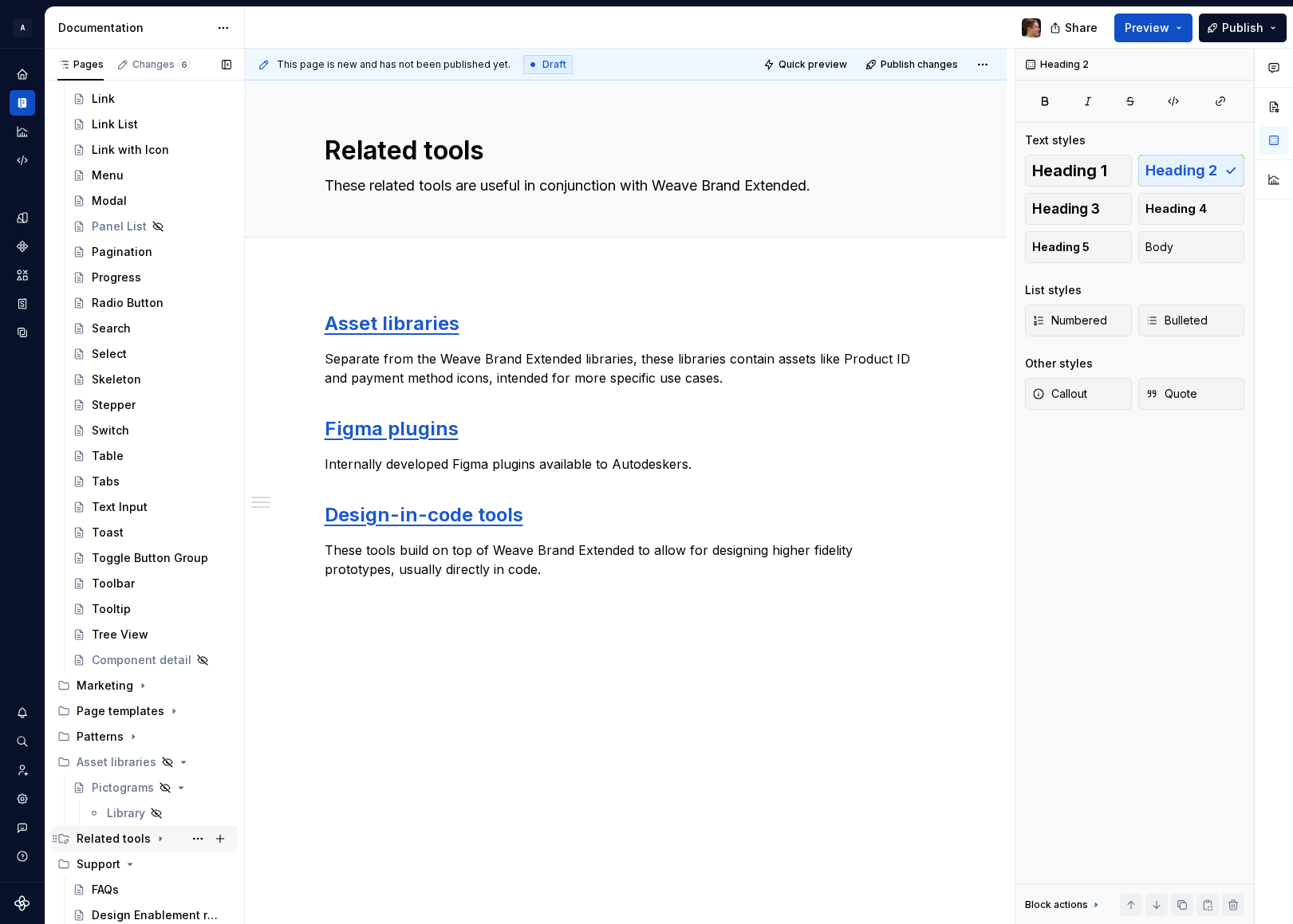
scroll to position [617, 0]
click at [123, 829] on div "Related tools" at bounding box center [154, 839] width 155 height 22
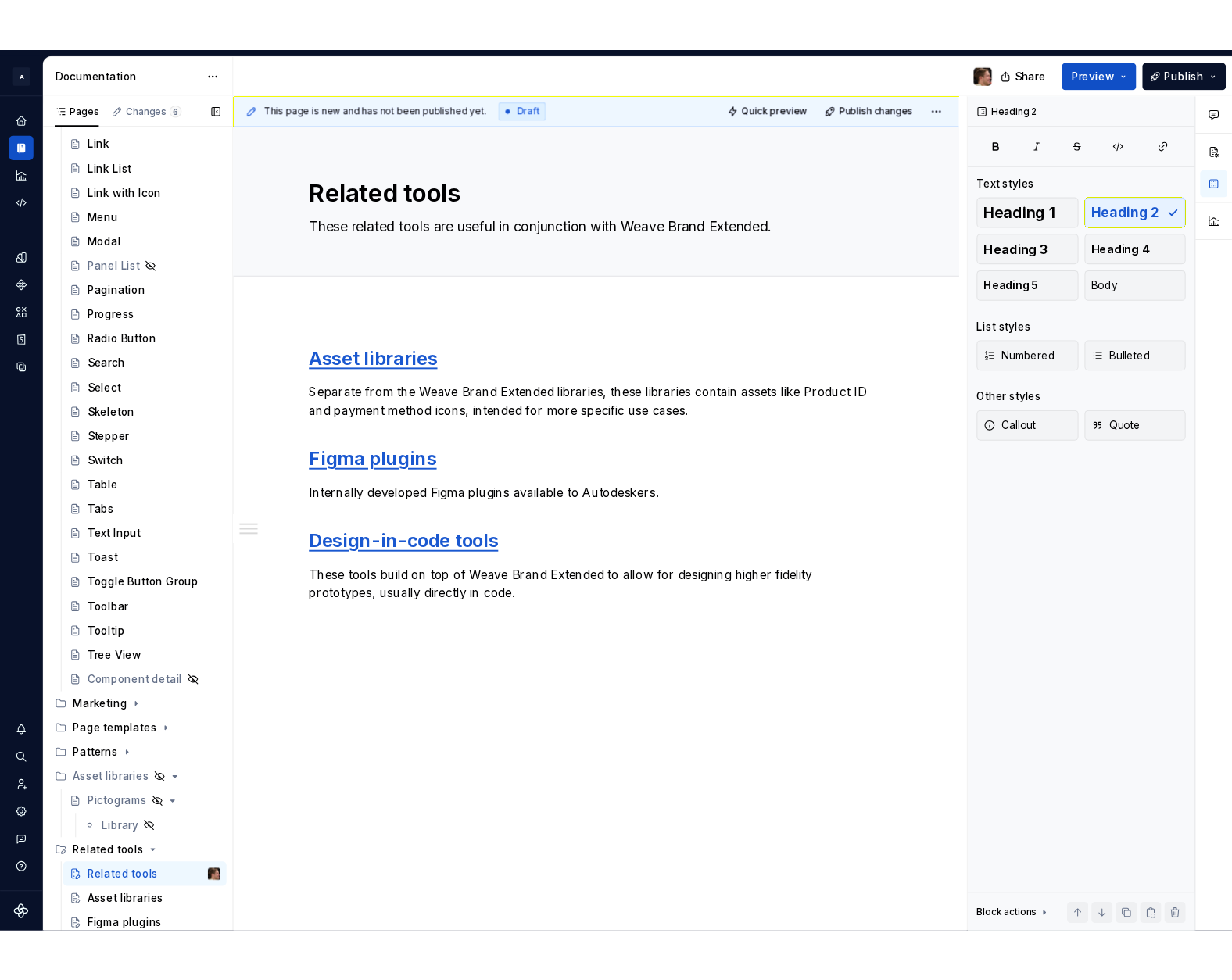
scroll to position [705, 0]
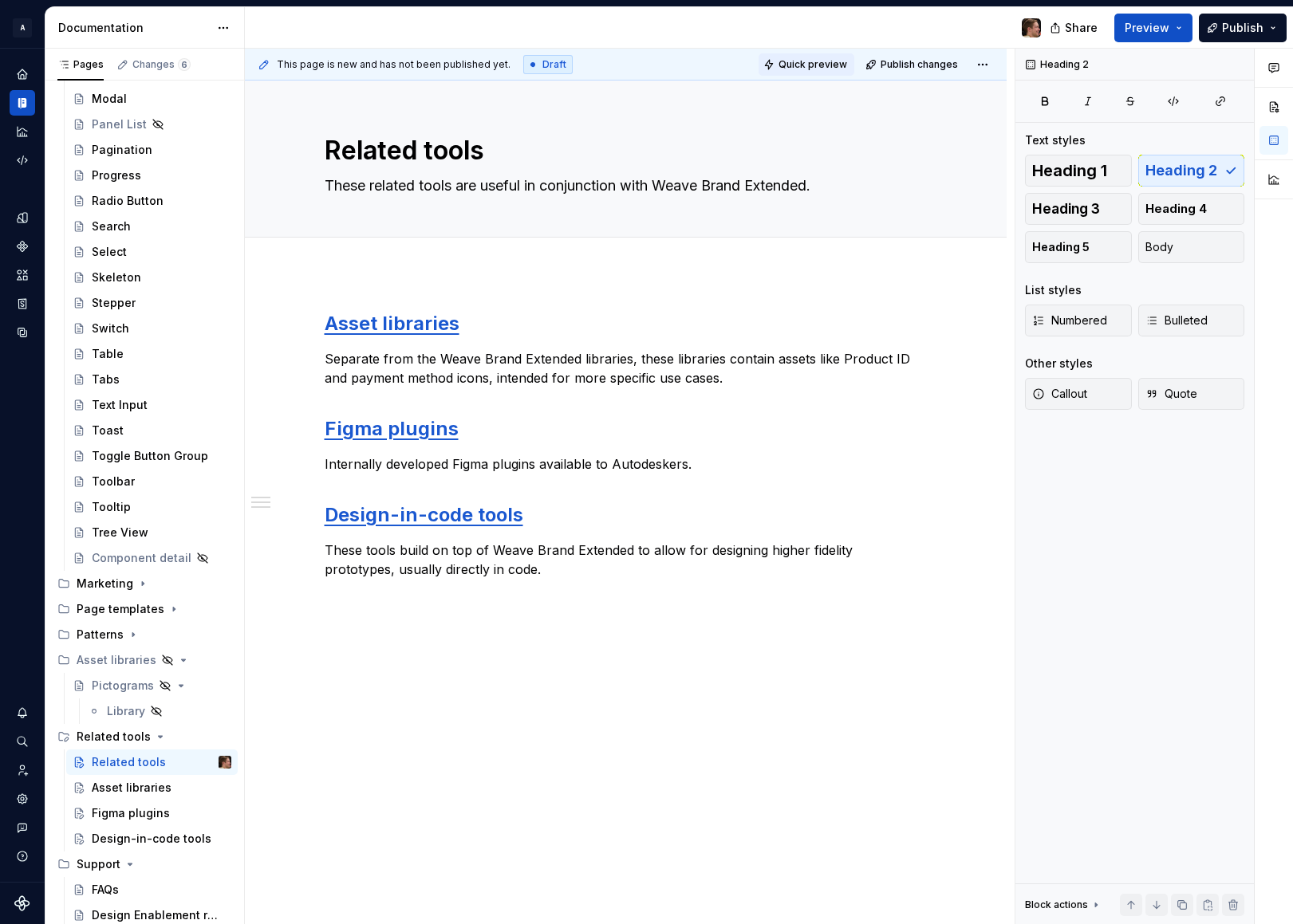
click at [821, 67] on span "Quick preview" at bounding box center [813, 65] width 69 height 13
click at [797, 32] on div at bounding box center [649, 28] width 809 height 42
click at [797, 59] on span "Quick preview" at bounding box center [813, 65] width 69 height 13
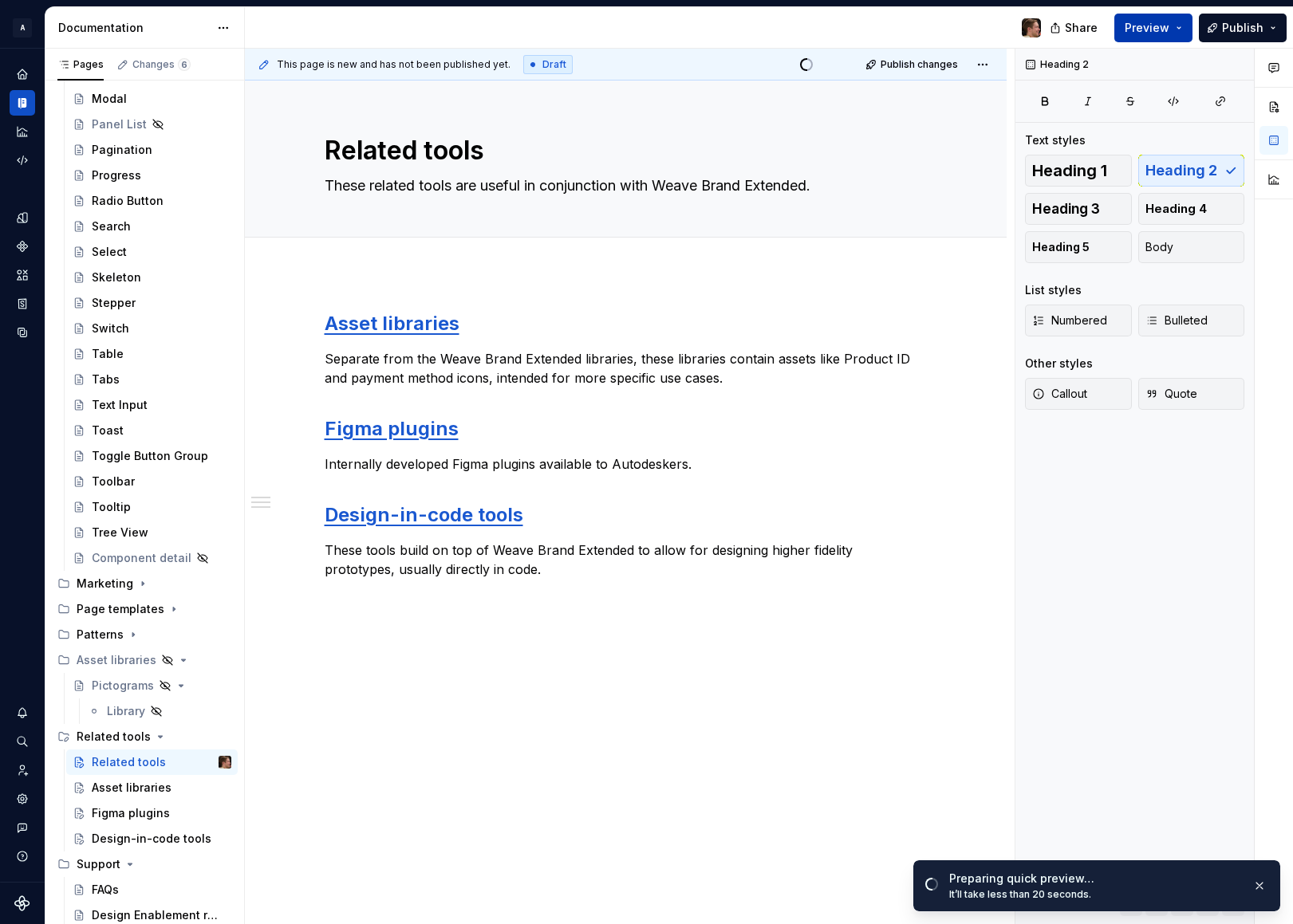
click at [1168, 33] on span "Preview" at bounding box center [1146, 27] width 45 height 16
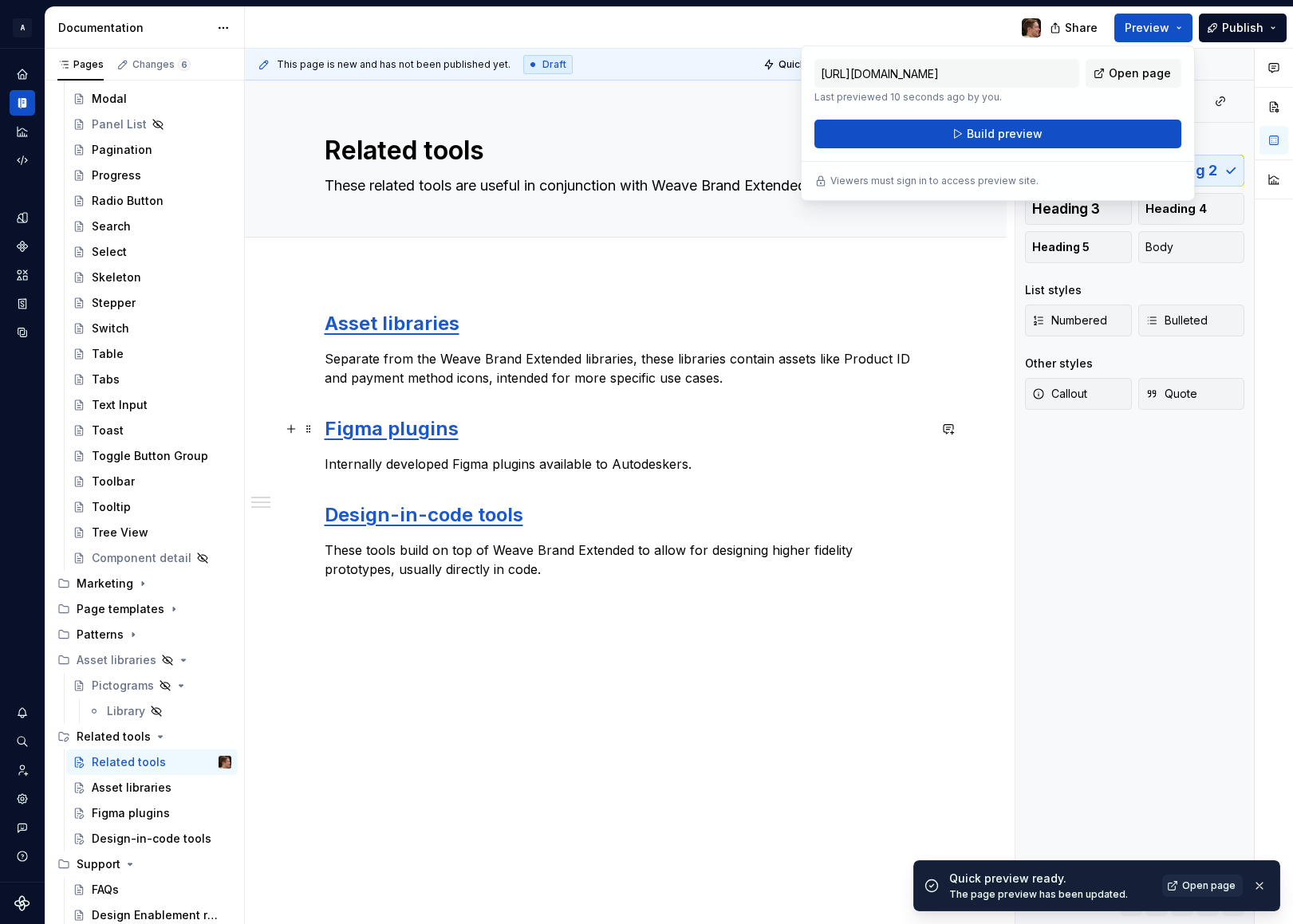
click at [521, 432] on h2 "Figma plugins" at bounding box center [626, 430] width 603 height 26
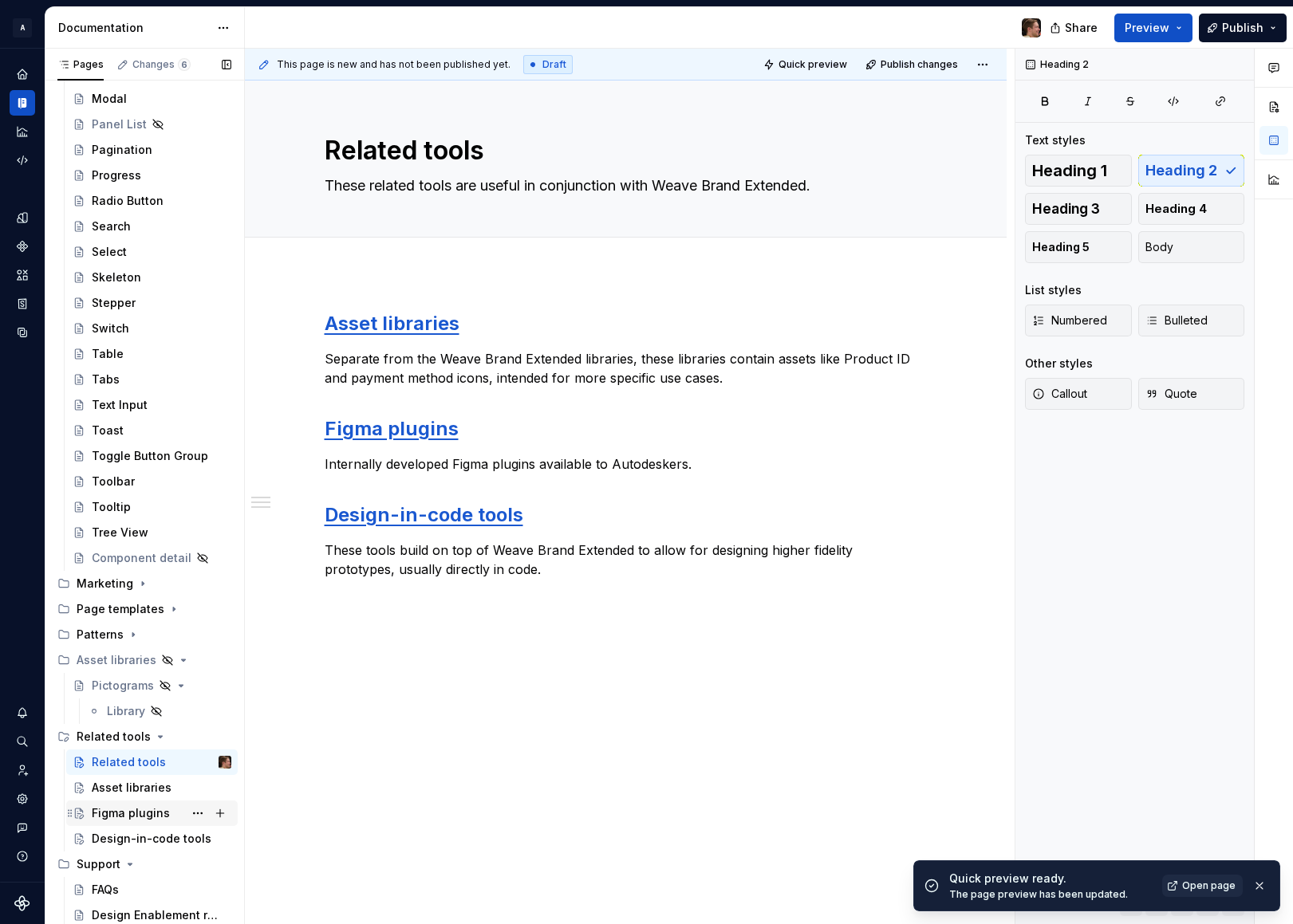
click at [116, 815] on div "Figma plugins" at bounding box center [131, 813] width 78 height 16
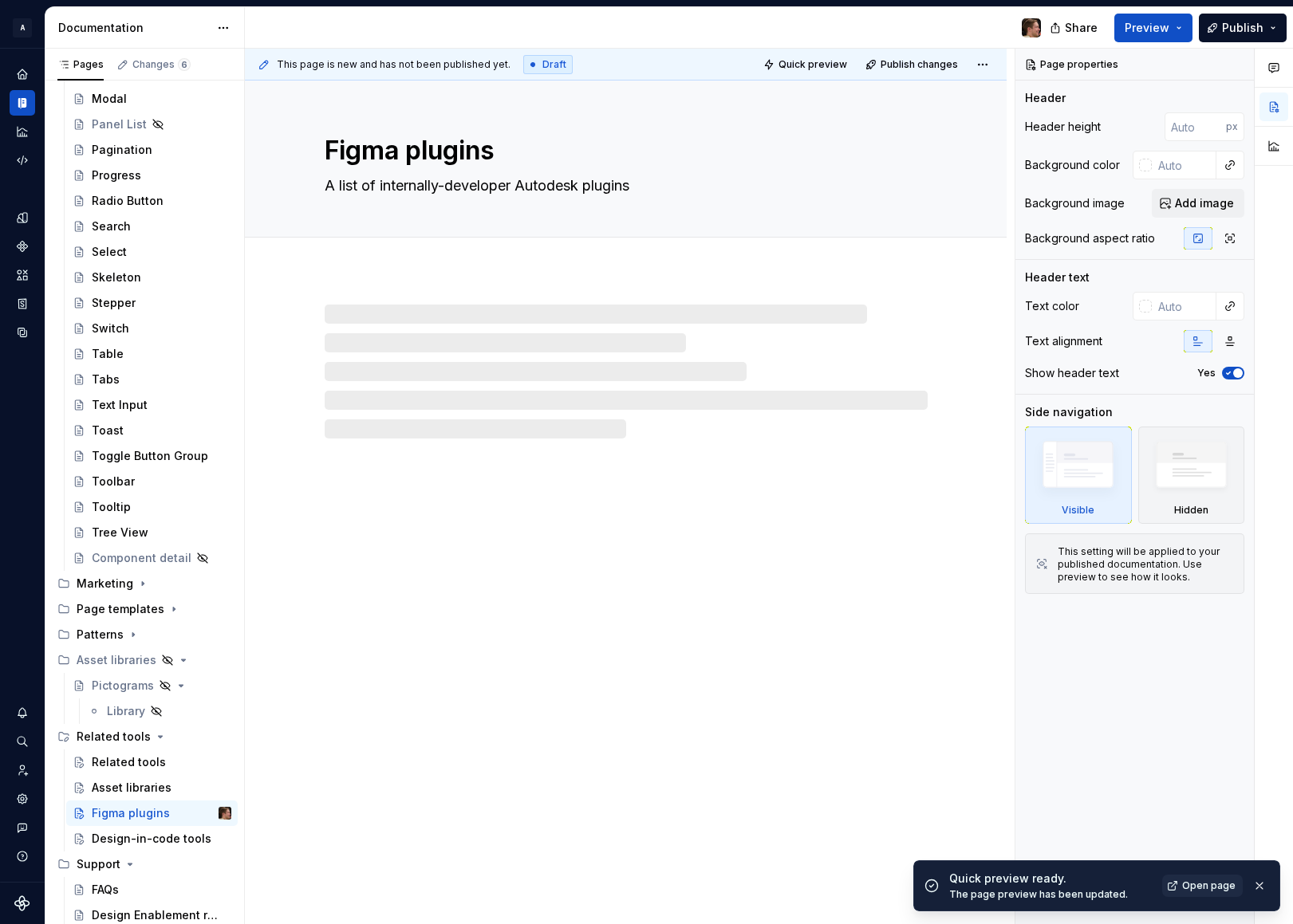
click at [769, 60] on button "Quick preview" at bounding box center [806, 65] width 96 height 22
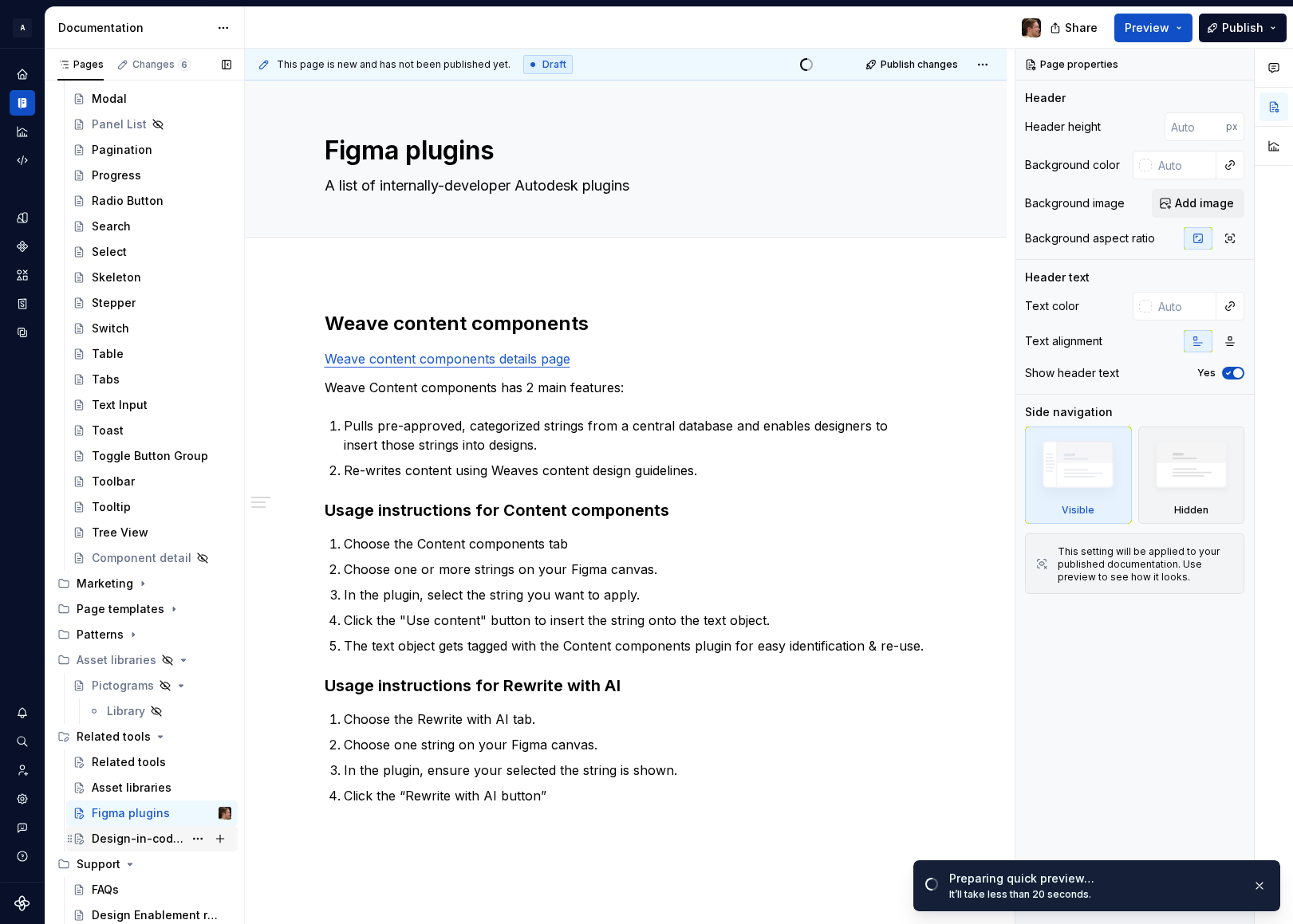
click at [135, 841] on div "Design-in-code tools" at bounding box center [137, 839] width 92 height 16
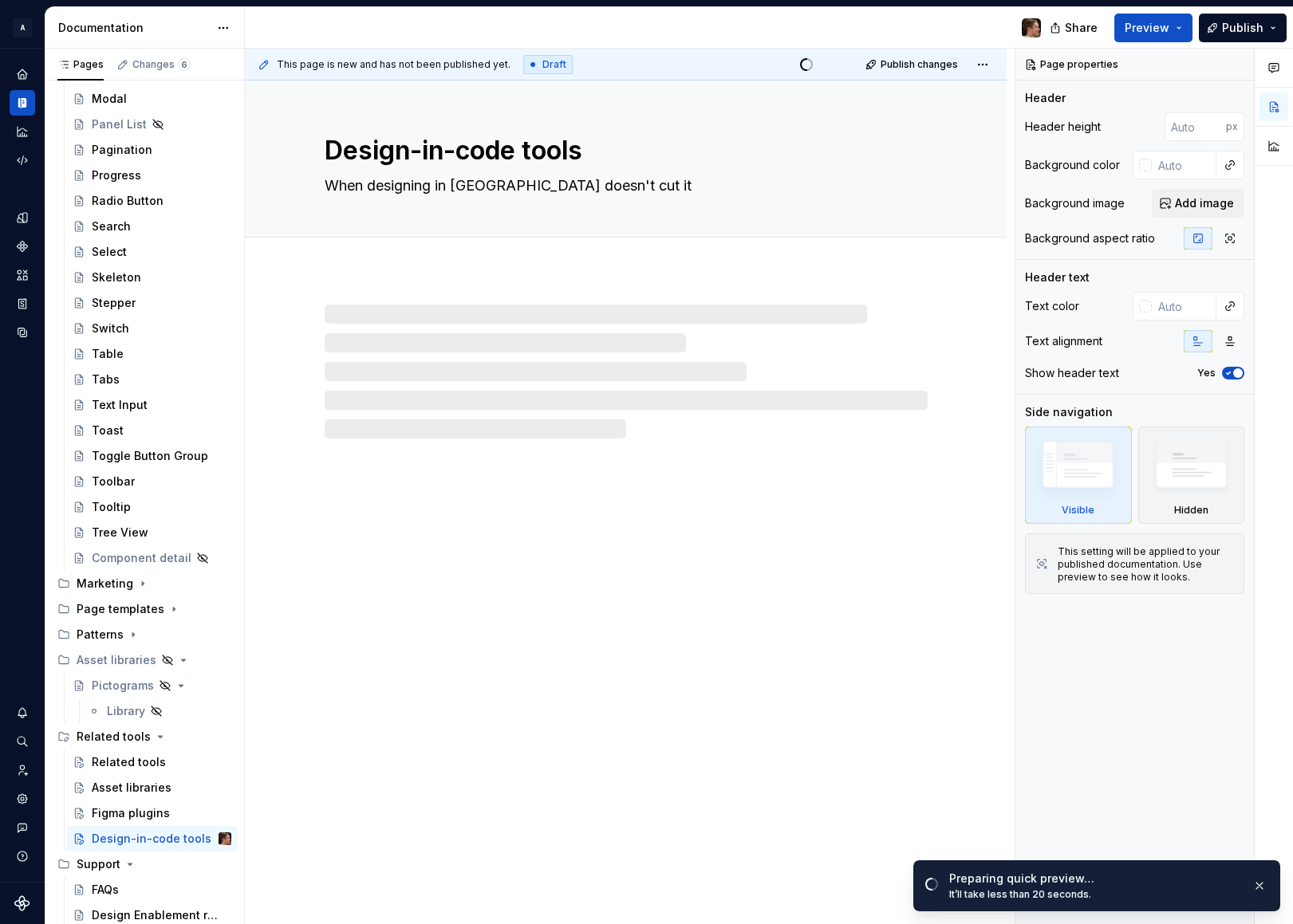
click at [799, 39] on div at bounding box center [649, 28] width 809 height 42
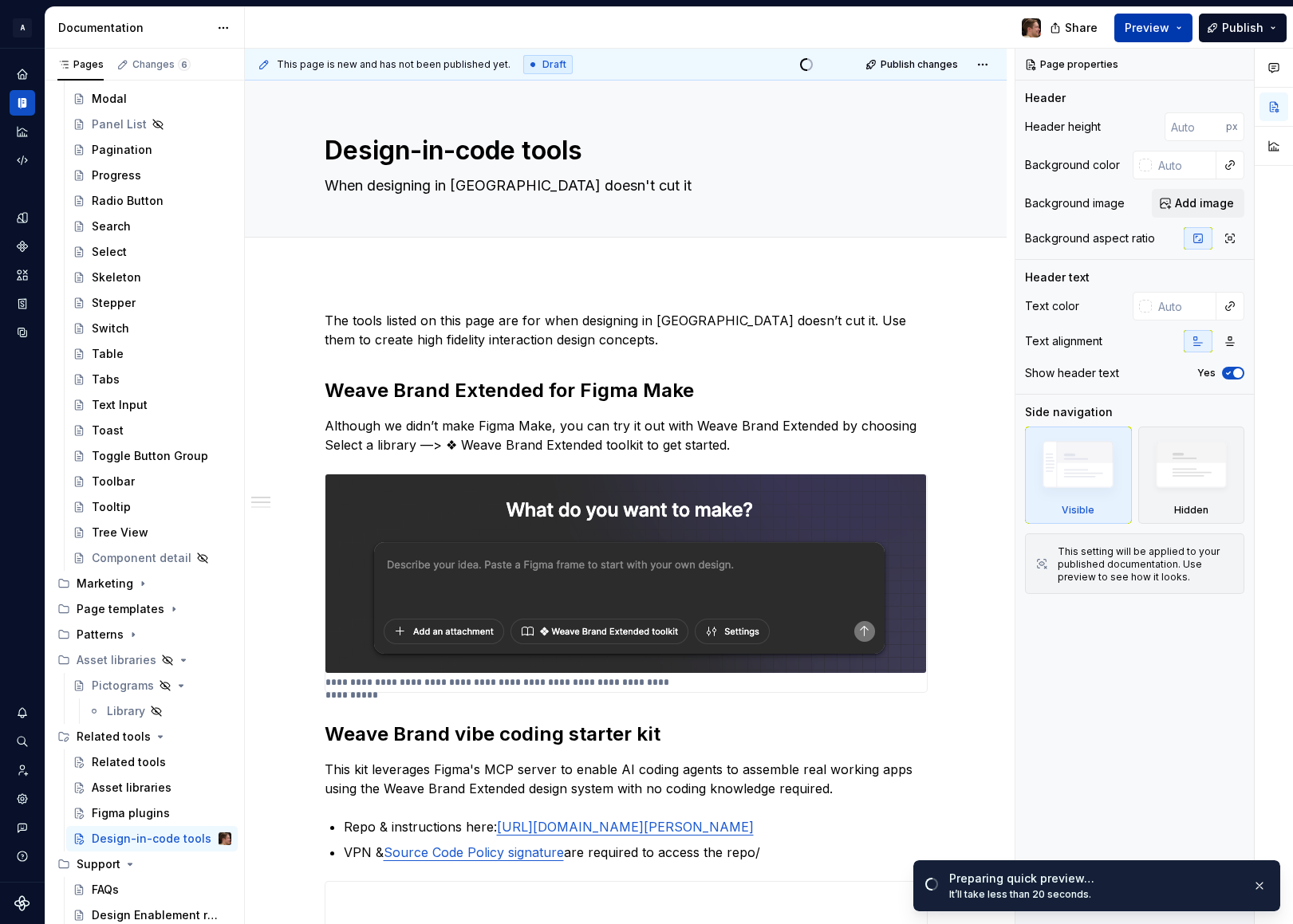
click at [1146, 33] on span "Preview" at bounding box center [1146, 27] width 45 height 16
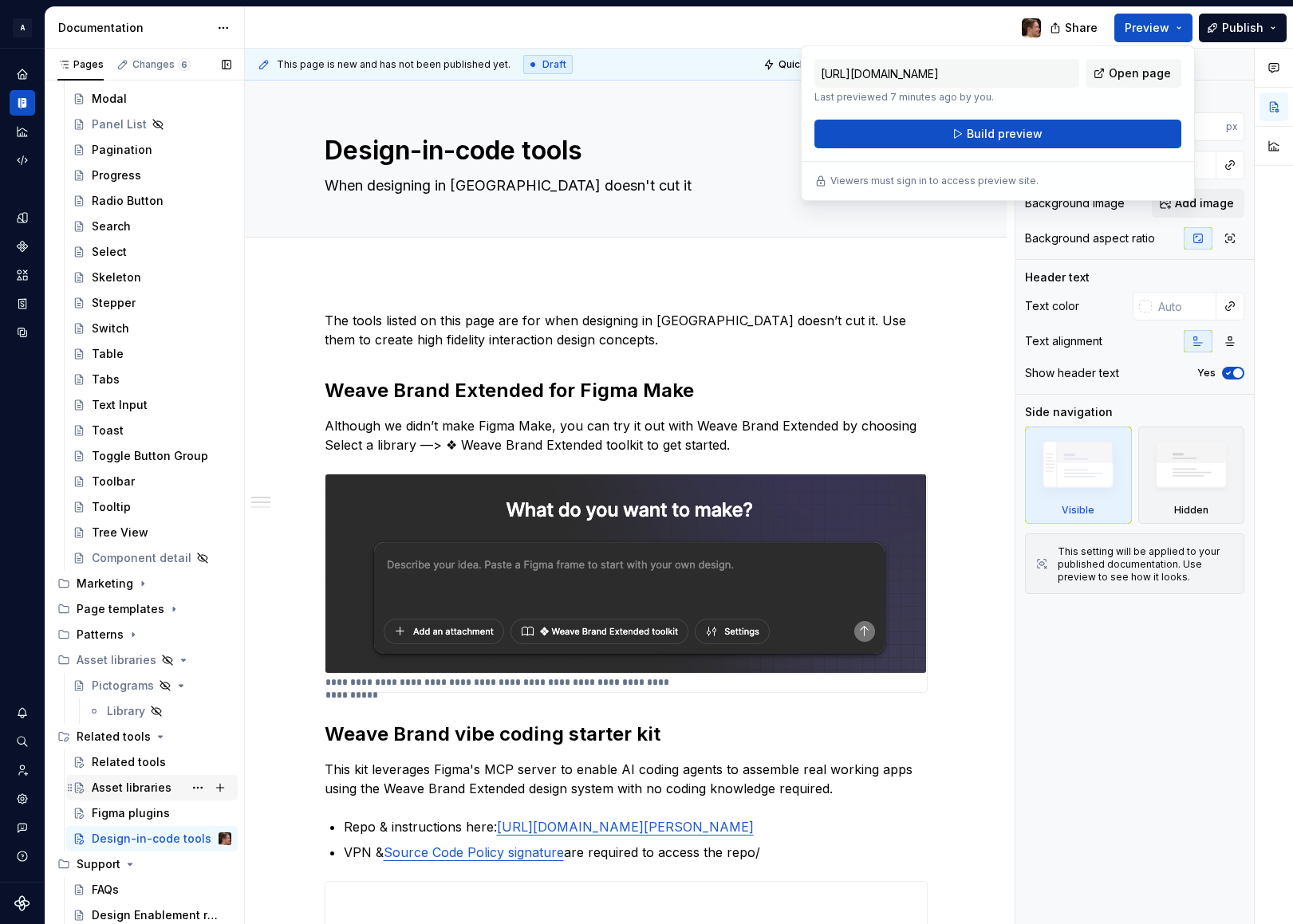
drag, startPoint x: 132, startPoint y: 805, endPoint x: 142, endPoint y: 794, distance: 14.9
click at [132, 805] on div "Figma plugins" at bounding box center [131, 813] width 78 height 16
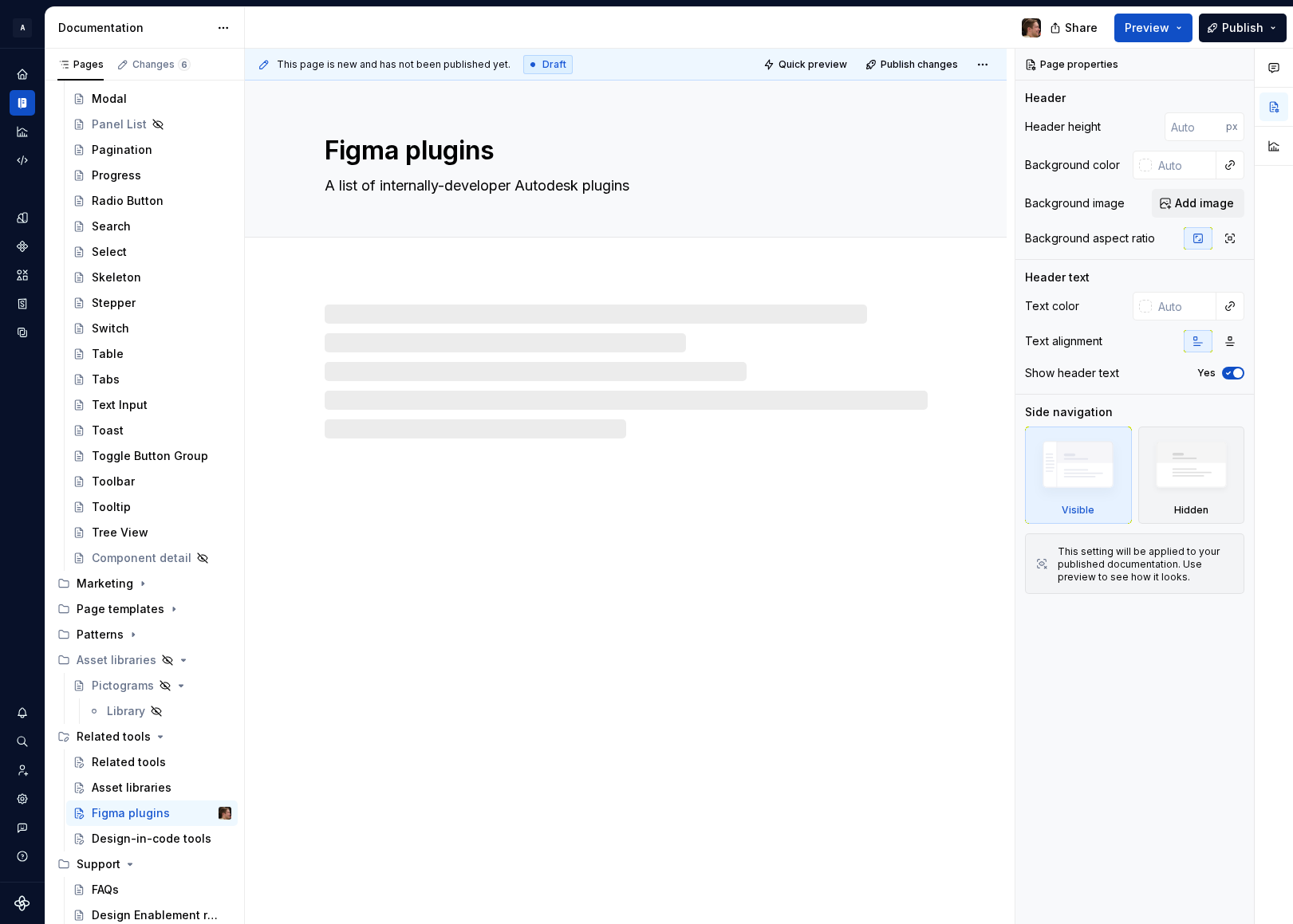
click at [832, 44] on div at bounding box center [649, 28] width 809 height 42
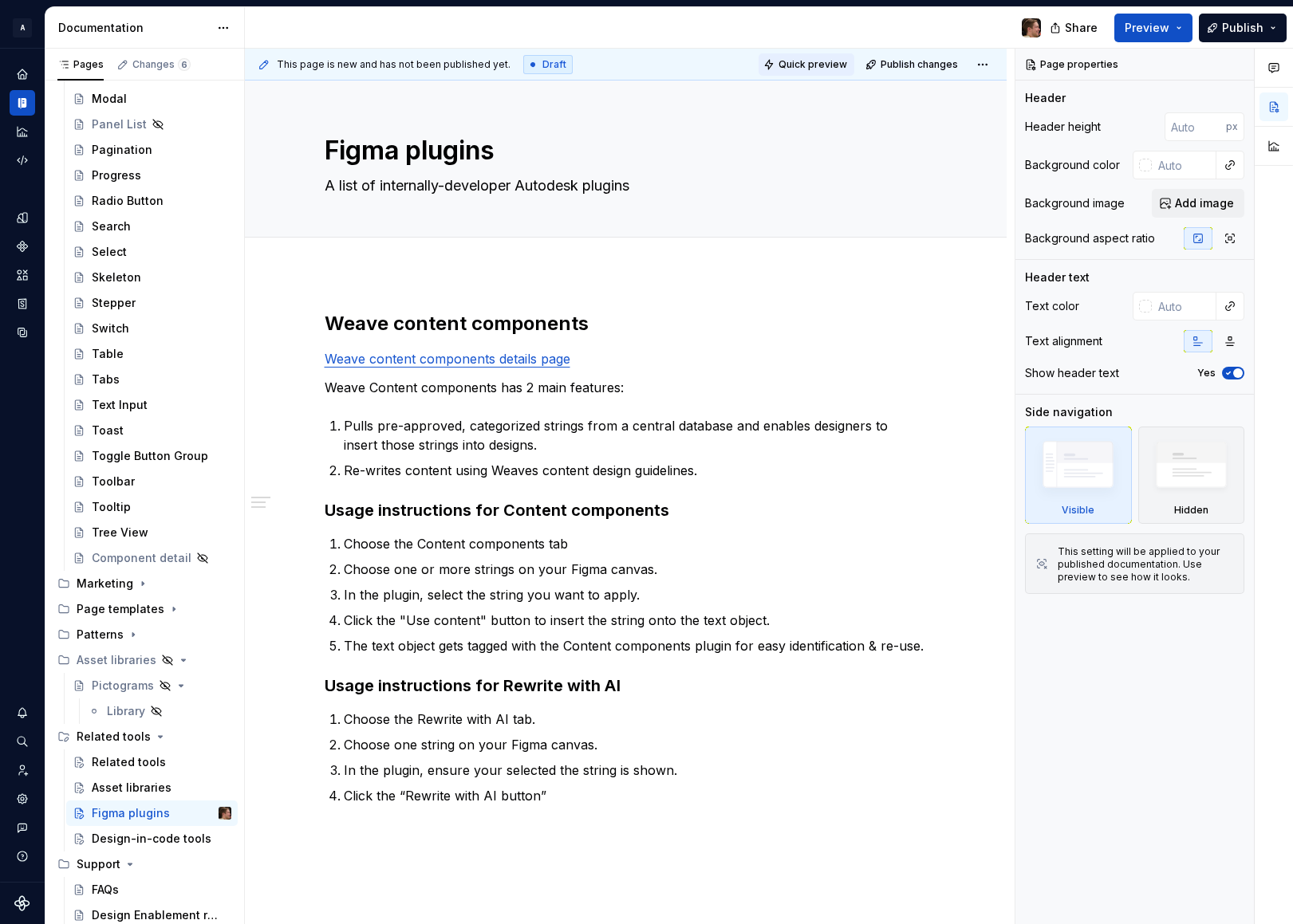
click at [826, 66] on span "Quick preview" at bounding box center [813, 65] width 69 height 13
click at [611, 800] on p "Click the “Rewrite with AI button”" at bounding box center [635, 796] width 583 height 19
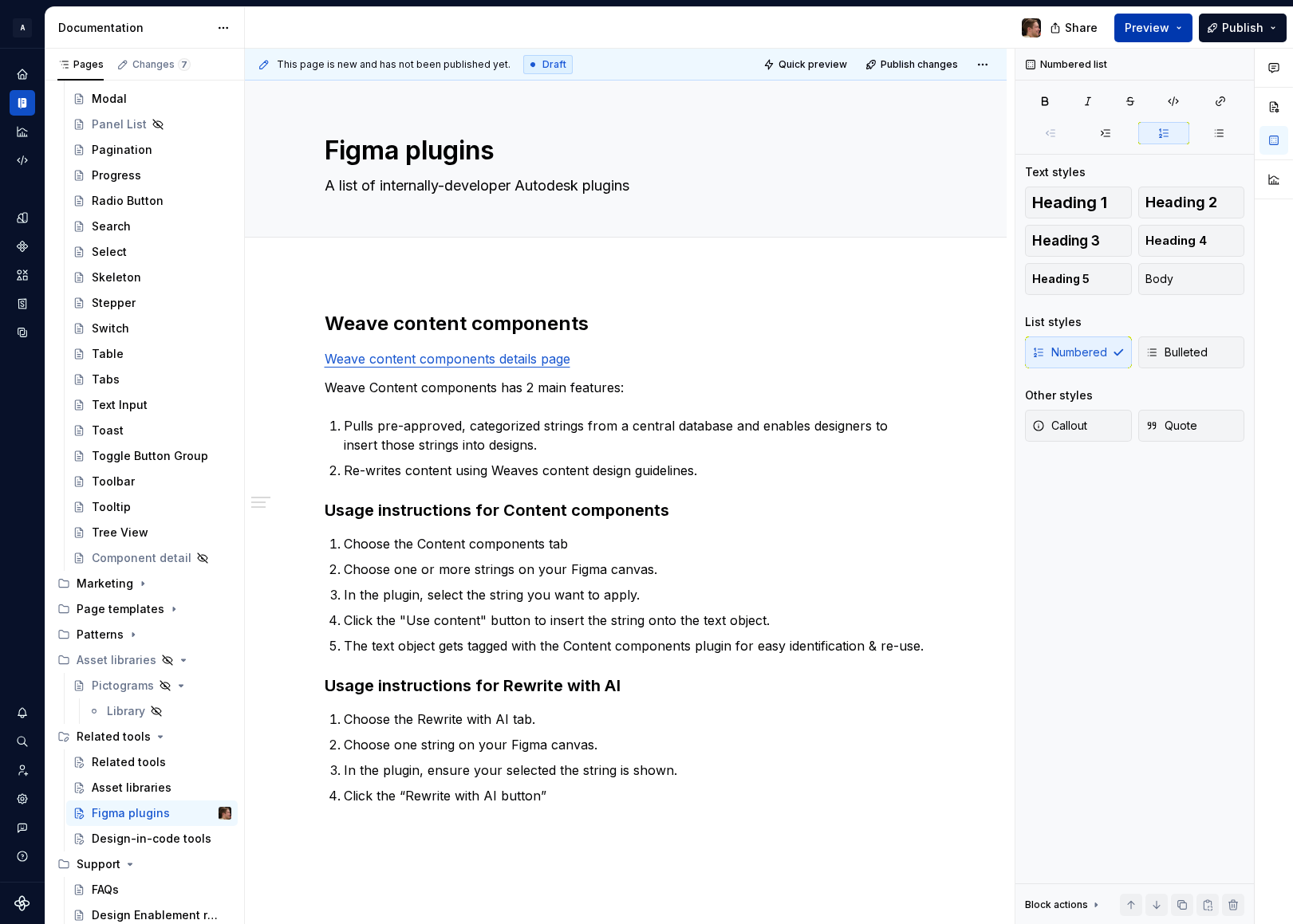
click at [1161, 30] on span "Preview" at bounding box center [1146, 27] width 45 height 16
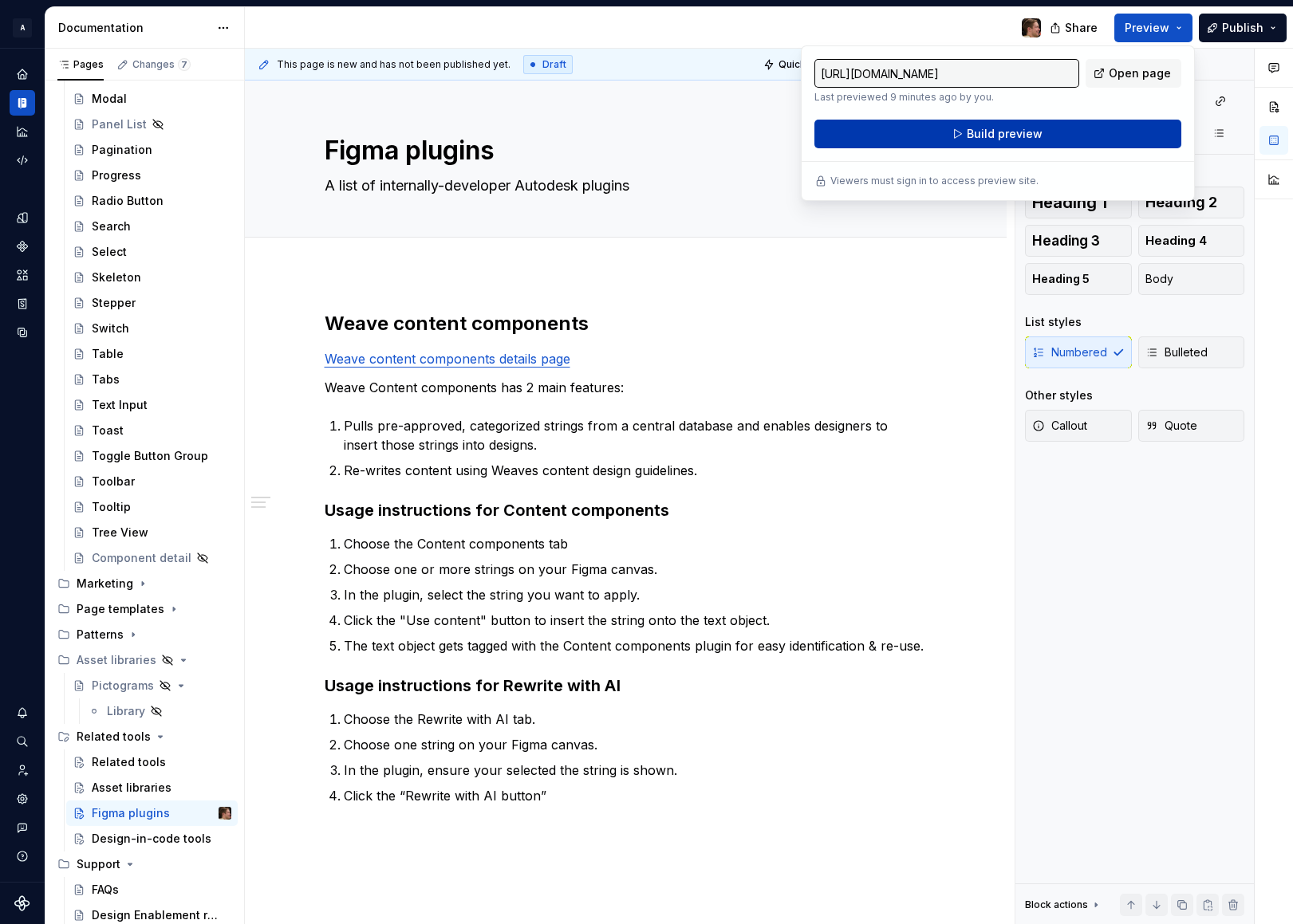
click at [1075, 127] on button "Build preview" at bounding box center [997, 134] width 366 height 29
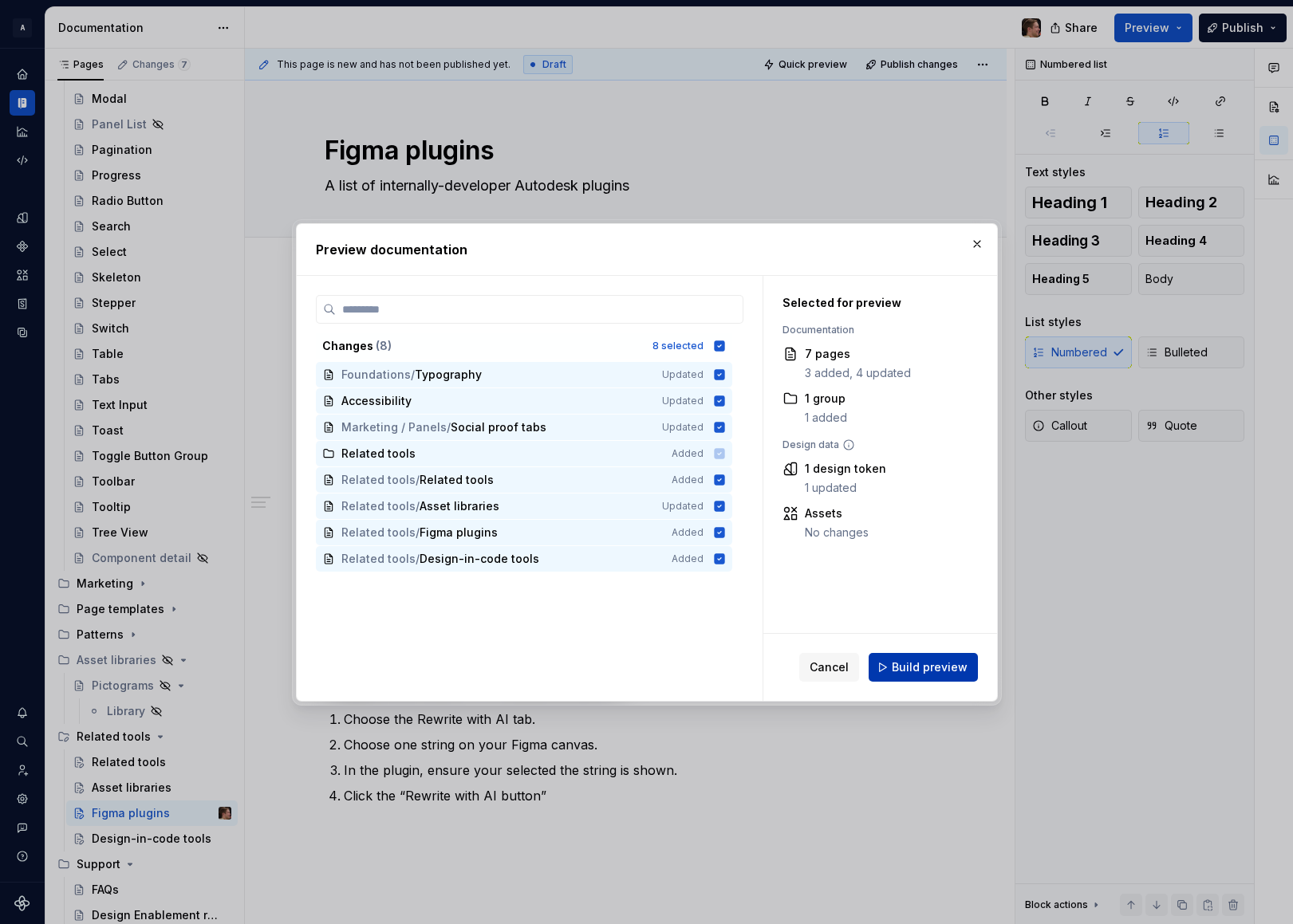
click at [924, 670] on span "Build preview" at bounding box center [929, 667] width 76 height 16
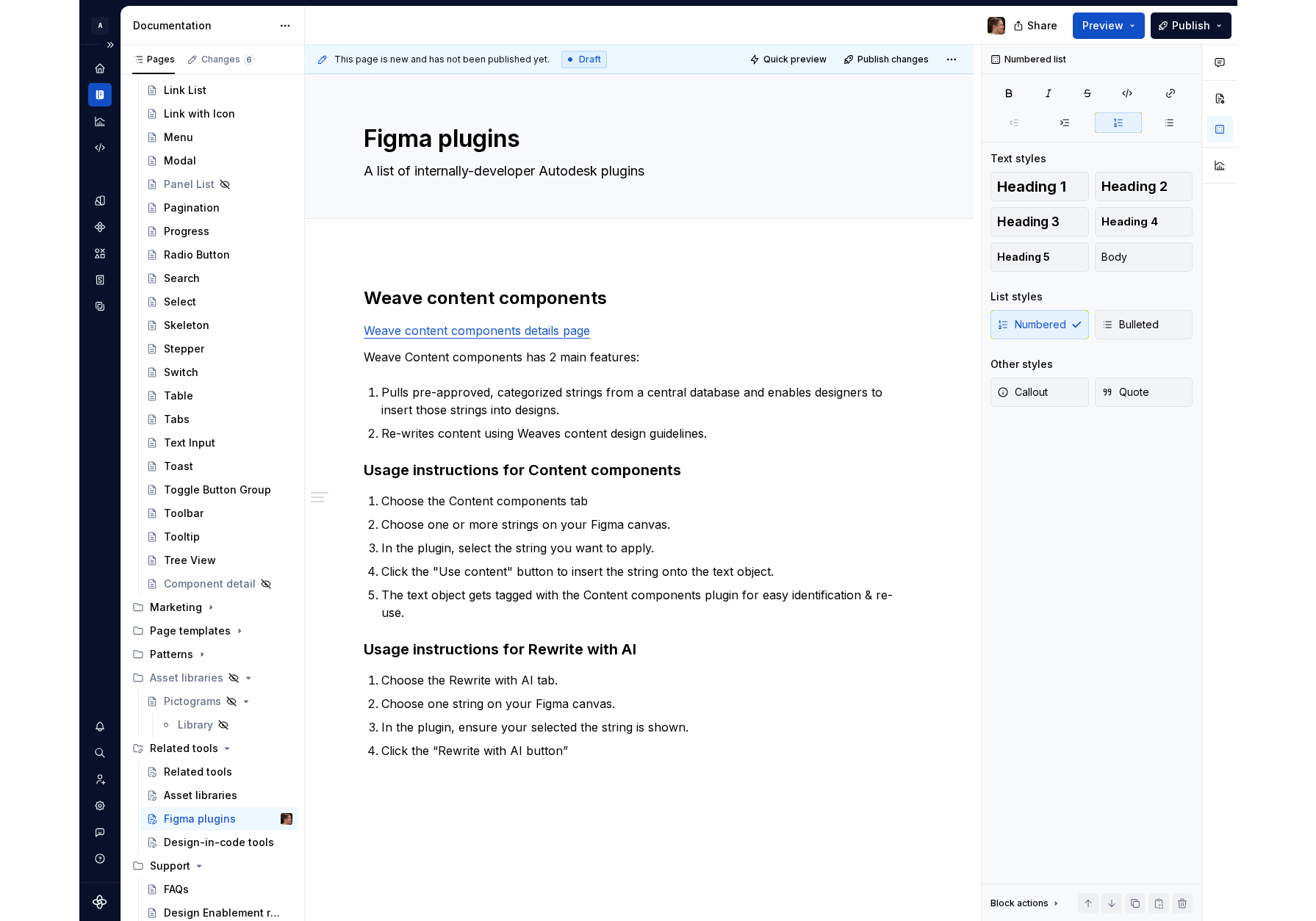
scroll to position [592, 0]
